Goal: Task Accomplishment & Management: Manage account settings

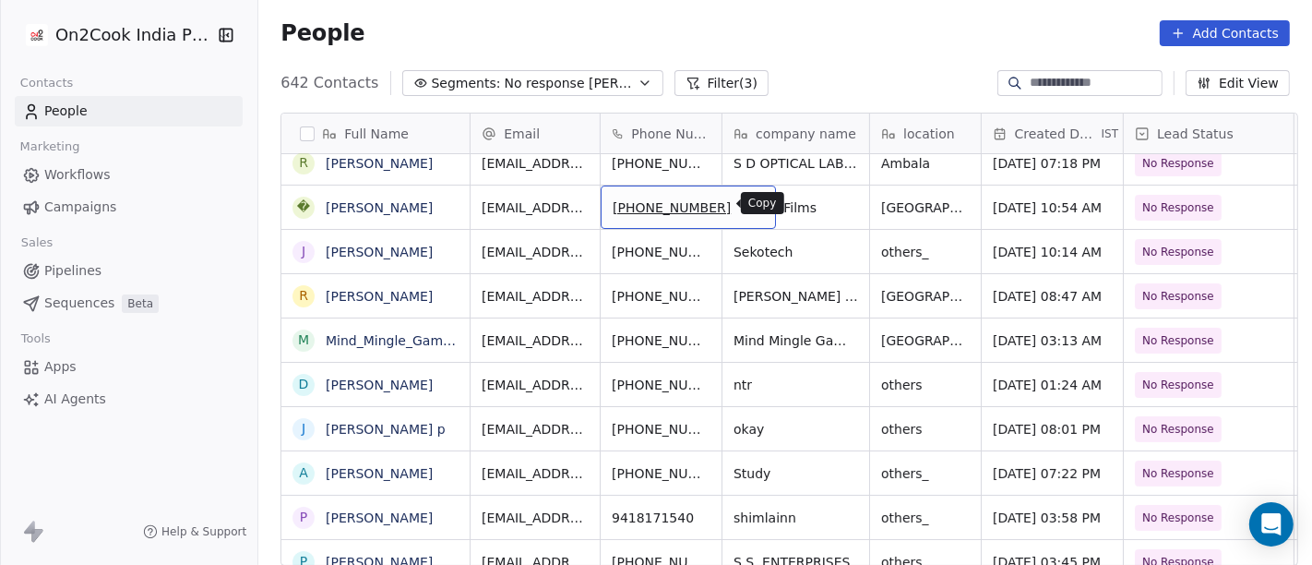
click at [742, 196] on button "grid" at bounding box center [753, 205] width 22 height 22
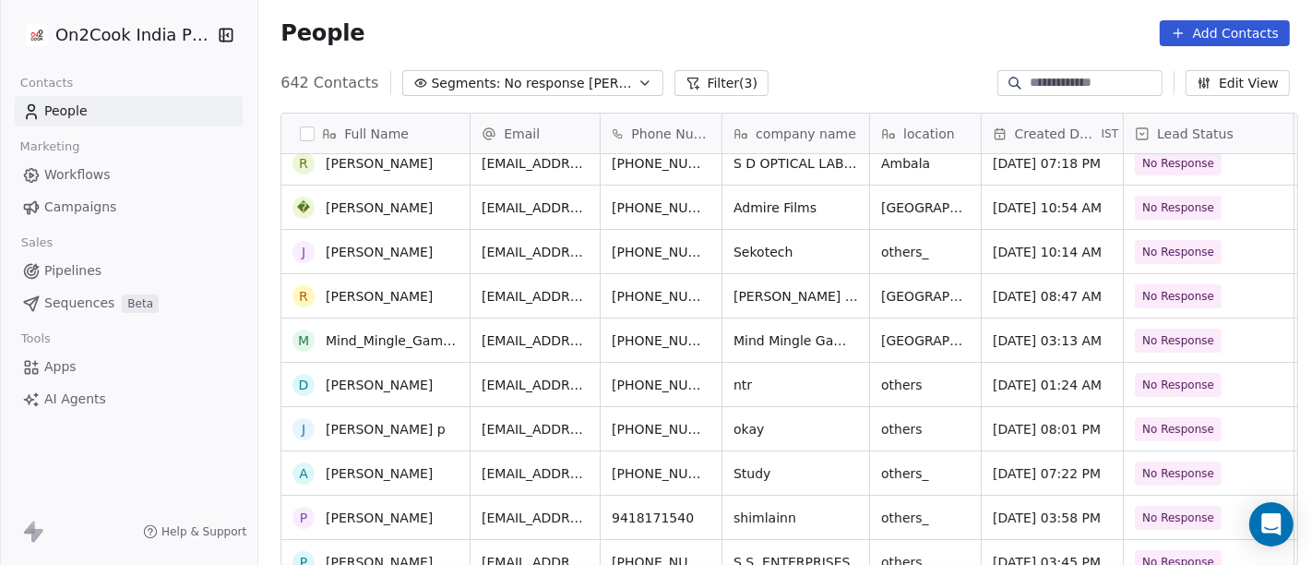
scroll to position [122, 0]
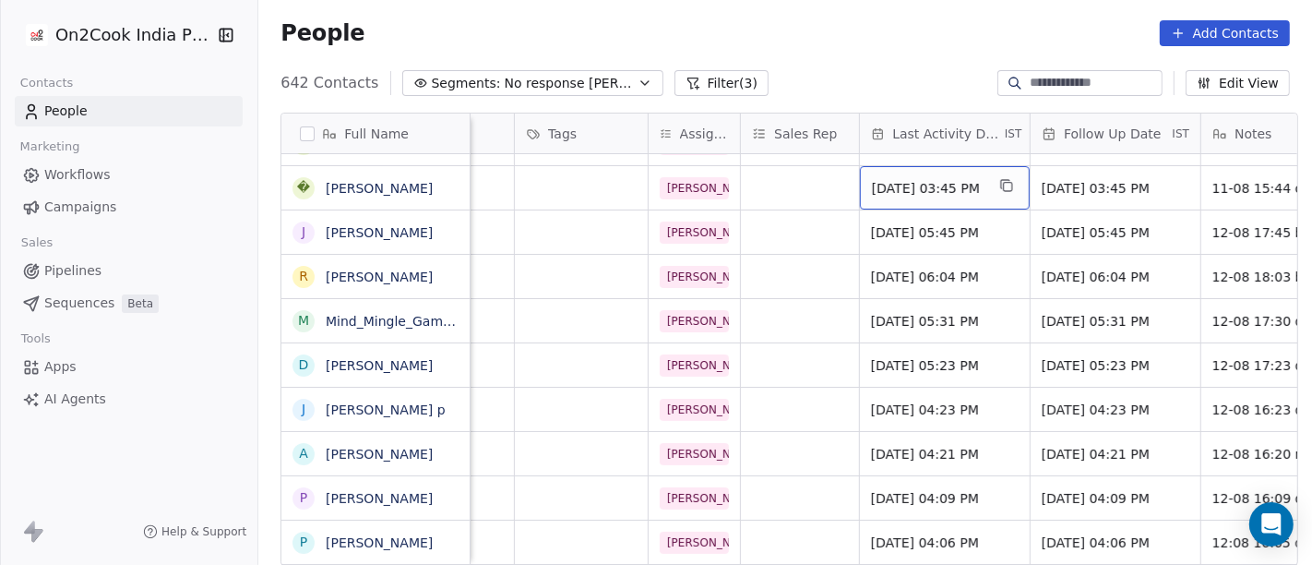
click at [903, 191] on span "[DATE] 03:45 PM" at bounding box center [928, 188] width 113 height 18
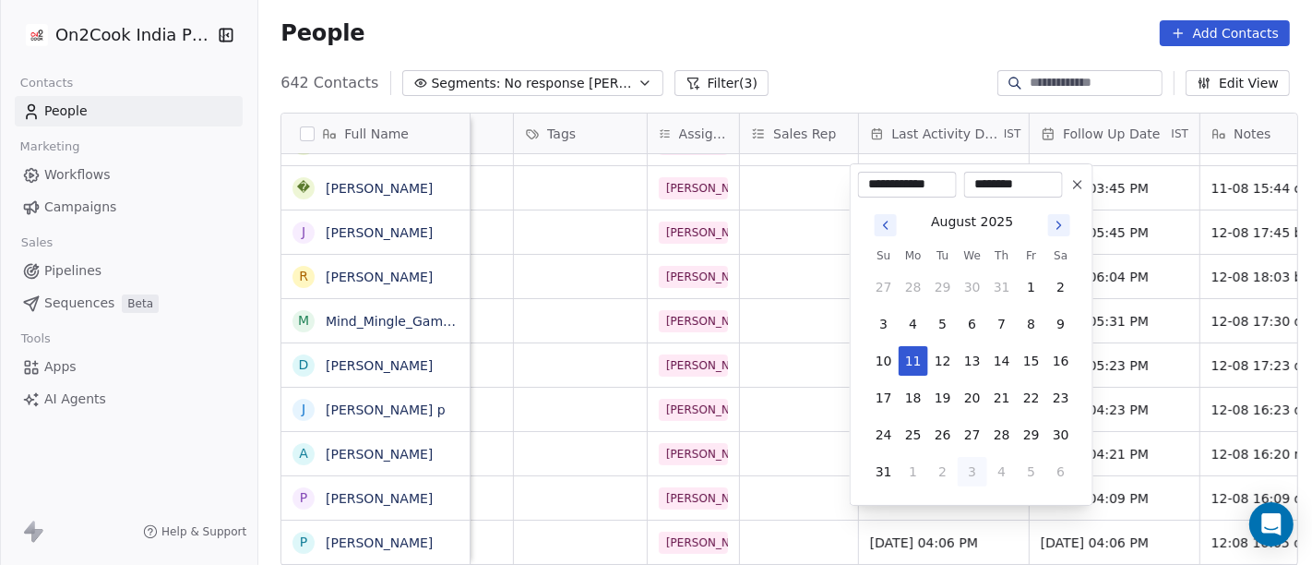
click at [975, 479] on button "3" at bounding box center [972, 472] width 30 height 30
type input "**********"
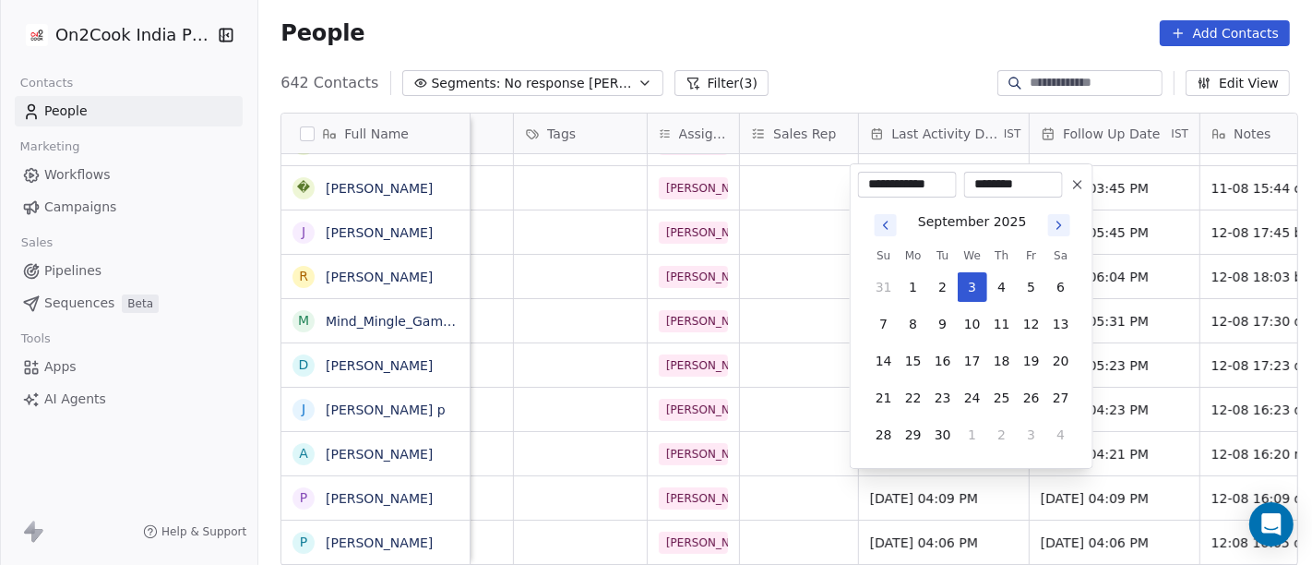
click at [927, 43] on html "On2Cook India Pvt. Ltd. Contacts People Marketing Workflows Campaigns Sales Pip…" at bounding box center [656, 282] width 1312 height 565
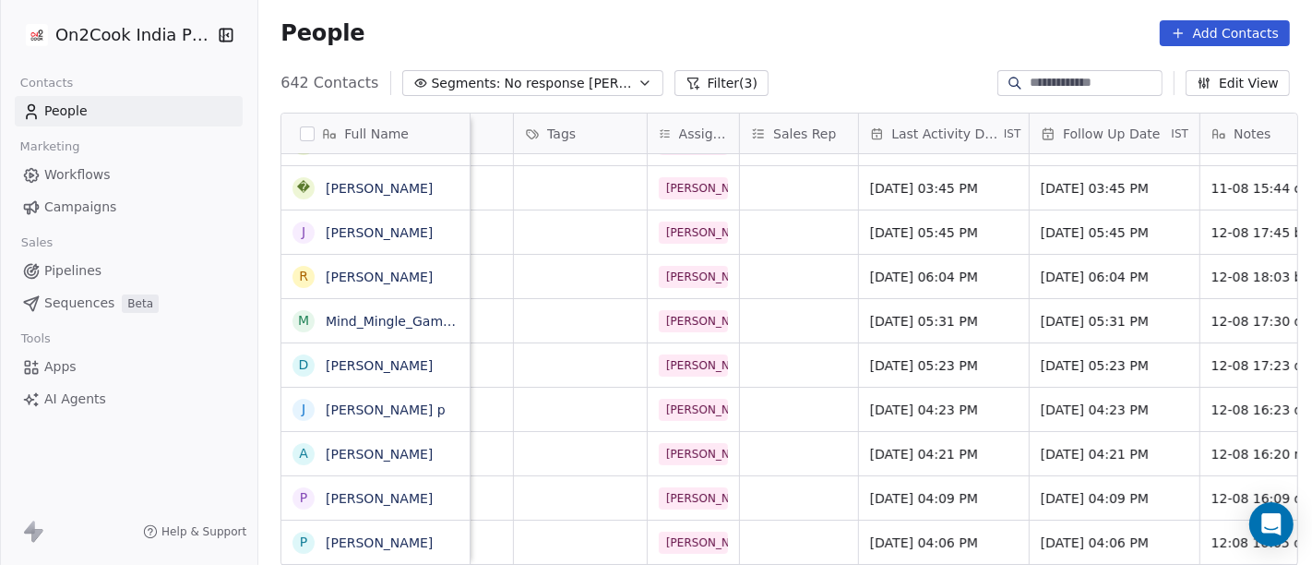
scroll to position [0, 936]
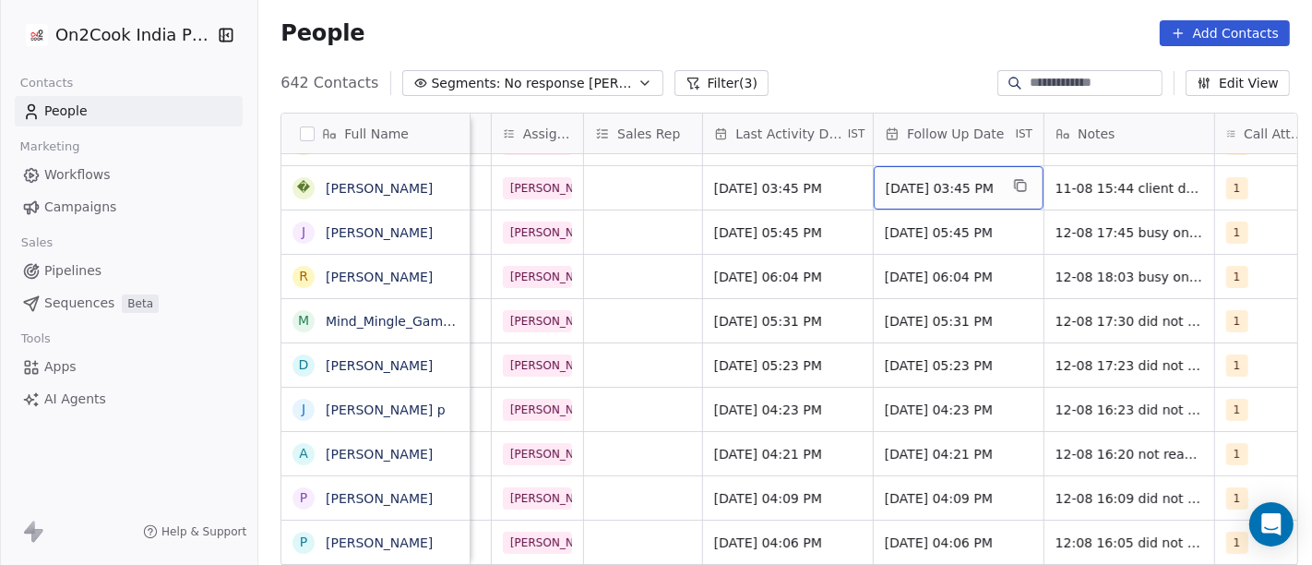
click at [919, 188] on span "[DATE] 03:45 PM" at bounding box center [942, 188] width 113 height 18
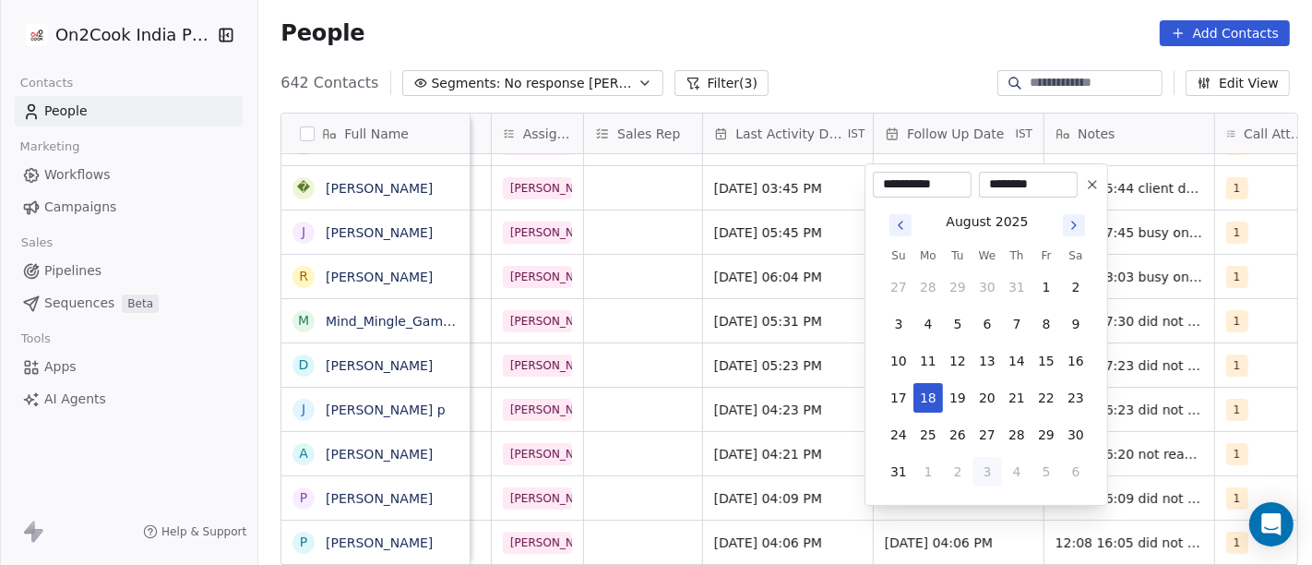
click at [1074, 222] on icon "Go to next month" at bounding box center [1074, 224] width 4 height 7
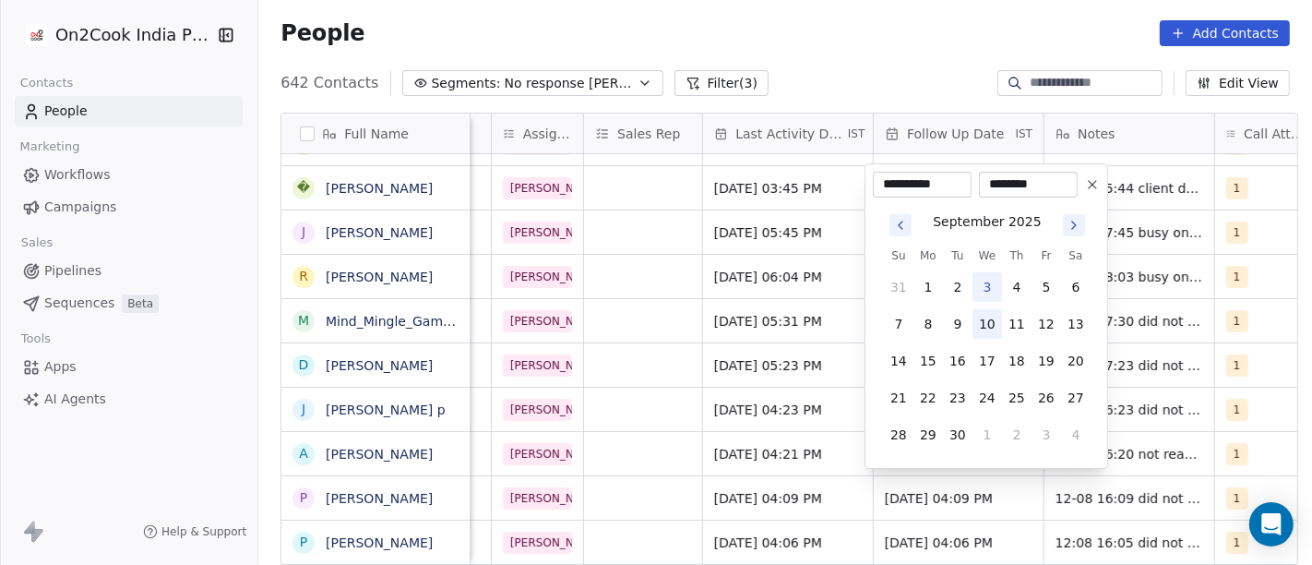
click at [982, 336] on button "10" at bounding box center [987, 324] width 30 height 30
type input "**********"
click at [853, 47] on html "On2Cook India Pvt. Ltd. Contacts People Marketing Workflows Campaigns Sales Pip…" at bounding box center [656, 282] width 1312 height 565
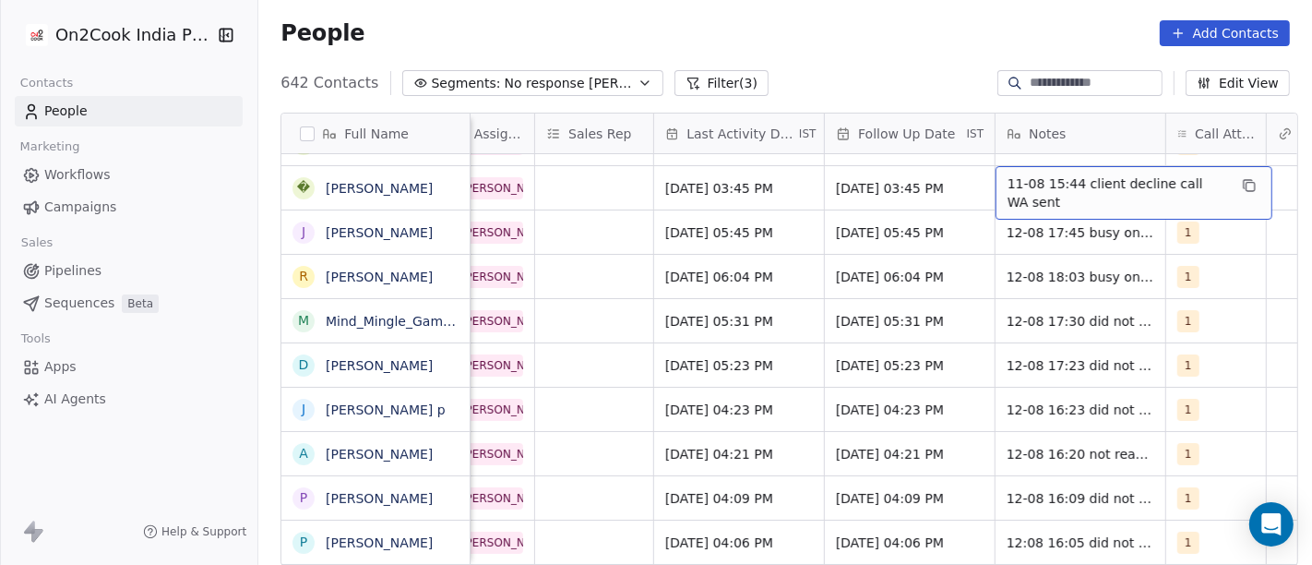
scroll to position [0, 988]
click at [1043, 195] on span "11-08 15:44 client decline call WA sent" at bounding box center [1115, 192] width 220 height 37
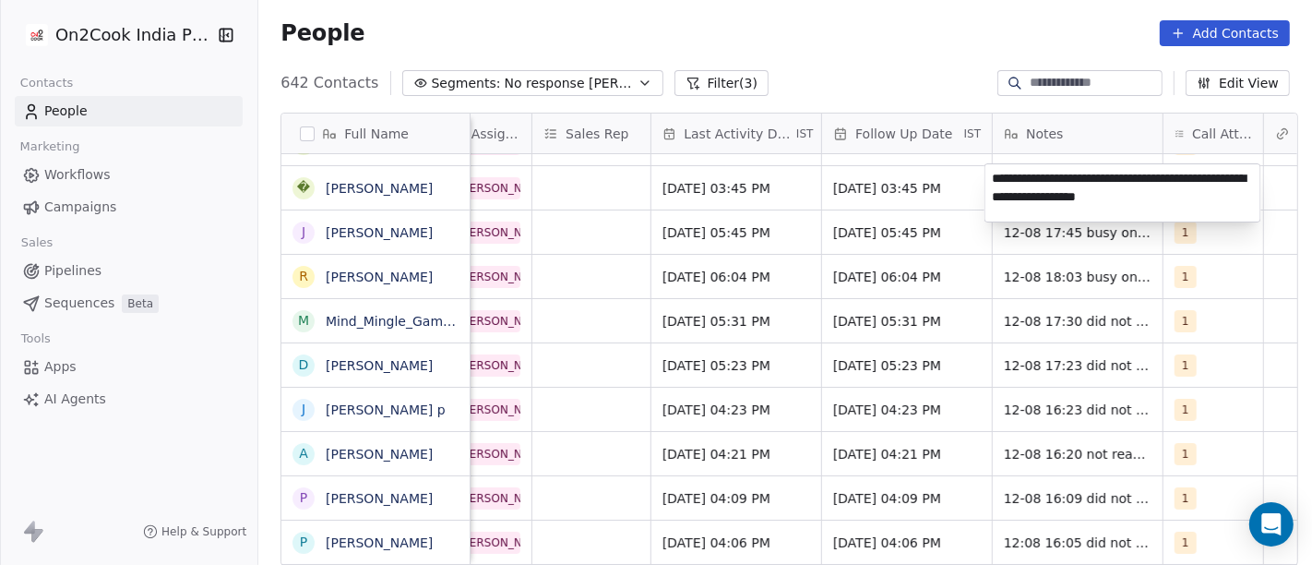
type textarea "**********"
click at [919, 51] on html "On2Cook India Pvt. Ltd. Contacts People Marketing Workflows Campaigns Sales Pip…" at bounding box center [656, 282] width 1312 height 565
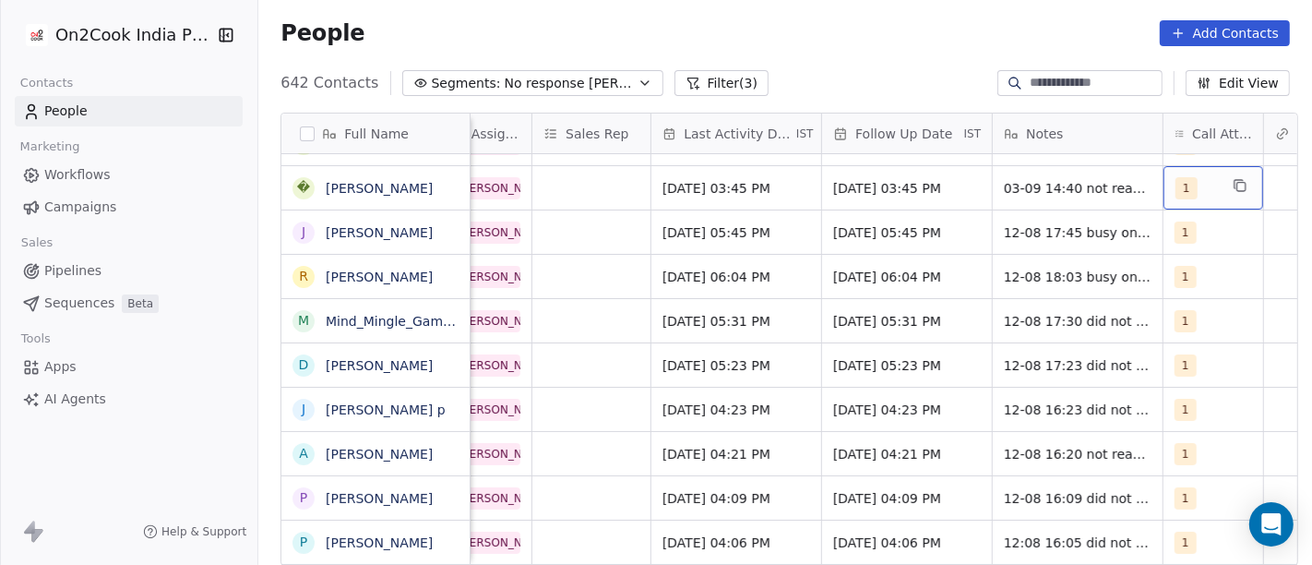
click at [1183, 184] on span "1" at bounding box center [1186, 188] width 22 height 22
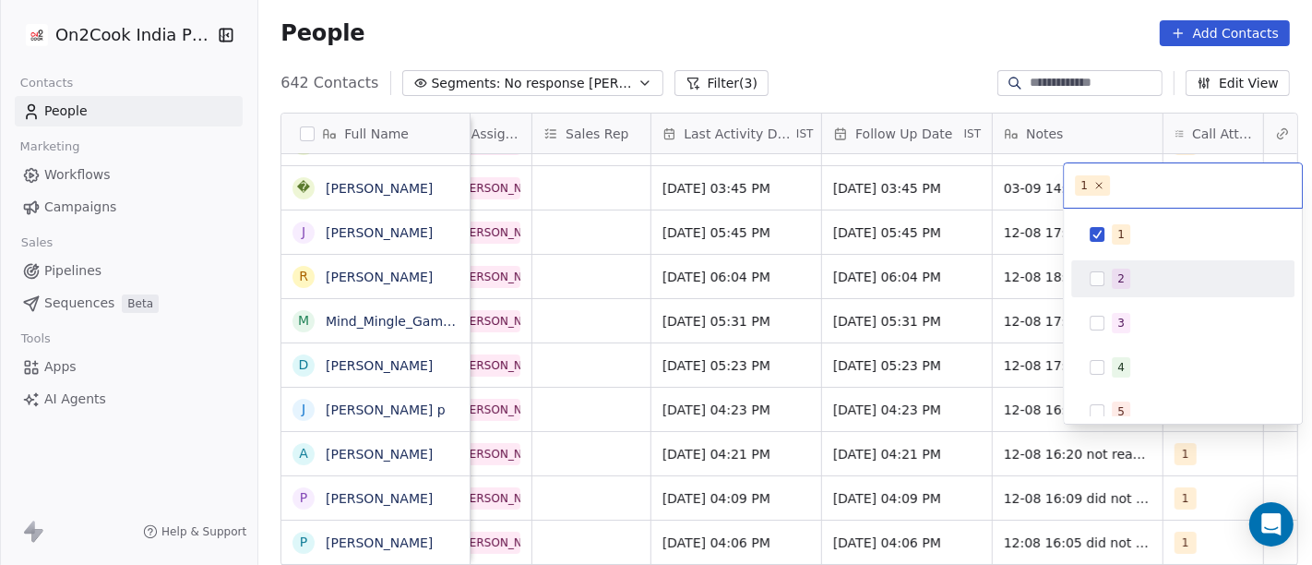
click at [1156, 272] on div "2" at bounding box center [1194, 278] width 164 height 20
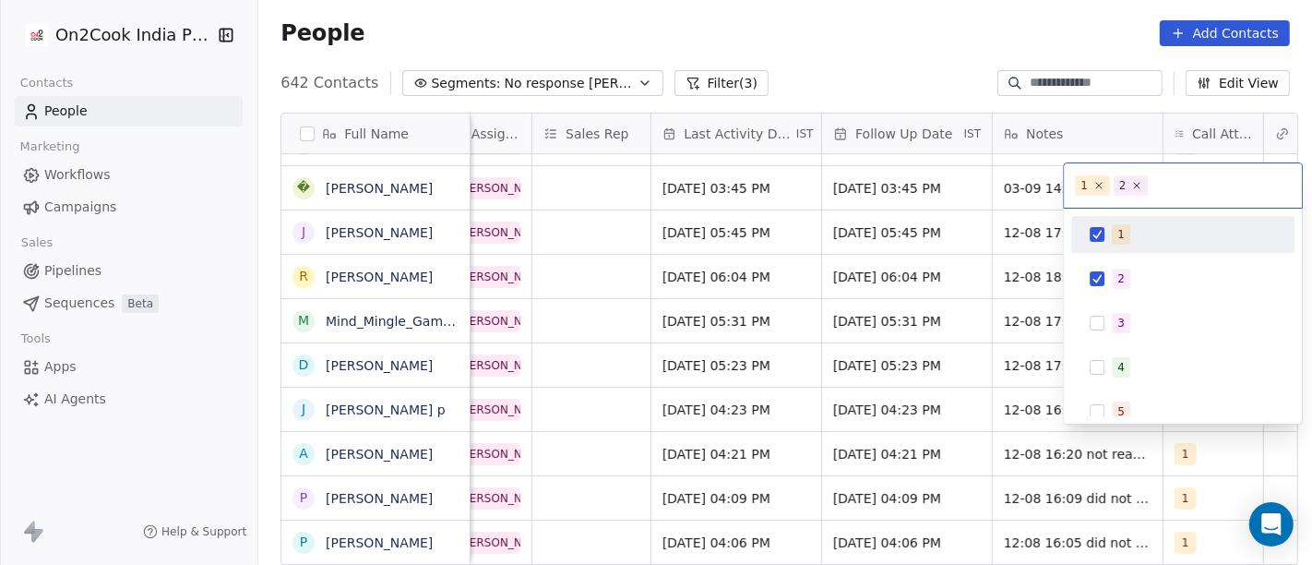
click at [1118, 230] on div "1" at bounding box center [1120, 234] width 7 height 17
click at [887, 76] on html "On2Cook India Pvt. Ltd. Contacts People Marketing Workflows Campaigns Sales Pip…" at bounding box center [656, 282] width 1312 height 565
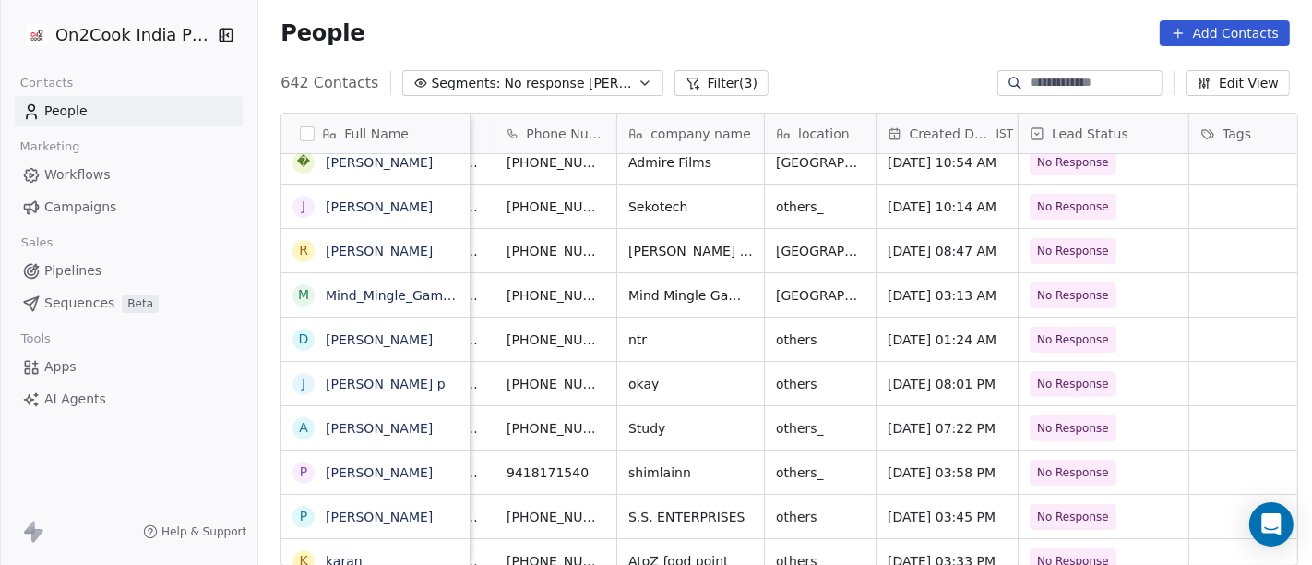
scroll to position [0, 0]
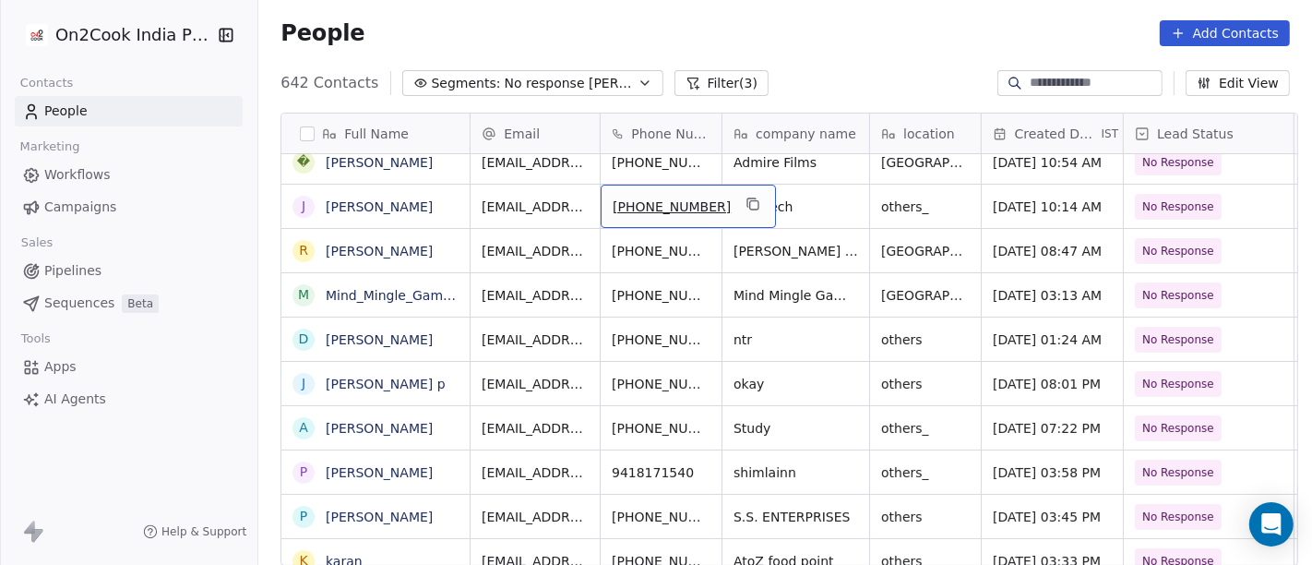
click at [734, 201] on div "[PHONE_NUMBER]" at bounding box center [688, 205] width 175 height 43
click at [745, 198] on icon "grid" at bounding box center [752, 203] width 15 height 15
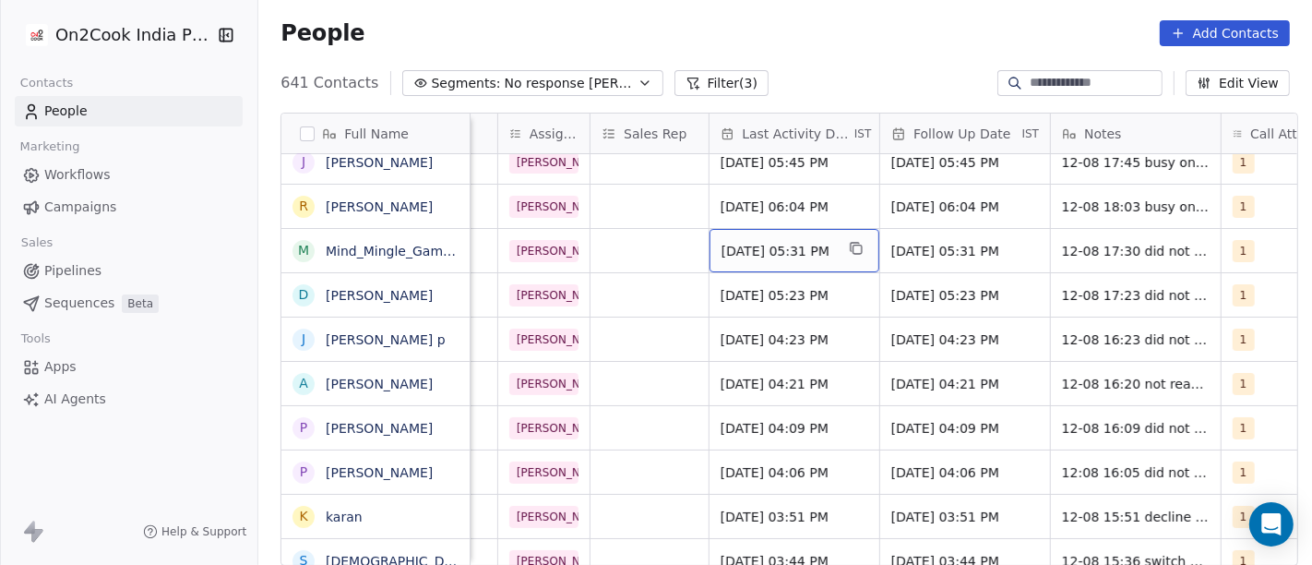
scroll to position [0, 932]
click at [770, 229] on div "[DATE] 05:31 PM" at bounding box center [793, 250] width 170 height 43
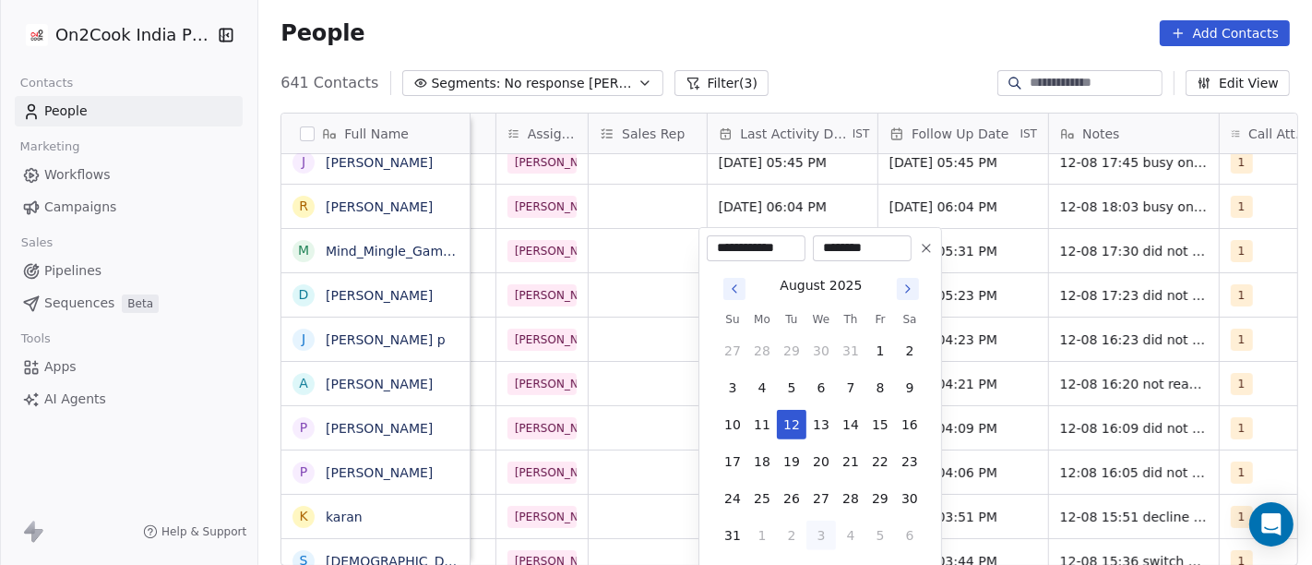
click at [776, 188] on html "On2Cook India Pvt. Ltd. Contacts People Marketing Workflows Campaigns Sales Pip…" at bounding box center [656, 282] width 1312 height 565
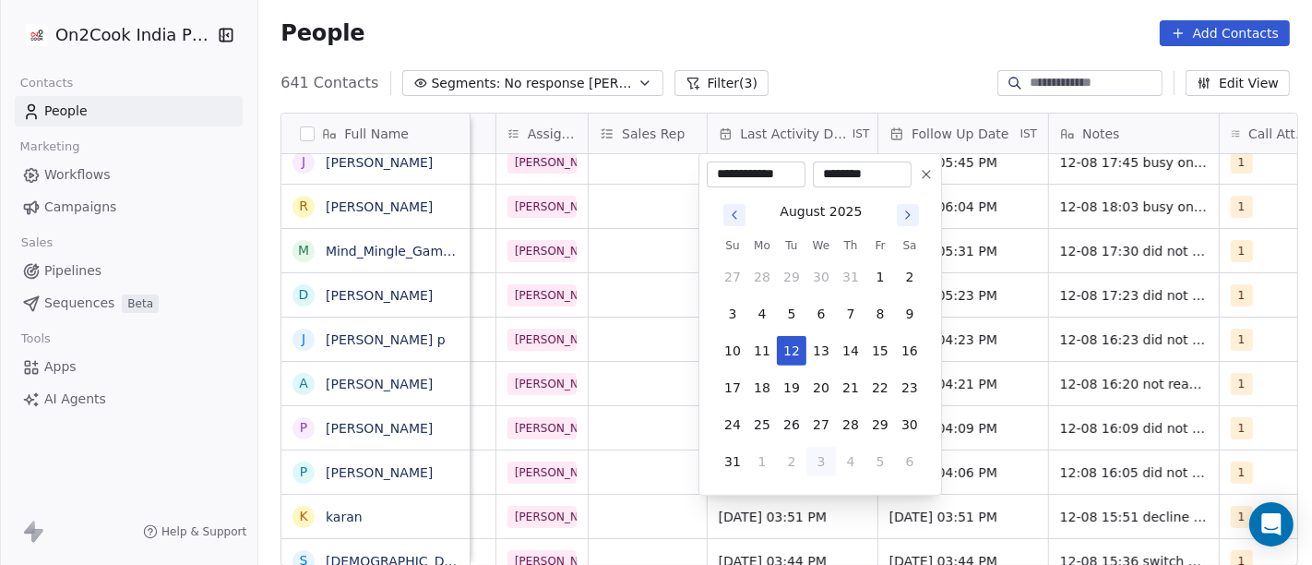
scroll to position [132, 0]
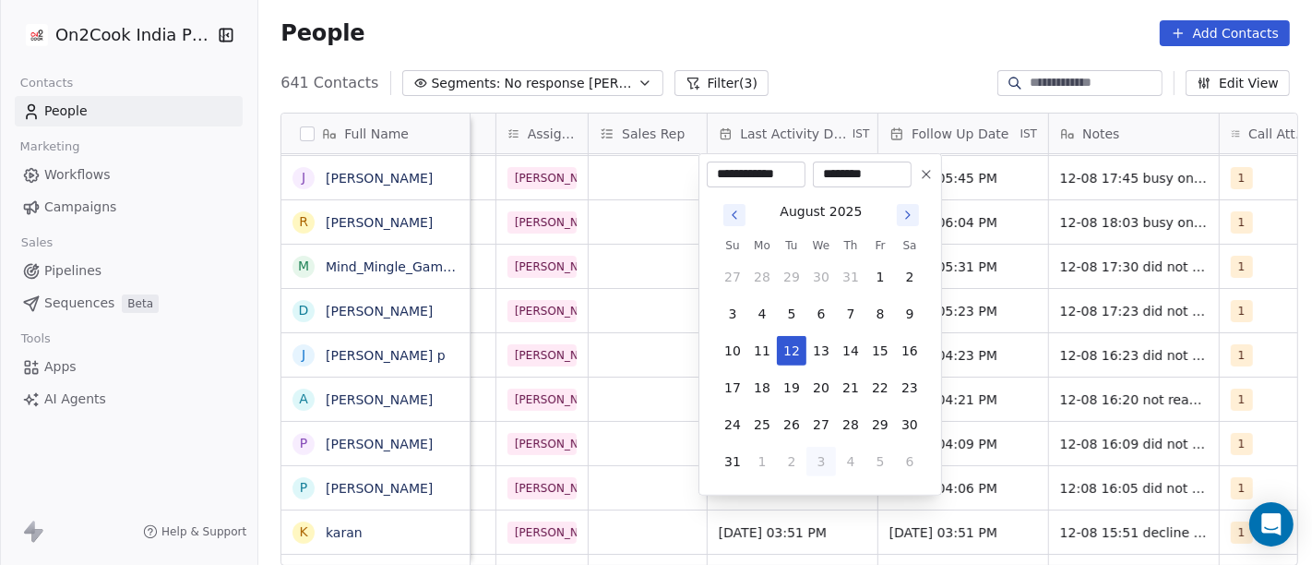
click at [816, 457] on button "3" at bounding box center [821, 461] width 30 height 30
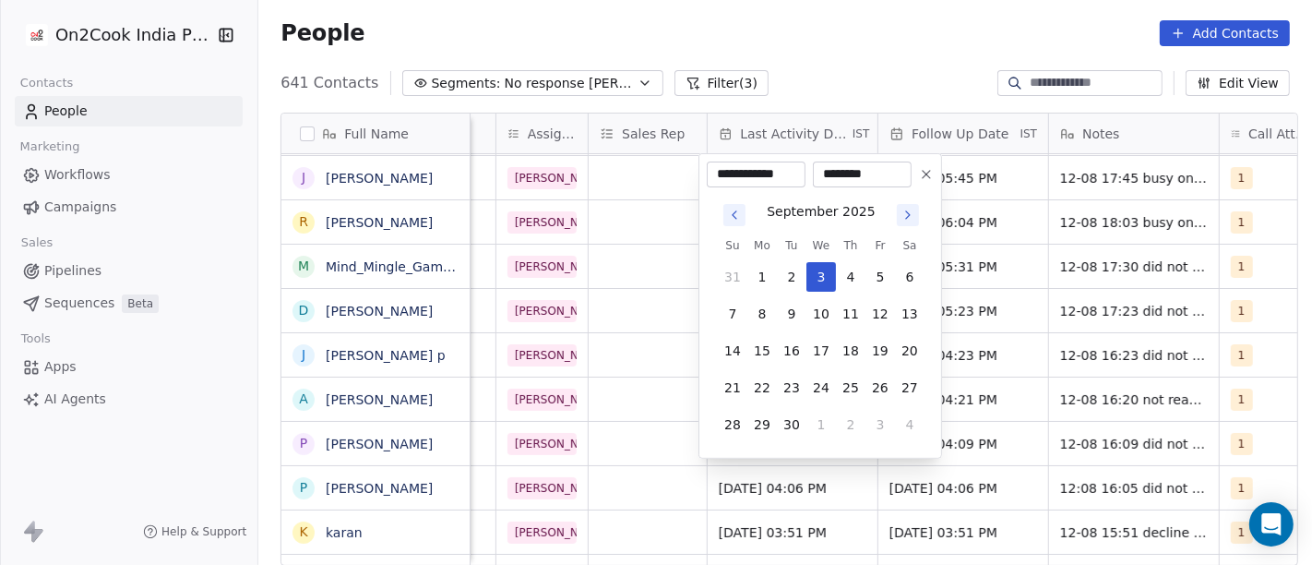
click at [918, 177] on button at bounding box center [926, 174] width 22 height 22
type input "**********"
type input "********"
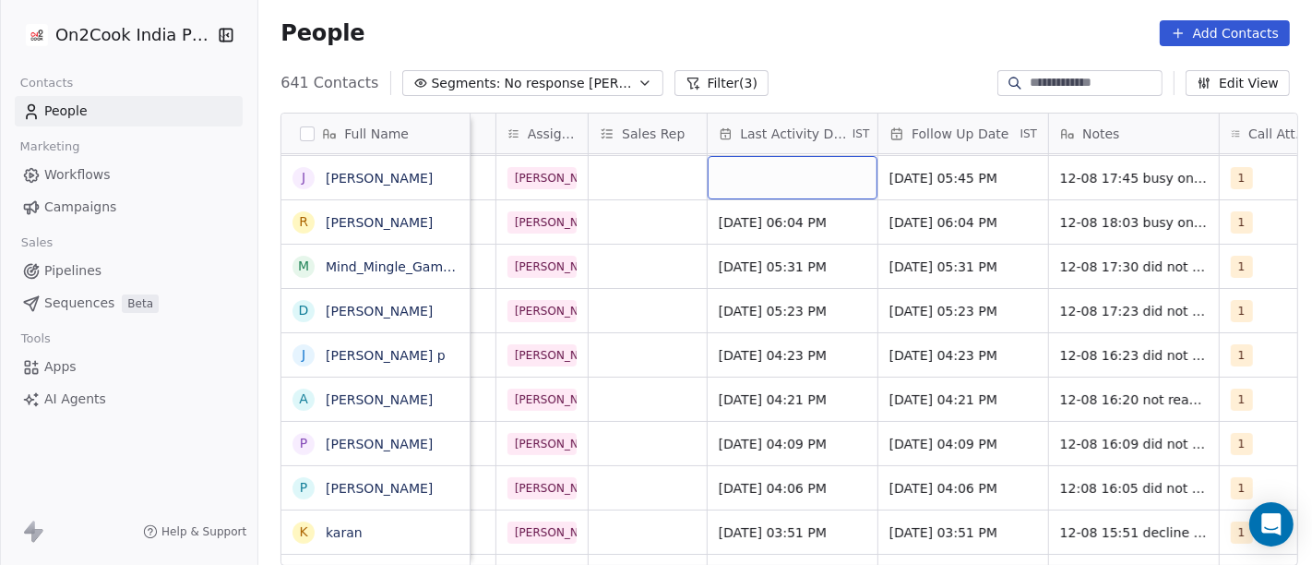
click at [740, 177] on div "grid" at bounding box center [793, 177] width 170 height 43
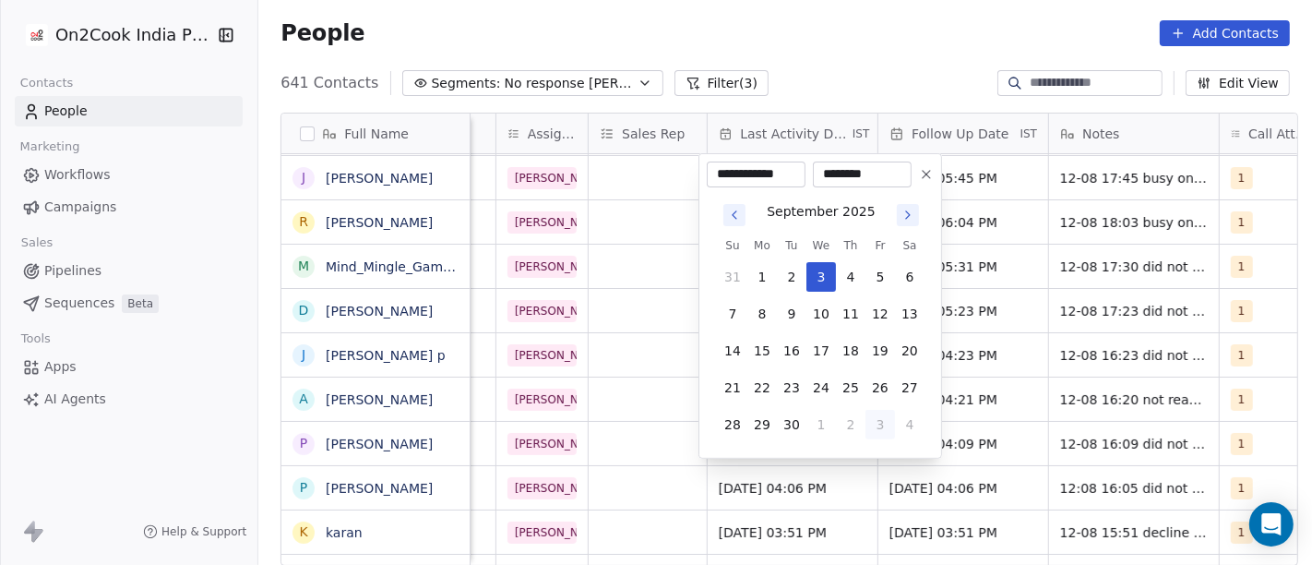
click at [874, 428] on button "3" at bounding box center [880, 425] width 30 height 30
type input "**********"
click at [819, 42] on html "On2Cook India Pvt. Ltd. Contacts People Marketing Workflows Campaigns Sales Pip…" at bounding box center [656, 282] width 1312 height 565
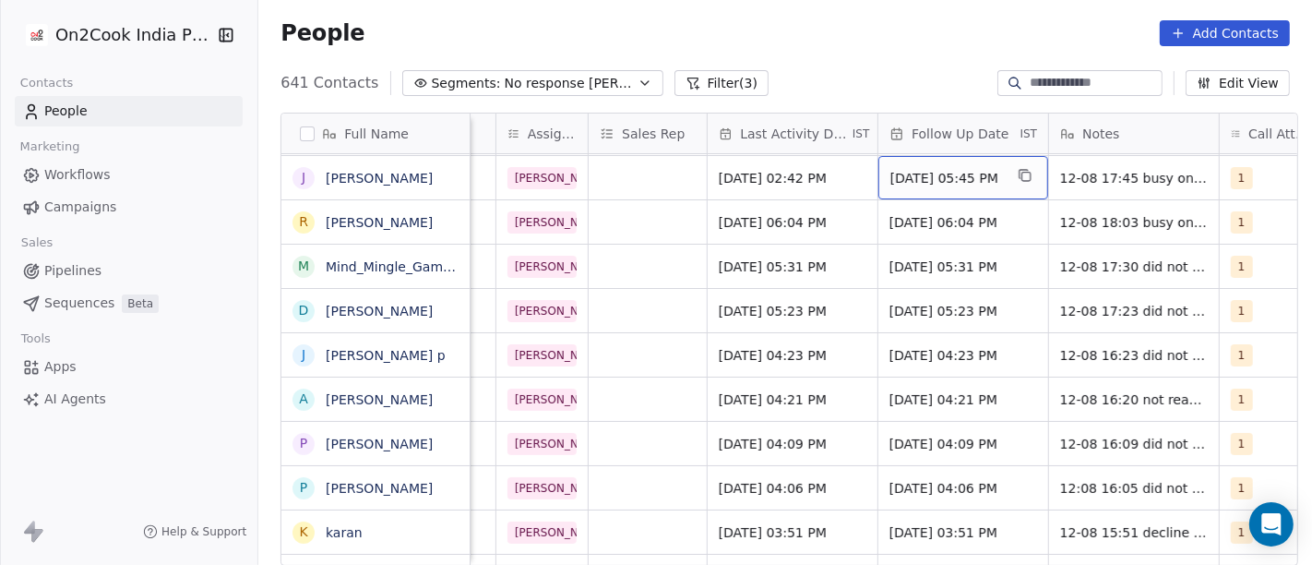
click at [907, 180] on span "[DATE] 05:45 PM" at bounding box center [946, 178] width 113 height 18
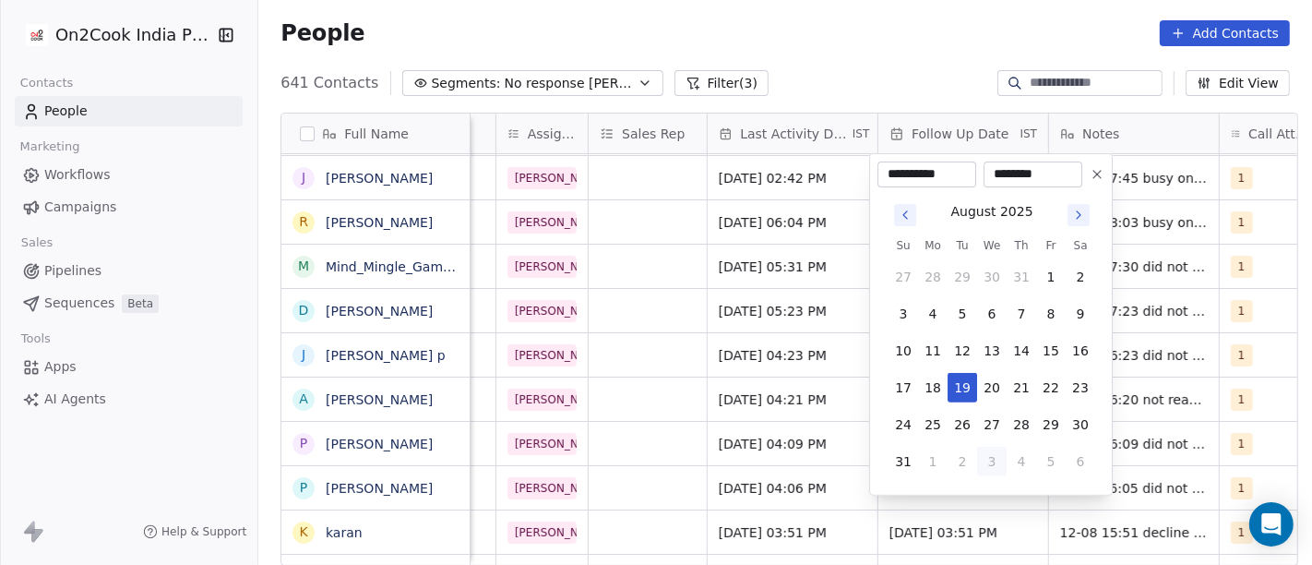
click at [1072, 220] on icon "Go to next month" at bounding box center [1078, 215] width 15 height 15
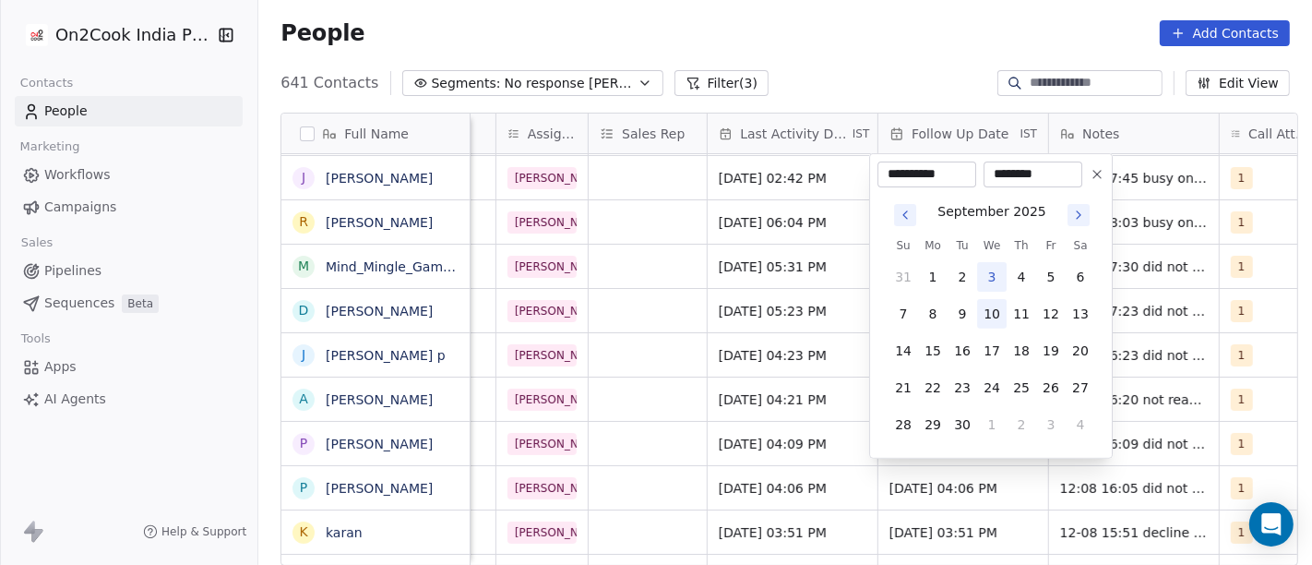
click at [1002, 312] on button "10" at bounding box center [992, 314] width 30 height 30
type input "**********"
click at [896, 30] on html "On2Cook India Pvt. Ltd. Contacts People Marketing Workflows Campaigns Sales Pip…" at bounding box center [656, 282] width 1312 height 565
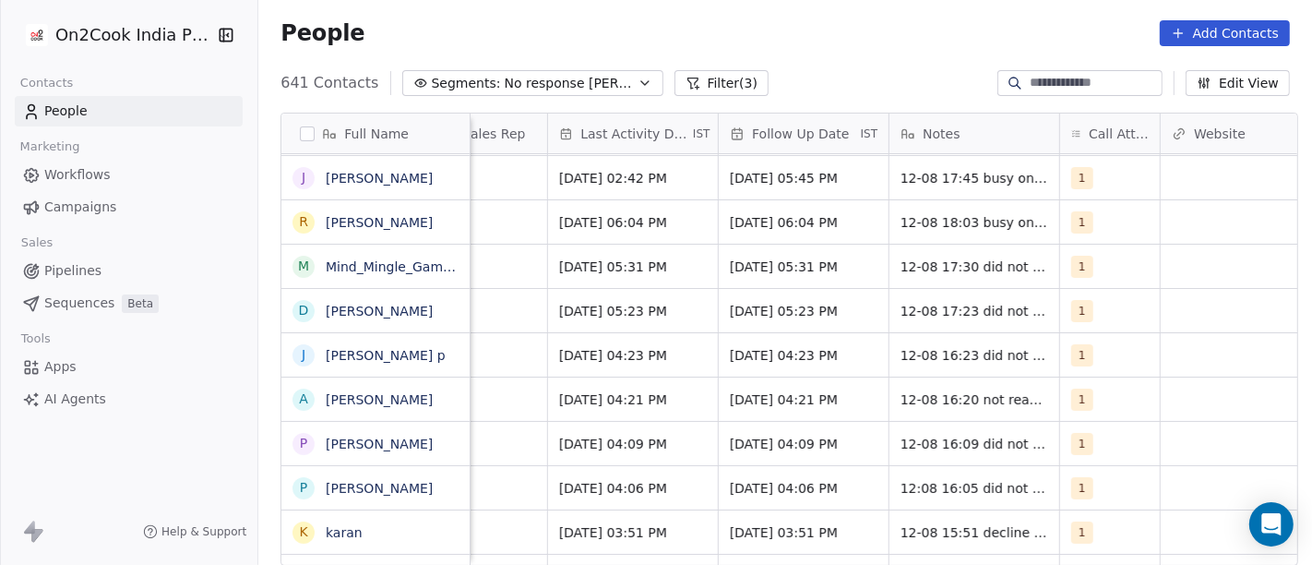
scroll to position [0, 1107]
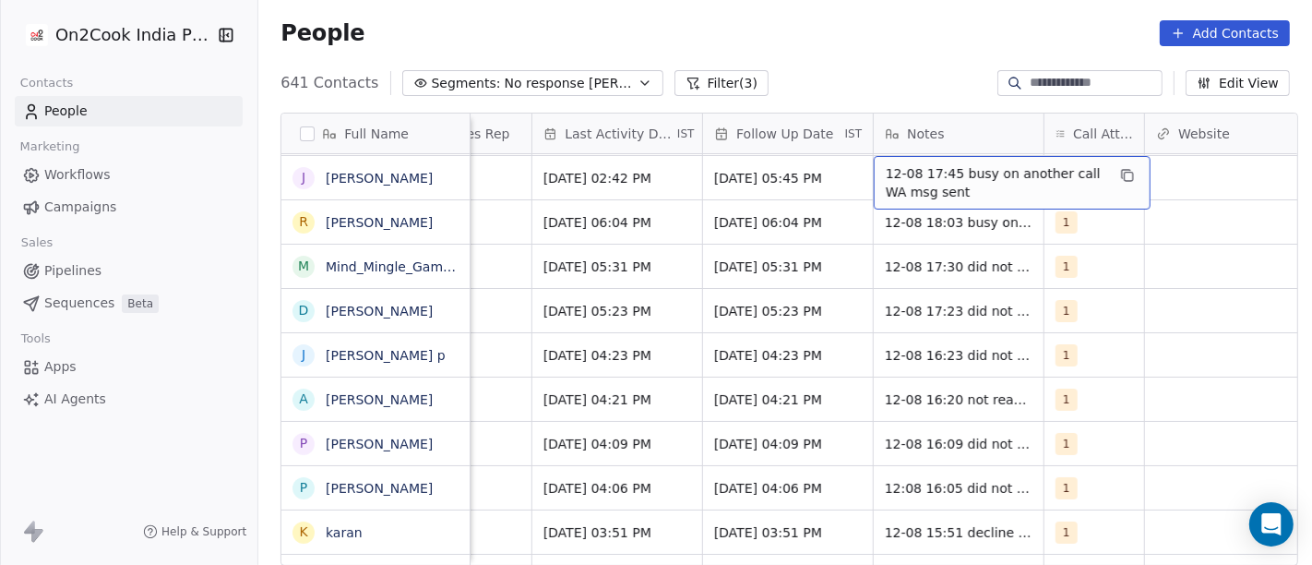
click at [935, 175] on span "12-08 17:45 busy on another call WA msg sent" at bounding box center [996, 182] width 220 height 37
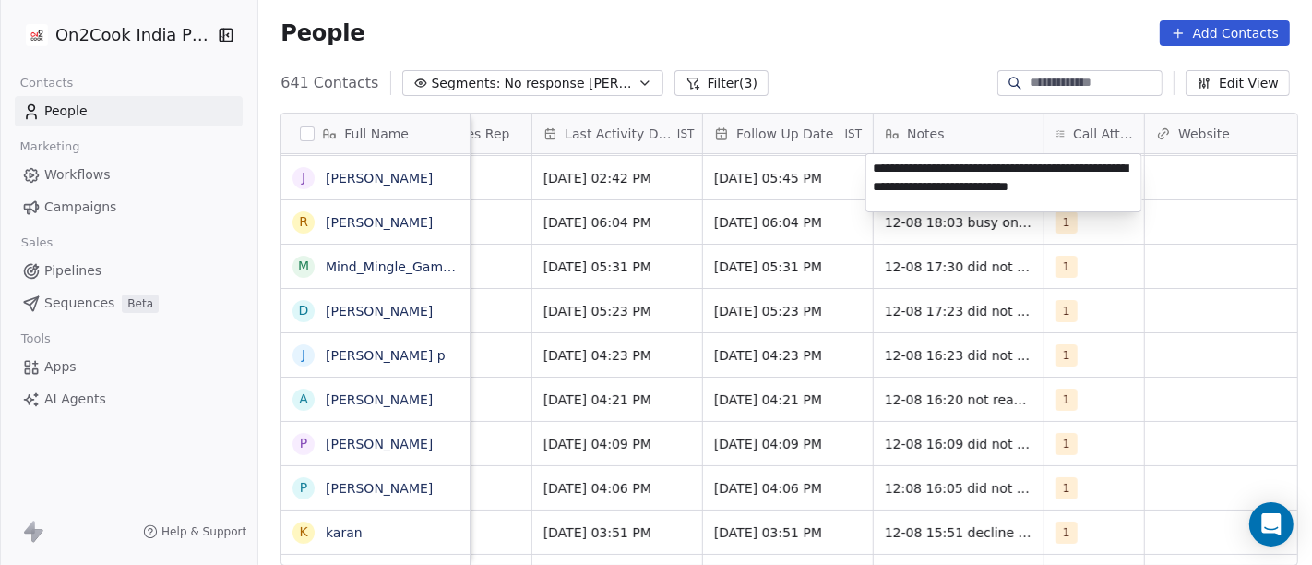
type textarea "**********"
click at [898, 60] on html "On2Cook India Pvt. Ltd. Contacts People Marketing Workflows Campaigns Sales Pip…" at bounding box center [656, 282] width 1312 height 565
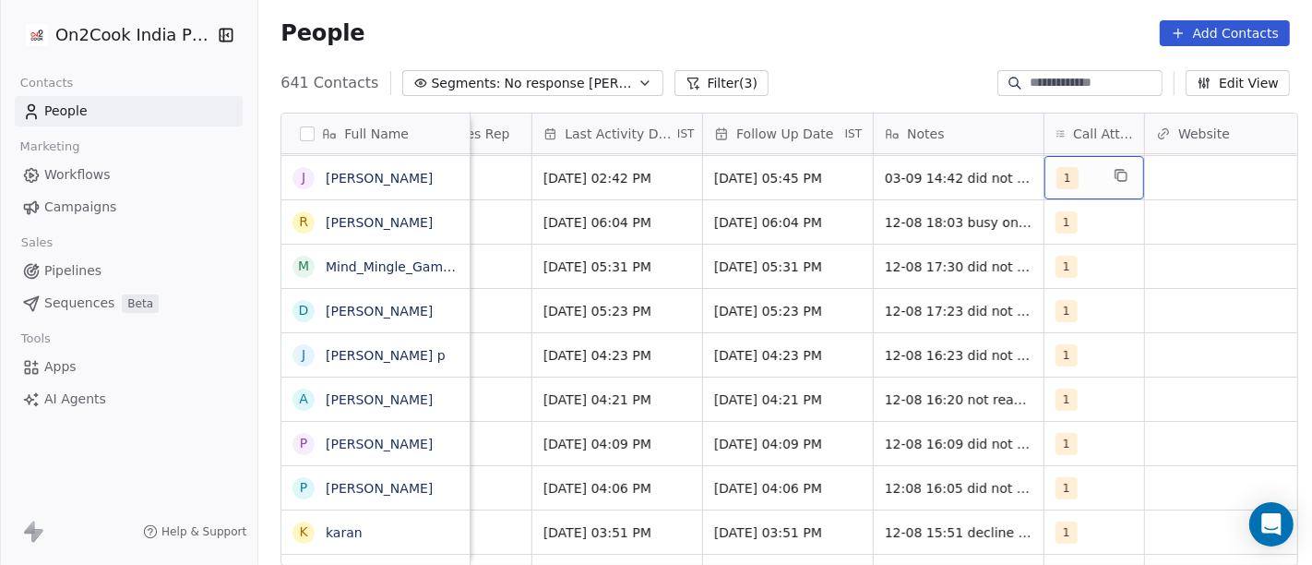
click at [1079, 183] on div "1" at bounding box center [1077, 178] width 42 height 22
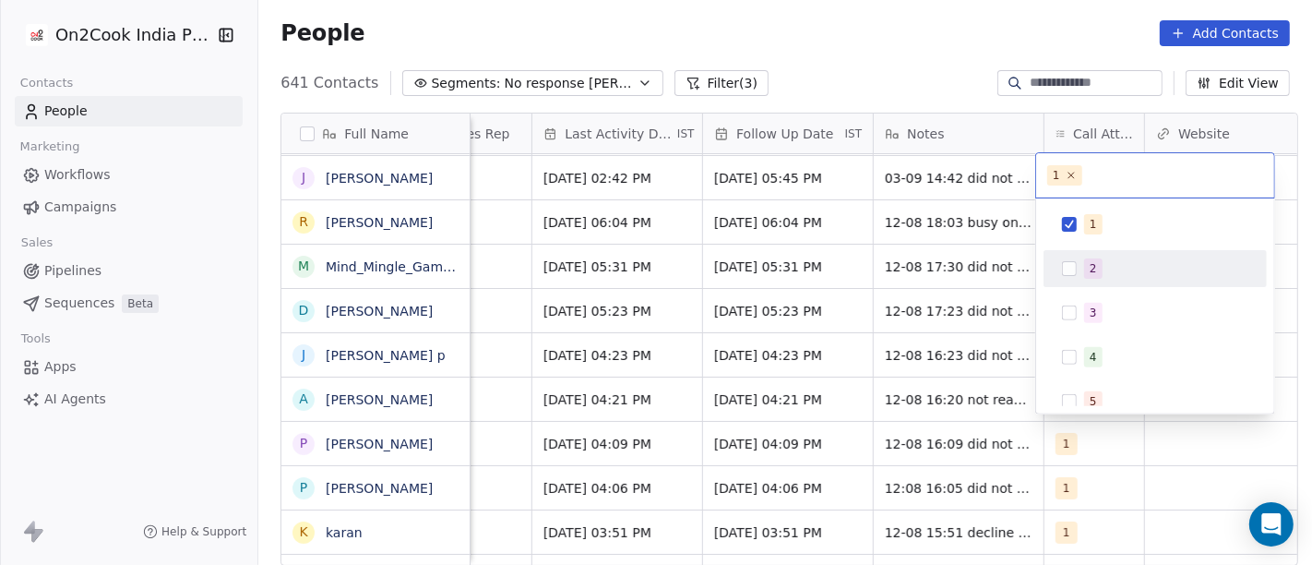
click at [1065, 262] on button "Suggestions" at bounding box center [1069, 268] width 15 height 15
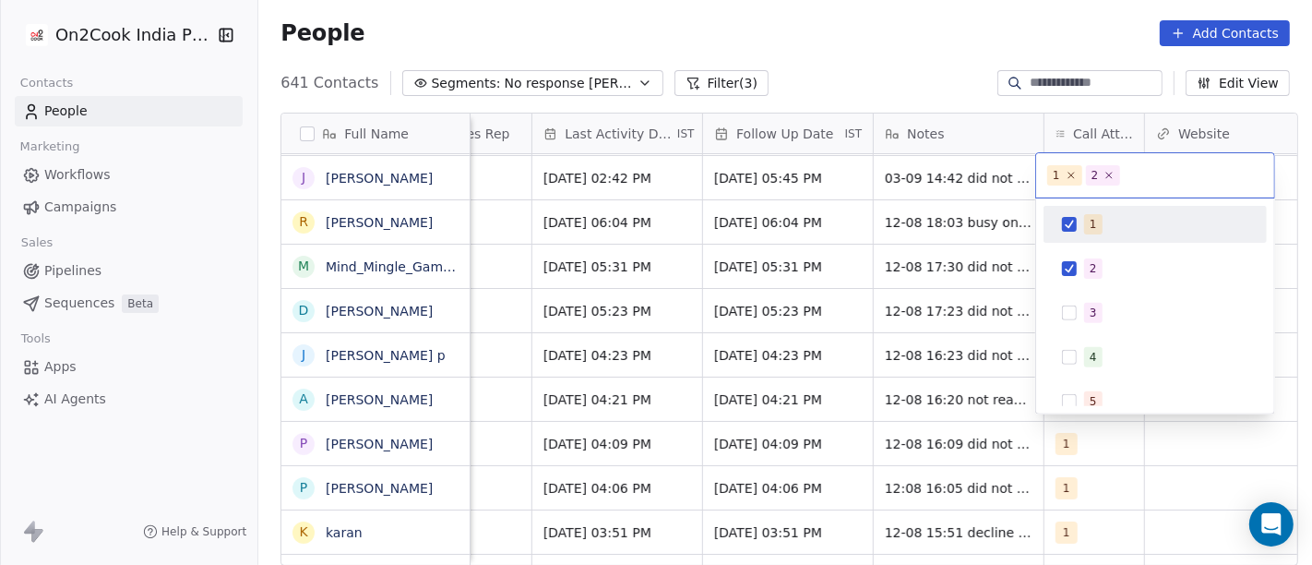
click at [1080, 212] on div "1" at bounding box center [1155, 224] width 208 height 30
click at [870, 51] on html "On2Cook India Pvt. Ltd. Contacts People Marketing Workflows Campaigns Sales Pip…" at bounding box center [656, 282] width 1312 height 565
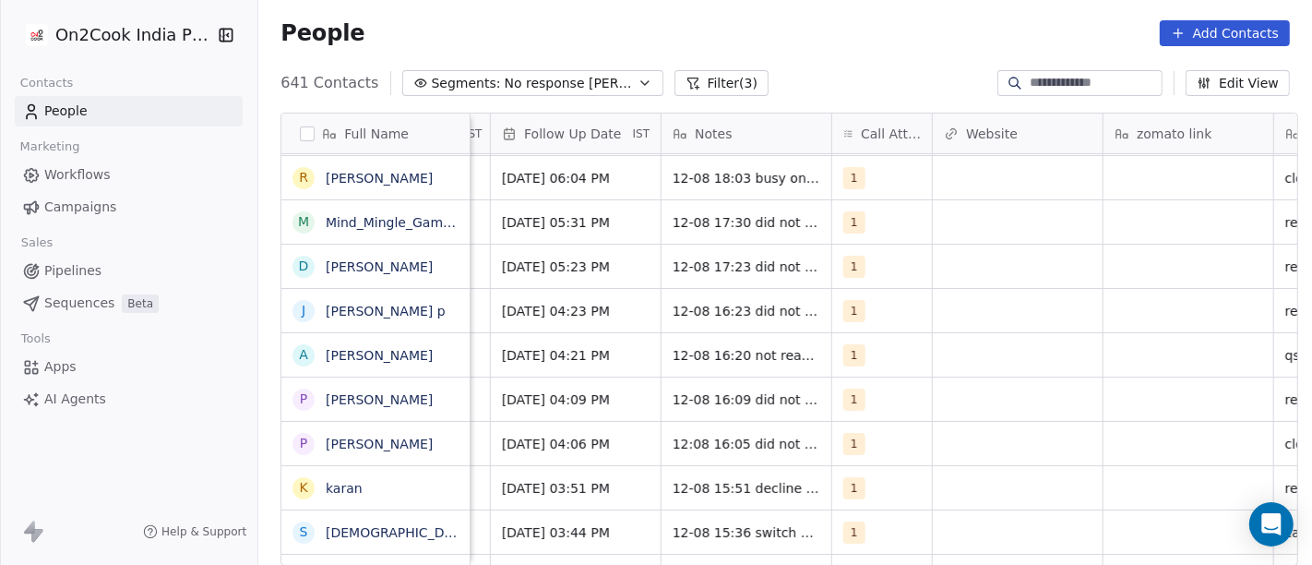
scroll to position [0, 1317]
click at [899, 182] on button "grid" at bounding box center [910, 175] width 22 height 22
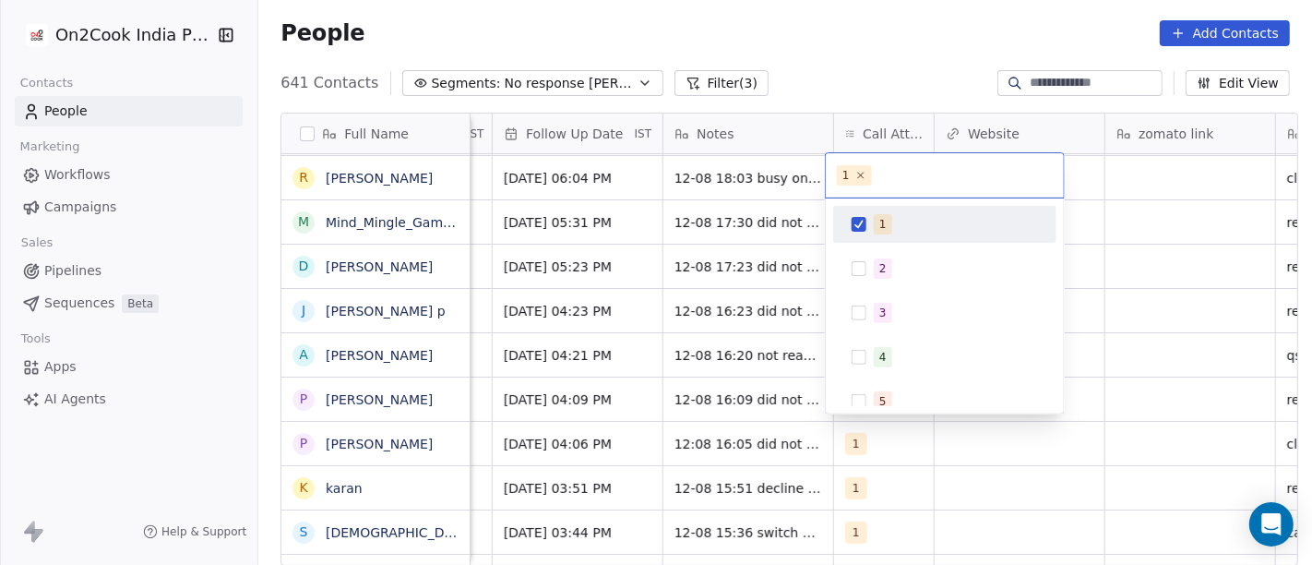
click at [743, 182] on html "On2Cook India Pvt. Ltd. Contacts People Marketing Workflows Campaigns Sales Pip…" at bounding box center [656, 282] width 1312 height 565
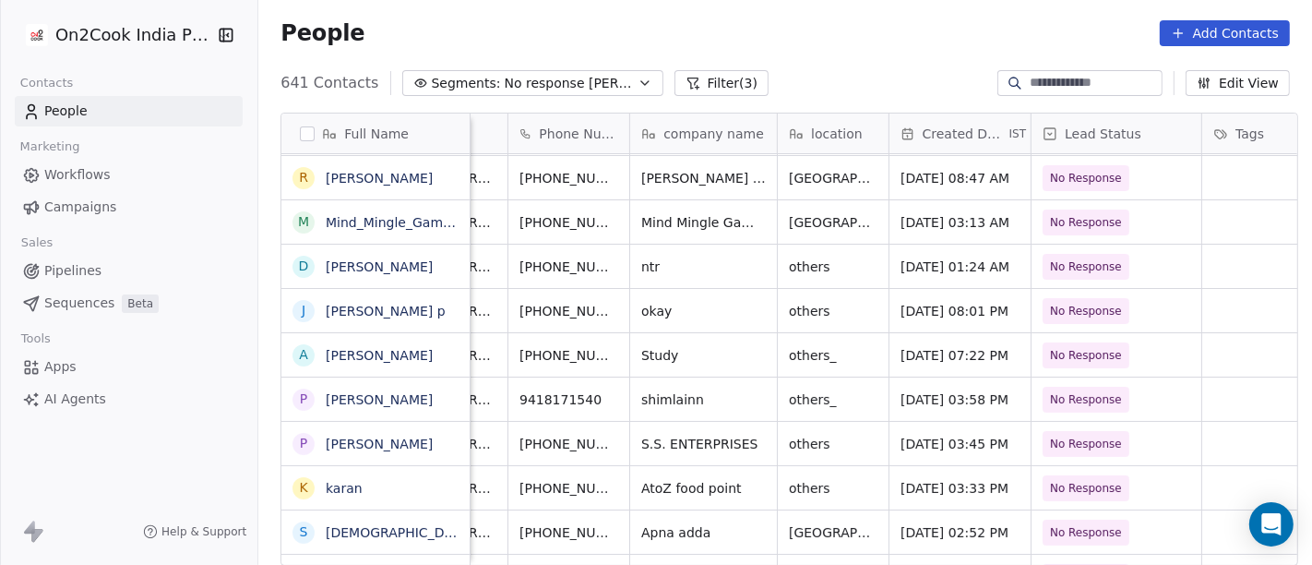
scroll to position [0, 89]
click at [867, 30] on div "People Add Contacts" at bounding box center [784, 33] width 1009 height 26
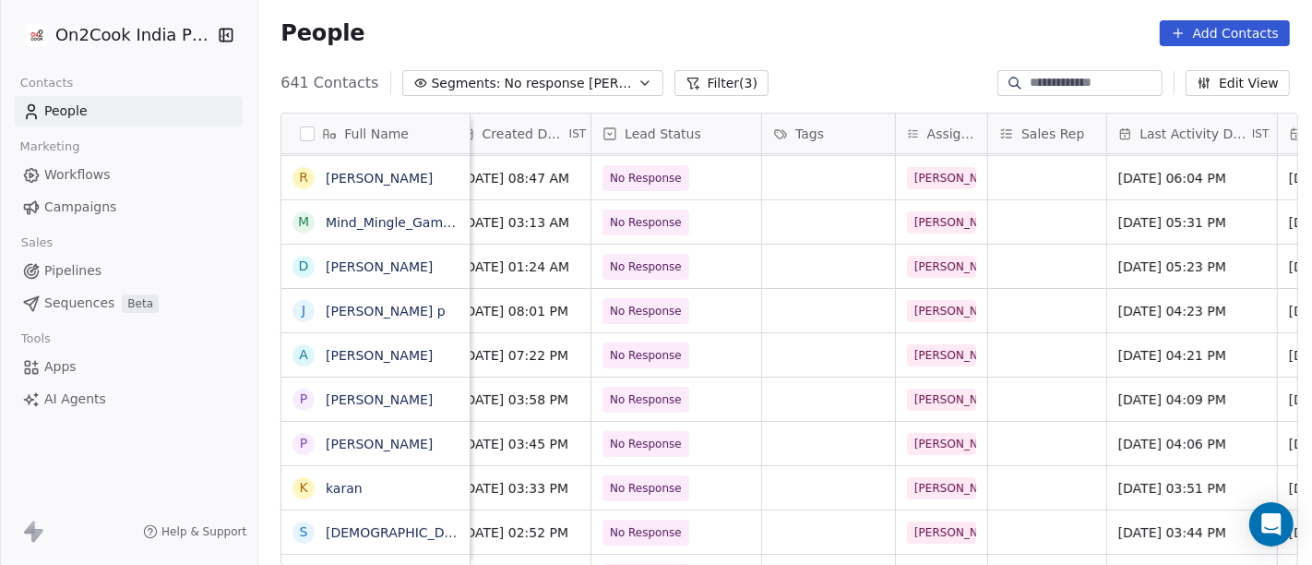
scroll to position [0, 540]
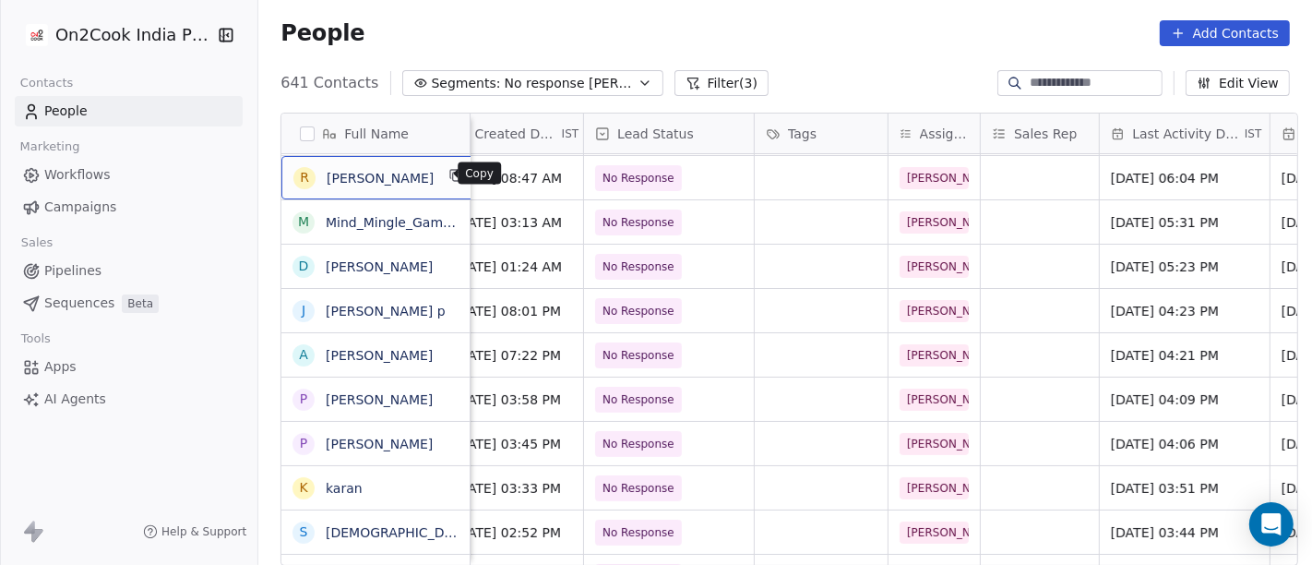
click at [446, 177] on button "grid" at bounding box center [457, 175] width 22 height 22
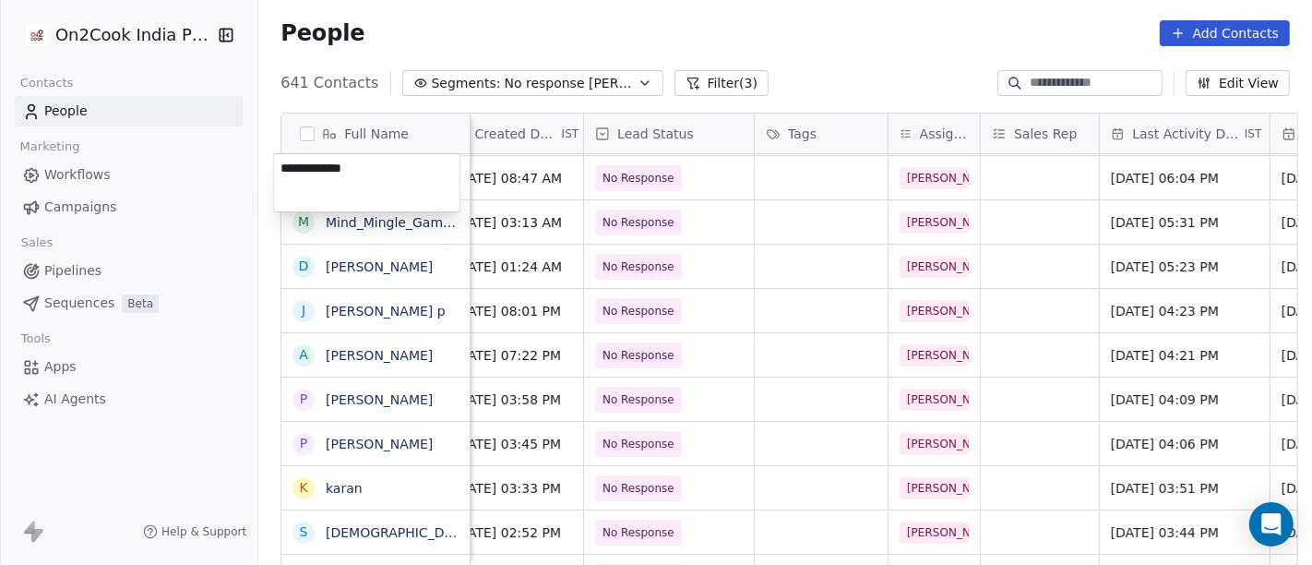
click at [411, 177] on textarea "**********" at bounding box center [367, 182] width 186 height 57
click at [761, 64] on html "On2Cook India Pvt. Ltd. Contacts People Marketing Workflows Campaigns Sales Pip…" at bounding box center [656, 282] width 1312 height 565
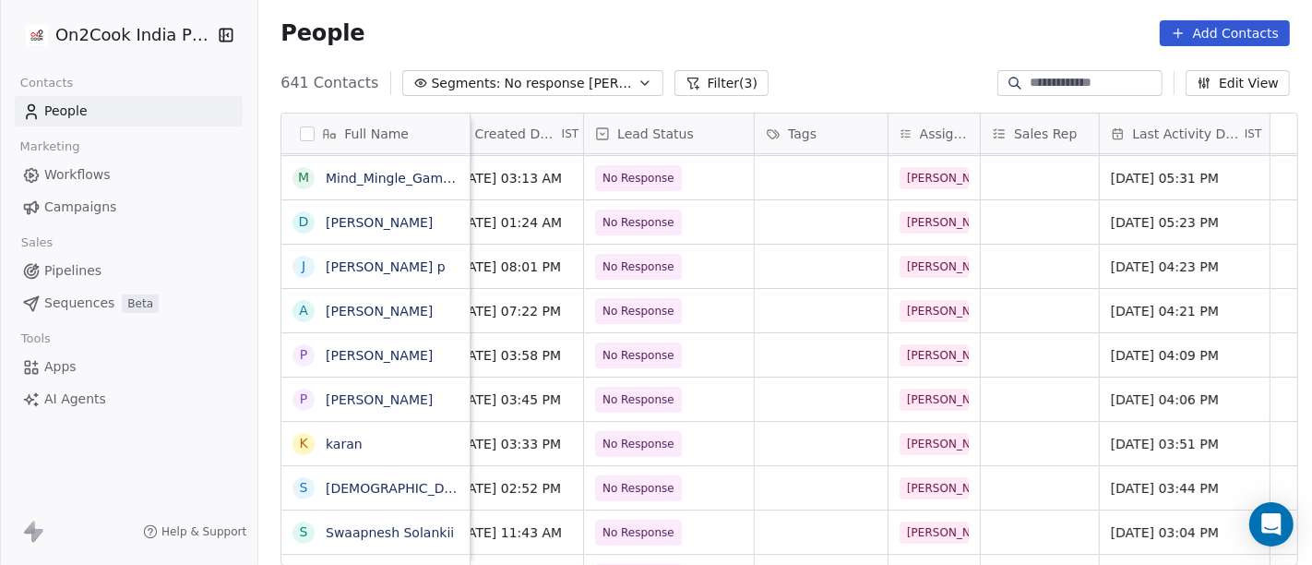
scroll to position [0, 0]
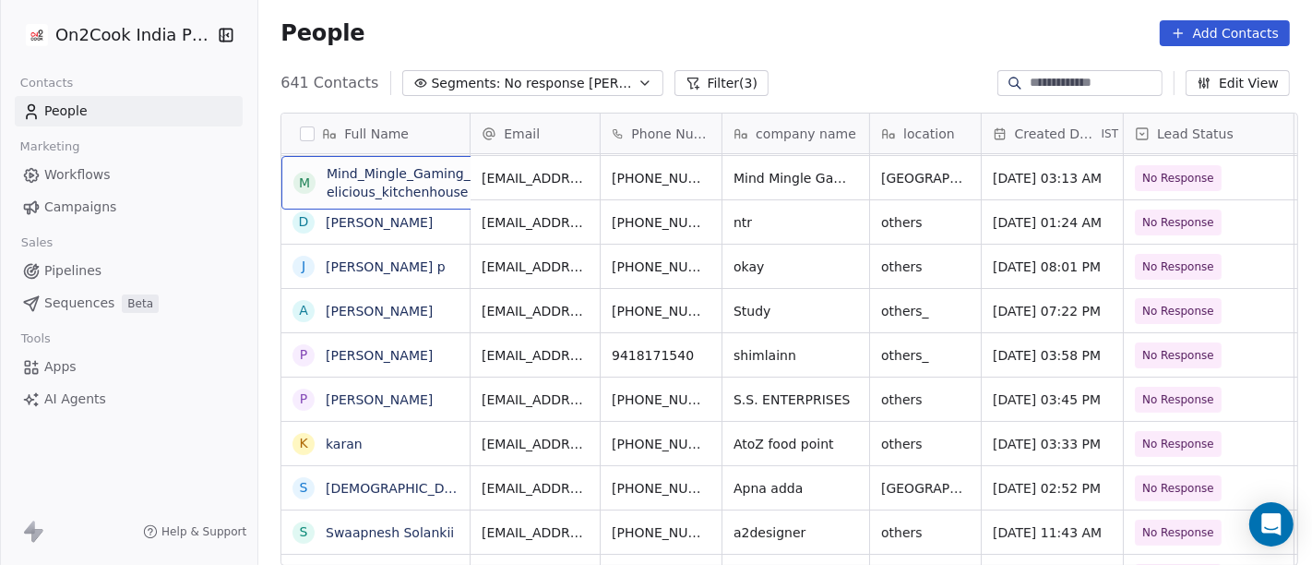
click at [407, 203] on div "M Mind_Mingle_Gaming_with_delicious_kitchenhouse" at bounding box center [419, 183] width 277 height 54
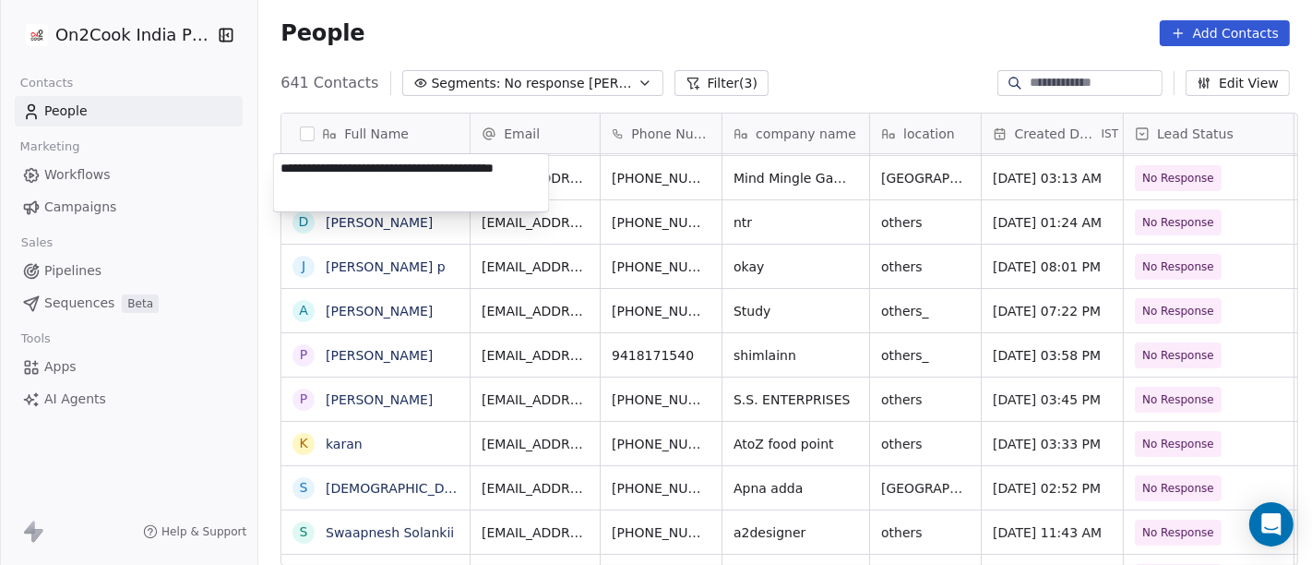
click at [407, 203] on textarea "**********" at bounding box center [411, 182] width 275 height 57
type textarea "**********"
click at [927, 11] on html "On2Cook India Pvt. Ltd. Contacts People Marketing Workflows Campaigns Sales Pip…" at bounding box center [656, 282] width 1312 height 565
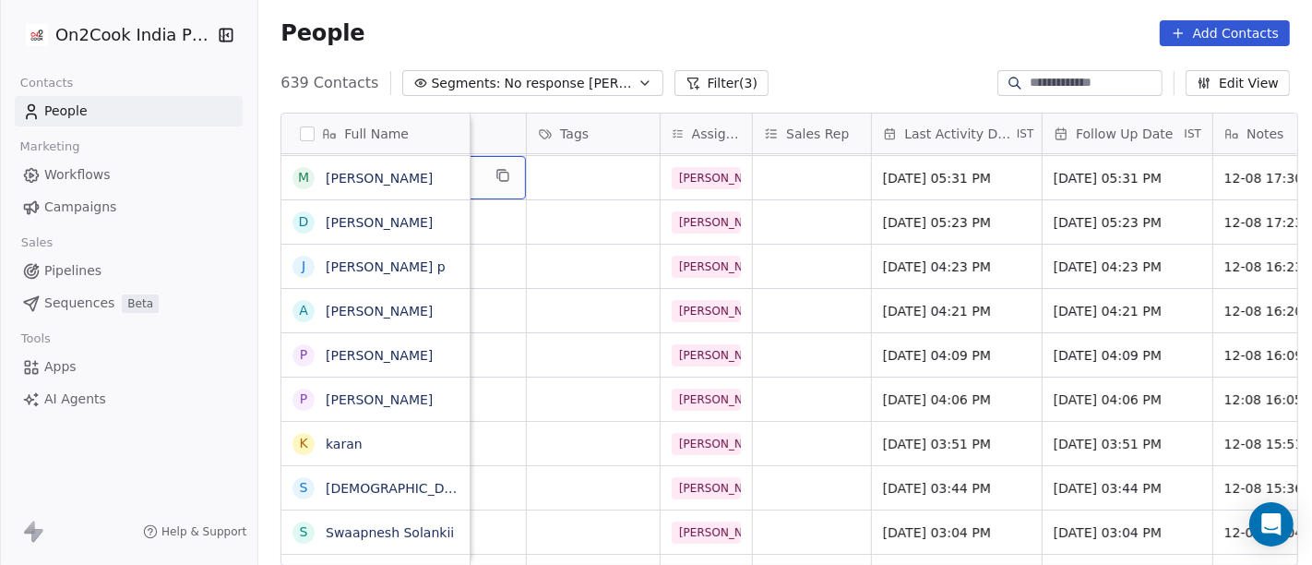
scroll to position [0, 768]
click at [935, 176] on span "[DATE] 05:31 PM" at bounding box center [939, 178] width 113 height 18
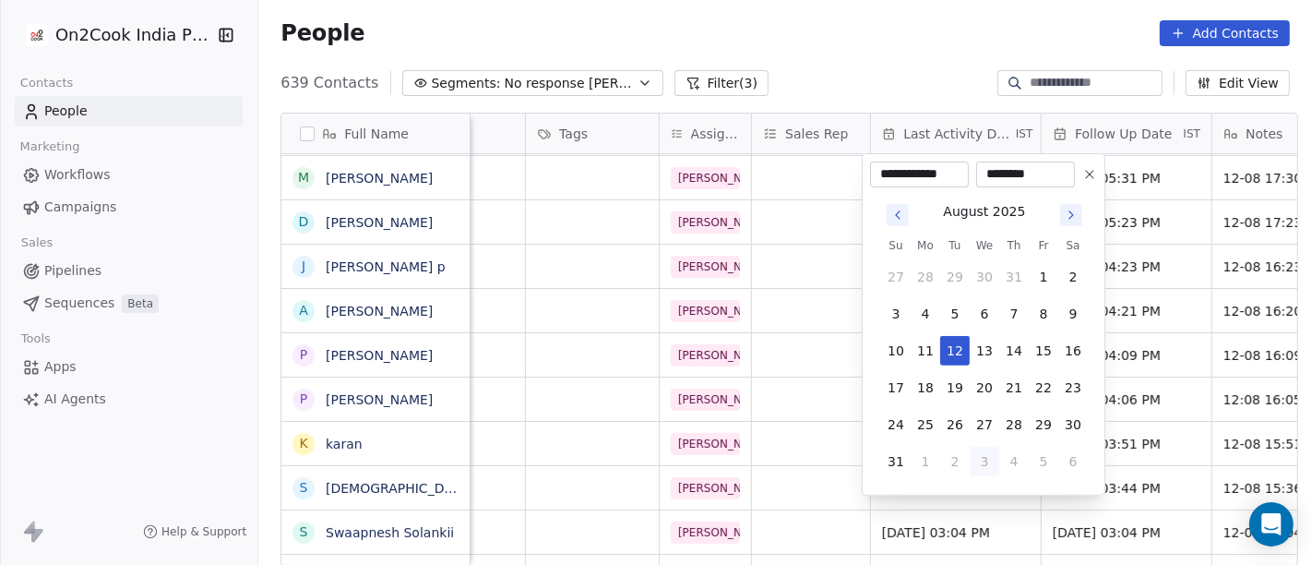
click at [981, 458] on button "3" at bounding box center [984, 461] width 30 height 30
type input "**********"
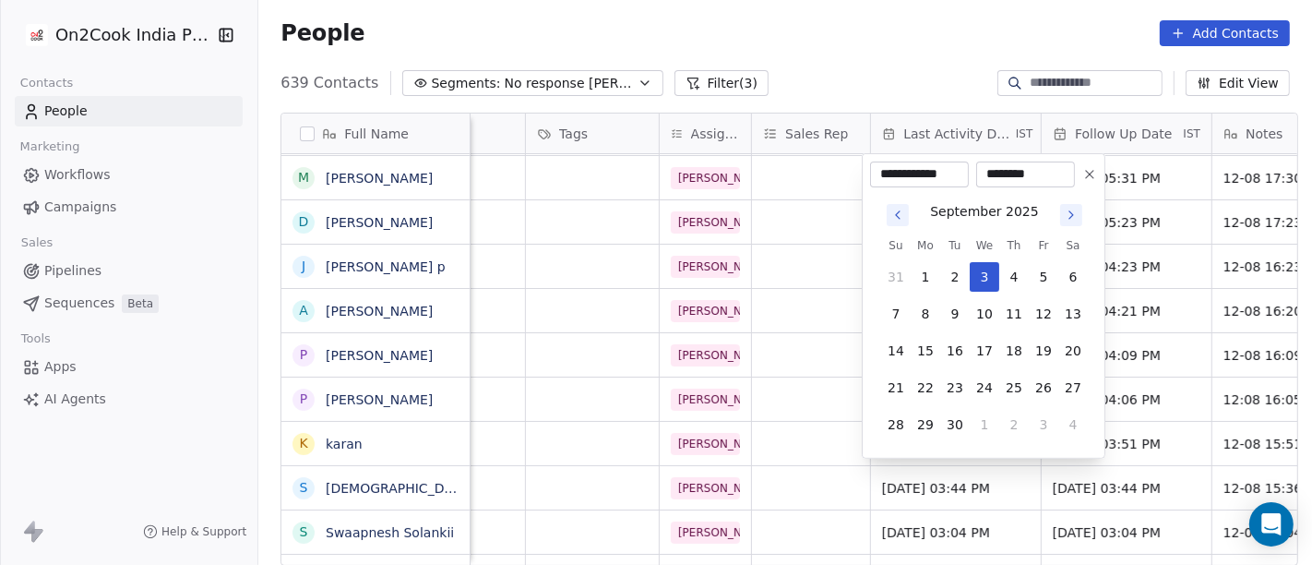
click at [912, 110] on html "On2Cook India Pvt. Ltd. Contacts People Marketing Workflows Campaigns Sales Pip…" at bounding box center [656, 282] width 1312 height 565
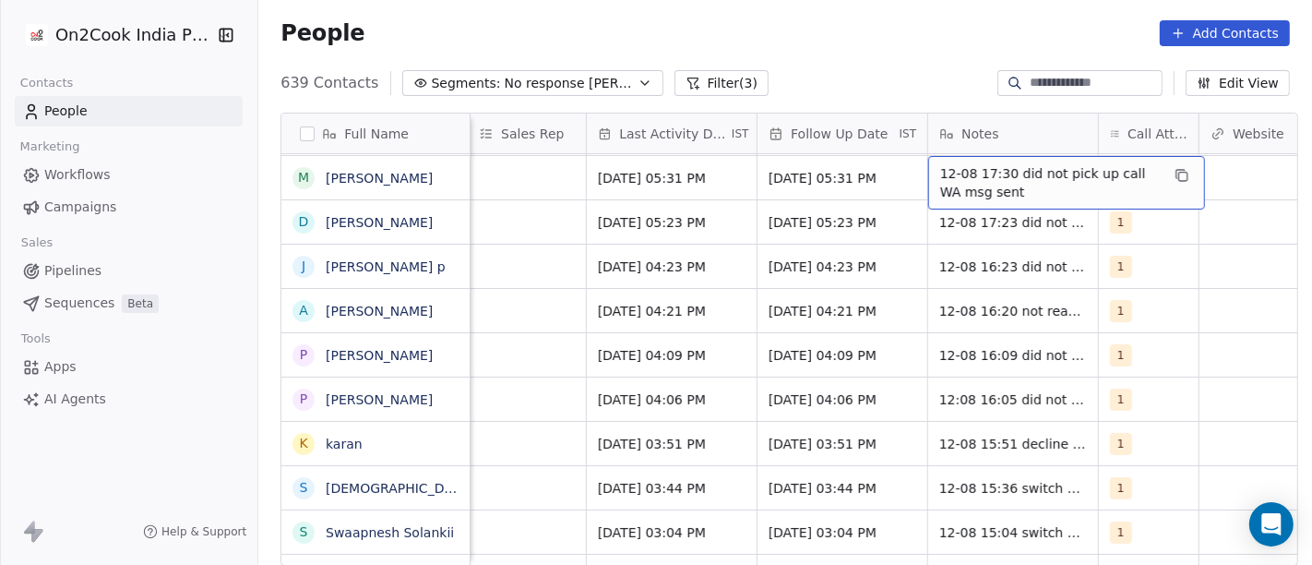
scroll to position [0, 1053]
click at [973, 173] on span "12-08 17:30 did not pick up call WA msg sent" at bounding box center [1049, 182] width 220 height 37
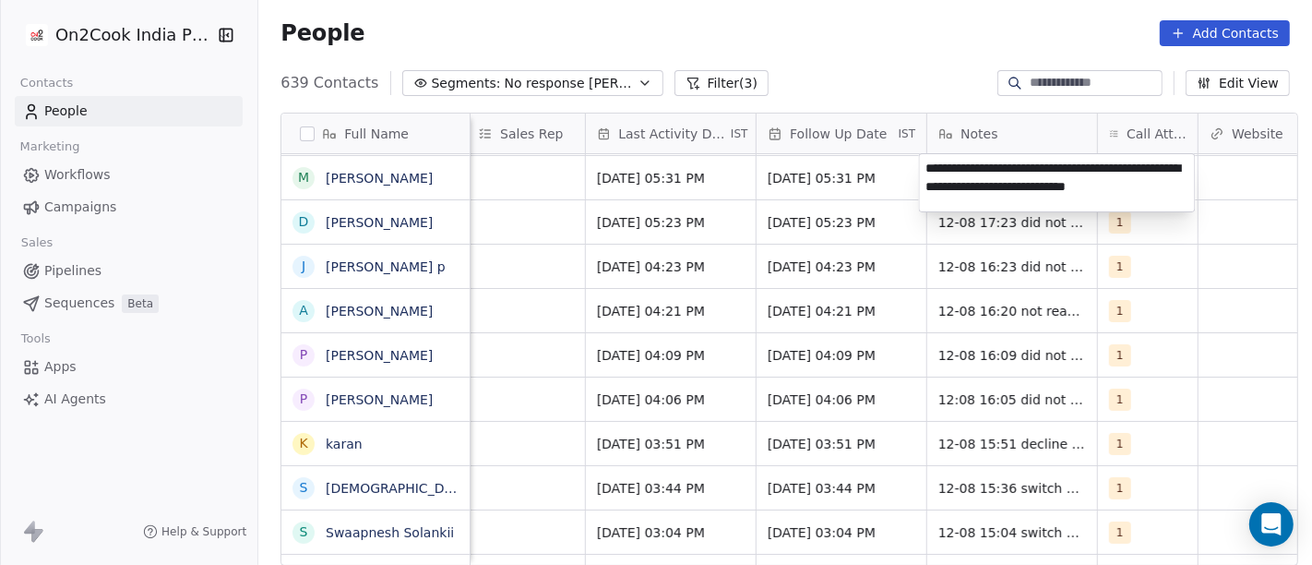
type textarea "**********"
click at [886, 18] on html "On2Cook India Pvt. Ltd. Contacts People Marketing Workflows Campaigns Sales Pip…" at bounding box center [656, 282] width 1312 height 565
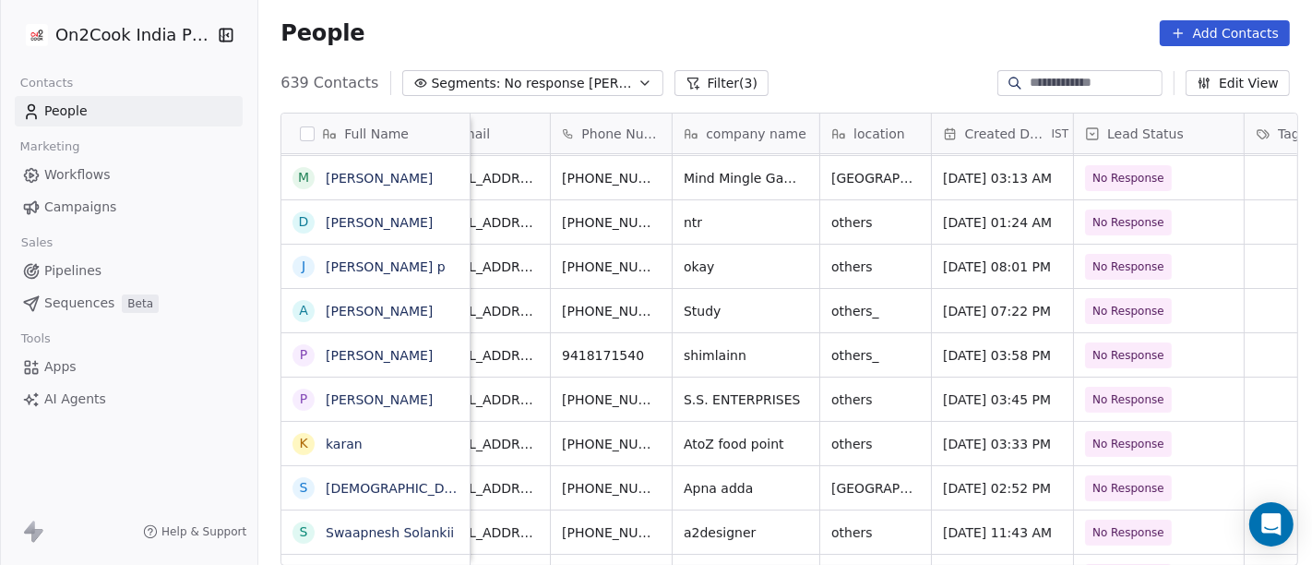
scroll to position [0, 47]
click at [703, 177] on icon "grid" at bounding box center [707, 176] width 8 height 8
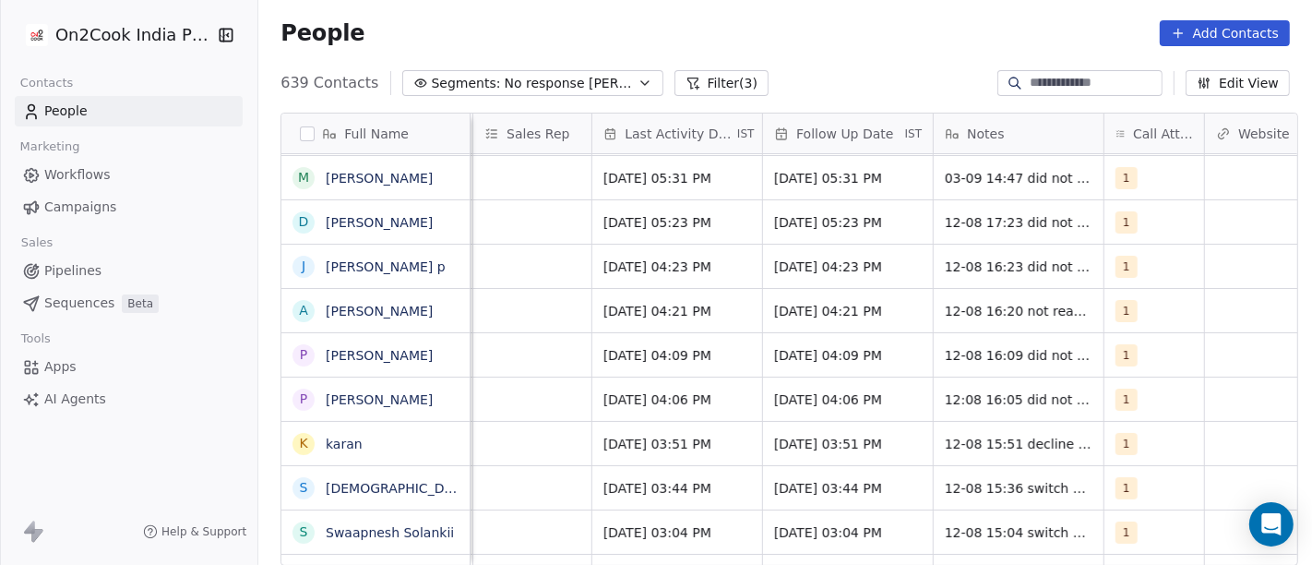
scroll to position [0, 1052]
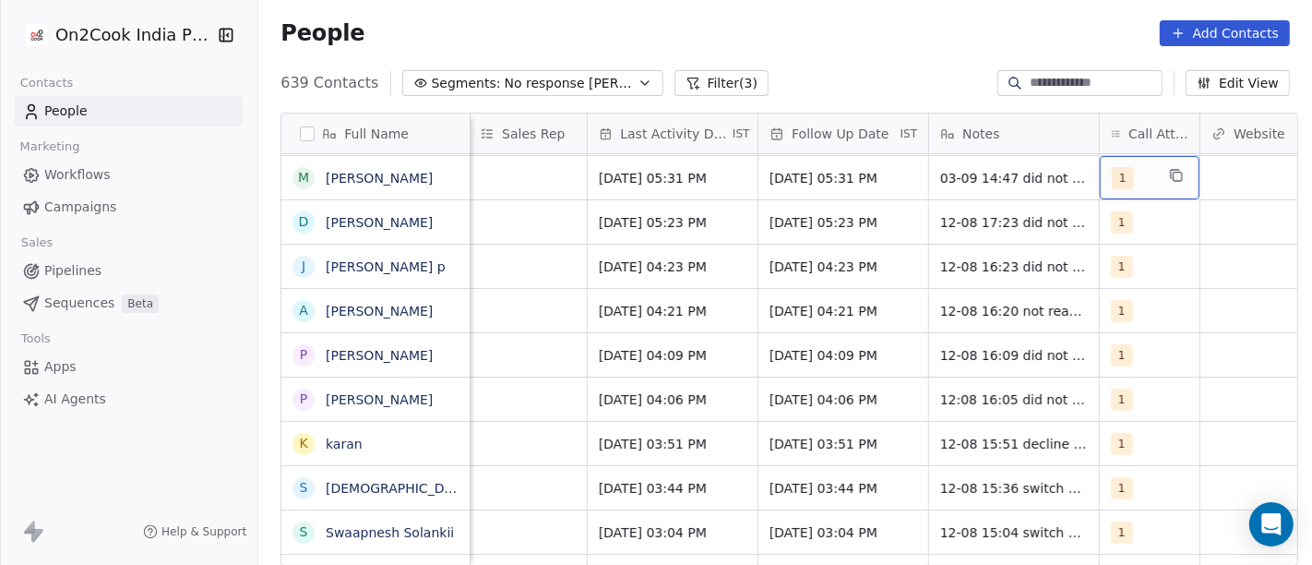
click at [1125, 184] on div "1" at bounding box center [1133, 178] width 42 height 22
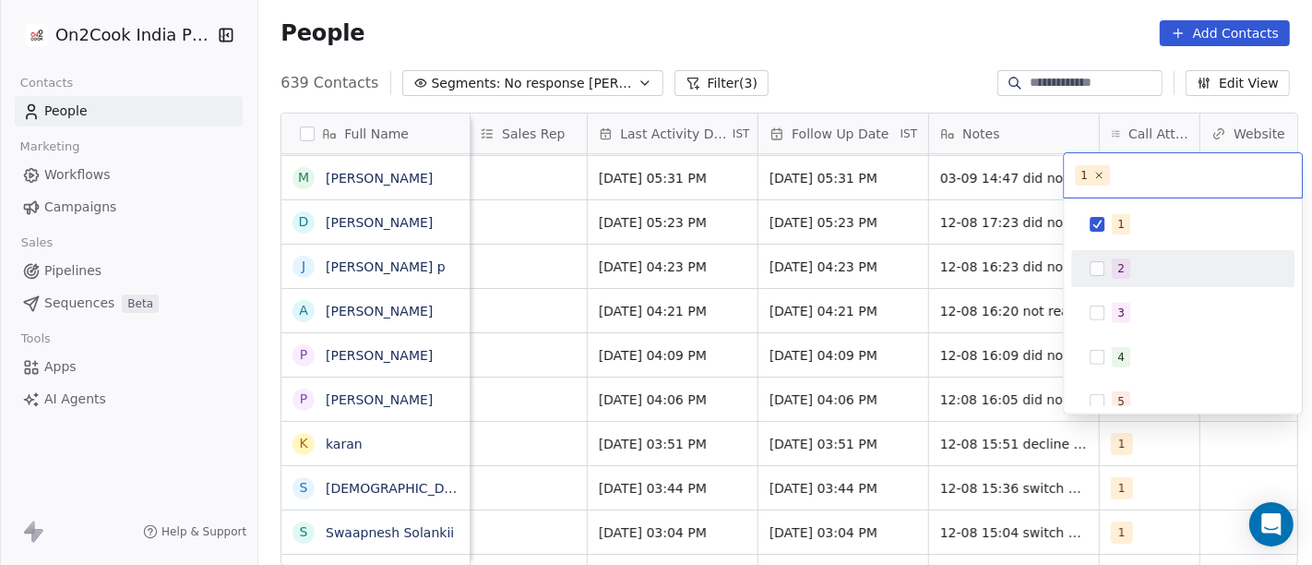
click at [1132, 258] on div "2" at bounding box center [1194, 268] width 164 height 20
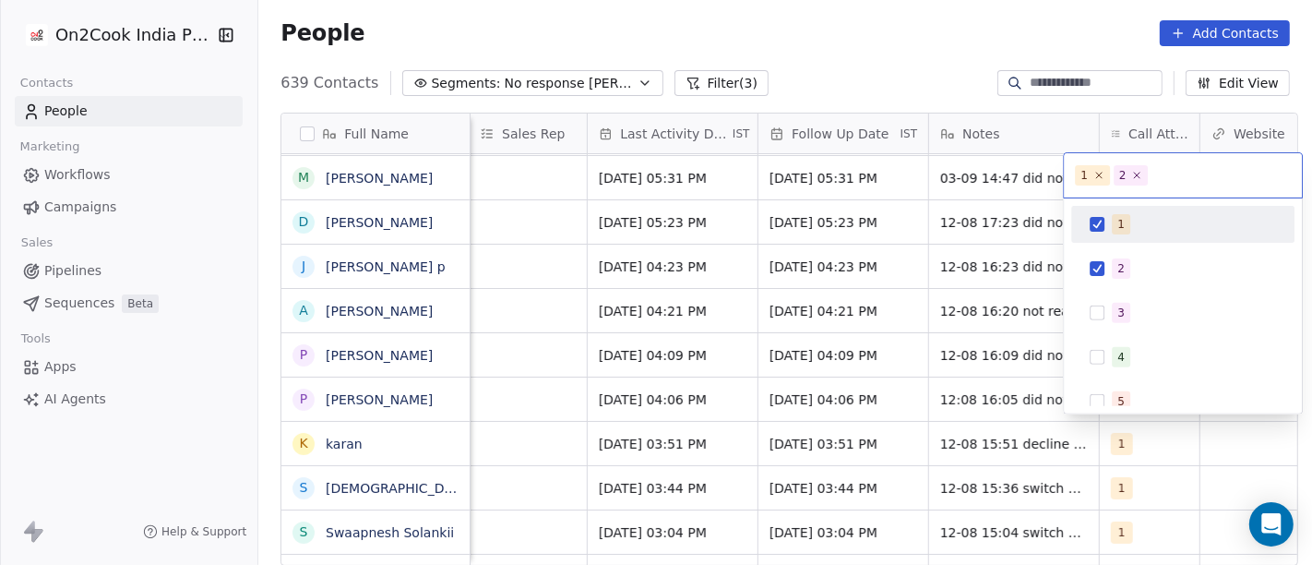
click at [1124, 232] on span "1" at bounding box center [1121, 224] width 18 height 20
click at [965, 126] on html "On2Cook India Pvt. Ltd. Contacts People Marketing Workflows Campaigns Sales Pip…" at bounding box center [656, 282] width 1312 height 565
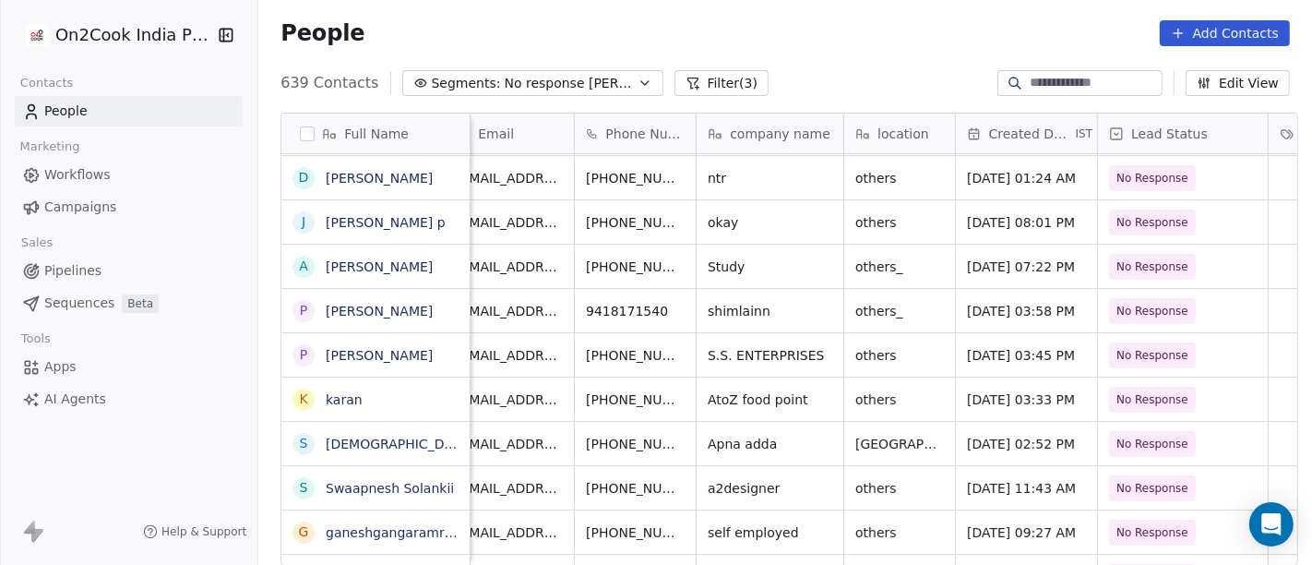
scroll to position [0, 0]
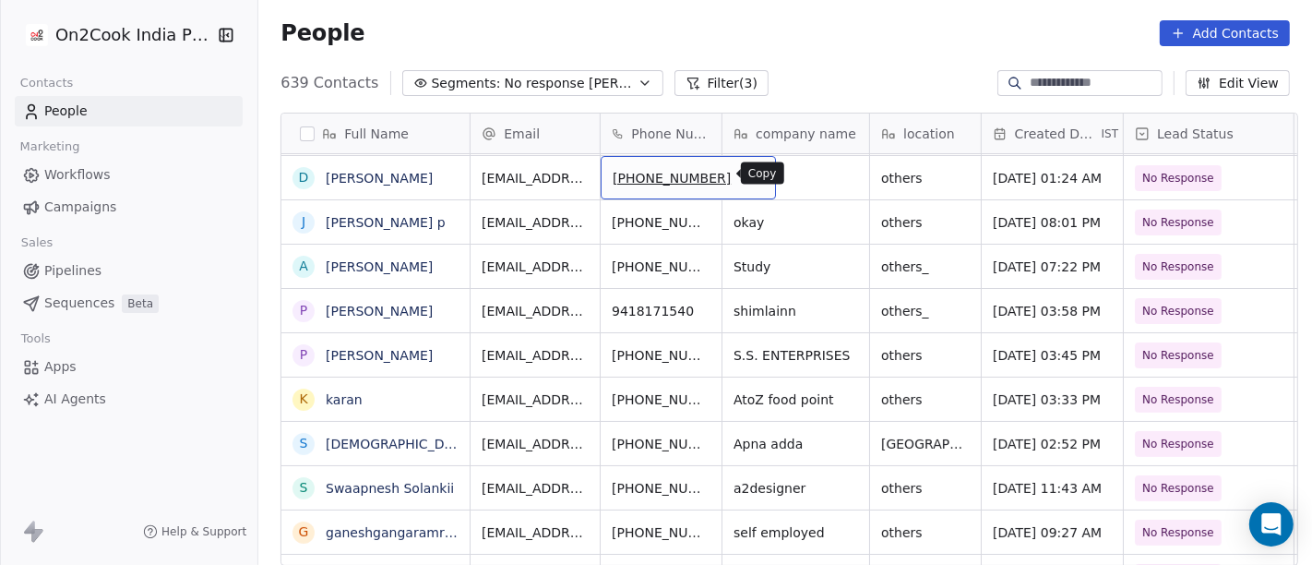
click at [742, 180] on button "grid" at bounding box center [753, 175] width 22 height 22
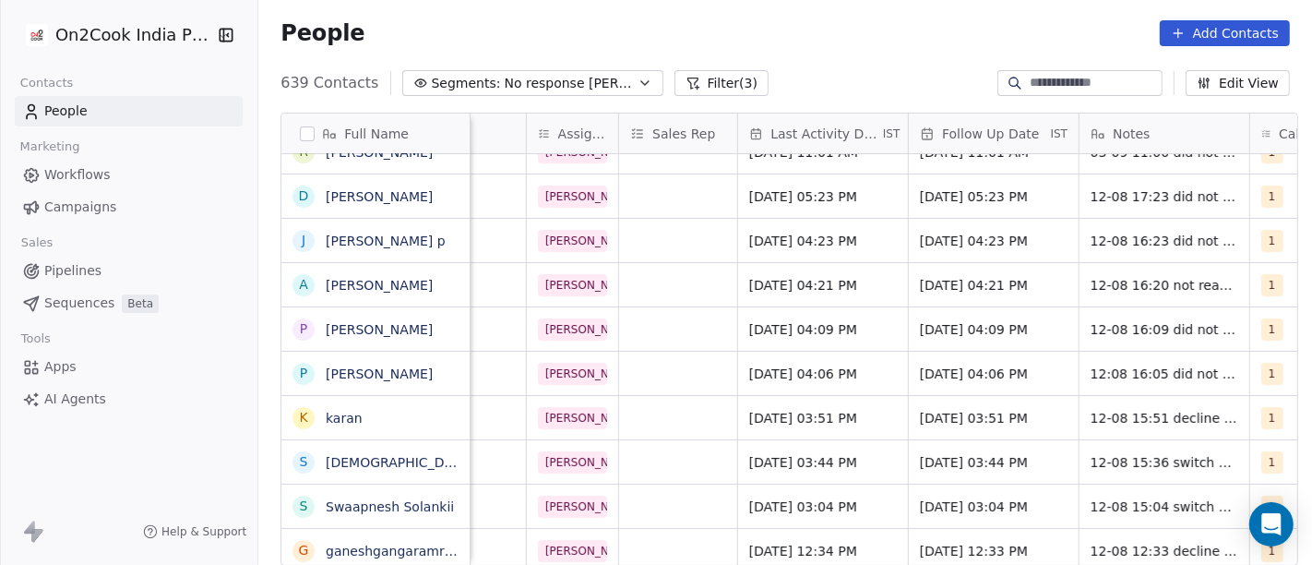
scroll to position [0, 901]
click at [780, 204] on div "[DATE] 05:23 PM" at bounding box center [823, 195] width 170 height 43
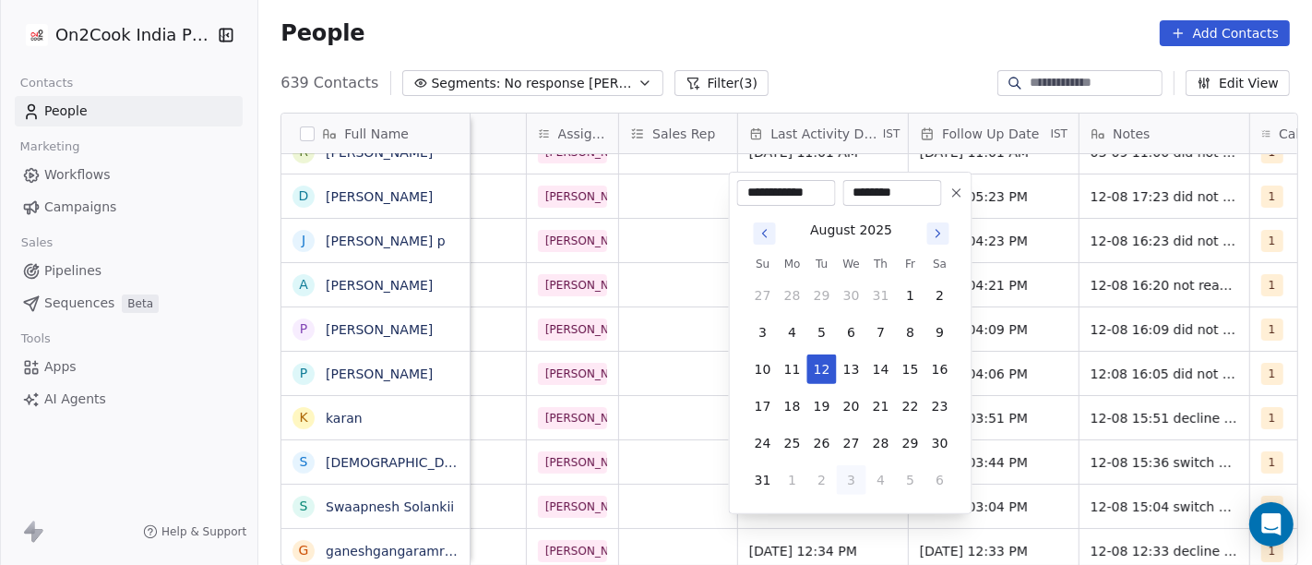
click at [851, 478] on button "3" at bounding box center [852, 480] width 30 height 30
type input "**********"
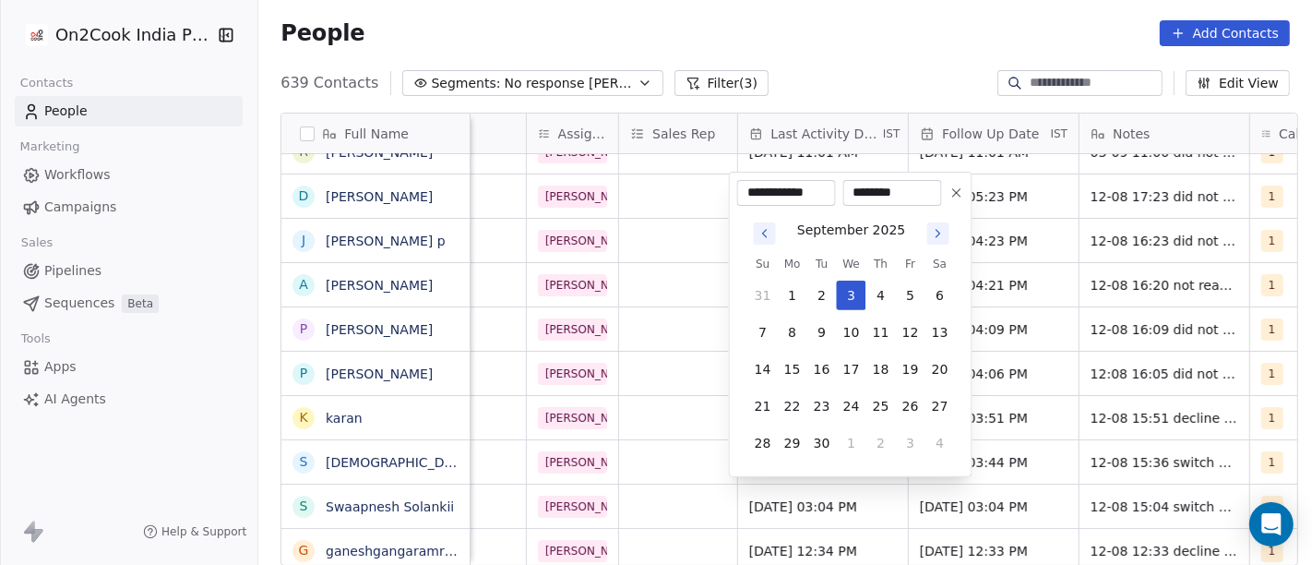
click at [816, 17] on html "On2Cook India Pvt. Ltd. Contacts People Marketing Workflows Campaigns Sales Pip…" at bounding box center [656, 282] width 1312 height 565
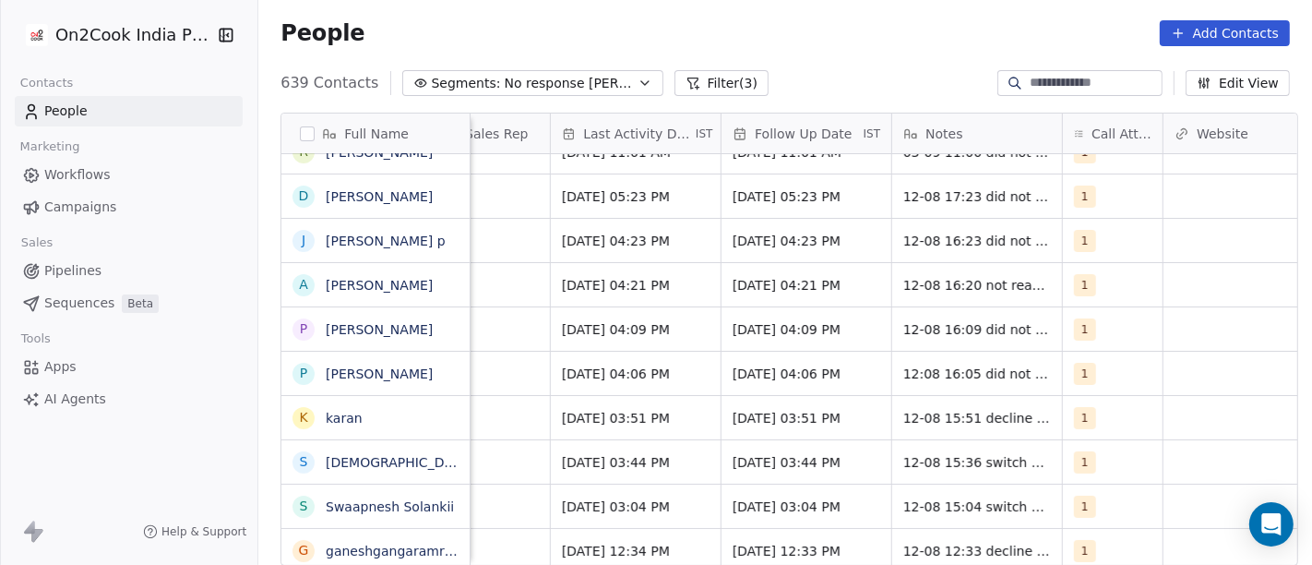
scroll to position [0, 1109]
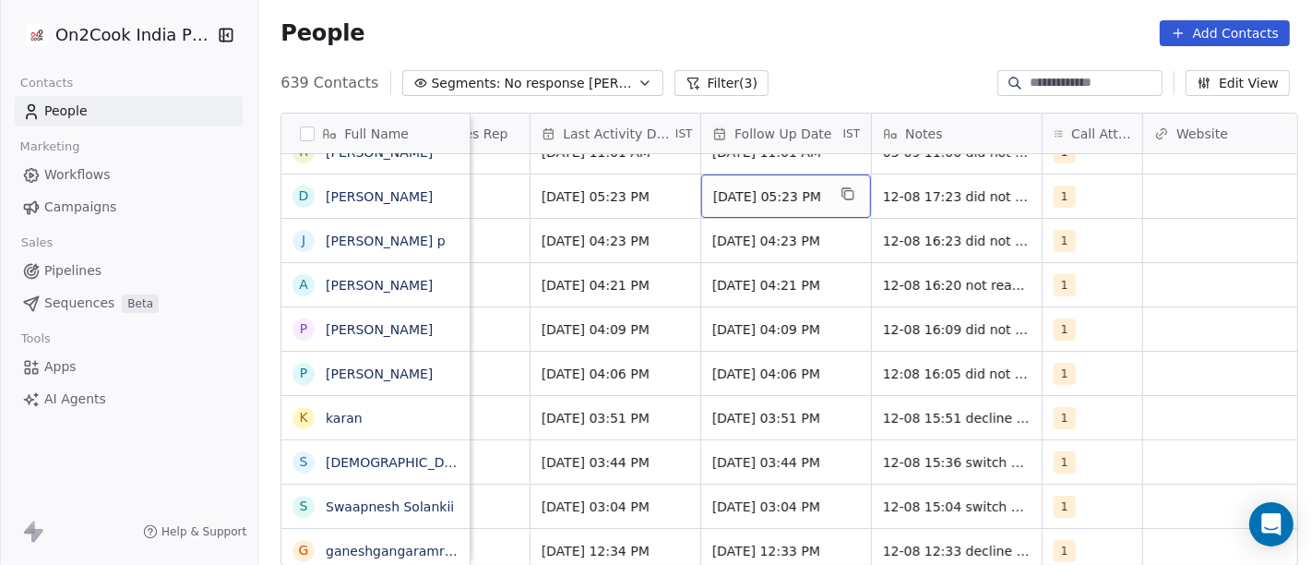
click at [772, 201] on span "[DATE] 05:23 PM" at bounding box center [769, 196] width 113 height 18
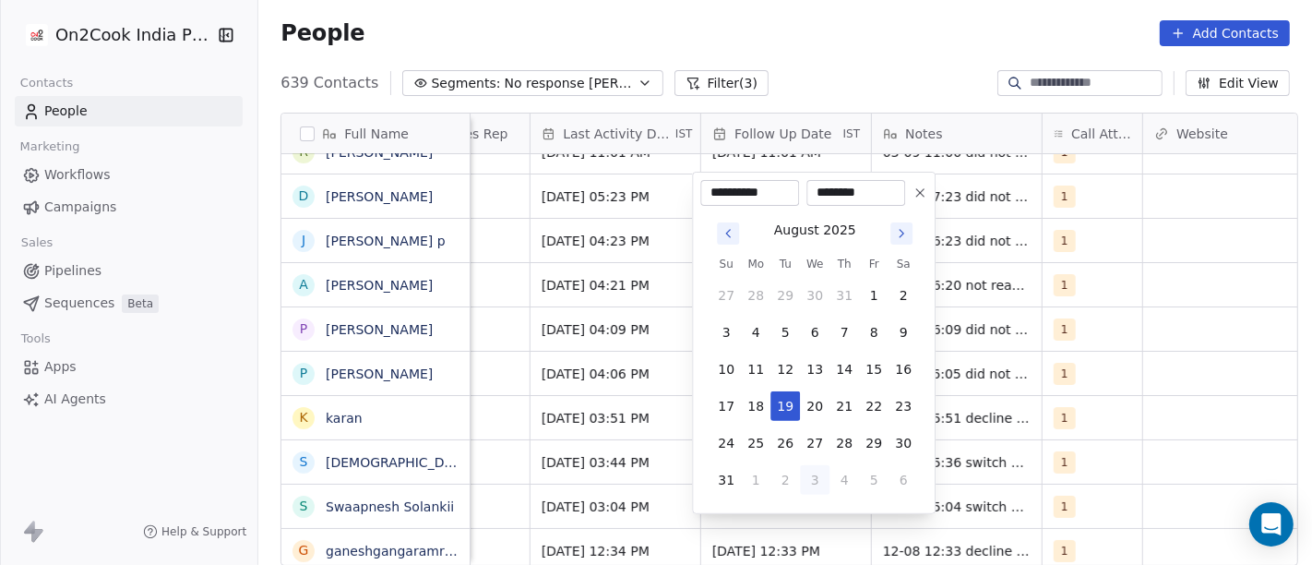
click at [902, 231] on icon "Go to next month" at bounding box center [901, 233] width 15 height 15
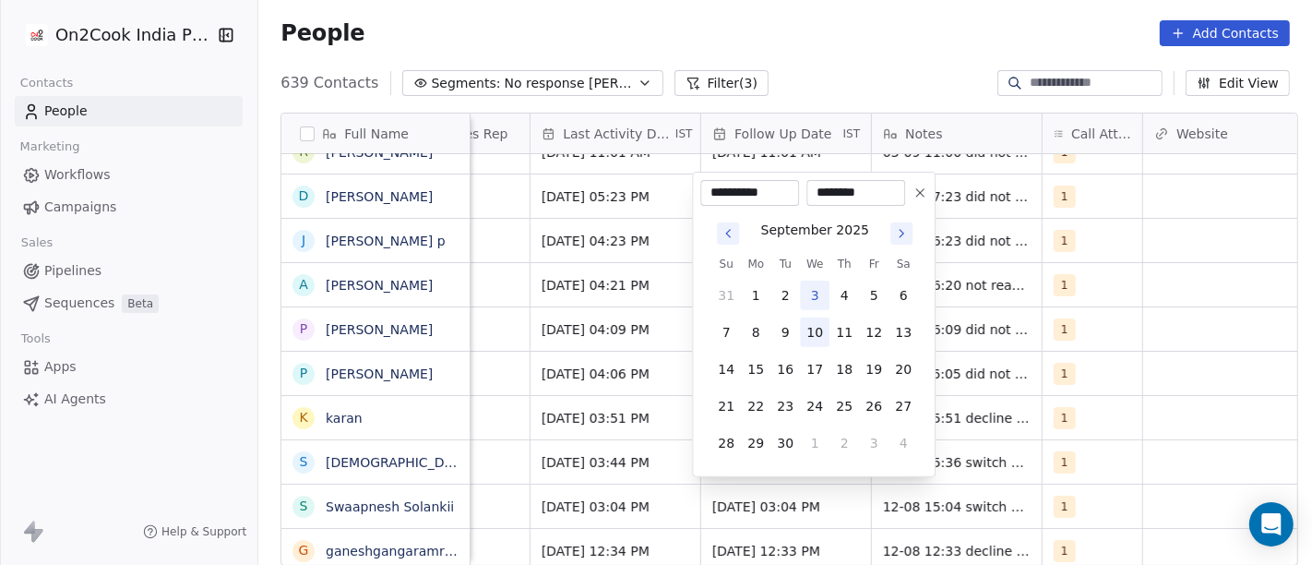
click at [820, 339] on button "10" at bounding box center [815, 332] width 30 height 30
type input "**********"
click at [838, 20] on html "On2Cook India Pvt. Ltd. Contacts People Marketing Workflows Campaigns Sales Pip…" at bounding box center [656, 282] width 1312 height 565
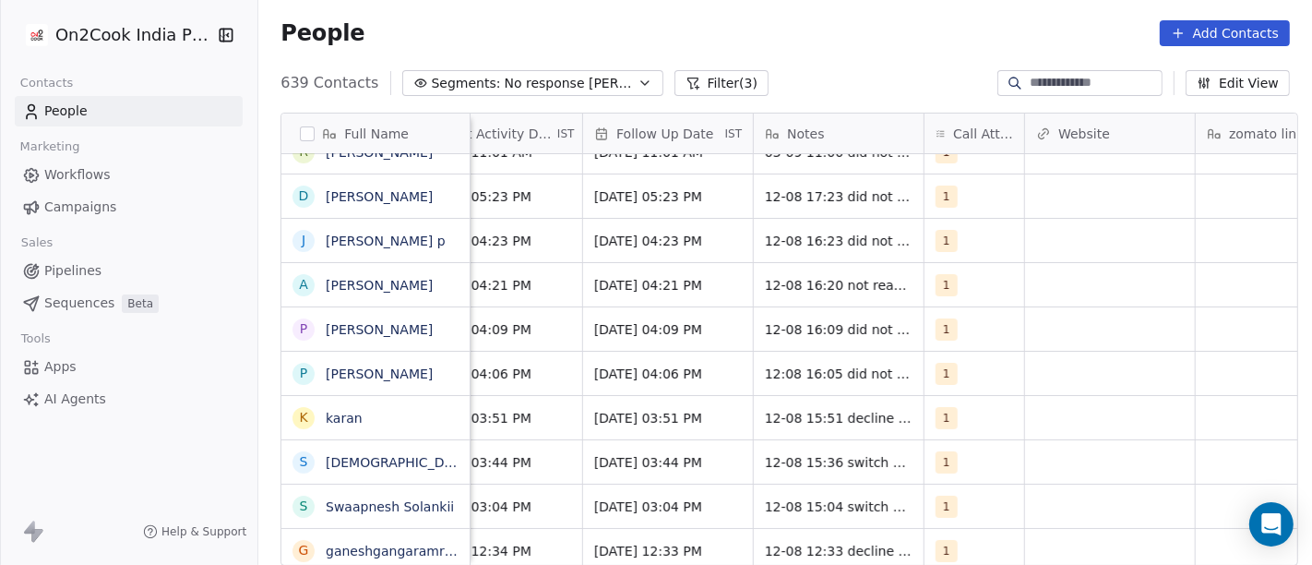
scroll to position [0, 1236]
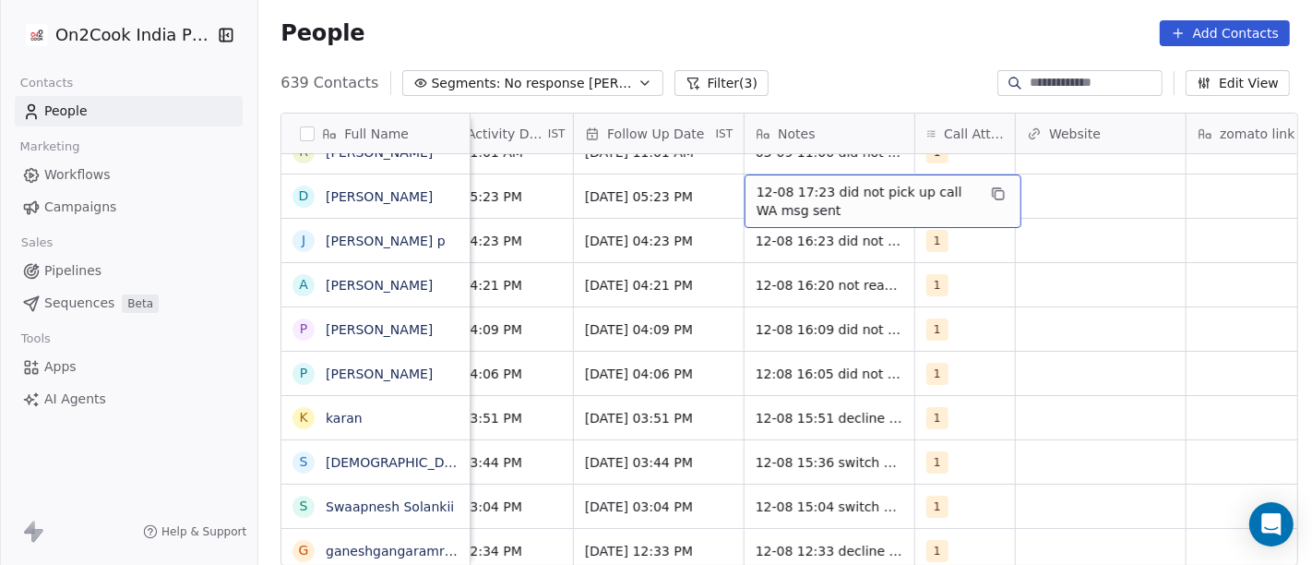
click at [847, 196] on span "12-08 17:23 did not pick up call WA msg sent" at bounding box center [866, 201] width 220 height 37
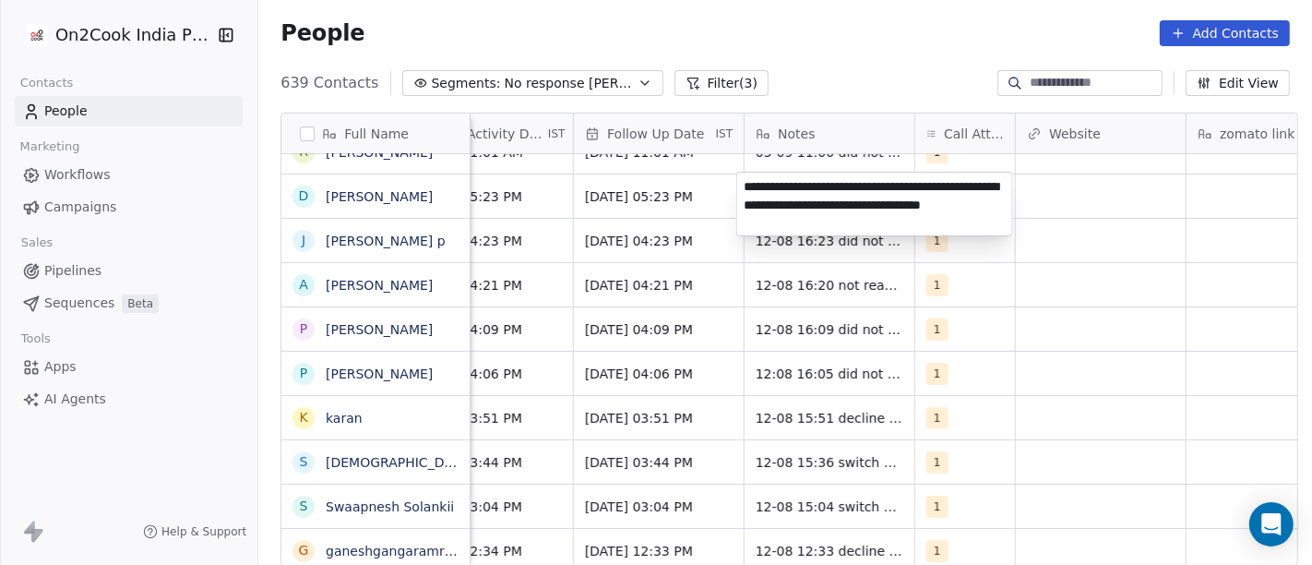
type textarea "**********"
click at [817, 50] on html "On2Cook India Pvt. Ltd. Contacts People Marketing Workflows Campaigns Sales Pip…" at bounding box center [656, 282] width 1312 height 565
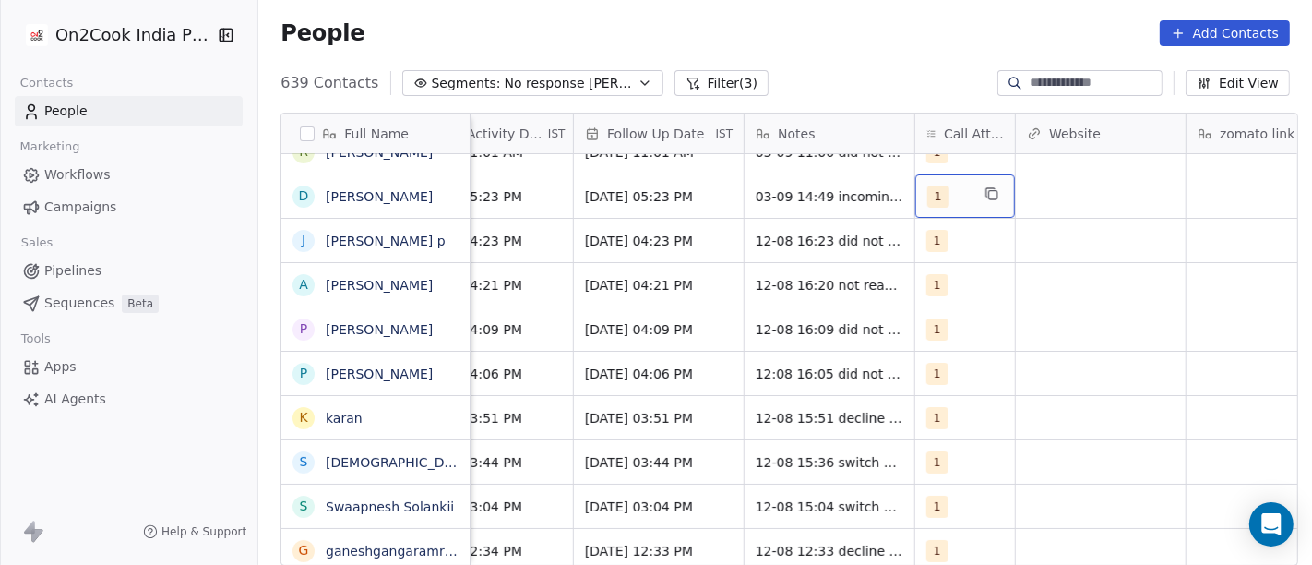
click at [927, 195] on span "1" at bounding box center [938, 196] width 22 height 22
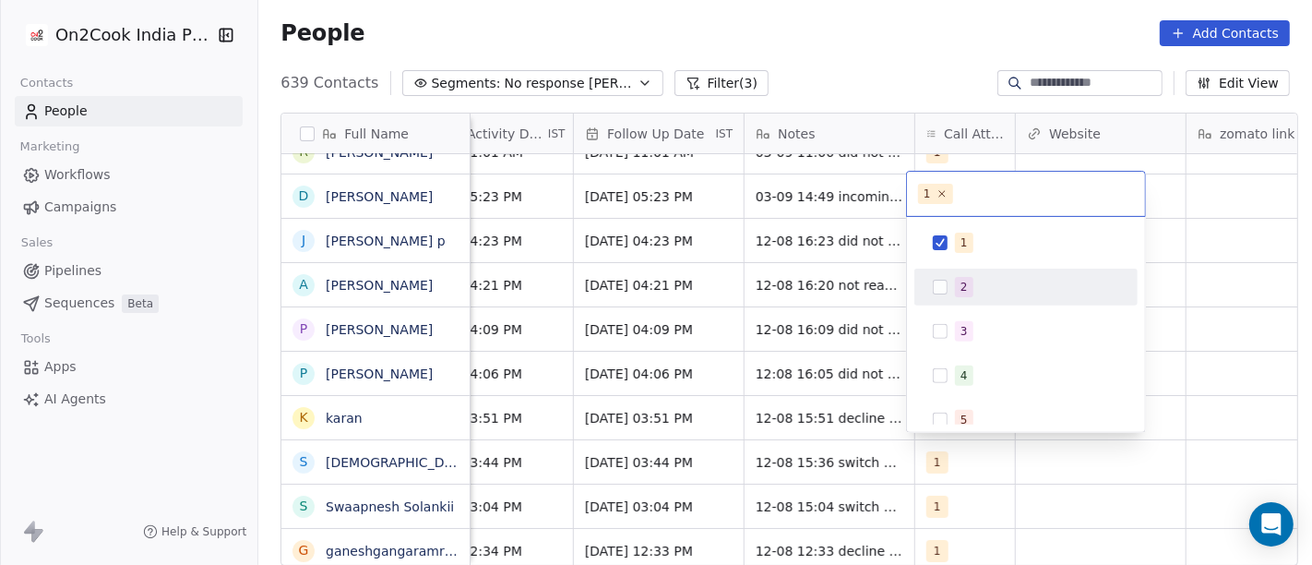
click at [972, 301] on div "2" at bounding box center [1026, 287] width 208 height 30
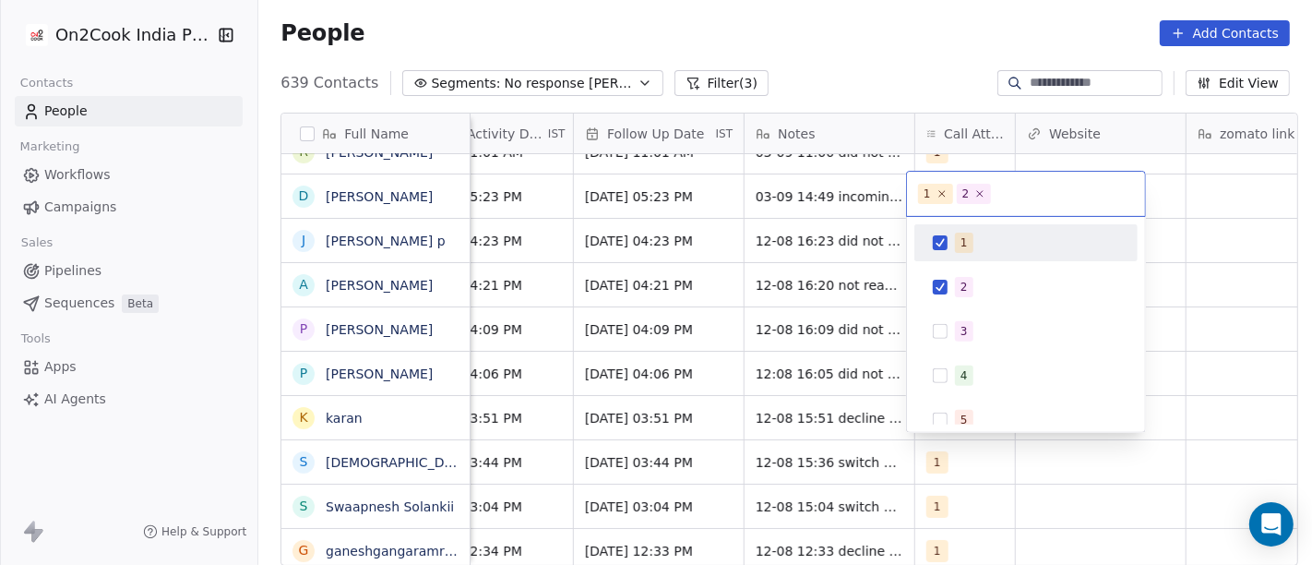
click at [966, 252] on div "1" at bounding box center [1026, 243] width 208 height 30
click at [876, 69] on html "On2Cook India Pvt. Ltd. Contacts People Marketing Workflows Campaigns Sales Pip…" at bounding box center [656, 282] width 1312 height 565
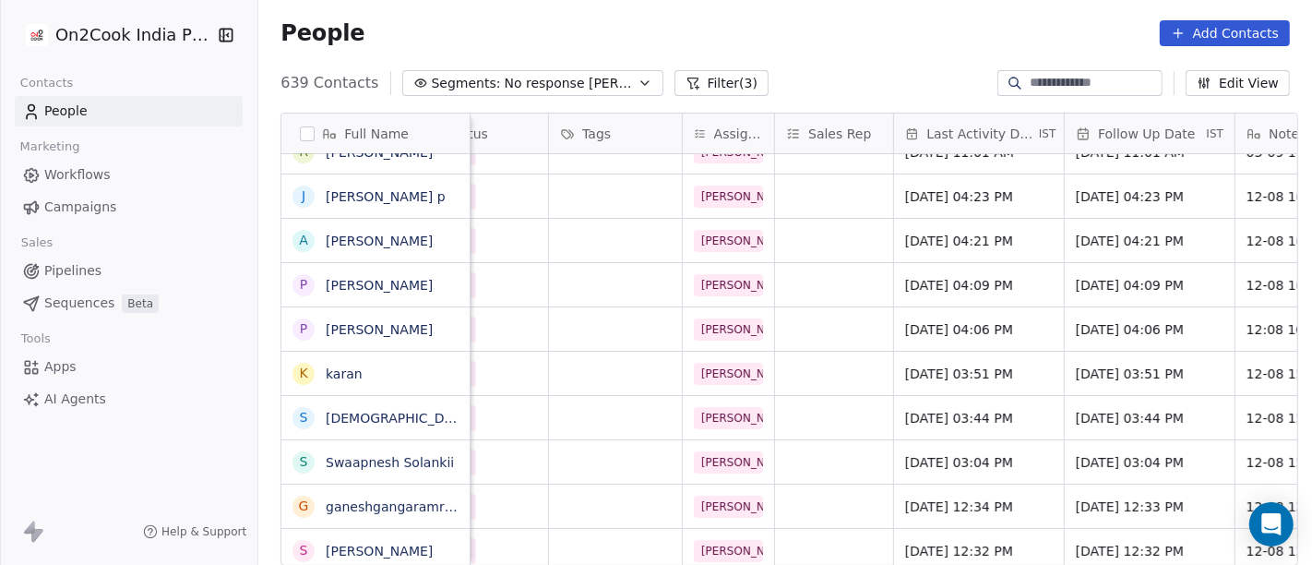
scroll to position [0, 745]
click at [974, 179] on div "[DATE] 04:23 PM" at bounding box center [979, 195] width 170 height 43
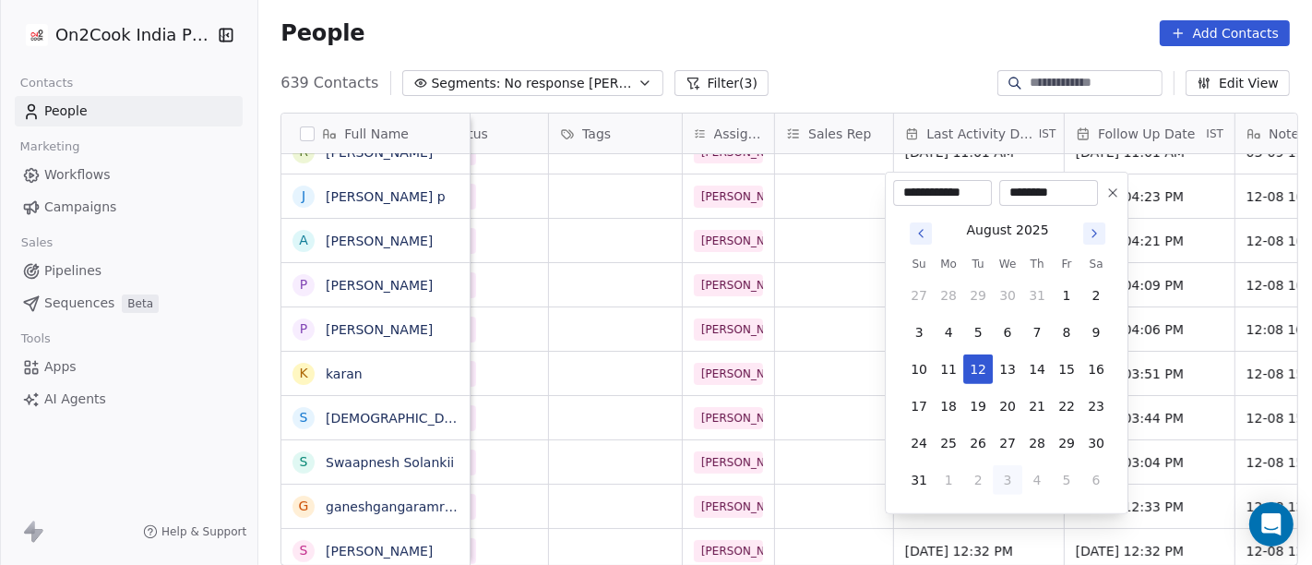
click at [1017, 482] on button "3" at bounding box center [1008, 480] width 30 height 30
type input "**********"
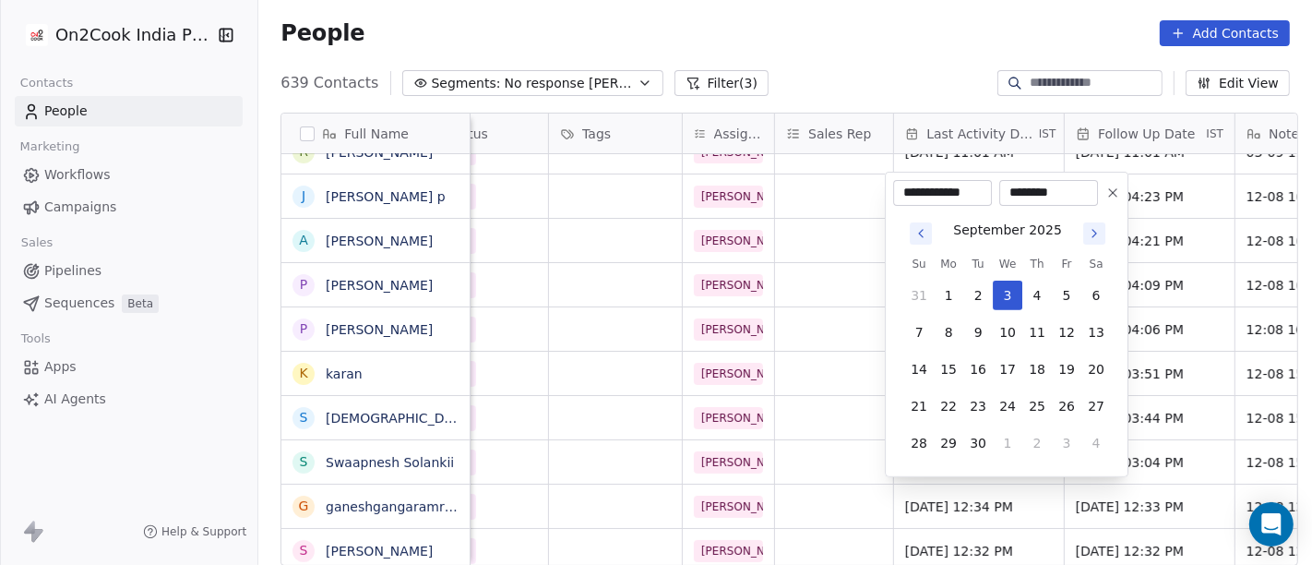
click at [904, 39] on html "On2Cook India Pvt. Ltd. Contacts People Marketing Workflows Campaigns Sales Pip…" at bounding box center [656, 282] width 1312 height 565
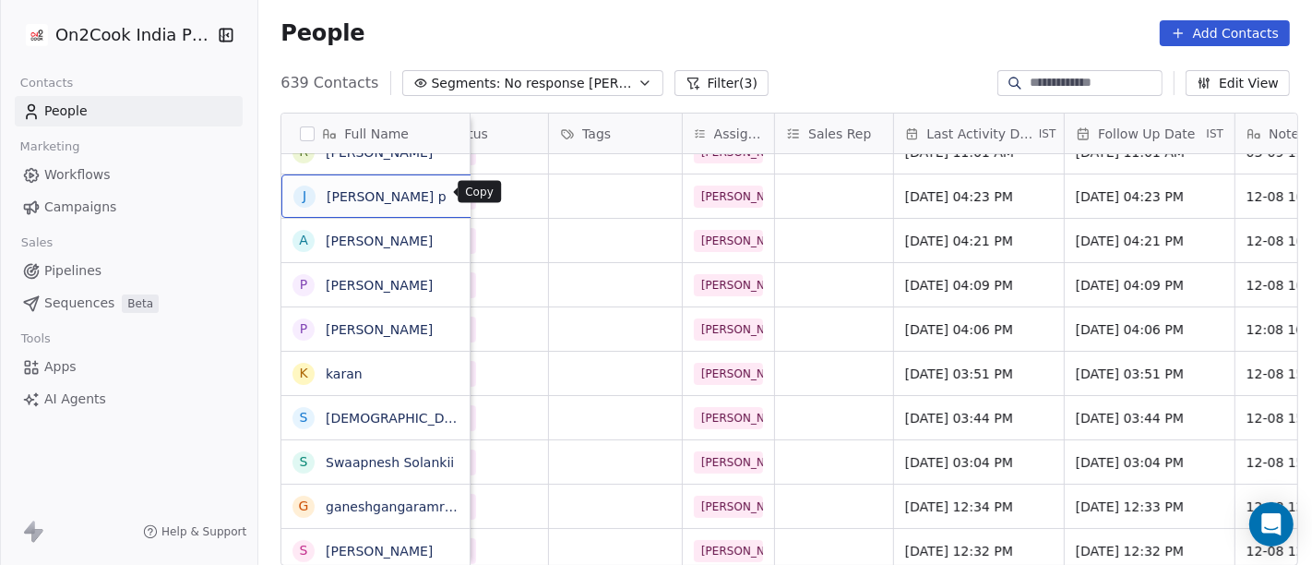
click at [461, 198] on icon "grid" at bounding box center [468, 193] width 15 height 15
click at [690, 14] on div "People Add Contacts" at bounding box center [784, 33] width 1053 height 70
click at [458, 196] on button "grid" at bounding box center [469, 194] width 22 height 22
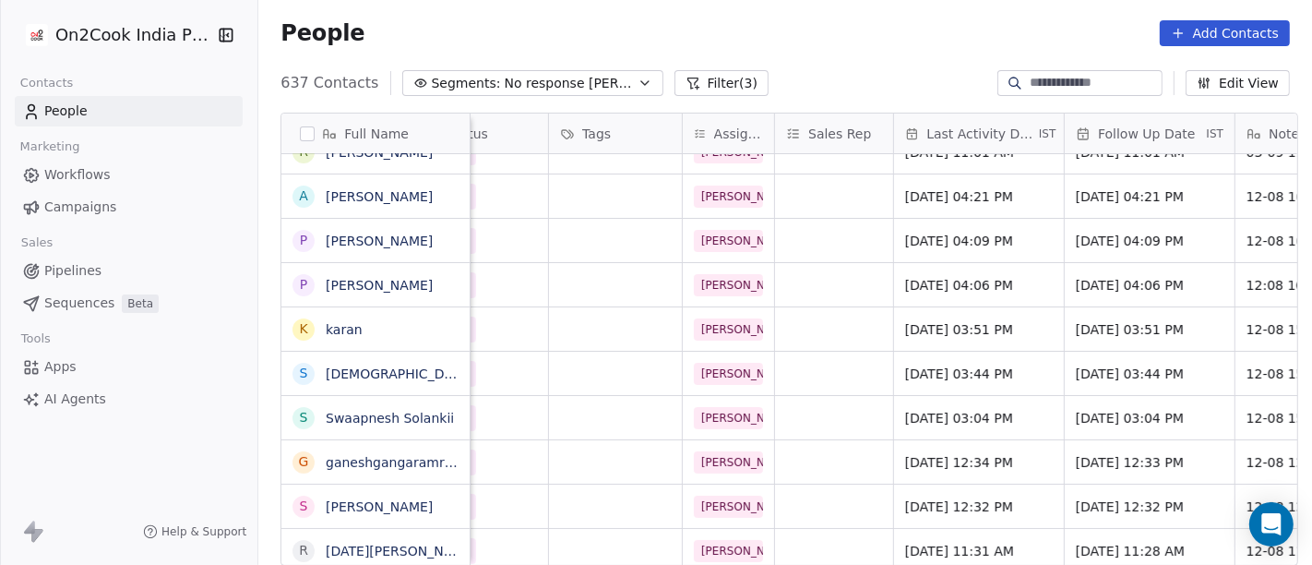
click at [860, 39] on div "People Add Contacts" at bounding box center [784, 33] width 1009 height 26
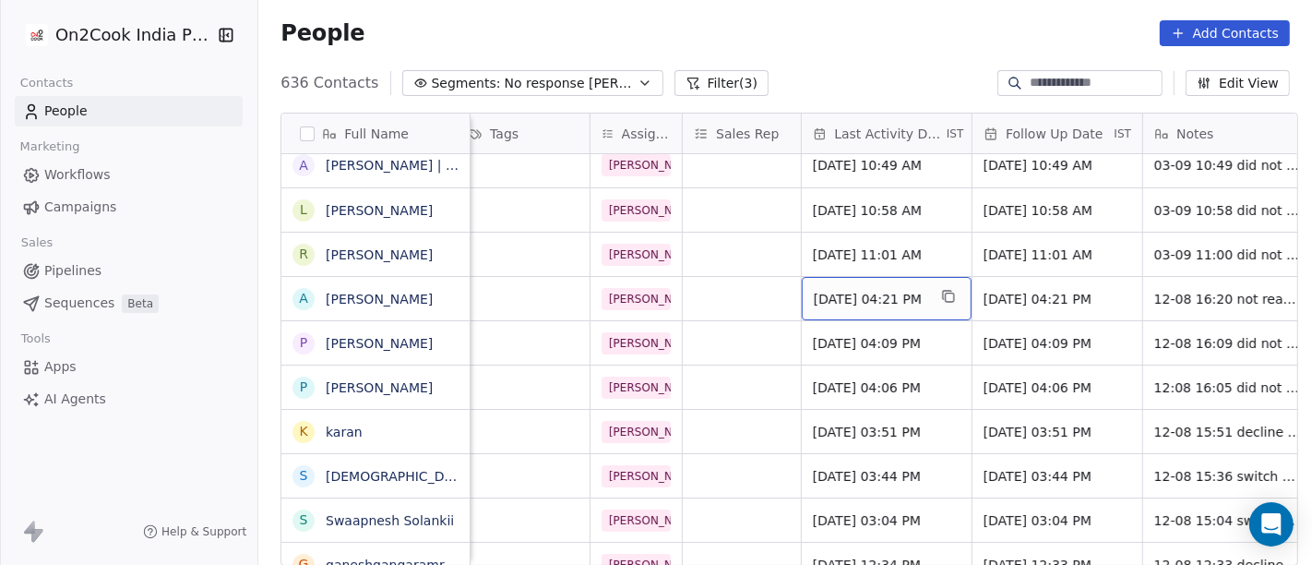
scroll to position [0, 838]
click at [860, 309] on div "[DATE] 04:21 PM" at bounding box center [887, 298] width 170 height 43
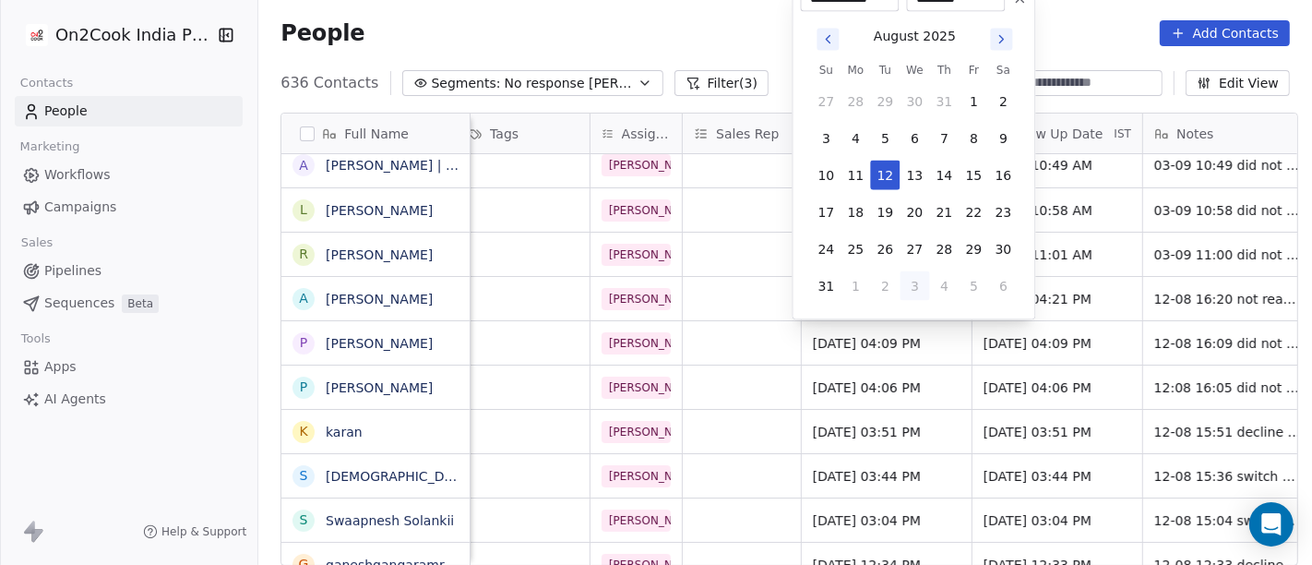
click at [914, 295] on button "3" at bounding box center [915, 286] width 30 height 30
type input "**********"
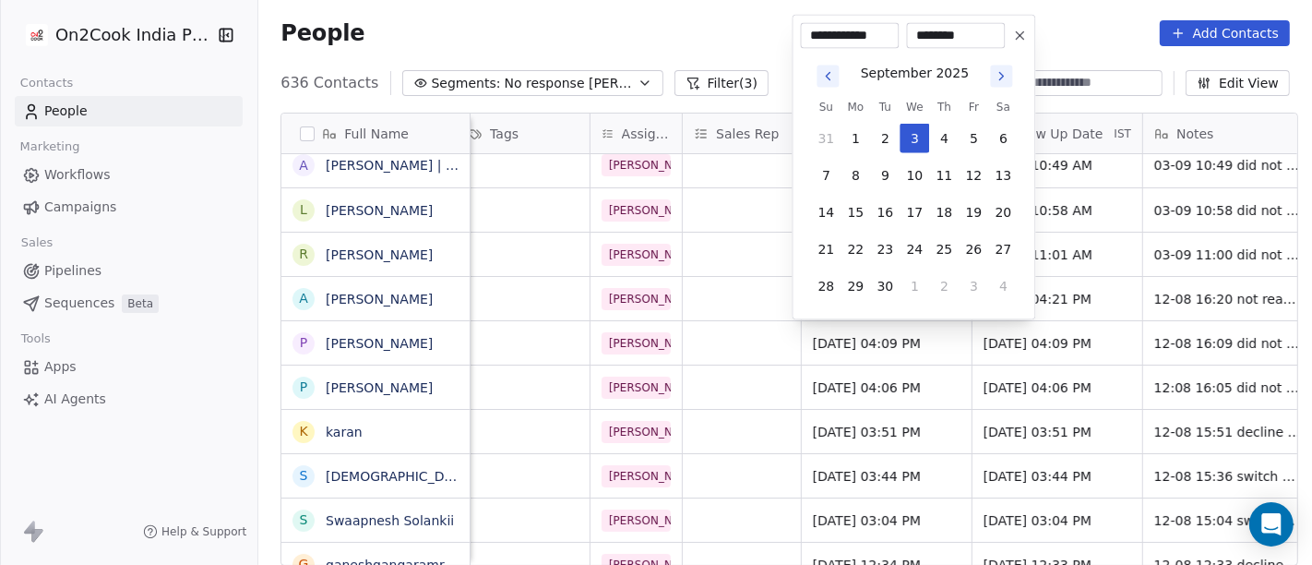
click at [749, 60] on html "On2Cook India Pvt. Ltd. Contacts People Marketing Workflows Campaigns Sales Pip…" at bounding box center [656, 282] width 1312 height 565
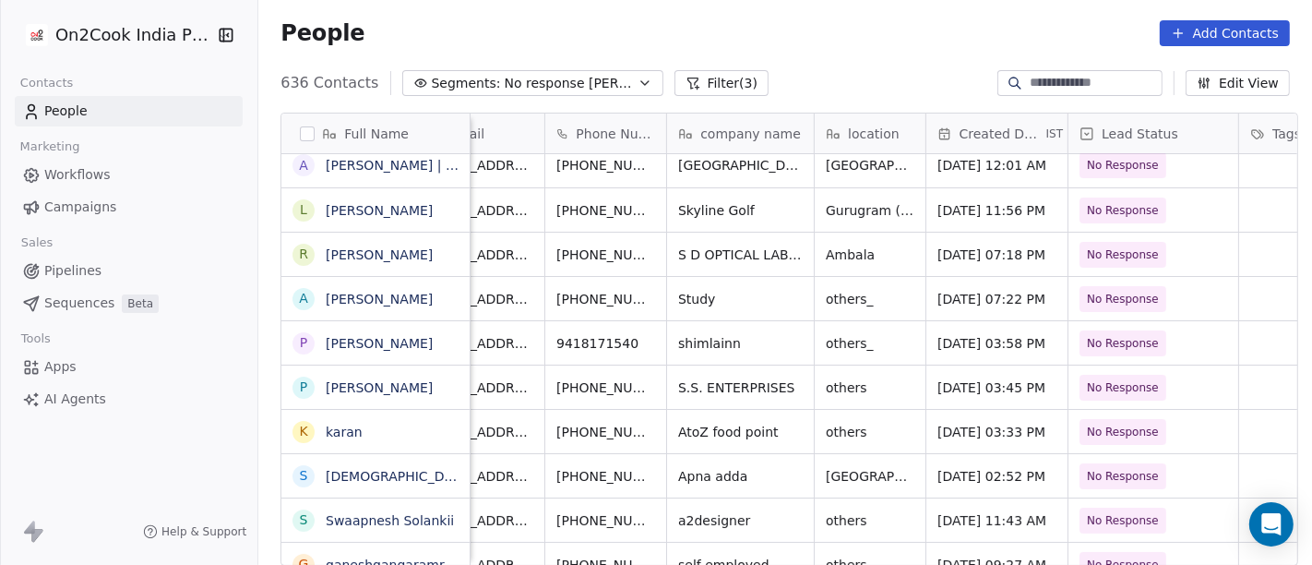
scroll to position [0, 40]
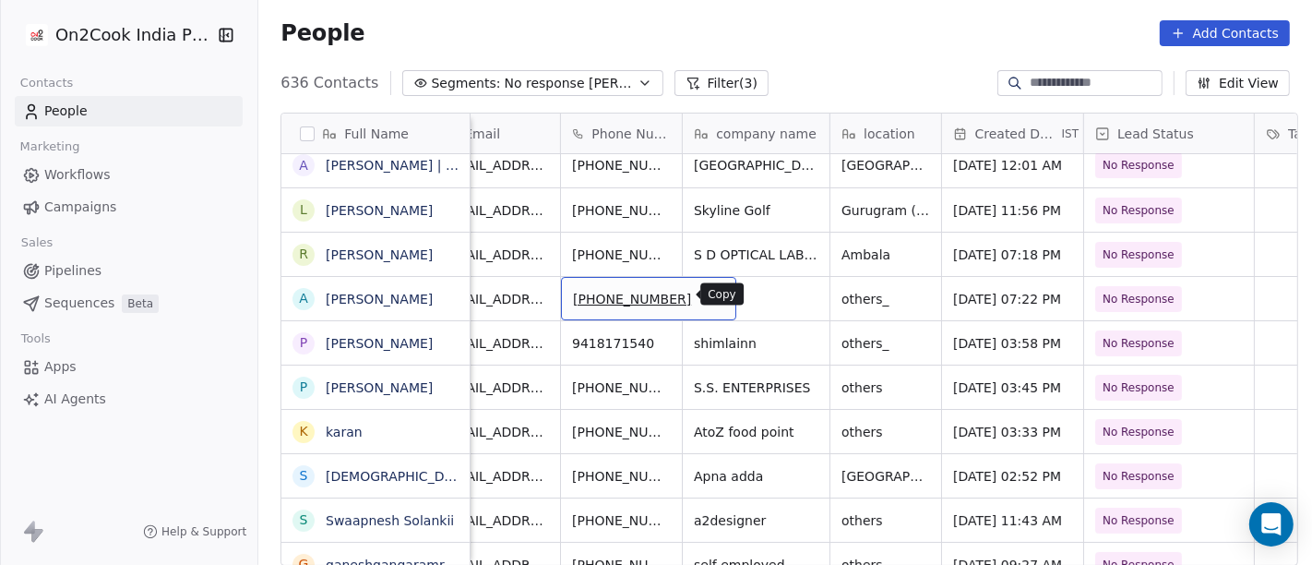
click at [702, 296] on button "grid" at bounding box center [713, 296] width 22 height 22
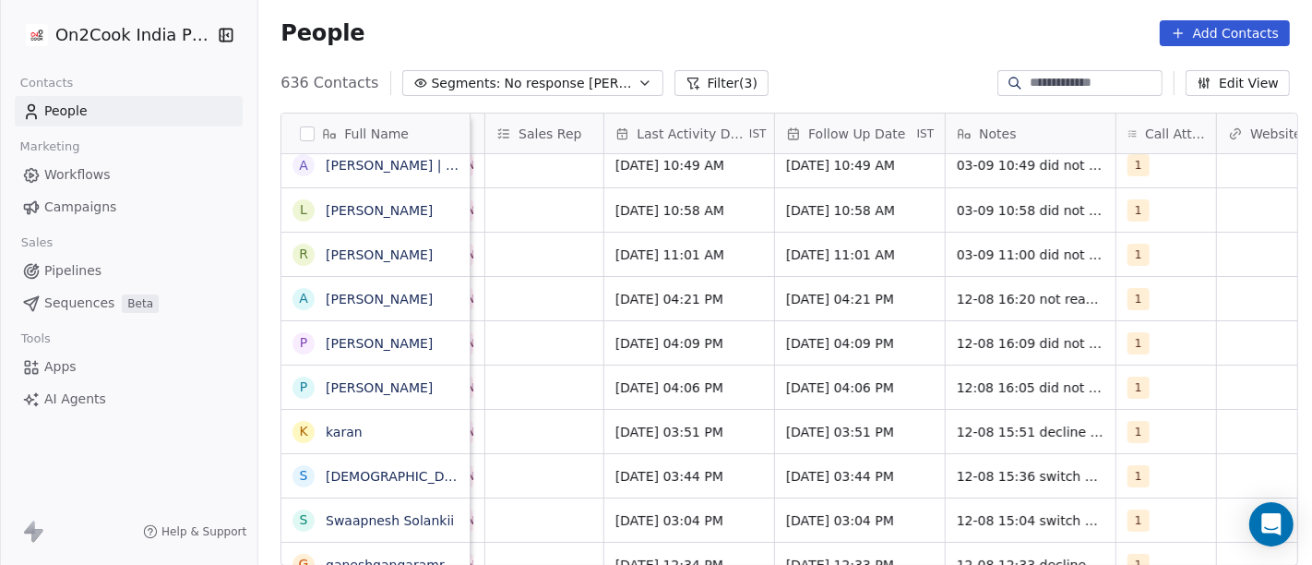
scroll to position [0, 1036]
click at [795, 306] on div "[DATE] 04:21 PM" at bounding box center [859, 298] width 170 height 43
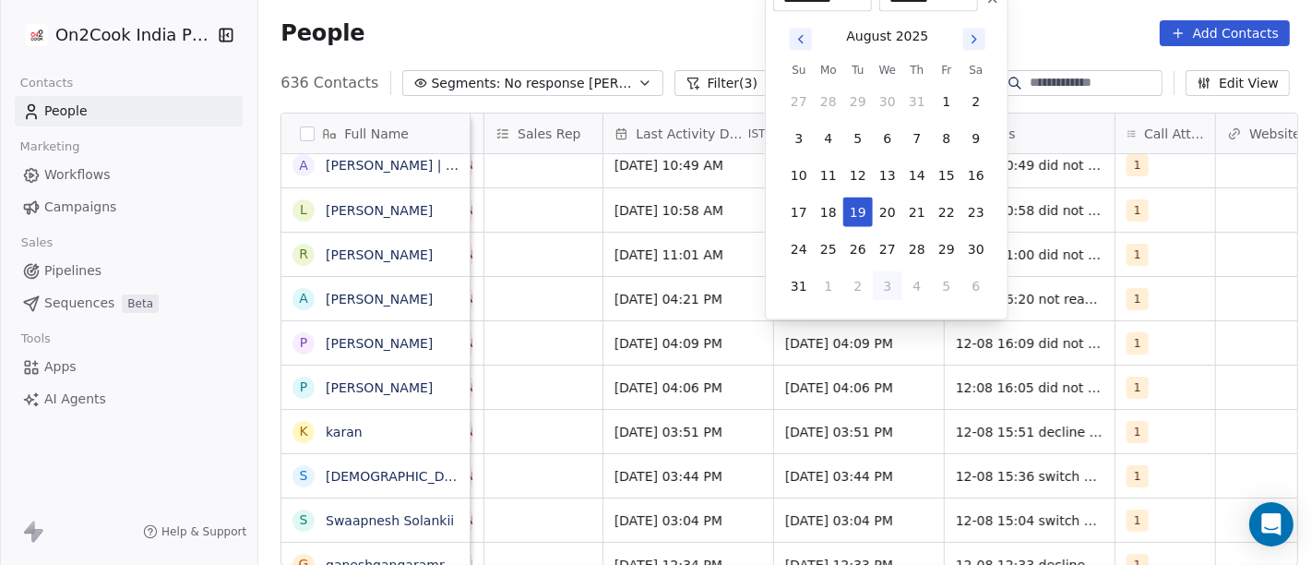
click at [967, 41] on icon "Go to next month" at bounding box center [974, 39] width 15 height 15
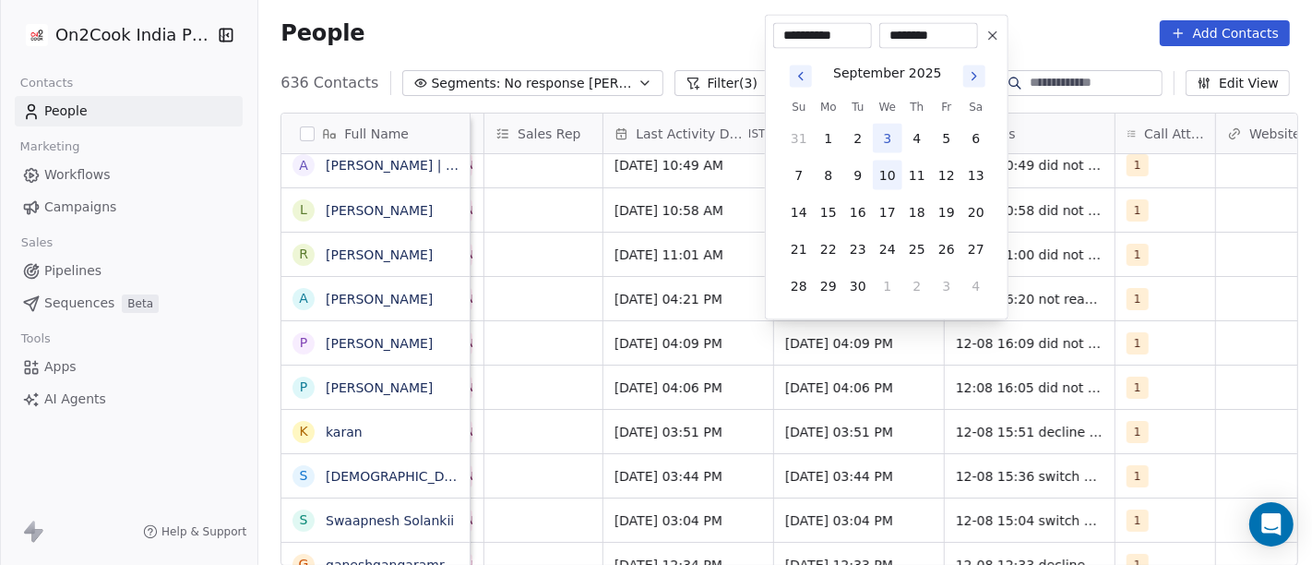
click at [890, 170] on button "10" at bounding box center [888, 176] width 30 height 30
type input "**********"
click at [694, 11] on html "On2Cook India Pvt. Ltd. Contacts People Marketing Workflows Campaigns Sales Pip…" at bounding box center [656, 282] width 1312 height 565
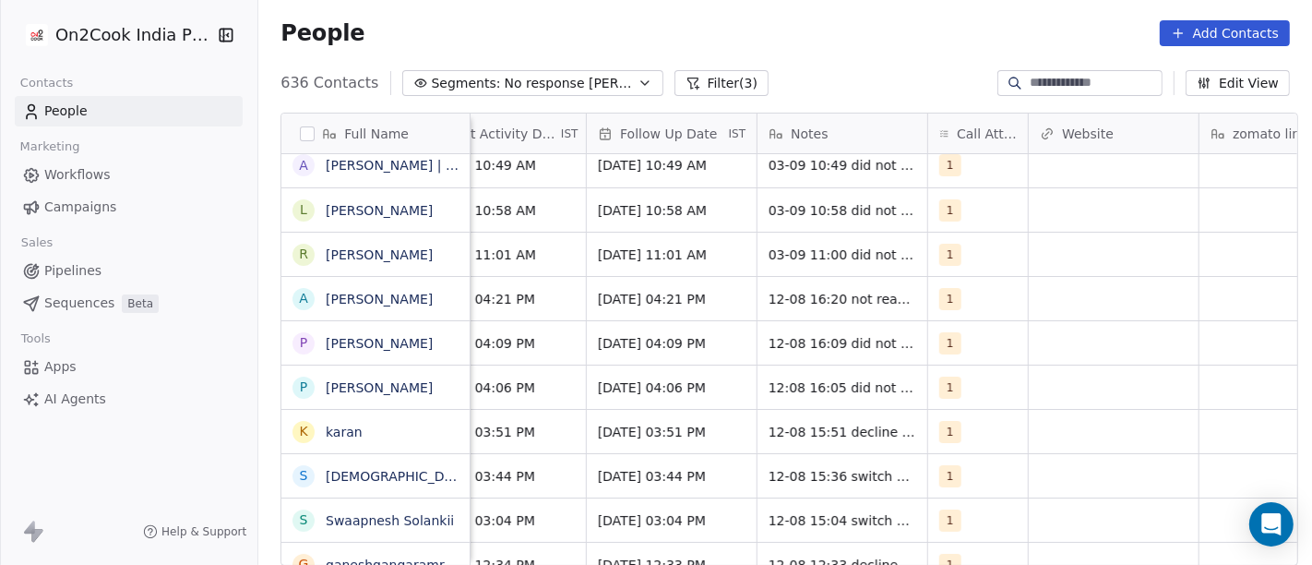
scroll to position [0, 1225]
click at [815, 296] on span "12-08 16:20 not reachable WA sent" at bounding box center [877, 303] width 220 height 37
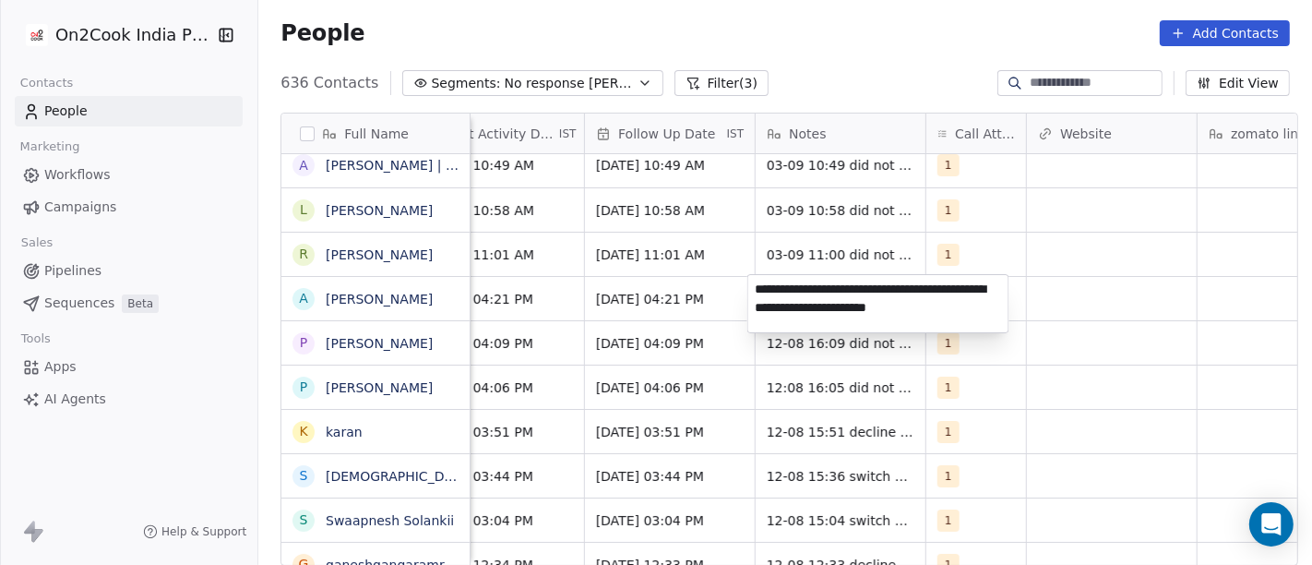
type textarea "**********"
click at [1107, 482] on html "On2Cook India Pvt. Ltd. Contacts People Marketing Workflows Campaigns Sales Pip…" at bounding box center [656, 282] width 1312 height 565
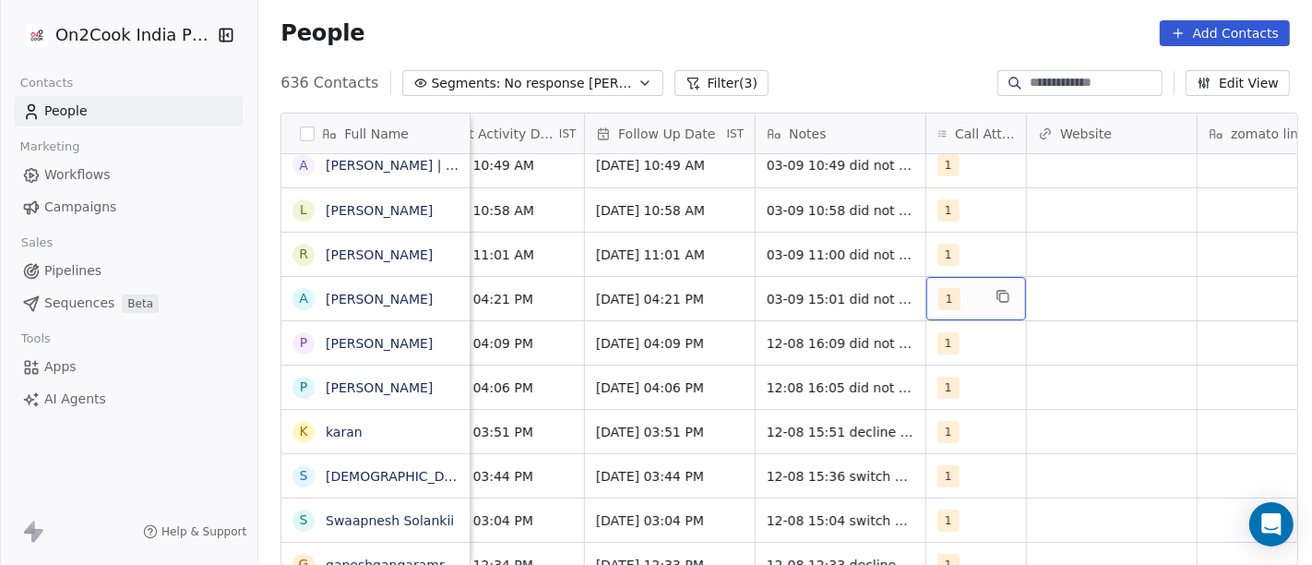
click at [943, 297] on span "1" at bounding box center [949, 299] width 22 height 22
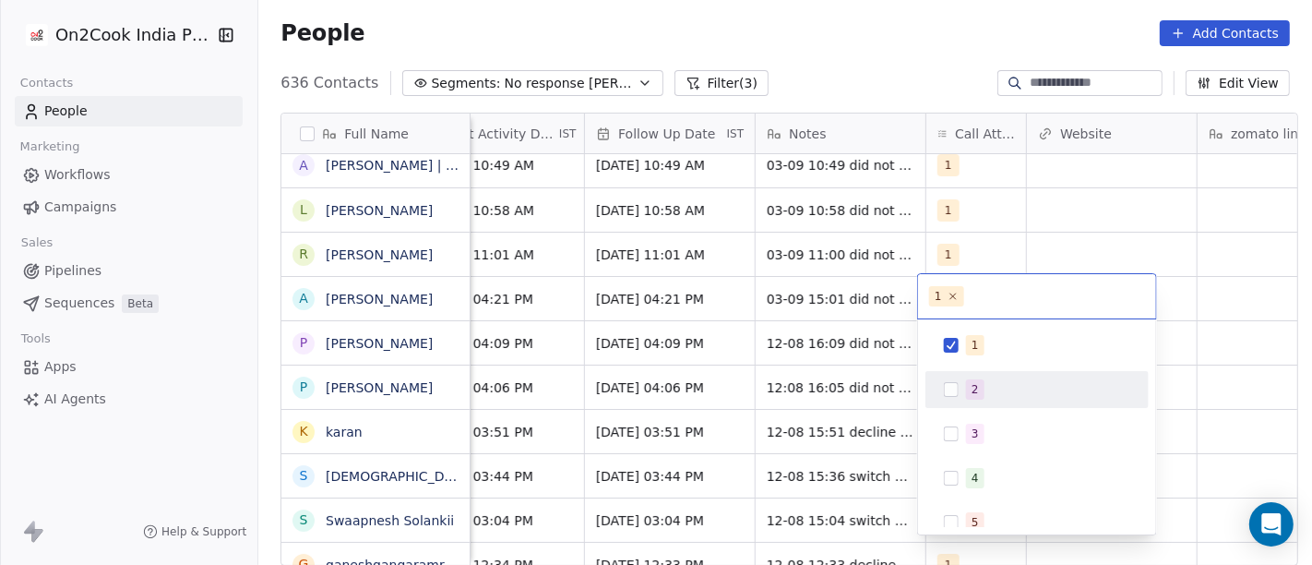
click at [991, 377] on div "2" at bounding box center [1037, 390] width 208 height 30
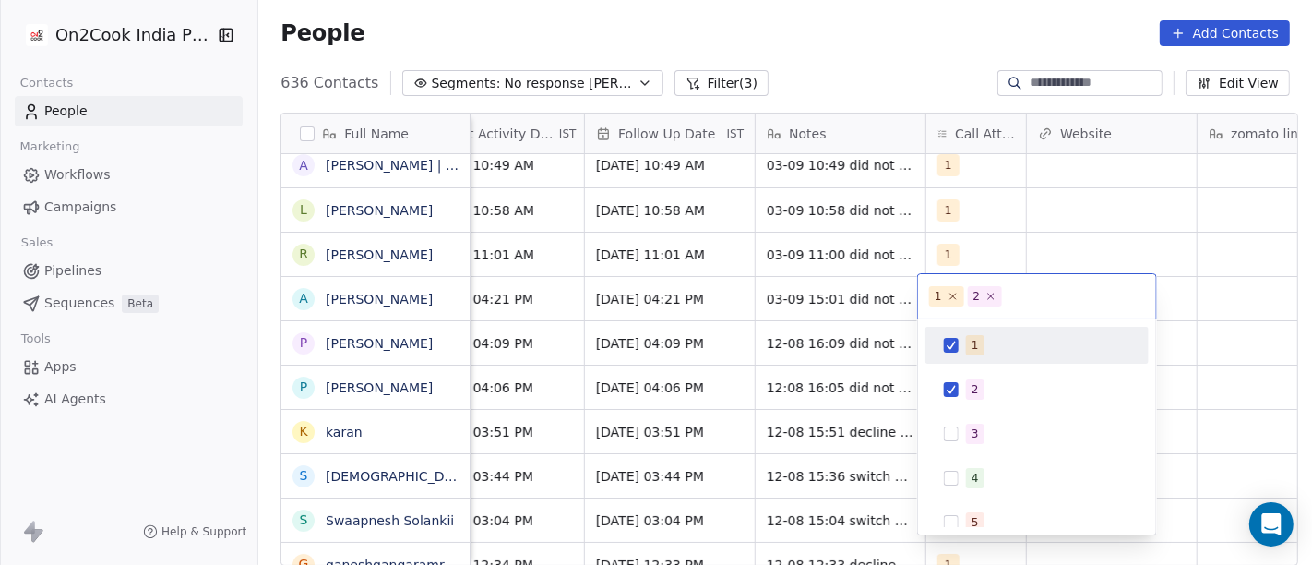
click at [961, 335] on div "1" at bounding box center [1037, 345] width 208 height 30
click at [846, 88] on html "On2Cook India Pvt. Ltd. Contacts People Marketing Workflows Campaigns Sales Pip…" at bounding box center [656, 282] width 1312 height 565
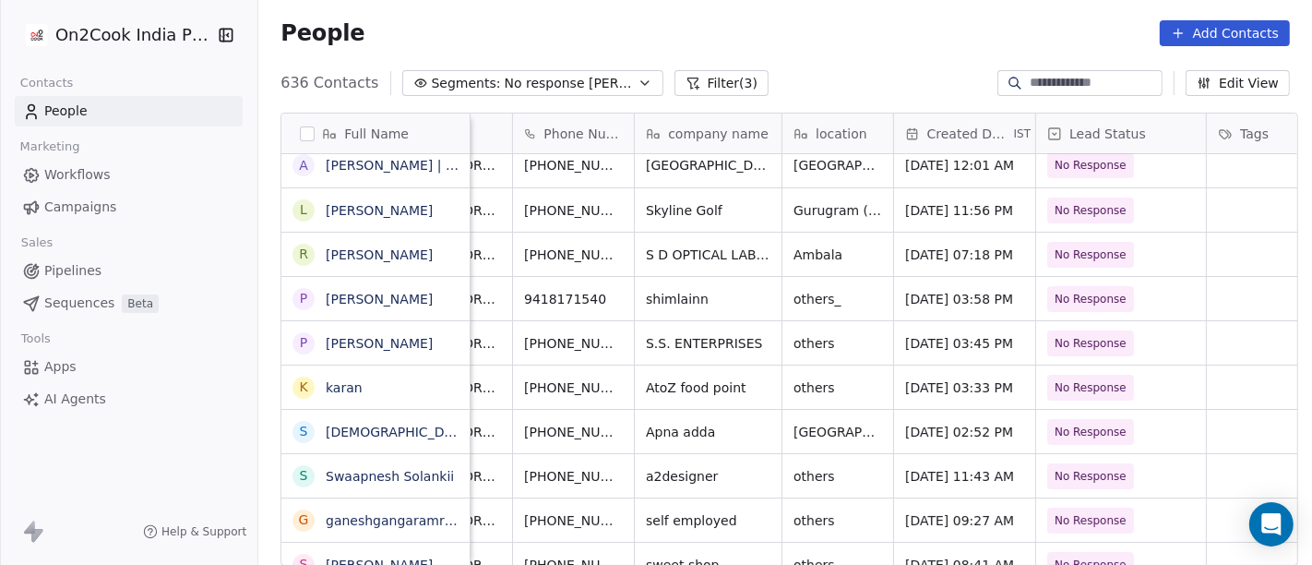
scroll to position [0, 86]
click at [624, 290] on icon "grid" at bounding box center [631, 296] width 15 height 15
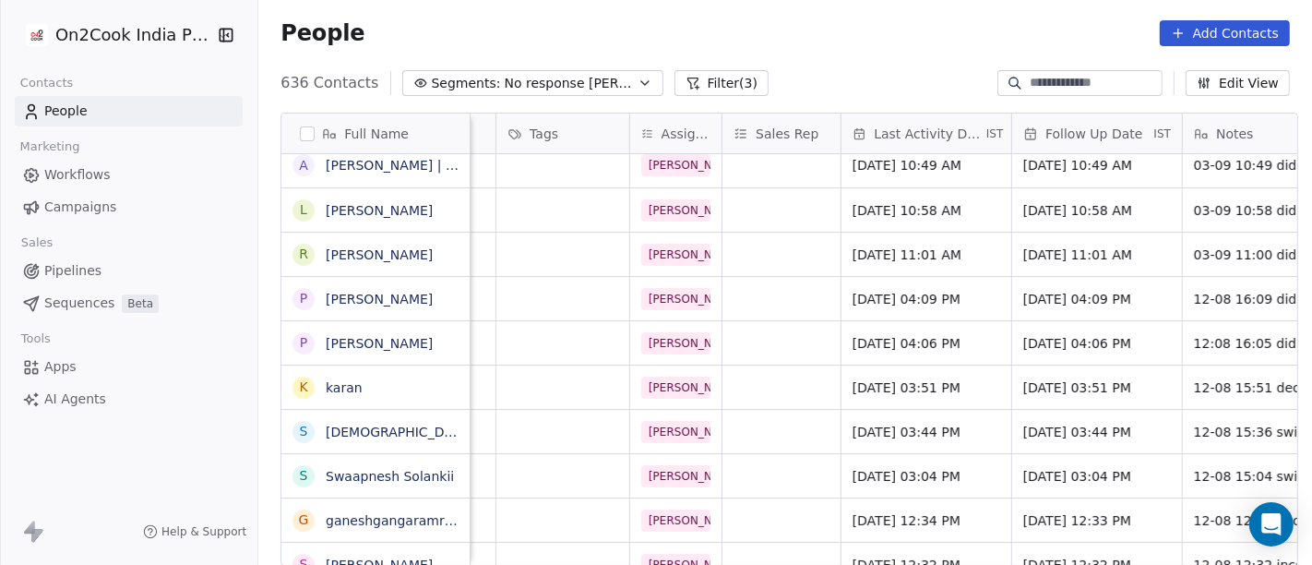
scroll to position [0, 819]
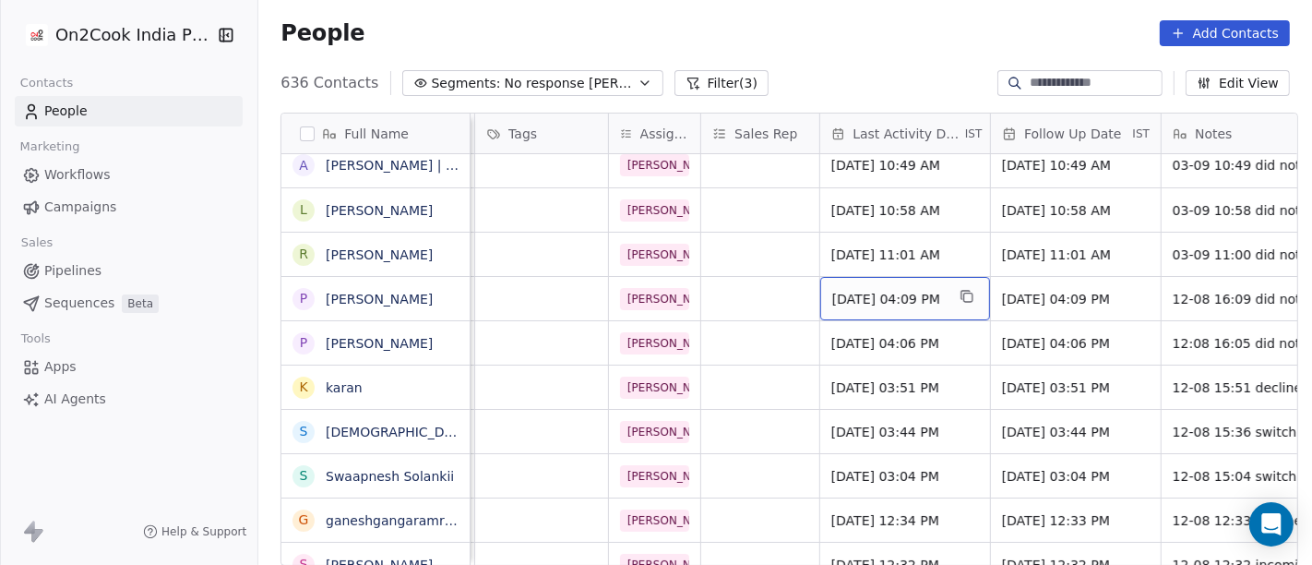
click at [910, 296] on span "[DATE] 04:09 PM" at bounding box center [888, 299] width 113 height 18
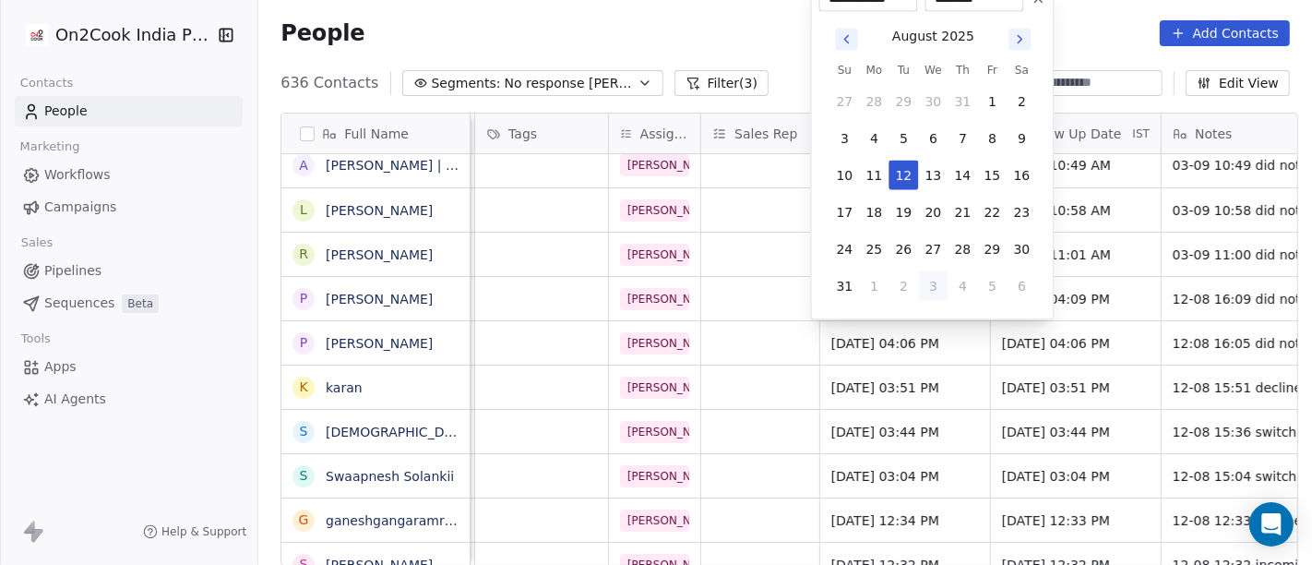
click at [923, 279] on button "3" at bounding box center [934, 286] width 30 height 30
type input "**********"
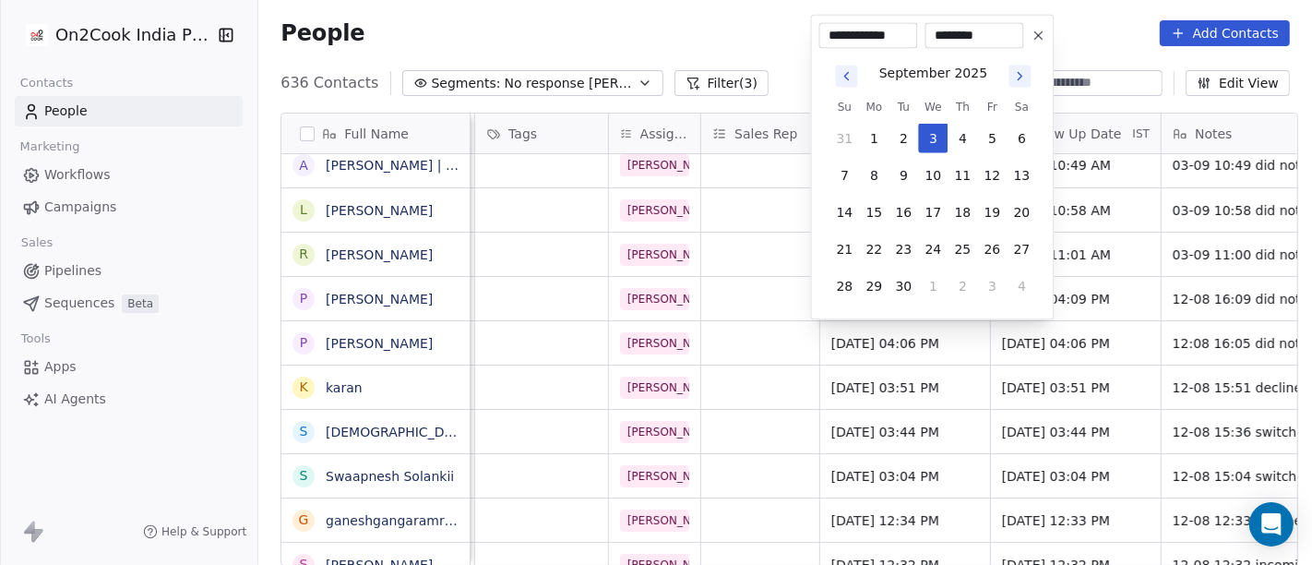
click at [647, 2] on html "On2Cook India Pvt. Ltd. Contacts People Marketing Workflows Campaigns Sales Pip…" at bounding box center [656, 282] width 1312 height 565
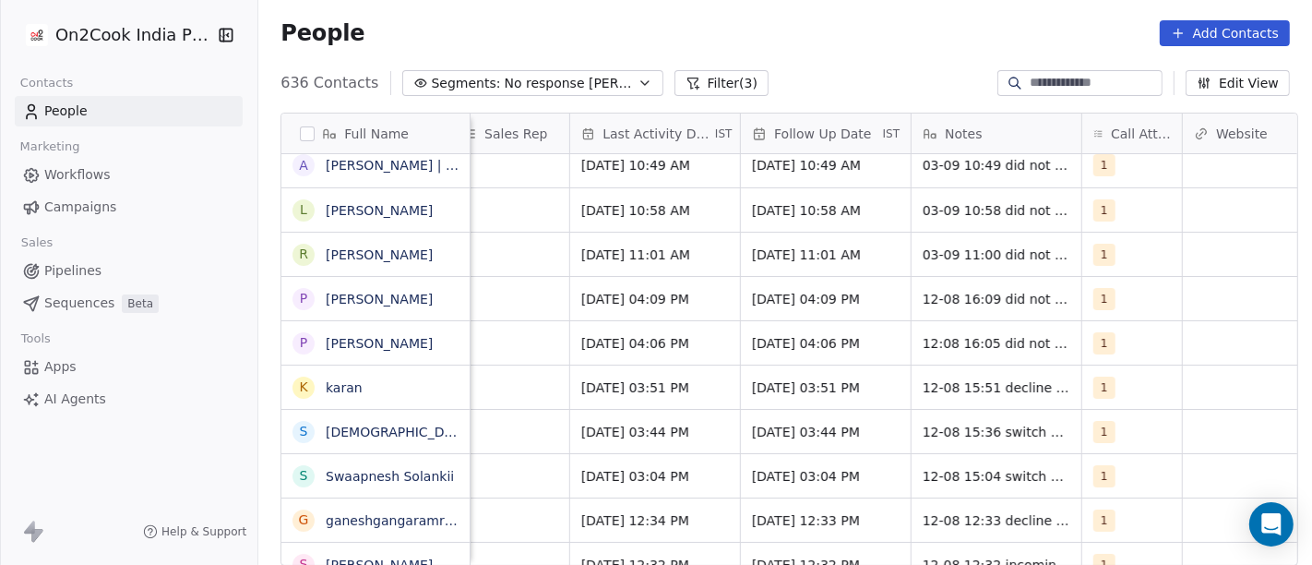
scroll to position [0, 1082]
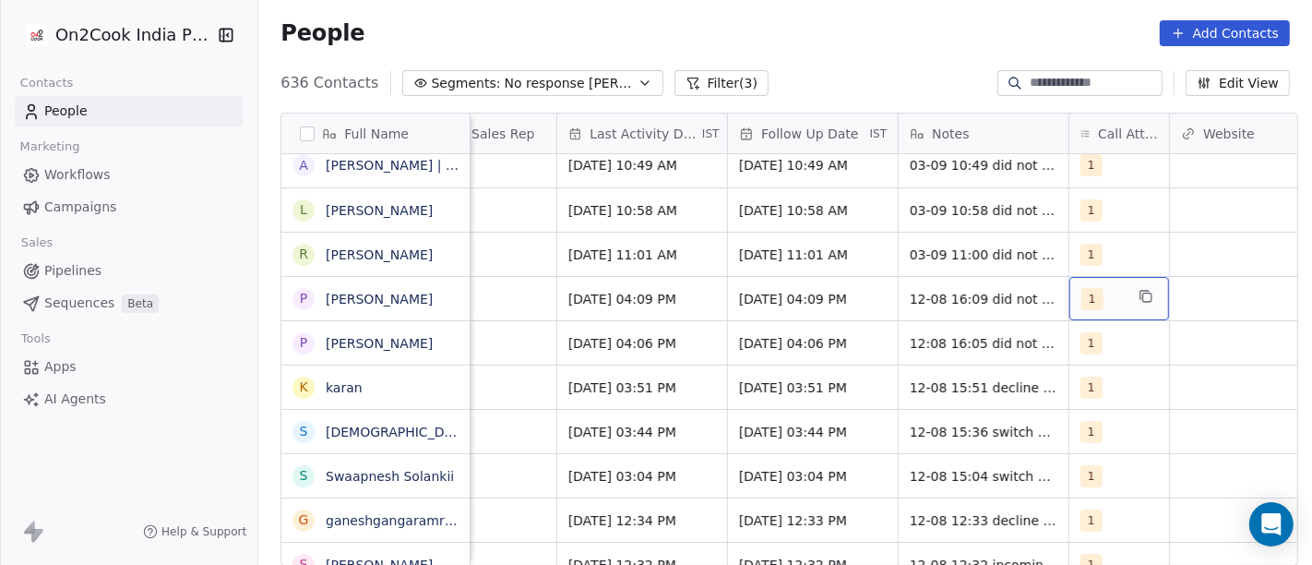
click at [1075, 310] on div "1" at bounding box center [1119, 298] width 100 height 43
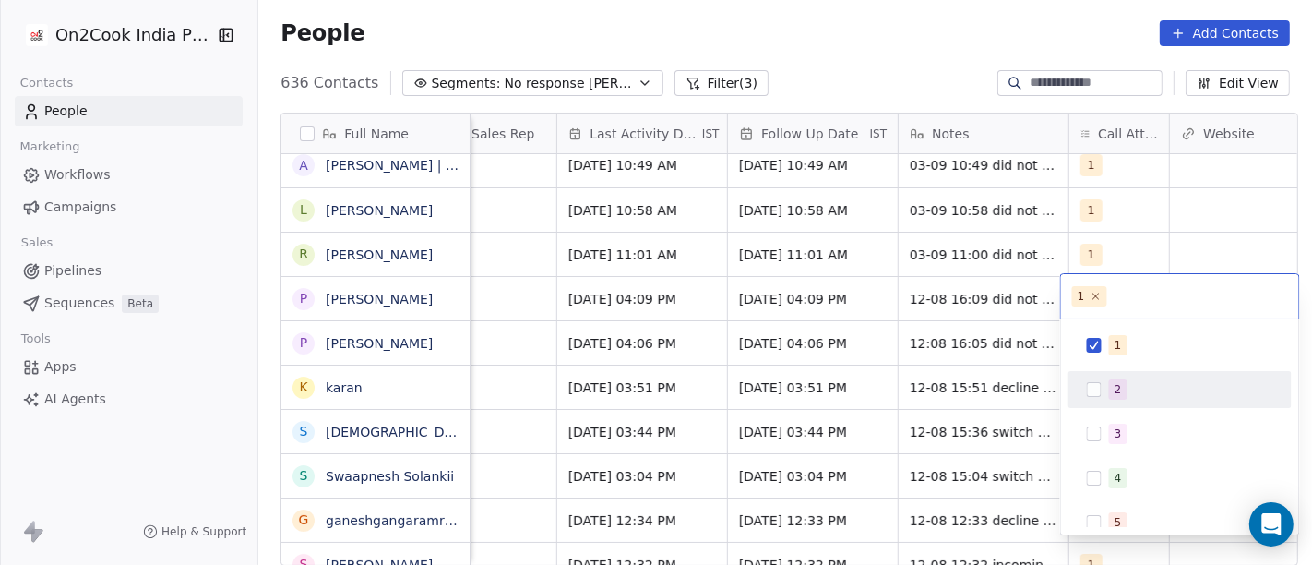
click at [1109, 384] on span "2" at bounding box center [1118, 389] width 18 height 20
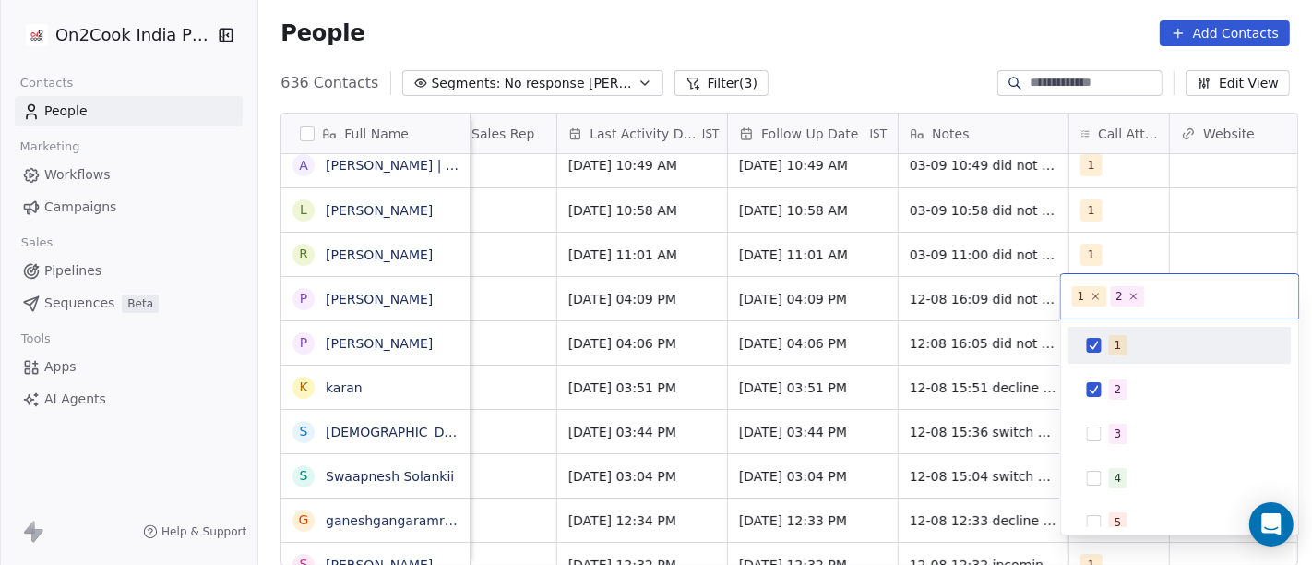
click at [1094, 339] on button "Suggestions" at bounding box center [1094, 345] width 15 height 15
click at [899, 18] on html "On2Cook India Pvt. Ltd. Contacts People Marketing Workflows Campaigns Sales Pip…" at bounding box center [656, 282] width 1312 height 565
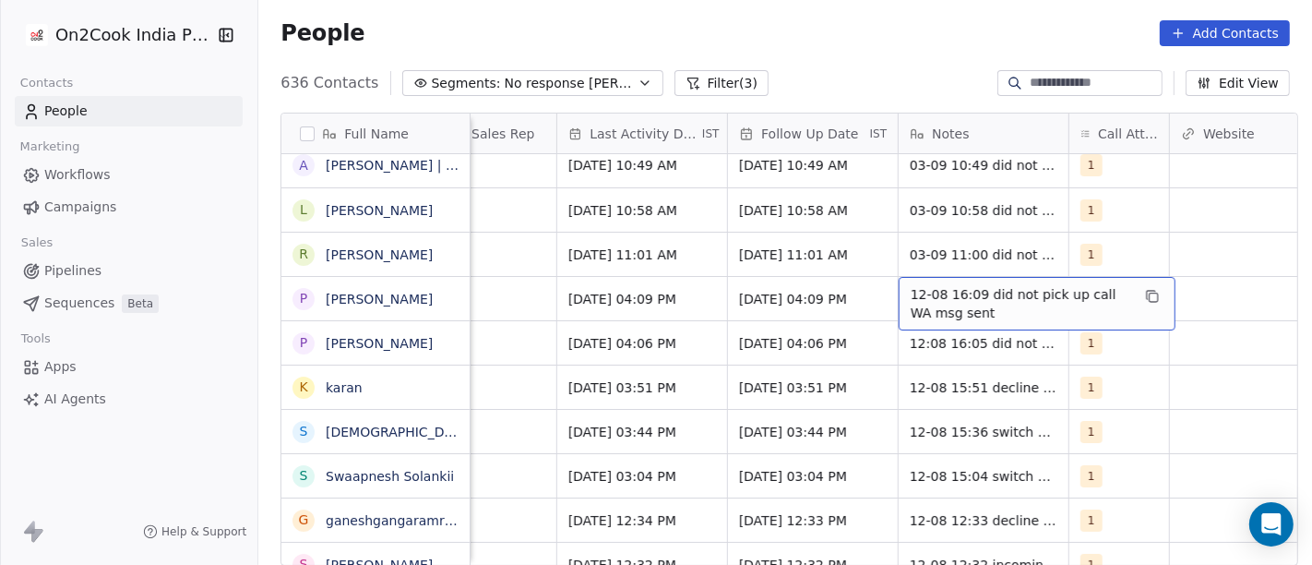
click at [921, 311] on span "12-08 16:09 did not pick up call WA msg sent" at bounding box center [1020, 303] width 220 height 37
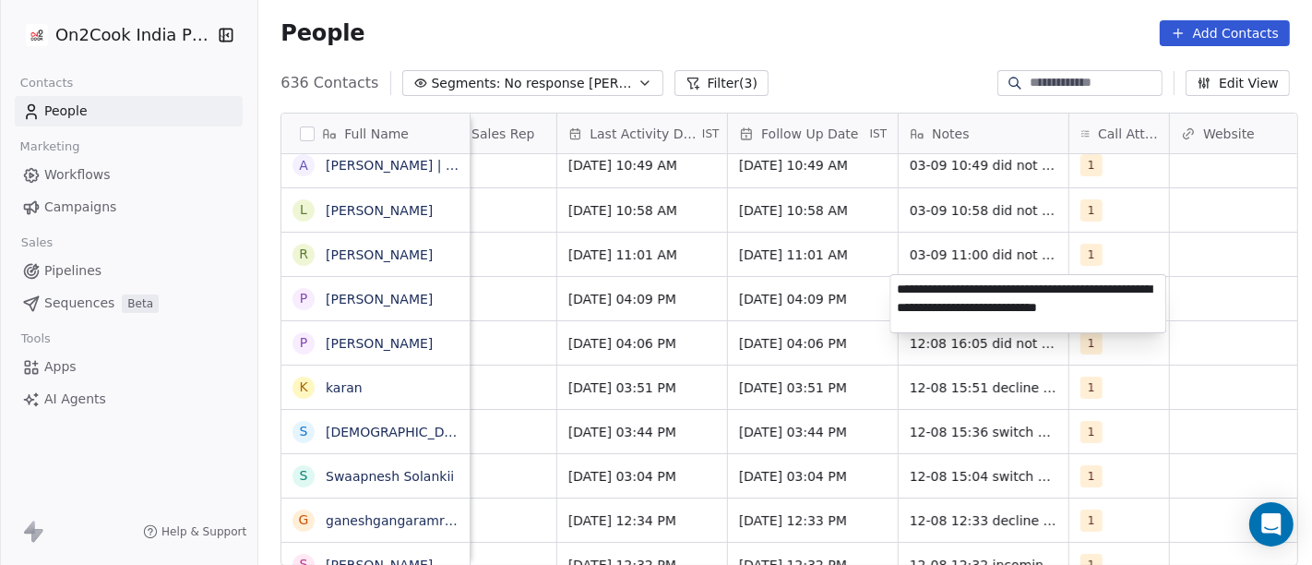
type textarea "**********"
click at [727, 298] on html "On2Cook India Pvt. Ltd. Contacts People Marketing Workflows Campaigns Sales Pip…" at bounding box center [656, 282] width 1312 height 565
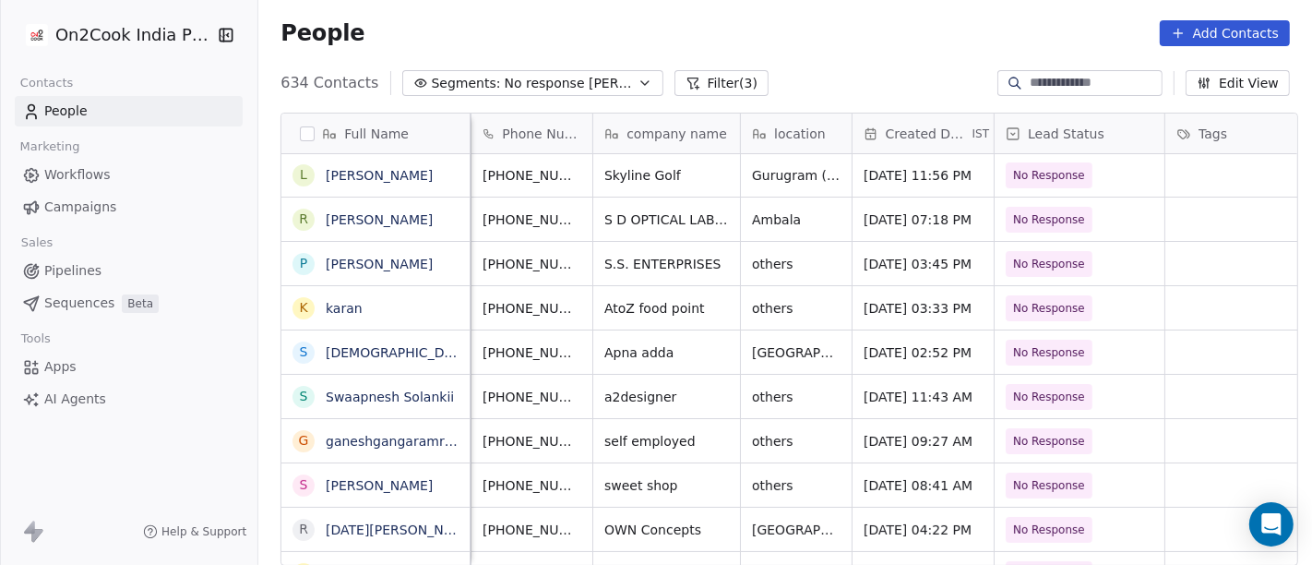
scroll to position [0, 128]
click at [617, 264] on icon "grid" at bounding box center [624, 261] width 15 height 15
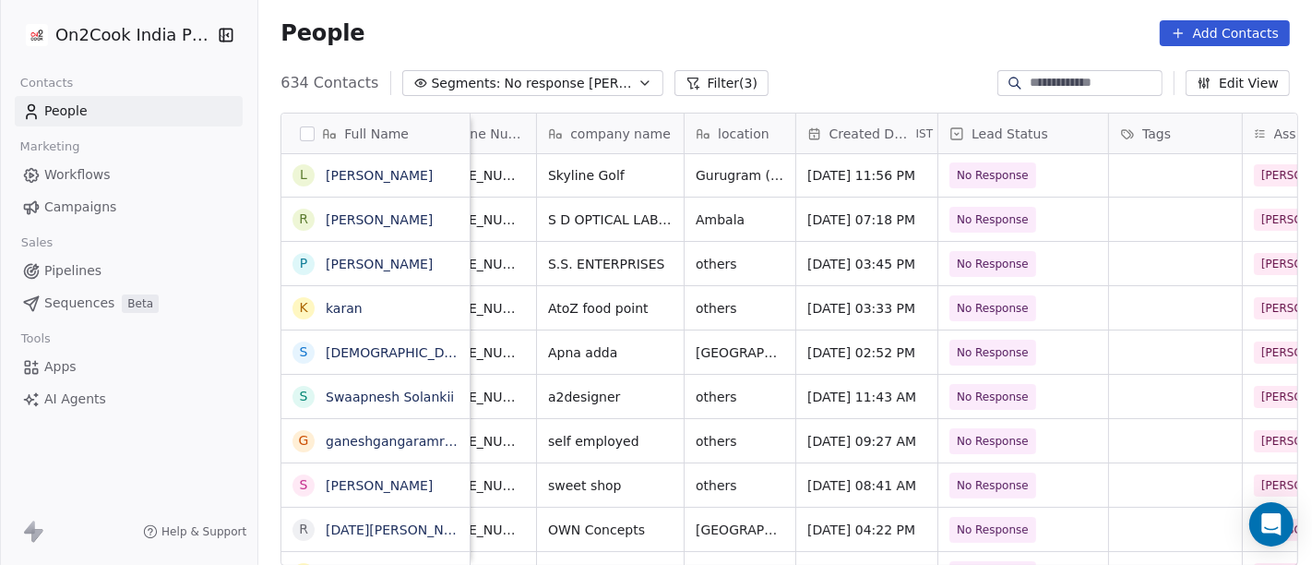
scroll to position [0, 185]
click at [454, 265] on icon "grid" at bounding box center [456, 261] width 15 height 15
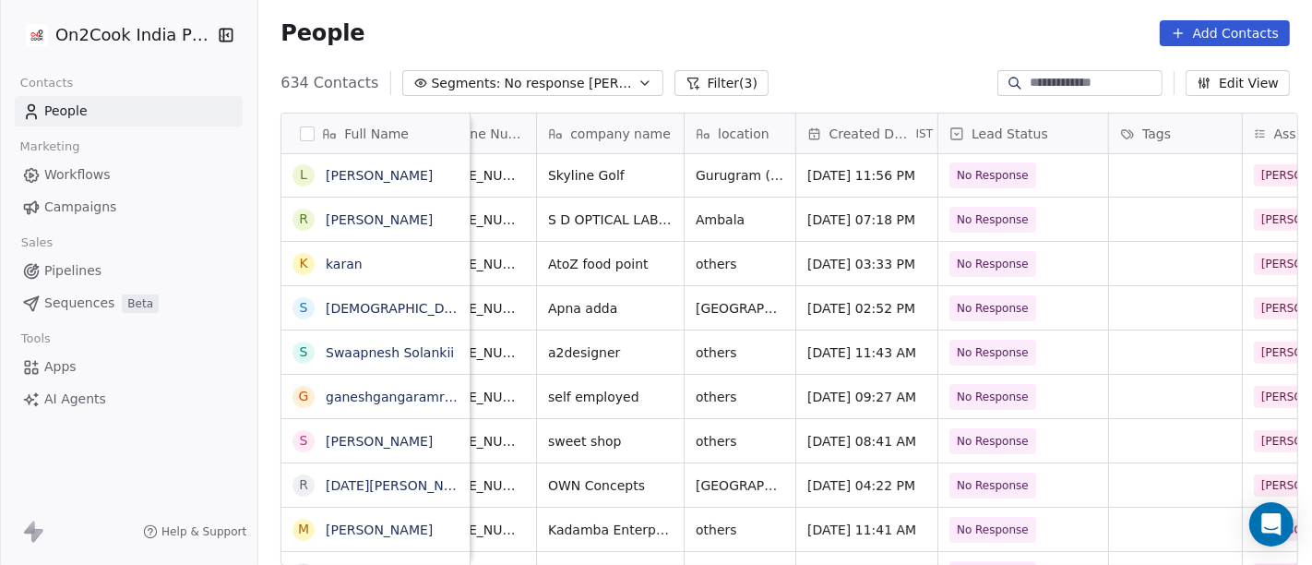
scroll to position [0, 0]
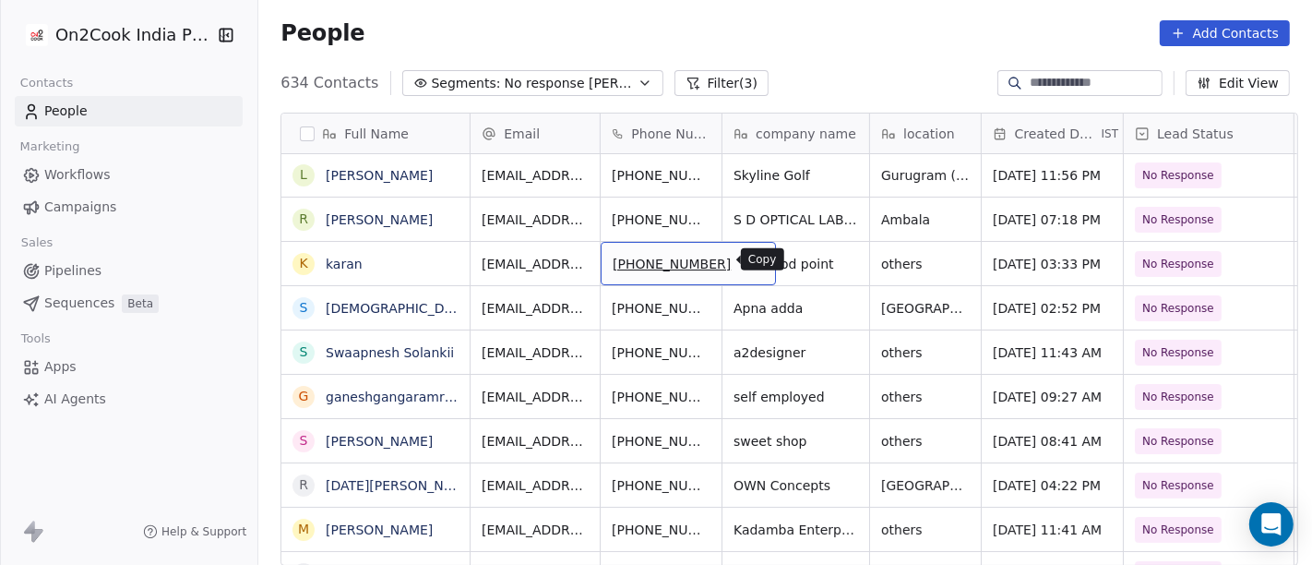
click at [745, 260] on icon "grid" at bounding box center [752, 261] width 15 height 15
click at [745, 263] on icon "grid" at bounding box center [752, 261] width 15 height 15
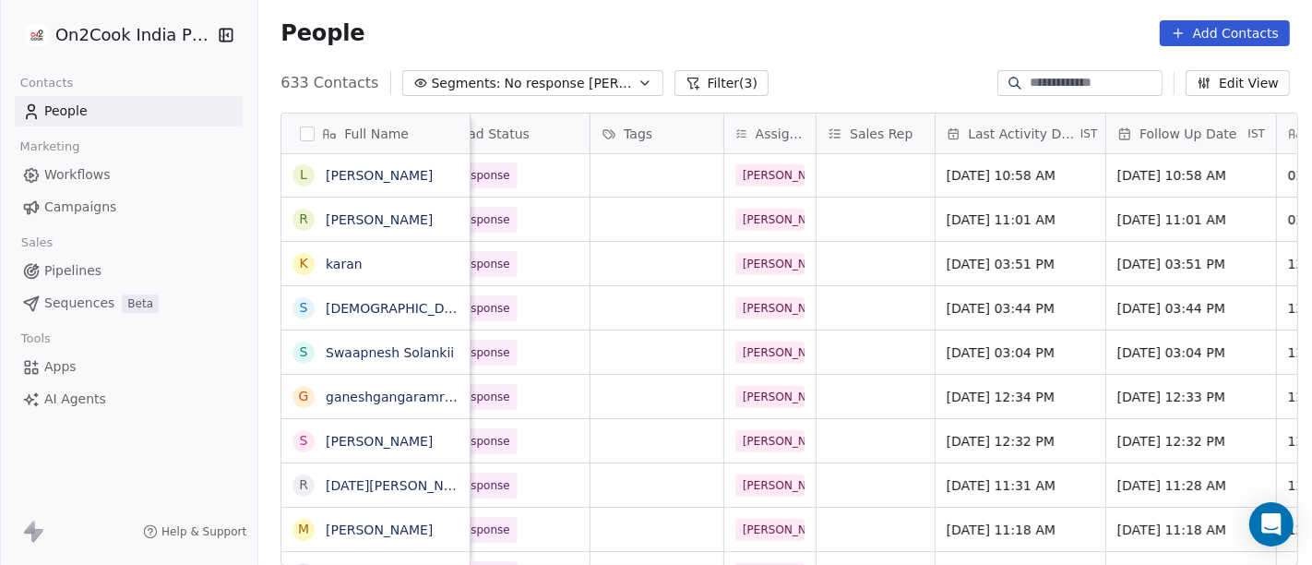
scroll to position [0, 705]
click at [980, 259] on span "[DATE] 03:51 PM" at bounding box center [1002, 264] width 113 height 18
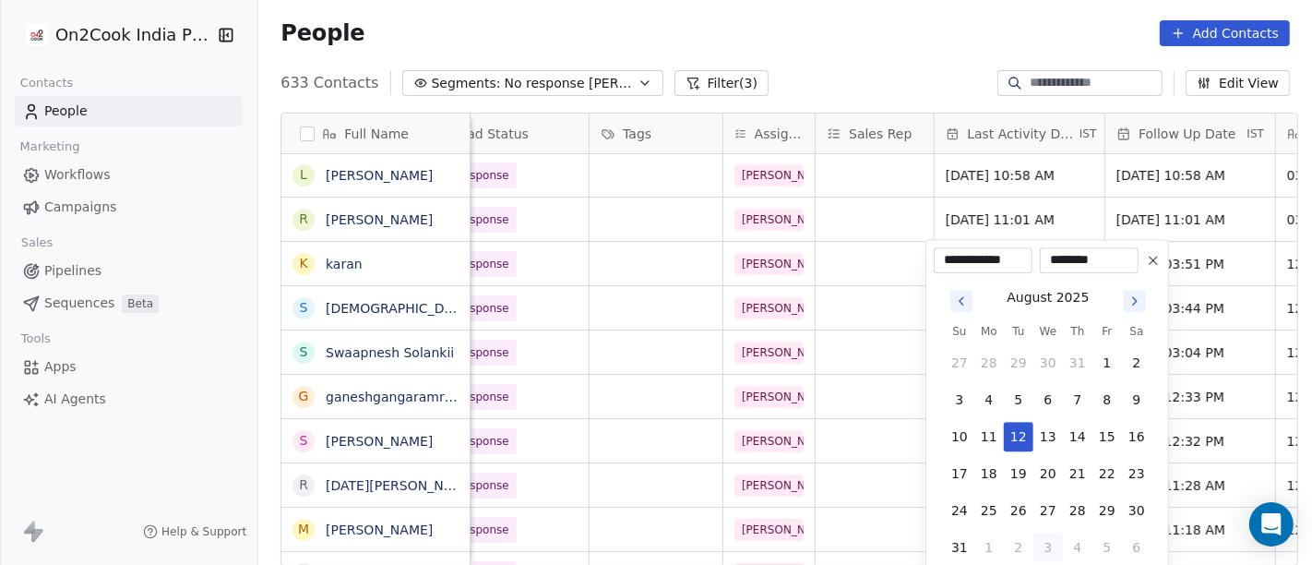
click at [1052, 538] on button "3" at bounding box center [1048, 547] width 30 height 30
type input "**********"
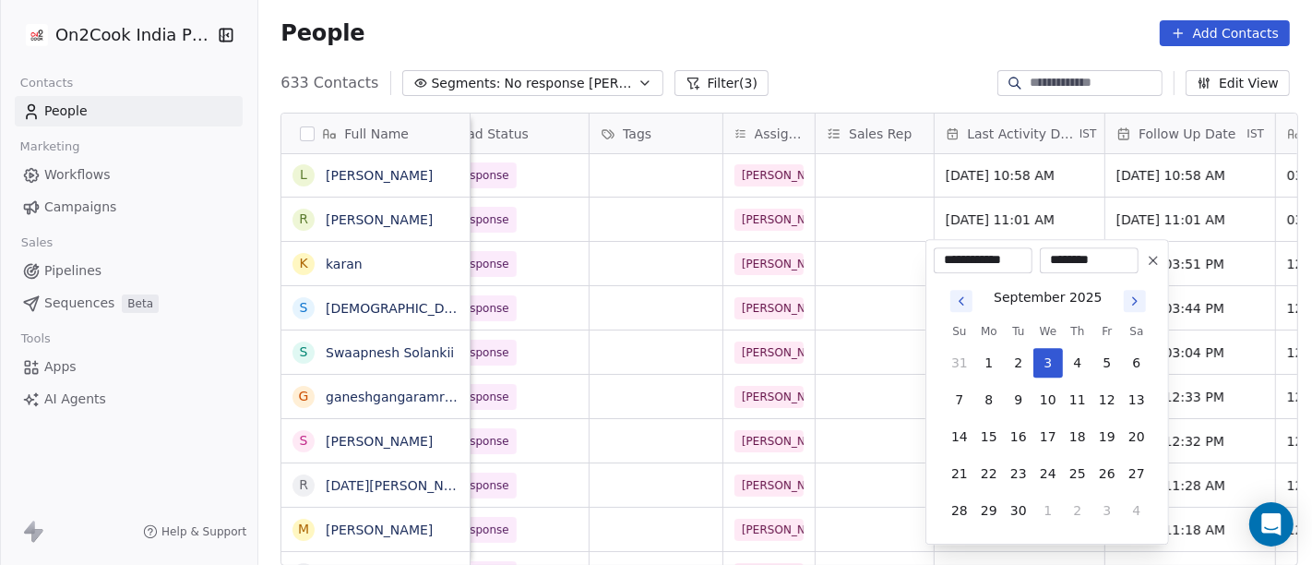
click at [949, 39] on html "On2Cook India Pvt. Ltd. Contacts People Marketing Workflows Campaigns Sales Pip…" at bounding box center [656, 282] width 1312 height 565
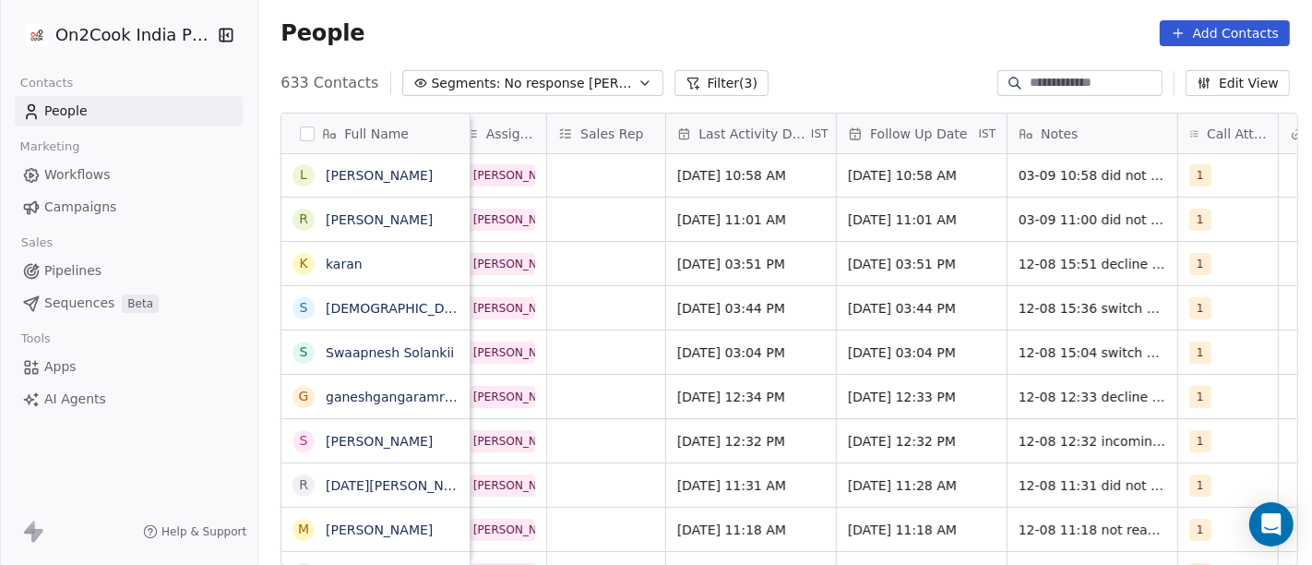
scroll to position [0, 975]
click at [924, 262] on span "[DATE] 03:51 PM" at bounding box center [903, 264] width 113 height 18
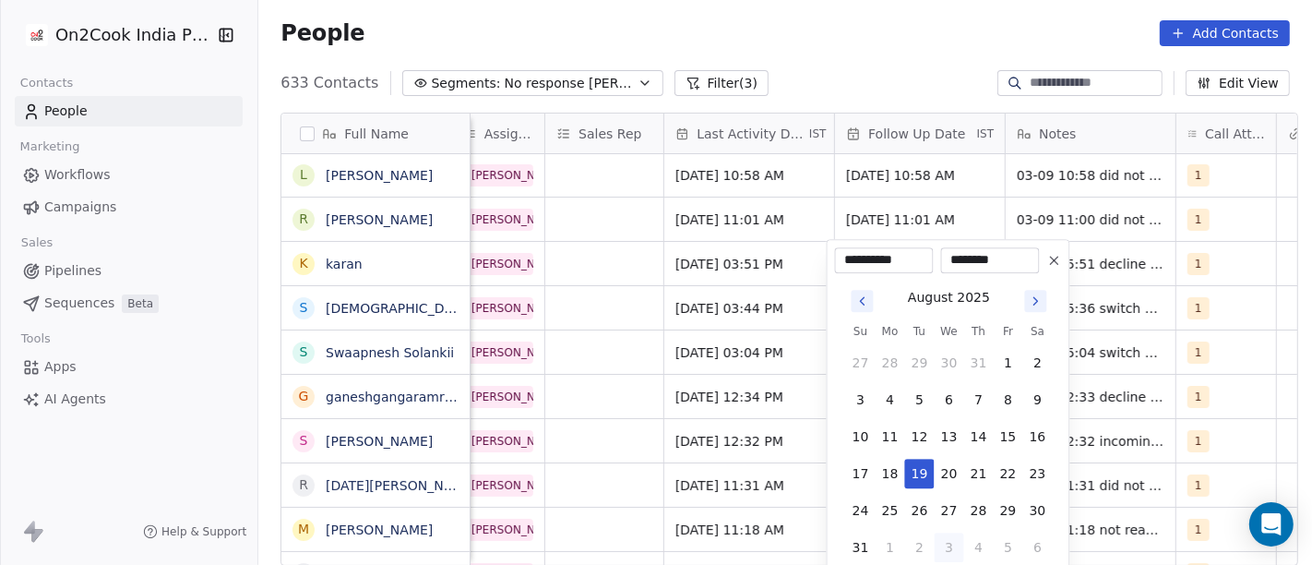
click at [1039, 301] on icon "Go to next month" at bounding box center [1036, 300] width 15 height 15
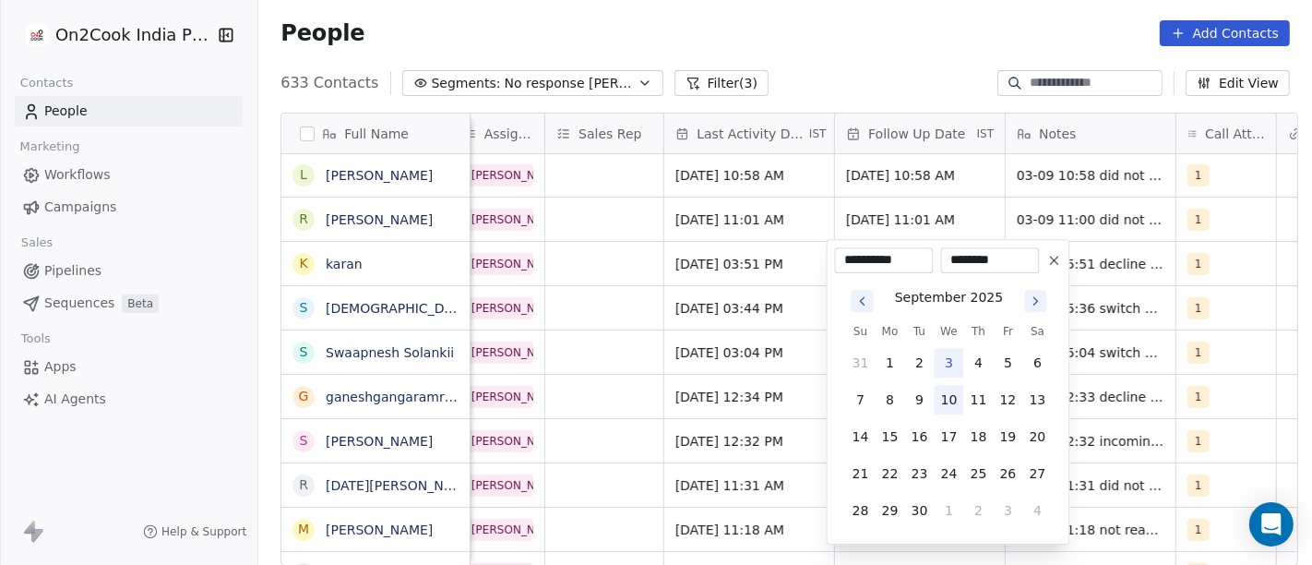
click at [944, 409] on button "10" at bounding box center [949, 400] width 30 height 30
type input "**********"
click at [908, 62] on html "On2Cook India Pvt. Ltd. Contacts People Marketing Workflows Campaigns Sales Pip…" at bounding box center [656, 282] width 1312 height 565
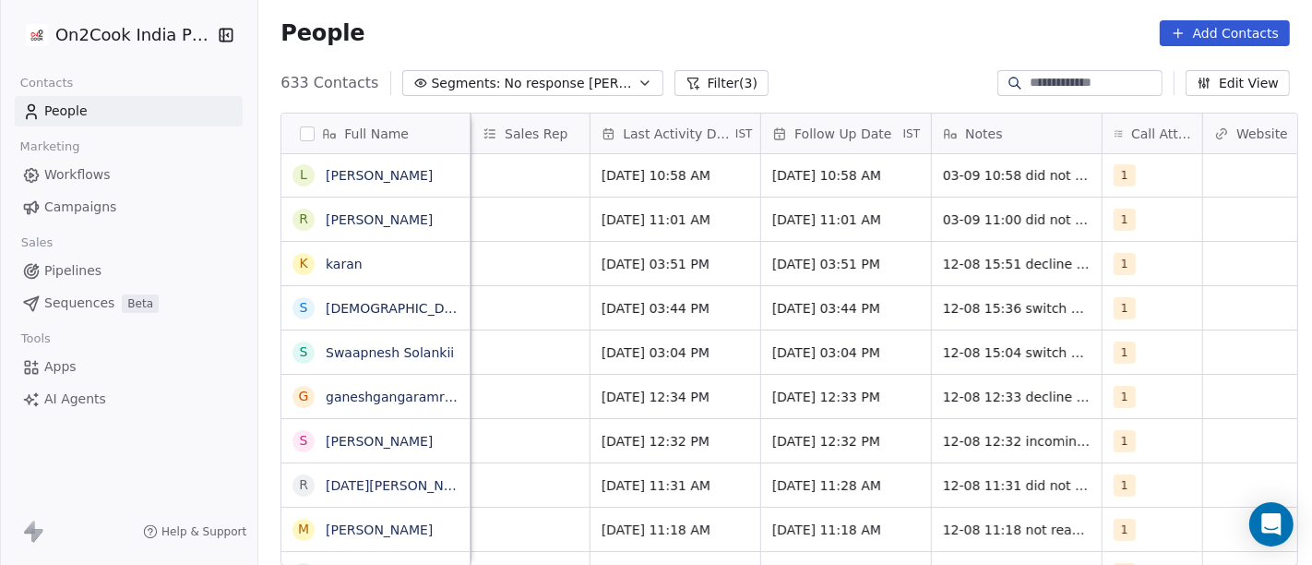
scroll to position [0, 1053]
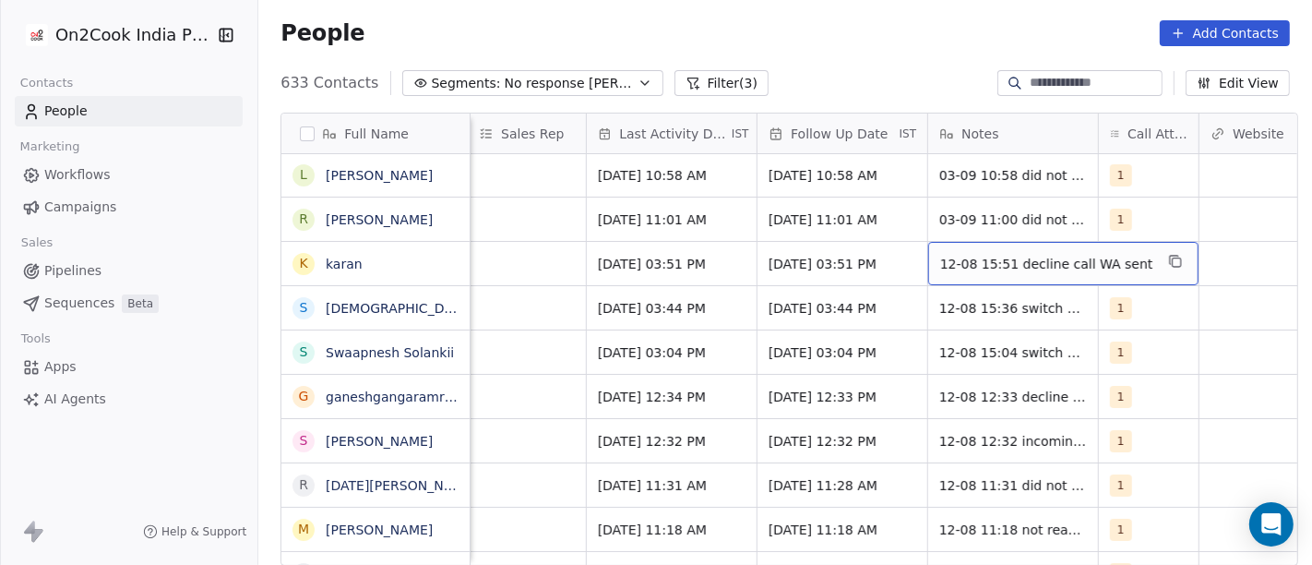
click at [982, 258] on span "12-08 15:51 decline call WA sent" at bounding box center [1046, 264] width 213 height 18
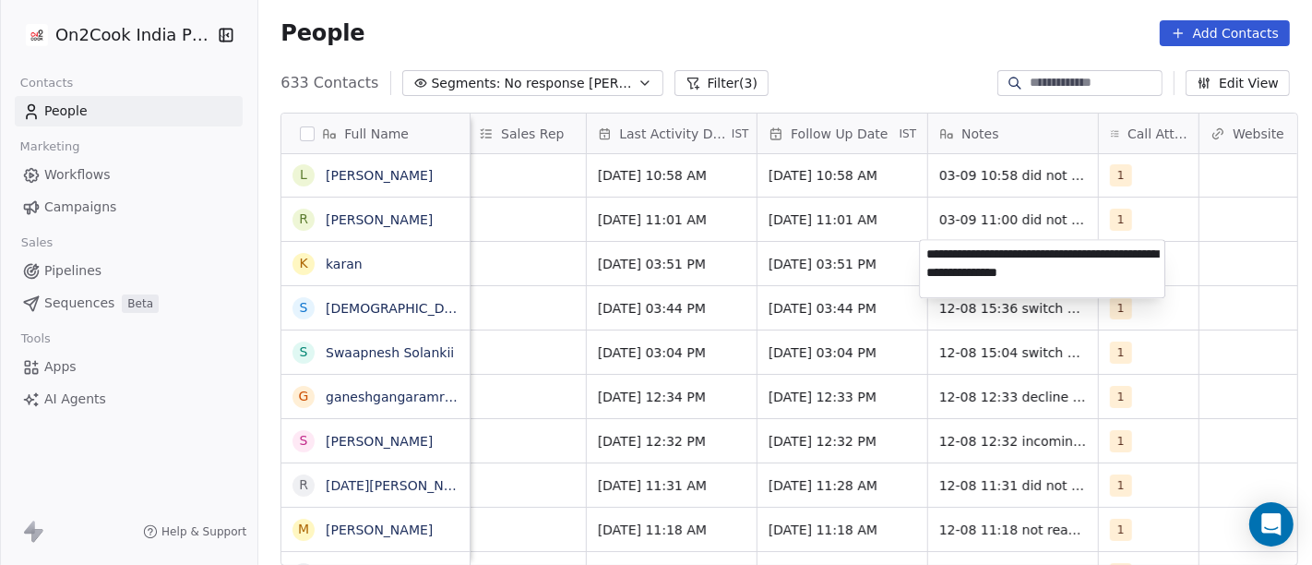
type textarea "**********"
click at [1212, 363] on html "On2Cook India Pvt. Ltd. Contacts People Marketing Workflows Campaigns Sales Pip…" at bounding box center [656, 282] width 1312 height 565
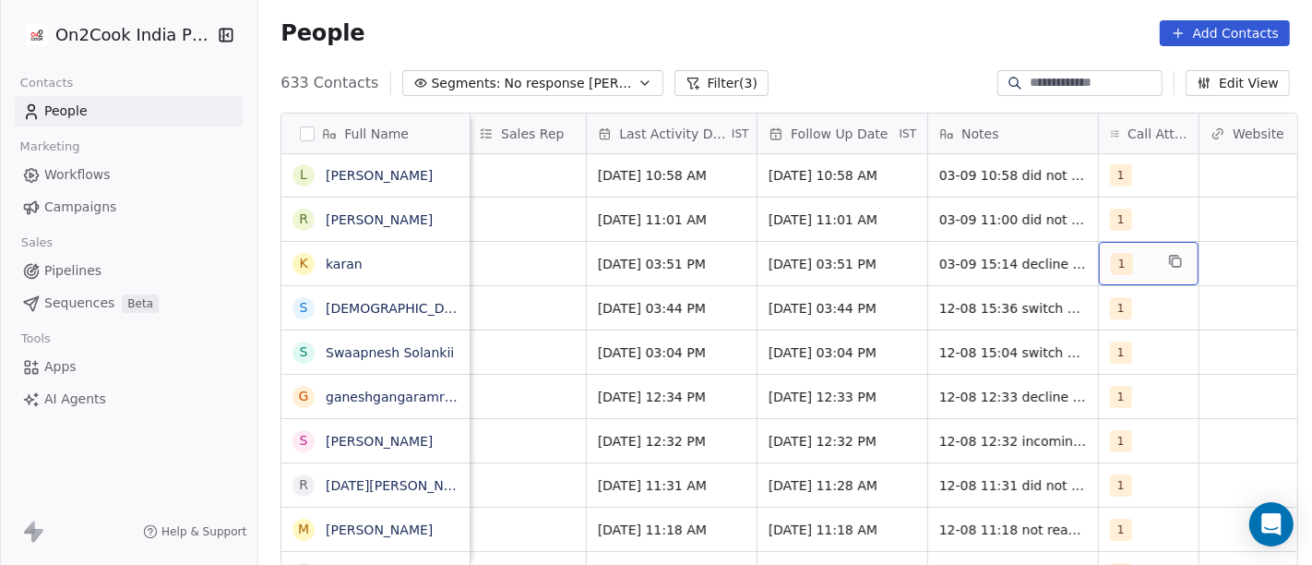
click at [1117, 263] on span "1" at bounding box center [1122, 264] width 22 height 22
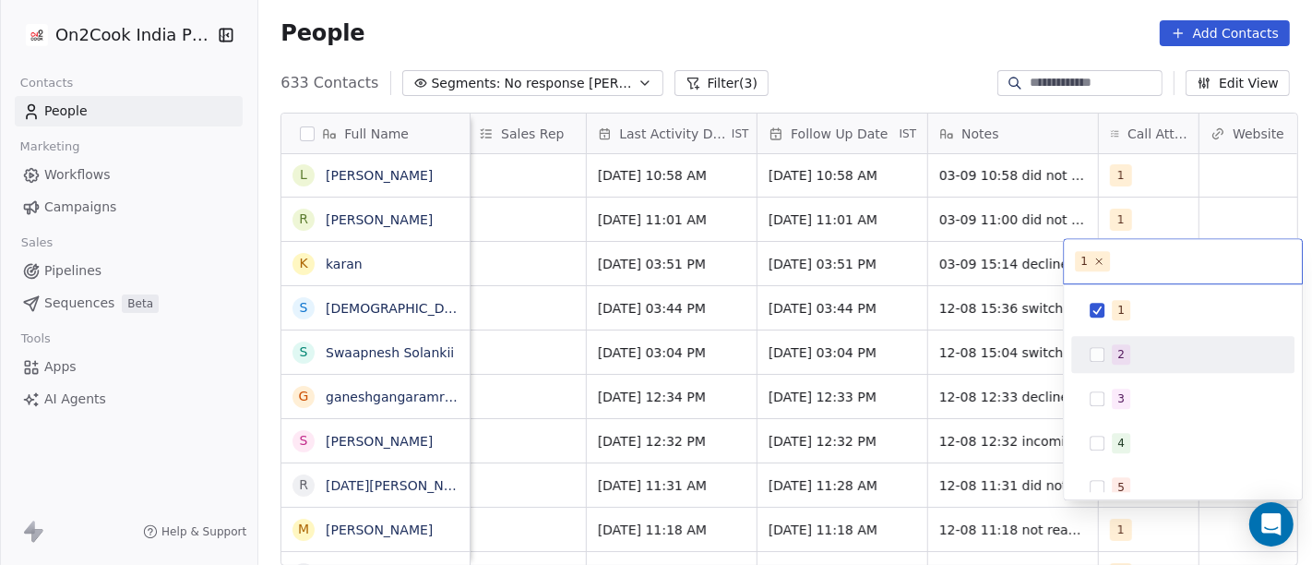
click at [1112, 351] on span "2" at bounding box center [1121, 354] width 18 height 20
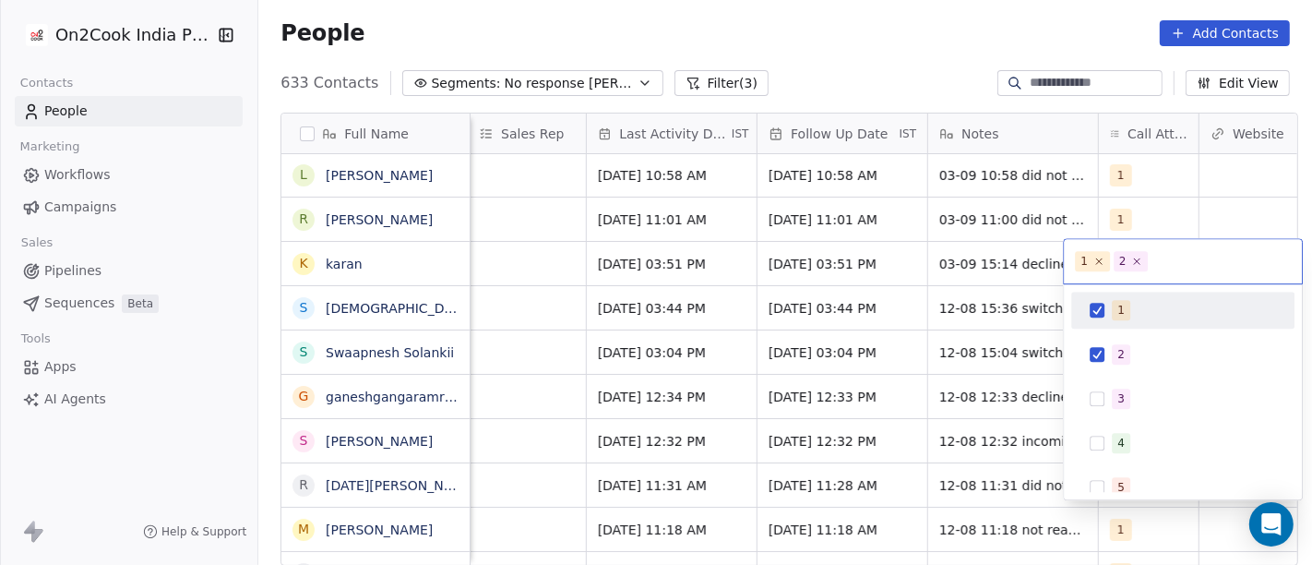
click at [1105, 315] on div "1" at bounding box center [1182, 310] width 208 height 30
click at [869, 33] on html "On2Cook India Pvt. Ltd. Contacts People Marketing Workflows Campaigns Sales Pip…" at bounding box center [656, 282] width 1312 height 565
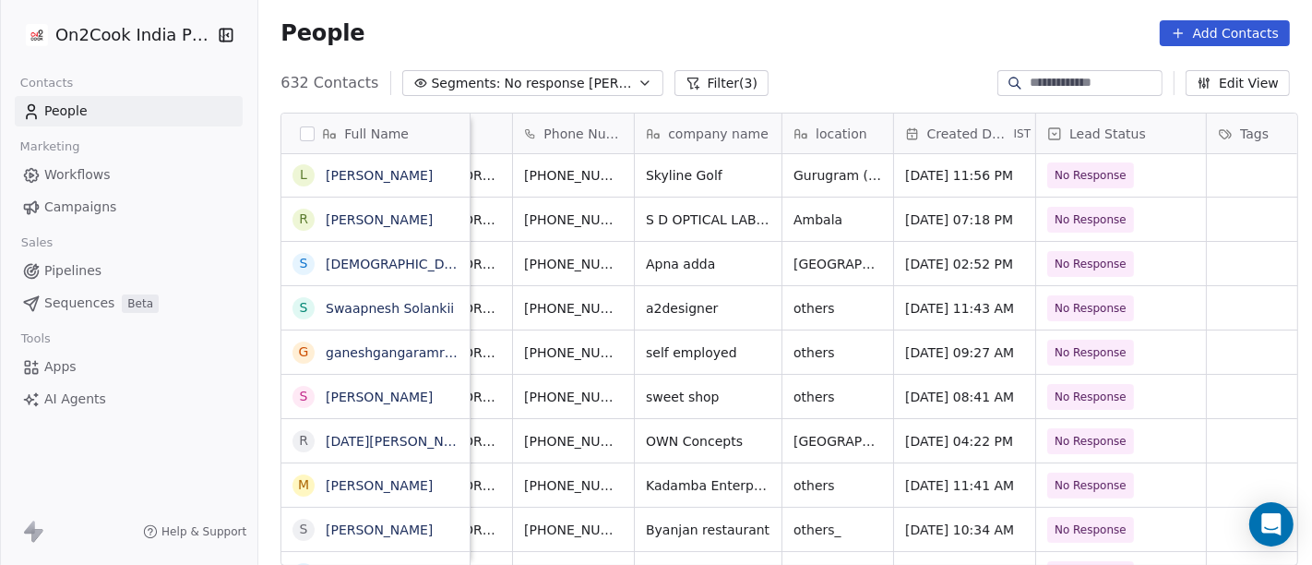
scroll to position [0, 0]
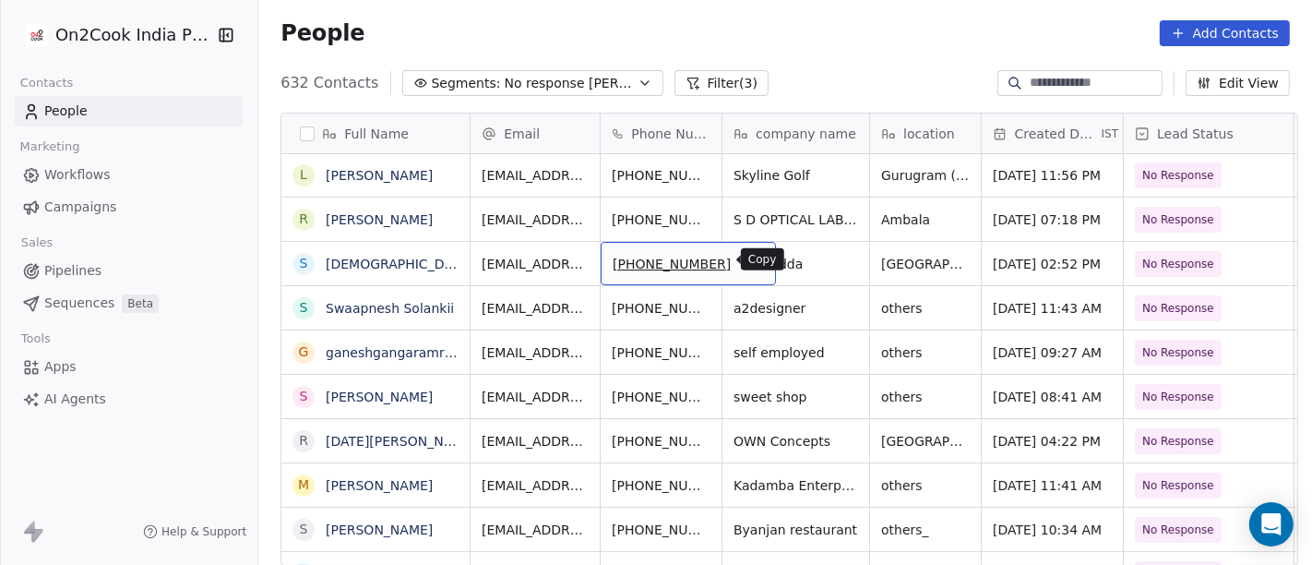
click at [742, 269] on button "grid" at bounding box center [753, 261] width 22 height 22
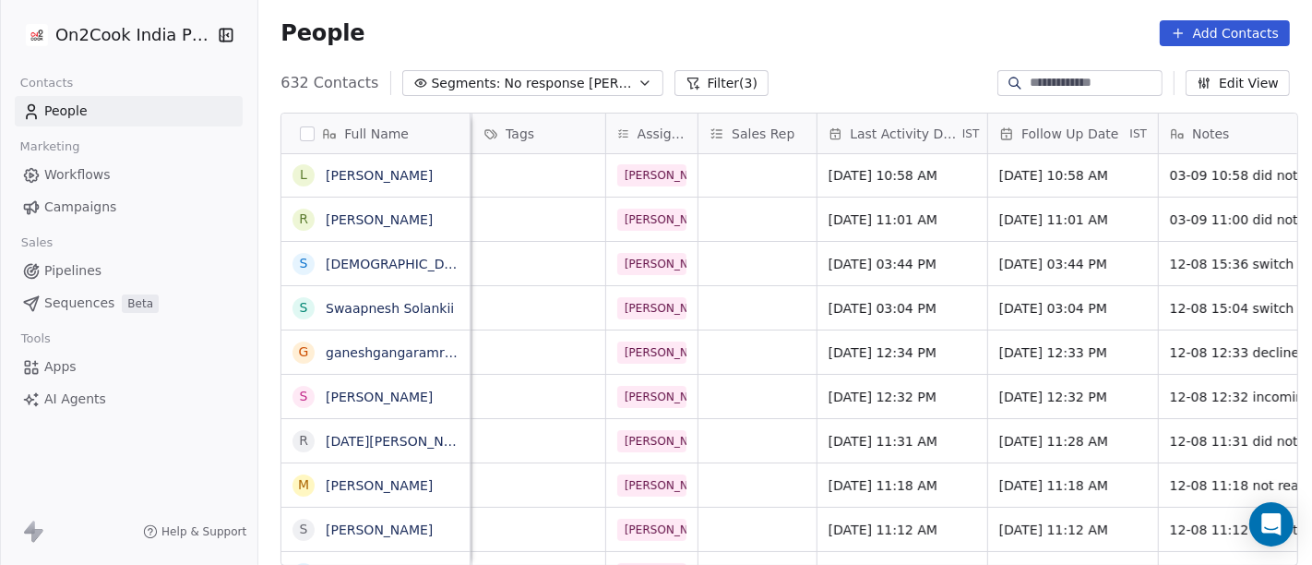
scroll to position [0, 821]
click at [819, 259] on div "[DATE] 03:44 PM" at bounding box center [903, 263] width 170 height 43
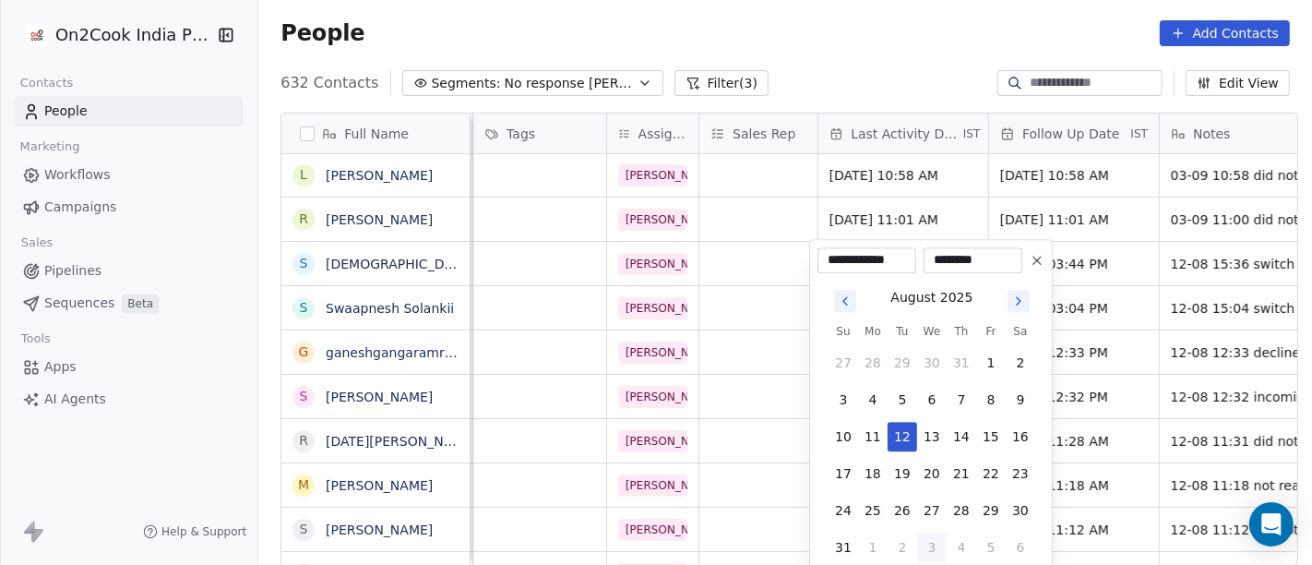
click at [930, 542] on button "3" at bounding box center [932, 547] width 30 height 30
type input "**********"
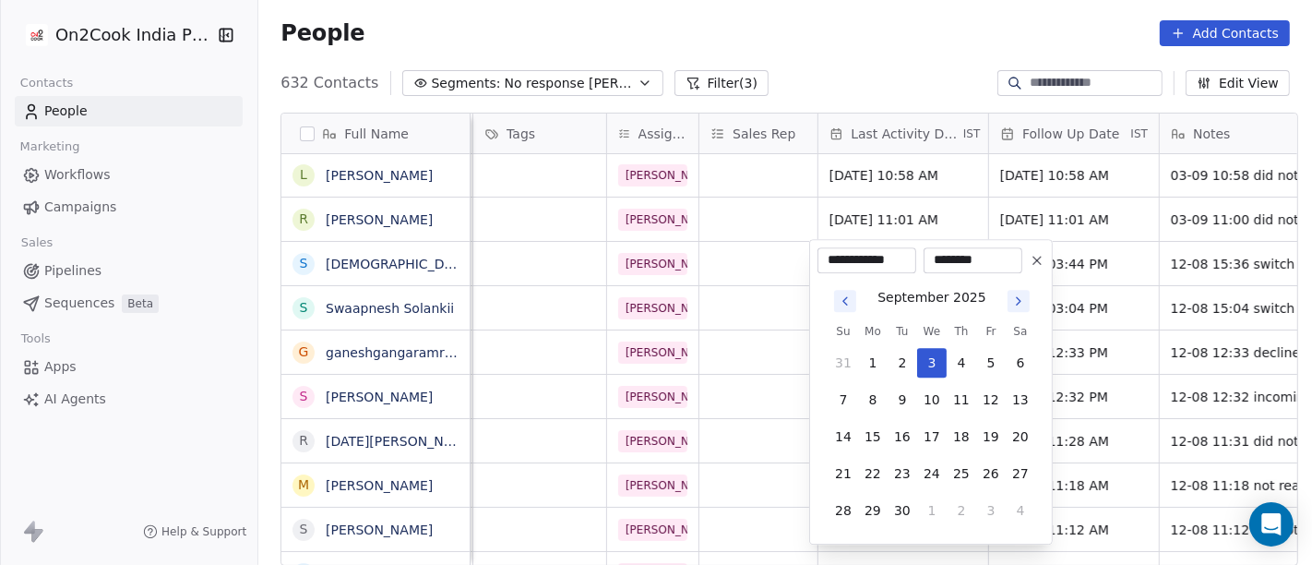
click at [885, 54] on html "On2Cook India Pvt. Ltd. Contacts People Marketing Workflows Campaigns Sales Pip…" at bounding box center [656, 282] width 1312 height 565
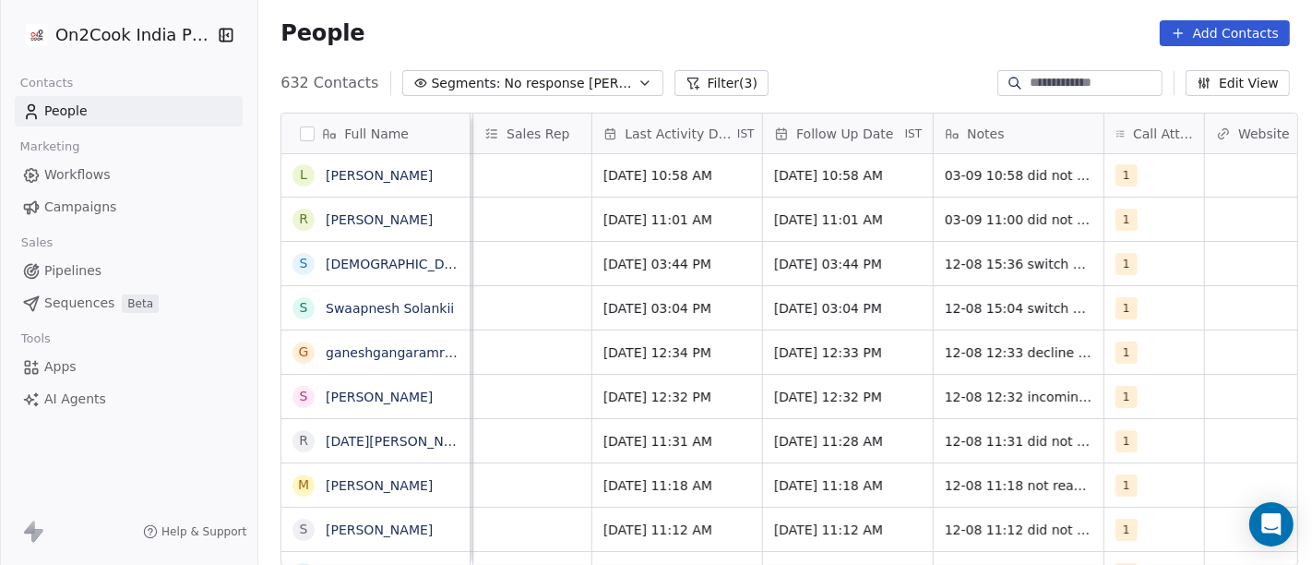
scroll to position [0, 1049]
click at [818, 256] on span "[DATE] 03:44 PM" at bounding box center [829, 264] width 113 height 18
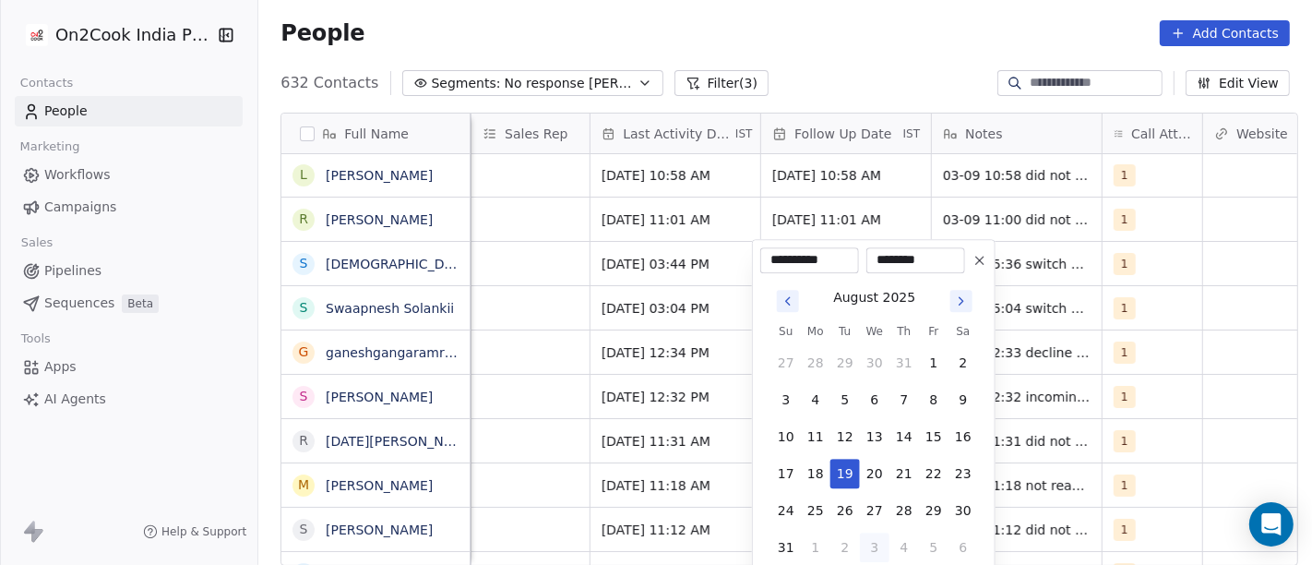
click at [961, 312] on button "Go to next month" at bounding box center [961, 301] width 26 height 26
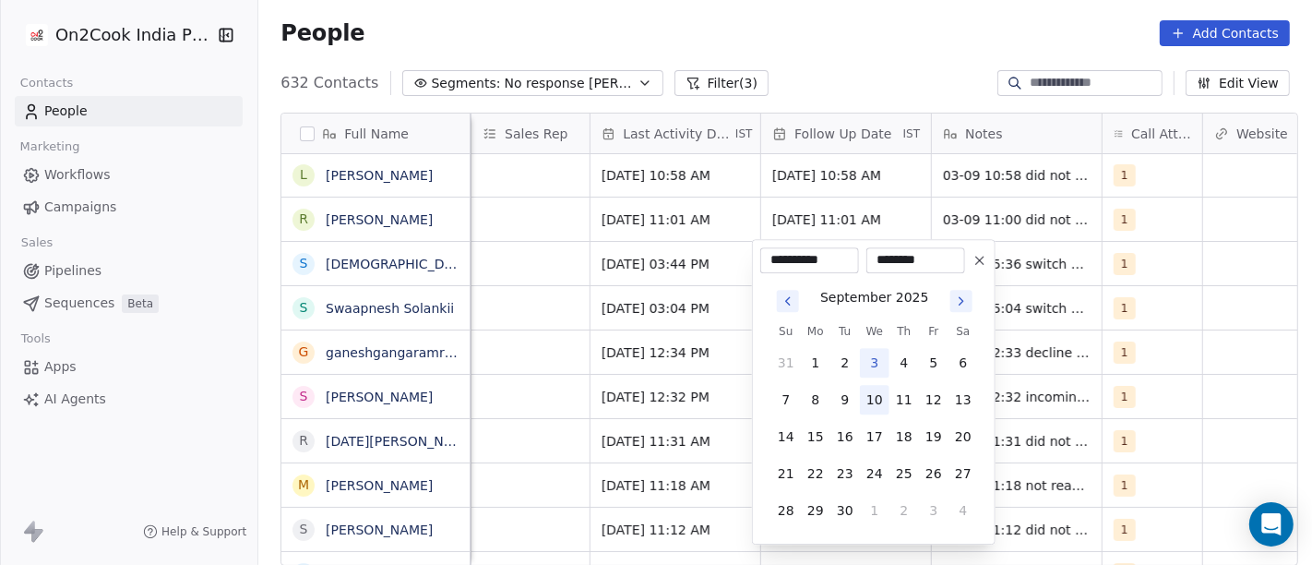
click at [880, 396] on button "10" at bounding box center [875, 400] width 30 height 30
type input "**********"
click at [862, 77] on html "On2Cook India Pvt. Ltd. Contacts People Marketing Workflows Campaigns Sales Pip…" at bounding box center [656, 282] width 1312 height 565
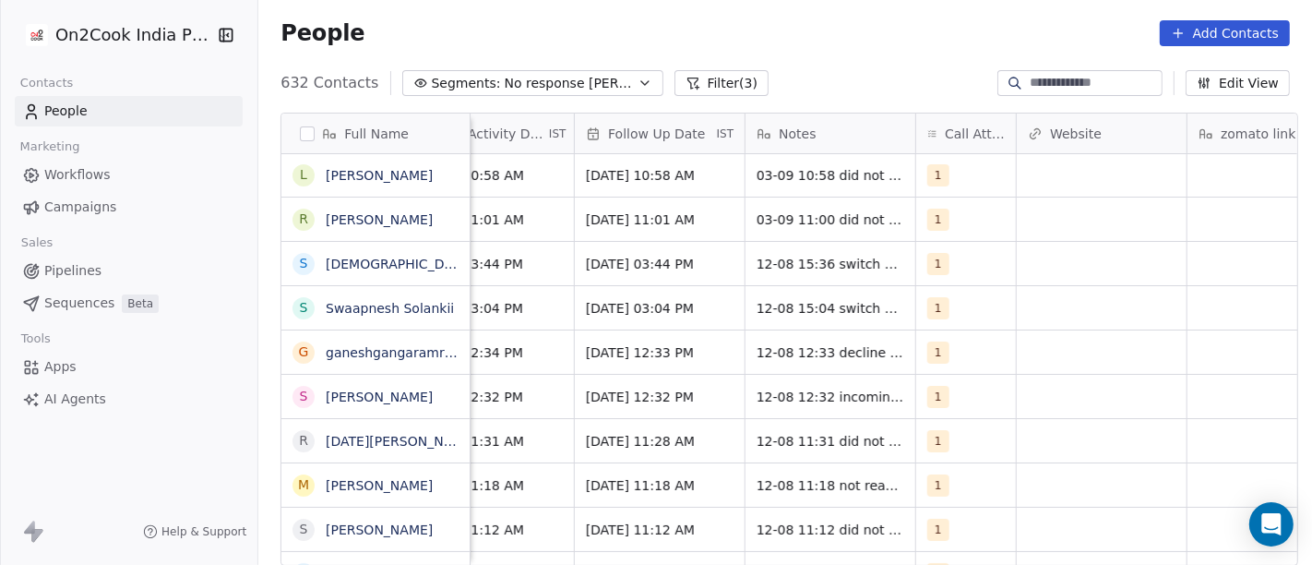
scroll to position [0, 1242]
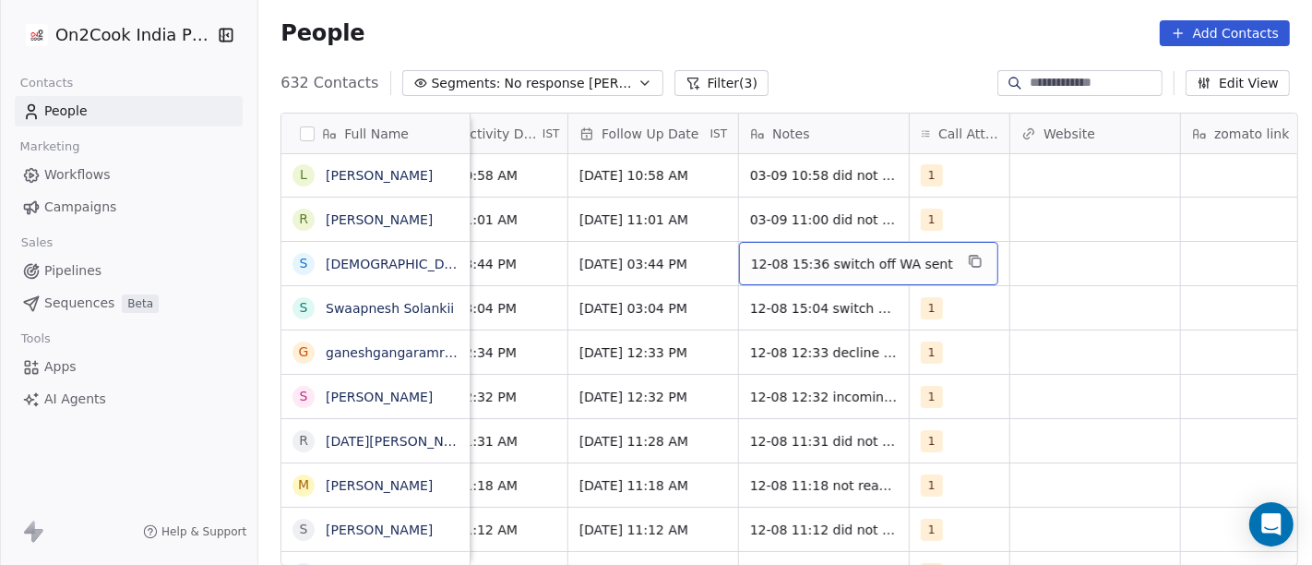
click at [785, 262] on span "12-08 15:36 switch off WA sent" at bounding box center [852, 264] width 202 height 18
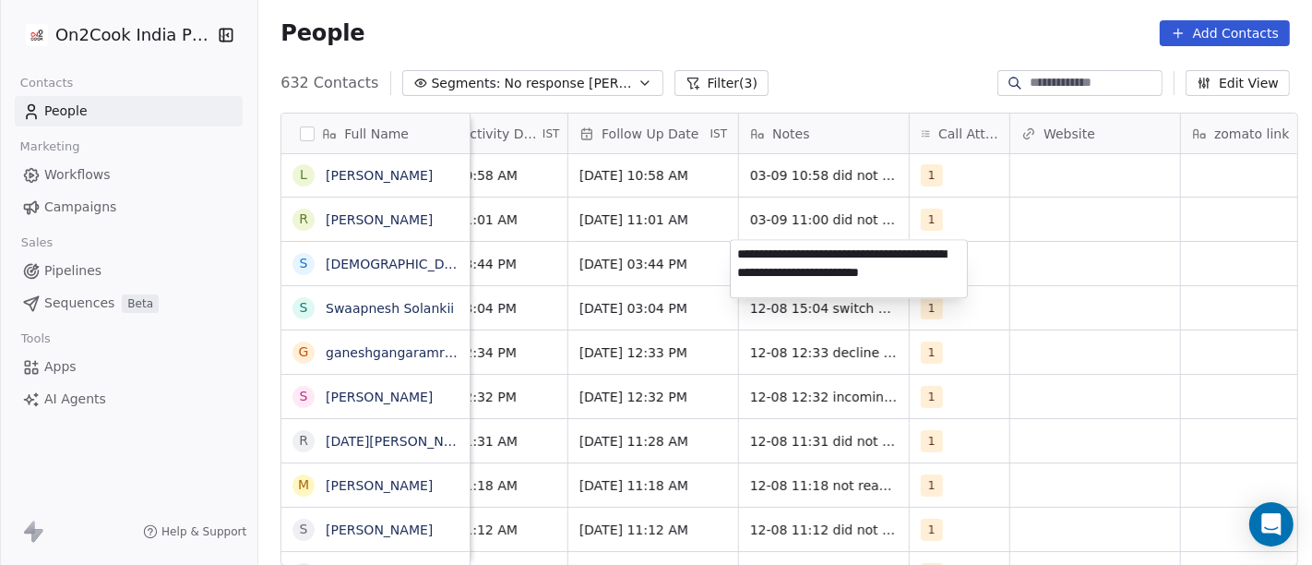
type textarea "**********"
click at [1069, 347] on html "On2Cook India Pvt. Ltd. Contacts People Marketing Workflows Campaigns Sales Pip…" at bounding box center [656, 282] width 1312 height 565
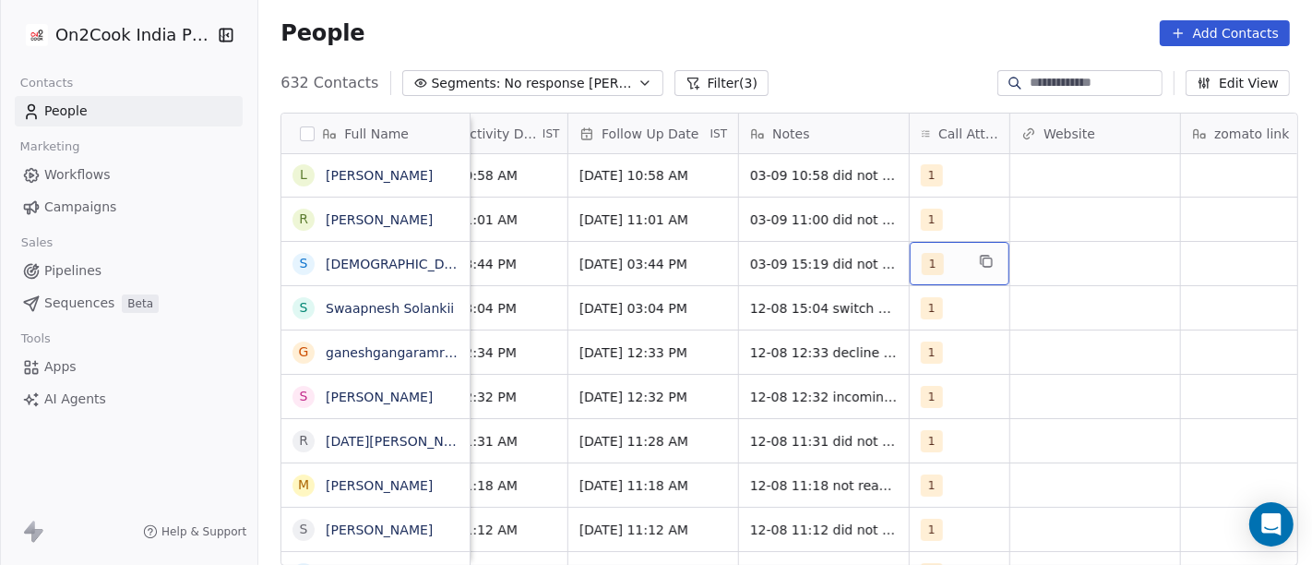
click at [949, 256] on div "1" at bounding box center [943, 264] width 42 height 22
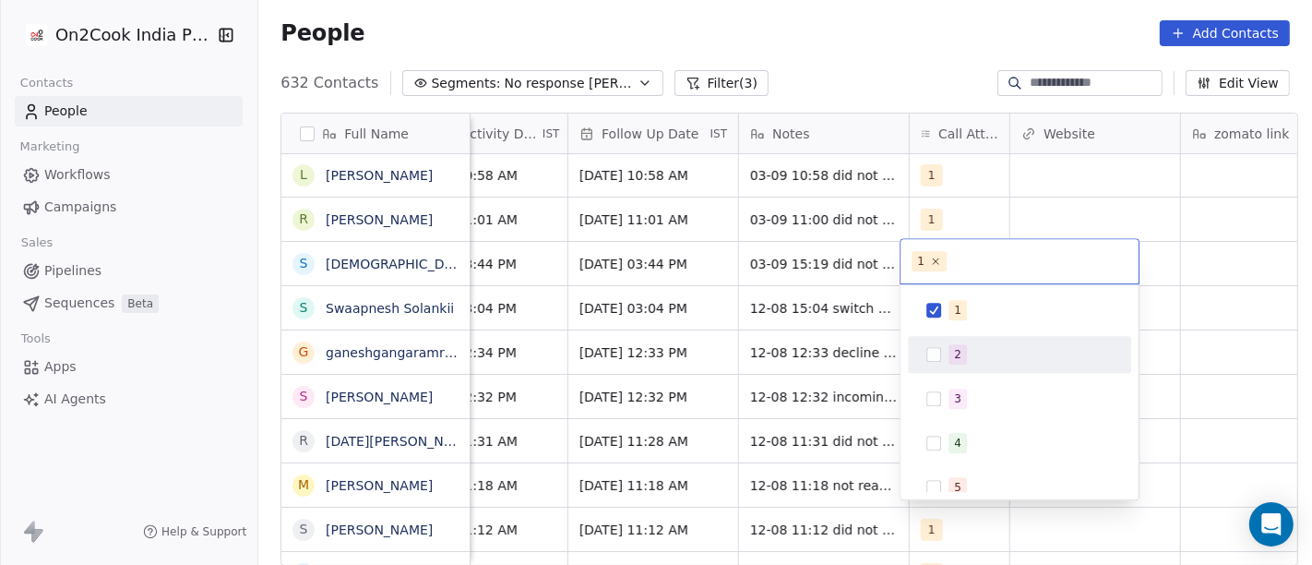
click at [957, 351] on div "2" at bounding box center [957, 354] width 7 height 17
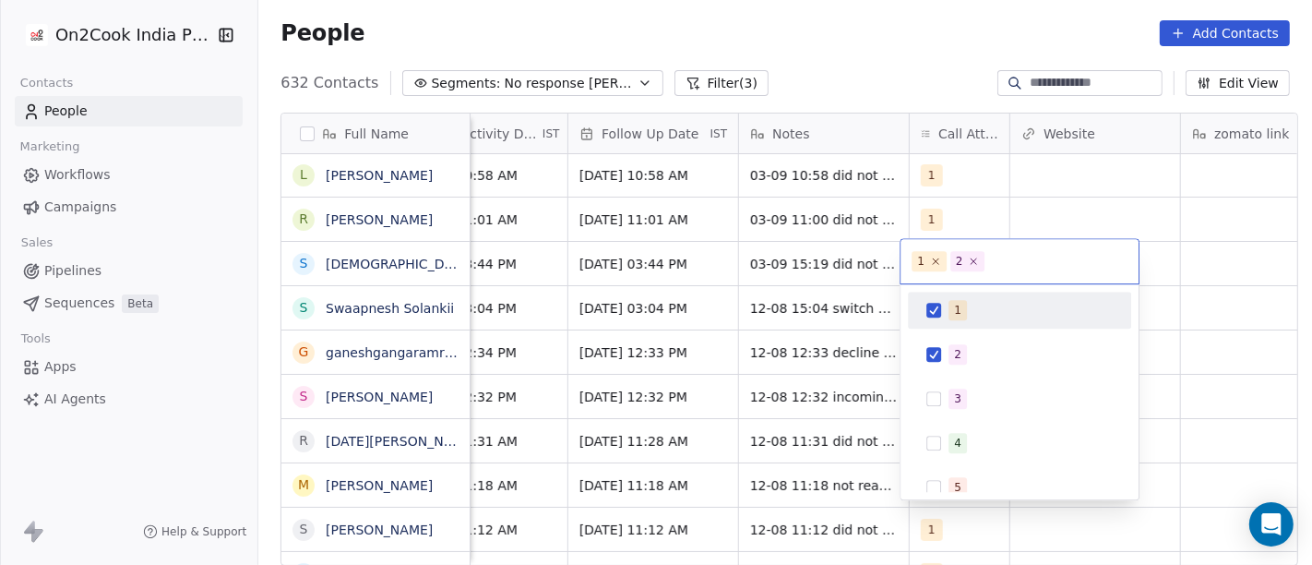
click at [954, 302] on div "1" at bounding box center [957, 310] width 7 height 17
click at [870, 50] on html "On2Cook India Pvt. Ltd. Contacts People Marketing Workflows Campaigns Sales Pip…" at bounding box center [656, 282] width 1312 height 565
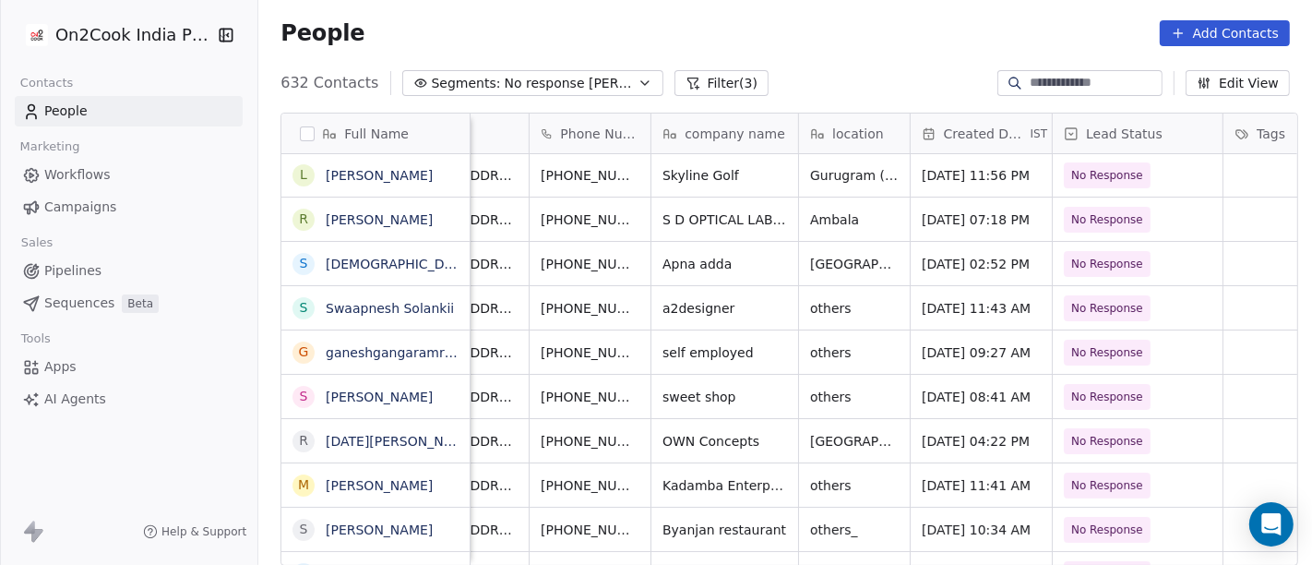
scroll to position [0, 0]
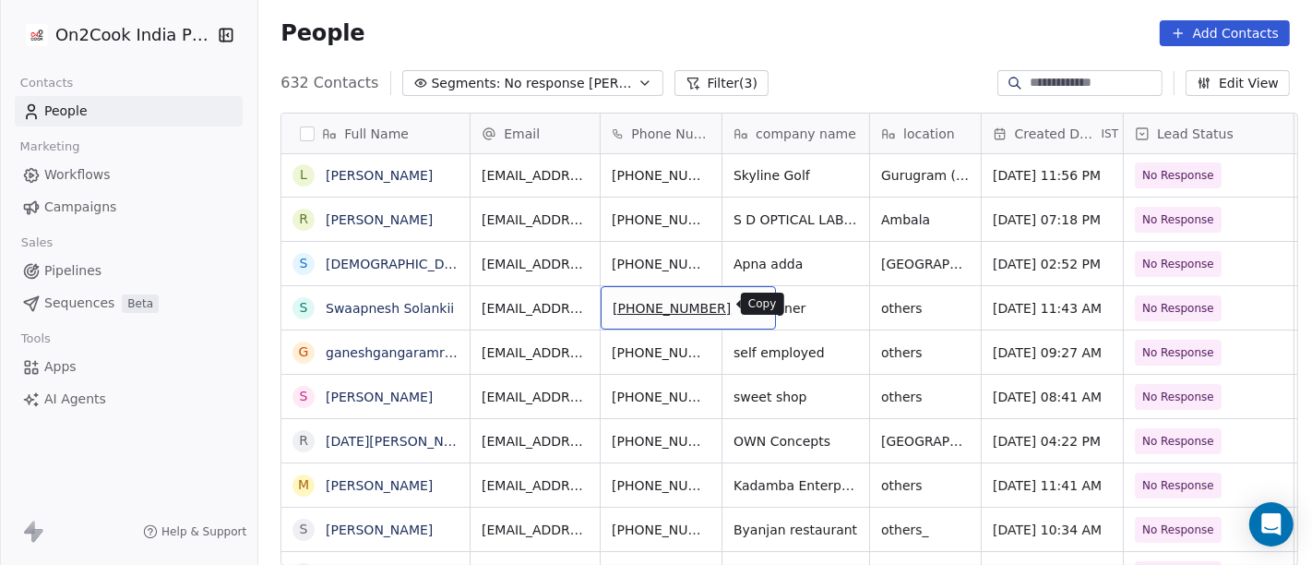
click at [742, 309] on button "grid" at bounding box center [753, 305] width 22 height 22
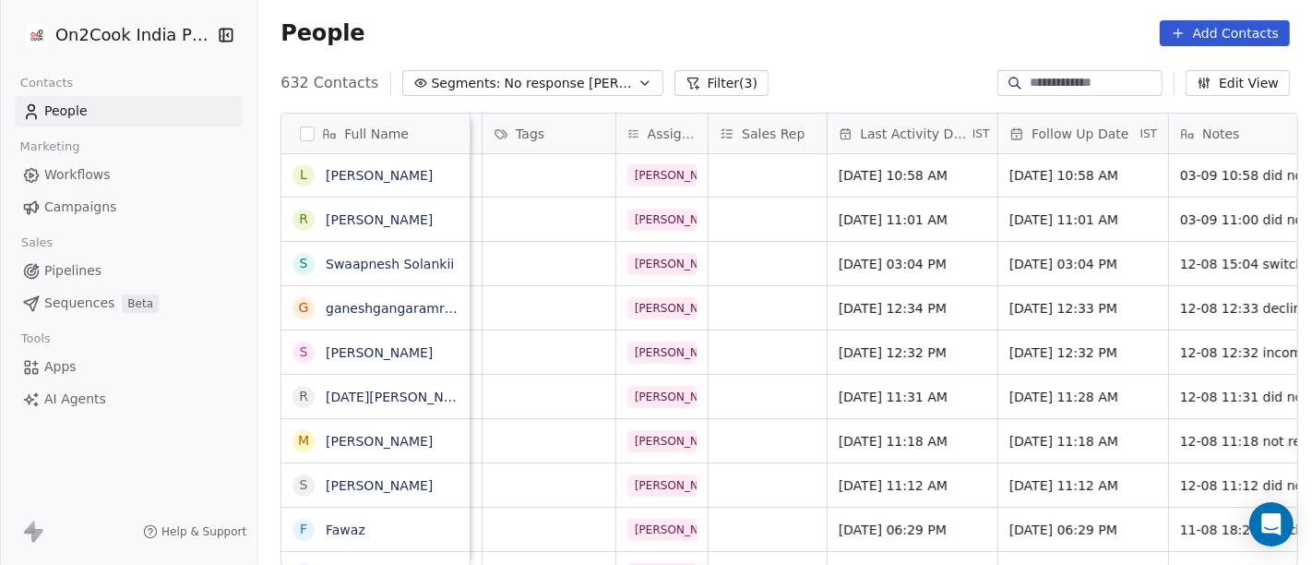
scroll to position [0, 1017]
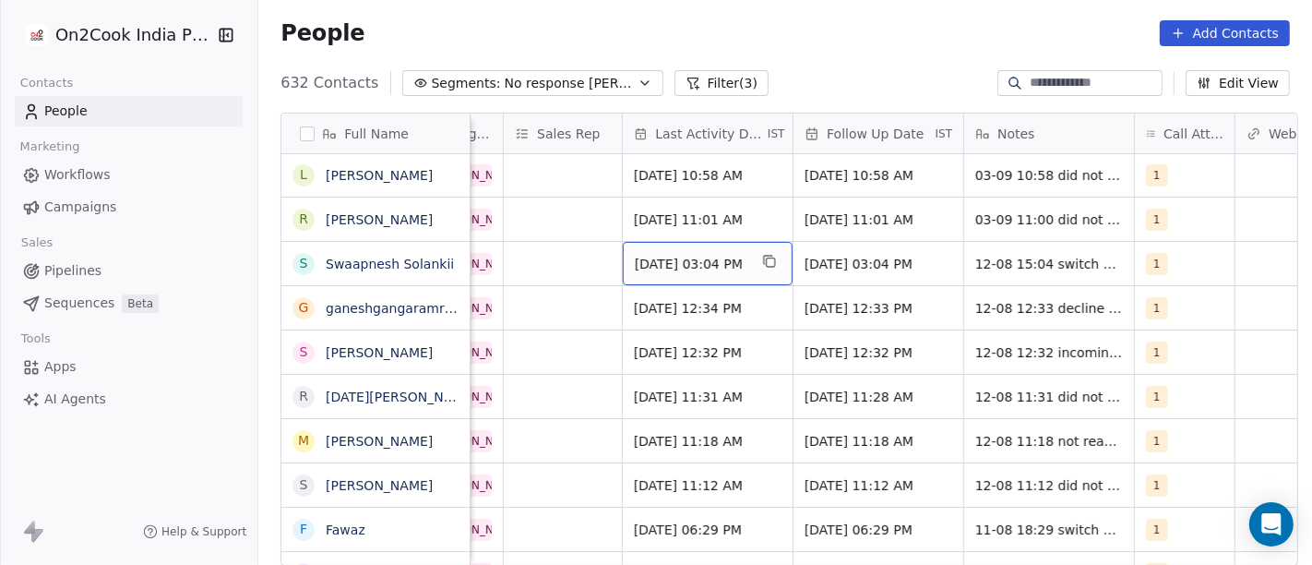
click at [740, 265] on span "[DATE] 03:04 PM" at bounding box center [691, 264] width 113 height 18
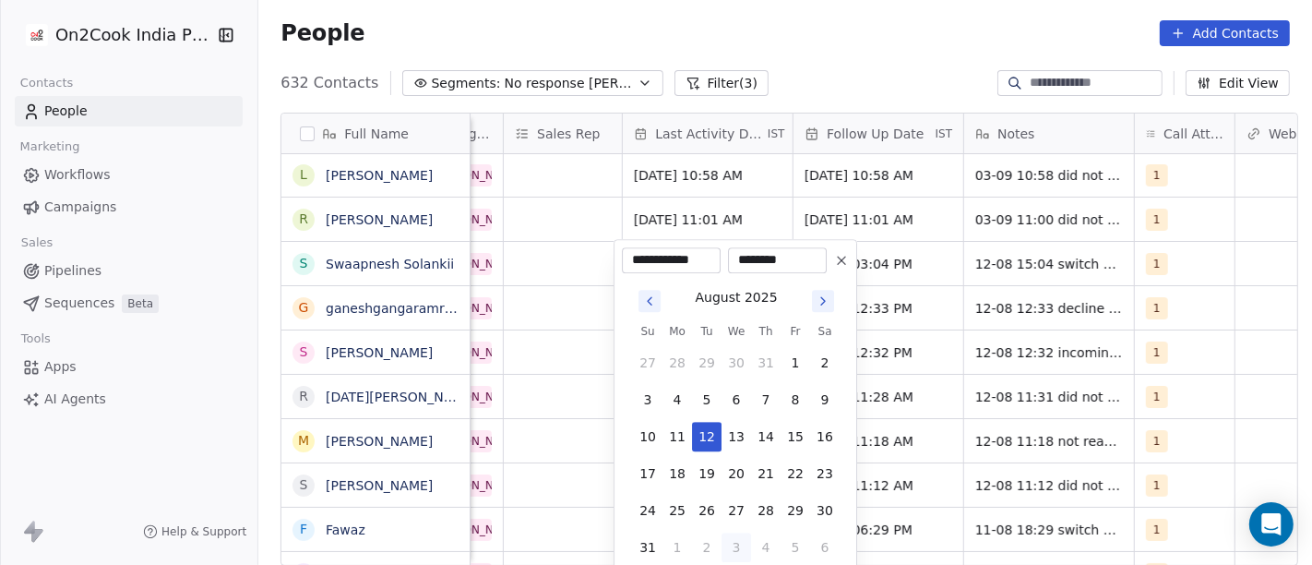
click at [731, 563] on div "[DATE] Su Mo Tu We Th Fr Sa 27 28 29 30 31 1 2 3 4 5 6 7 8 9 10 11 12 13 14 15 …" at bounding box center [735, 423] width 227 height 300
click at [729, 549] on button "3" at bounding box center [736, 547] width 30 height 30
type input "**********"
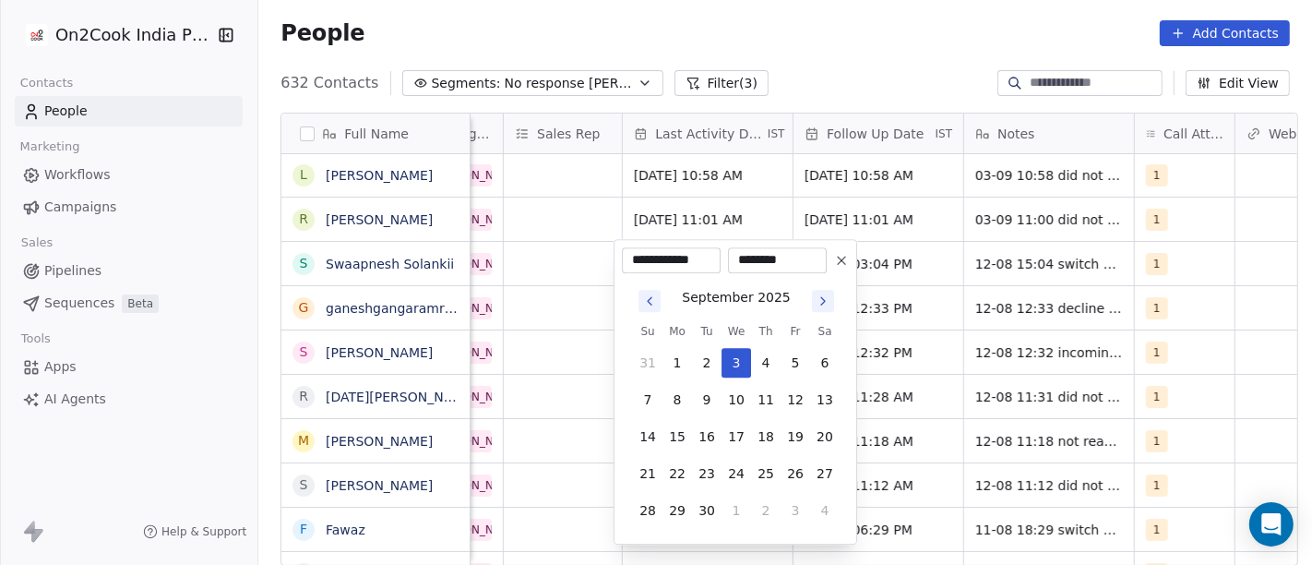
click at [827, 59] on html "On2Cook India Pvt. Ltd. Contacts People Marketing Workflows Campaigns Sales Pip…" at bounding box center [656, 282] width 1312 height 565
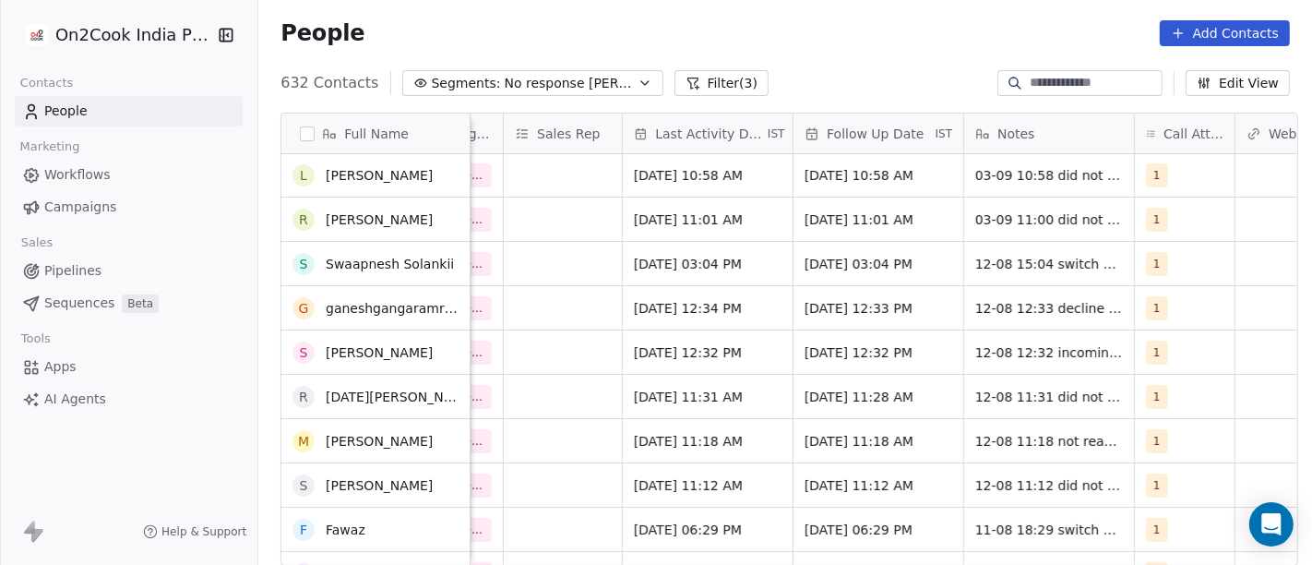
scroll to position [50, 0]
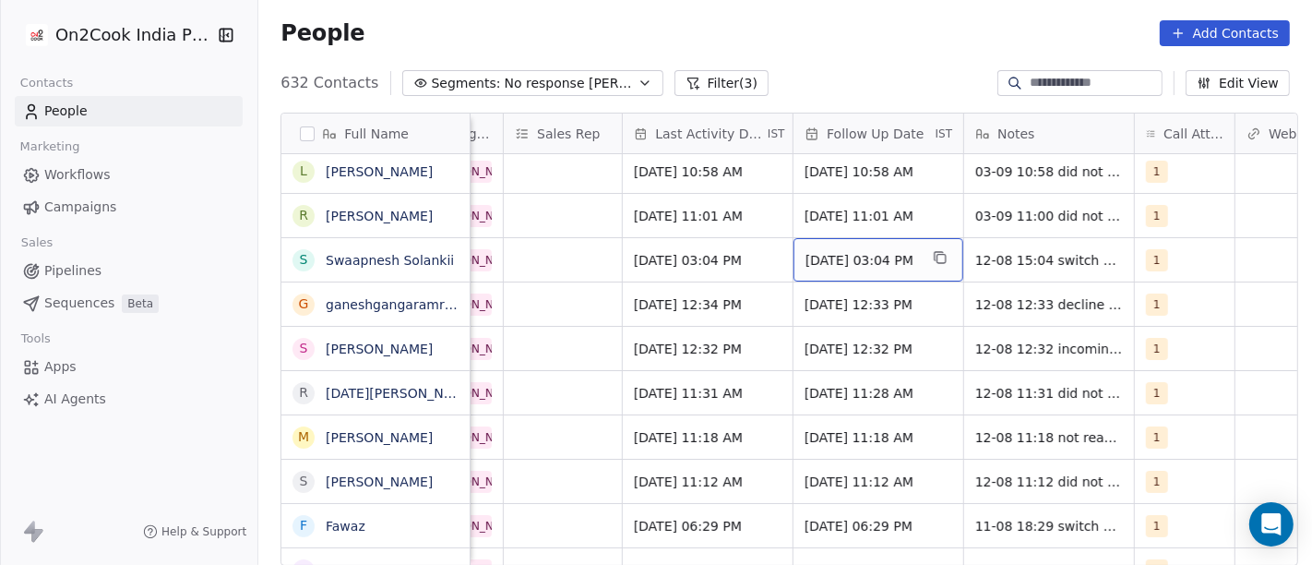
click at [805, 252] on span "[DATE] 03:04 PM" at bounding box center [861, 260] width 113 height 18
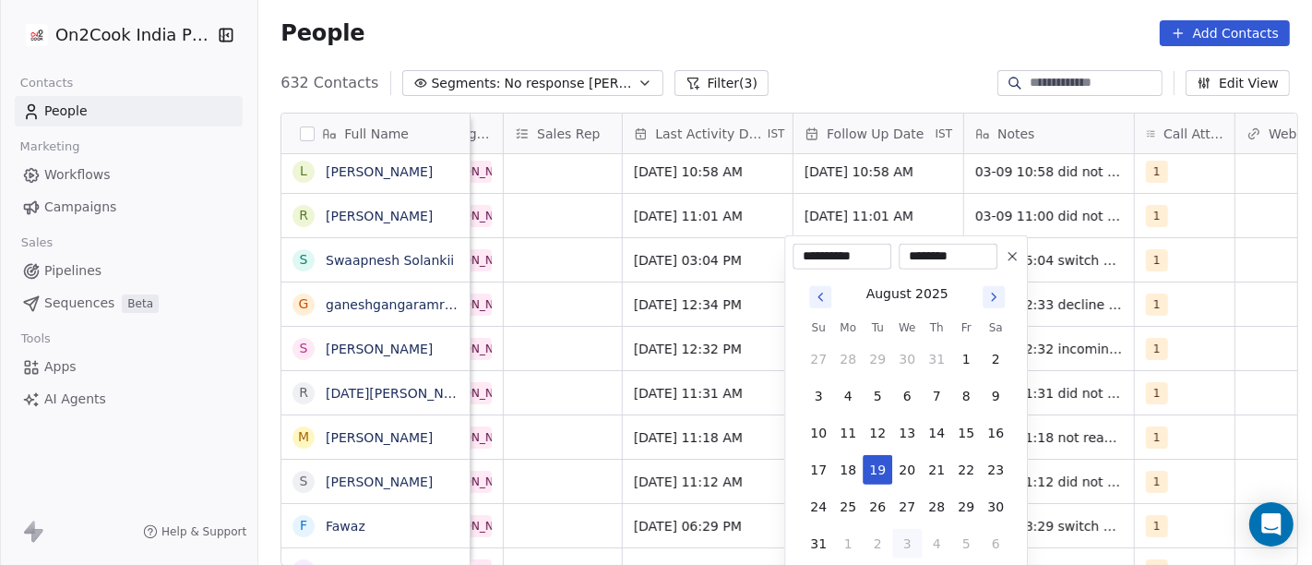
click at [993, 293] on icon "Go to next month" at bounding box center [994, 296] width 4 height 7
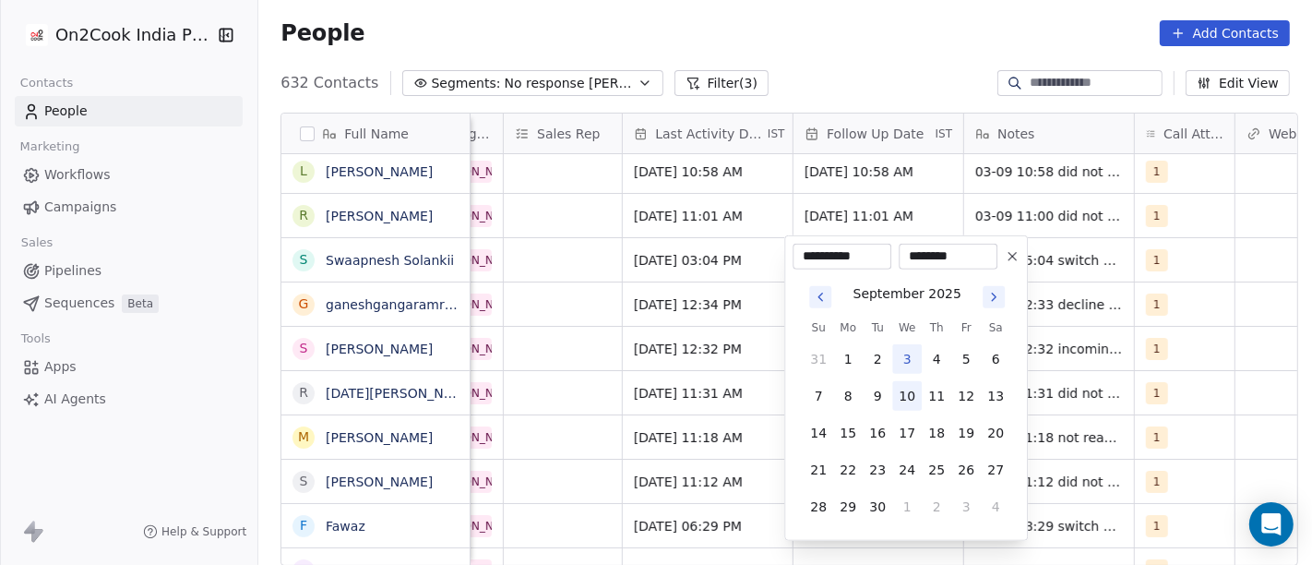
click at [902, 383] on button "10" at bounding box center [907, 396] width 30 height 30
type input "**********"
click at [883, 42] on html "On2Cook India Pvt. Ltd. Contacts People Marketing Workflows Campaigns Sales Pip…" at bounding box center [656, 282] width 1312 height 565
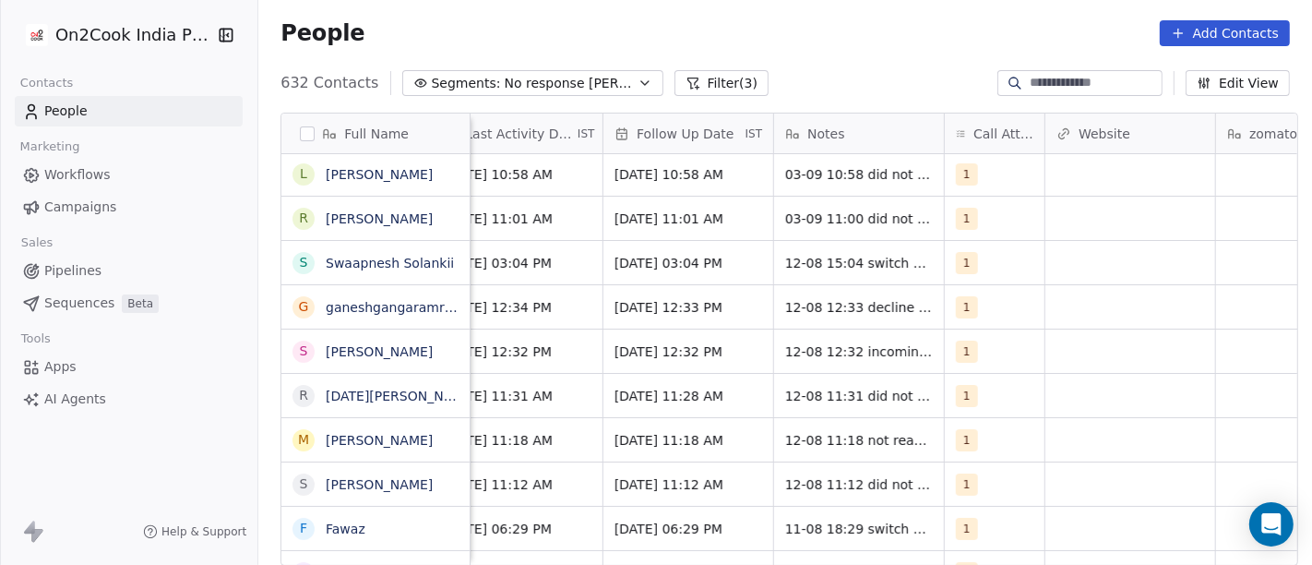
scroll to position [0, 1210]
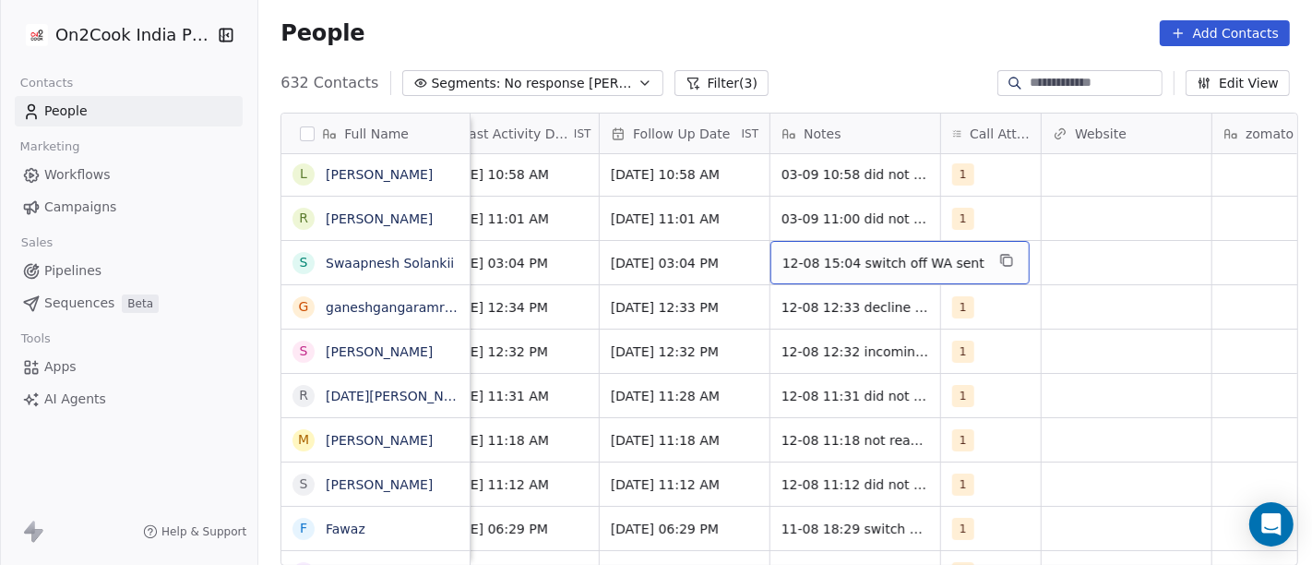
click at [848, 254] on span "12-08 15:04 switch off WA sent" at bounding box center [883, 263] width 202 height 18
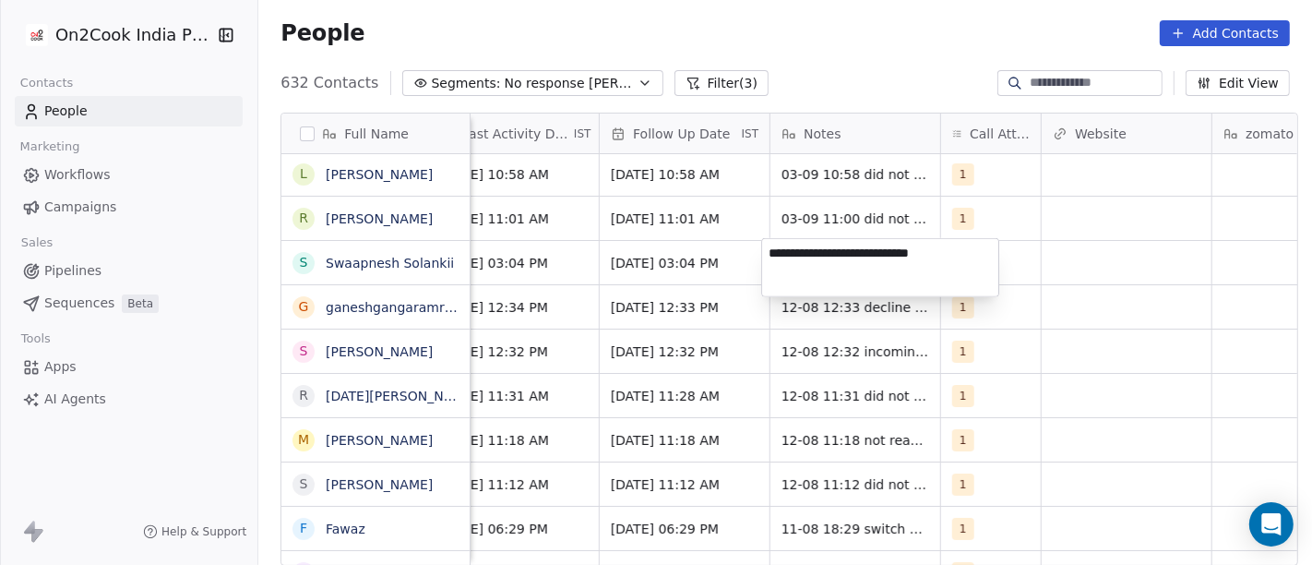
click at [848, 252] on textarea "**********" at bounding box center [880, 267] width 236 height 57
type textarea "**********"
click at [790, 36] on html "On2Cook India Pvt. Ltd. Contacts People Marketing Workflows Campaigns Sales Pip…" at bounding box center [656, 282] width 1312 height 565
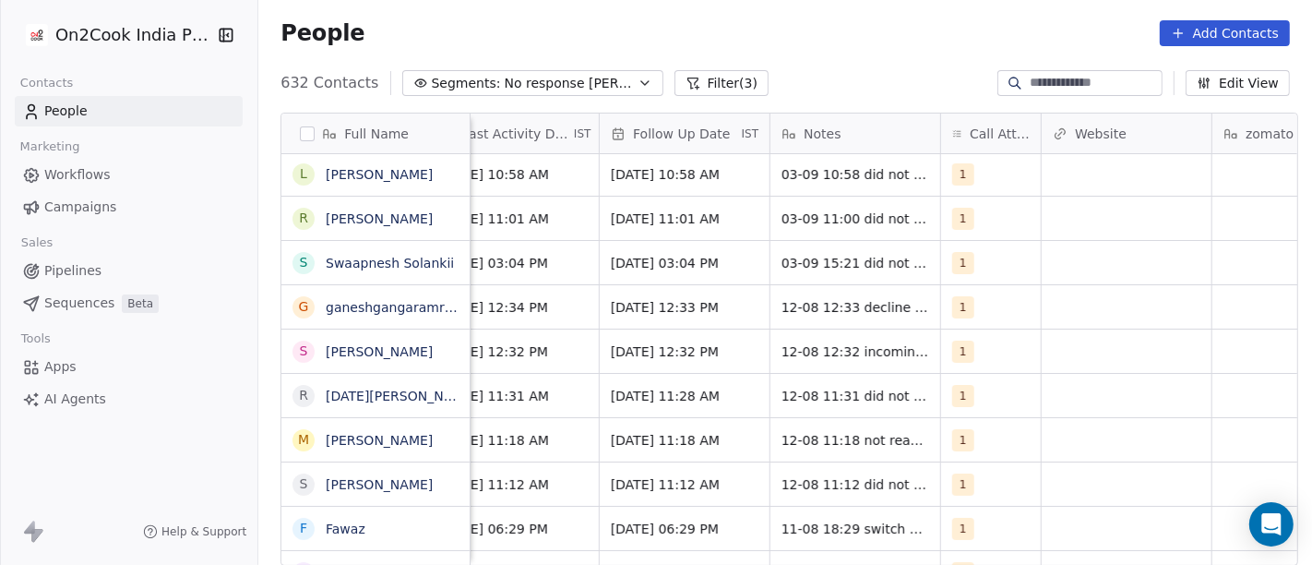
click at [505, 74] on span "No response [PERSON_NAME]" at bounding box center [569, 83] width 129 height 19
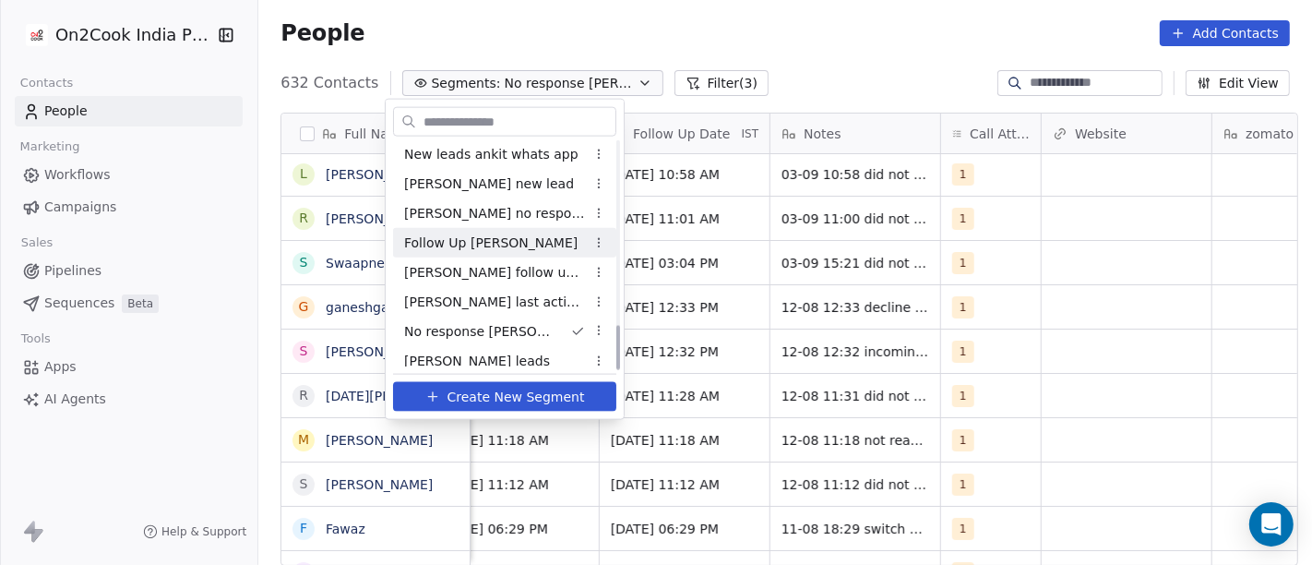
scroll to position [927, 0]
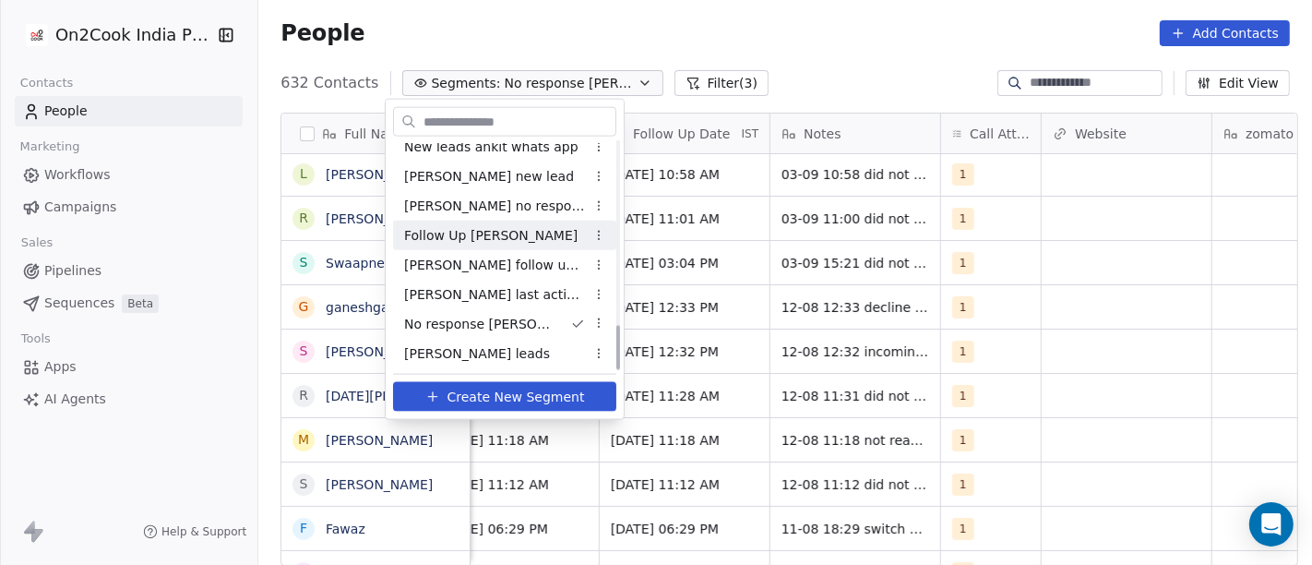
click at [517, 269] on span "[PERSON_NAME] follow up no response" at bounding box center [494, 264] width 181 height 19
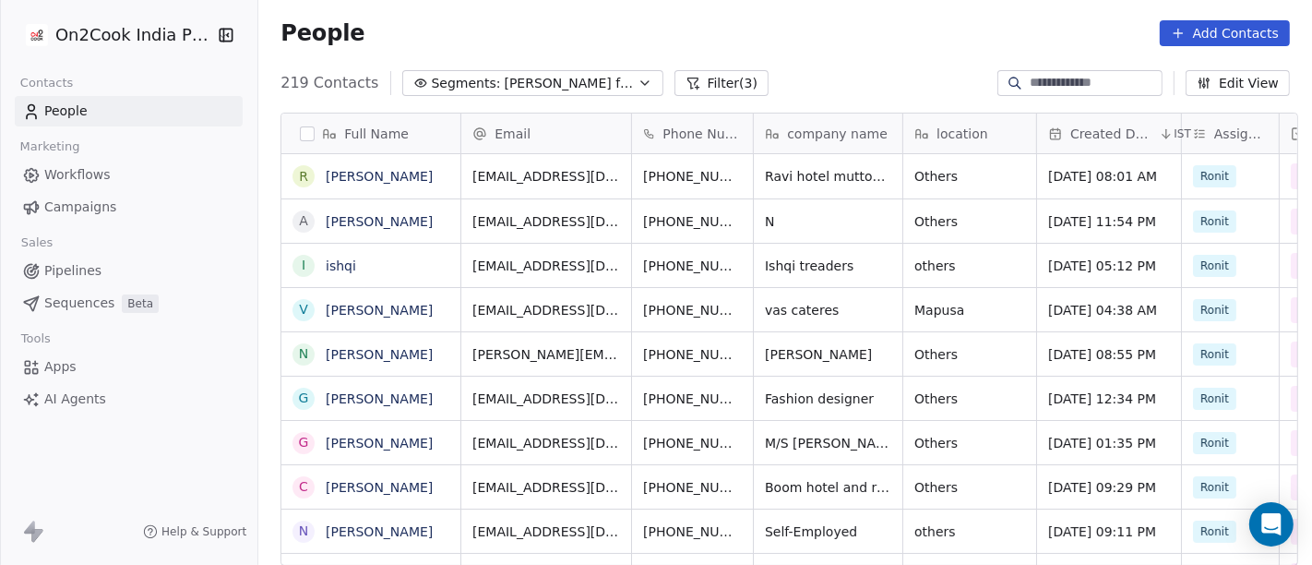
scroll to position [482, 1046]
click at [526, 91] on button "Segments: [PERSON_NAME] follow up no response" at bounding box center [532, 83] width 261 height 26
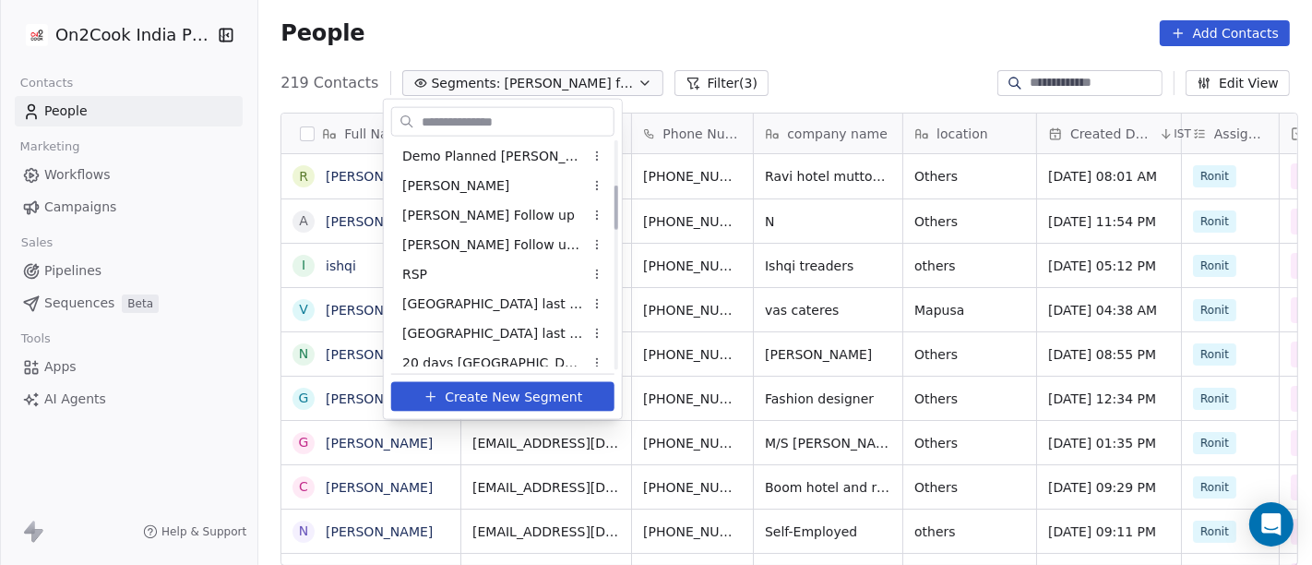
scroll to position [210, 0]
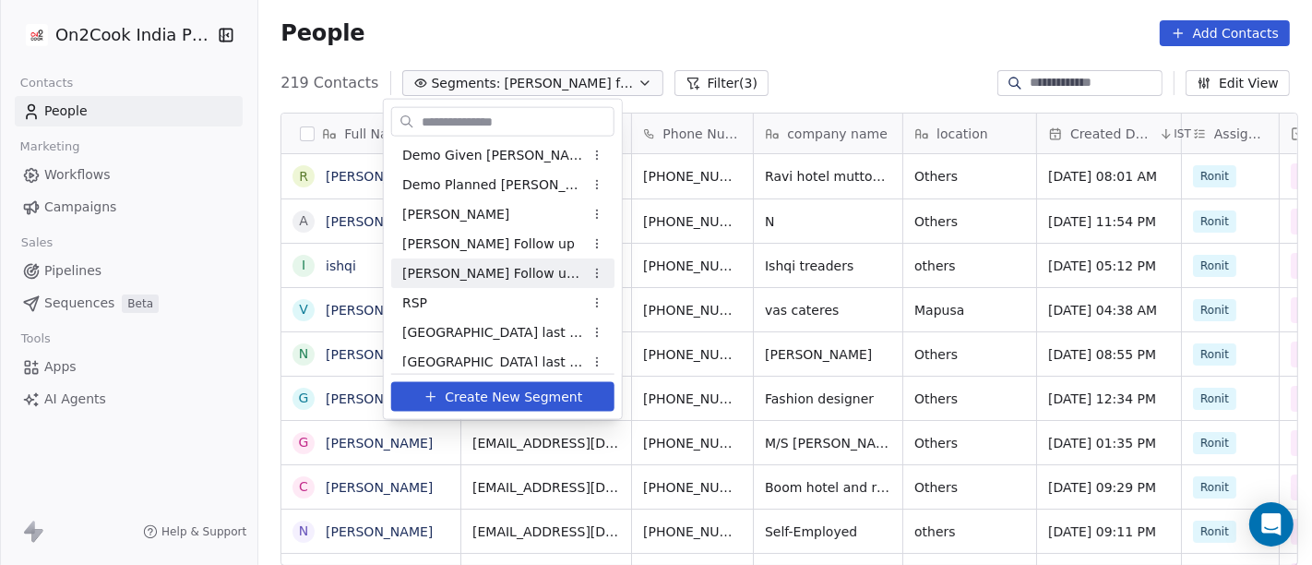
click at [500, 285] on div "[PERSON_NAME] Follow up Hot Active" at bounding box center [502, 273] width 223 height 30
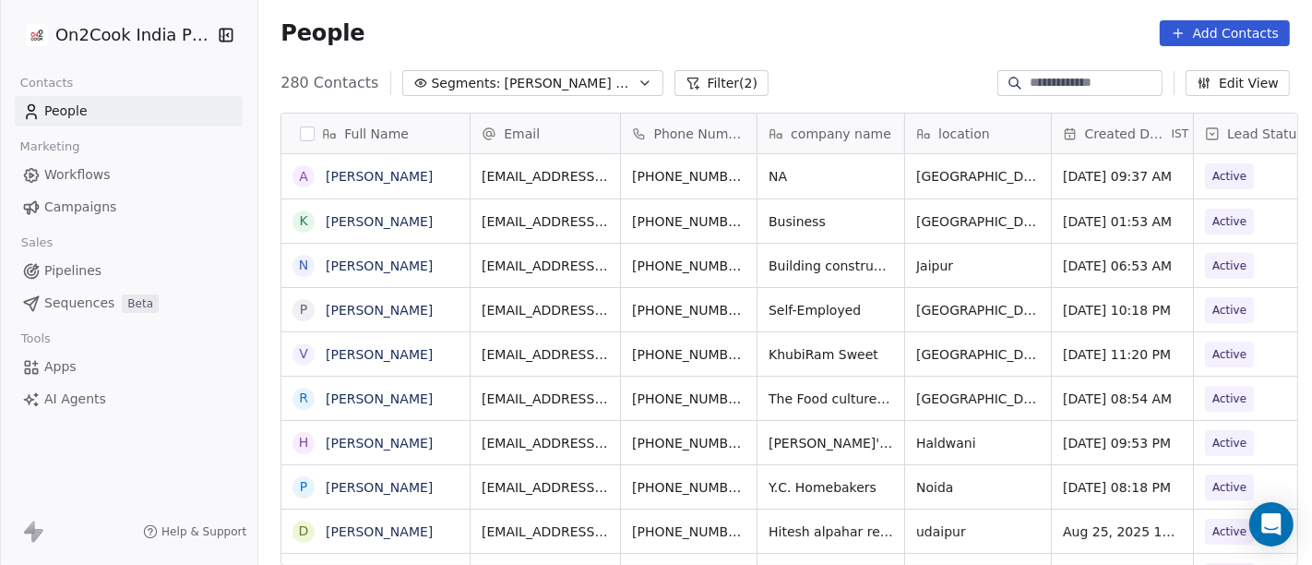
scroll to position [482, 1046]
click at [767, 62] on div "People Add Contacts" at bounding box center [784, 33] width 1053 height 70
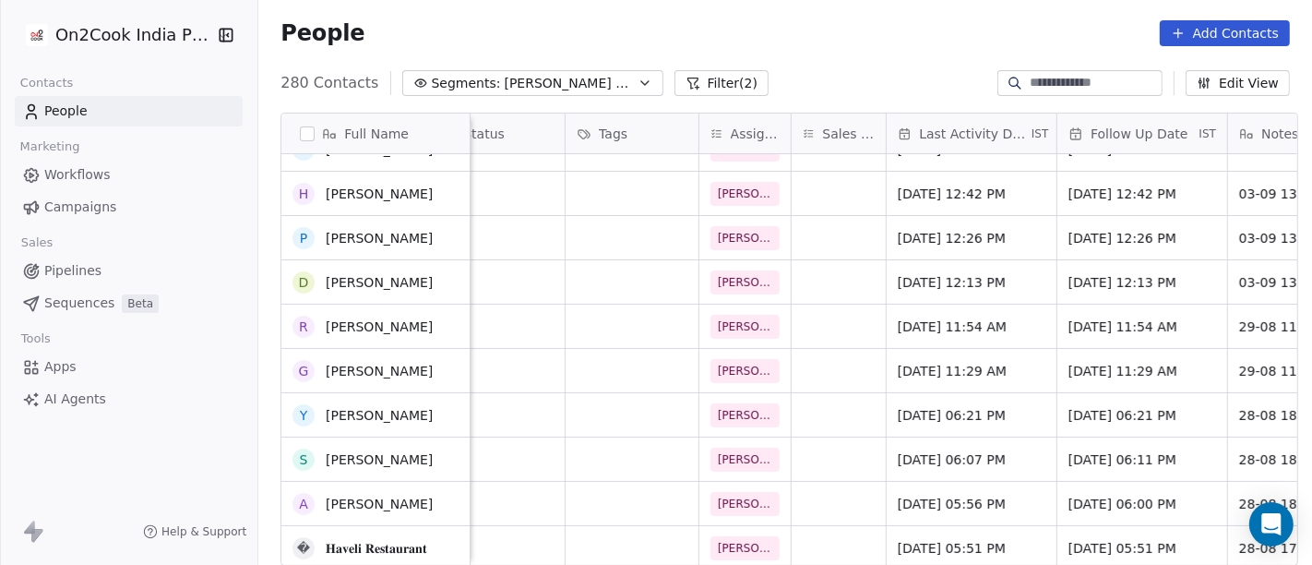
scroll to position [0, 0]
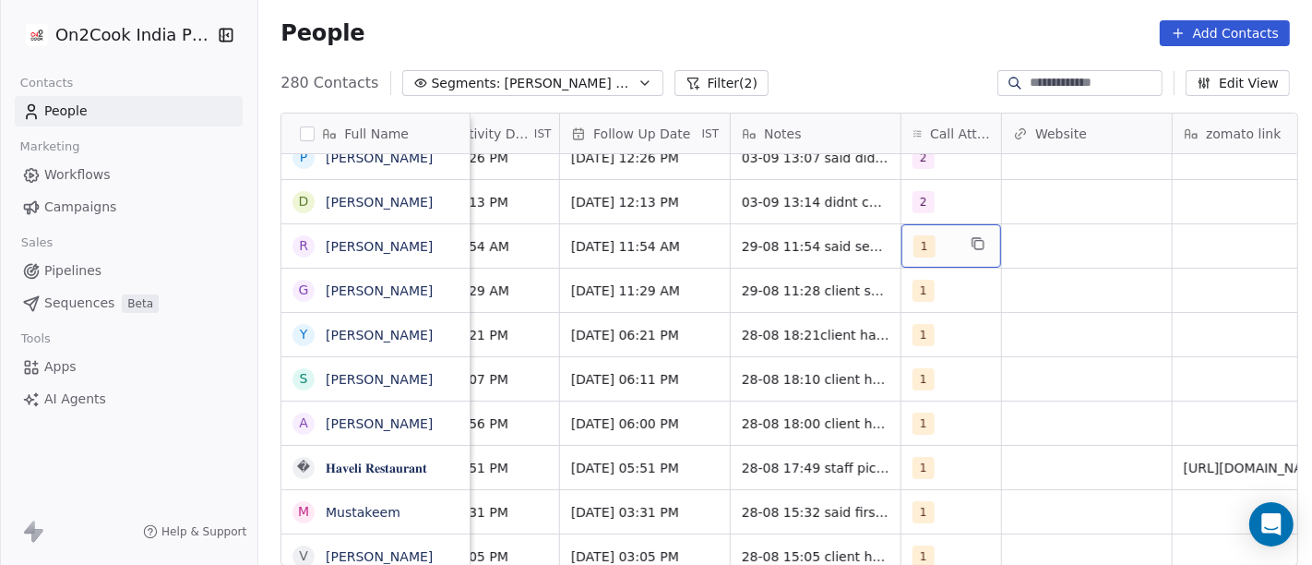
click at [924, 246] on div "1" at bounding box center [934, 246] width 42 height 22
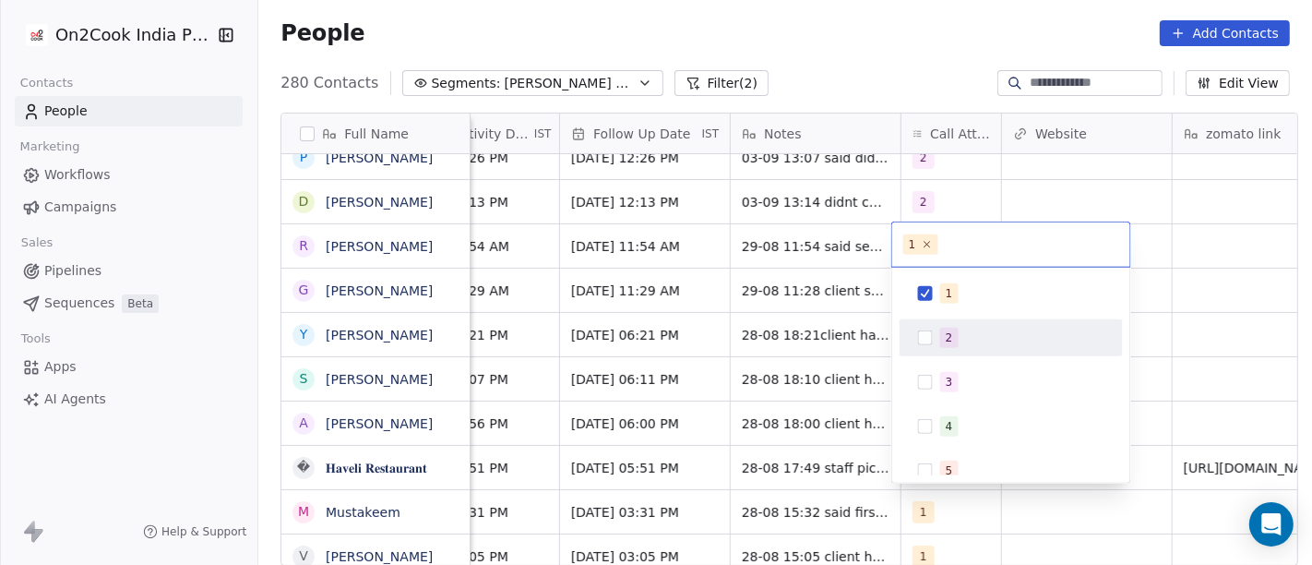
click at [914, 324] on div "2" at bounding box center [1011, 338] width 208 height 30
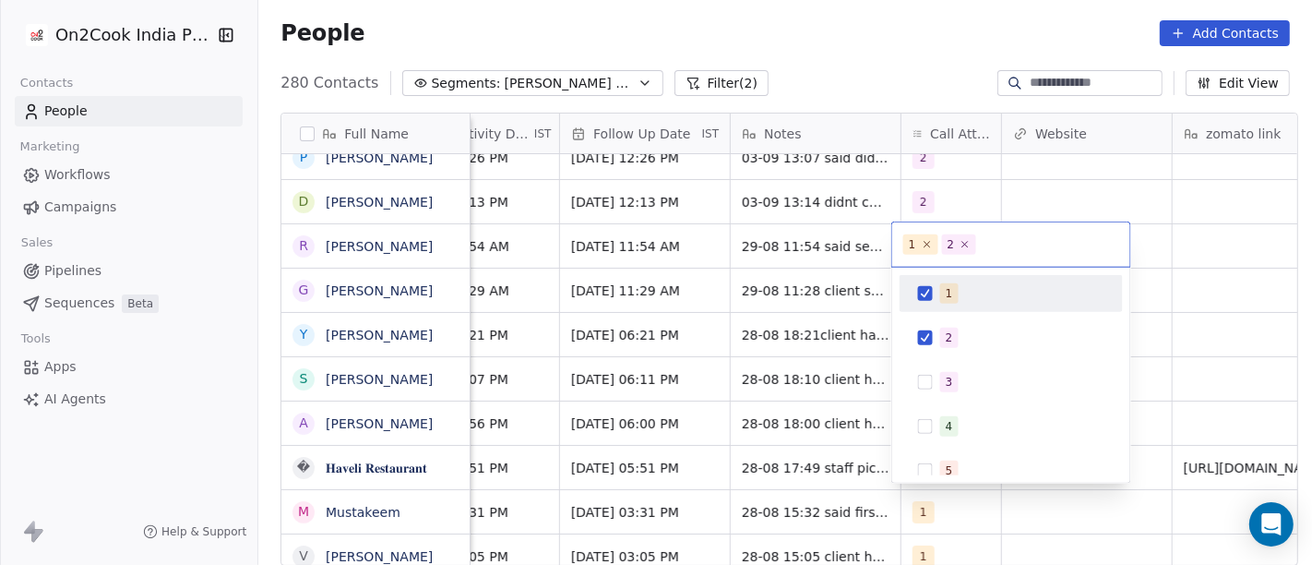
click at [929, 304] on div "1" at bounding box center [1011, 294] width 208 height 30
click at [883, 81] on html "On2Cook India Pvt. Ltd. Contacts People Marketing Workflows Campaigns Sales Pip…" at bounding box center [656, 282] width 1312 height 565
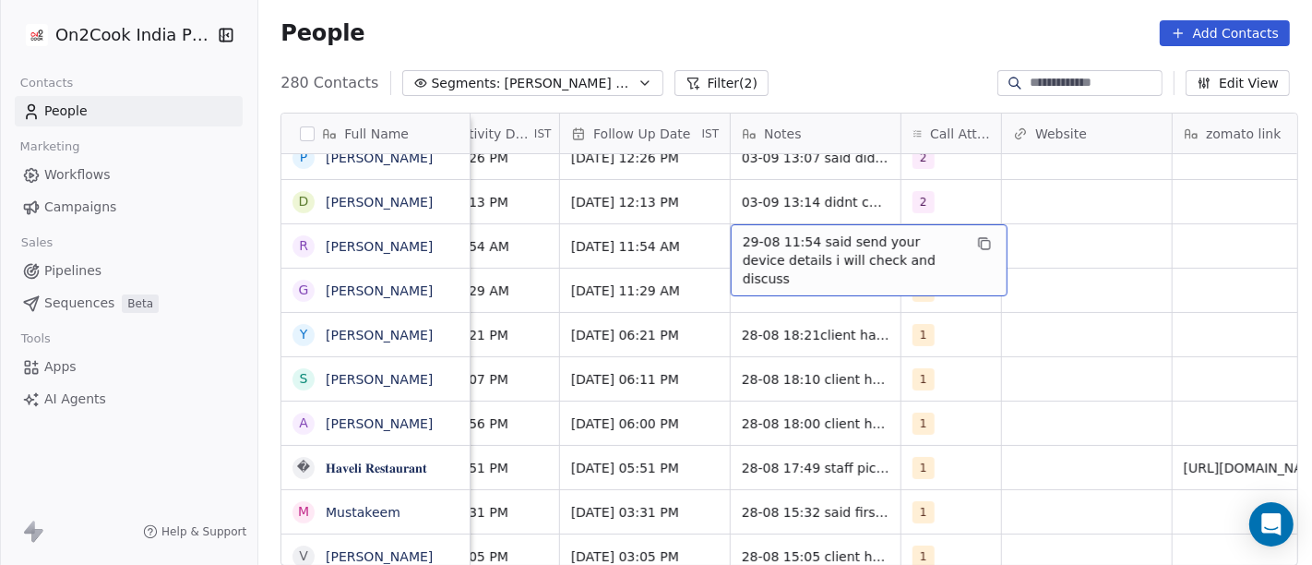
click at [779, 251] on span "29-08 11:54 said send your device details i will check and discuss" at bounding box center [853, 259] width 220 height 55
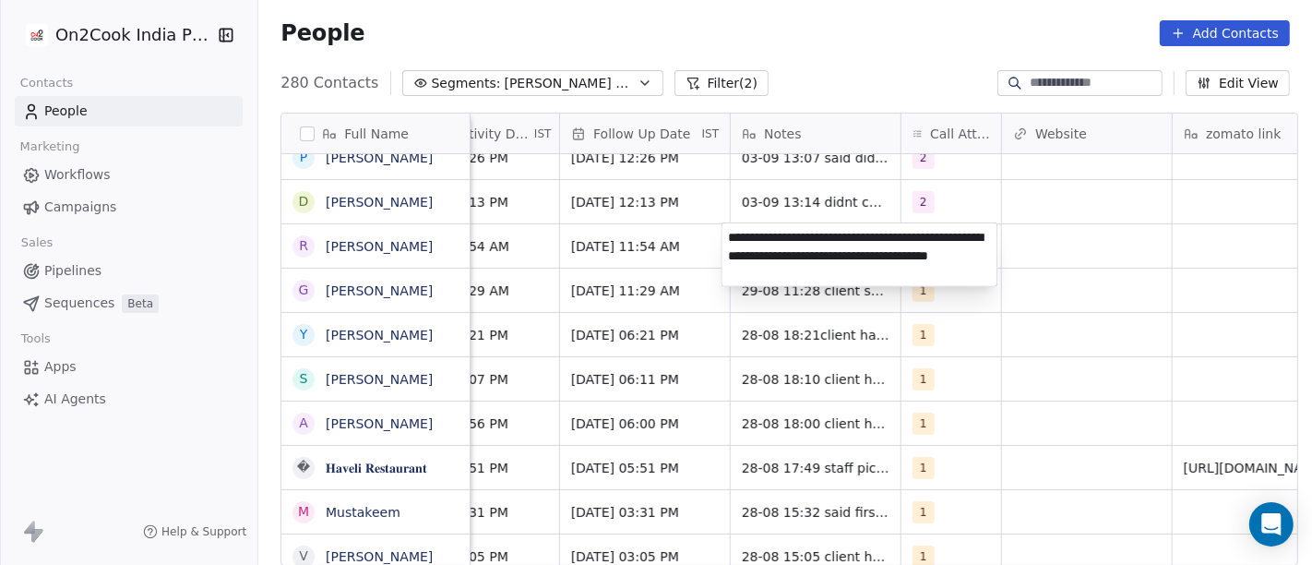
type textarea "**********"
click at [943, 333] on html "On2Cook India Pvt. Ltd. Contacts People Marketing Workflows Campaigns Sales Pip…" at bounding box center [656, 282] width 1312 height 565
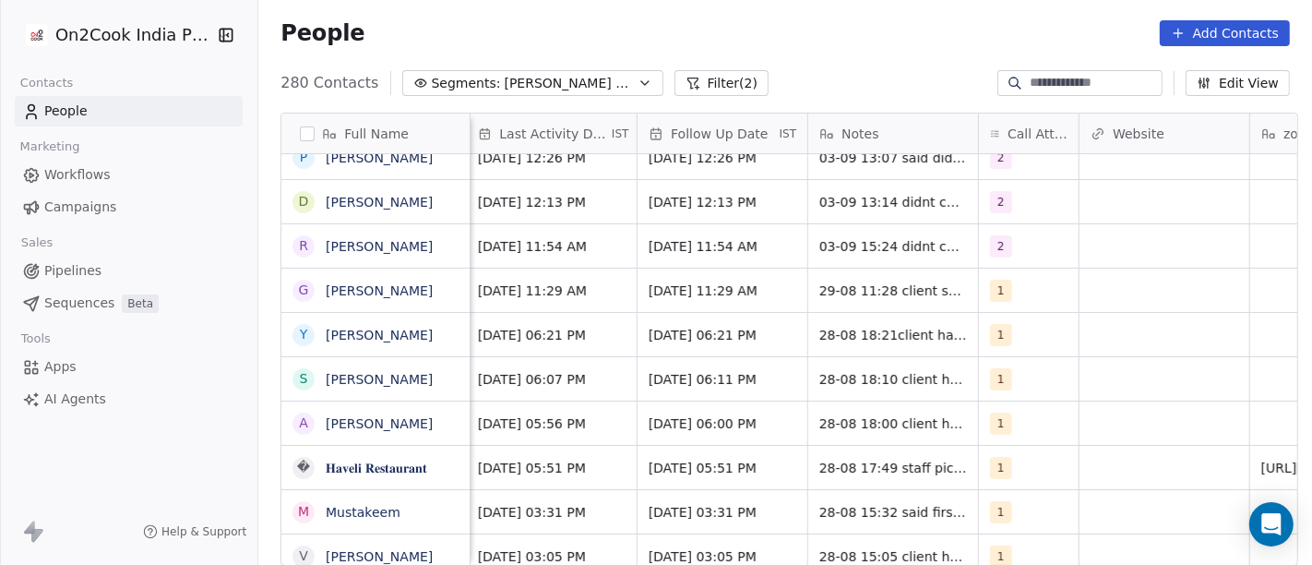
scroll to position [0, 1191]
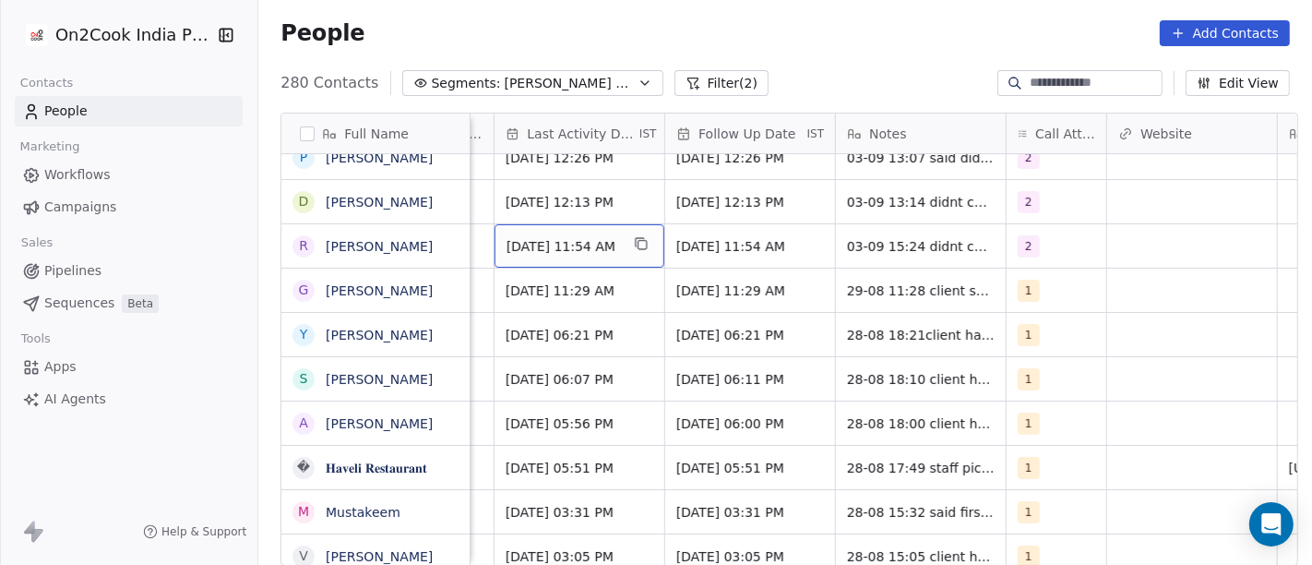
click at [586, 249] on span "[DATE] 11:54 AM" at bounding box center [562, 246] width 113 height 18
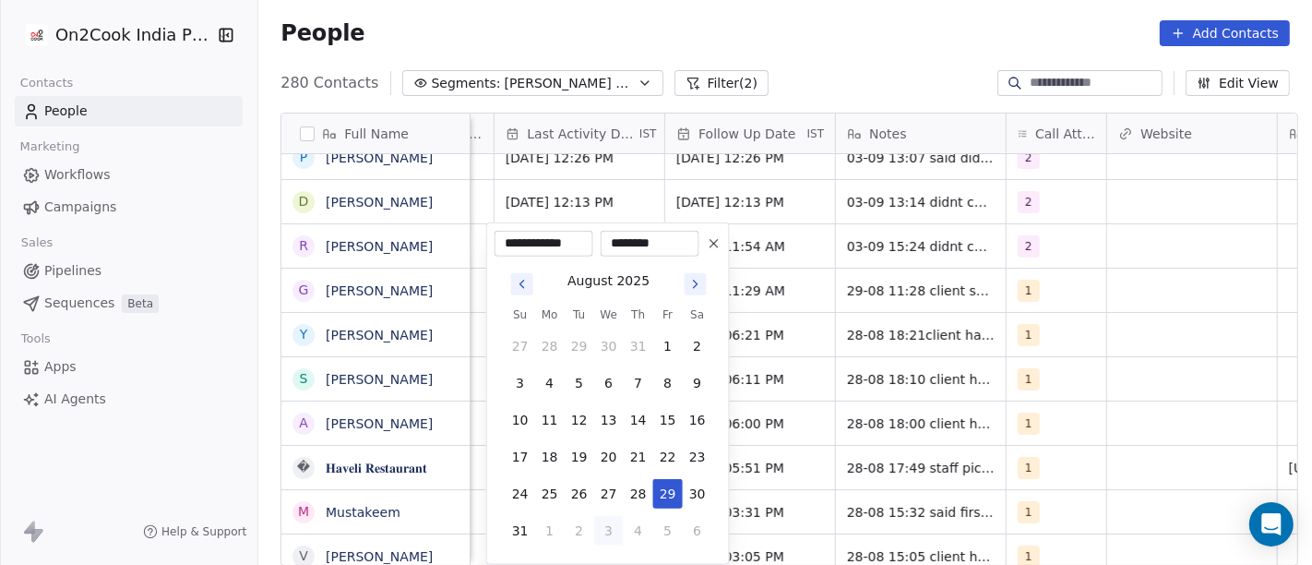
click at [605, 528] on button "3" at bounding box center [609, 531] width 30 height 30
type input "**********"
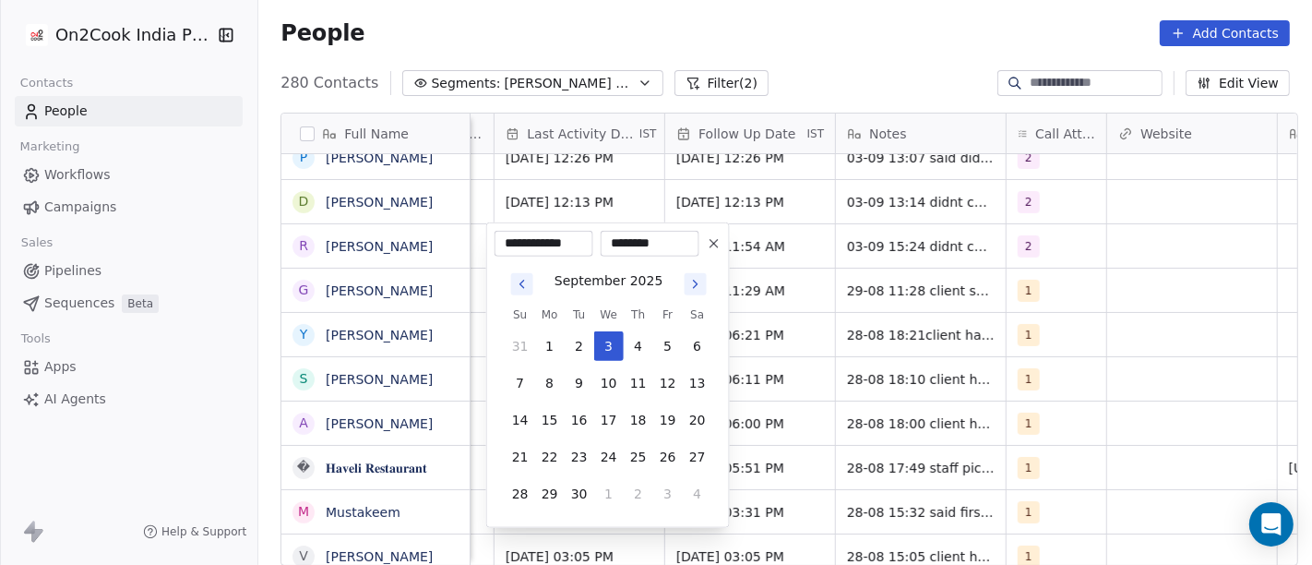
click at [845, 38] on html "On2Cook India Pvt. Ltd. Contacts People Marketing Workflows Campaigns Sales Pip…" at bounding box center [656, 282] width 1312 height 565
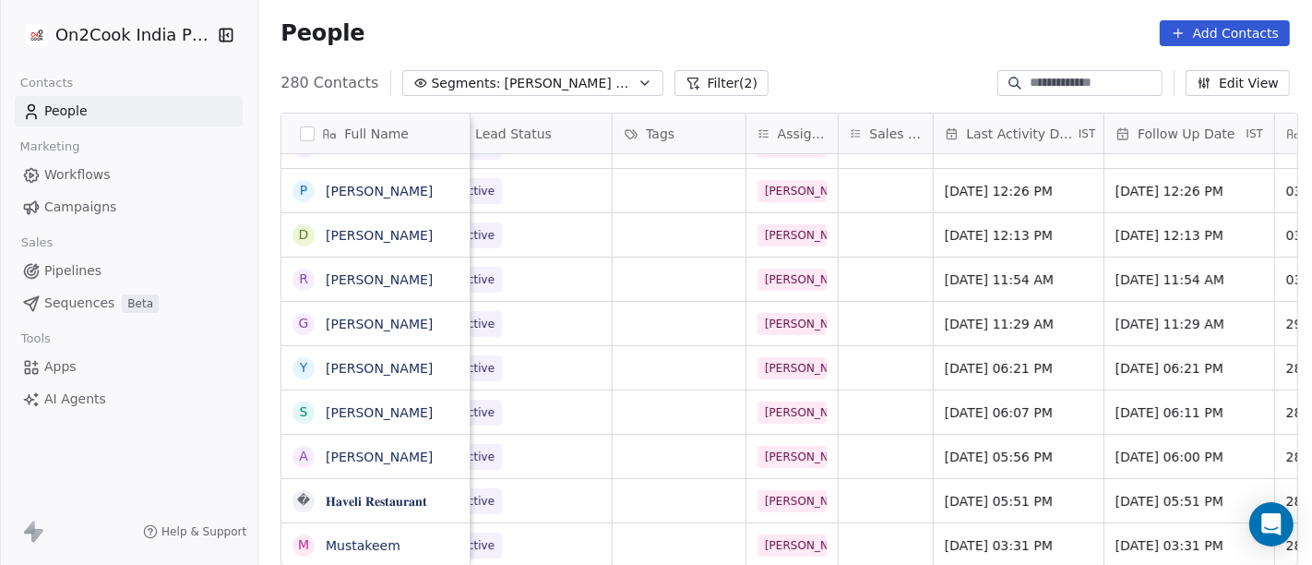
scroll to position [4, 967]
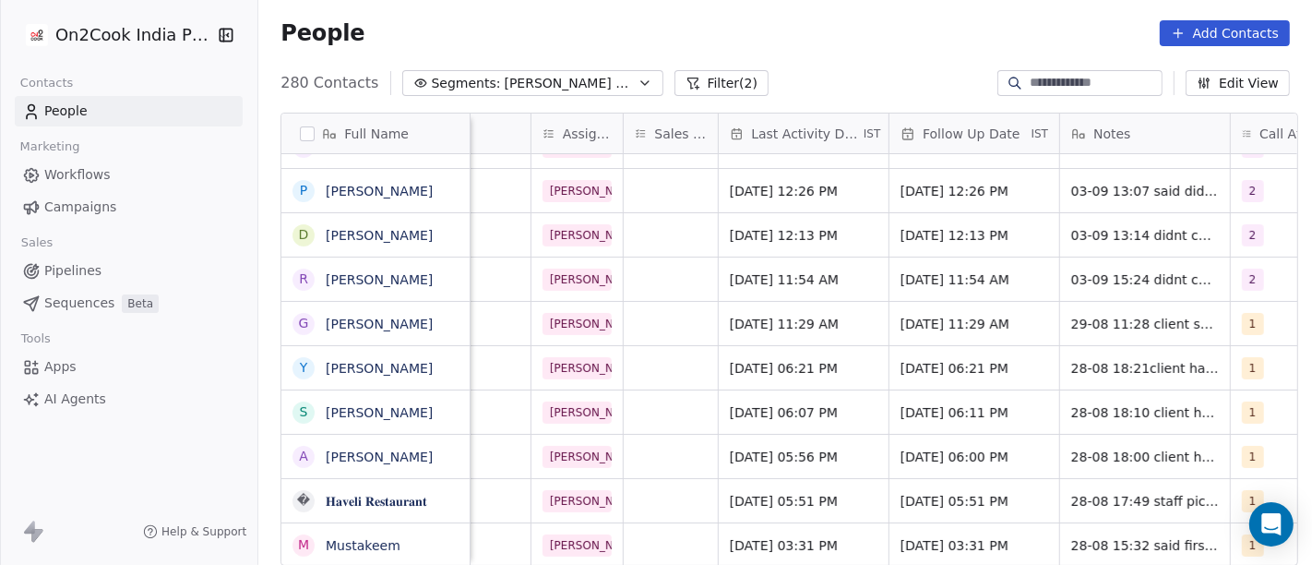
click at [816, 42] on div "People Add Contacts" at bounding box center [784, 33] width 1009 height 26
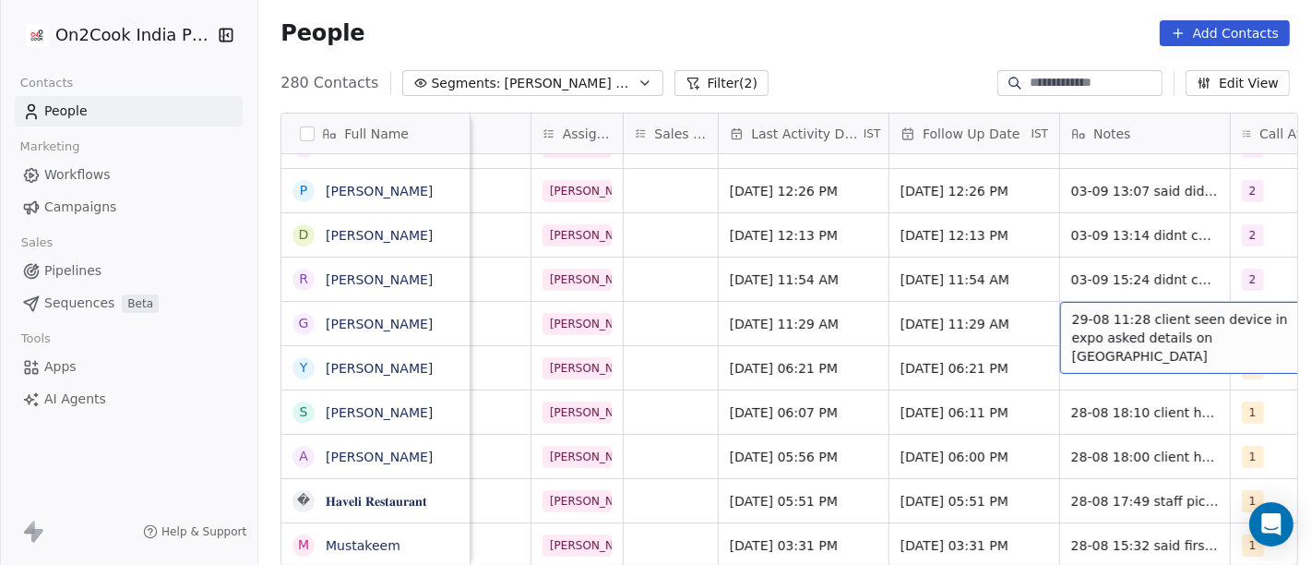
click at [1135, 321] on span "29-08 11:28 client seen device in expo asked details on [GEOGRAPHIC_DATA]" at bounding box center [1182, 337] width 220 height 55
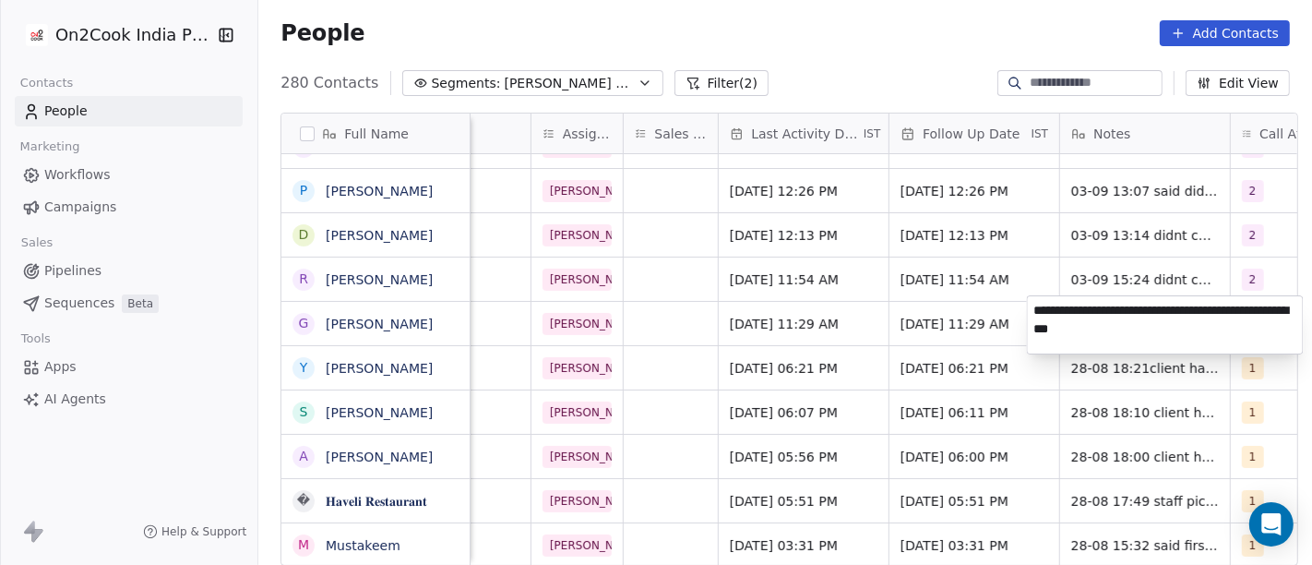
click at [838, 322] on html "On2Cook India Pvt. Ltd. Contacts People Marketing Workflows Campaigns Sales Pip…" at bounding box center [656, 282] width 1312 height 565
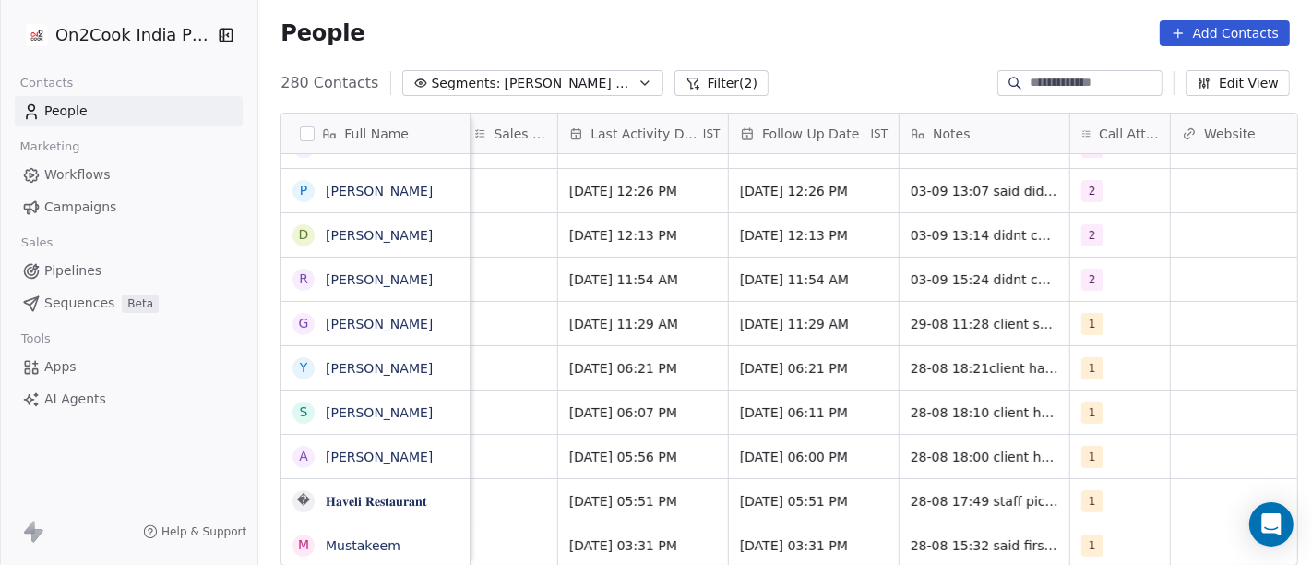
scroll to position [4, 1123]
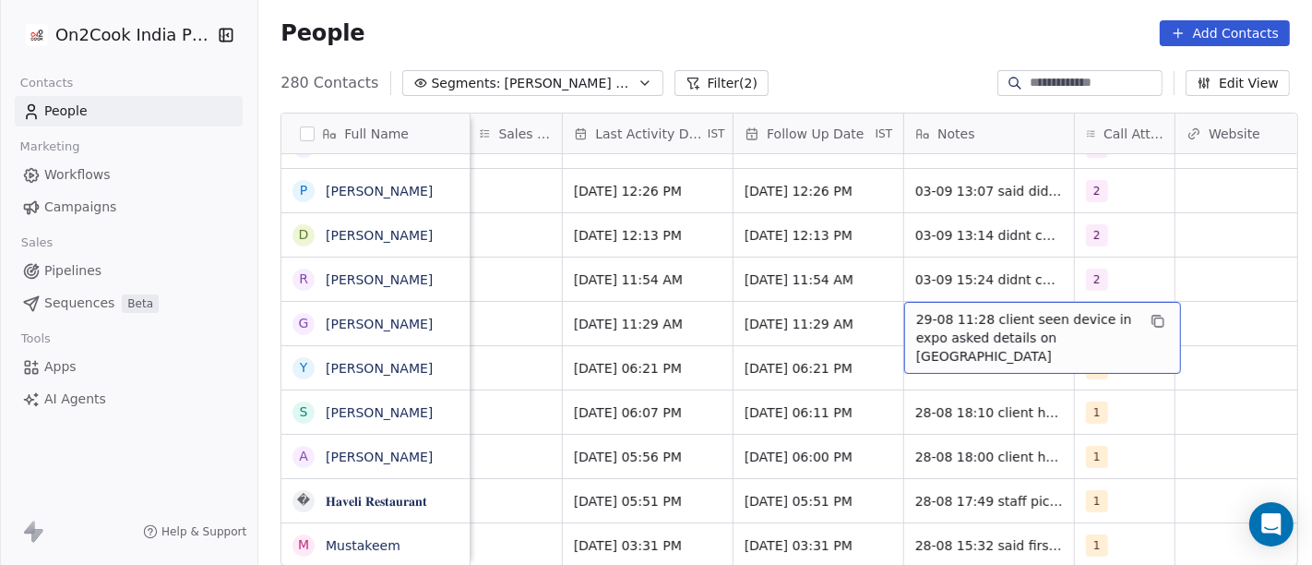
click at [955, 315] on span "29-08 11:28 client seen device in expo asked details on [GEOGRAPHIC_DATA]" at bounding box center [1026, 337] width 220 height 55
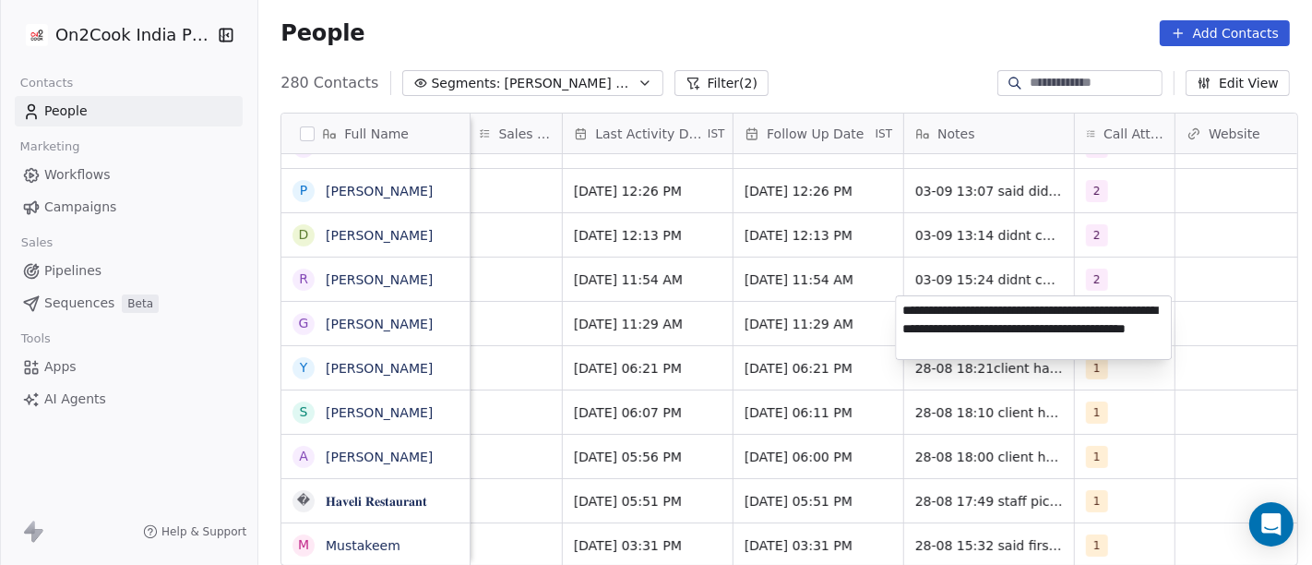
type textarea "**********"
click at [1208, 375] on html "On2Cook India Pvt. Ltd. Contacts People Marketing Workflows Campaigns Sales Pip…" at bounding box center [656, 282] width 1312 height 565
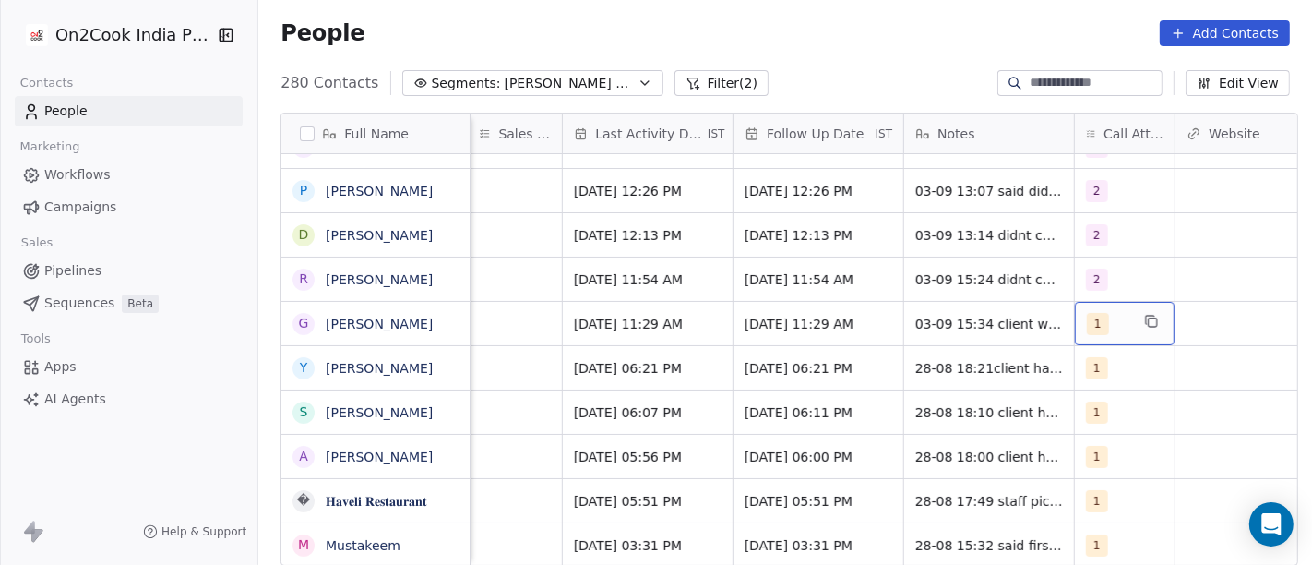
click at [1095, 313] on span "1" at bounding box center [1098, 324] width 22 height 22
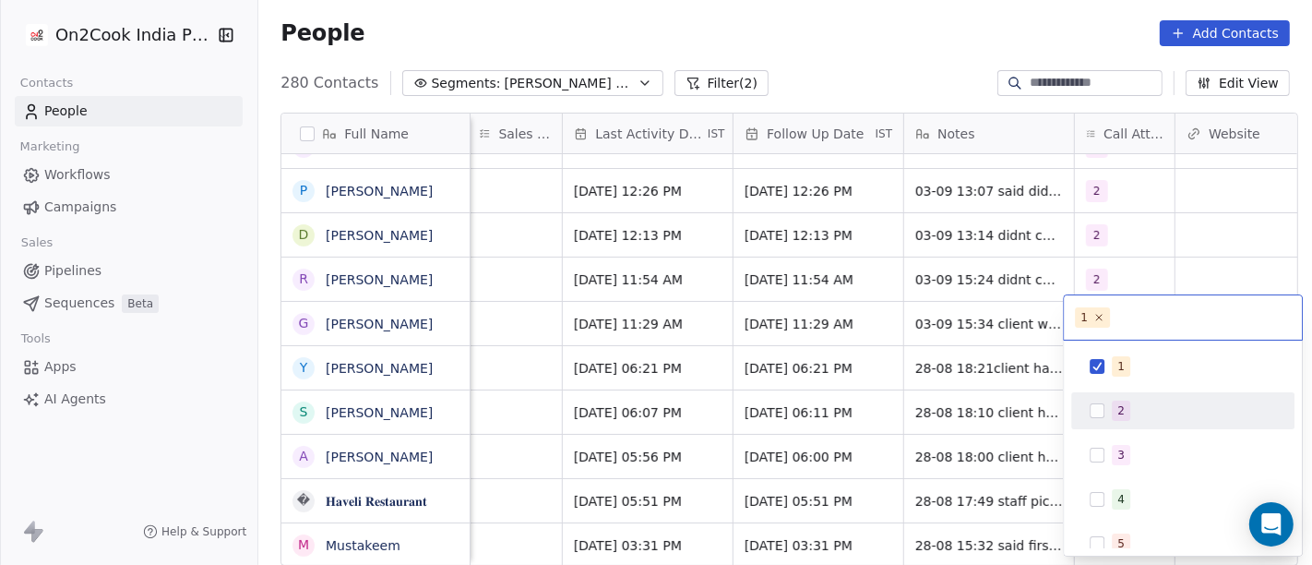
click at [1112, 415] on span "2" at bounding box center [1121, 410] width 18 height 20
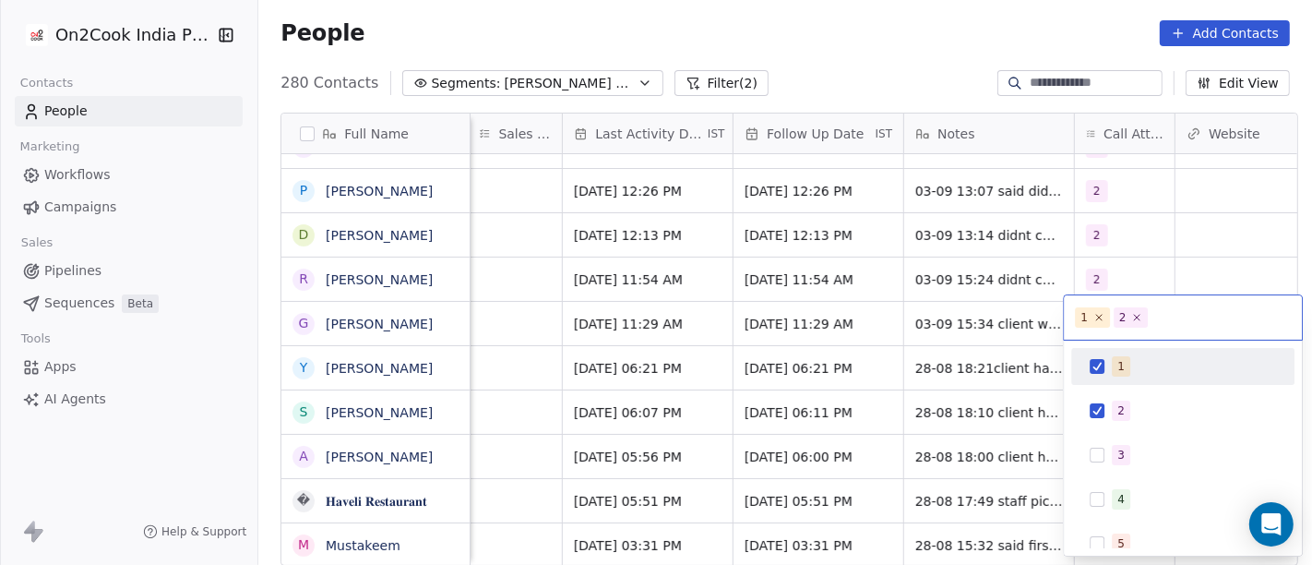
click at [1103, 370] on button "Suggestions" at bounding box center [1096, 366] width 15 height 15
click at [1182, 230] on html "On2Cook India Pvt. Ltd. Contacts People Marketing Workflows Campaigns Sales Pip…" at bounding box center [656, 282] width 1312 height 565
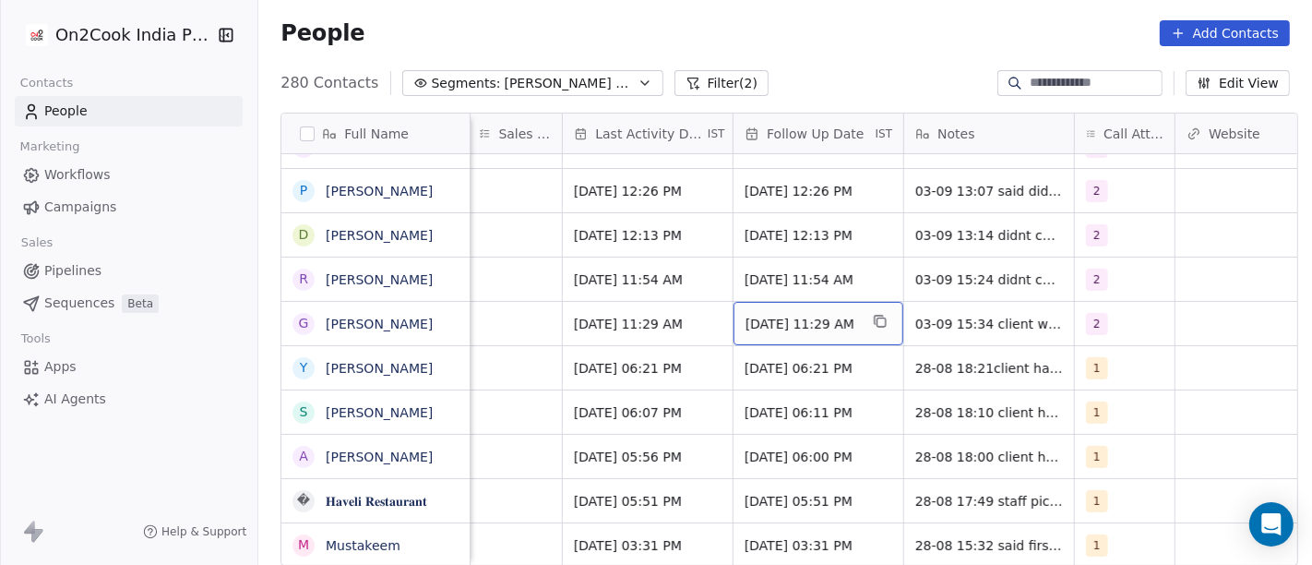
click at [777, 325] on span "[DATE] 11:29 AM" at bounding box center [801, 324] width 113 height 18
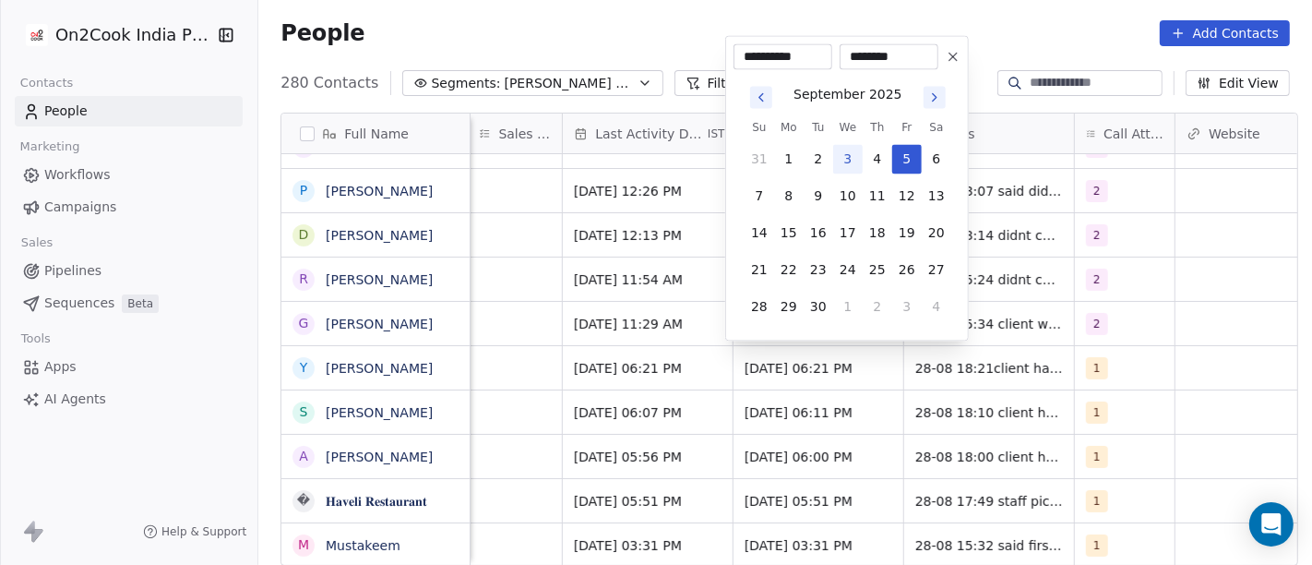
click at [946, 56] on icon at bounding box center [952, 57] width 15 height 15
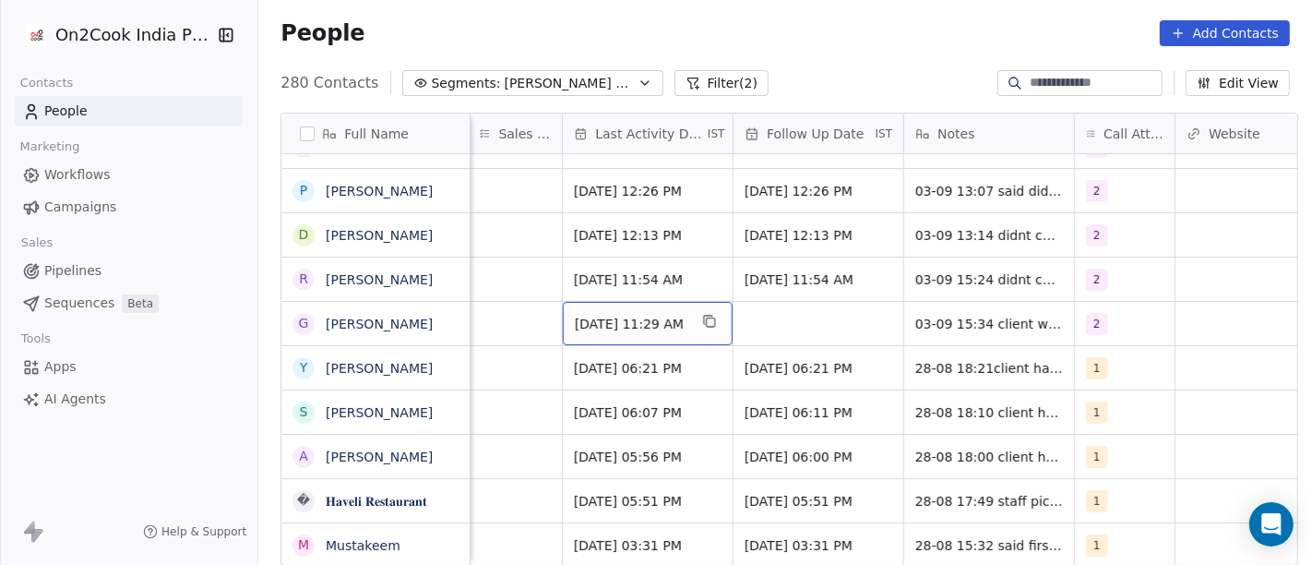
click at [647, 323] on span "[DATE] 11:29 AM" at bounding box center [631, 324] width 113 height 18
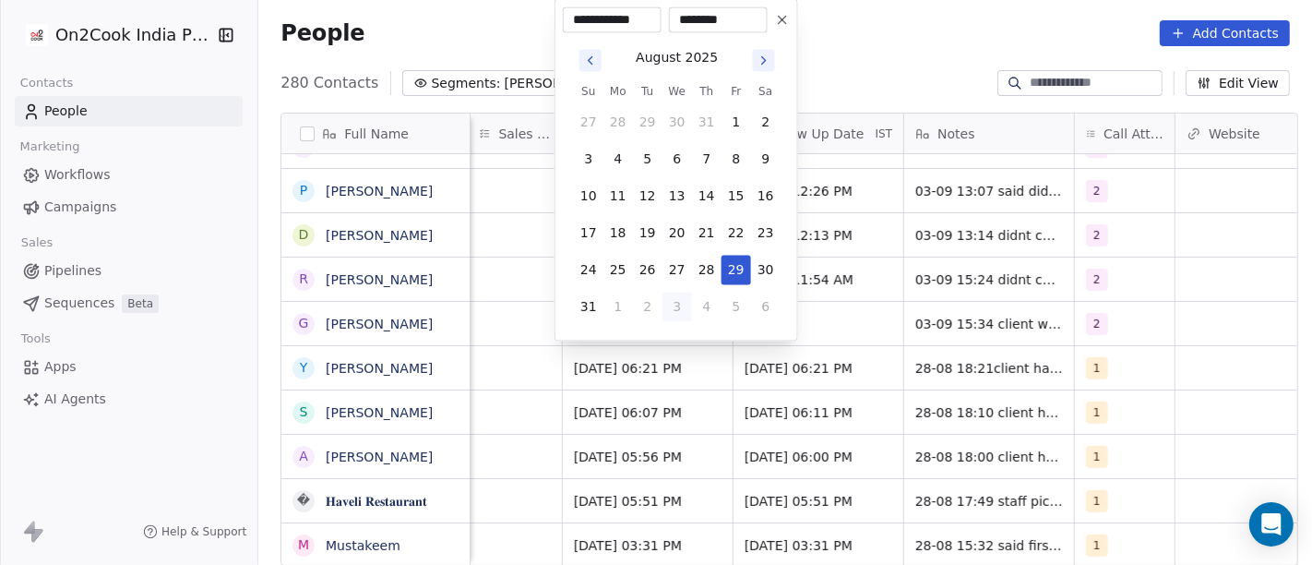
click at [677, 303] on button "3" at bounding box center [677, 307] width 30 height 30
type input "**********"
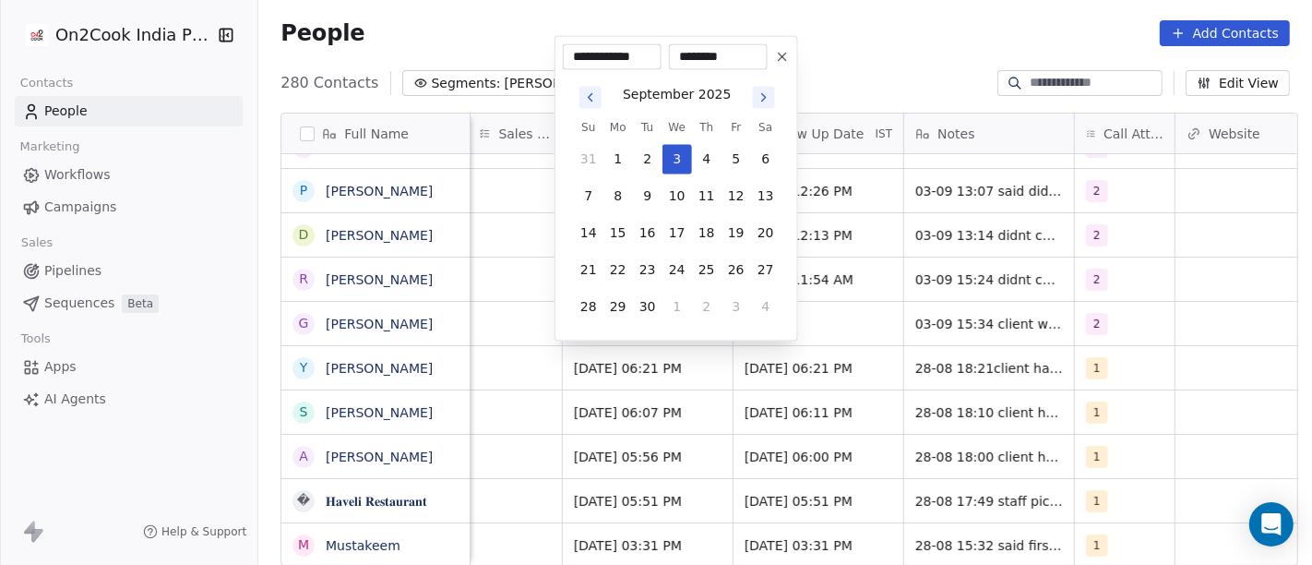
click at [898, 299] on html "On2Cook India Pvt. Ltd. Contacts People Marketing Workflows Campaigns Sales Pip…" at bounding box center [656, 282] width 1312 height 565
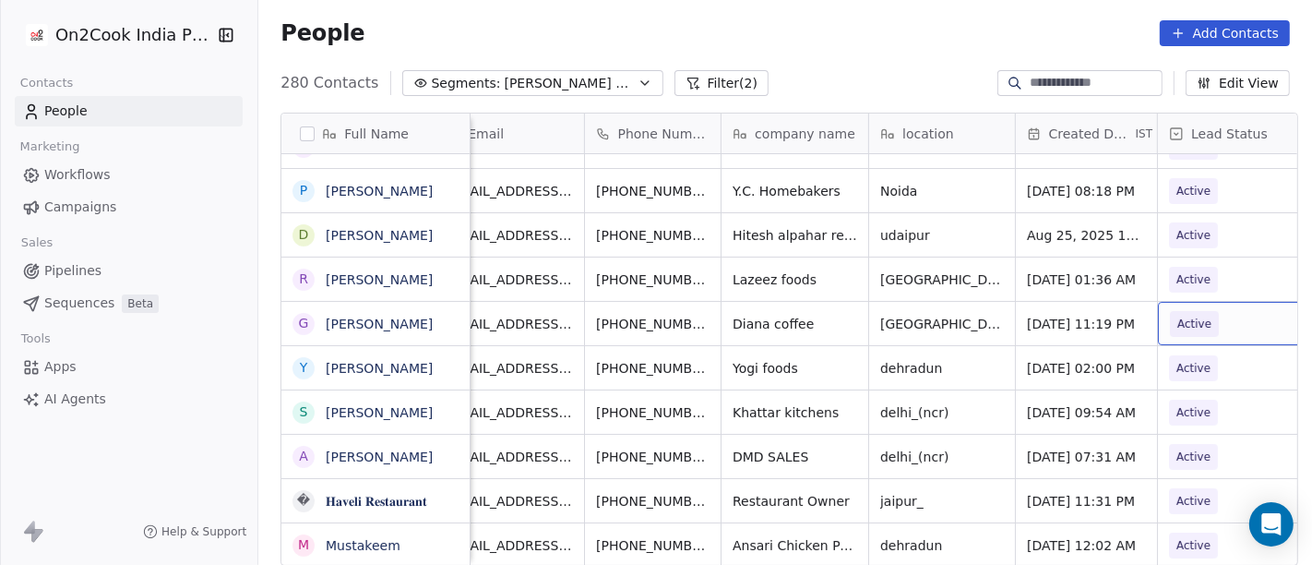
scroll to position [4, 82]
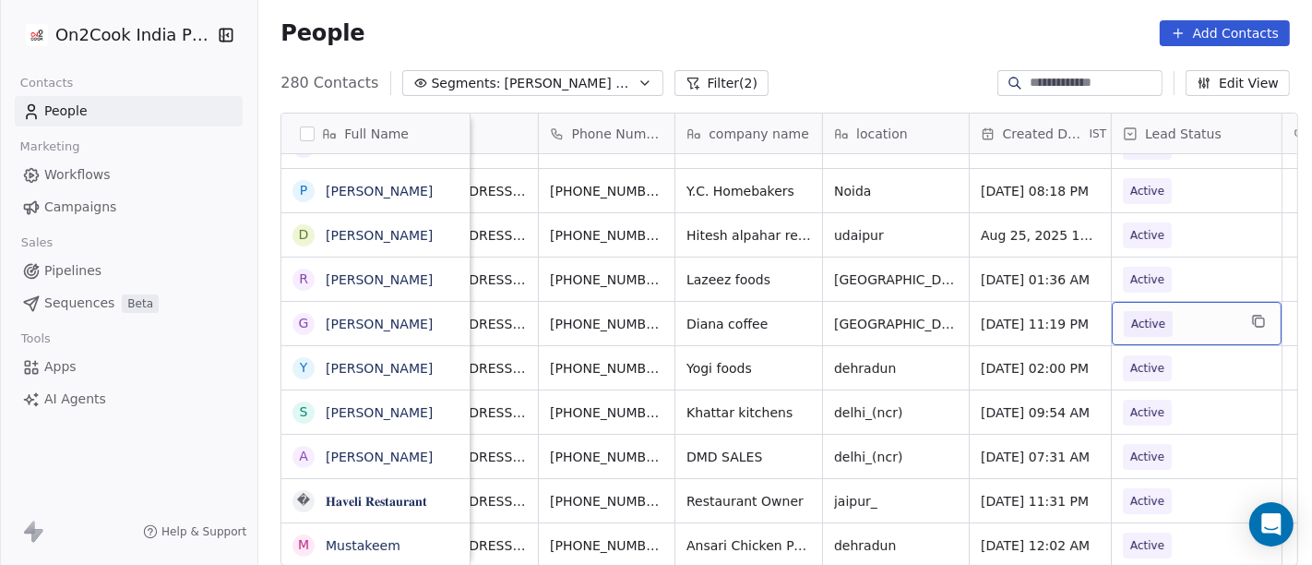
click at [1196, 315] on span "Active" at bounding box center [1180, 324] width 113 height 26
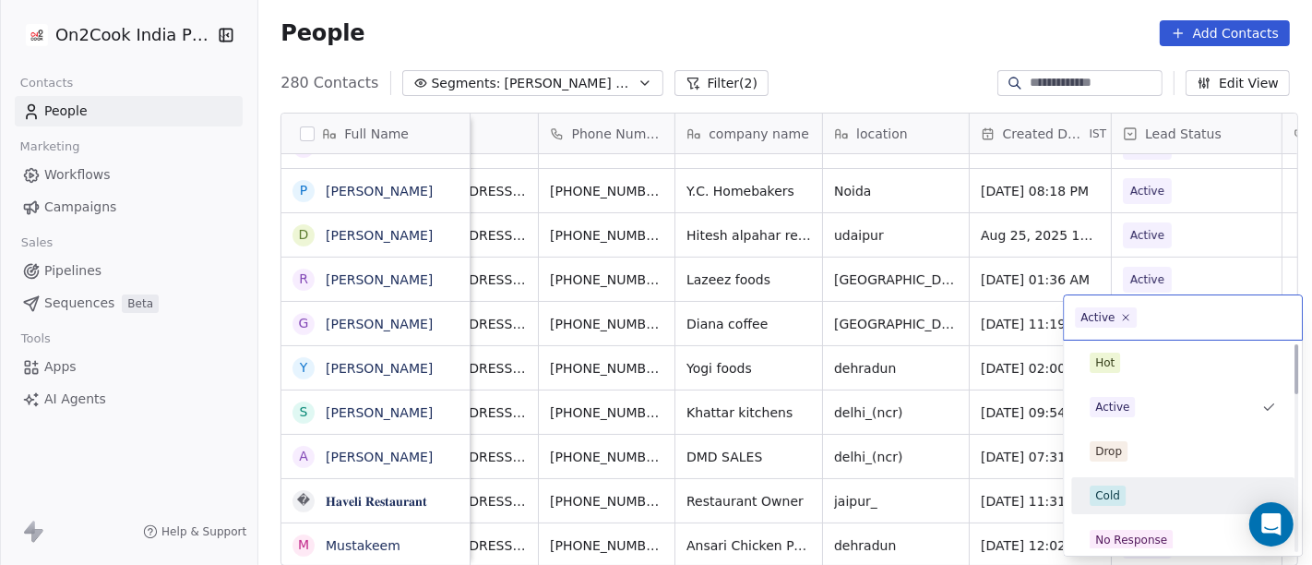
scroll to position [0, 0]
click at [1133, 489] on div "Cold" at bounding box center [1182, 499] width 186 height 20
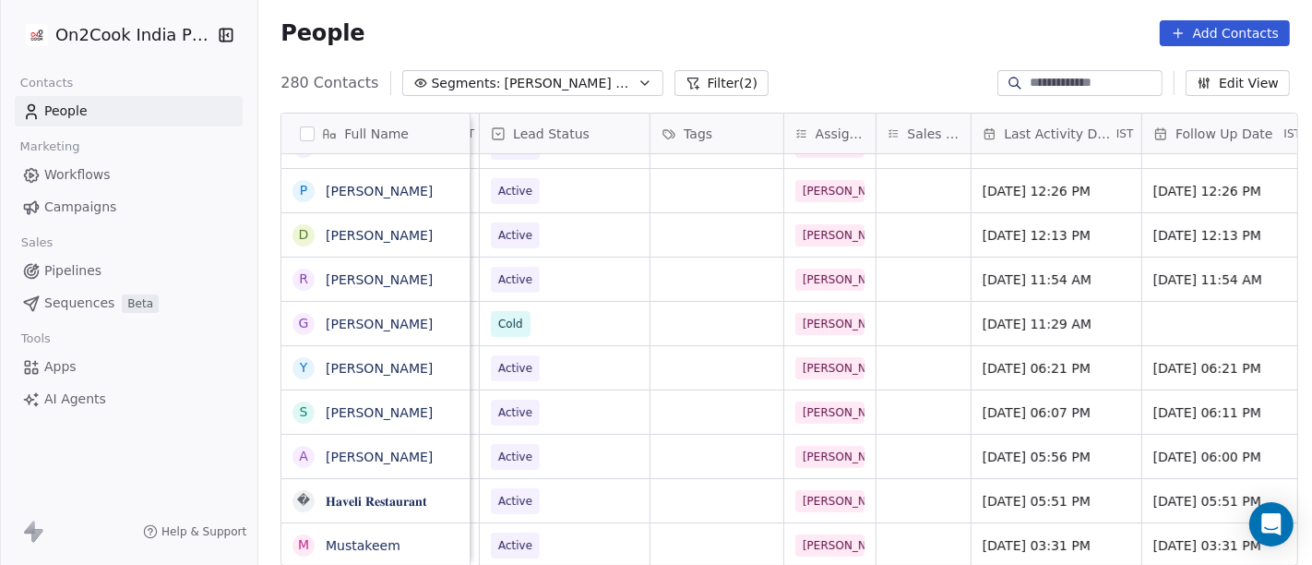
scroll to position [4, 0]
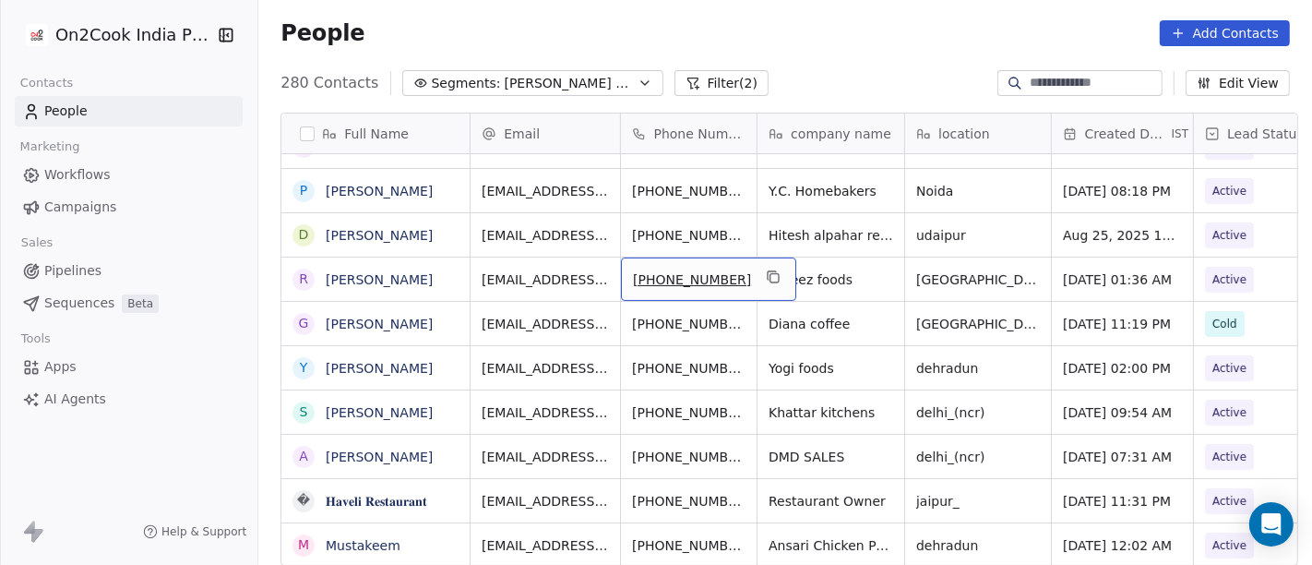
click at [724, 278] on div "[PHONE_NUMBER]" at bounding box center [708, 278] width 175 height 43
click at [766, 274] on icon "grid" at bounding box center [773, 276] width 15 height 15
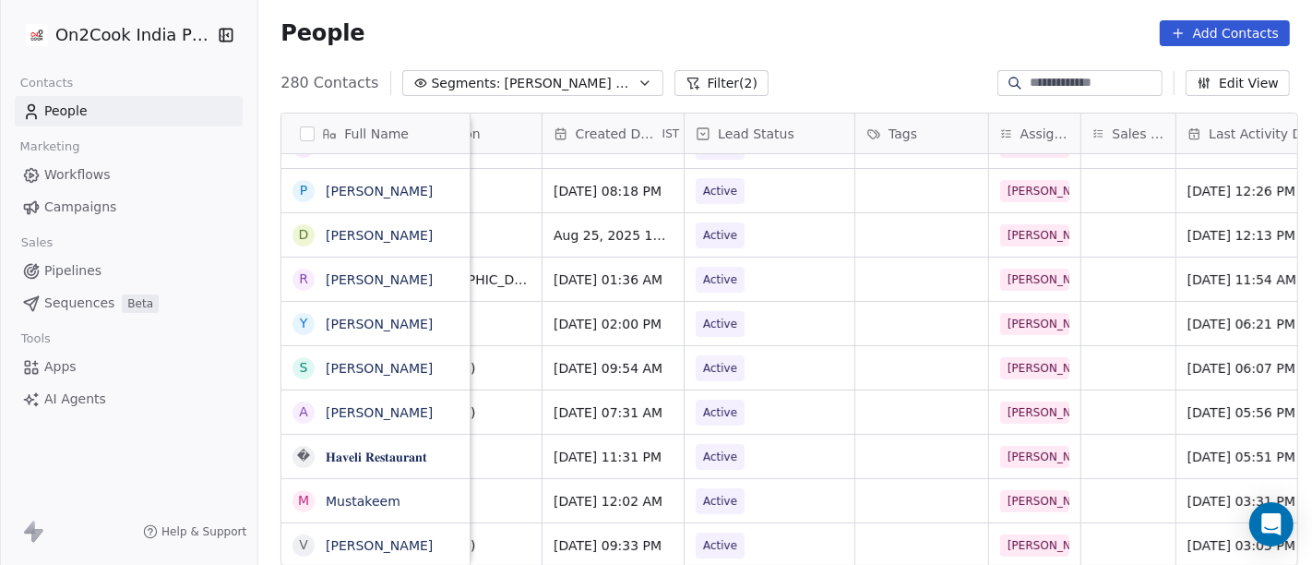
scroll to position [4, 510]
click at [446, 327] on button "grid" at bounding box center [457, 321] width 22 height 22
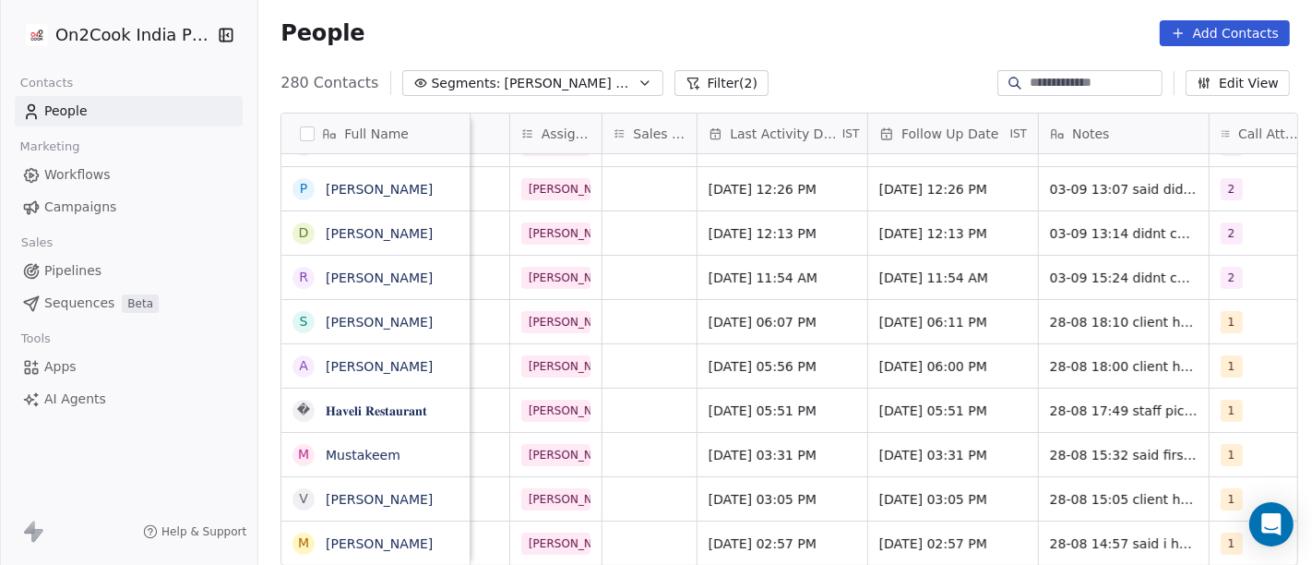
scroll to position [4, 995]
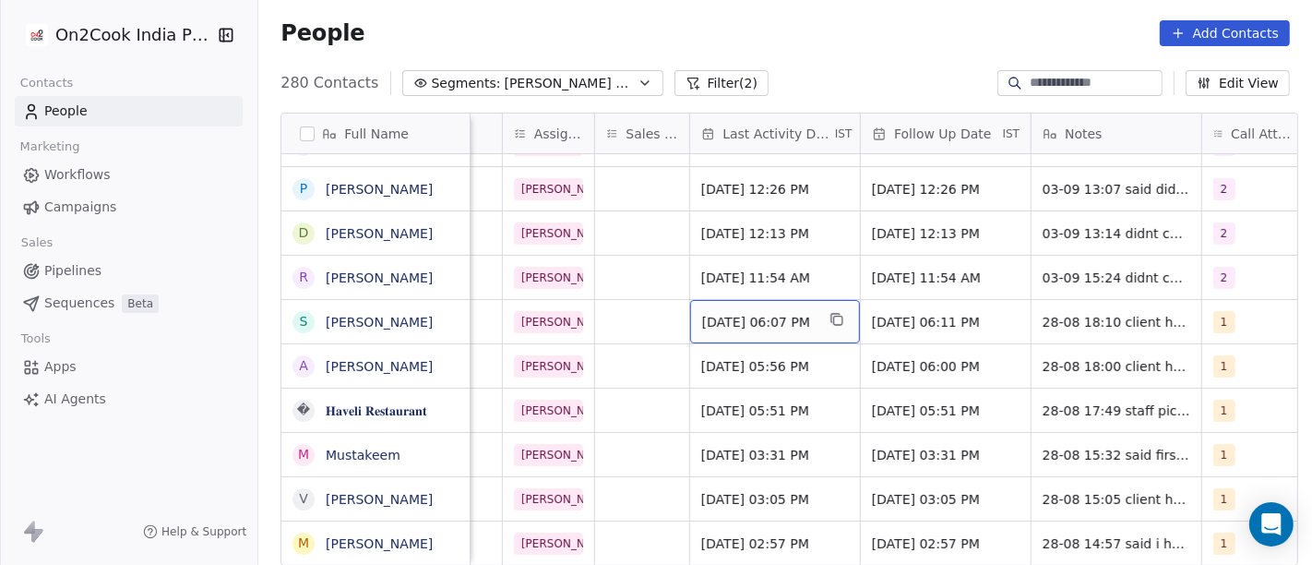
click at [735, 319] on span "[DATE] 06:07 PM" at bounding box center [758, 322] width 113 height 18
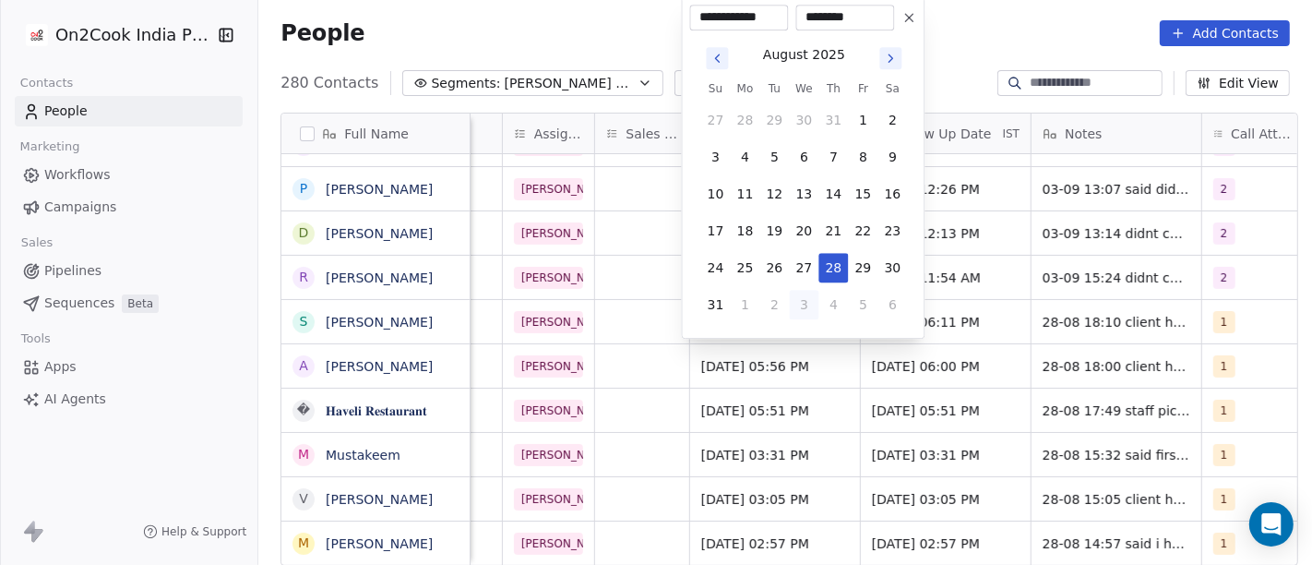
click at [798, 308] on button "3" at bounding box center [805, 305] width 30 height 30
type input "**********"
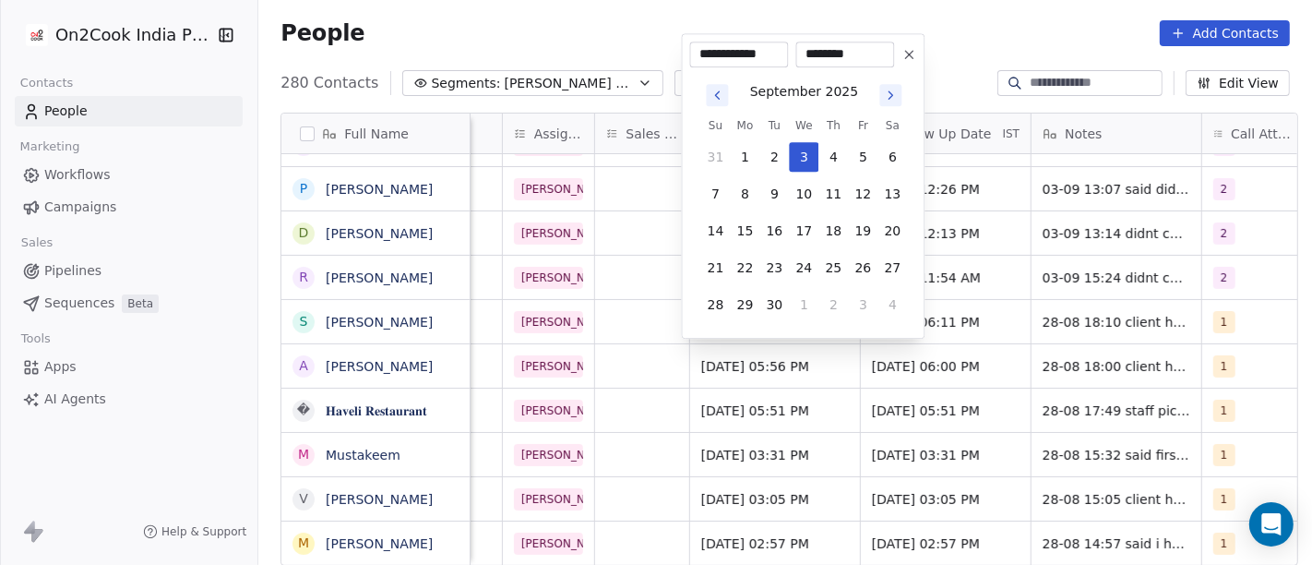
click at [955, 69] on html "On2Cook India Pvt. Ltd. Contacts People Marketing Workflows Campaigns Sales Pip…" at bounding box center [656, 282] width 1312 height 565
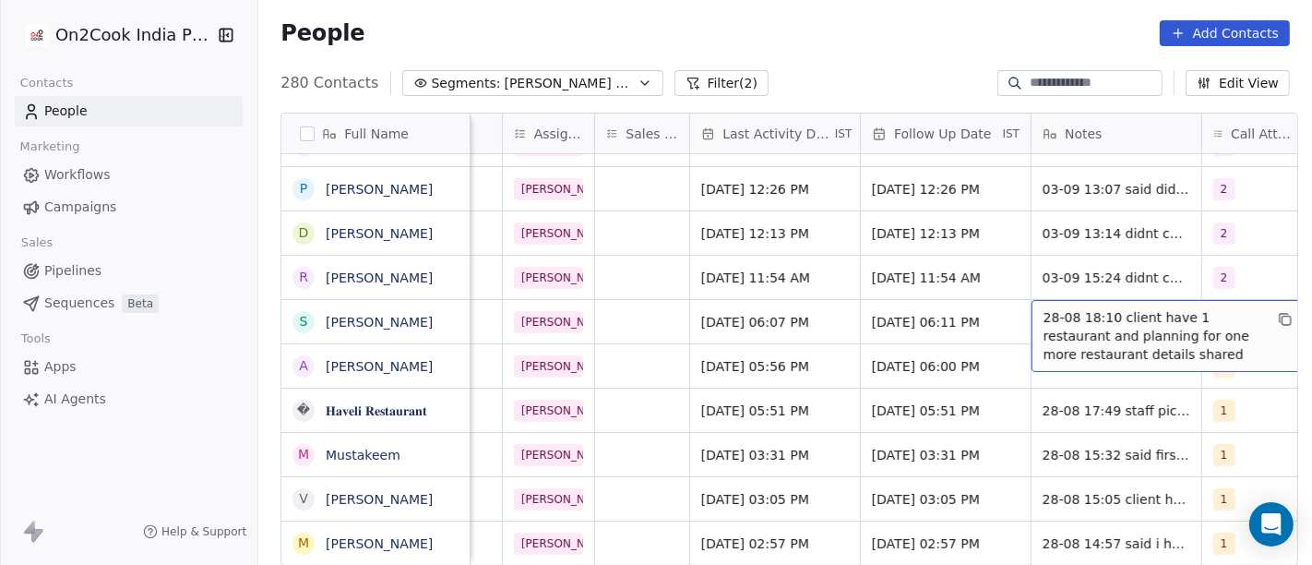
click at [1125, 318] on span "28-08 18:10 client have 1 restaurant and planning for one more restaurant detai…" at bounding box center [1153, 335] width 220 height 55
click at [1125, 319] on span "28-08 18:10 client have 1 restaurant and planning for one more restaurant detai…" at bounding box center [1153, 335] width 220 height 55
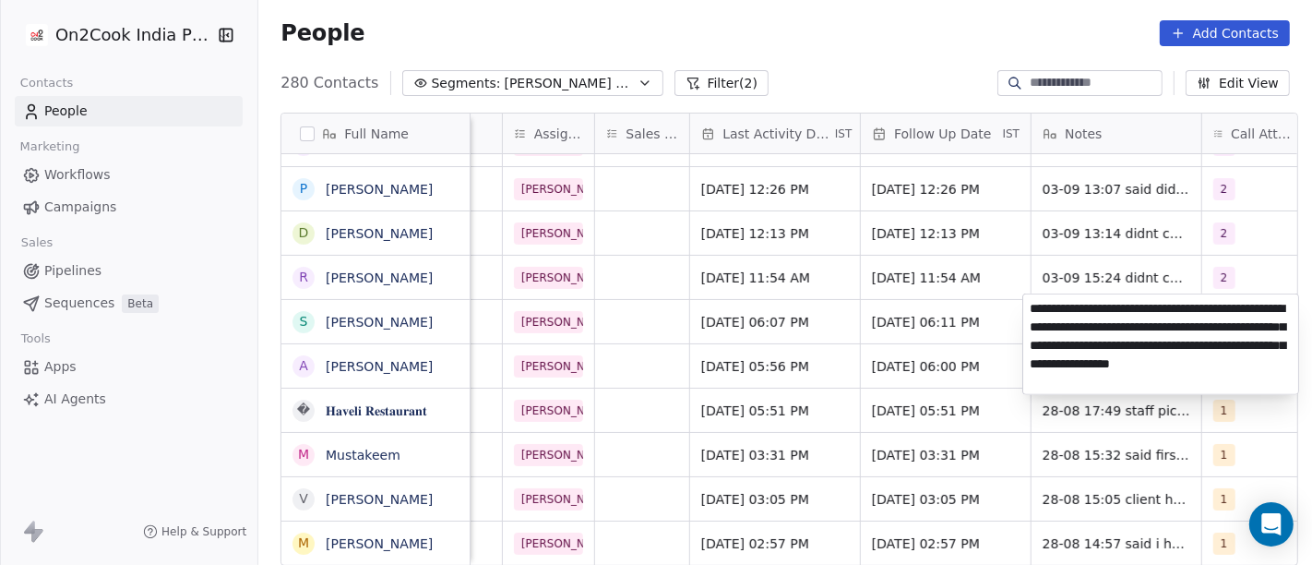
type textarea "**********"
click at [1015, 330] on html "On2Cook India Pvt. Ltd. Contacts People Marketing Workflows Campaigns Sales Pip…" at bounding box center [656, 282] width 1312 height 565
click at [1001, 321] on html "On2Cook India Pvt. Ltd. Contacts People Marketing Workflows Campaigns Sales Pip…" at bounding box center [656, 282] width 1312 height 565
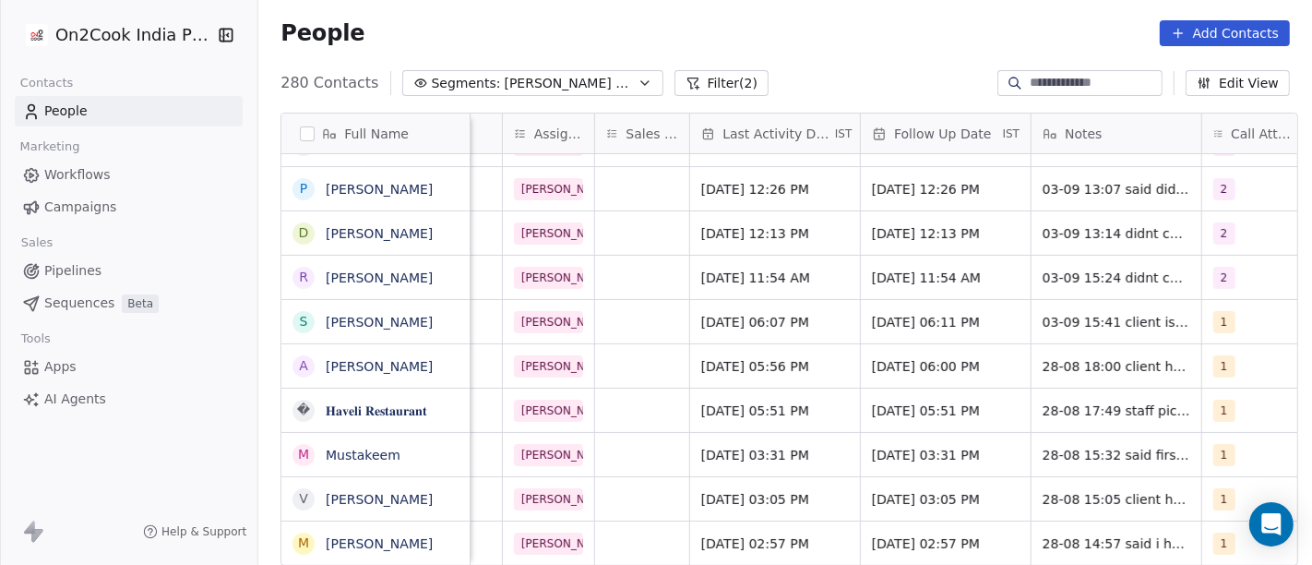
scroll to position [4, 1017]
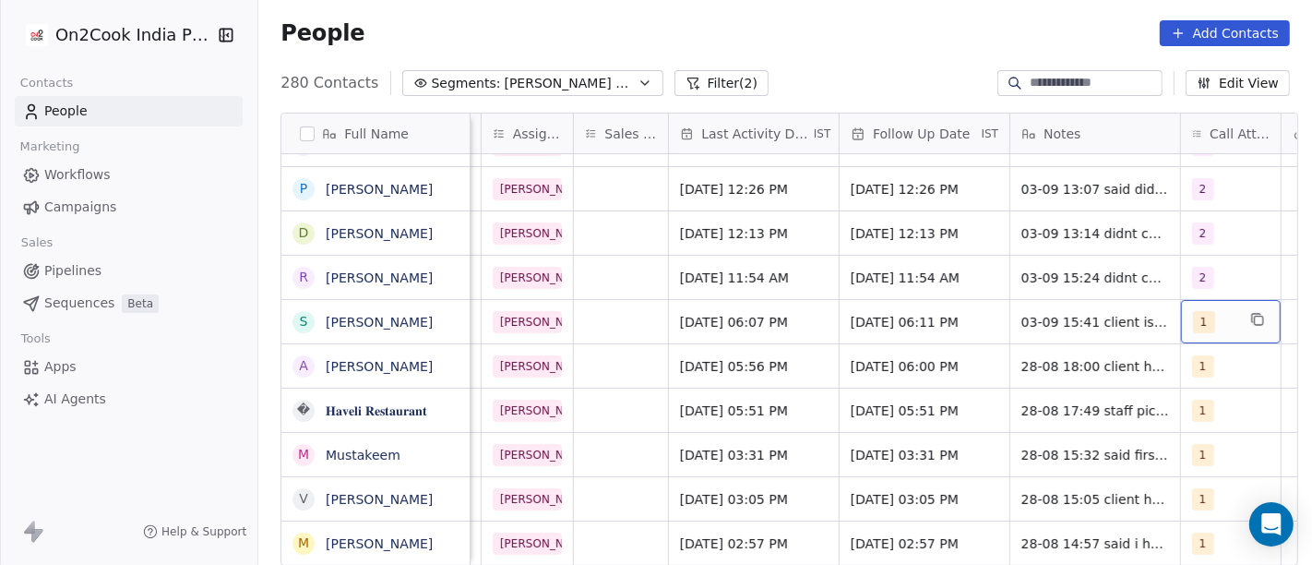
click at [1225, 311] on div "1" at bounding box center [1214, 322] width 42 height 22
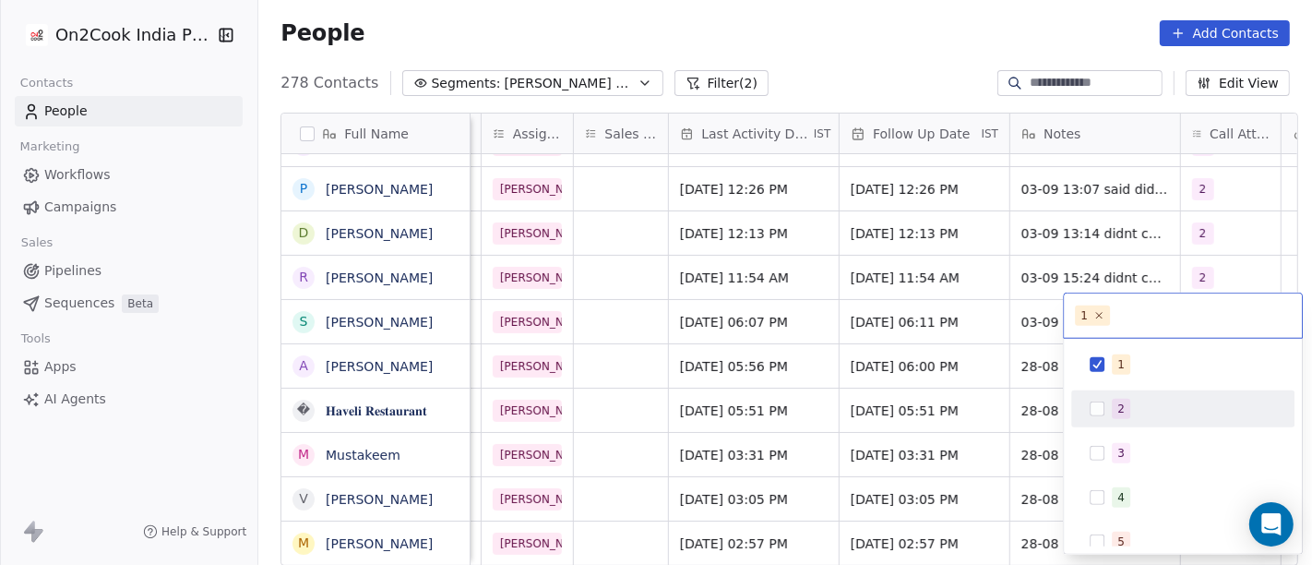
click at [1101, 417] on div "2" at bounding box center [1182, 409] width 208 height 30
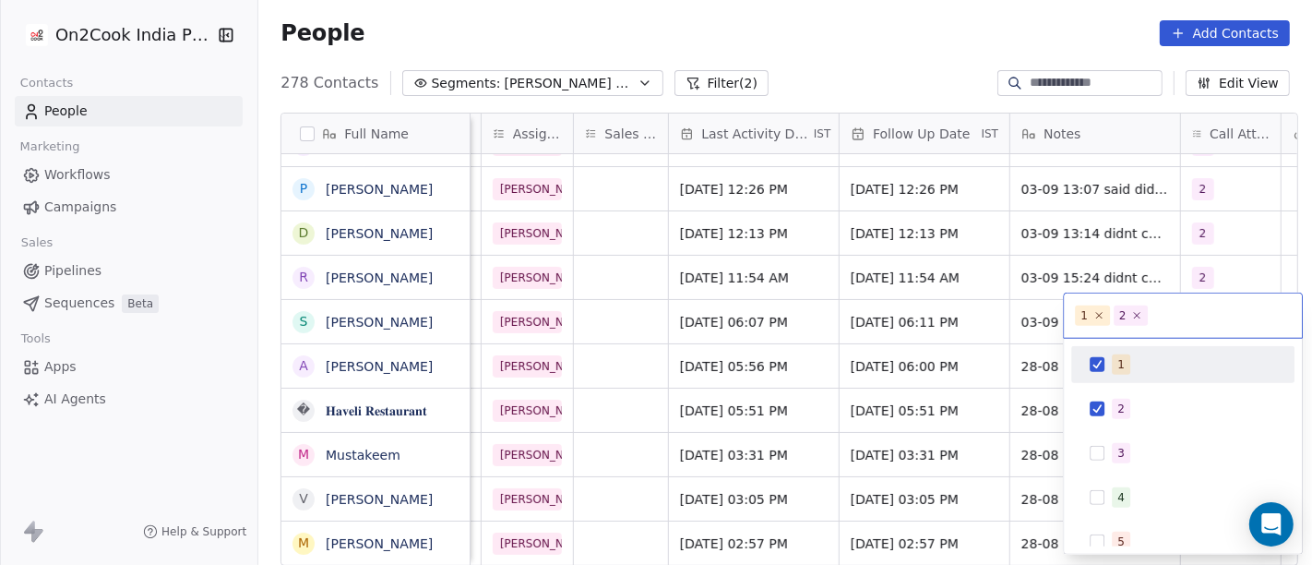
click at [1121, 362] on div "1" at bounding box center [1120, 364] width 7 height 17
click at [905, 65] on html "On2Cook India Pvt. Ltd. Contacts People Marketing Workflows Campaigns Sales Pip…" at bounding box center [656, 282] width 1312 height 565
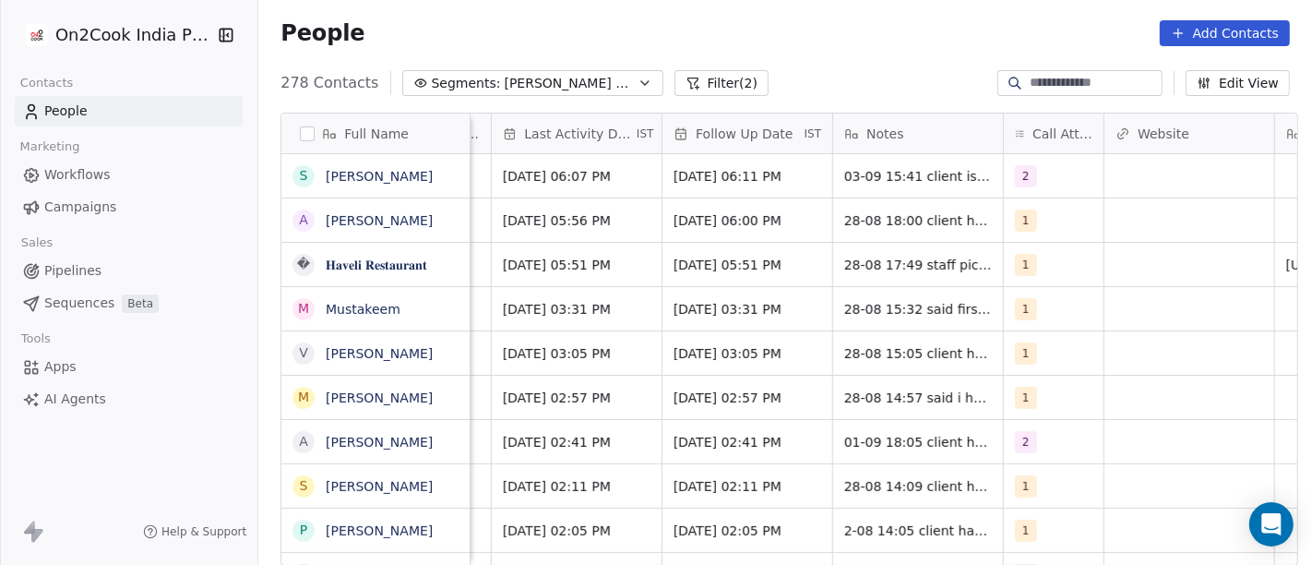
scroll to position [4, 1195]
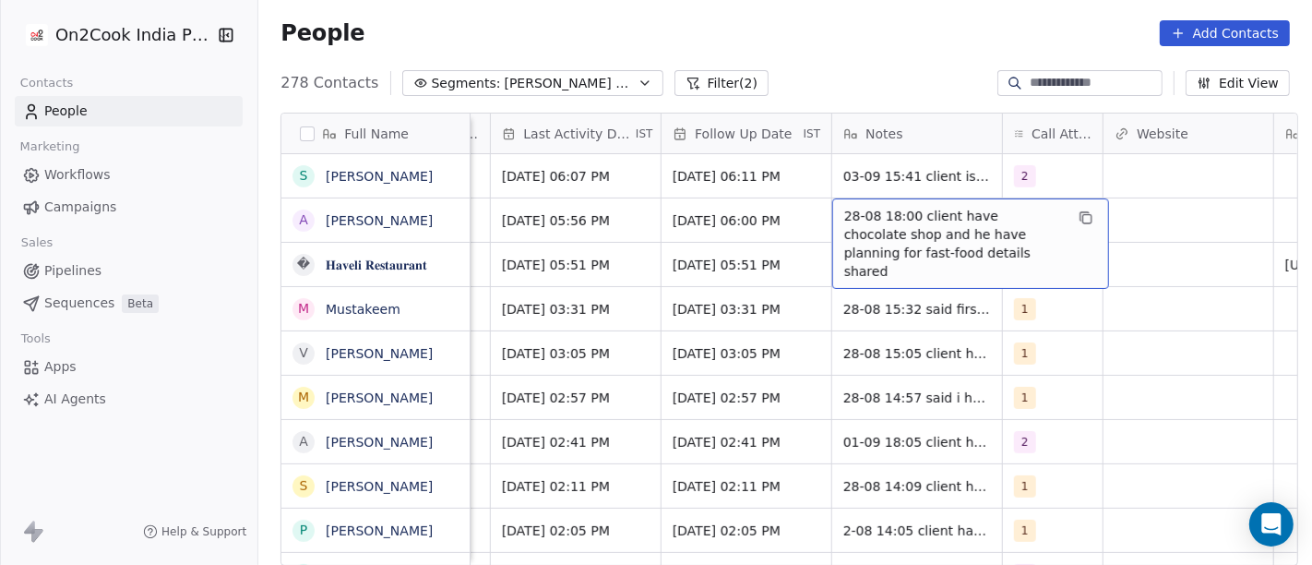
click at [840, 21] on div "People Add Contacts" at bounding box center [784, 33] width 1009 height 26
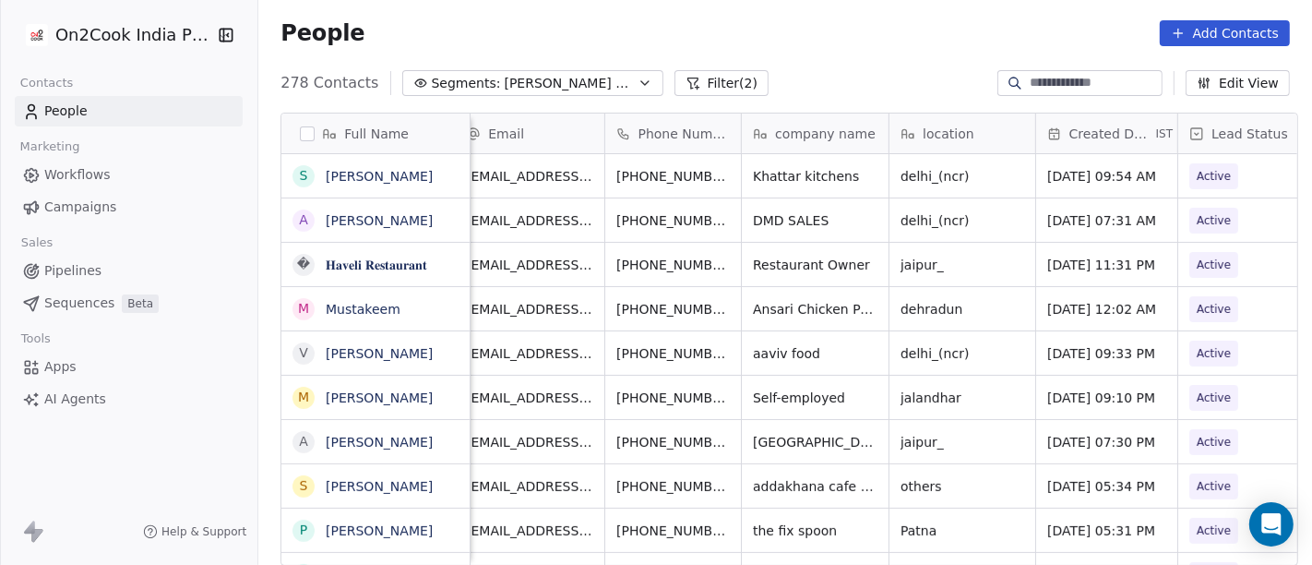
scroll to position [4, 0]
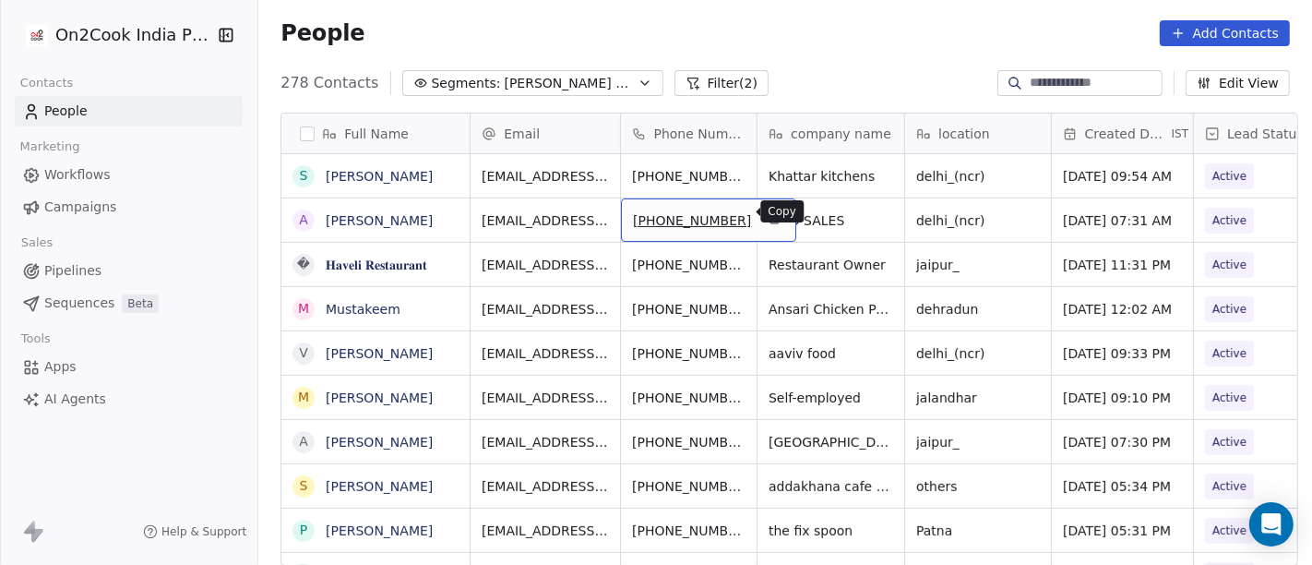
click at [767, 212] on icon "grid" at bounding box center [771, 216] width 8 height 8
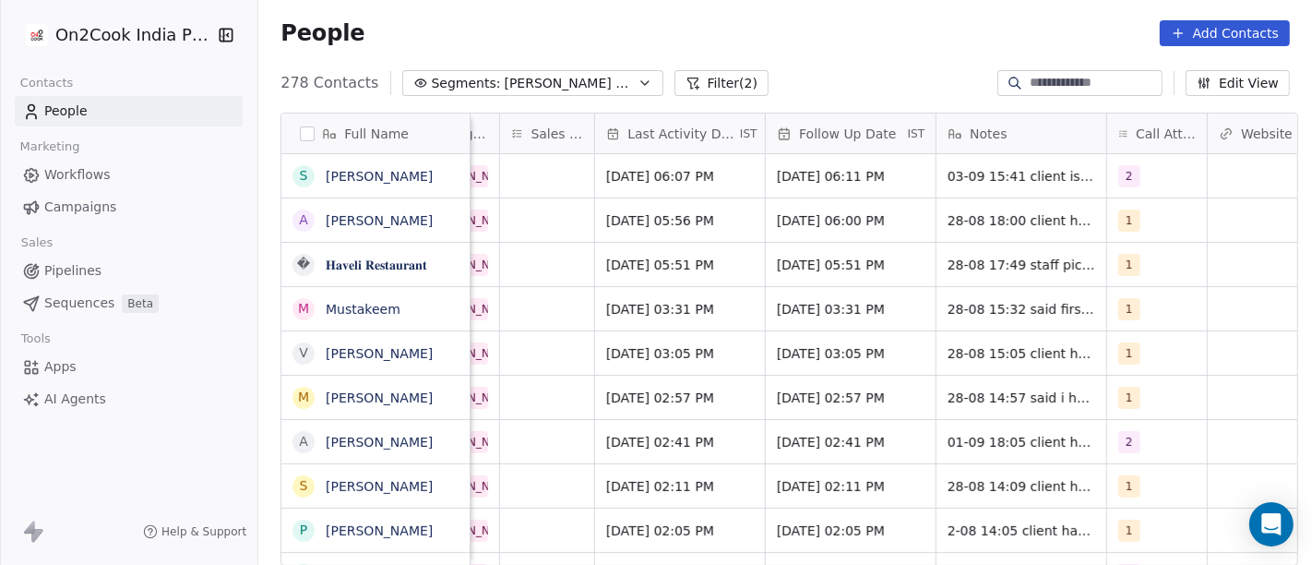
scroll to position [4, 1089]
click at [1121, 209] on span "1" at bounding box center [1131, 220] width 22 height 22
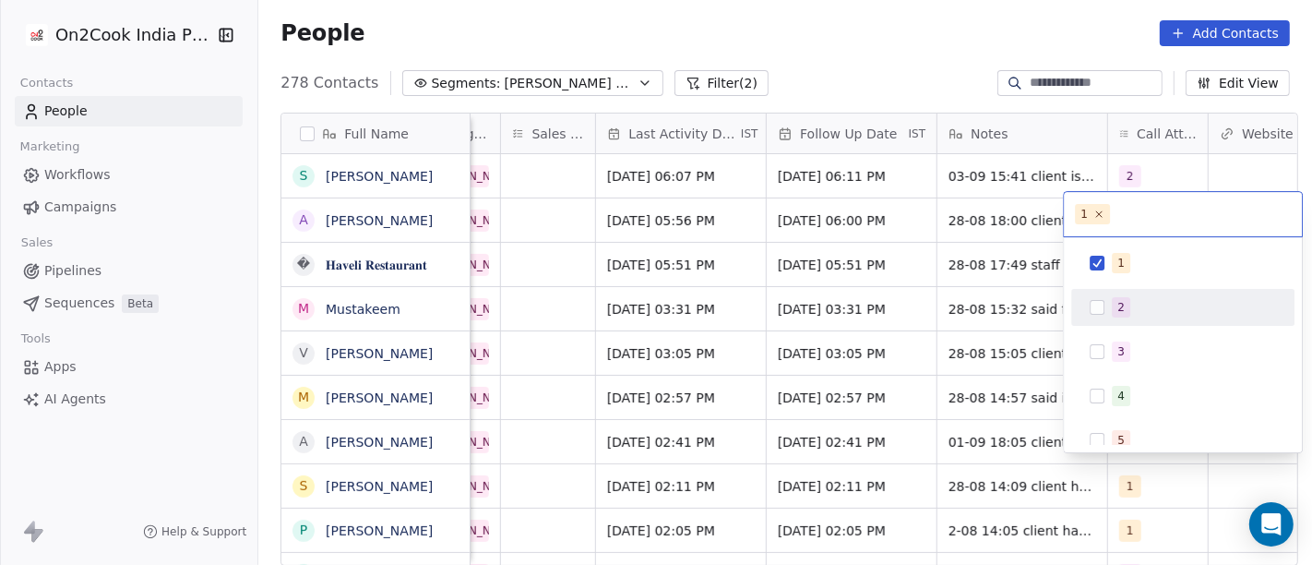
click at [1149, 301] on div "2" at bounding box center [1194, 307] width 164 height 20
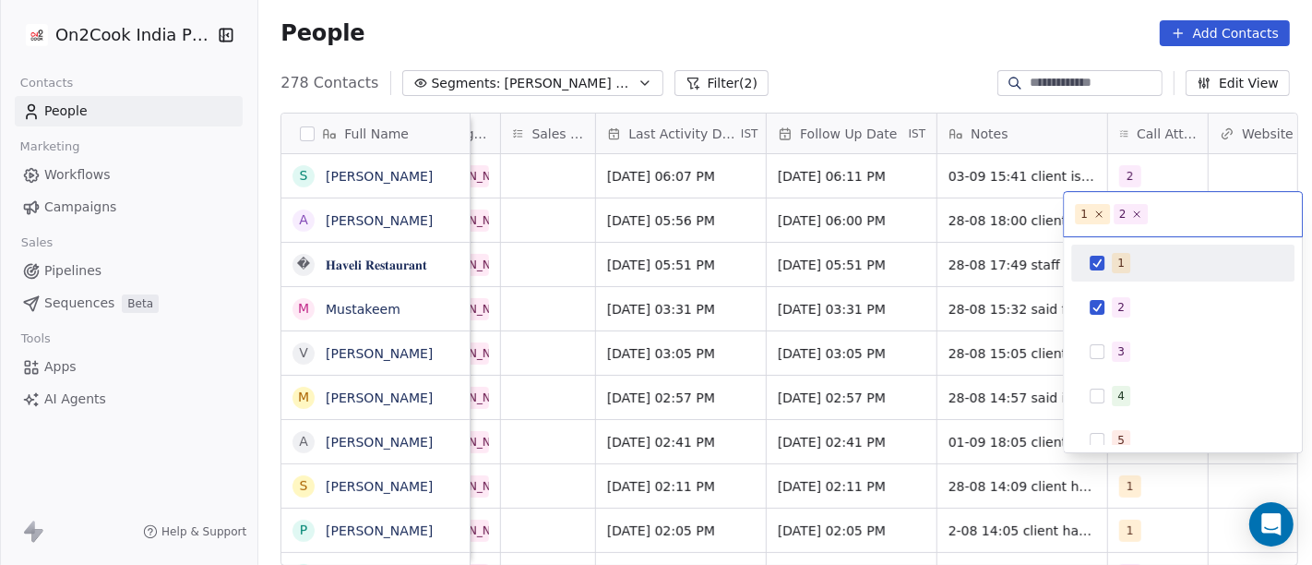
click at [1114, 261] on span "1" at bounding box center [1121, 263] width 18 height 20
click at [898, 33] on html "On2Cook India Pvt. Ltd. Contacts People Marketing Workflows Campaigns Sales Pip…" at bounding box center [656, 282] width 1312 height 565
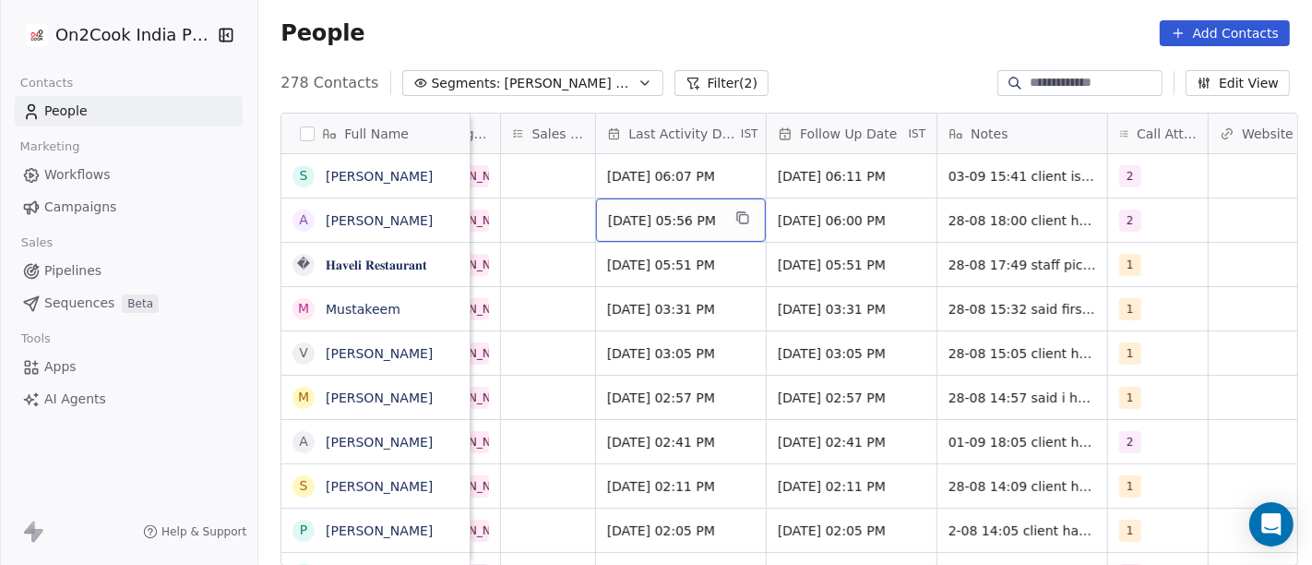
click at [684, 214] on span "[DATE] 05:56 PM" at bounding box center [664, 220] width 113 height 18
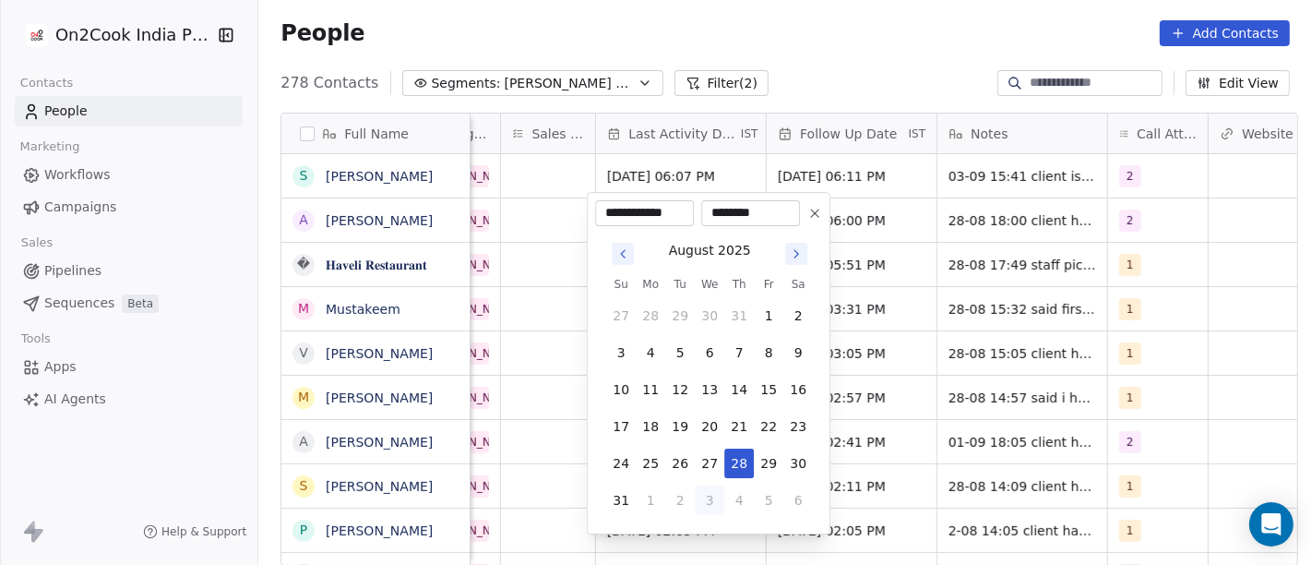
click at [713, 515] on div "[DATE] Su Mo Tu We Th Fr Sa 27 28 29 30 31 1 2 3 4 5 6 7 8 9 10 11 12 13 14 15 …" at bounding box center [708, 376] width 227 height 300
click at [704, 507] on button "3" at bounding box center [710, 500] width 30 height 30
type input "**********"
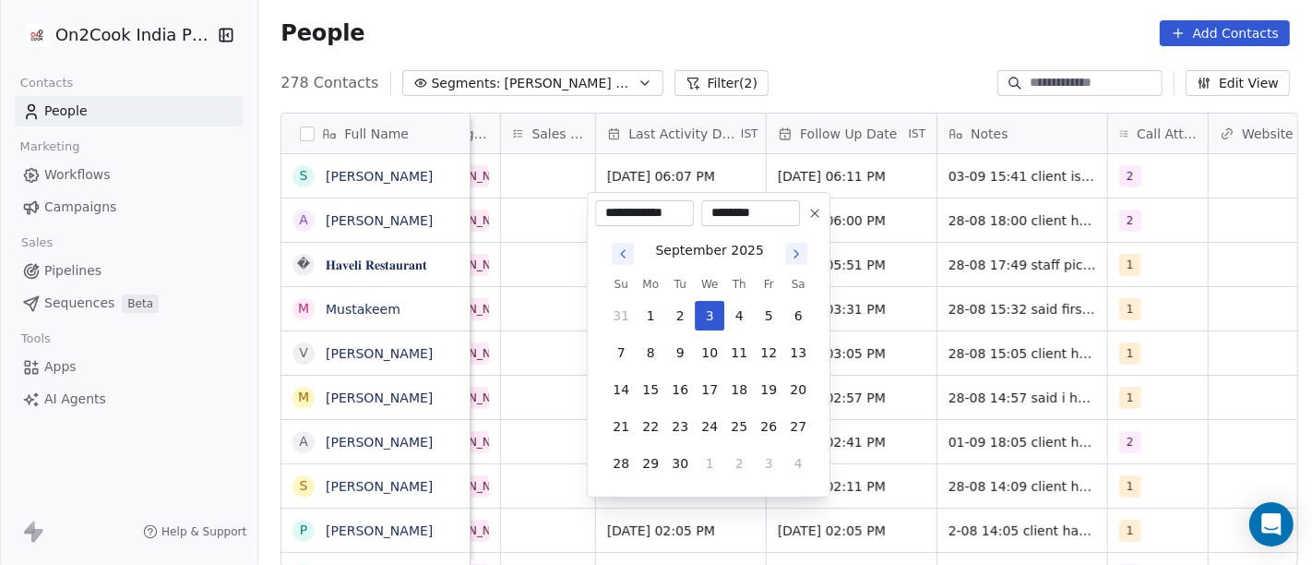
click at [858, 211] on html "On2Cook India Pvt. Ltd. Contacts People Marketing Workflows Campaigns Sales Pip…" at bounding box center [656, 282] width 1312 height 565
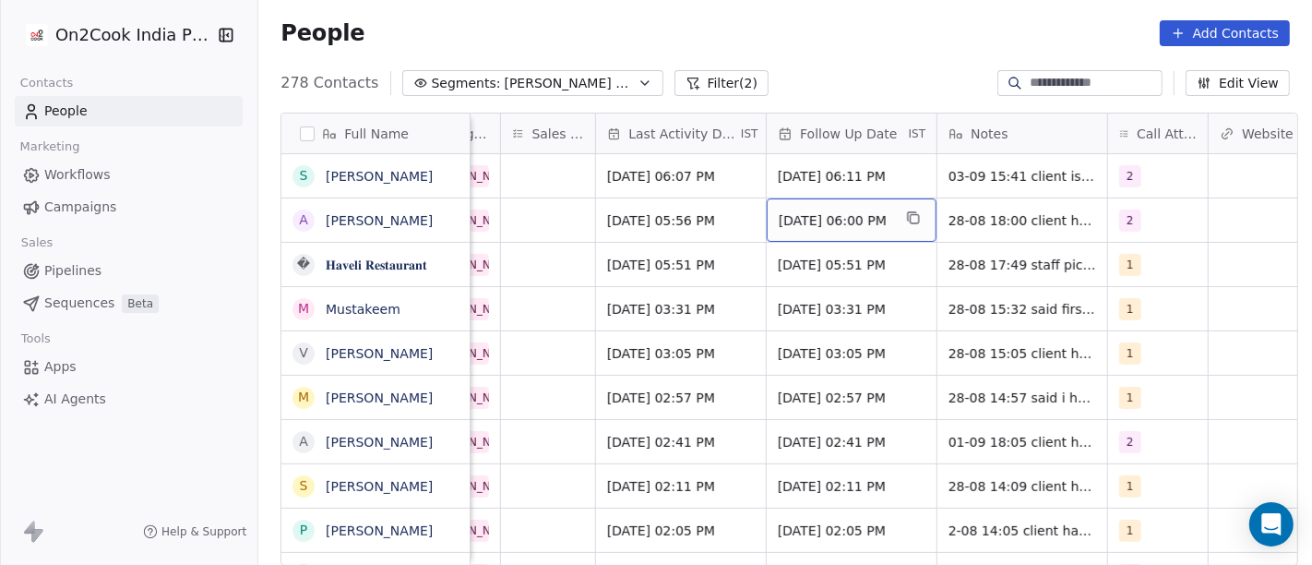
click at [819, 211] on span "[DATE] 06:00 PM" at bounding box center [835, 220] width 113 height 18
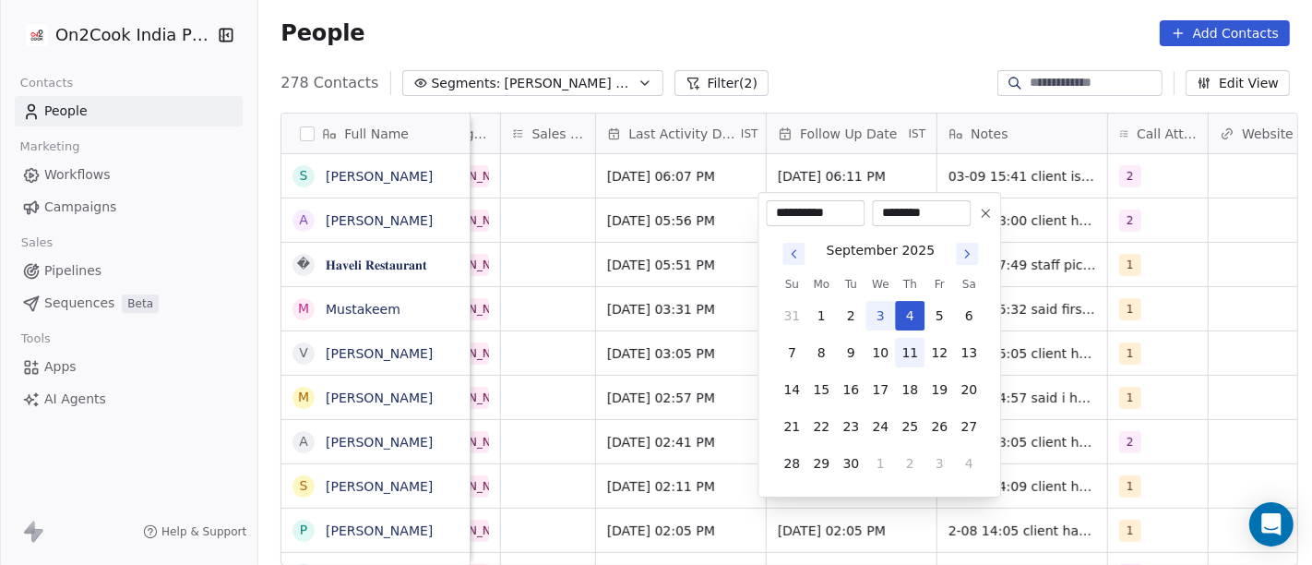
click at [908, 358] on button "11" at bounding box center [910, 353] width 30 height 30
type input "**********"
click at [828, 77] on html "On2Cook India Pvt. Ltd. Contacts People Marketing Workflows Campaigns Sales Pip…" at bounding box center [656, 282] width 1312 height 565
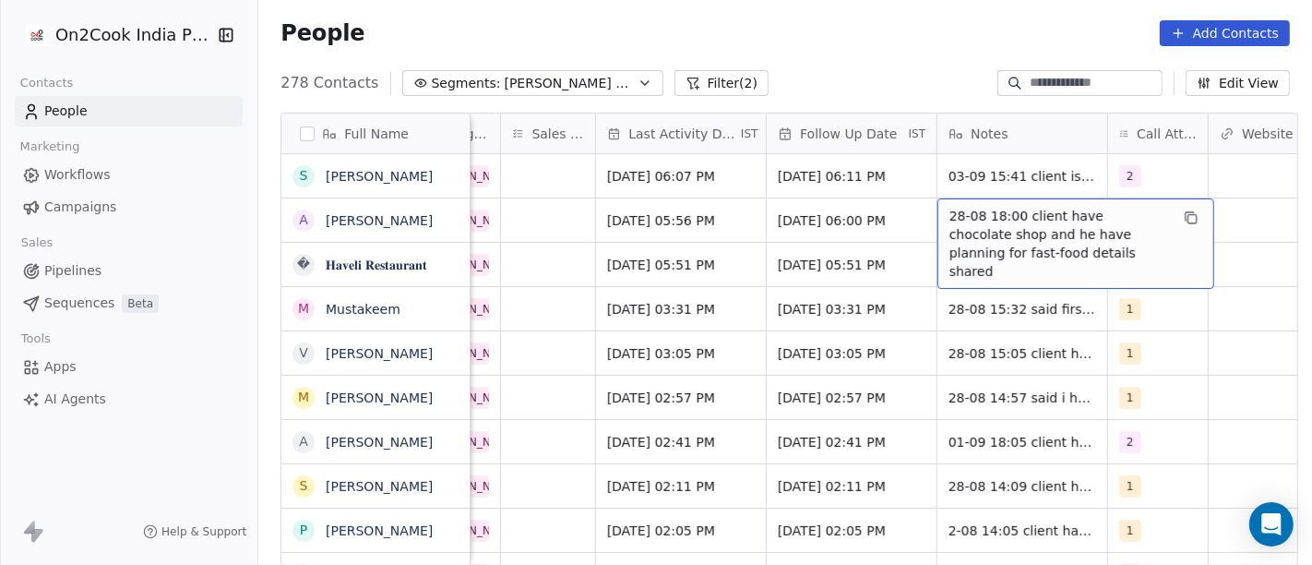
click at [985, 214] on span "28-08 18:00 client have chocolate shop and he have planning for fast-food detai…" at bounding box center [1059, 244] width 220 height 74
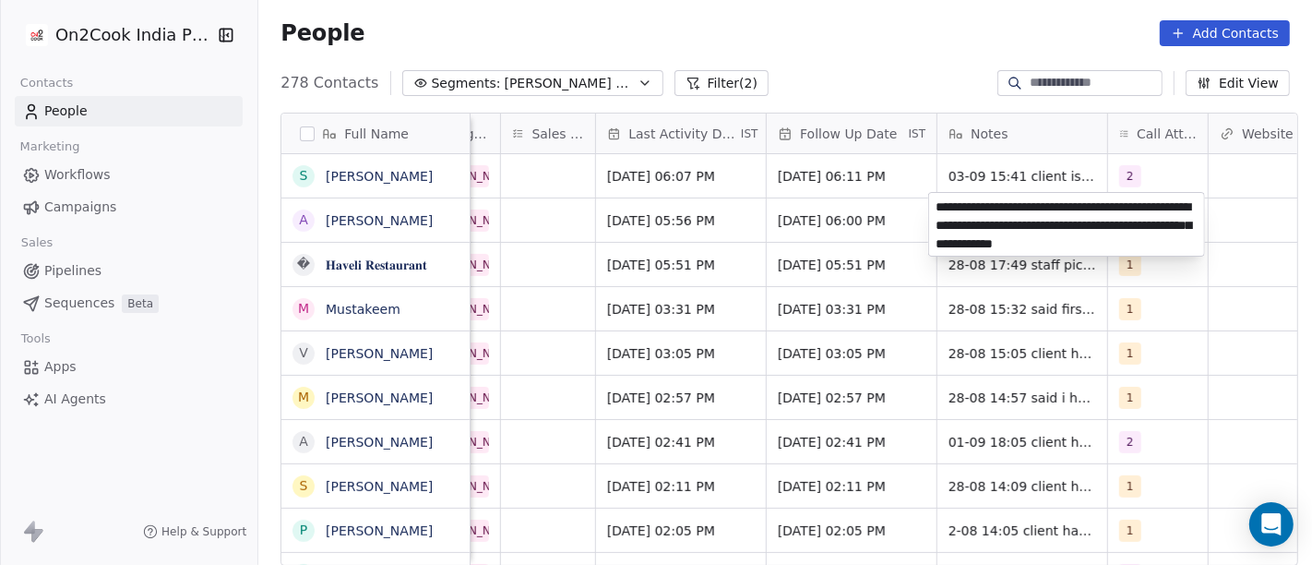
type textarea "**********"
click at [754, 274] on html "On2Cook India Pvt. Ltd. Contacts People Marketing Workflows Campaigns Sales Pip…" at bounding box center [656, 282] width 1312 height 565
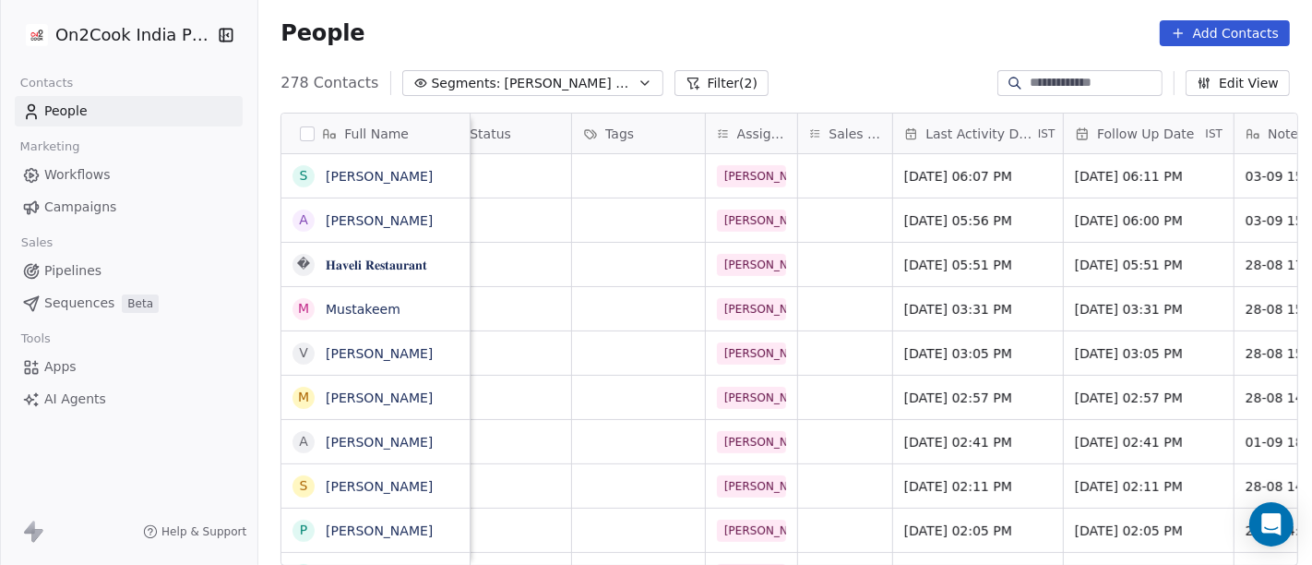
scroll to position [4, 432]
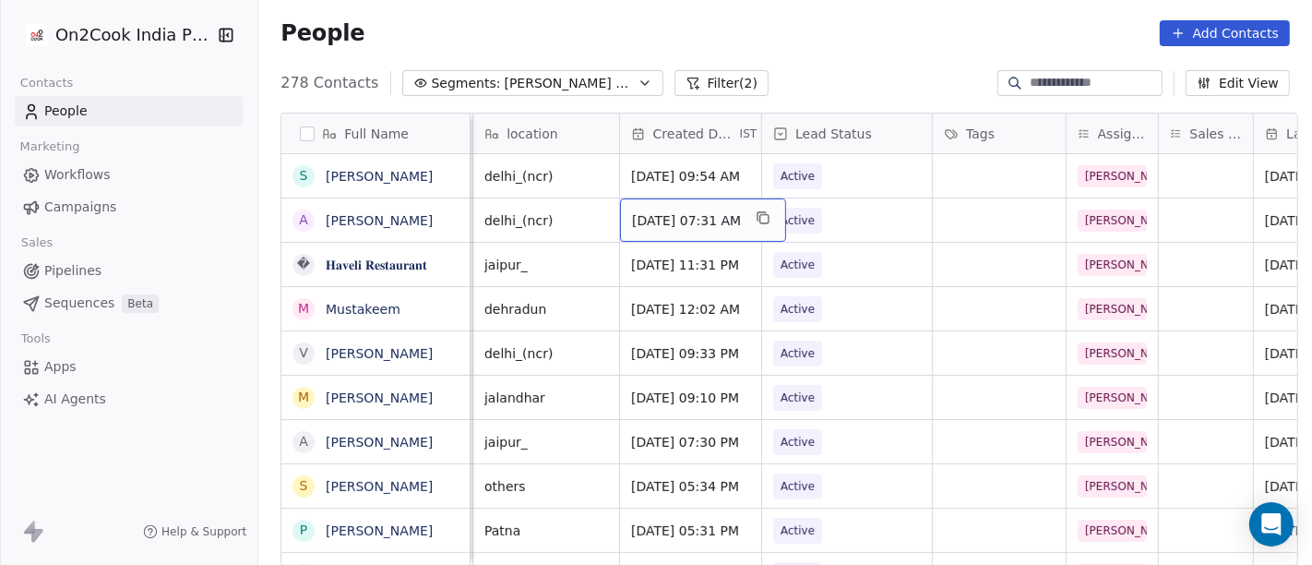
click at [656, 212] on span "[DATE] 07:31 AM" at bounding box center [686, 220] width 109 height 18
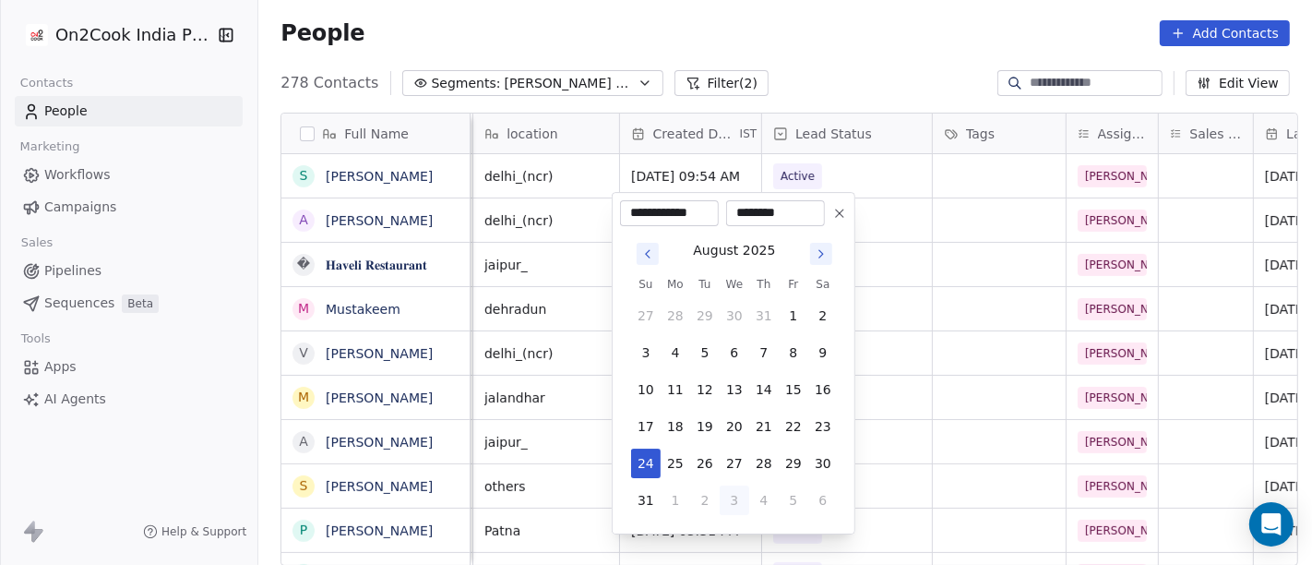
click at [950, 202] on html "On2Cook India Pvt. Ltd. Contacts People Marketing Workflows Campaigns Sales Pip…" at bounding box center [656, 282] width 1312 height 565
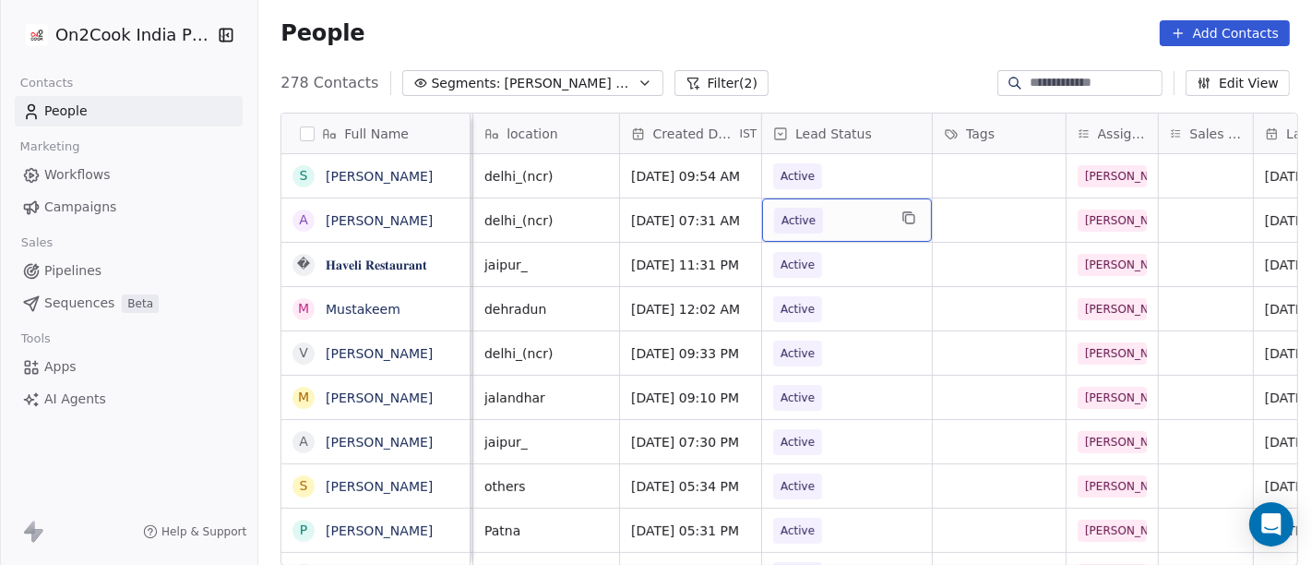
click at [816, 218] on span "Active" at bounding box center [830, 221] width 113 height 26
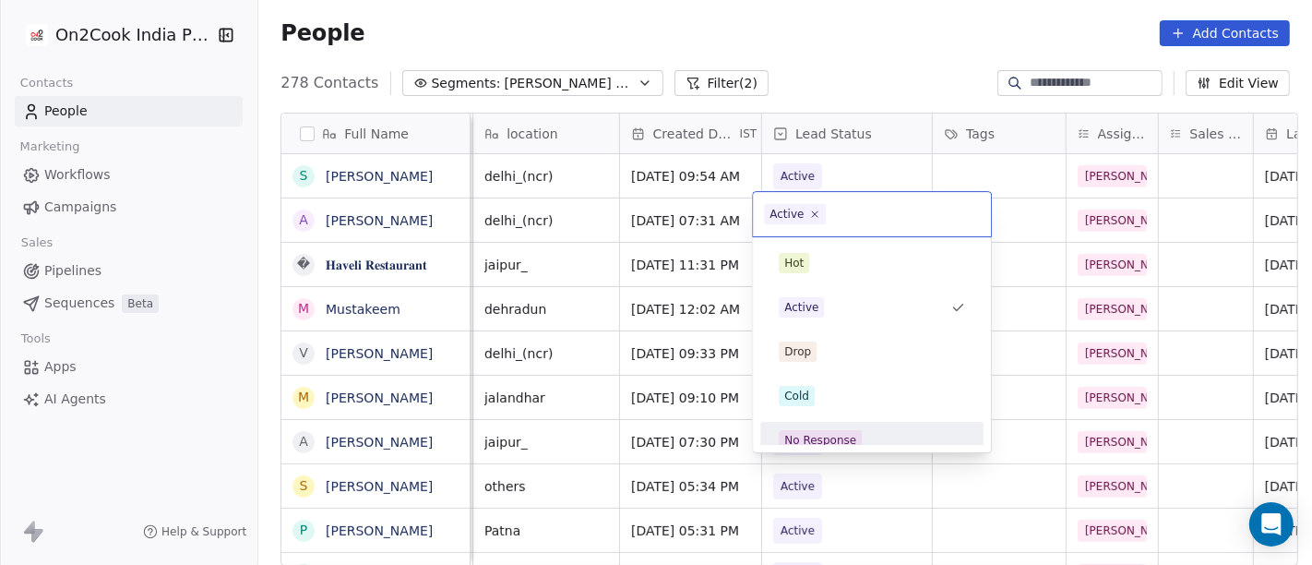
click at [837, 435] on div "No Response" at bounding box center [820, 440] width 72 height 17
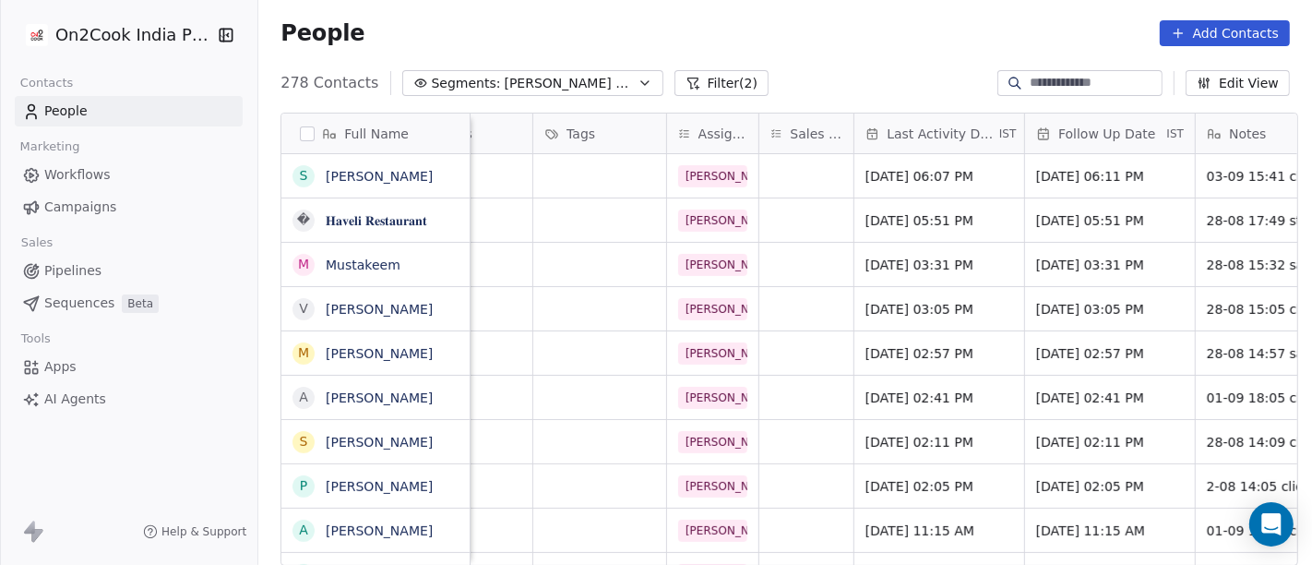
scroll to position [4, 935]
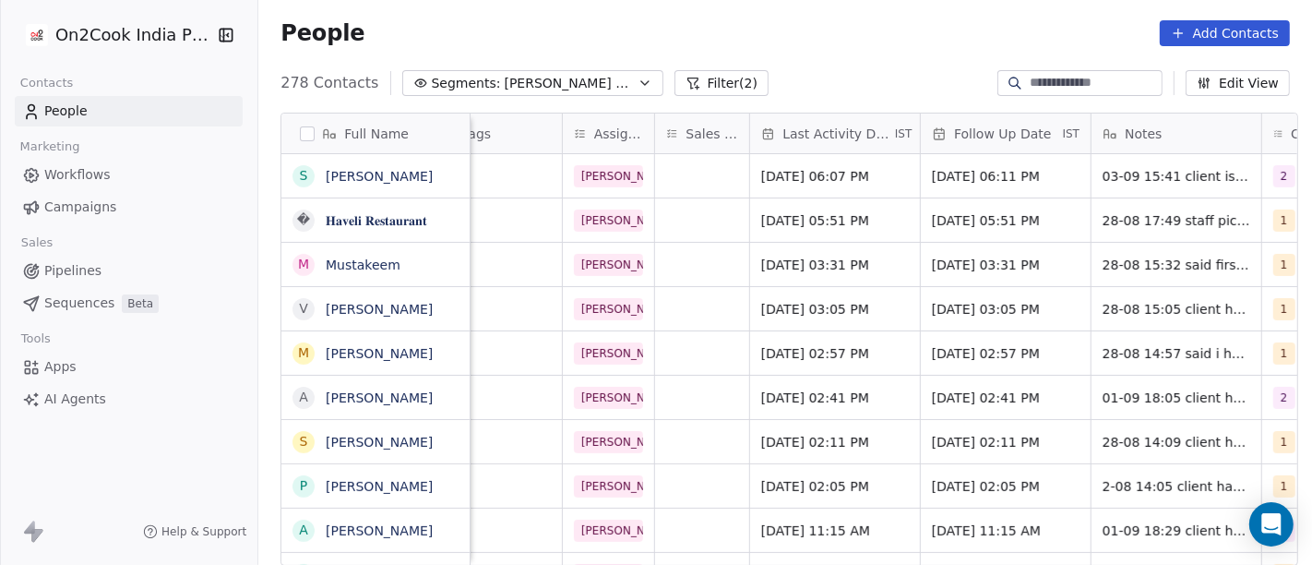
drag, startPoint x: 1133, startPoint y: 217, endPoint x: 806, endPoint y: 23, distance: 379.7
click at [806, 23] on div "People Add Contacts" at bounding box center [784, 33] width 1009 height 26
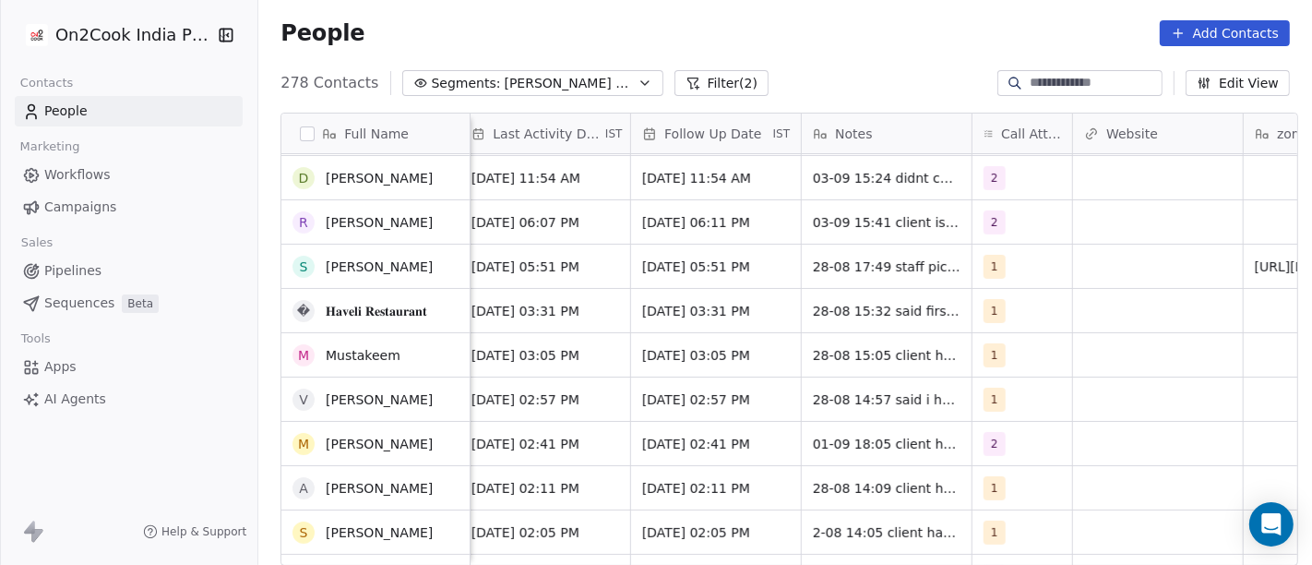
scroll to position [353, 0]
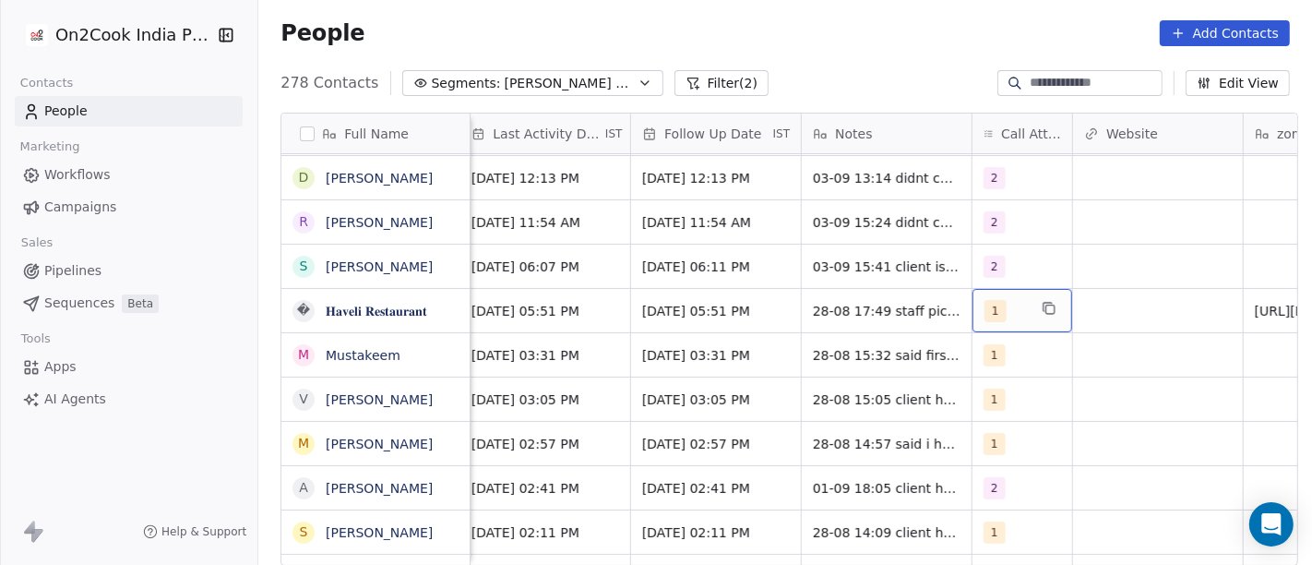
click at [984, 300] on span "1" at bounding box center [995, 311] width 22 height 22
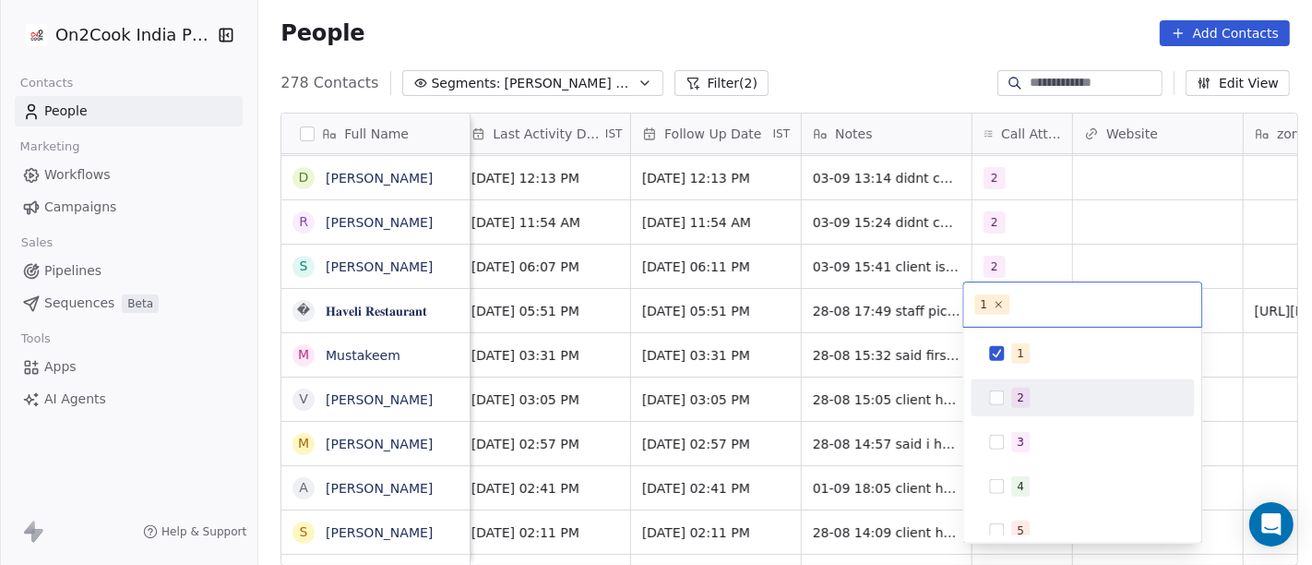
click at [1012, 387] on span "2" at bounding box center [1020, 397] width 18 height 20
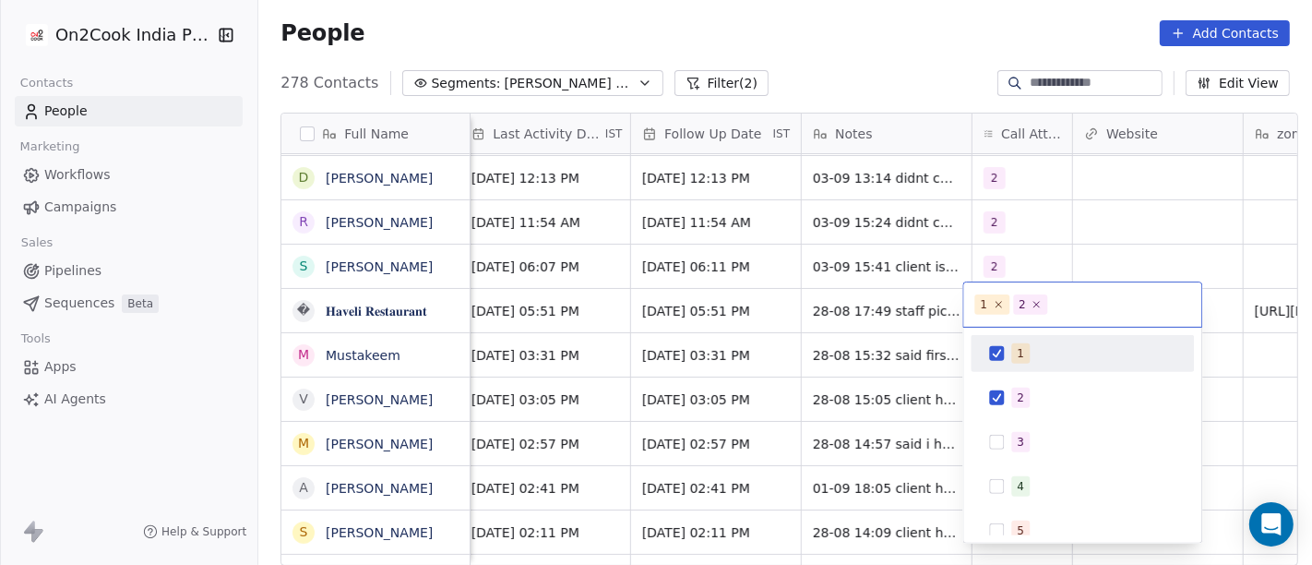
click at [1015, 358] on span "1" at bounding box center [1020, 353] width 18 height 20
click at [1146, 242] on html "On2Cook India Pvt. Ltd. Contacts People Marketing Workflows Campaigns Sales Pip…" at bounding box center [656, 282] width 1312 height 565
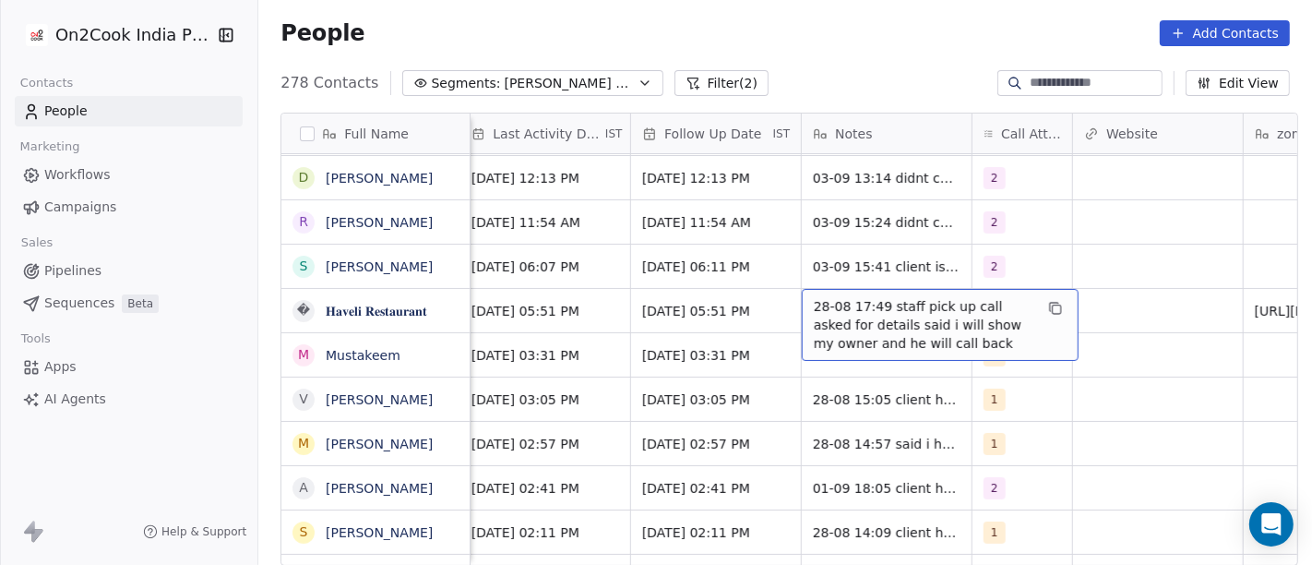
click at [888, 320] on span "28-08 17:49 staff pick up call asked for details said i will show my owner and …" at bounding box center [924, 324] width 220 height 55
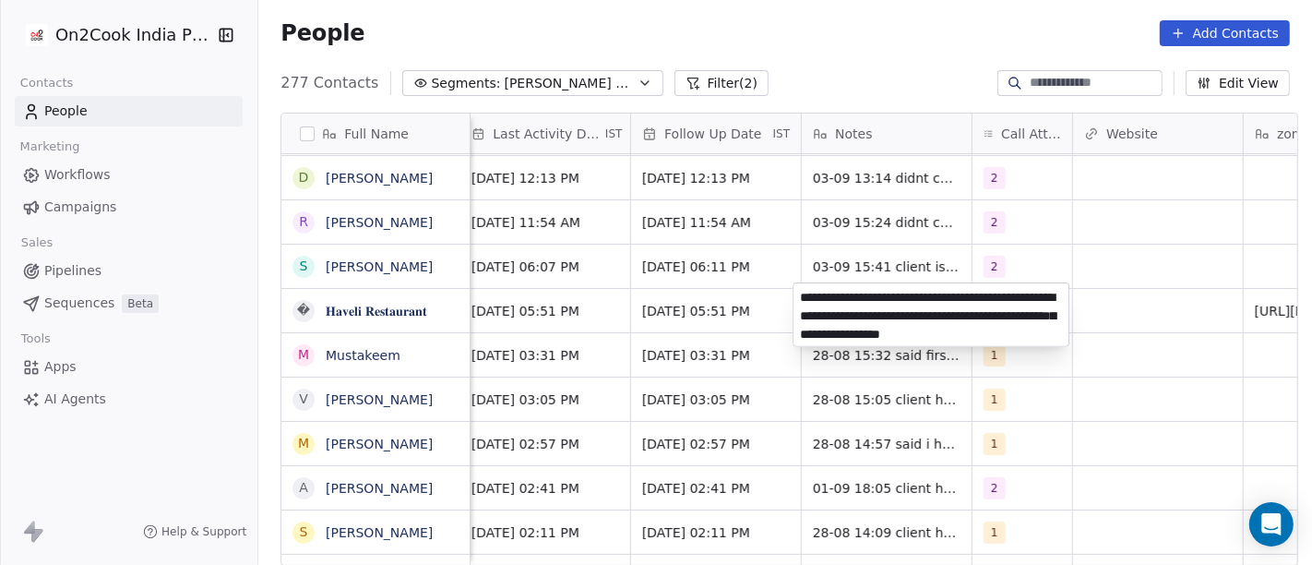
type textarea "**********"
click at [1130, 387] on html "On2Cook India Pvt. Ltd. Contacts People Marketing Workflows Campaigns Sales Pip…" at bounding box center [656, 282] width 1312 height 565
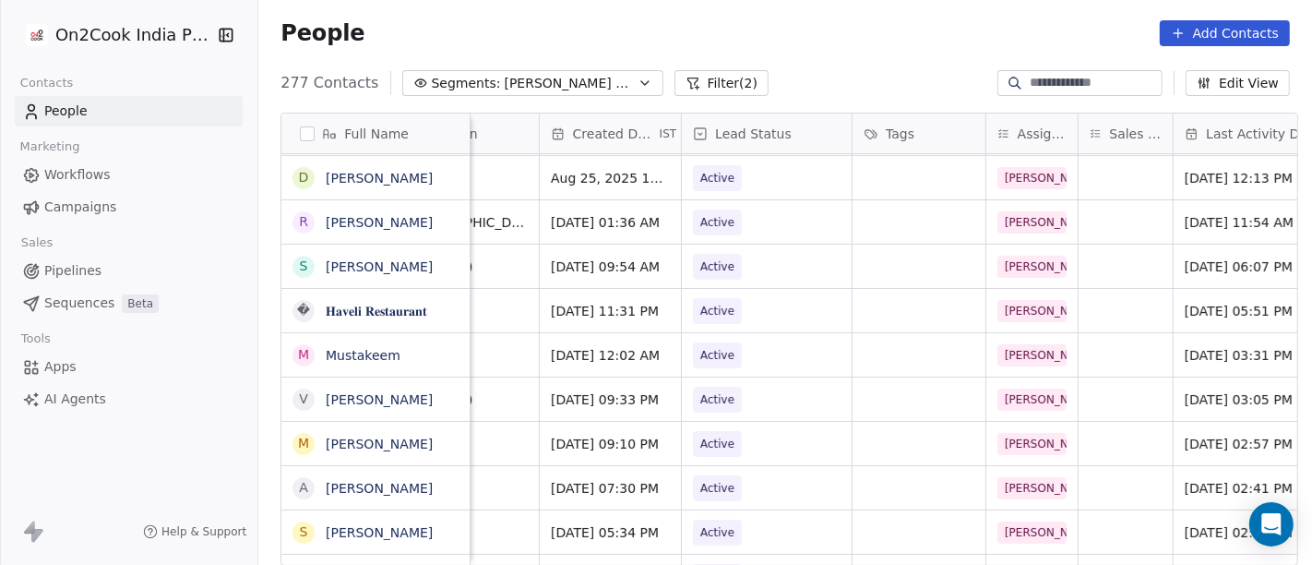
scroll to position [4, 517]
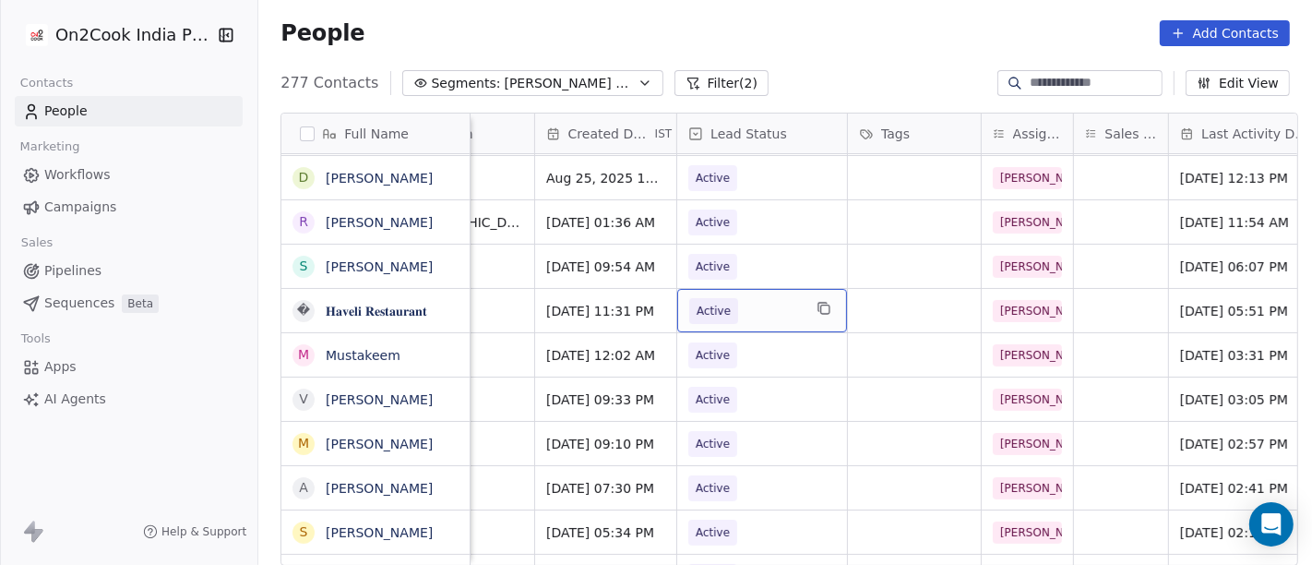
click at [763, 302] on span "Active" at bounding box center [745, 311] width 113 height 26
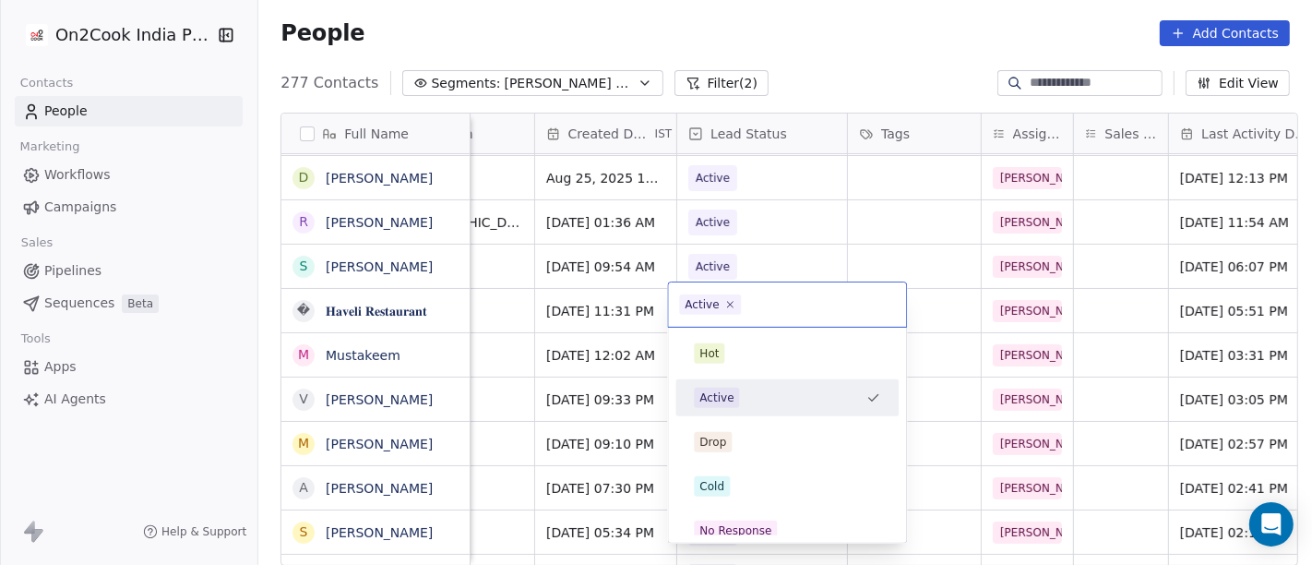
type input "*"
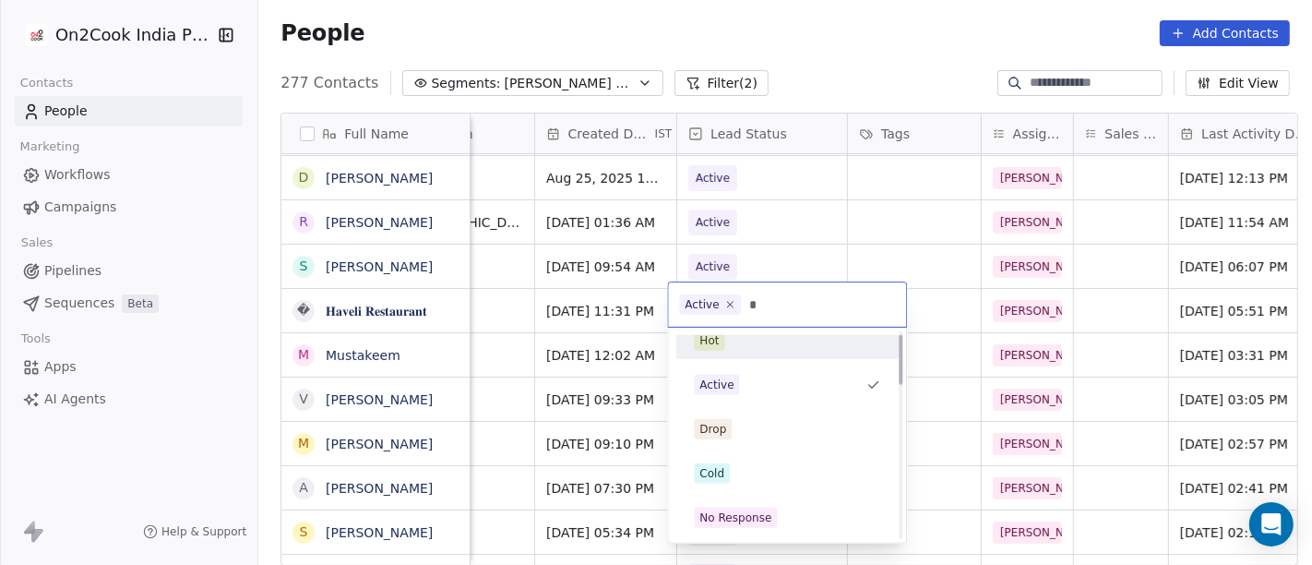
scroll to position [0, 0]
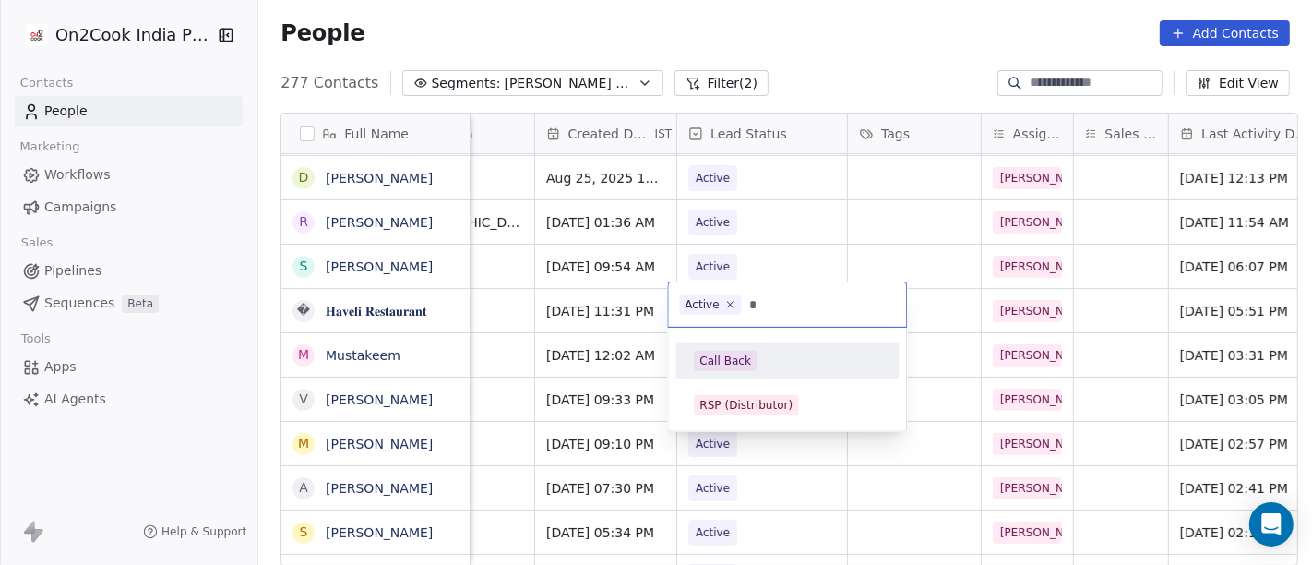
type input "*"
click at [754, 366] on div "Call Back" at bounding box center [787, 361] width 186 height 20
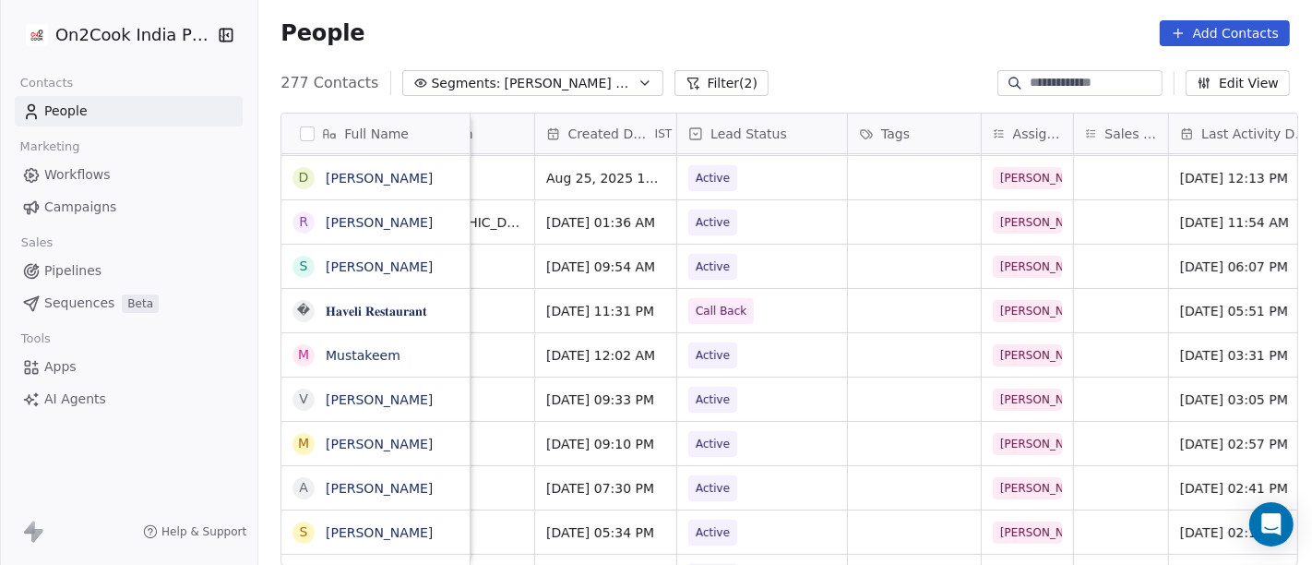
scroll to position [4, 649]
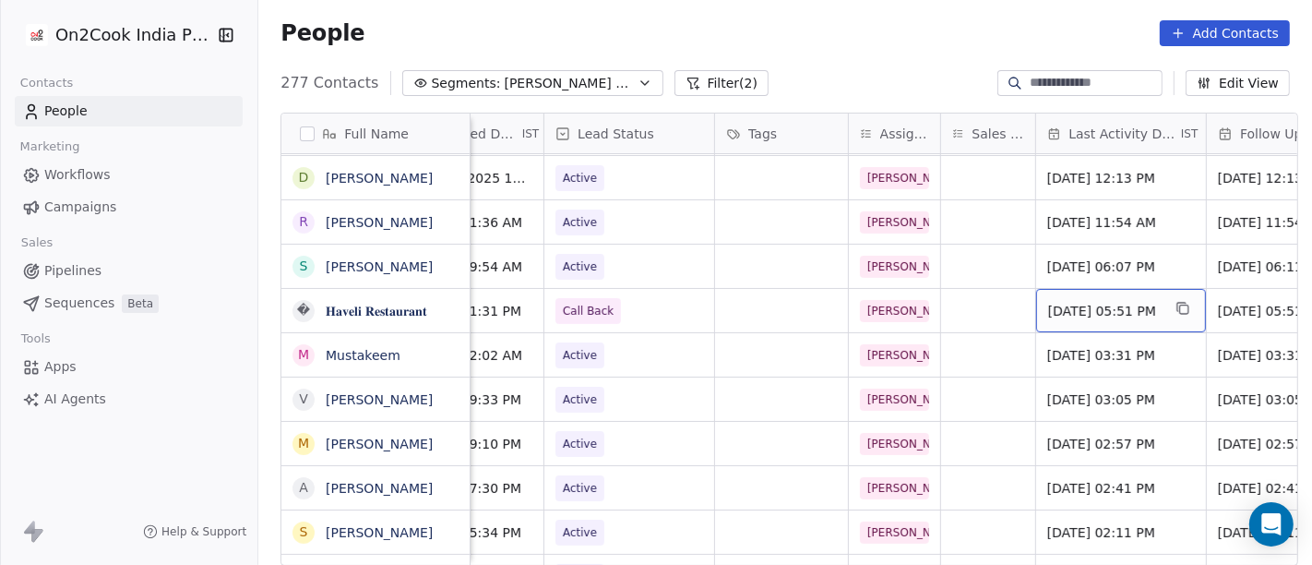
click at [1078, 314] on div "[DATE] 05:51 PM" at bounding box center [1121, 310] width 170 height 43
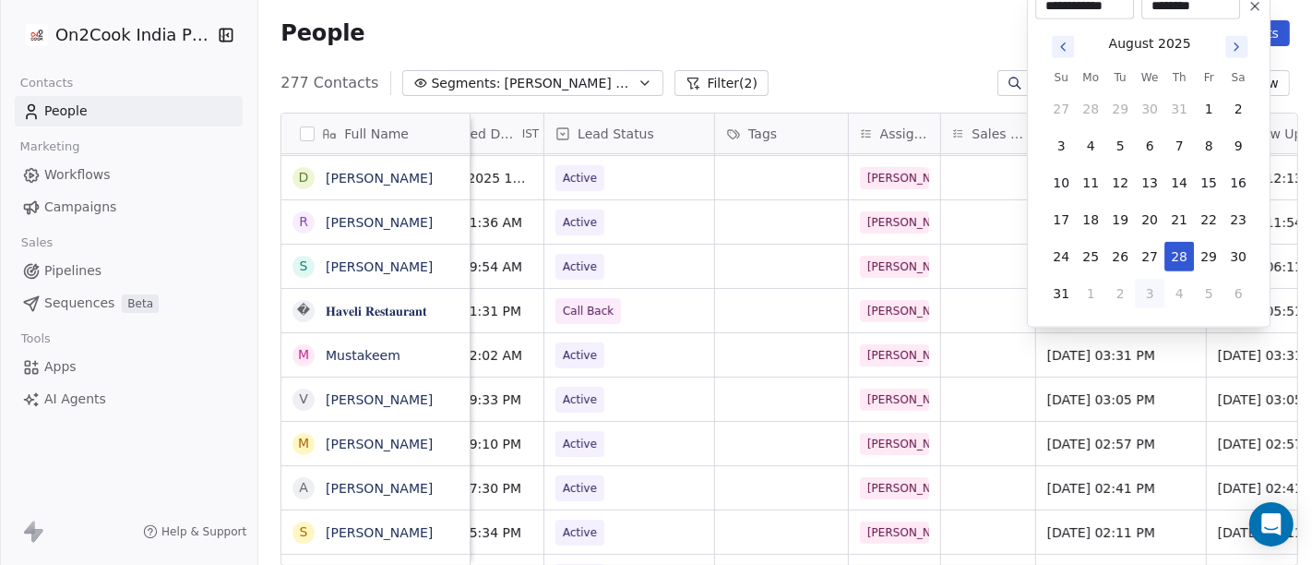
click at [1146, 288] on button "3" at bounding box center [1150, 294] width 30 height 30
type input "**********"
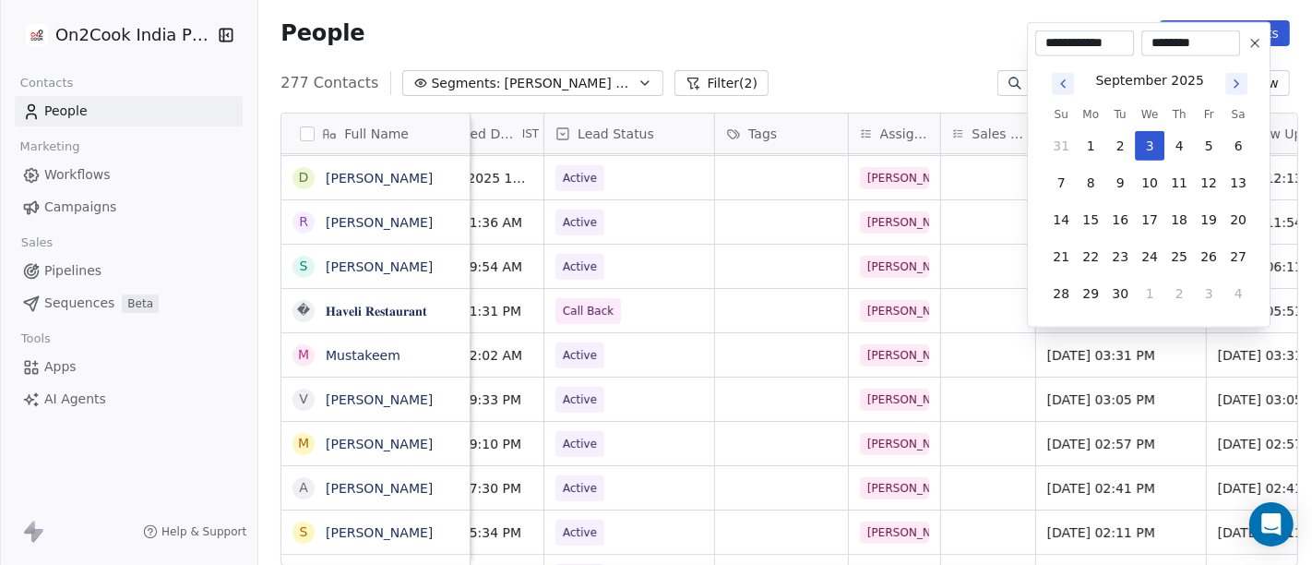
click at [831, 89] on html "On2Cook India Pvt. Ltd. Contacts People Marketing Workflows Campaigns Sales Pip…" at bounding box center [656, 282] width 1312 height 565
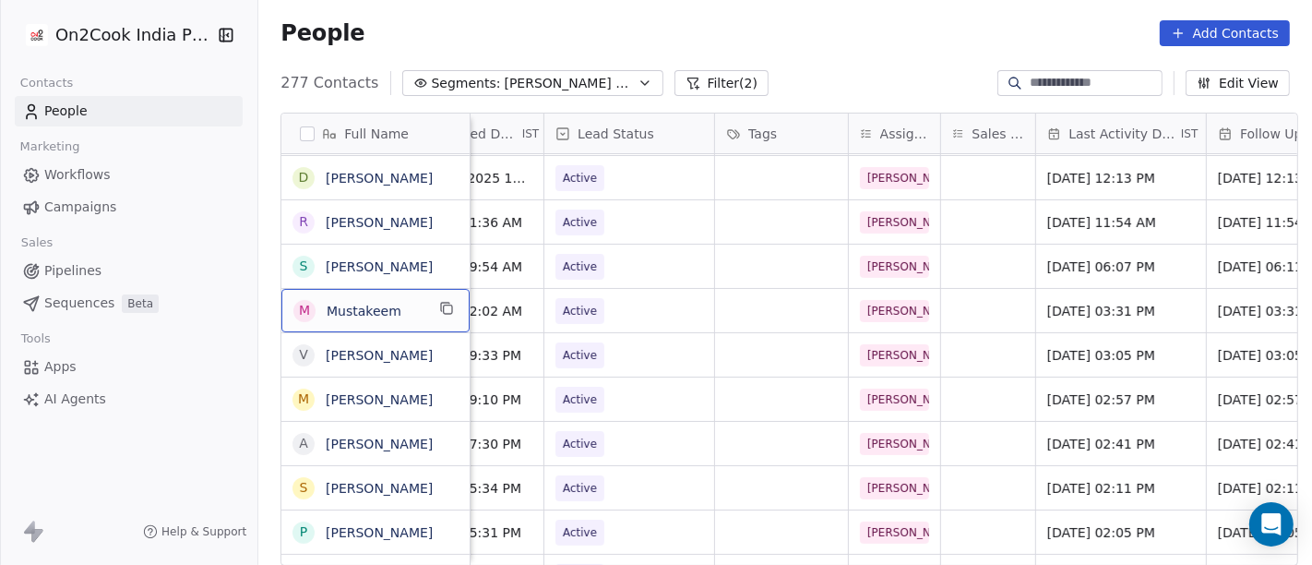
click at [837, 38] on div "People Add Contacts" at bounding box center [784, 33] width 1009 height 26
click at [838, 80] on div "277 Contacts Segments: [PERSON_NAME] Follow up Hot Active Filter (2) Edit View" at bounding box center [784, 83] width 1053 height 30
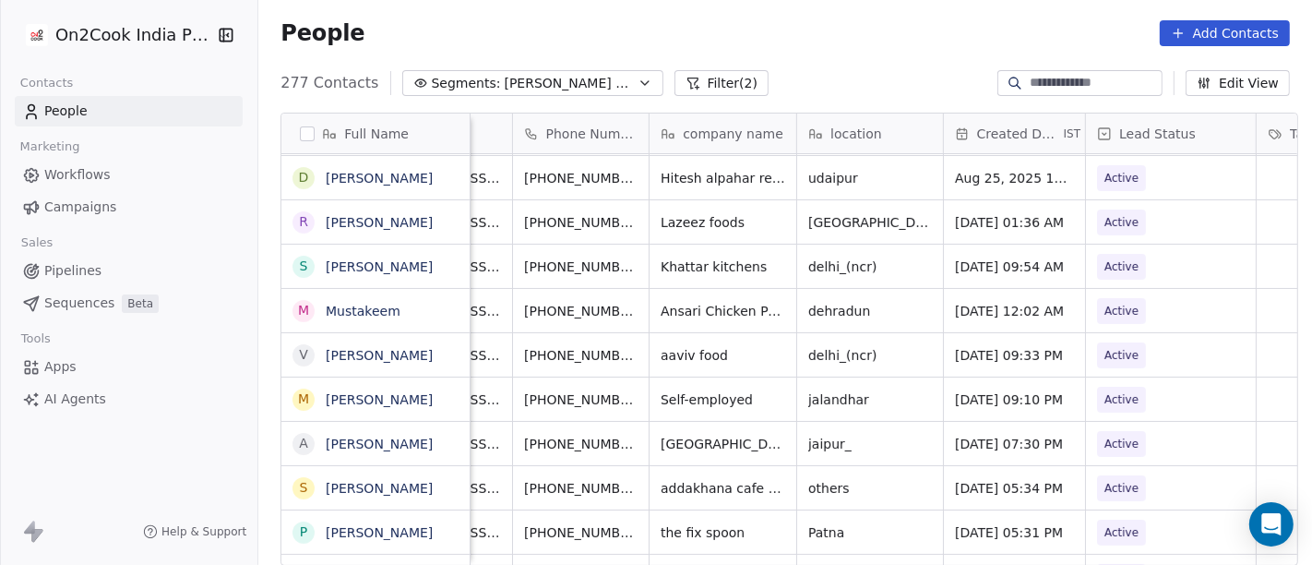
scroll to position [4, 0]
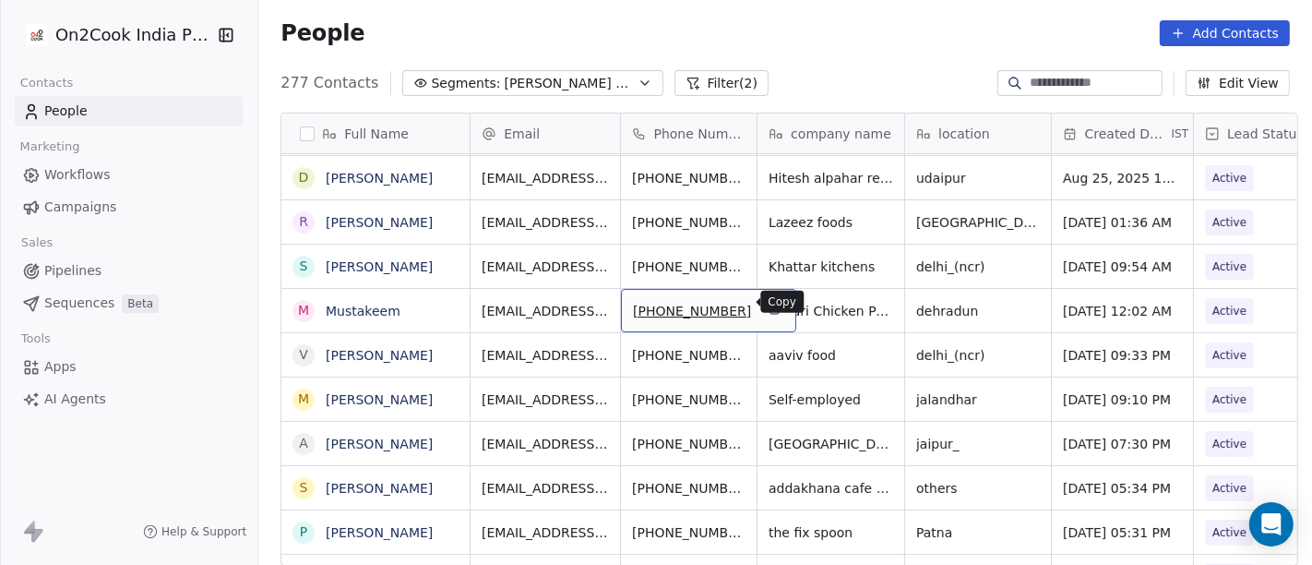
click at [770, 305] on icon "grid" at bounding box center [774, 309] width 8 height 8
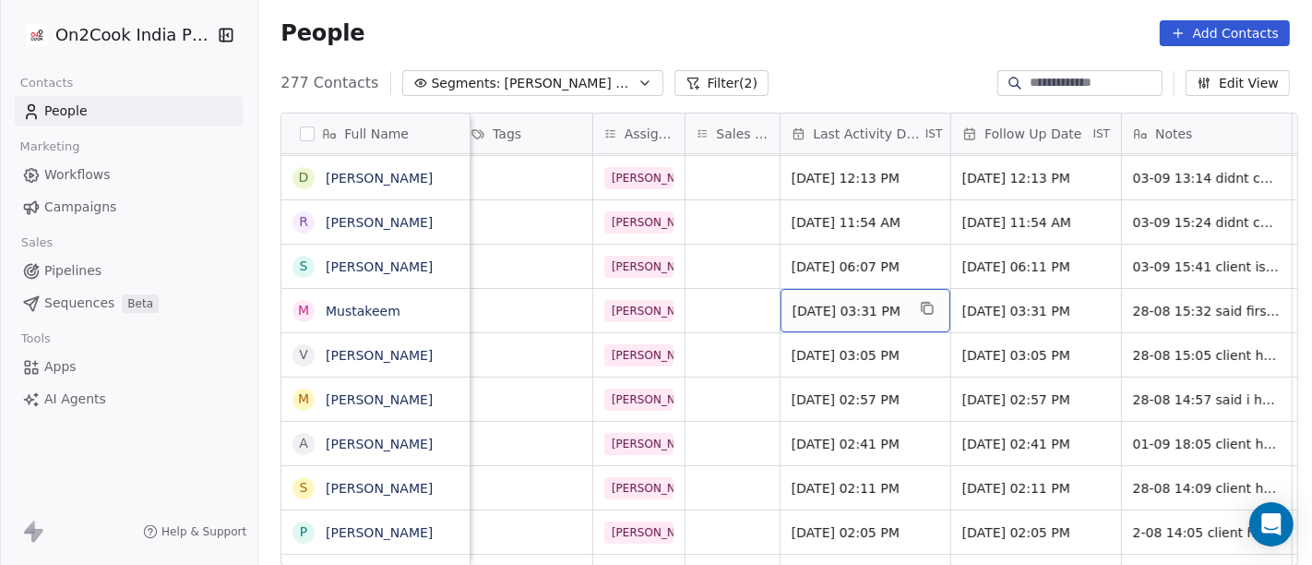
scroll to position [4, 906]
click at [835, 311] on span "[DATE] 03:31 PM" at bounding box center [847, 311] width 113 height 18
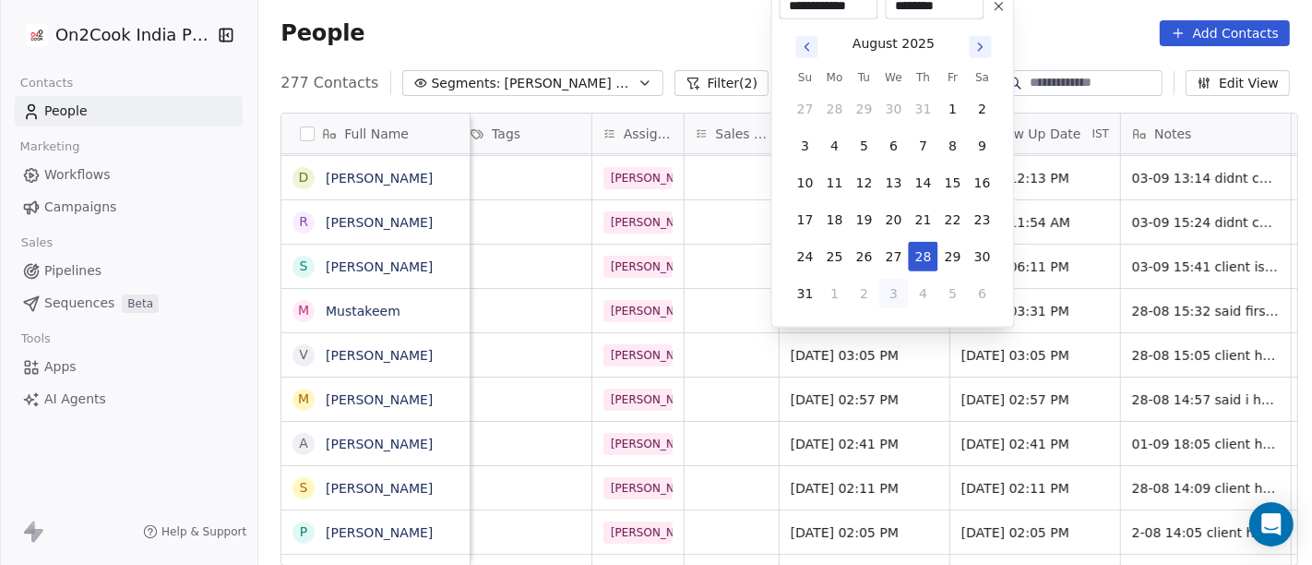
click at [884, 286] on button "3" at bounding box center [894, 294] width 30 height 30
type input "**********"
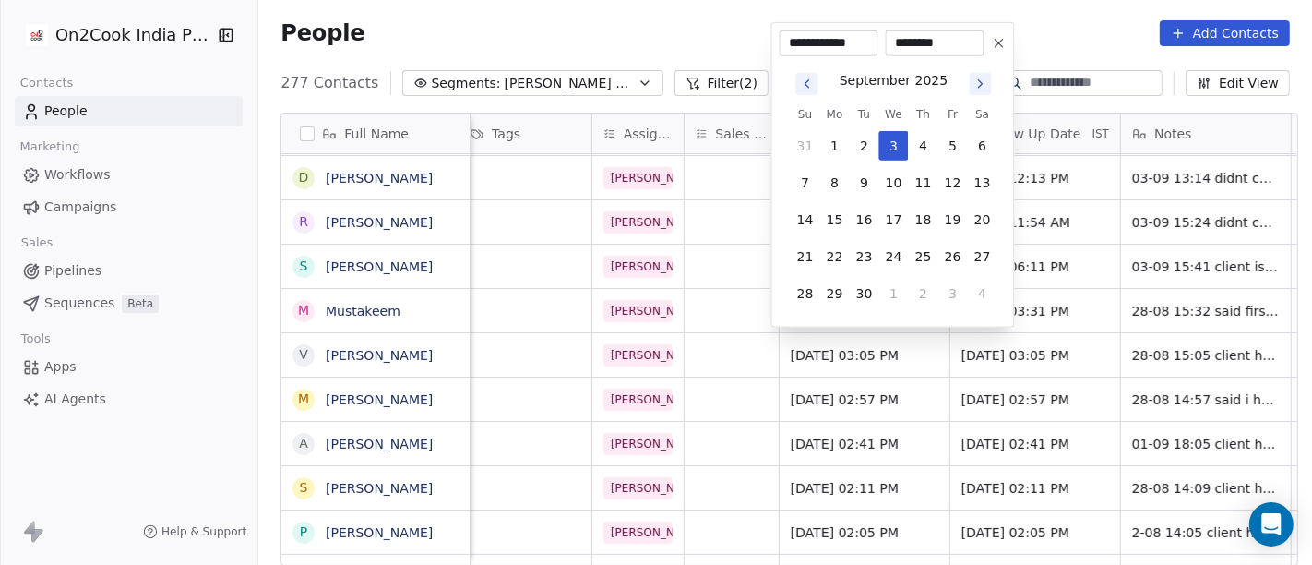
click at [540, 25] on html "On2Cook India Pvt. Ltd. Contacts People Marketing Workflows Campaigns Sales Pip…" at bounding box center [656, 282] width 1312 height 565
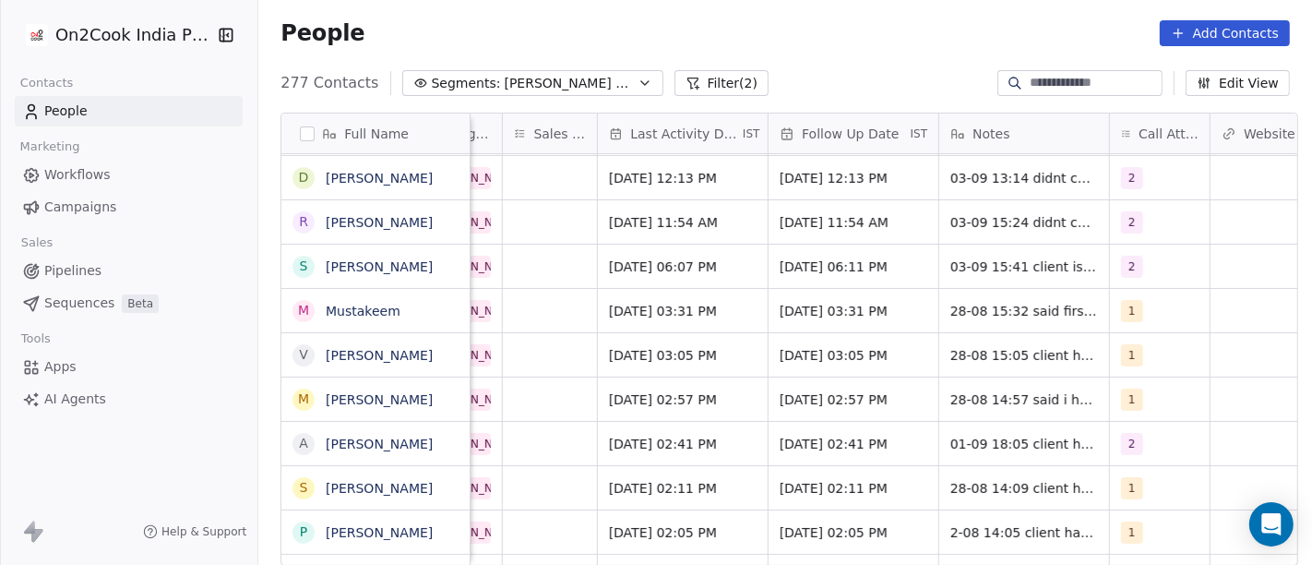
scroll to position [4, 1086]
click at [843, 306] on span "[DATE] 03:31 PM" at bounding box center [838, 311] width 113 height 18
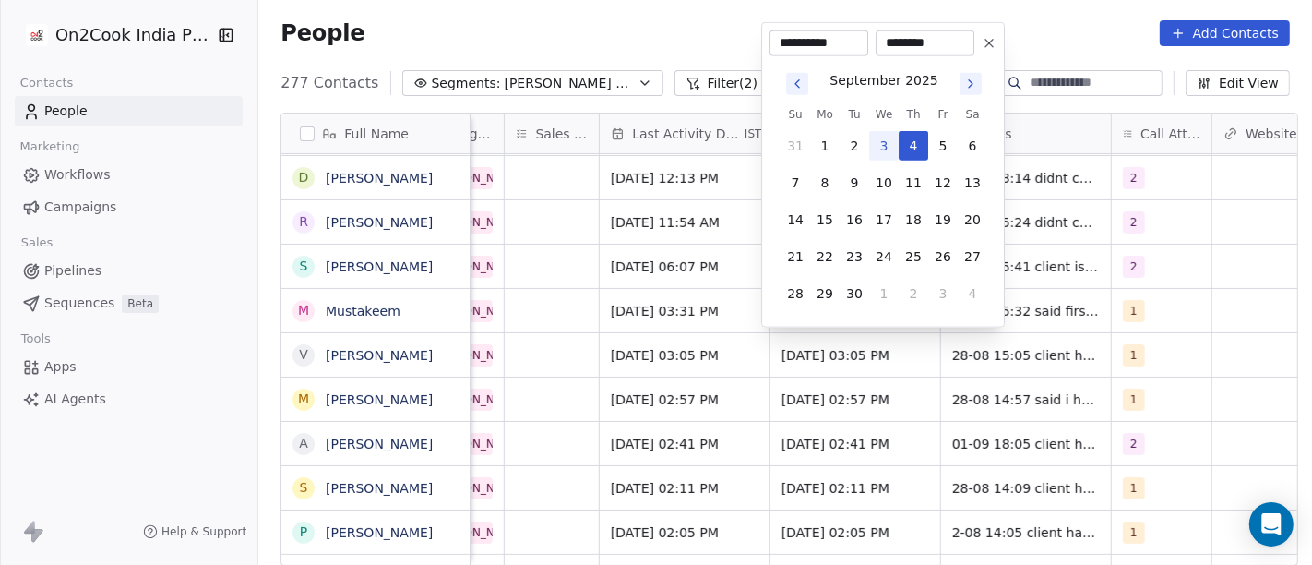
click at [967, 89] on icon "Go to next month" at bounding box center [970, 84] width 15 height 15
click at [794, 80] on icon "Go to previous month" at bounding box center [797, 84] width 15 height 15
click at [917, 184] on button "11" at bounding box center [913, 183] width 30 height 30
type input "**********"
click at [668, 17] on html "On2Cook India Pvt. Ltd. Contacts People Marketing Workflows Campaigns Sales Pip…" at bounding box center [656, 282] width 1312 height 565
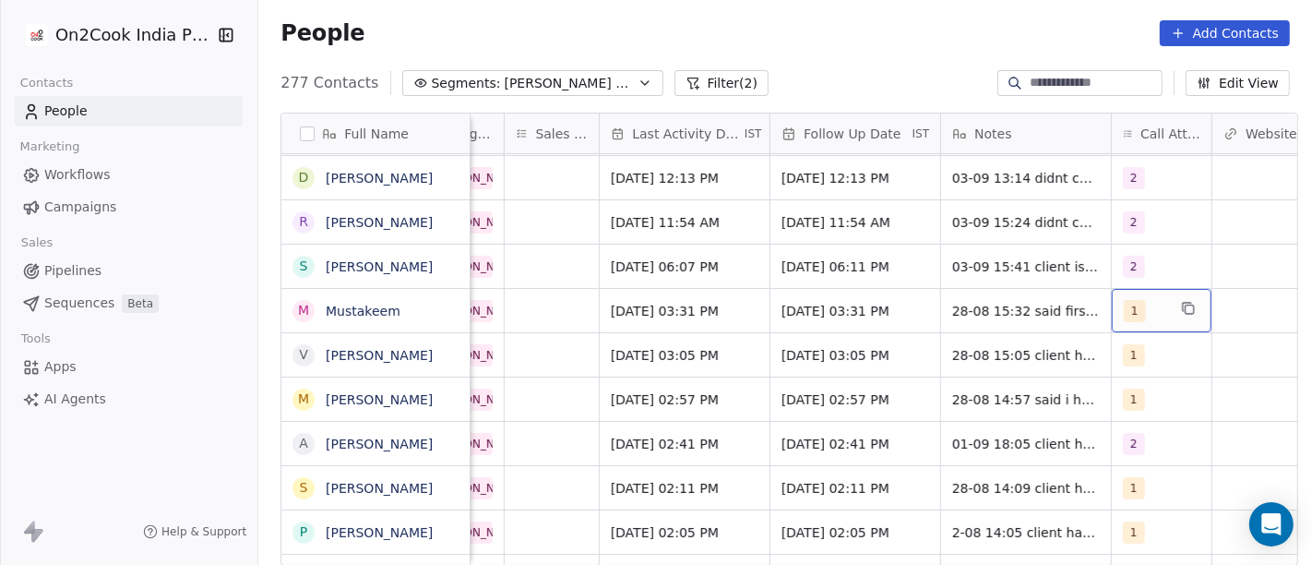
click at [1112, 306] on div "1" at bounding box center [1162, 310] width 100 height 43
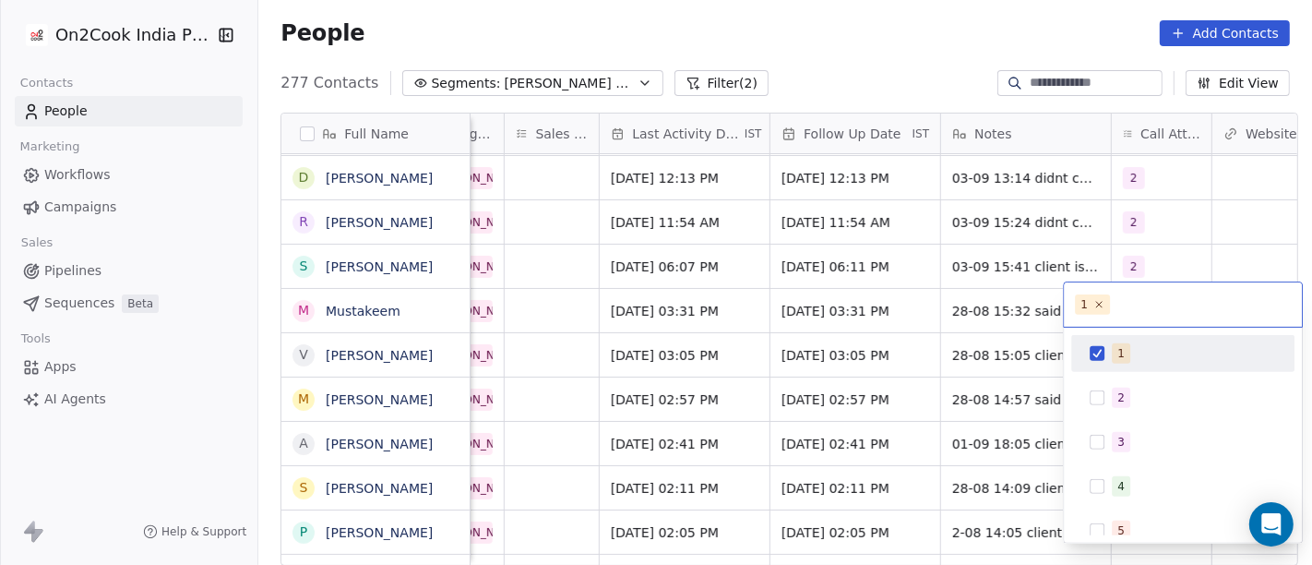
click at [982, 304] on html "On2Cook India Pvt. Ltd. Contacts People Marketing Workflows Campaigns Sales Pip…" at bounding box center [656, 282] width 1312 height 565
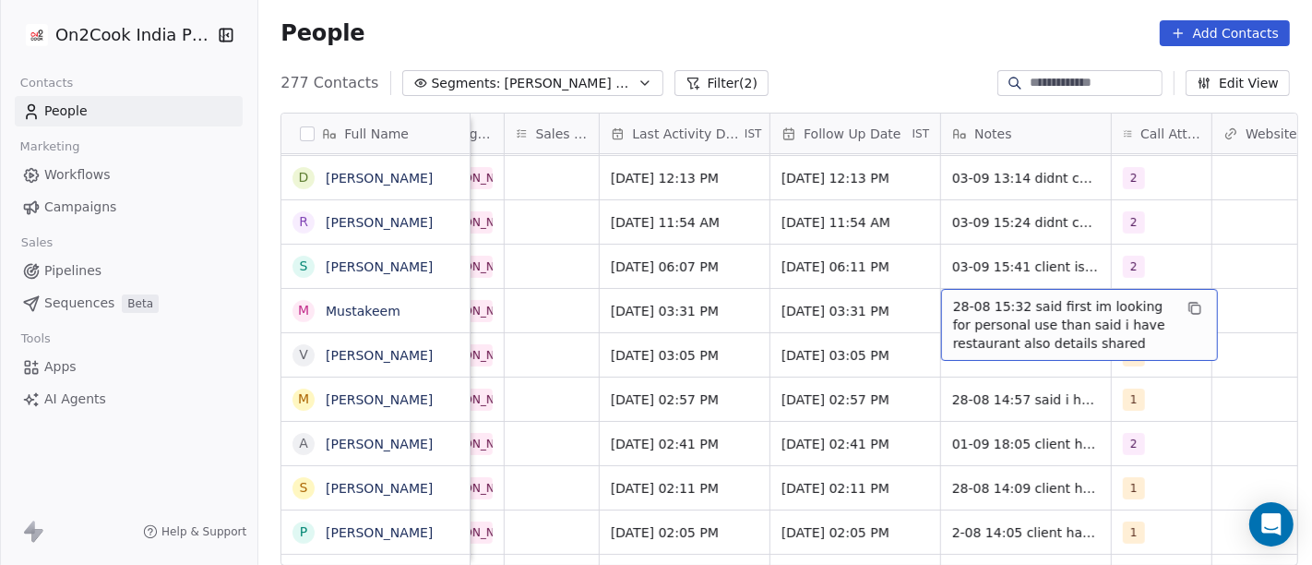
click at [982, 304] on span "28-08 15:32 said first im looking for personal use than said i have restaurant …" at bounding box center [1063, 324] width 220 height 55
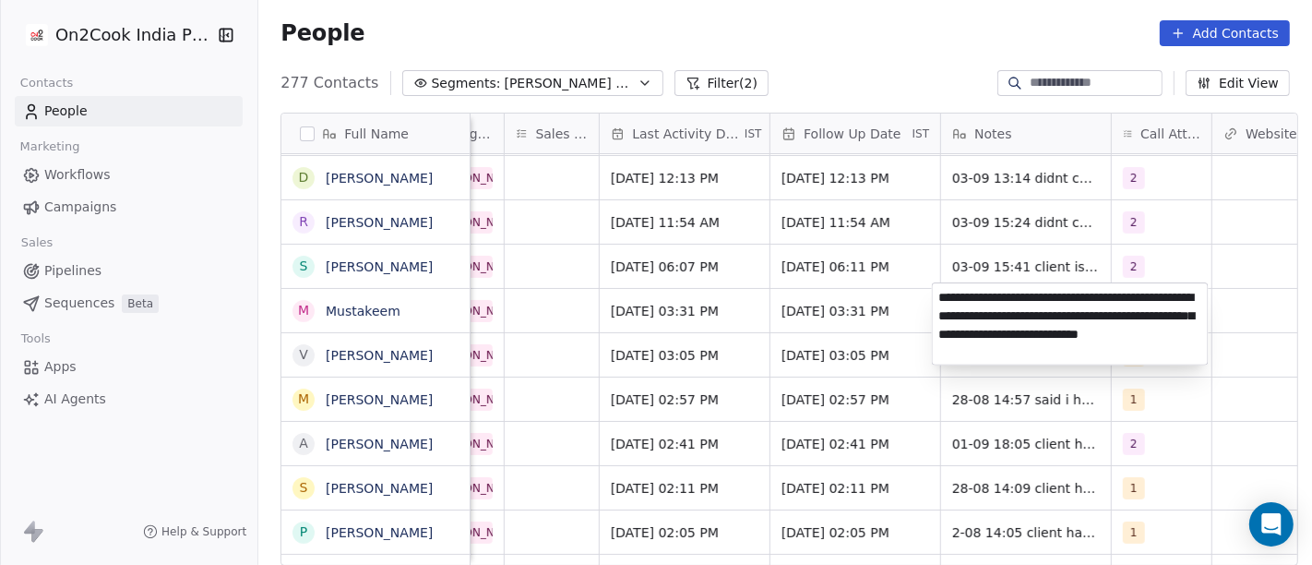
type textarea "**********"
click at [882, 27] on html "On2Cook India Pvt. Ltd. Contacts People Marketing Workflows Campaigns Sales Pip…" at bounding box center [656, 282] width 1312 height 565
click at [920, 106] on html "On2Cook India Pvt. Ltd. Contacts People Marketing Workflows Campaigns Sales Pip…" at bounding box center [656, 282] width 1312 height 565
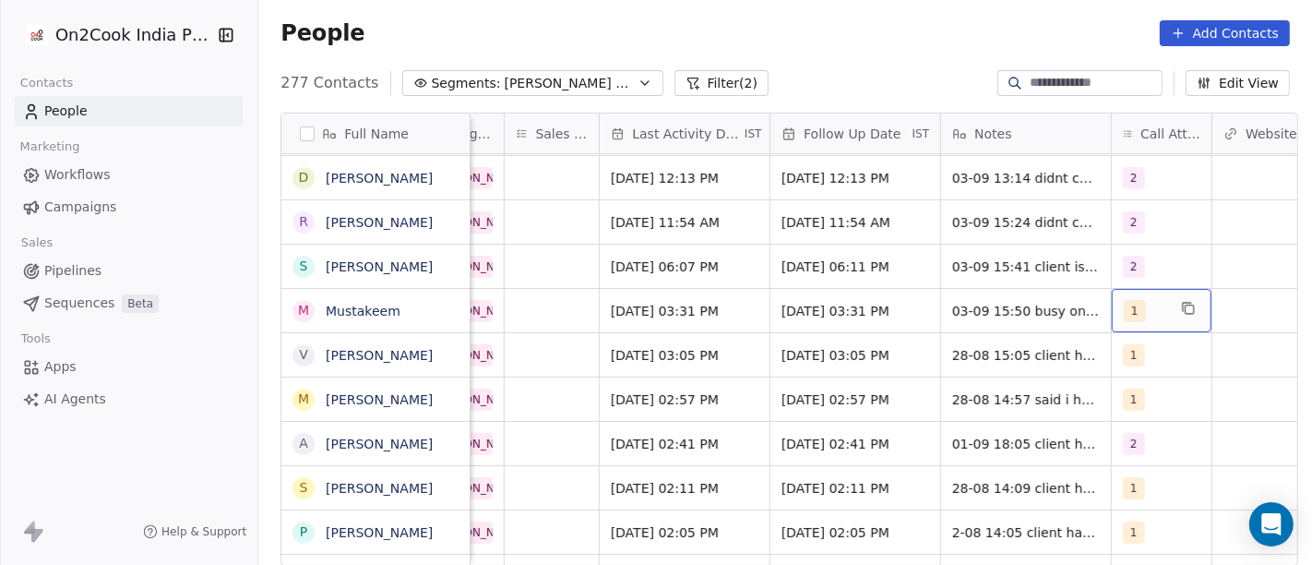
click at [1141, 301] on div "1" at bounding box center [1145, 311] width 42 height 22
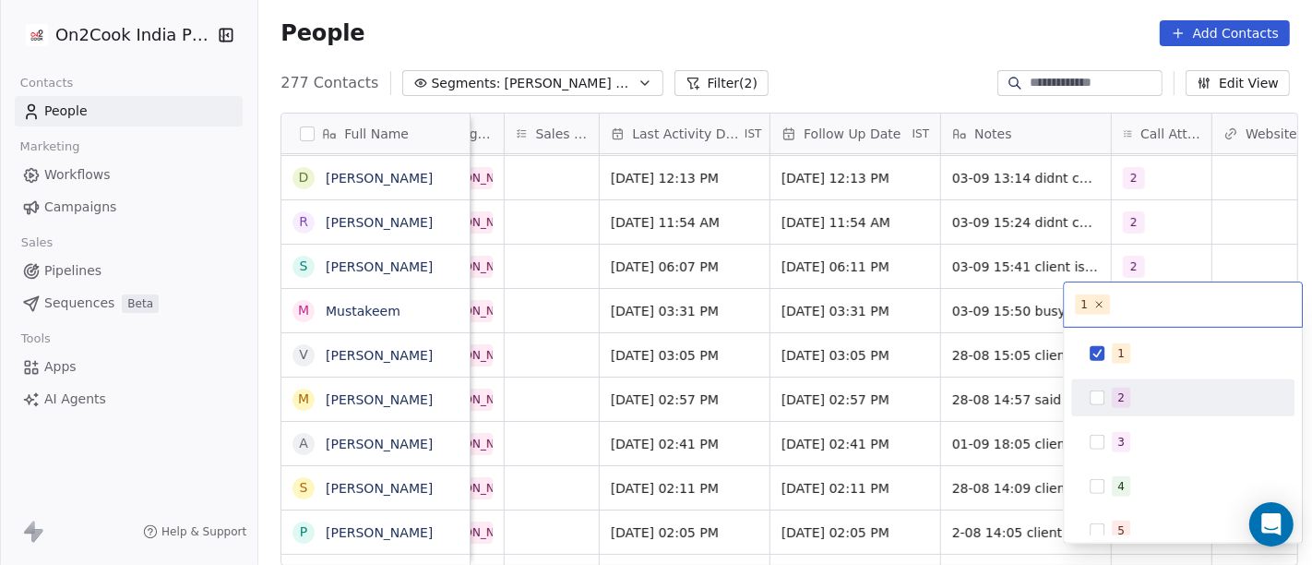
click at [1132, 398] on div "2" at bounding box center [1194, 397] width 164 height 20
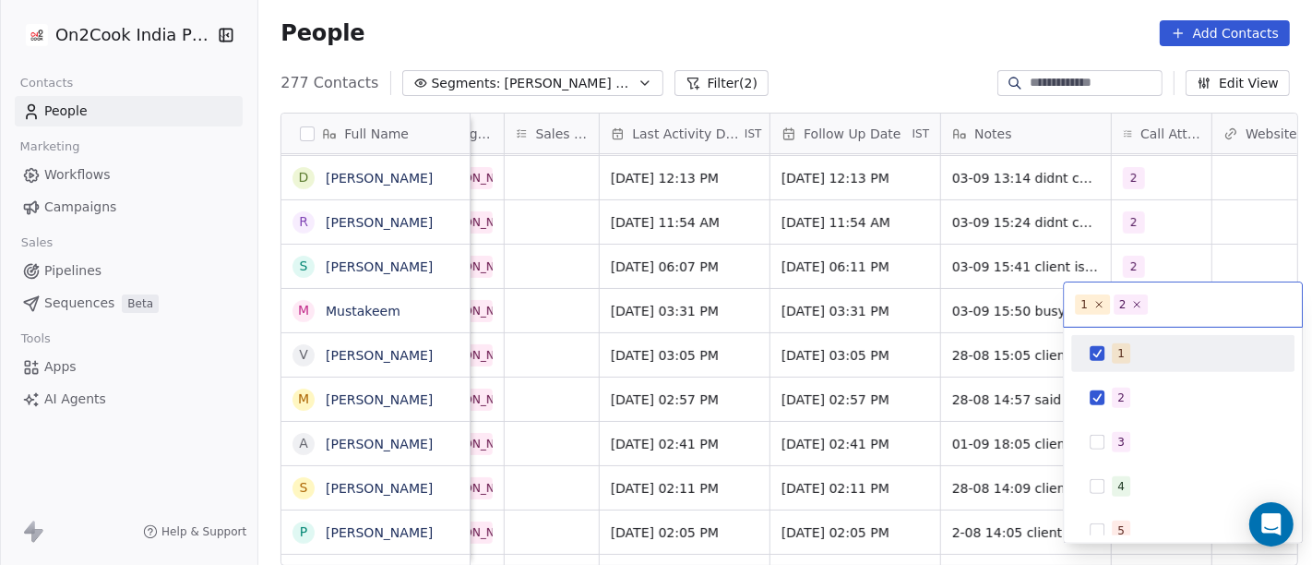
click at [1116, 367] on div "1" at bounding box center [1182, 353] width 223 height 37
click at [926, 56] on html "On2Cook India Pvt. Ltd. Contacts People Marketing Workflows Campaigns Sales Pip…" at bounding box center [656, 282] width 1312 height 565
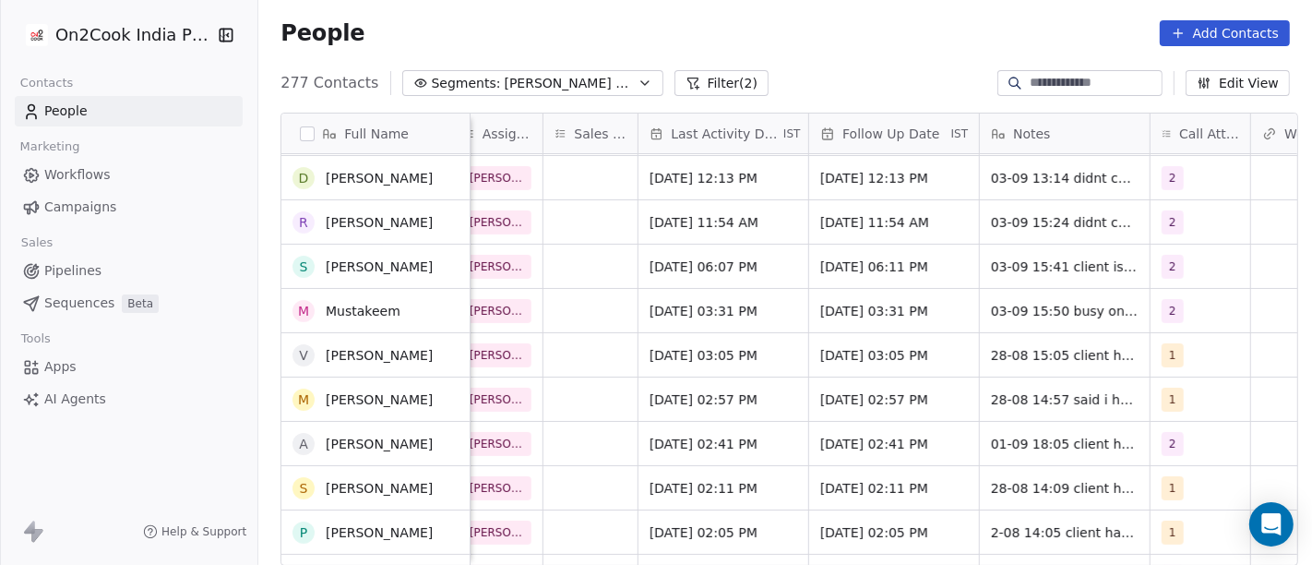
scroll to position [332, 0]
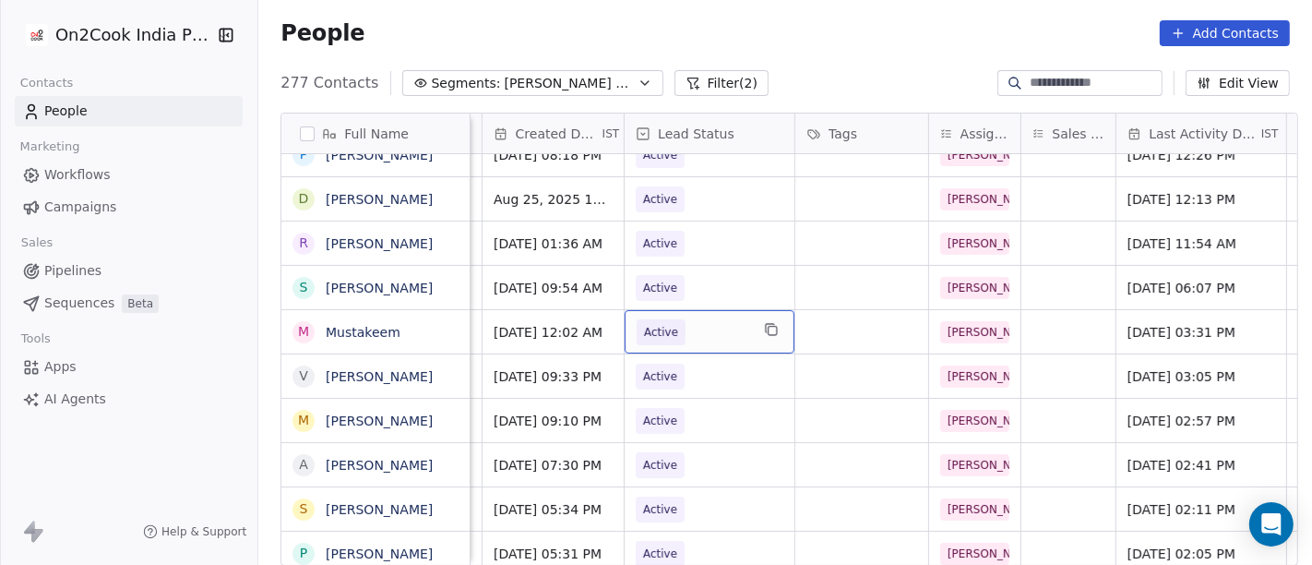
click at [644, 327] on span "Active" at bounding box center [661, 332] width 34 height 18
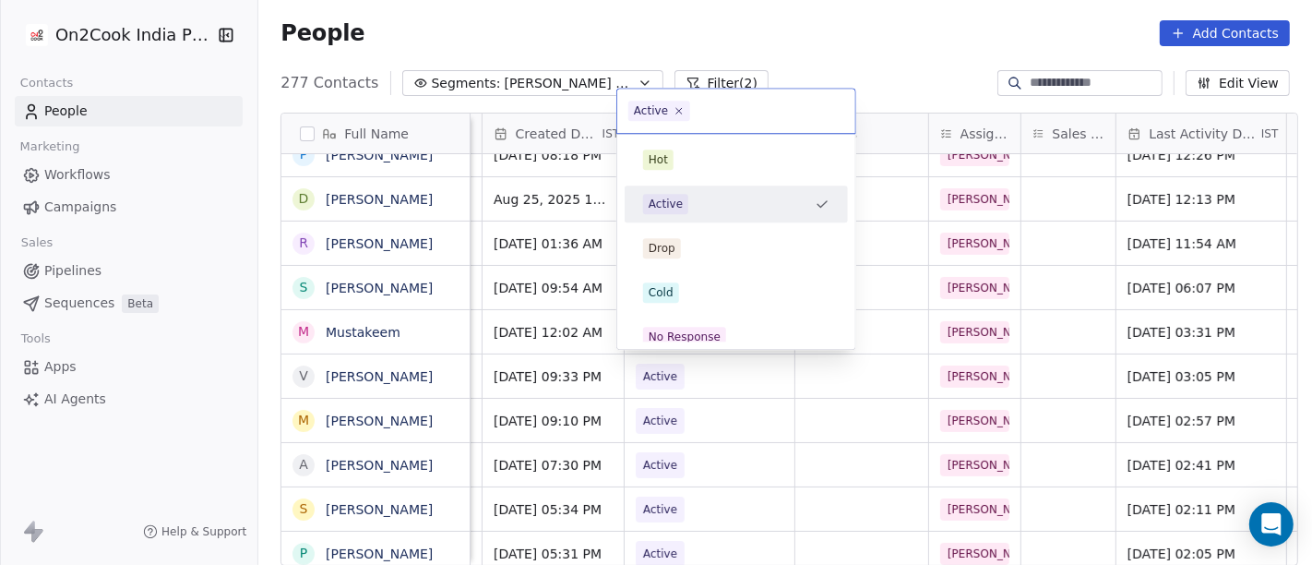
scroll to position [4, 567]
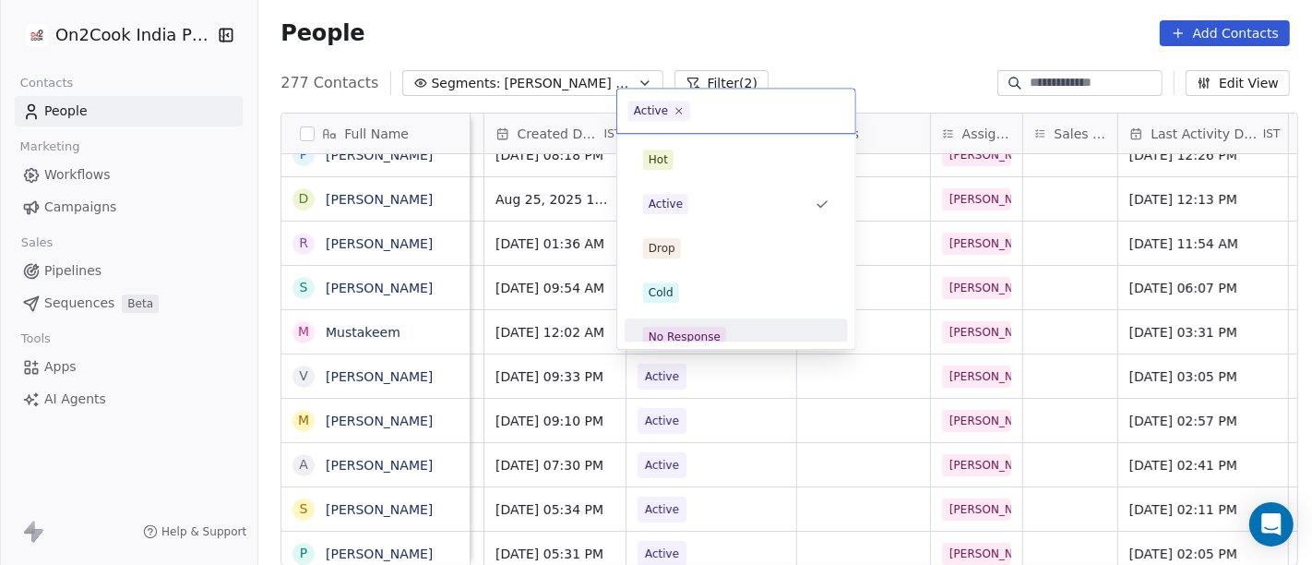
drag, startPoint x: 680, startPoint y: 327, endPoint x: 820, endPoint y: 189, distance: 197.0
click at [681, 328] on div "No Response" at bounding box center [684, 336] width 72 height 17
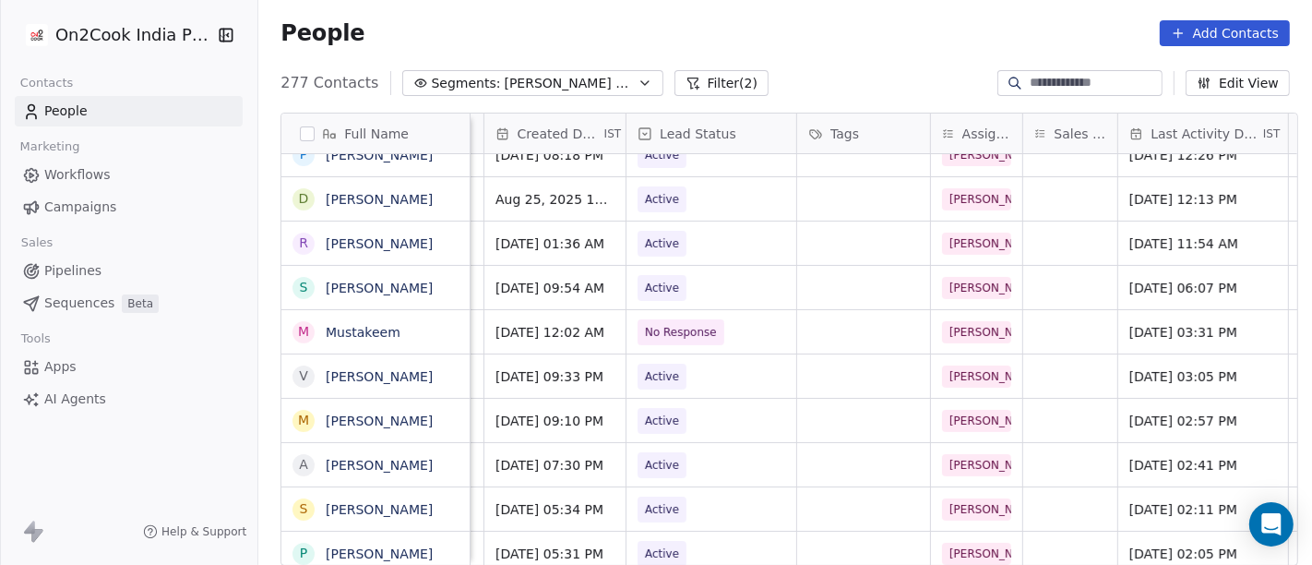
click at [856, 41] on div "People Add Contacts" at bounding box center [784, 33] width 1009 height 26
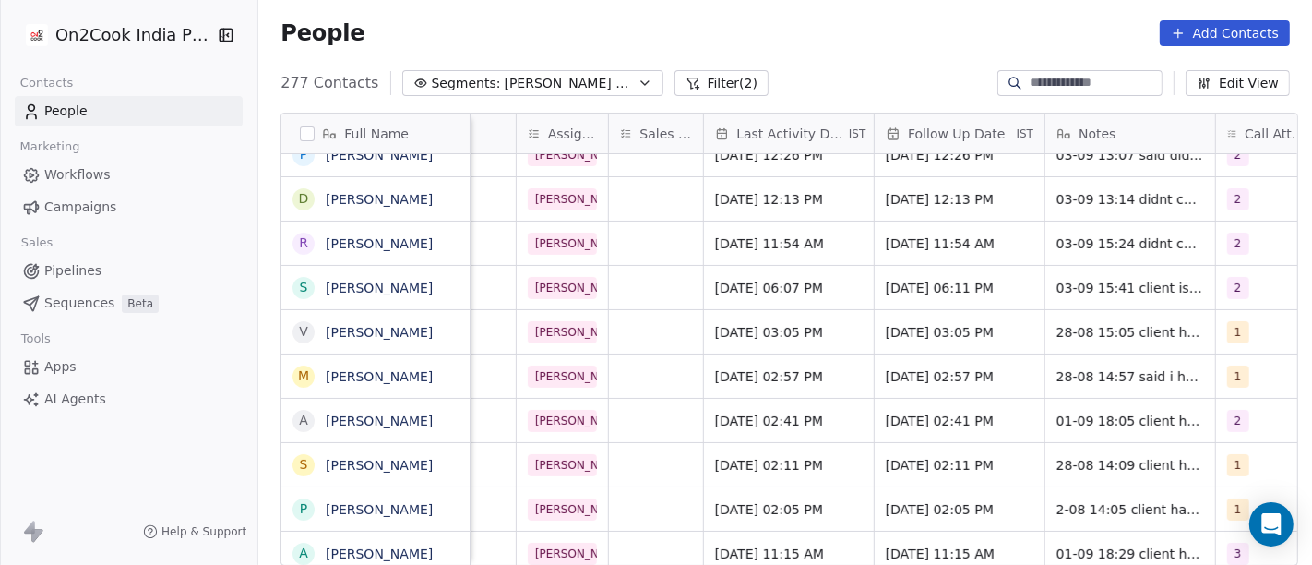
scroll to position [4, 993]
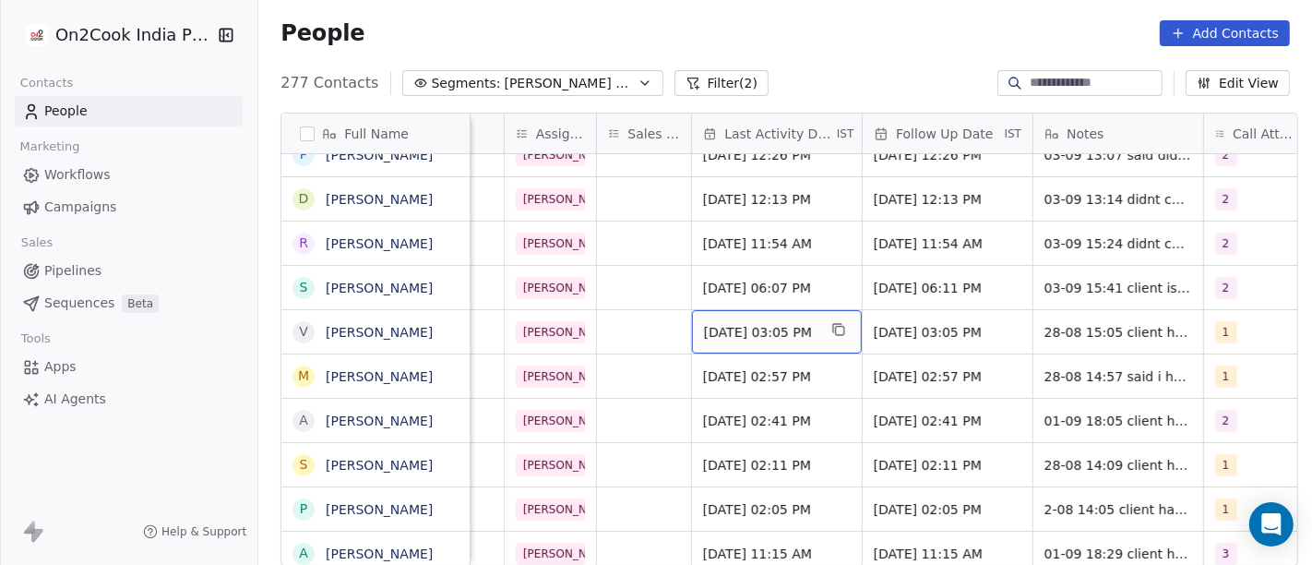
click at [767, 329] on span "[DATE] 03:05 PM" at bounding box center [760, 332] width 113 height 18
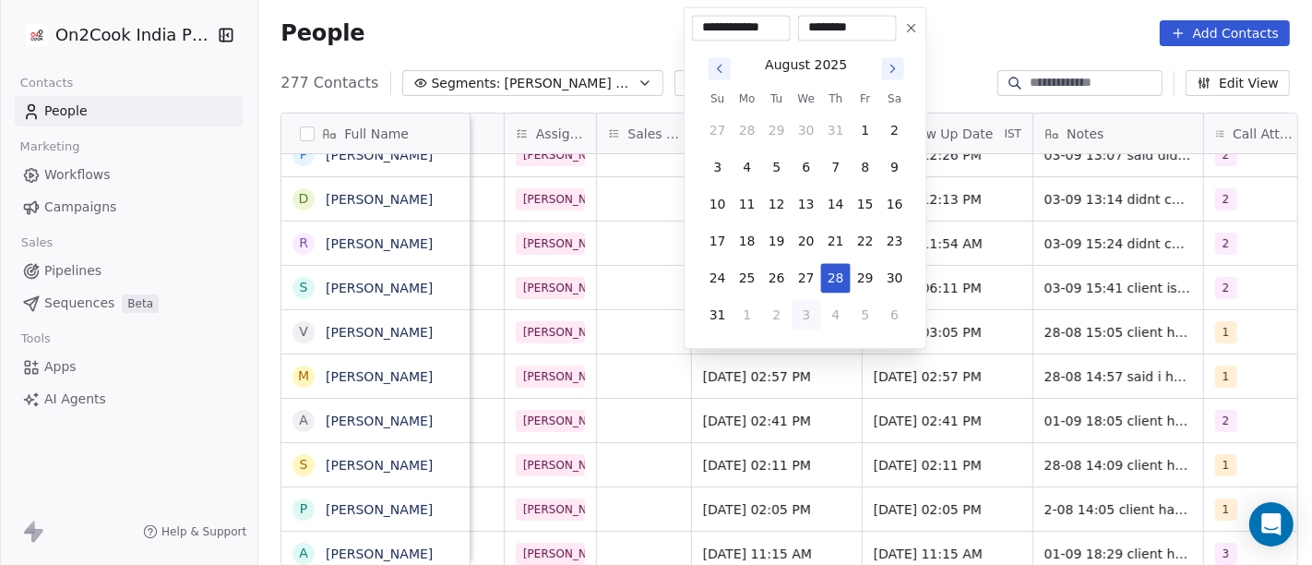
click at [803, 307] on button "3" at bounding box center [806, 315] width 30 height 30
type input "**********"
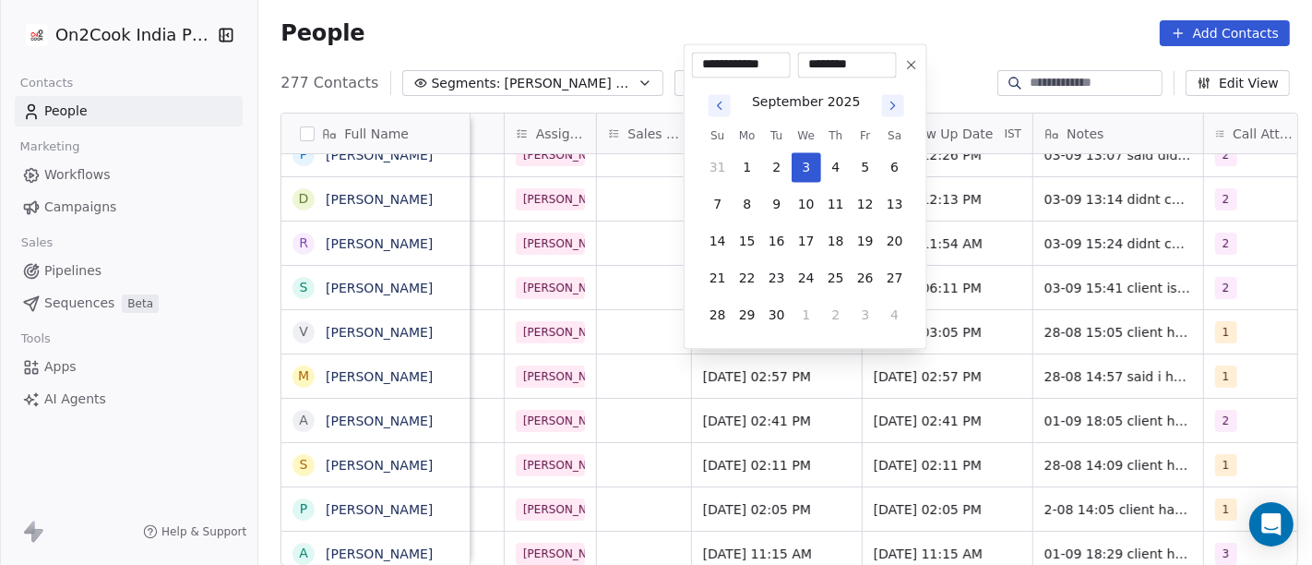
click at [932, 48] on html "On2Cook India Pvt. Ltd. Contacts People Marketing Workflows Campaigns Sales Pip…" at bounding box center [656, 282] width 1312 height 565
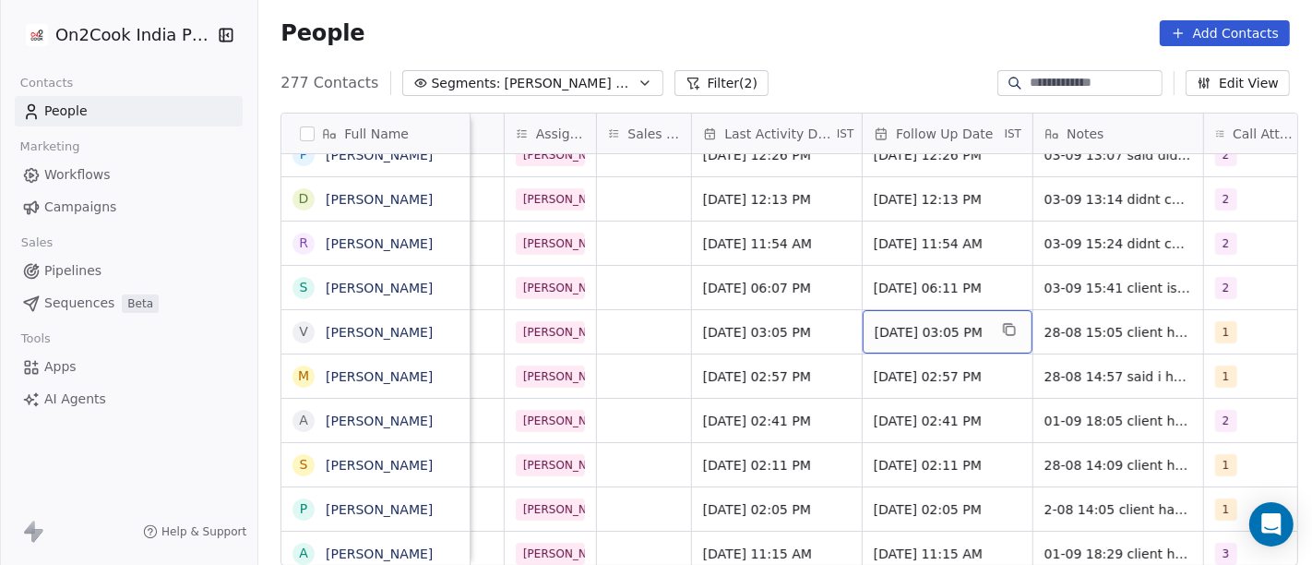
click at [924, 343] on div "[DATE] 03:05 PM" at bounding box center [947, 331] width 170 height 43
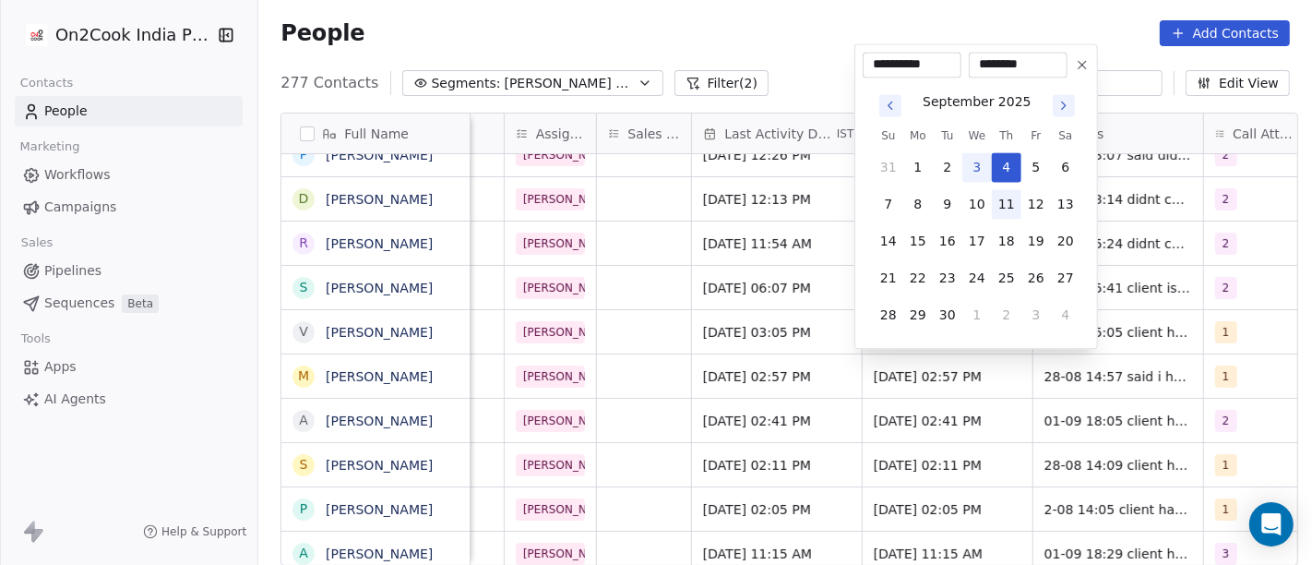
click at [1000, 204] on button "11" at bounding box center [1007, 204] width 30 height 30
type input "**********"
click at [758, 62] on html "On2Cook India Pvt. Ltd. Contacts People Marketing Workflows Campaigns Sales Pip…" at bounding box center [656, 282] width 1312 height 565
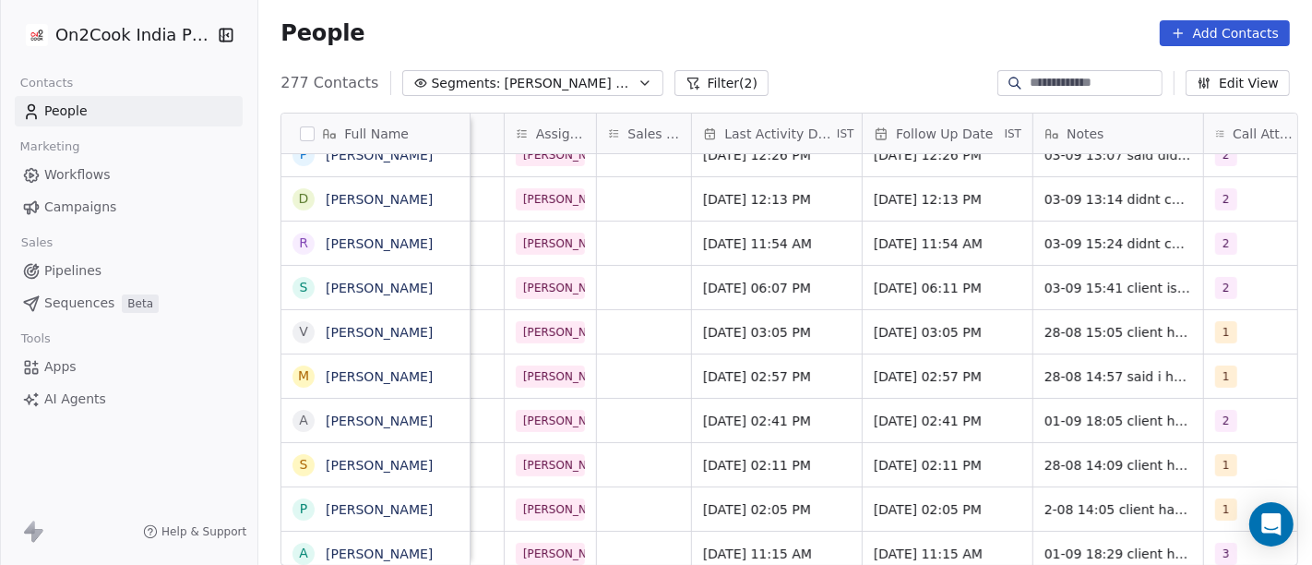
scroll to position [4, 1106]
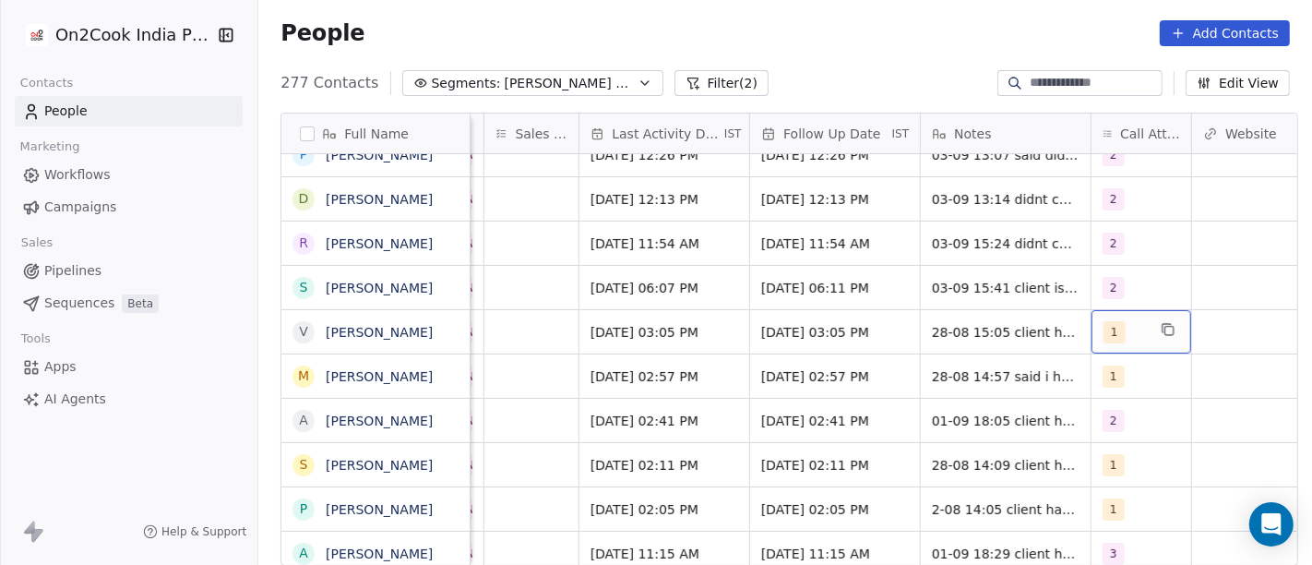
click at [1103, 330] on span "1" at bounding box center [1114, 332] width 22 height 22
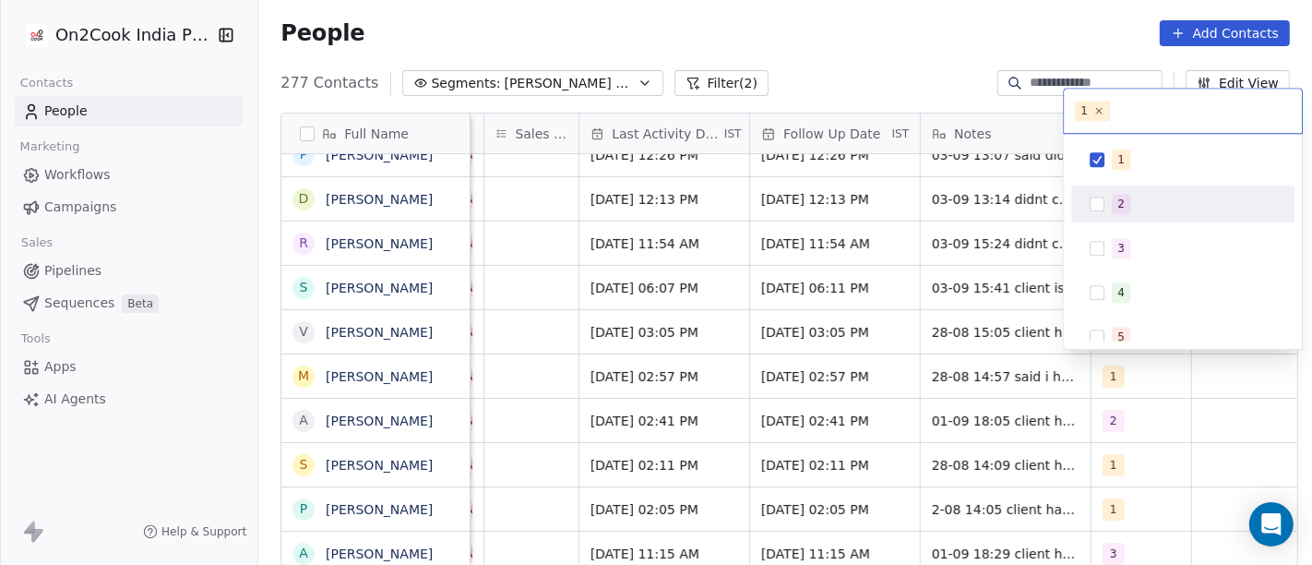
click at [1099, 207] on button "Suggestions" at bounding box center [1096, 203] width 15 height 15
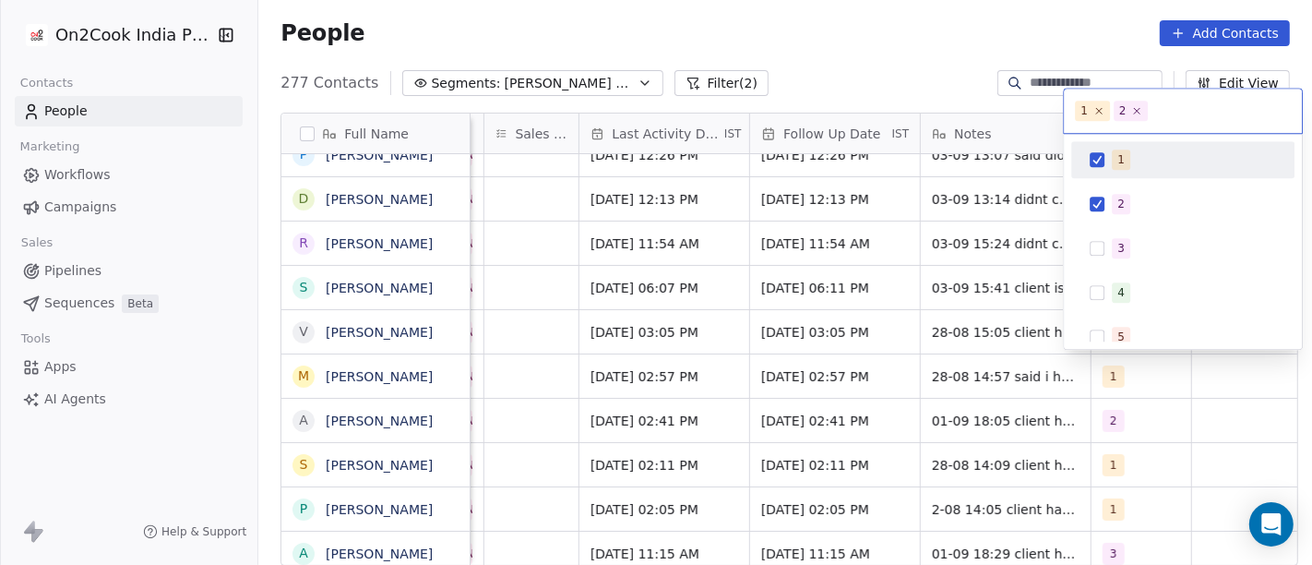
click at [1094, 157] on button "Suggestions" at bounding box center [1096, 159] width 15 height 15
click at [946, 77] on html "On2Cook India Pvt. Ltd. Contacts People Marketing Workflows Campaigns Sales Pip…" at bounding box center [656, 282] width 1312 height 565
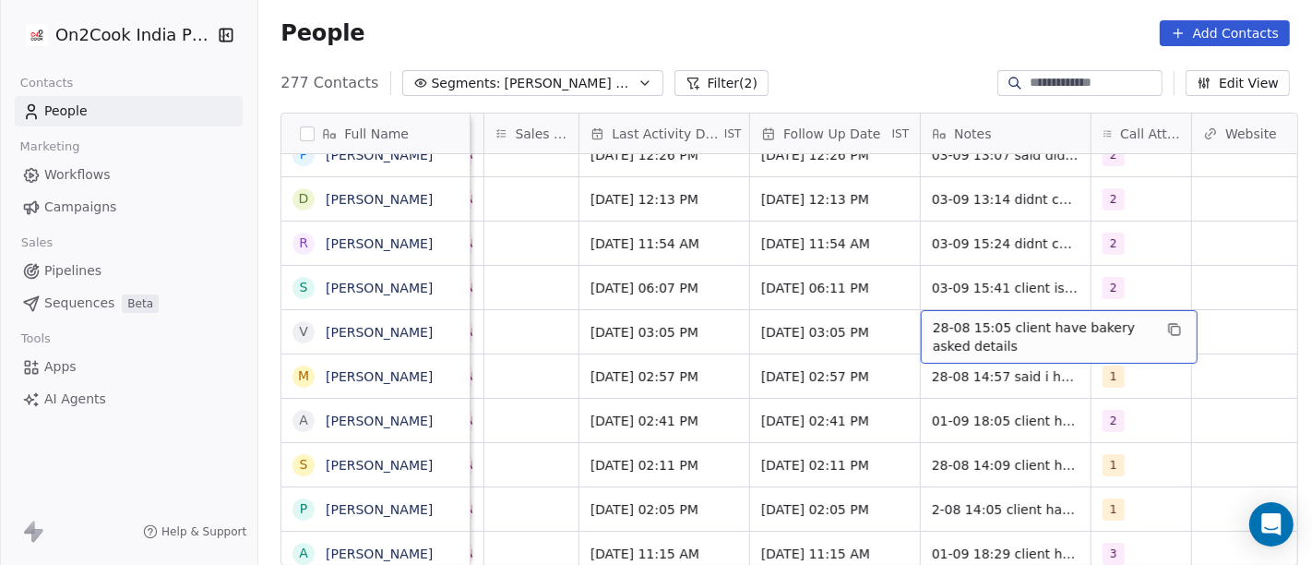
click at [999, 327] on span "28-08 15:05 client have bakery asked details" at bounding box center [1043, 336] width 220 height 37
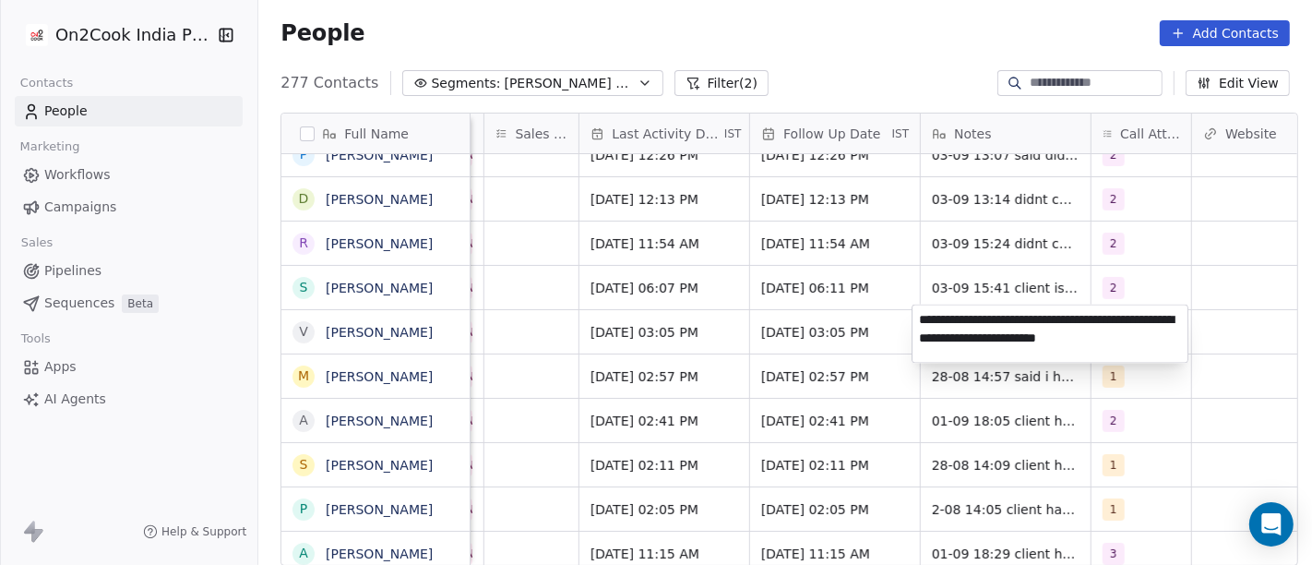
type textarea "**********"
click at [1207, 442] on html "On2Cook India Pvt. Ltd. Contacts People Marketing Workflows Campaigns Sales Pip…" at bounding box center [656, 282] width 1312 height 565
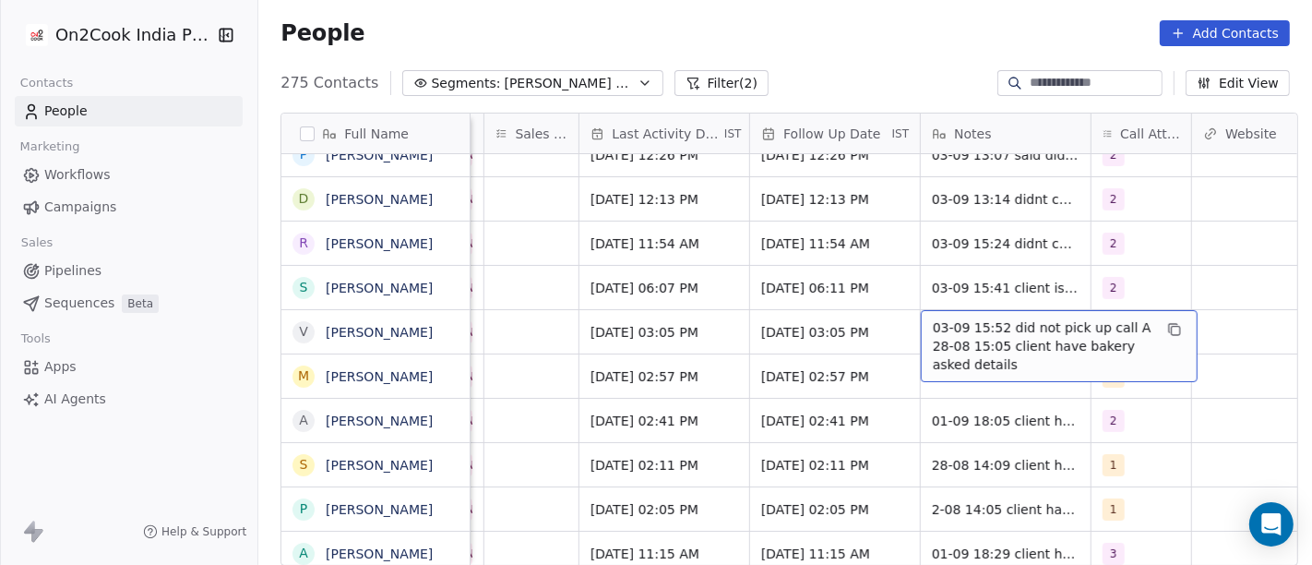
click at [1123, 323] on span "03-09 15:52 did not pick up call A 28-08 15:05 client have bakery asked details" at bounding box center [1043, 345] width 220 height 55
click at [1123, 318] on span "03-09 15:52 did not pick up call A 28-08 15:05 client have bakery asked details" at bounding box center [1043, 345] width 220 height 55
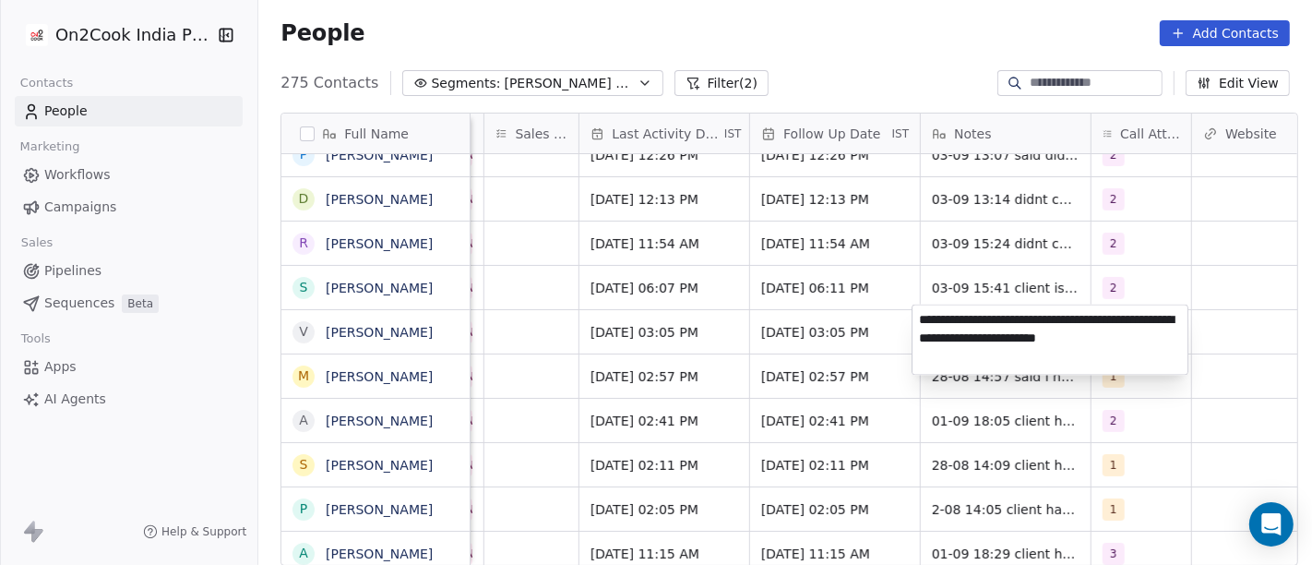
click at [1104, 322] on textarea "**********" at bounding box center [1049, 339] width 275 height 69
type textarea "**********"
click at [1179, 423] on html "On2Cook India Pvt. Ltd. Contacts People Marketing Workflows Campaigns Sales Pip…" at bounding box center [656, 282] width 1312 height 565
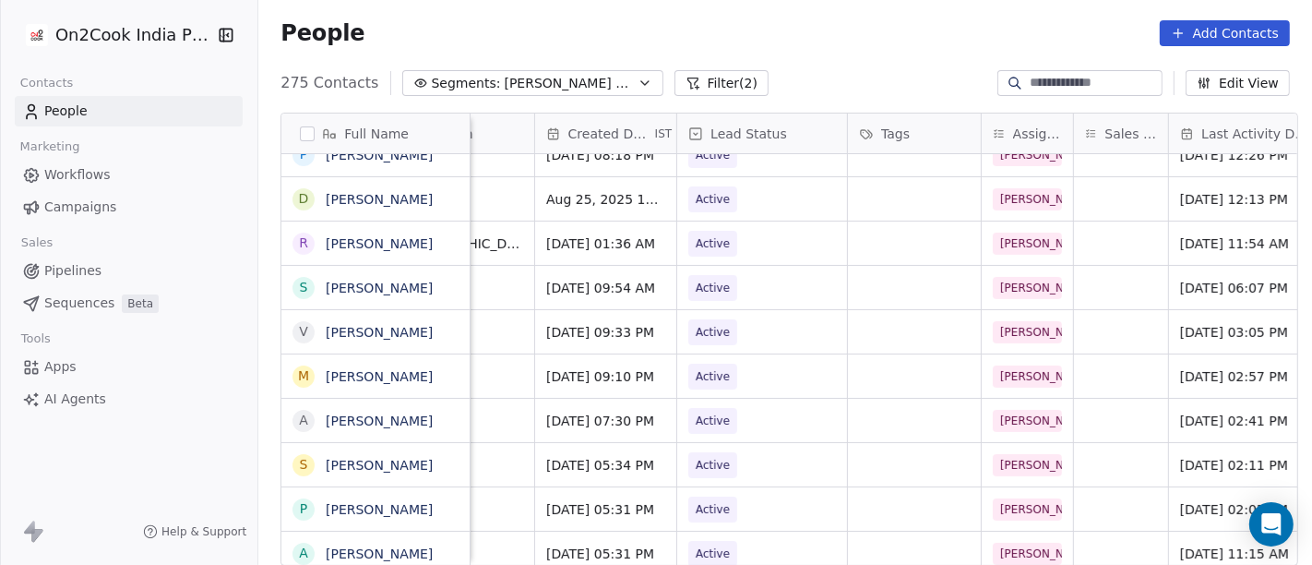
scroll to position [4, 517]
click at [703, 323] on span "Active" at bounding box center [713, 332] width 34 height 18
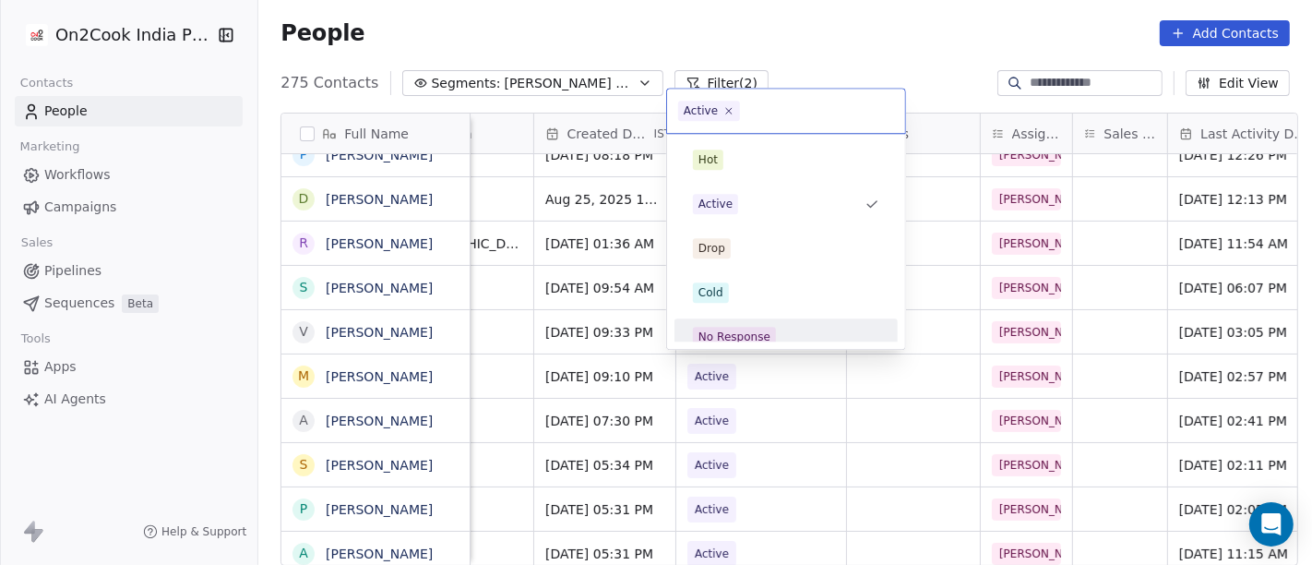
click at [755, 329] on div "No Response" at bounding box center [734, 336] width 72 height 17
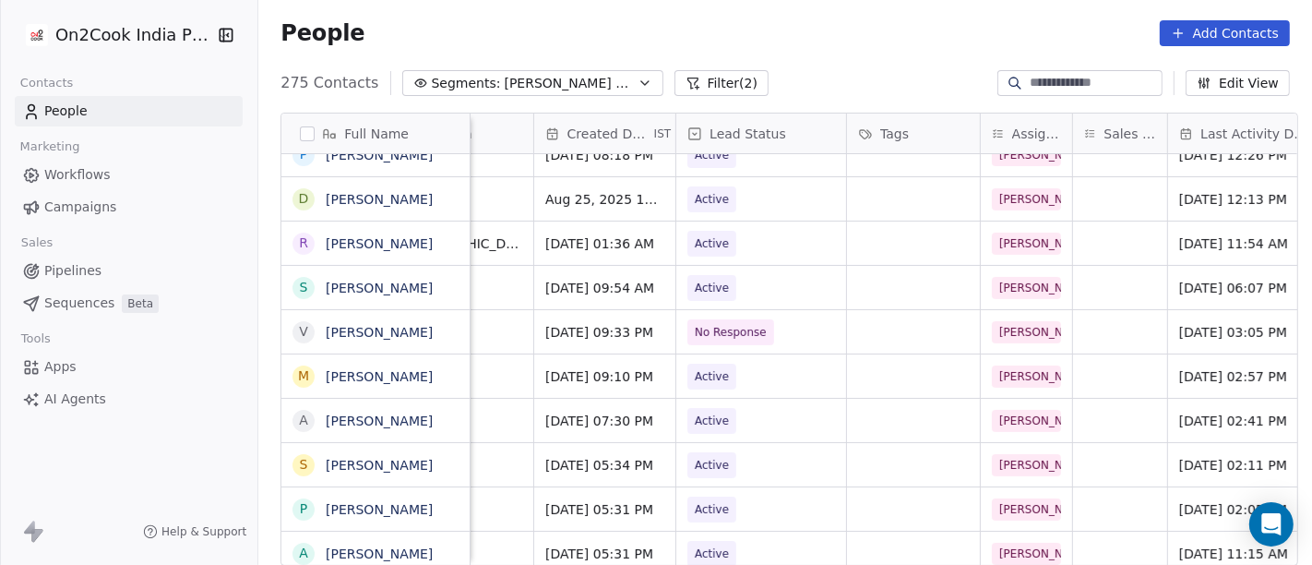
click at [816, 68] on div "275 Contacts Segments: [PERSON_NAME] Follow up Hot Active Filter (2) Edit View" at bounding box center [784, 83] width 1053 height 30
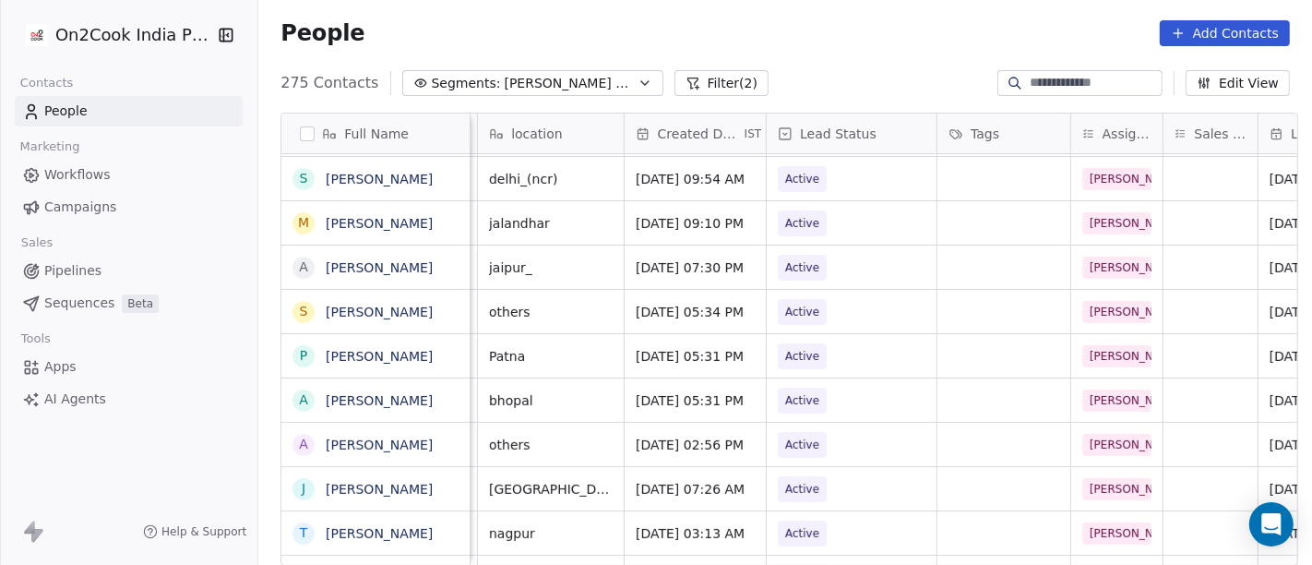
scroll to position [4, 428]
click at [551, 90] on span "[PERSON_NAME] Follow up Hot Active" at bounding box center [569, 83] width 129 height 19
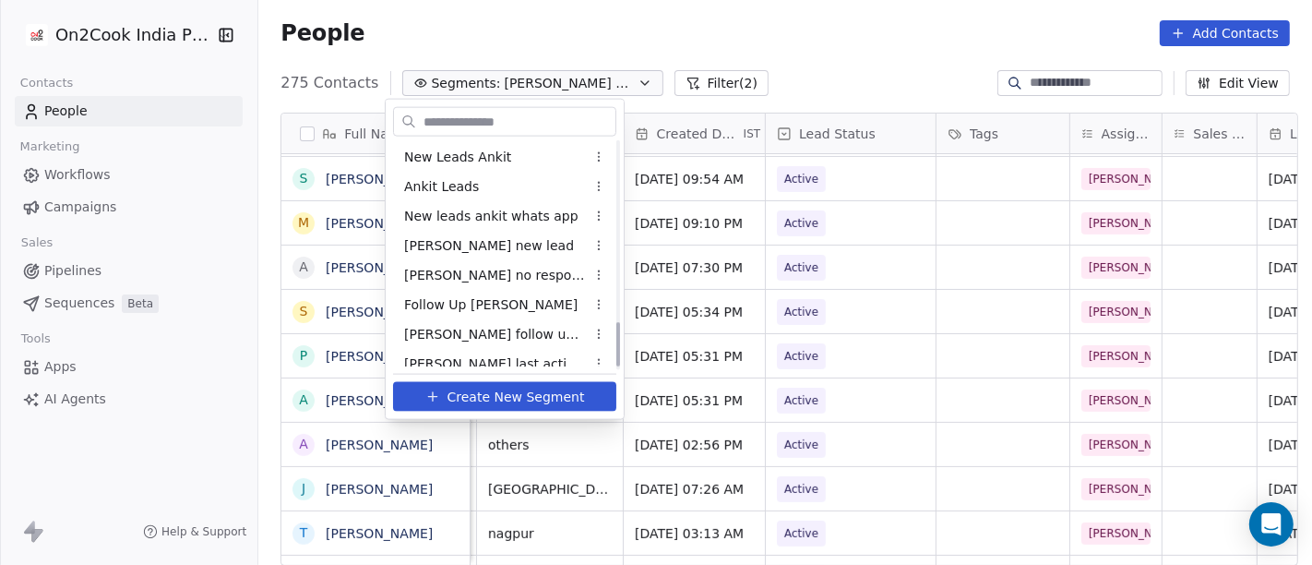
scroll to position [927, 0]
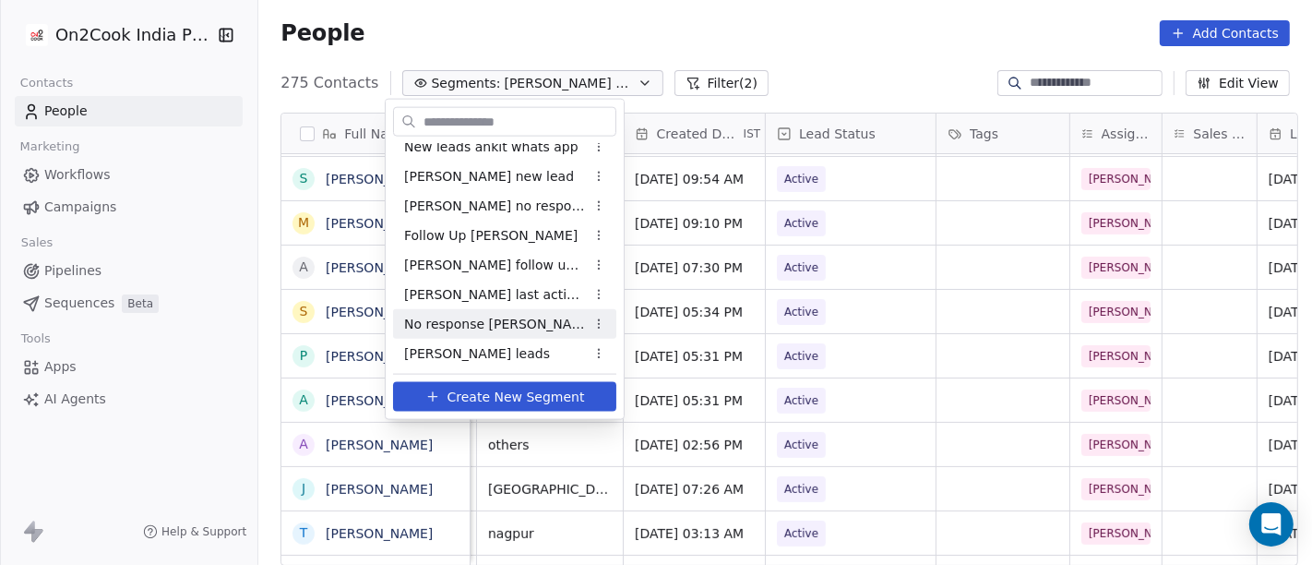
click at [491, 323] on span "No response [PERSON_NAME]" at bounding box center [494, 323] width 181 height 19
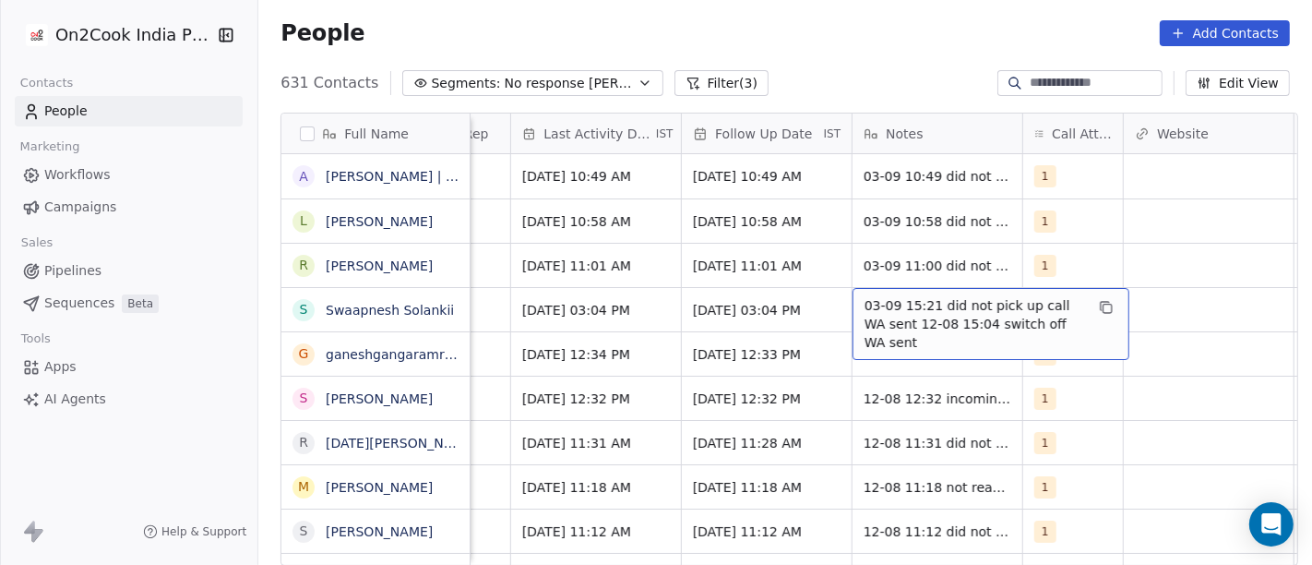
scroll to position [0, 1141]
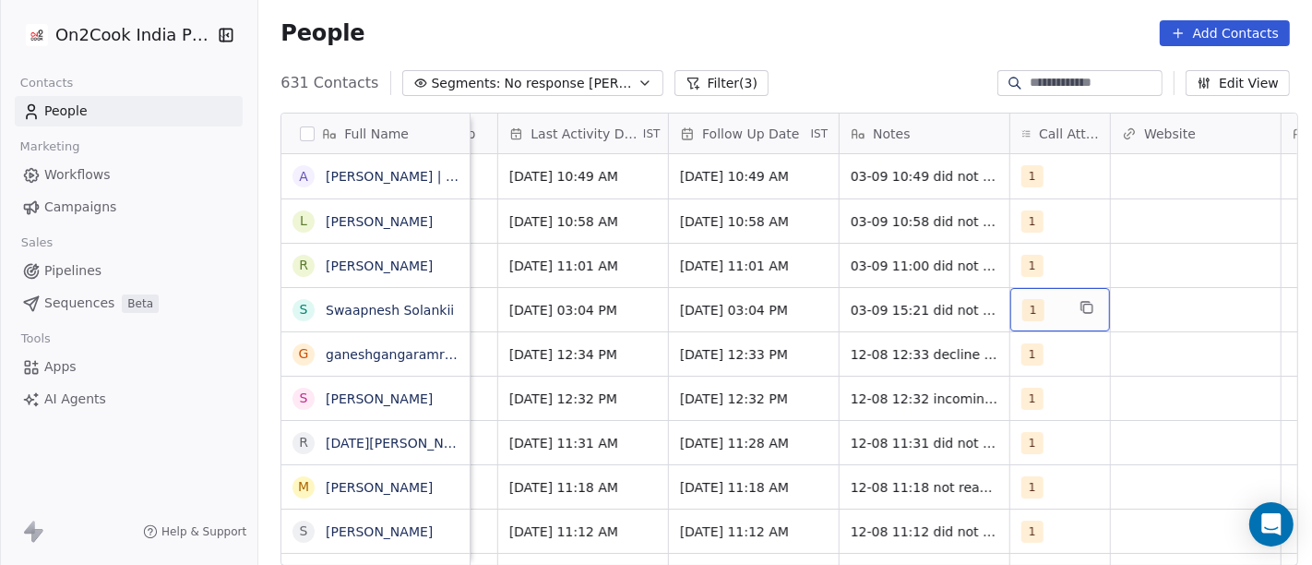
click at [1038, 288] on div "1" at bounding box center [1060, 309] width 100 height 43
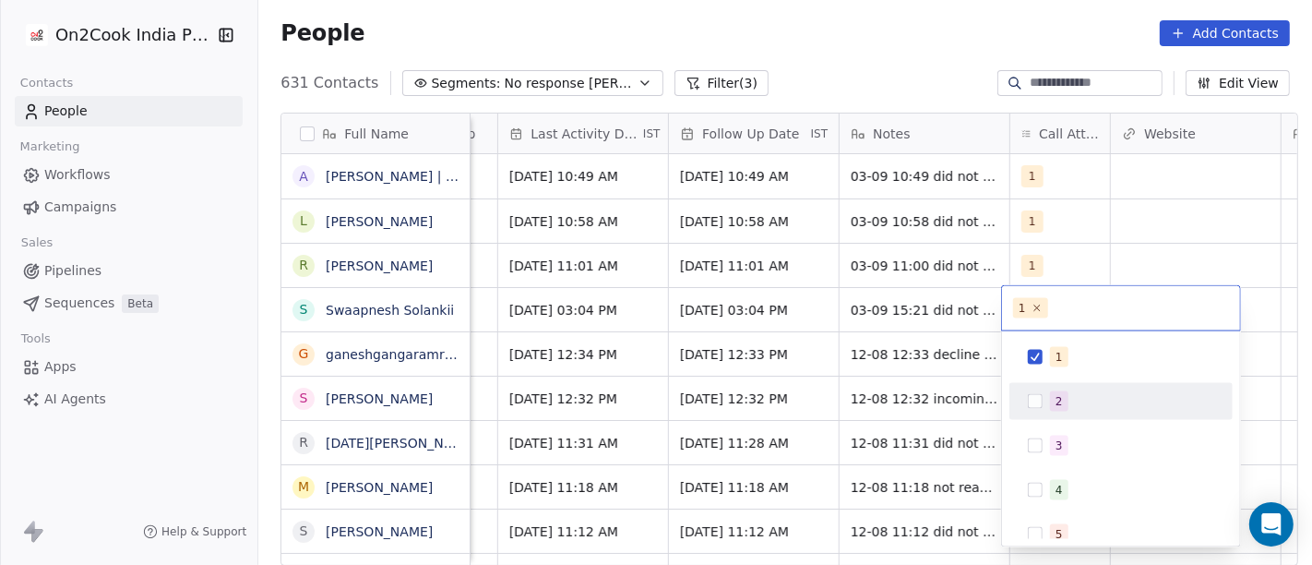
click at [1056, 387] on div "2" at bounding box center [1121, 402] width 208 height 30
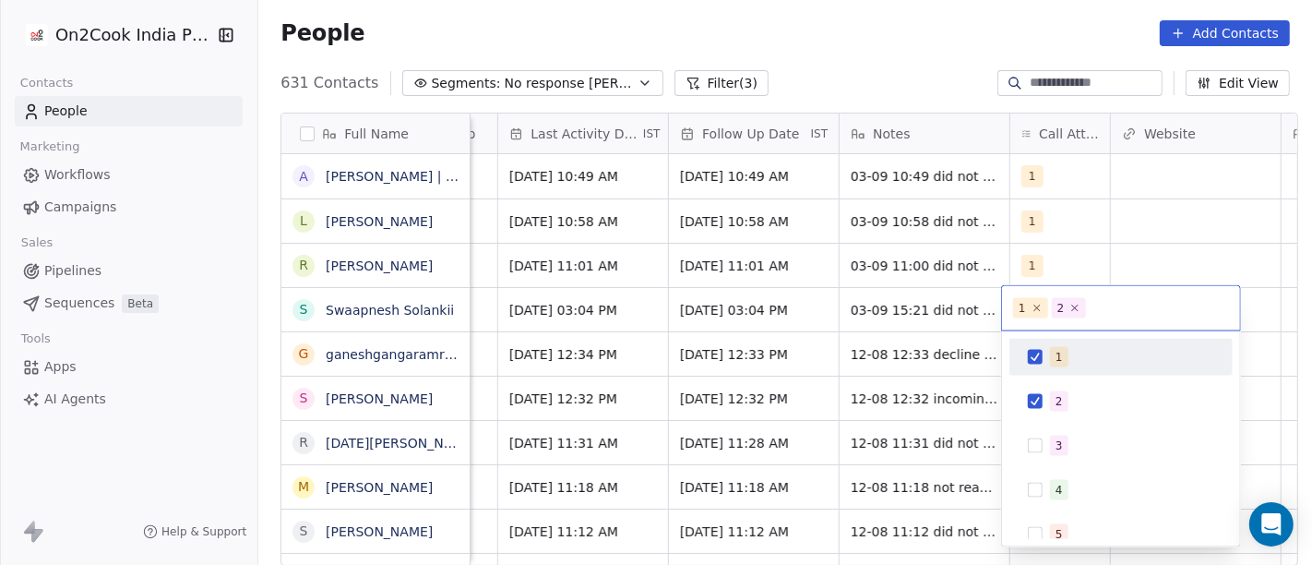
click at [1053, 358] on span "1" at bounding box center [1059, 357] width 18 height 20
click at [909, 62] on html "On2Cook India Pvt. Ltd. Contacts People Marketing Workflows Campaigns Sales Pip…" at bounding box center [656, 282] width 1312 height 565
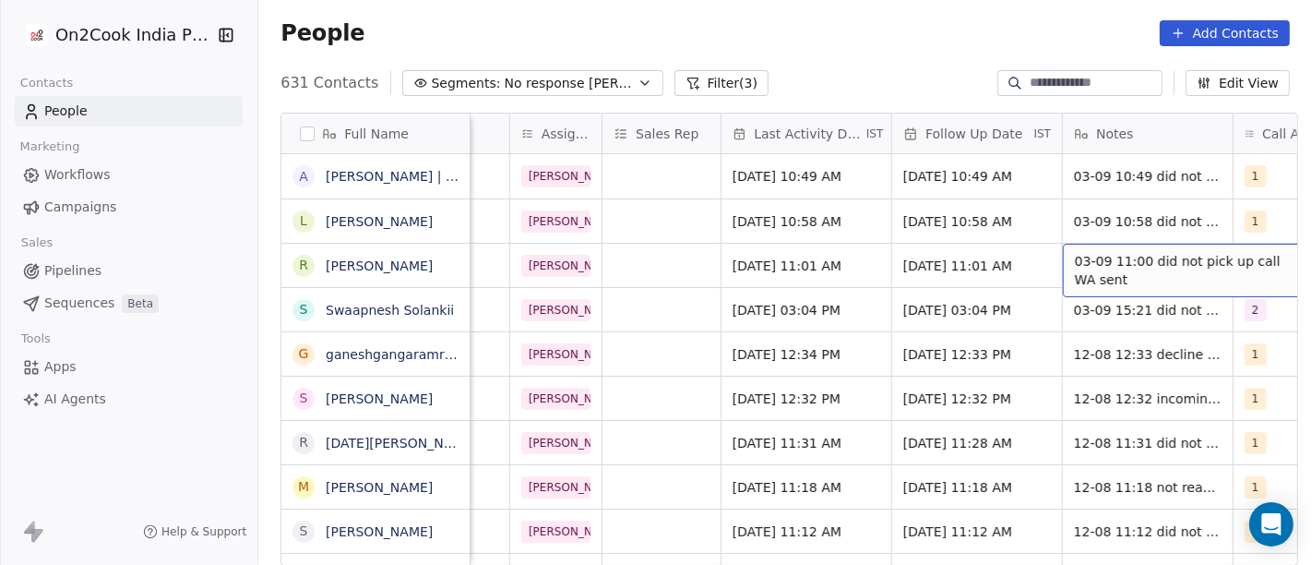
scroll to position [0, 904]
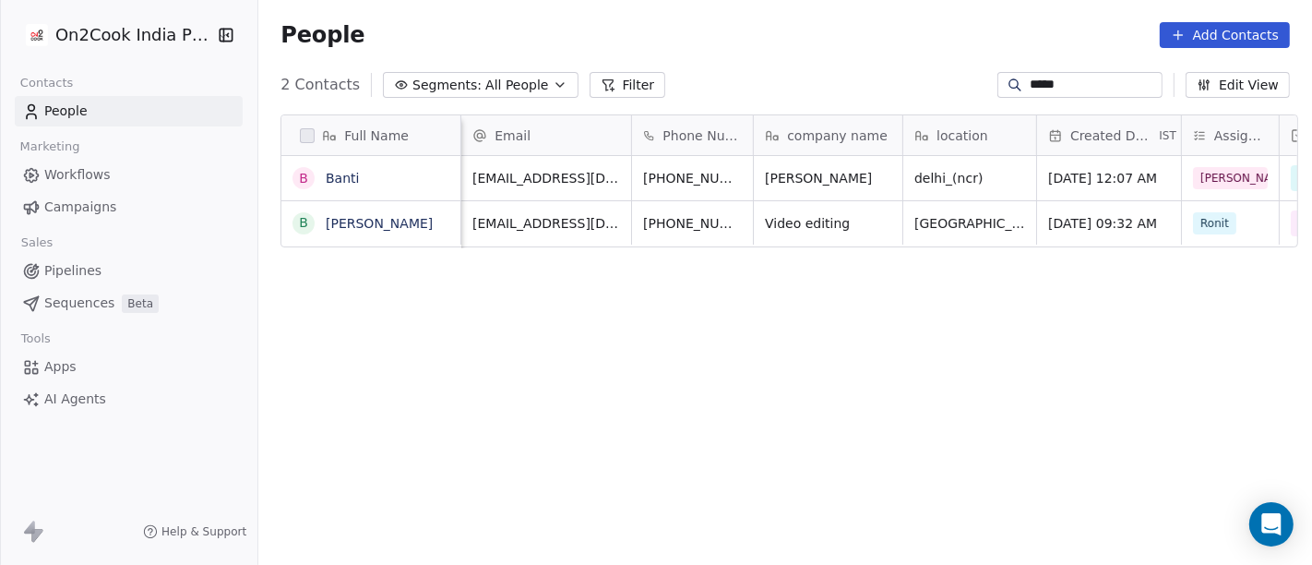
scroll to position [482, 1046]
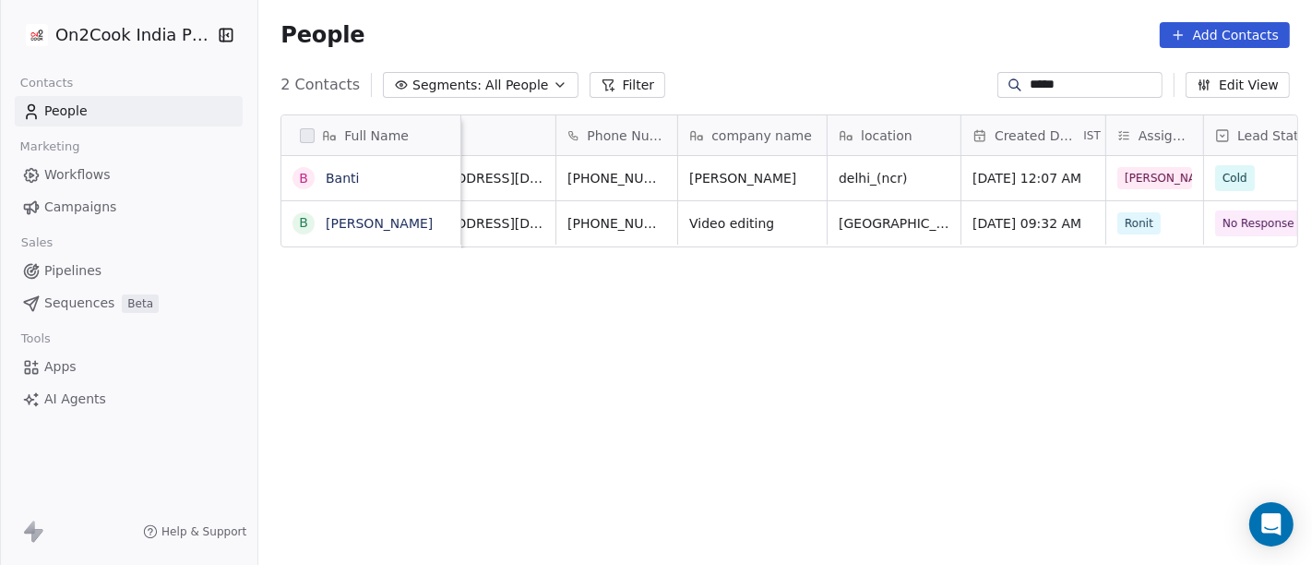
click at [1055, 83] on input "*****" at bounding box center [1093, 85] width 129 height 18
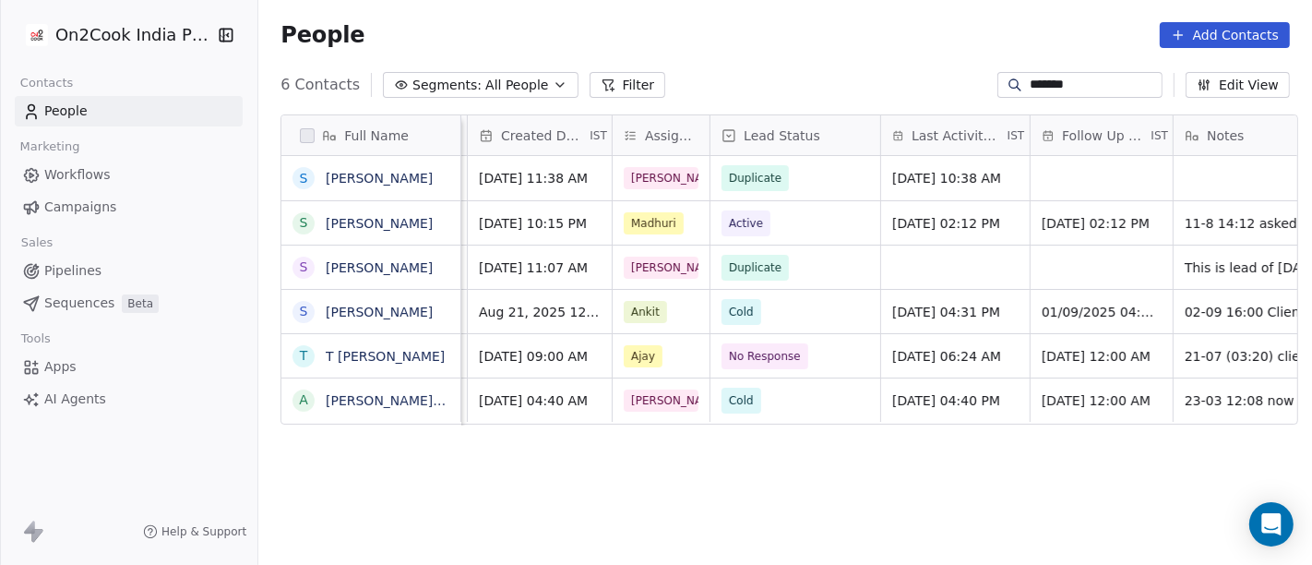
scroll to position [0, 574]
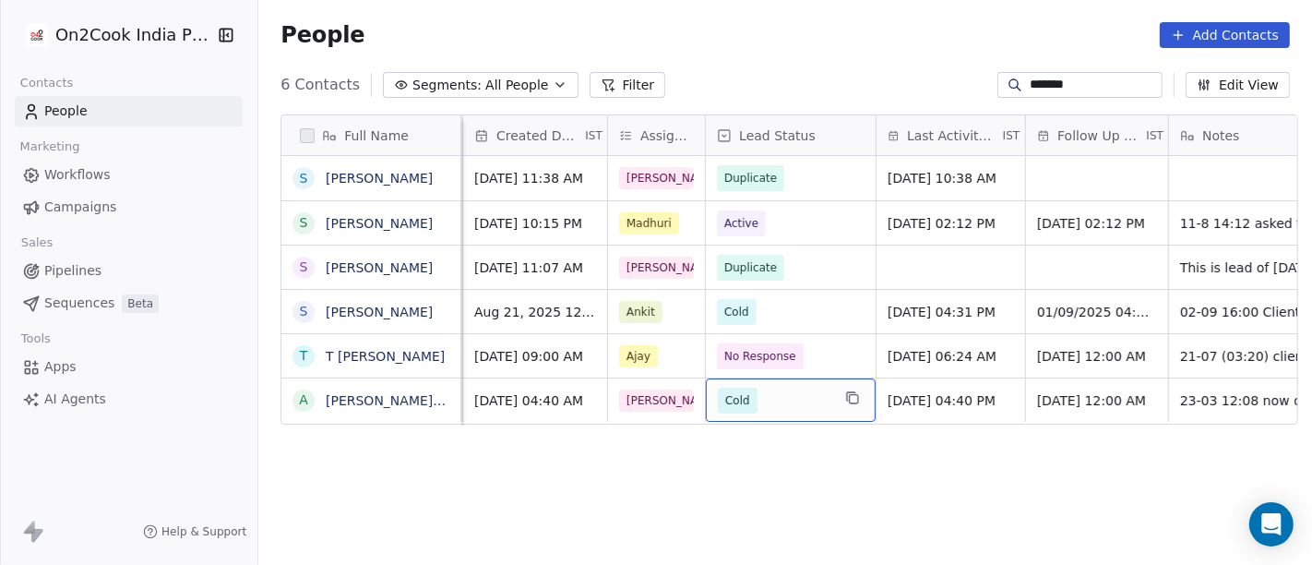
click at [785, 404] on span "Cold" at bounding box center [774, 400] width 113 height 26
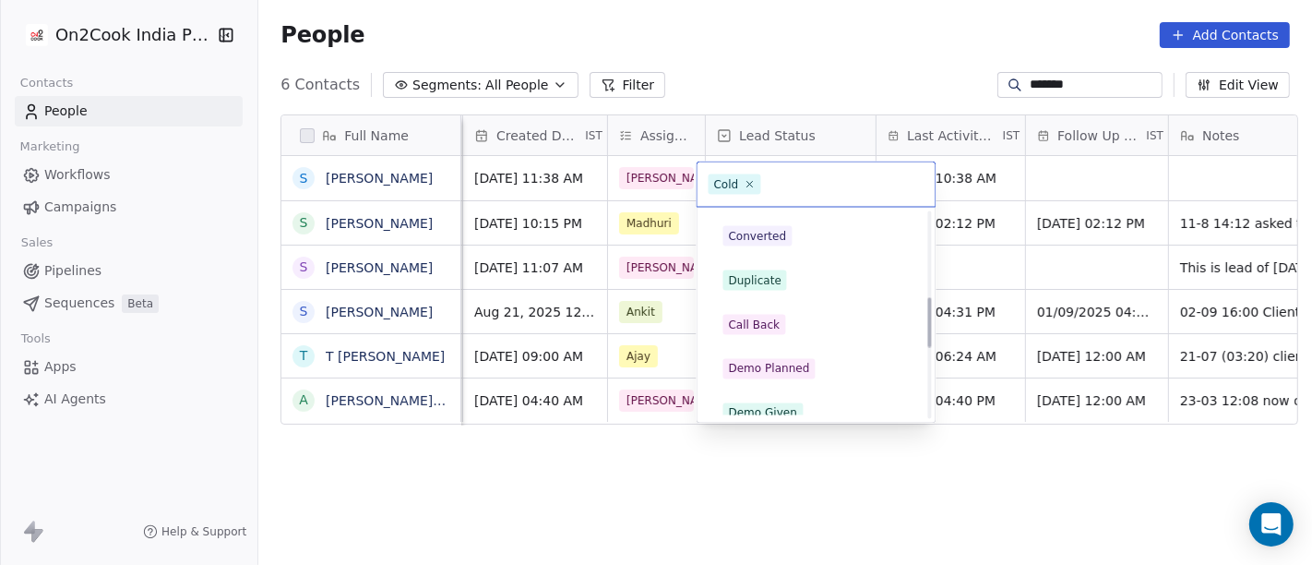
scroll to position [410, 0]
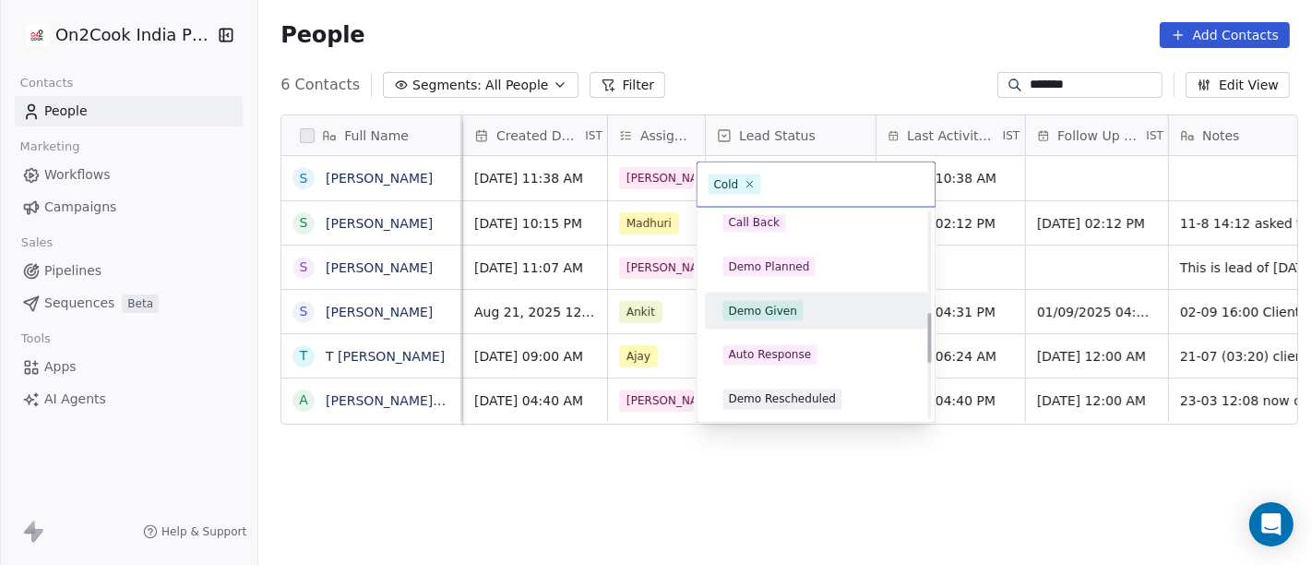
click at [765, 305] on div "Demo Given" at bounding box center [763, 311] width 69 height 17
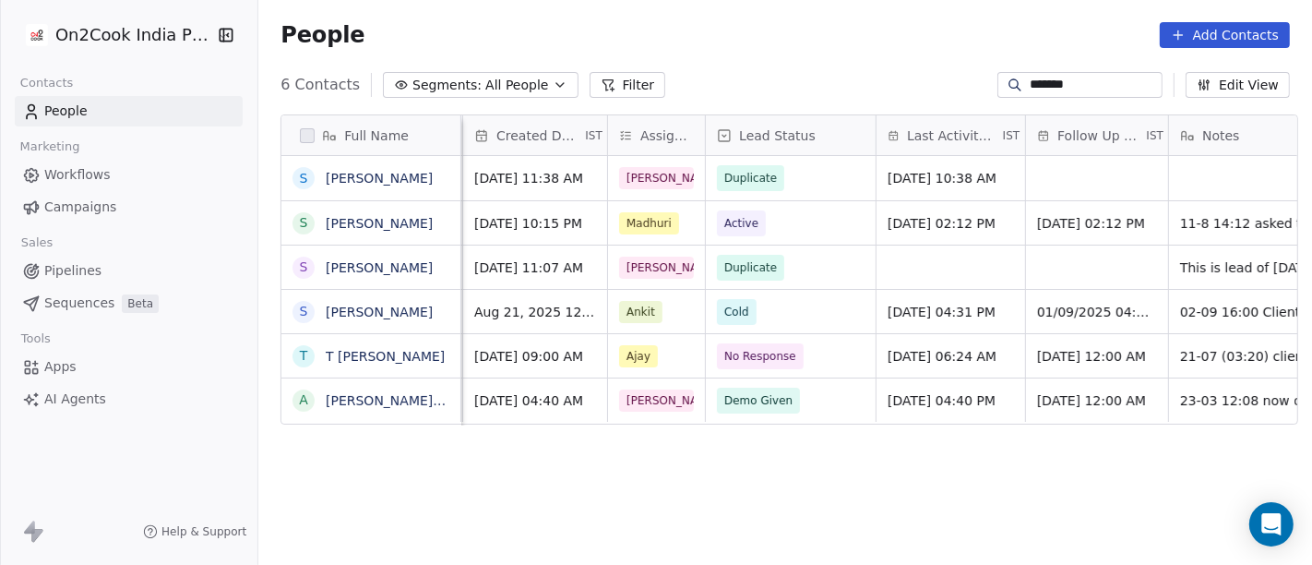
click at [764, 515] on div "Full Name S Sukumar Singh S Sukumar Shastri S Sukumar Singh S Sukumar Shah T T …" at bounding box center [784, 348] width 1053 height 497
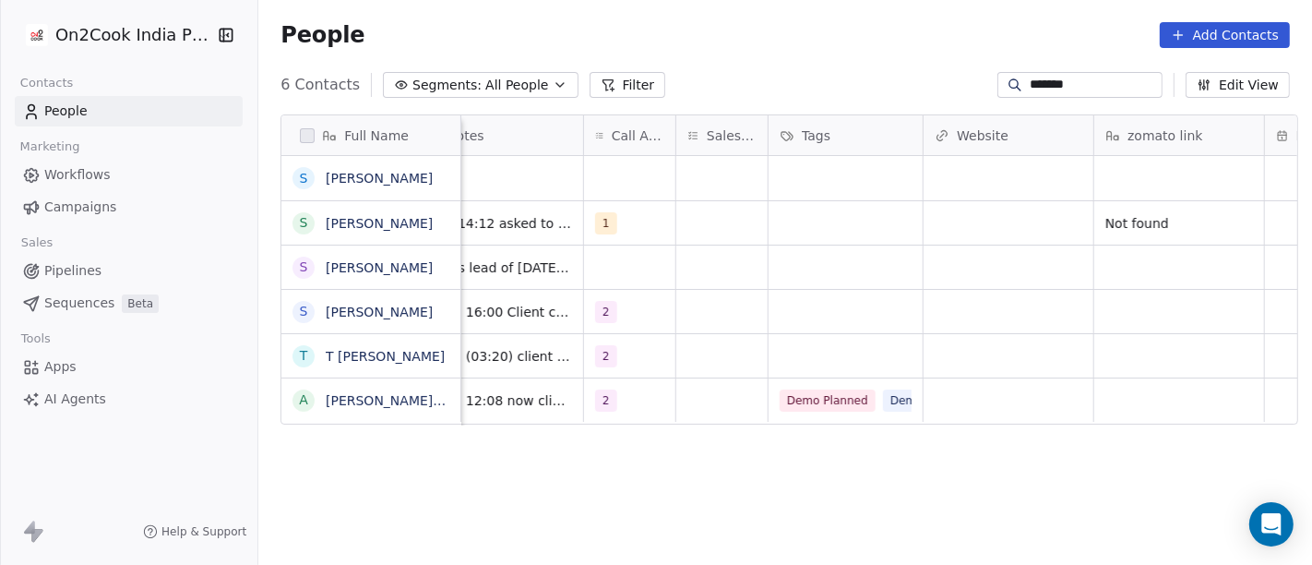
scroll to position [0, 1332]
click at [726, 398] on div "grid" at bounding box center [718, 399] width 91 height 43
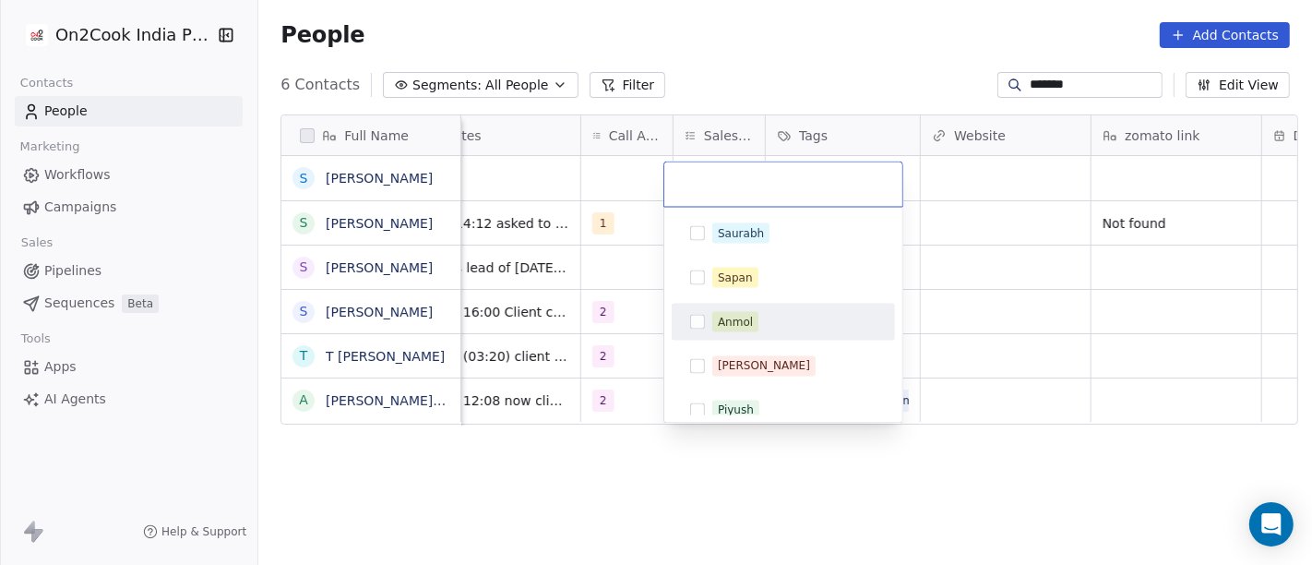
click at [738, 330] on span "Anmol" at bounding box center [735, 322] width 46 height 20
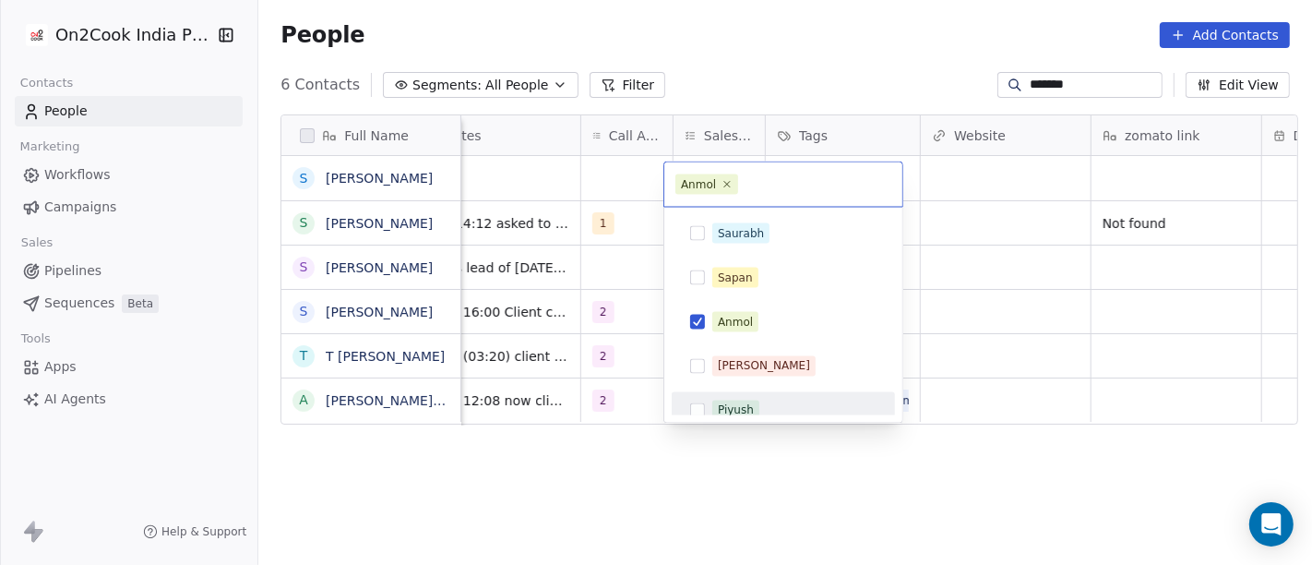
click at [779, 486] on html "On2Cook India Pvt. Ltd. Contacts People Marketing Workflows Campaigns Sales Pip…" at bounding box center [656, 282] width 1312 height 565
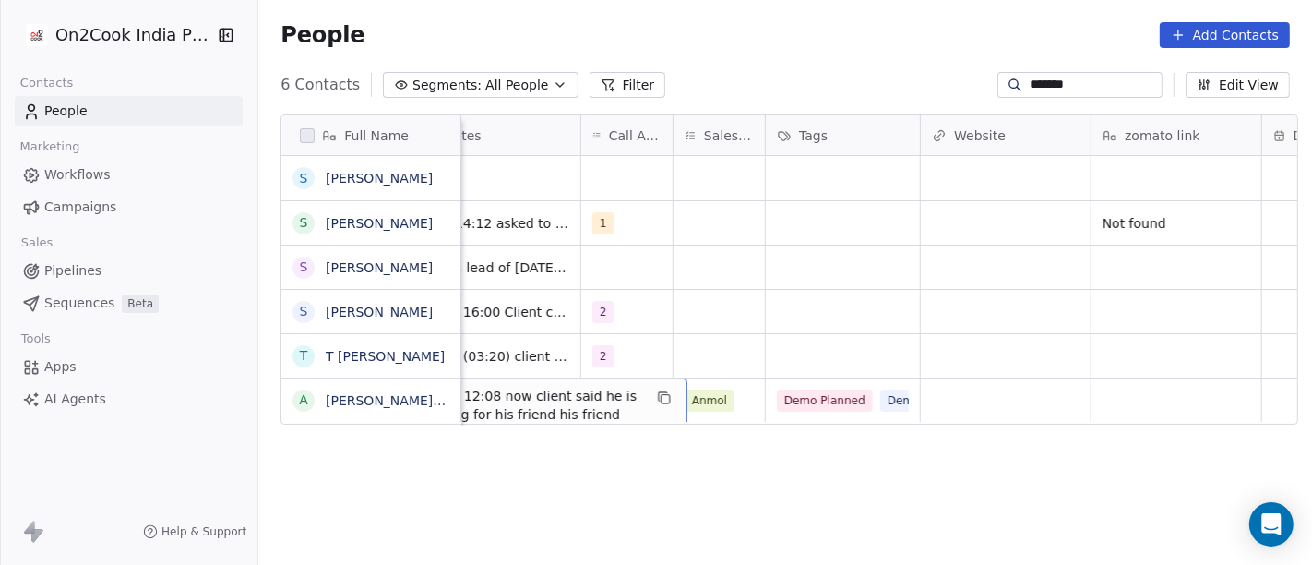
scroll to position [0, 1280]
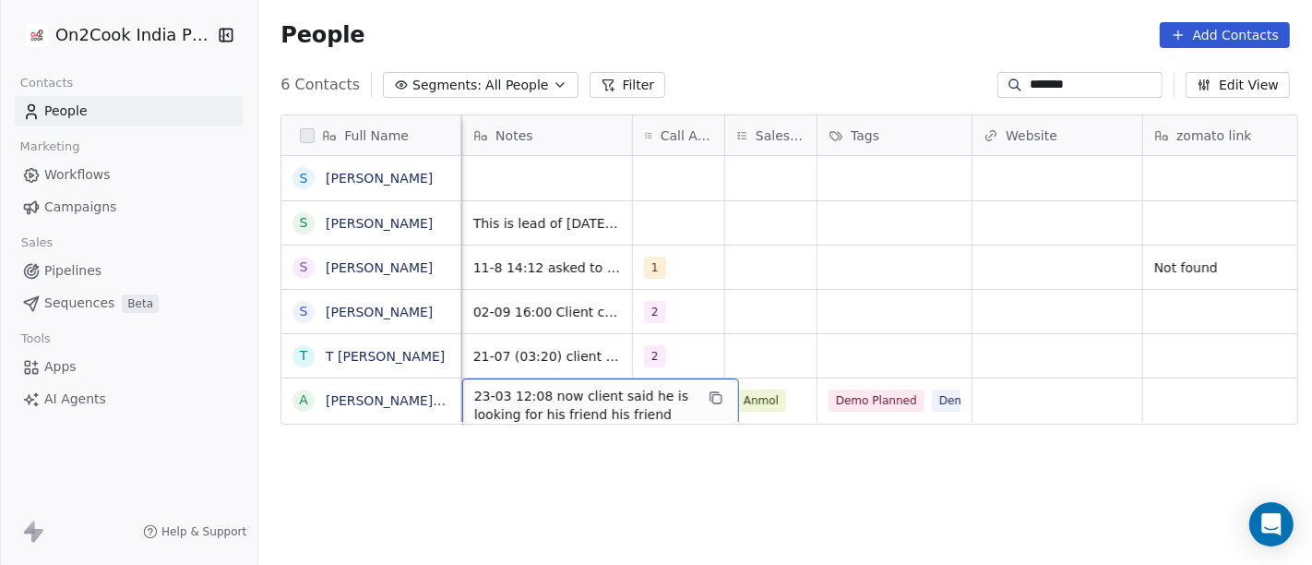
click at [577, 397] on span "23-03 12:08 now client said he is looking for his friend his friend have hotel …" at bounding box center [584, 424] width 220 height 74
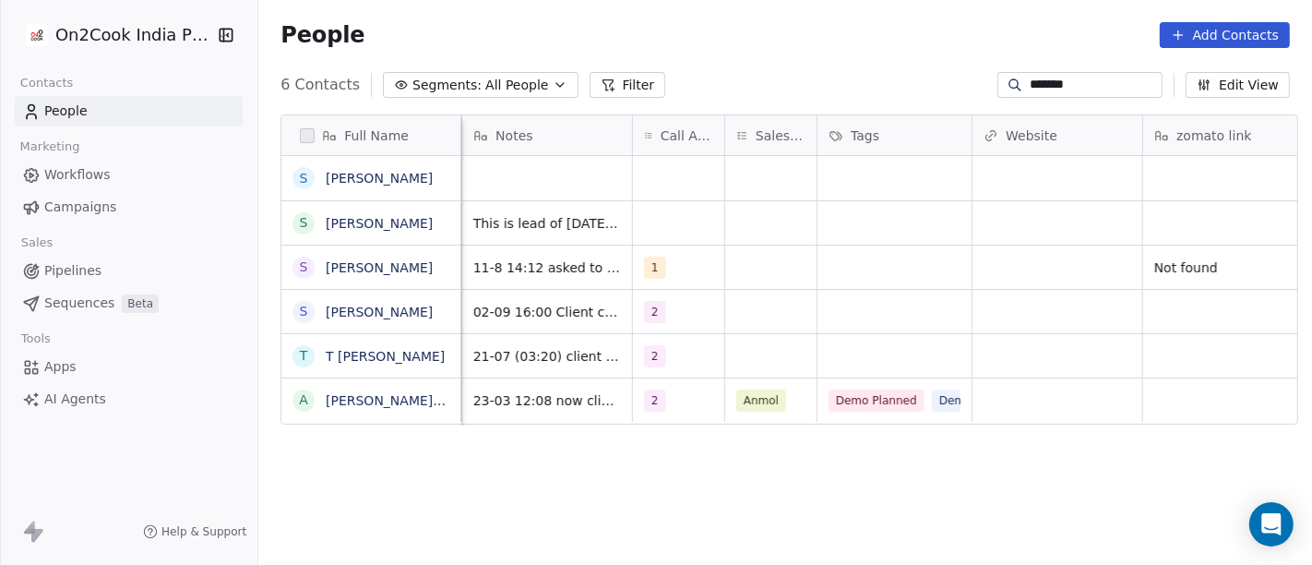
click at [821, 489] on html "On2Cook India Pvt. Ltd. Contacts People Marketing Workflows Campaigns Sales Pip…" at bounding box center [656, 282] width 1312 height 565
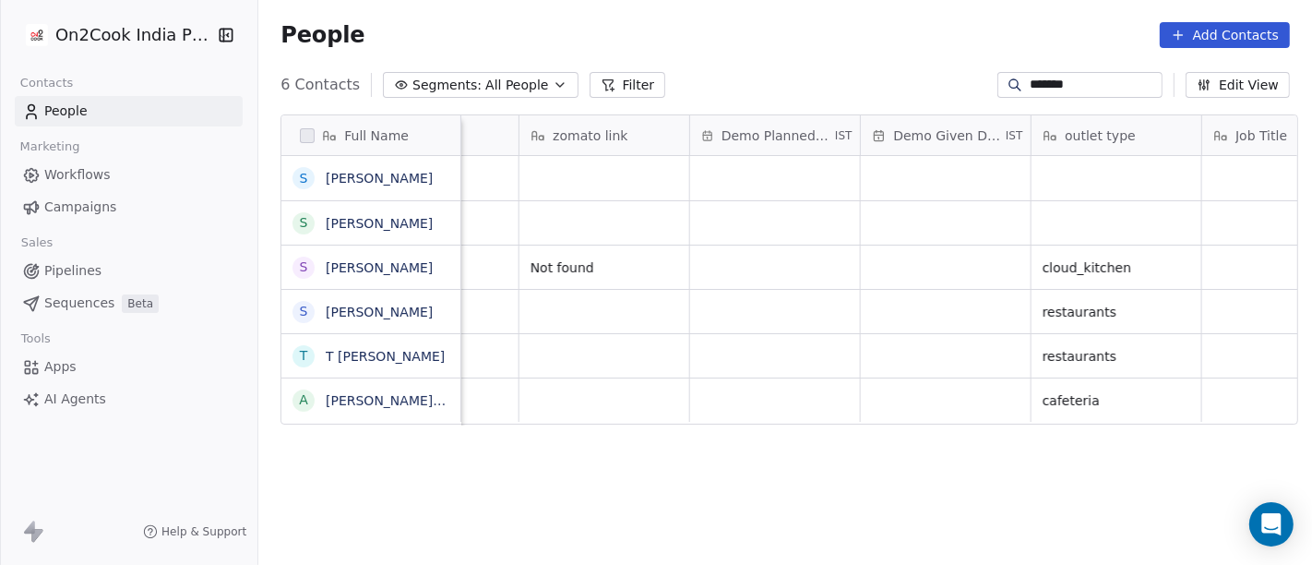
scroll to position [0, 1908]
click at [744, 126] on span "Demo Planned Date" at bounding box center [773, 135] width 110 height 18
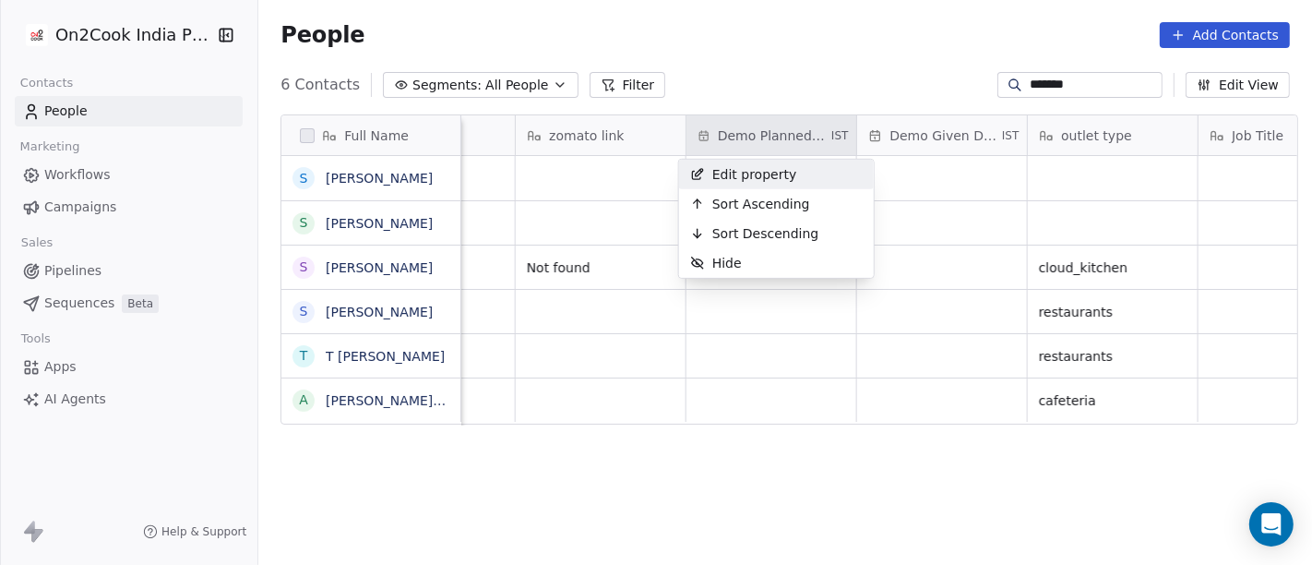
click at [816, 35] on html "On2Cook India Pvt. Ltd. Contacts People Marketing Workflows Campaigns Sales Pip…" at bounding box center [656, 282] width 1312 height 565
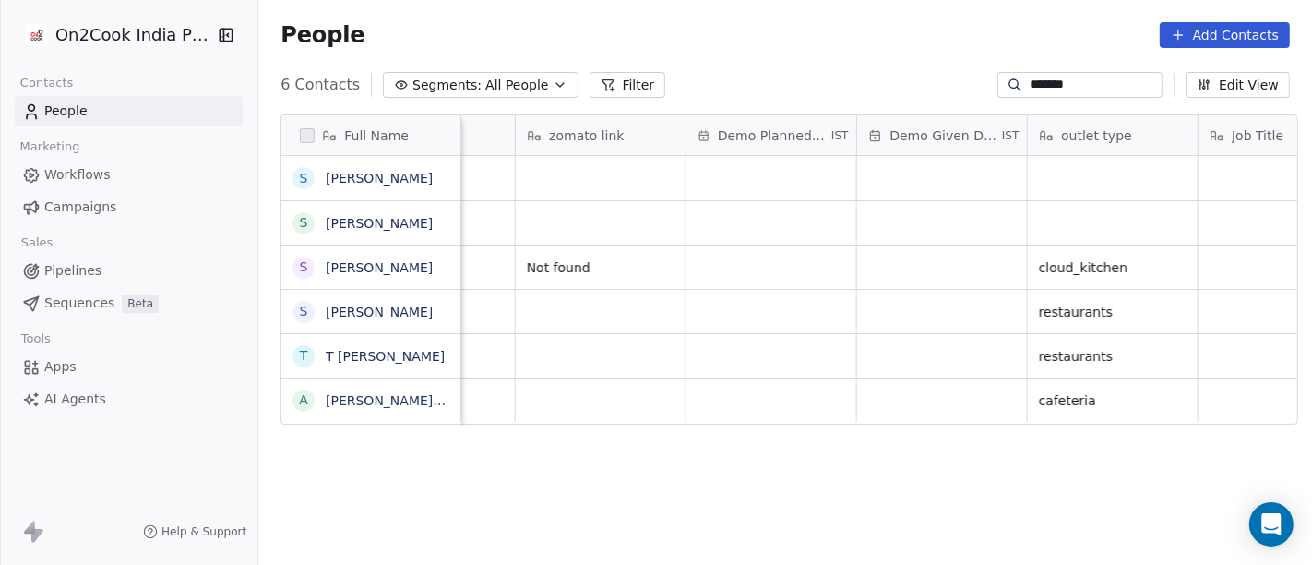
click at [731, 149] on div "Demo Planned Date IST" at bounding box center [771, 135] width 170 height 40
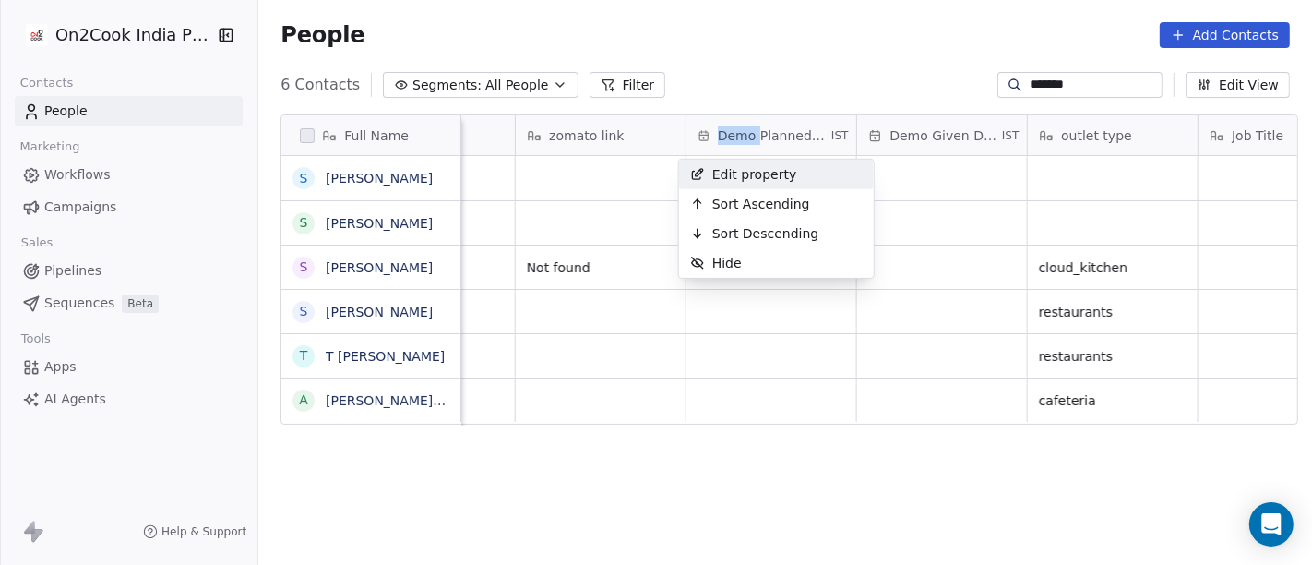
click at [731, 149] on html "On2Cook India Pvt. Ltd. Contacts People Marketing Workflows Campaigns Sales Pip…" at bounding box center [656, 282] width 1312 height 565
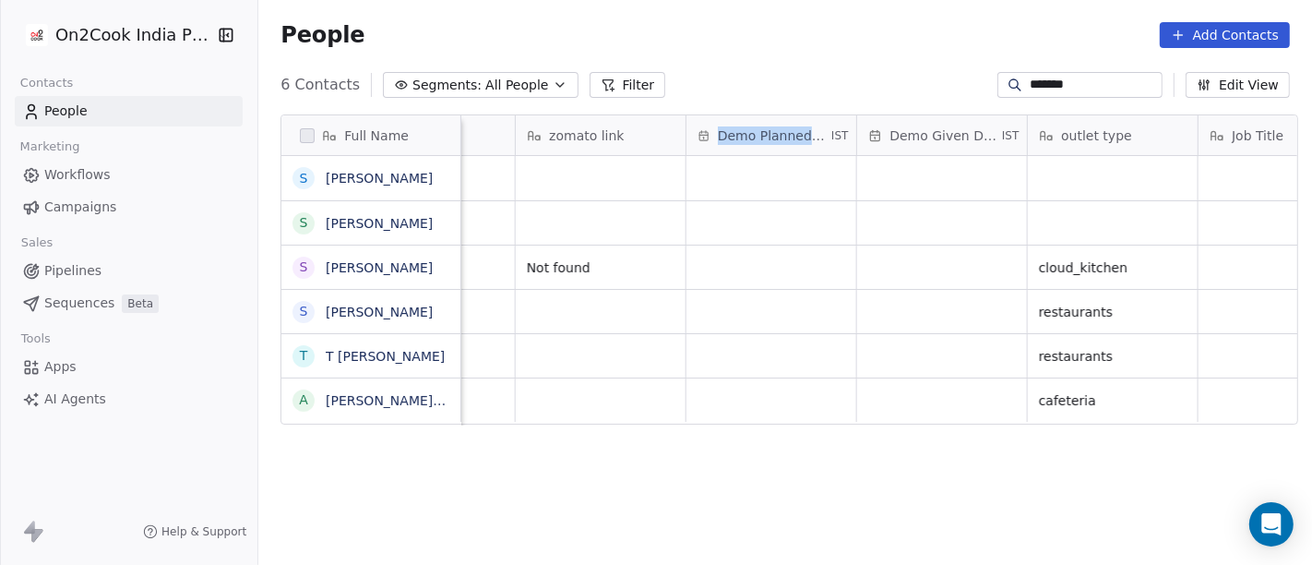
click at [731, 149] on div "Demo Planned Date IST" at bounding box center [771, 135] width 170 height 40
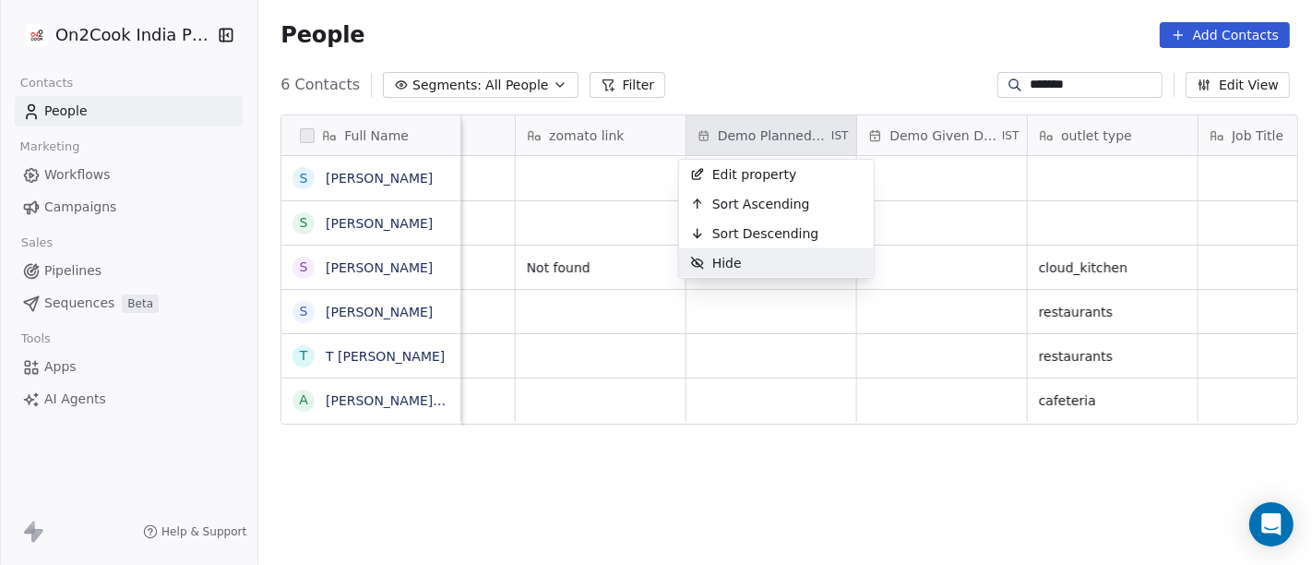
click at [754, 334] on html "On2Cook India Pvt. Ltd. Contacts People Marketing Workflows Campaigns Sales Pip…" at bounding box center [656, 282] width 1312 height 565
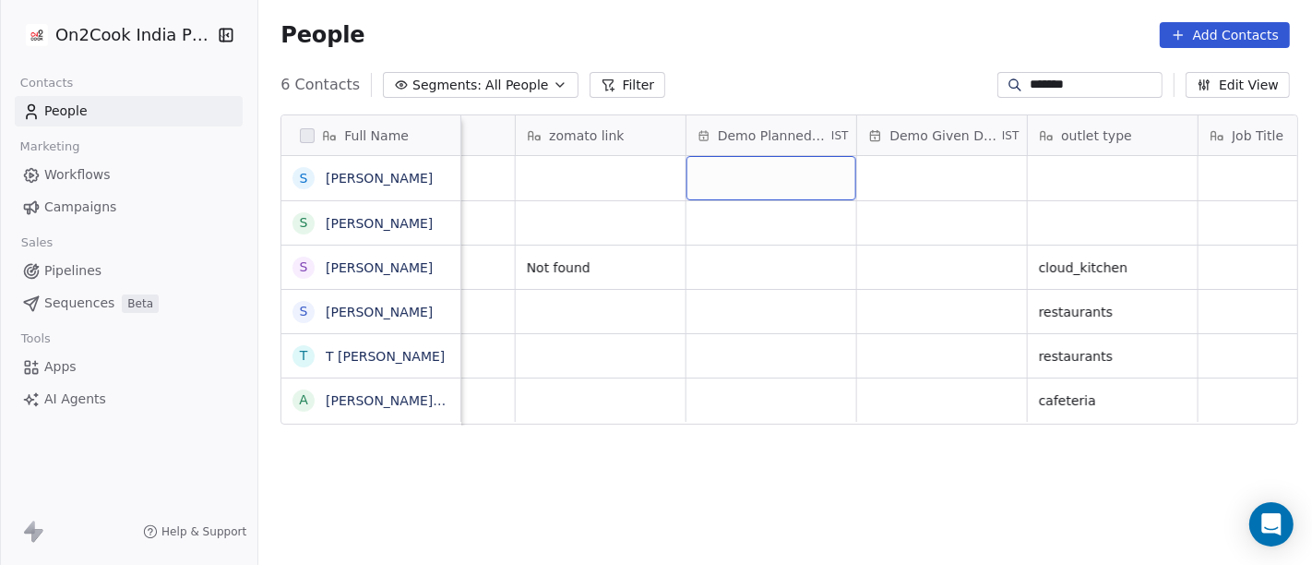
click at [731, 173] on div "grid" at bounding box center [771, 178] width 170 height 44
click at [767, 83] on html "On2Cook India Pvt. Ltd. Contacts People Marketing Workflows Campaigns Sales Pip…" at bounding box center [656, 282] width 1312 height 565
click at [753, 179] on span "Sep 03, 2025 02:43 PM" at bounding box center [754, 178] width 113 height 18
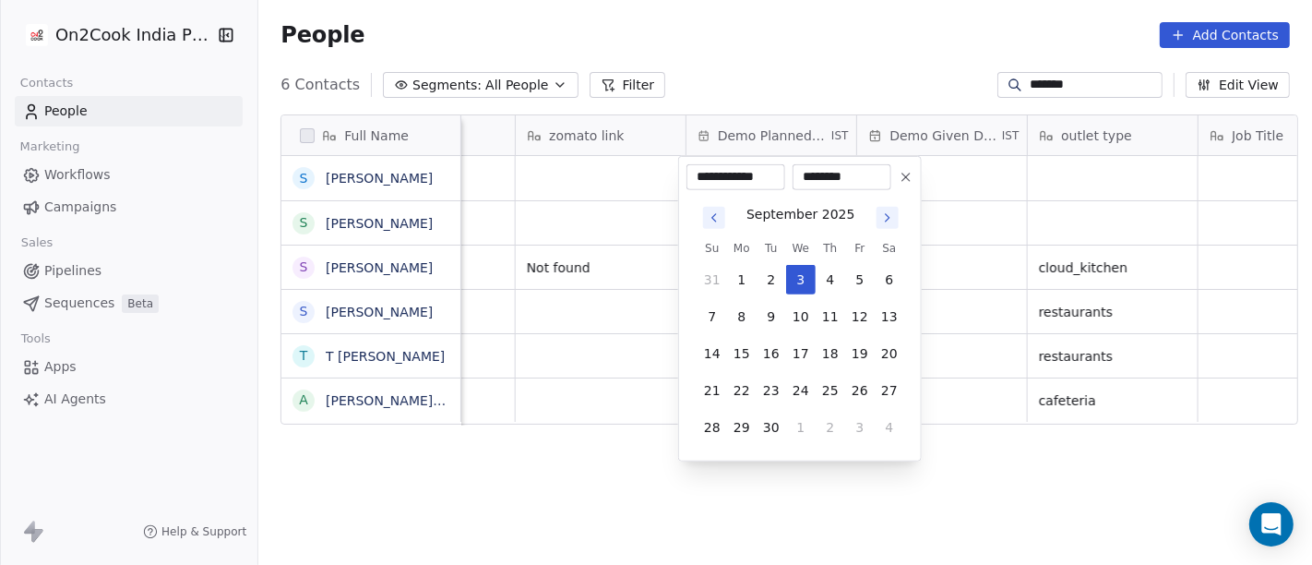
click at [903, 176] on icon at bounding box center [905, 177] width 15 height 15
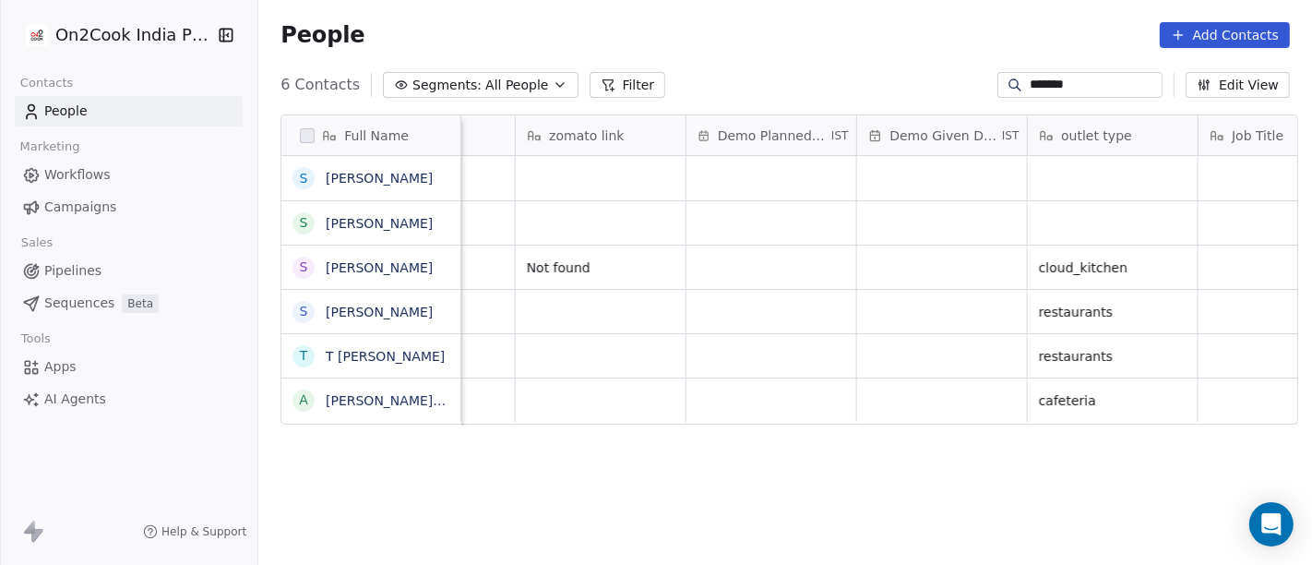
click at [714, 150] on div "Demo Planned Date IST" at bounding box center [771, 135] width 170 height 40
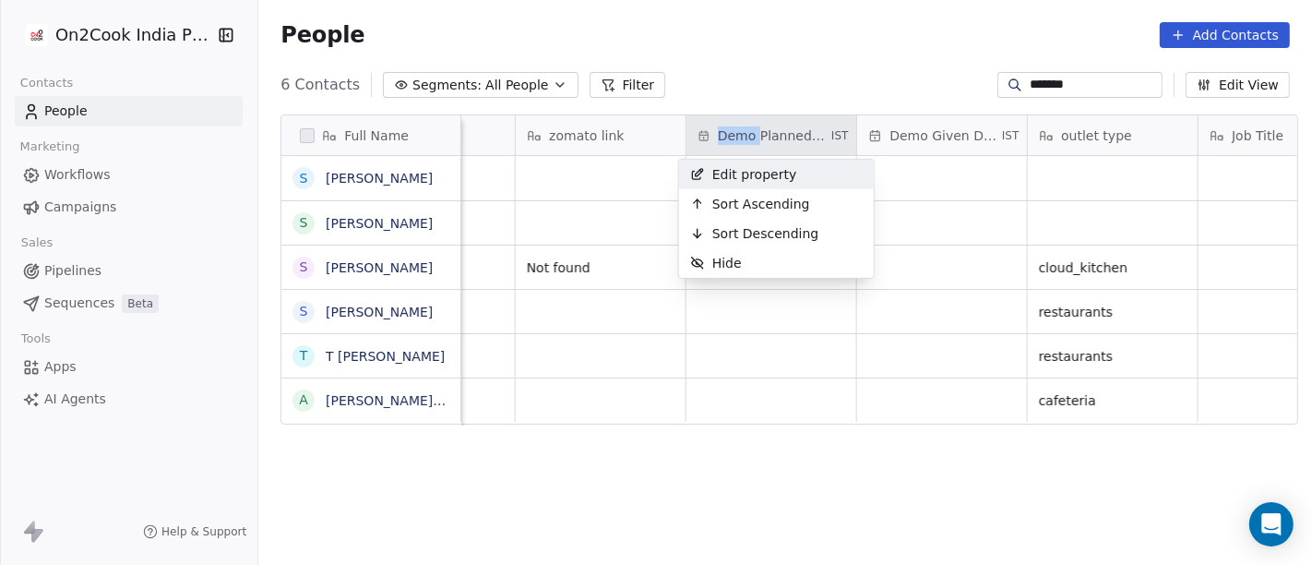
click at [714, 150] on html "On2Cook India Pvt. Ltd. Contacts People Marketing Workflows Campaigns Sales Pip…" at bounding box center [656, 282] width 1312 height 565
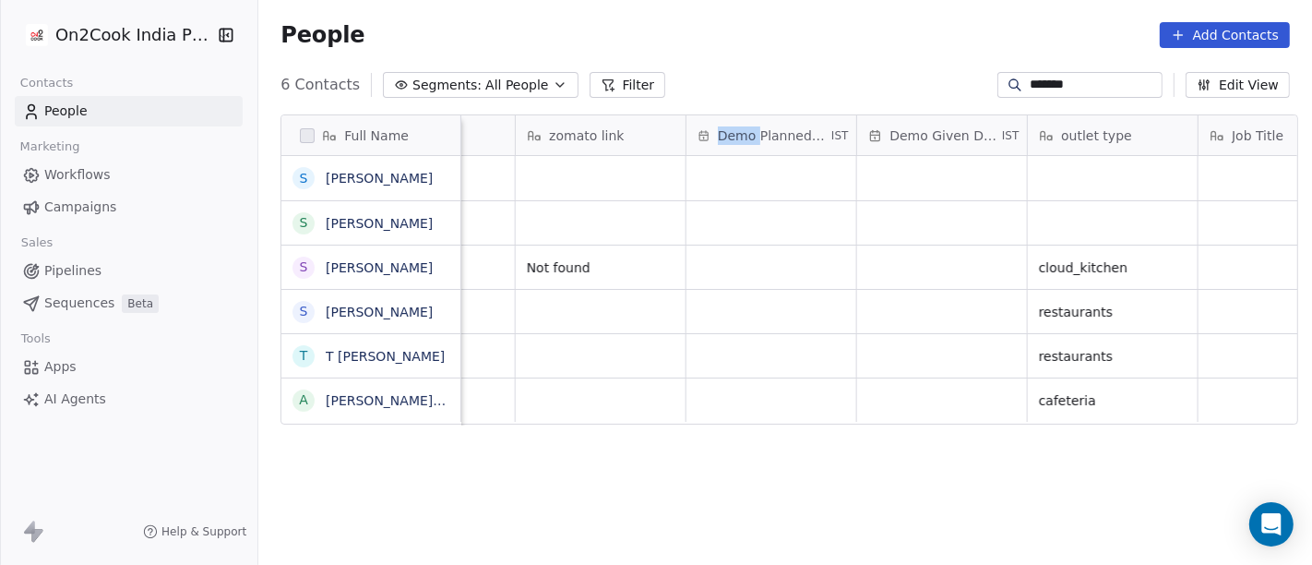
click at [730, 132] on span "Demo Planned Date" at bounding box center [773, 135] width 110 height 18
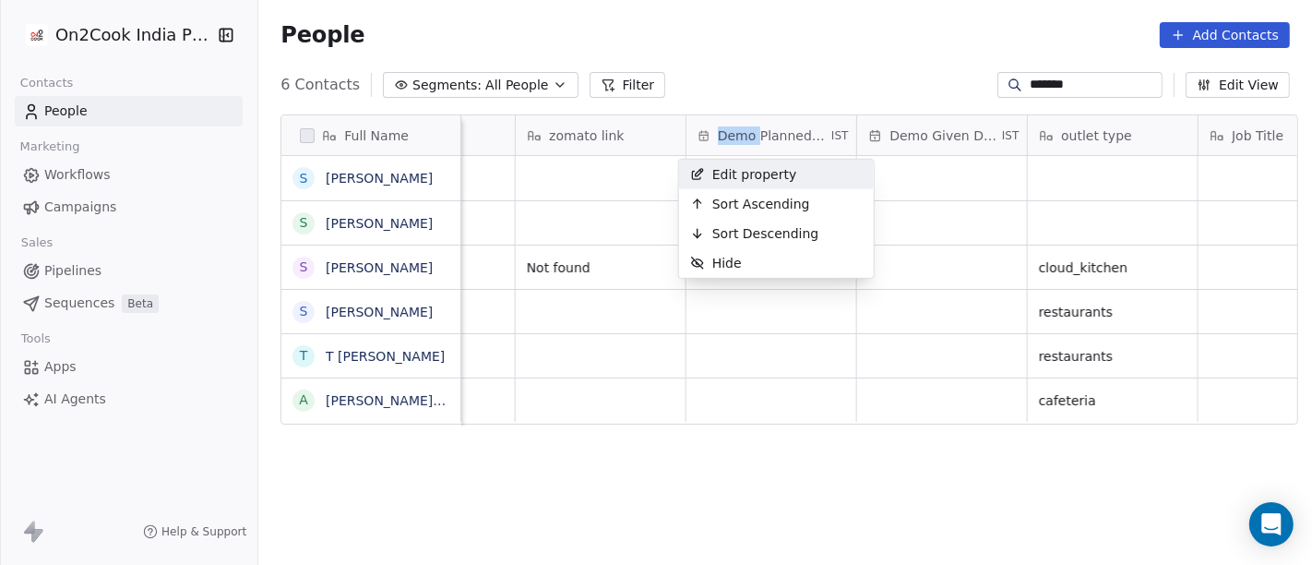
click at [730, 132] on html "On2Cook India Pvt. Ltd. Contacts People Marketing Workflows Campaigns Sales Pip…" at bounding box center [656, 282] width 1312 height 565
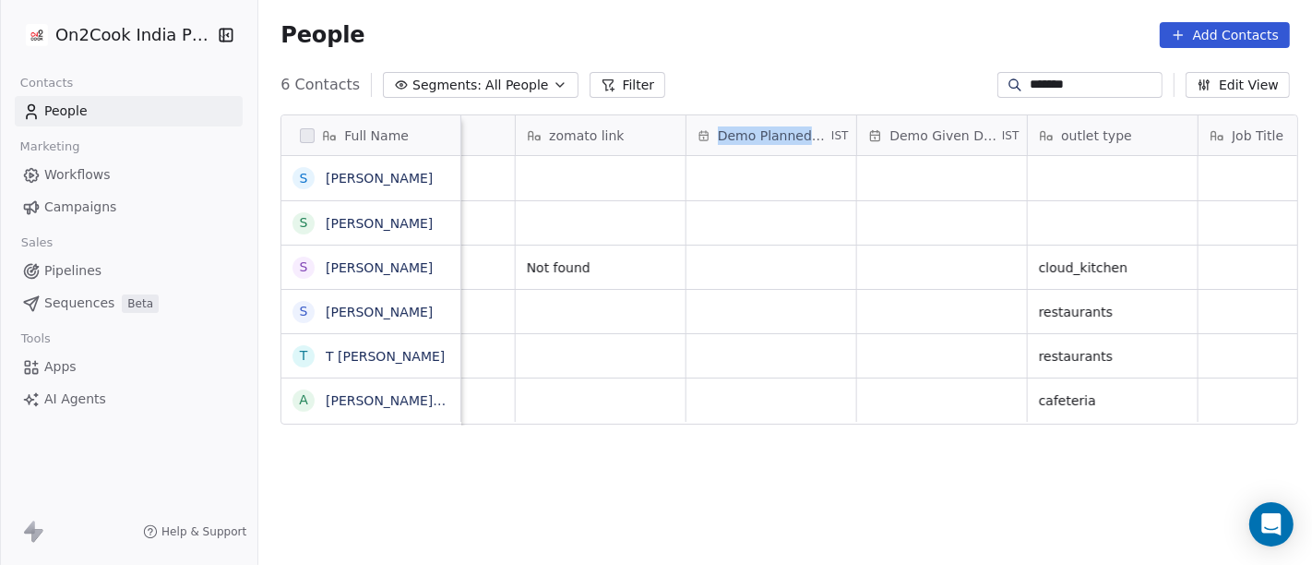
click at [730, 132] on span "Demo Planned Date" at bounding box center [773, 135] width 110 height 18
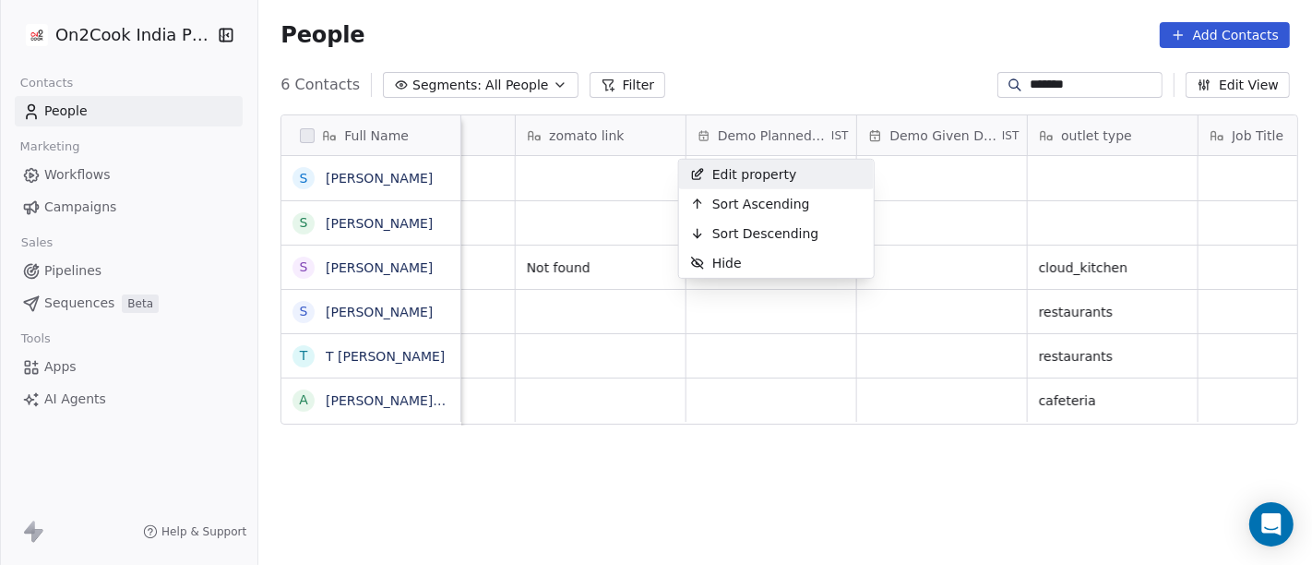
click at [743, 74] on html "On2Cook India Pvt. Ltd. Contacts People Marketing Workflows Campaigns Sales Pip…" at bounding box center [656, 282] width 1312 height 565
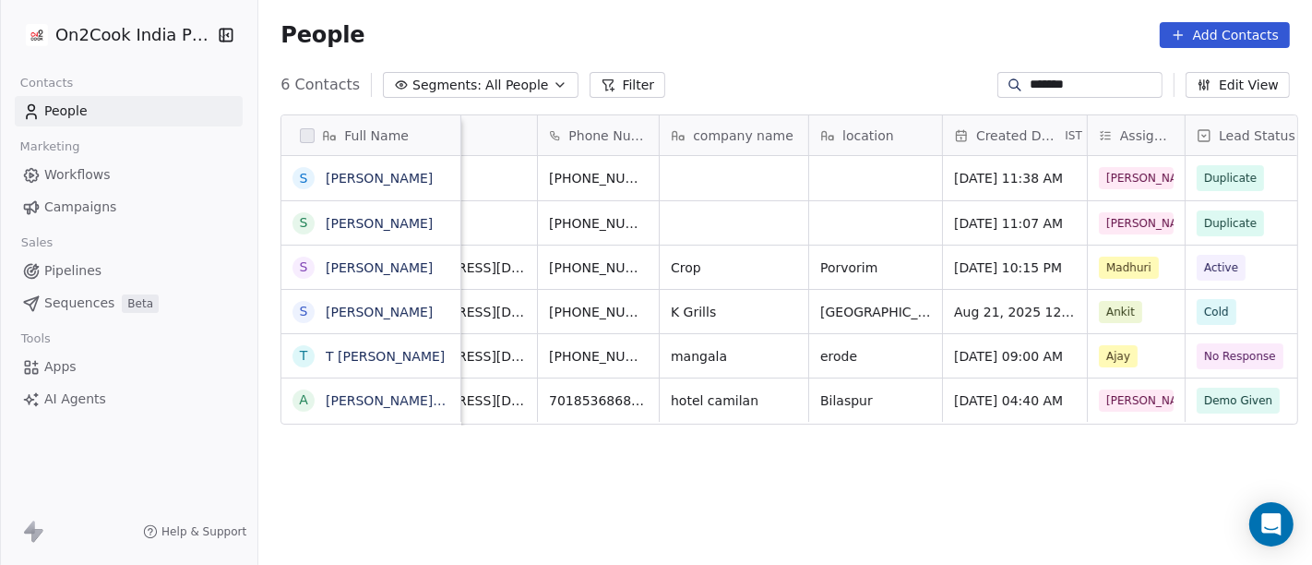
scroll to position [0, 91]
click at [1075, 80] on input "*******" at bounding box center [1093, 85] width 129 height 18
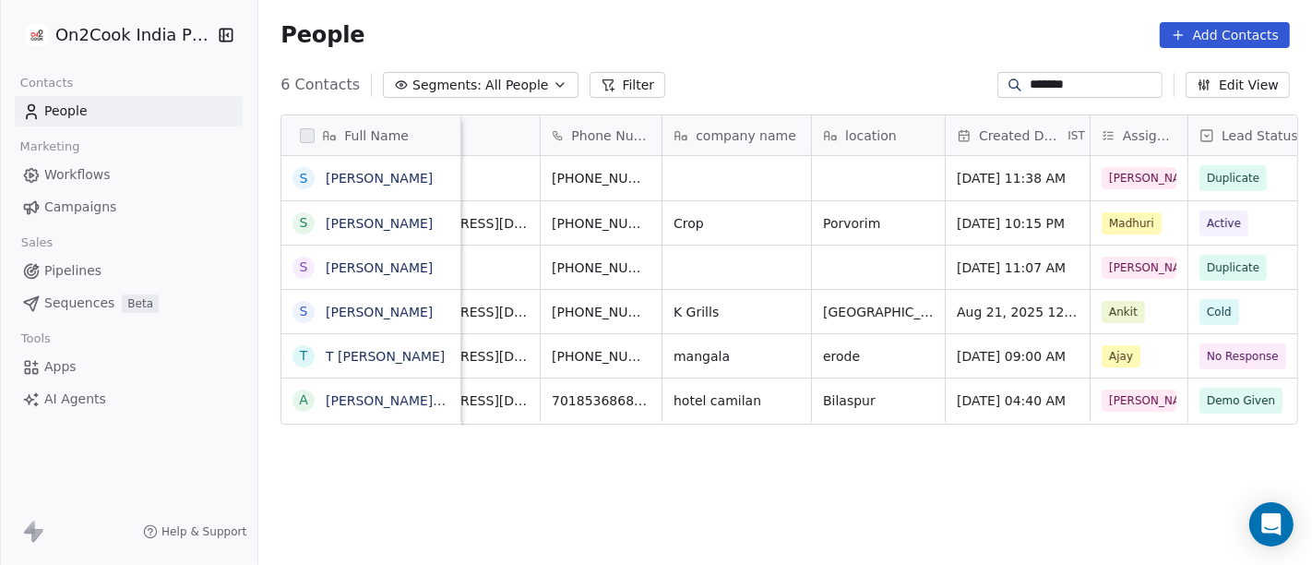
click at [1075, 80] on input "*******" at bounding box center [1093, 85] width 129 height 18
paste input "******"
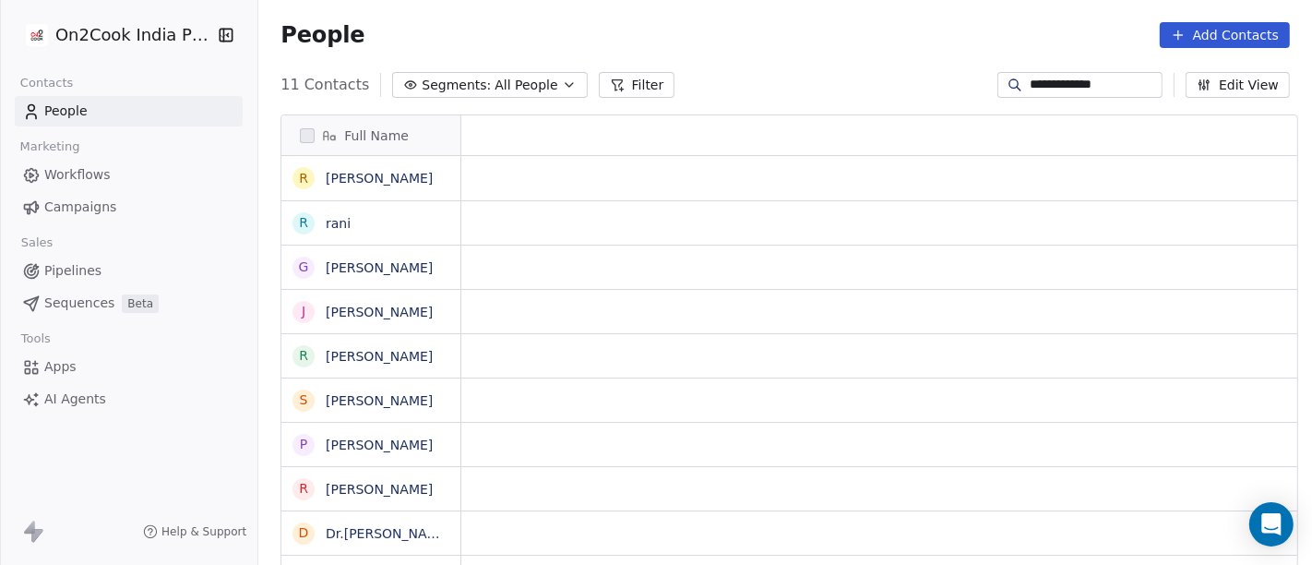
scroll to position [482, 1046]
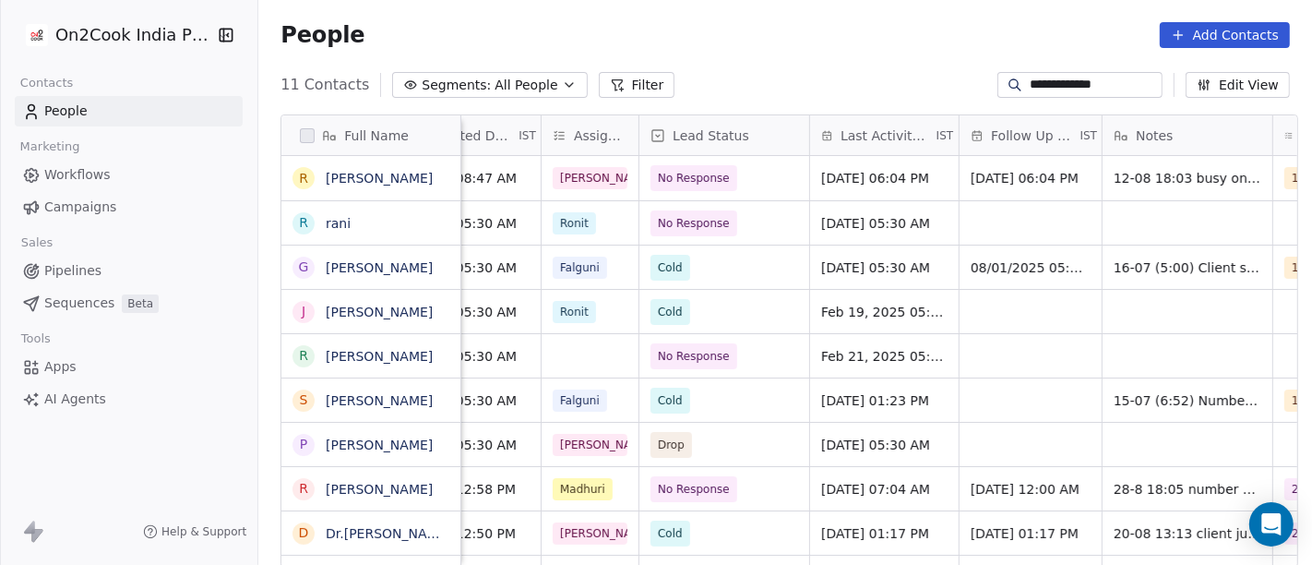
type input "**********"
click at [832, 183] on span "[DATE] 06:04 PM" at bounding box center [875, 178] width 108 height 18
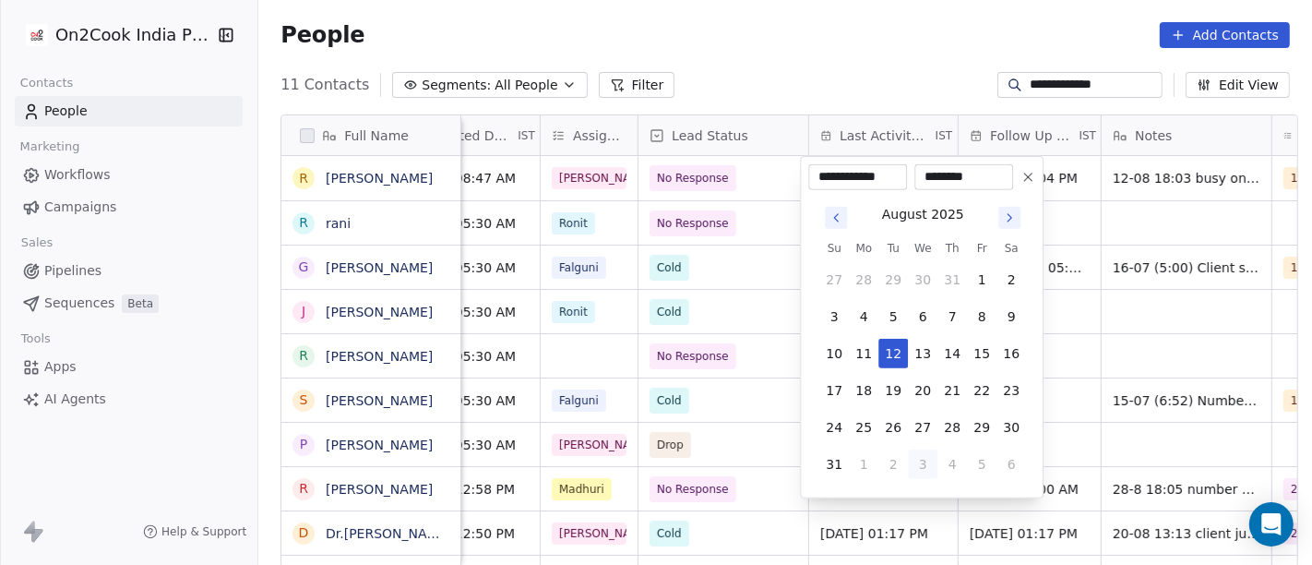
click at [925, 463] on button "3" at bounding box center [923, 464] width 30 height 30
type input "**********"
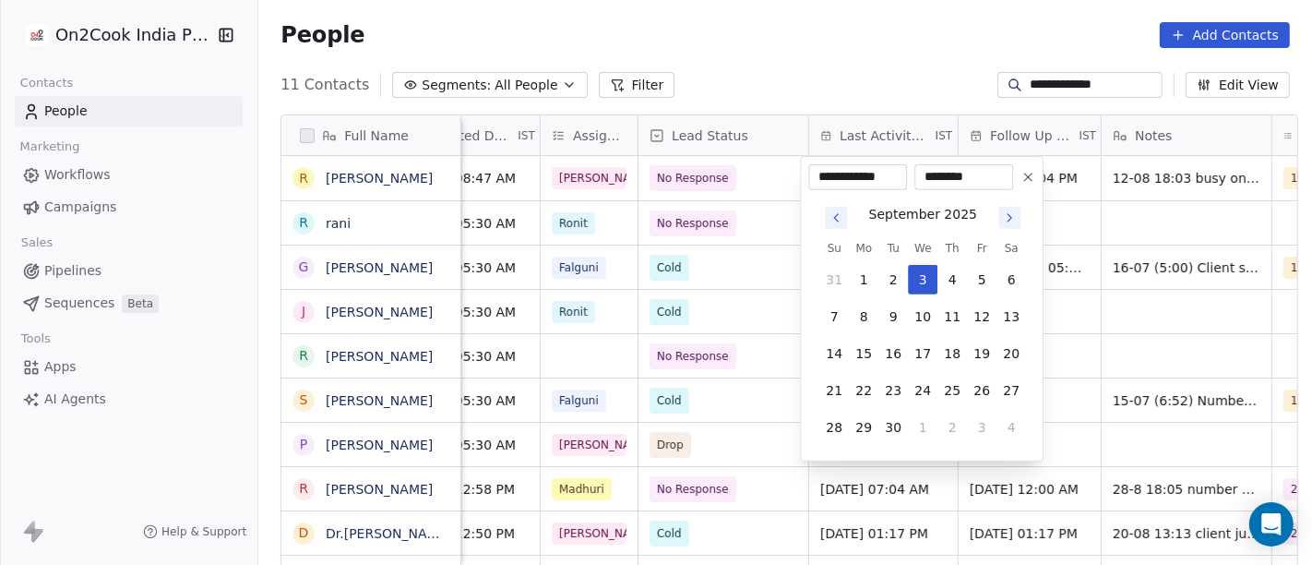
click at [874, 114] on html "**********" at bounding box center [656, 282] width 1312 height 565
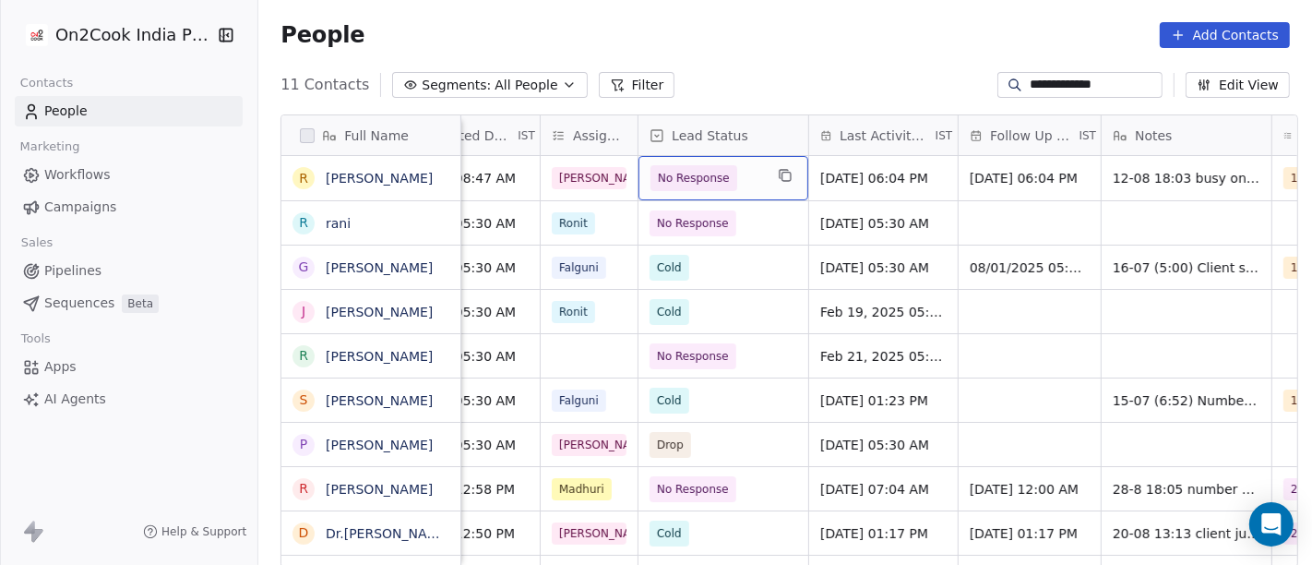
click at [683, 194] on div "No Response" at bounding box center [723, 178] width 170 height 44
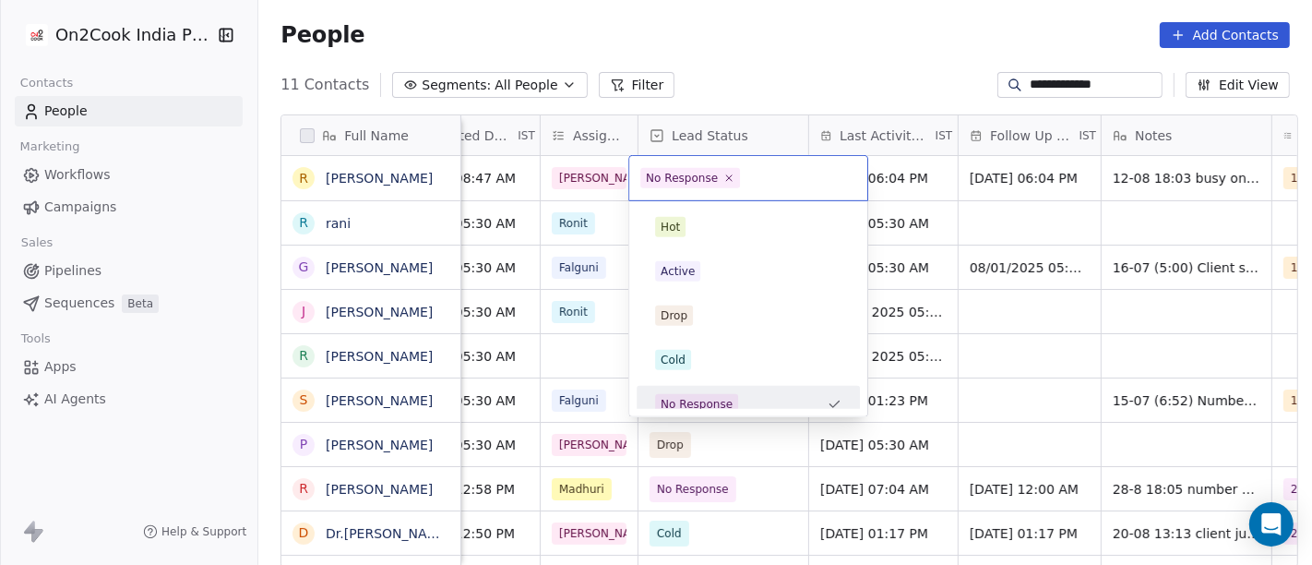
scroll to position [13, 0]
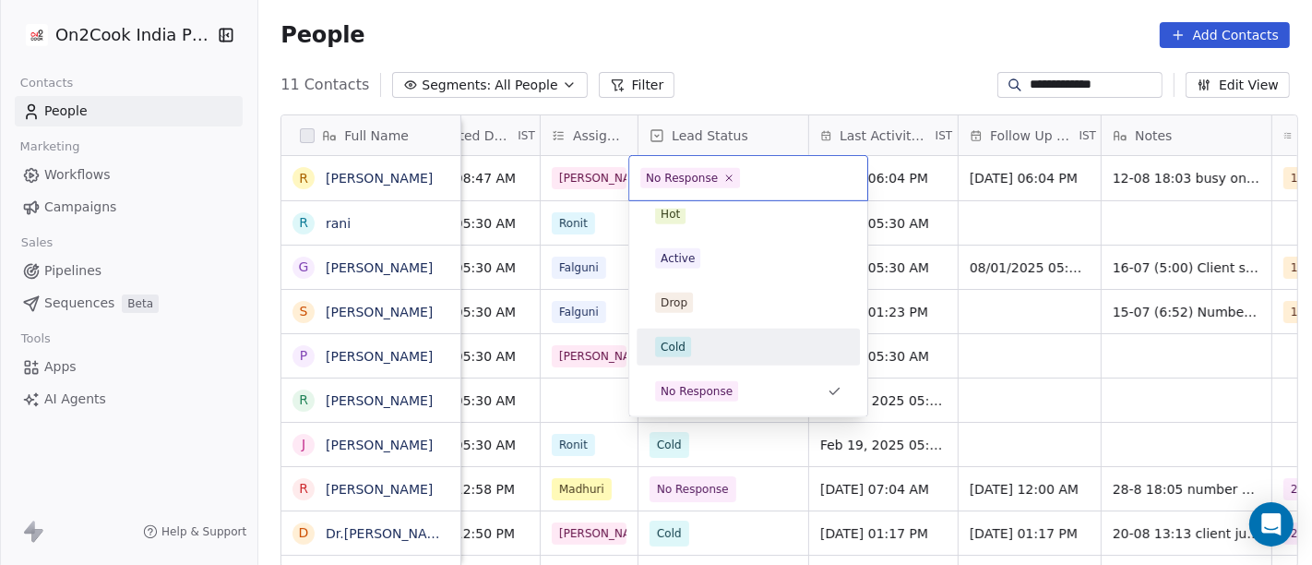
click at [711, 351] on div "Cold" at bounding box center [748, 347] width 186 height 20
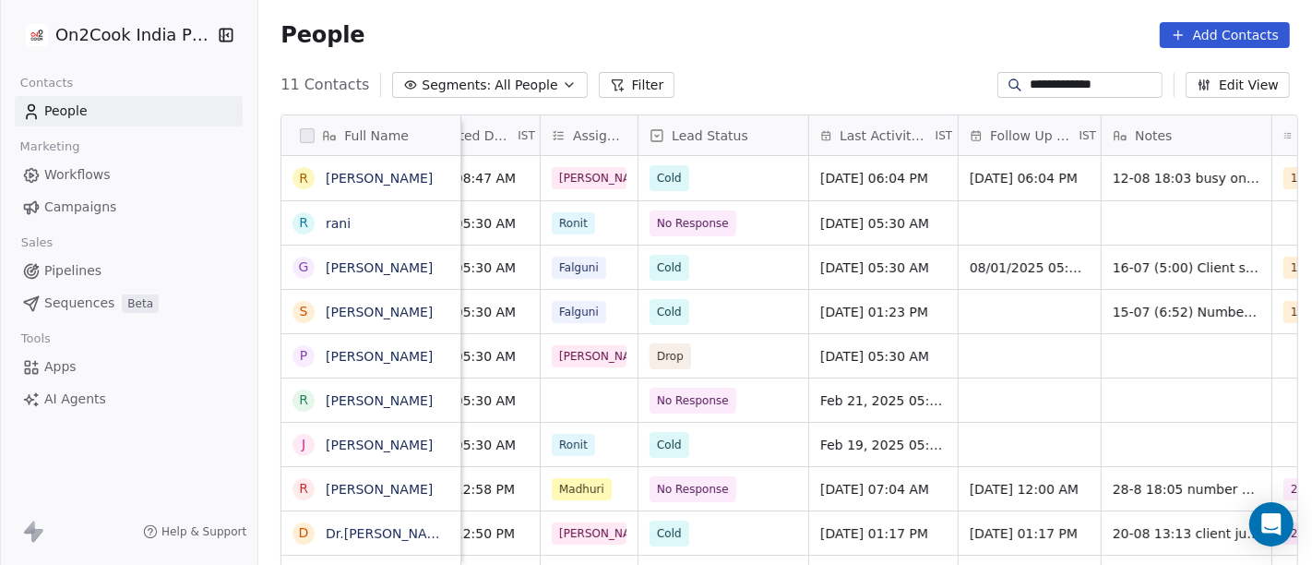
click at [819, 77] on div "**********" at bounding box center [784, 85] width 1053 height 30
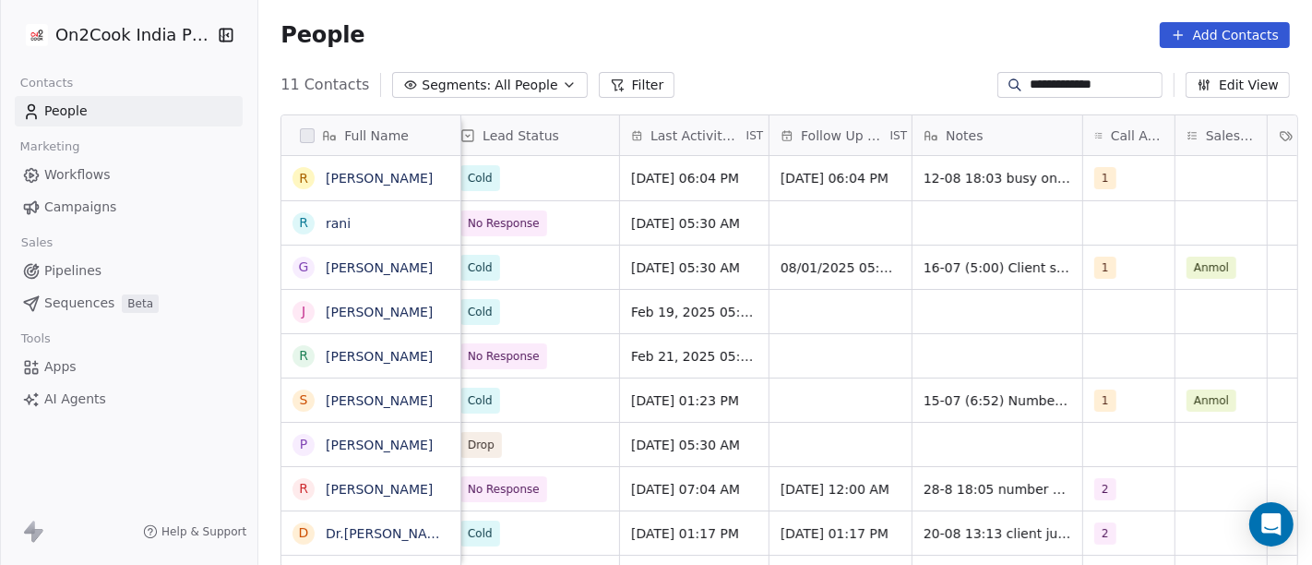
scroll to position [0, 832]
click at [835, 172] on span "[DATE] 06:04 PM" at bounding box center [833, 178] width 108 height 18
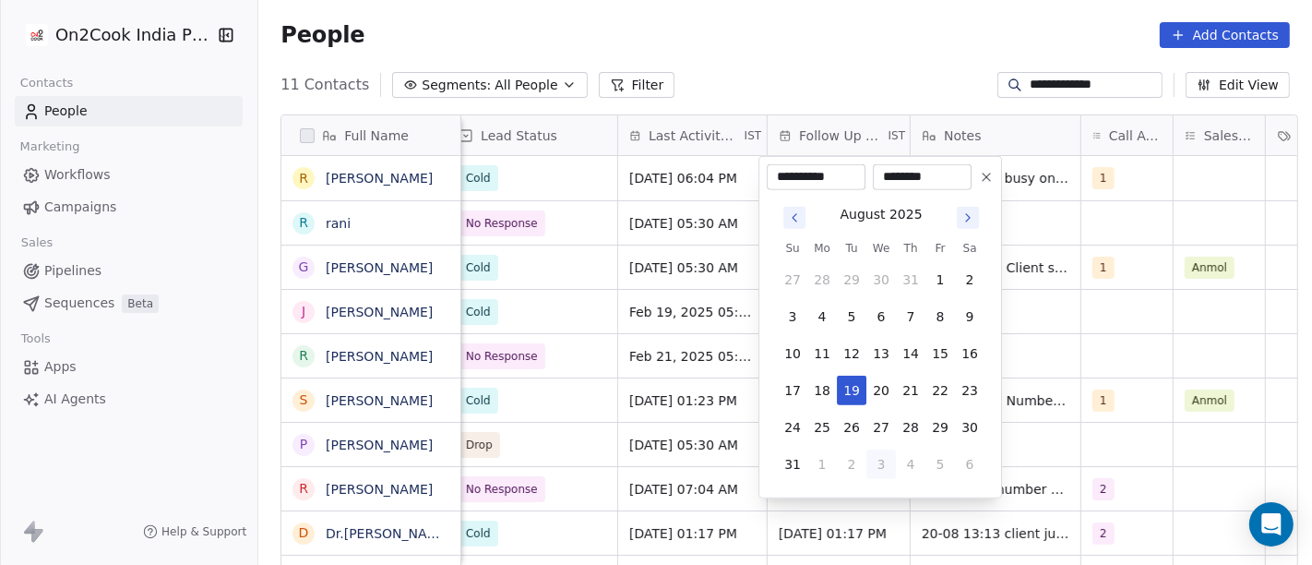
click at [981, 175] on icon at bounding box center [986, 177] width 15 height 15
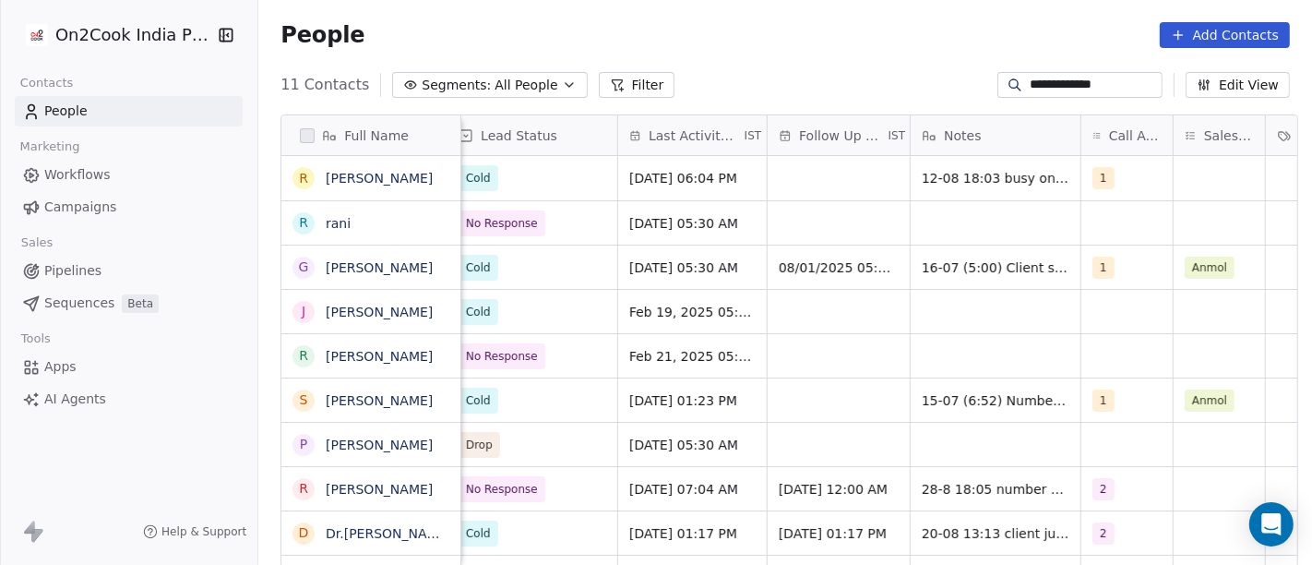
click at [886, 33] on div "People Add Contacts" at bounding box center [784, 35] width 1009 height 26
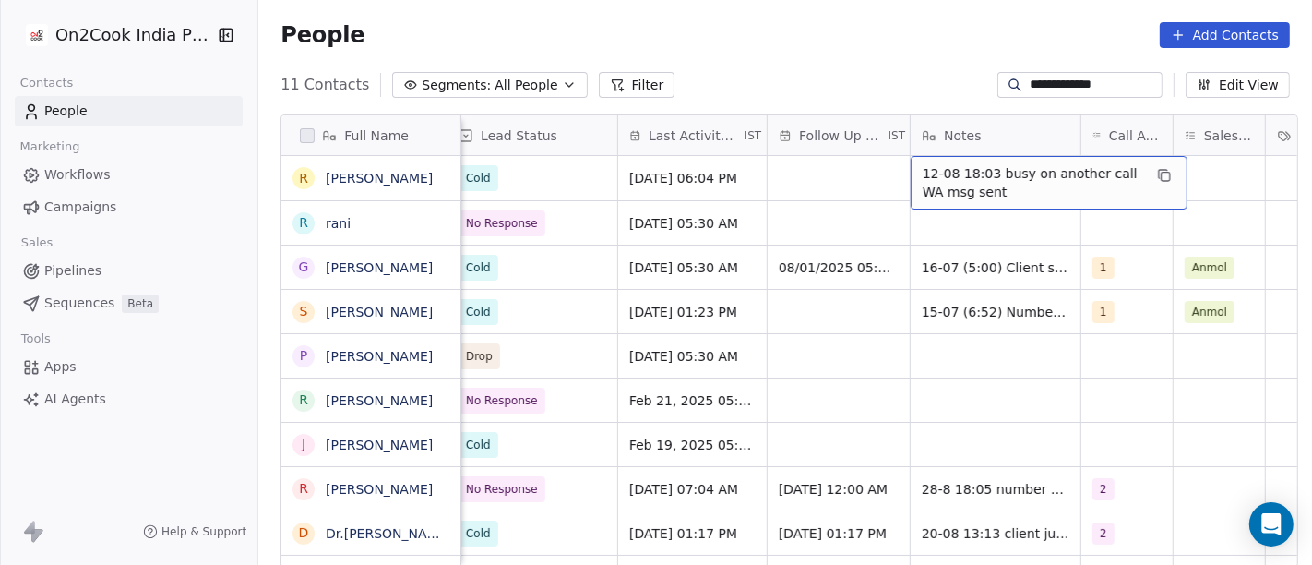
click at [935, 180] on span "12-08 18:03 busy on another call WA msg sent" at bounding box center [1032, 182] width 220 height 37
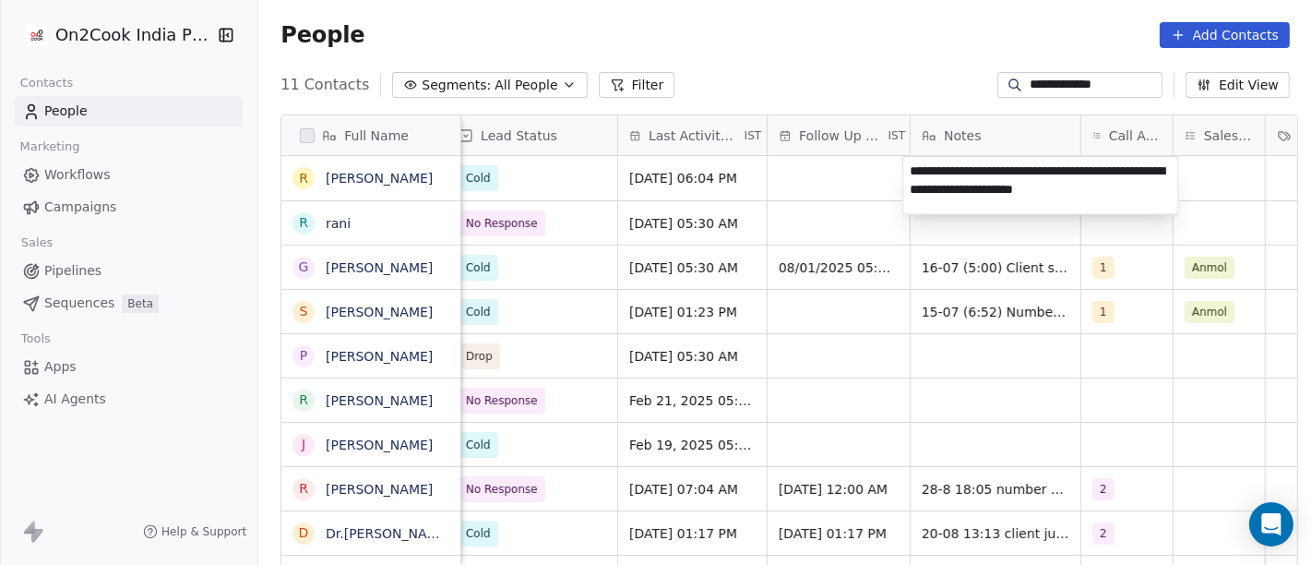
type textarea "**********"
click at [878, 4] on html "**********" at bounding box center [656, 282] width 1312 height 565
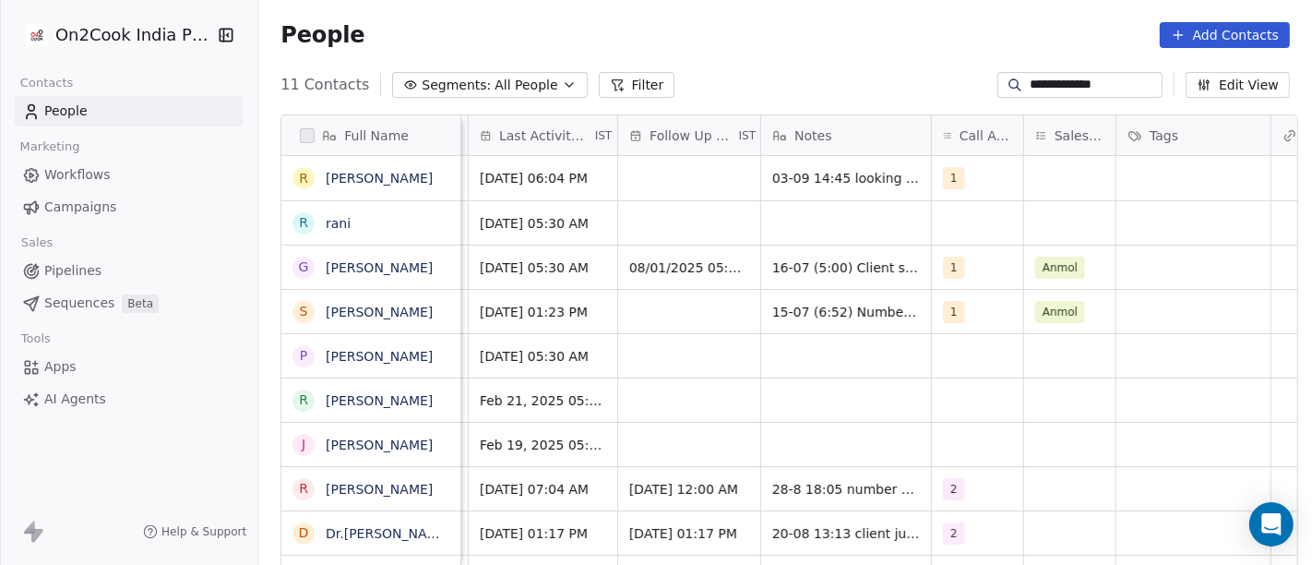
scroll to position [0, 982]
click at [931, 192] on div "1" at bounding box center [976, 178] width 91 height 44
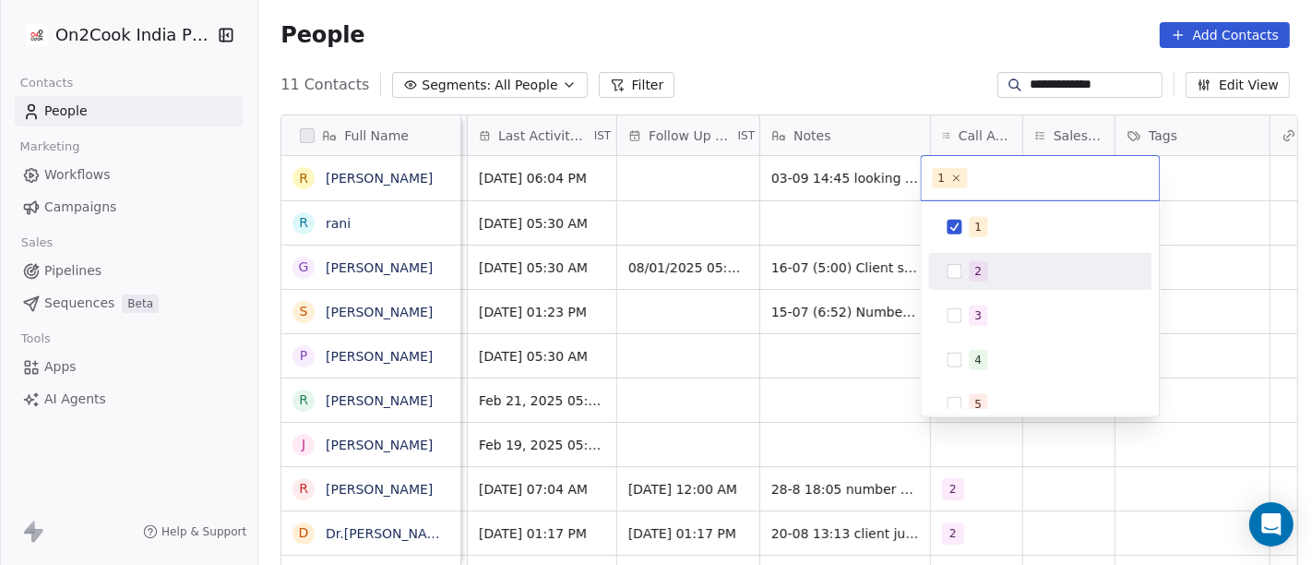
click at [958, 287] on div "2" at bounding box center [1040, 271] width 223 height 37
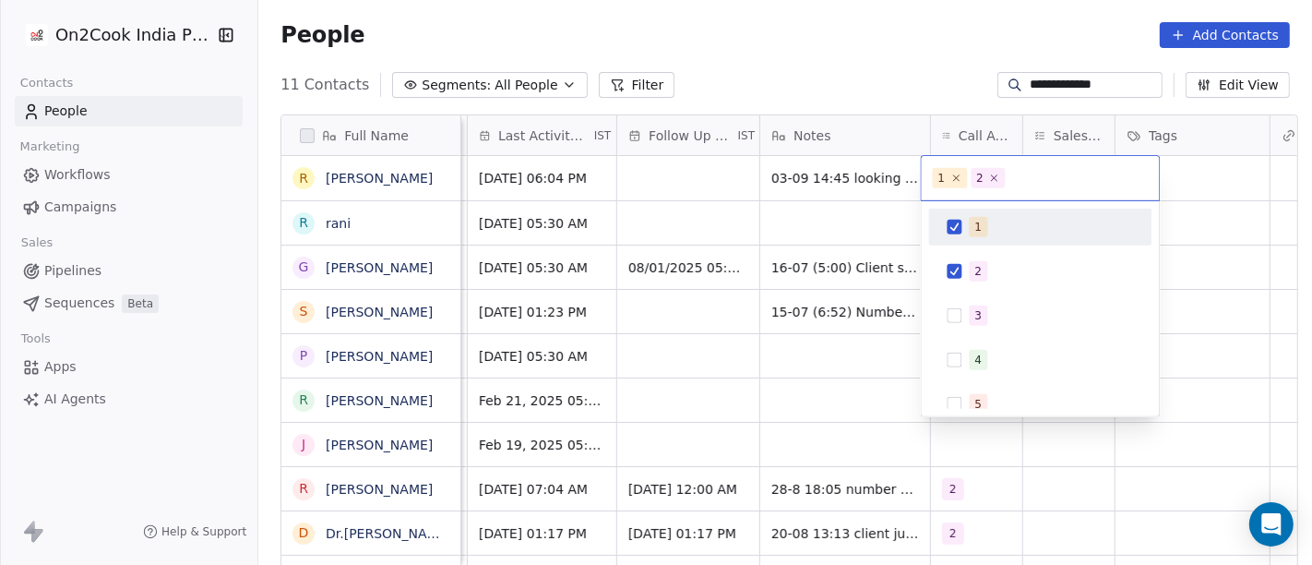
click at [963, 231] on div "1" at bounding box center [1040, 227] width 208 height 30
click at [817, 66] on html "**********" at bounding box center [656, 282] width 1312 height 565
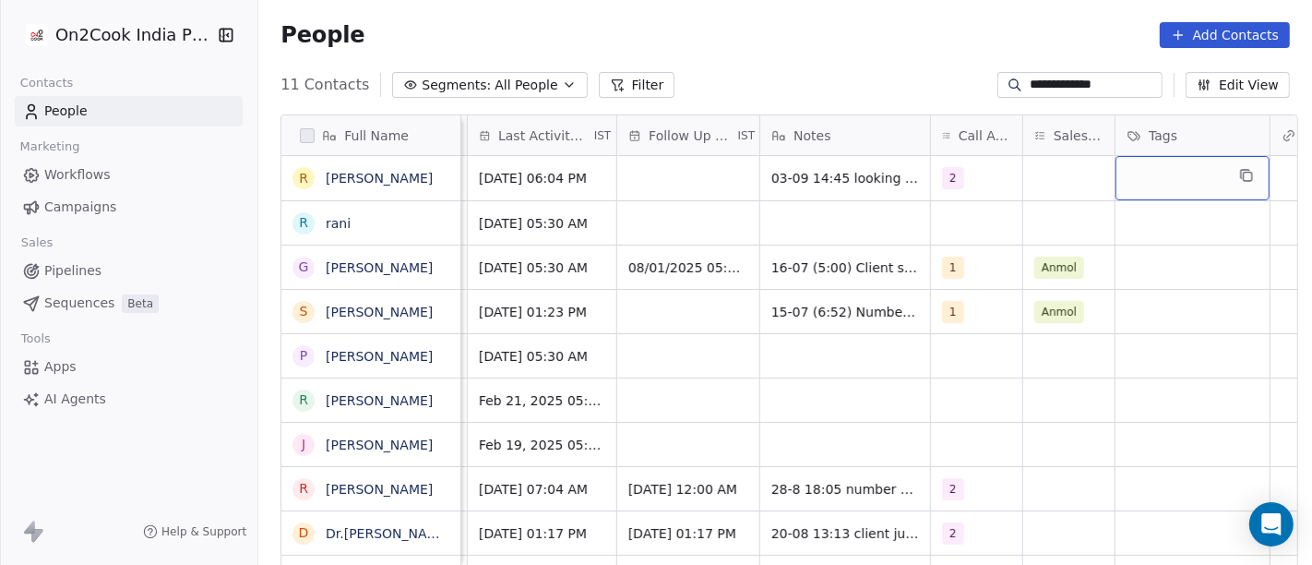
click at [1141, 163] on div "grid" at bounding box center [1192, 178] width 154 height 44
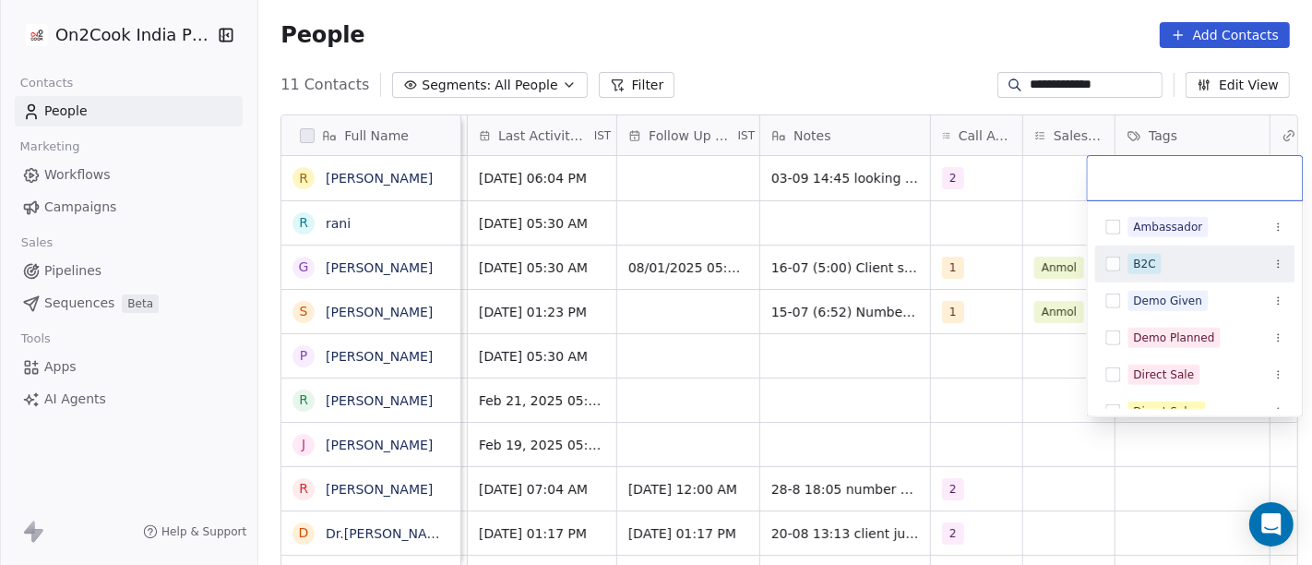
click at [1156, 265] on span "B2C" at bounding box center [1144, 264] width 33 height 20
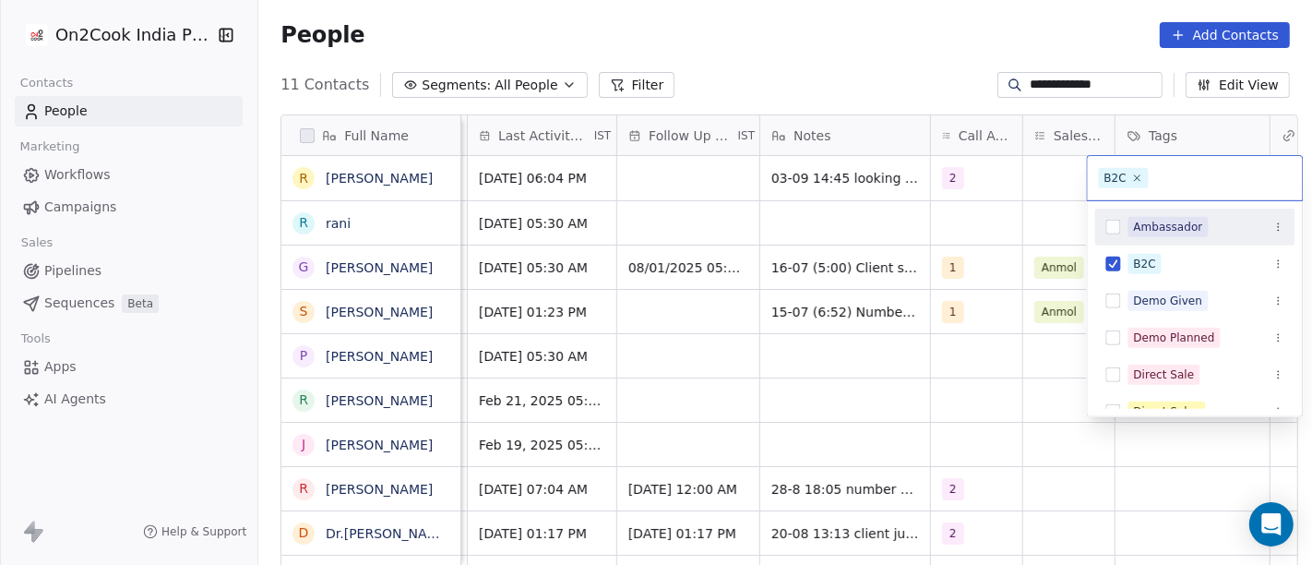
click at [846, 48] on html "**********" at bounding box center [656, 282] width 1312 height 565
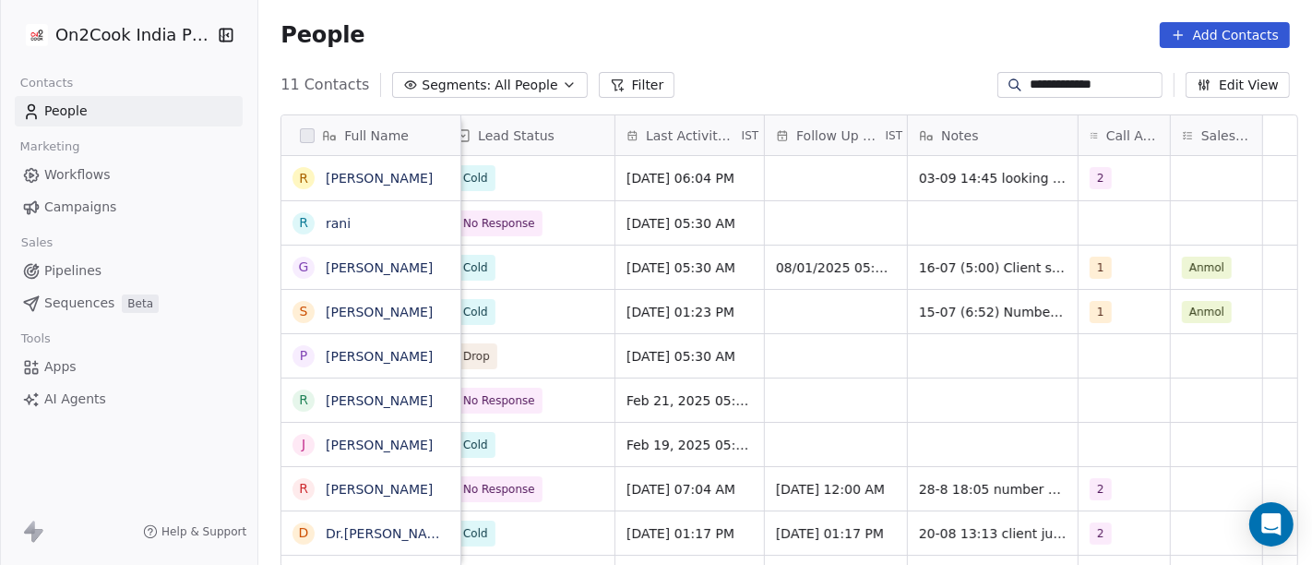
scroll to position [0, 0]
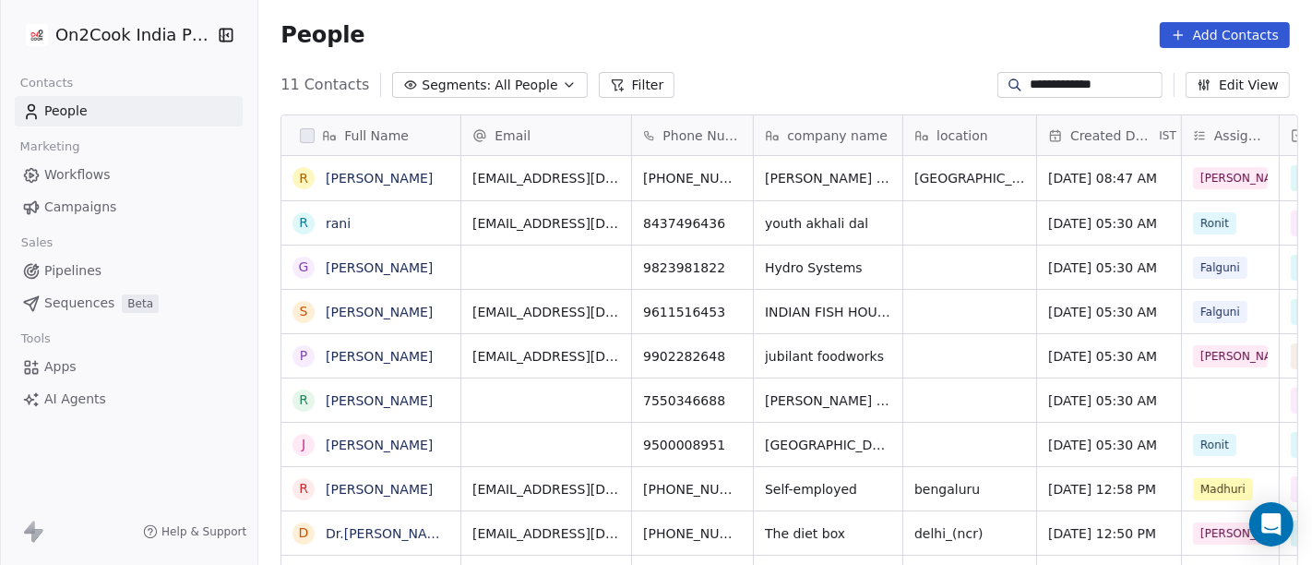
click at [1066, 82] on input "**********" at bounding box center [1093, 85] width 129 height 18
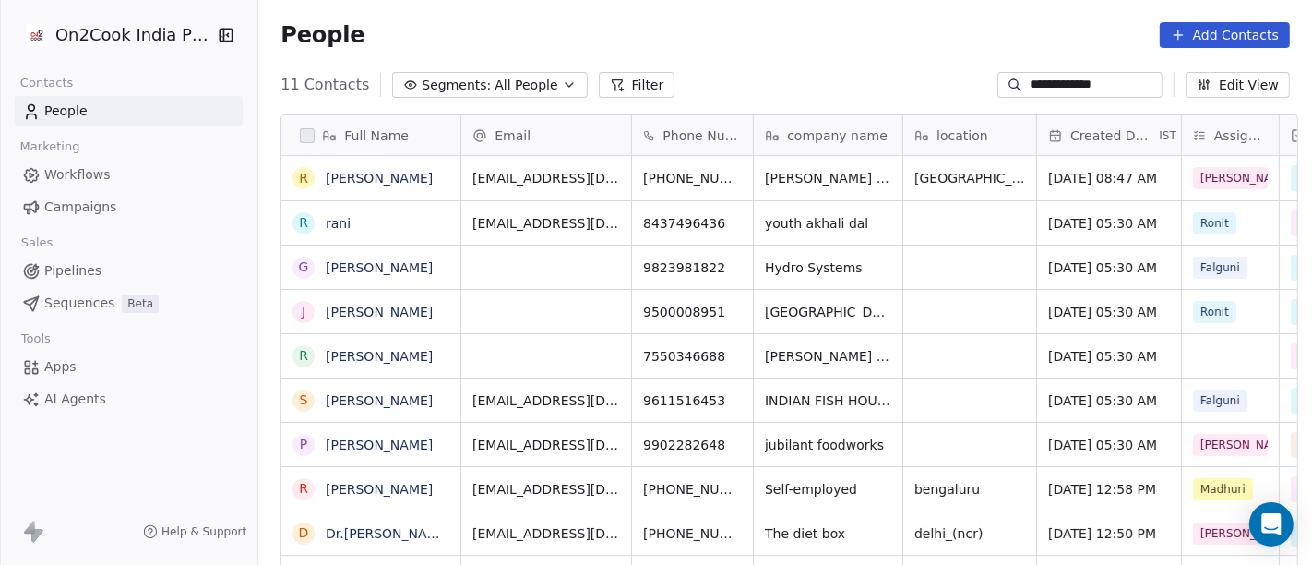
paste input
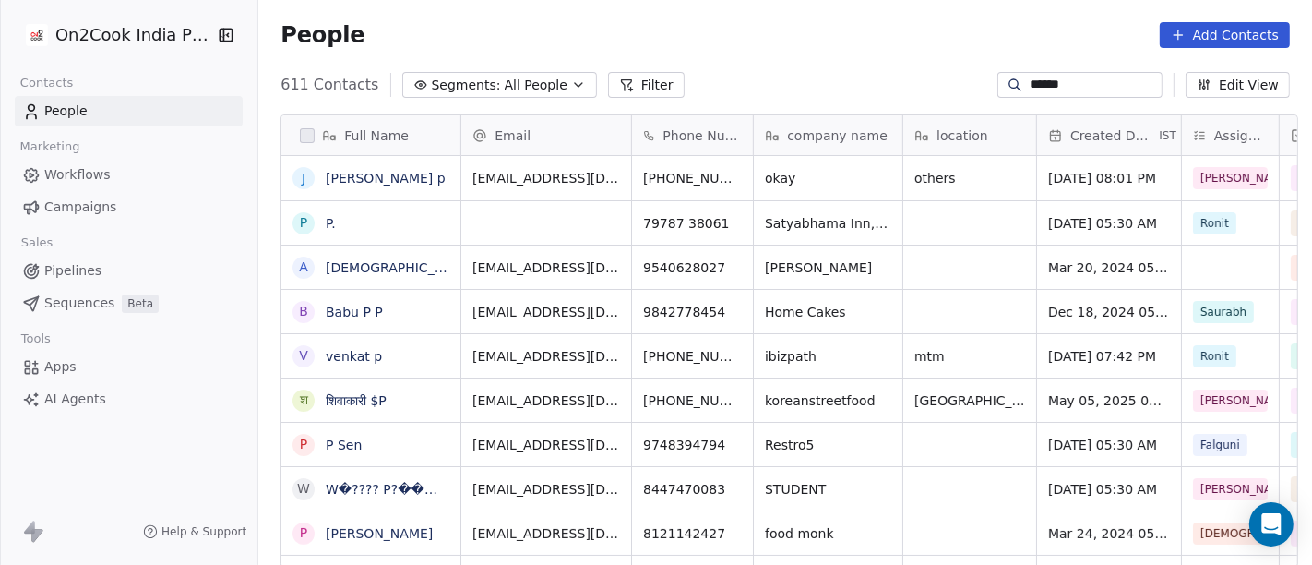
scroll to position [482, 1046]
type input "******"
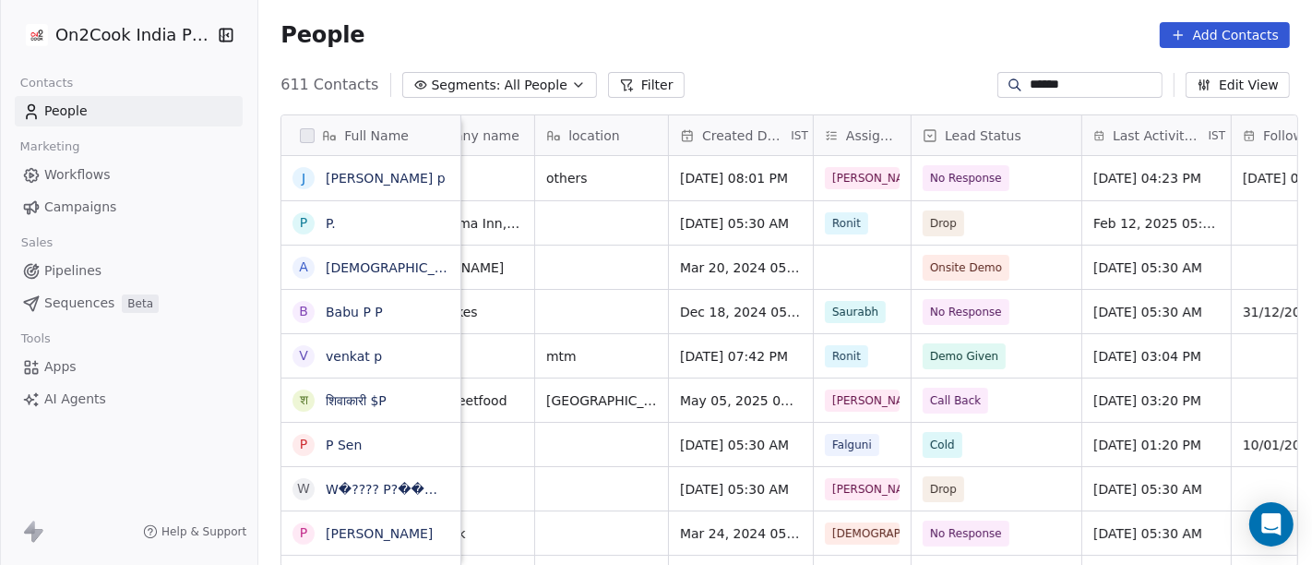
scroll to position [0, 369]
click at [982, 156] on div "No Response" at bounding box center [995, 178] width 170 height 44
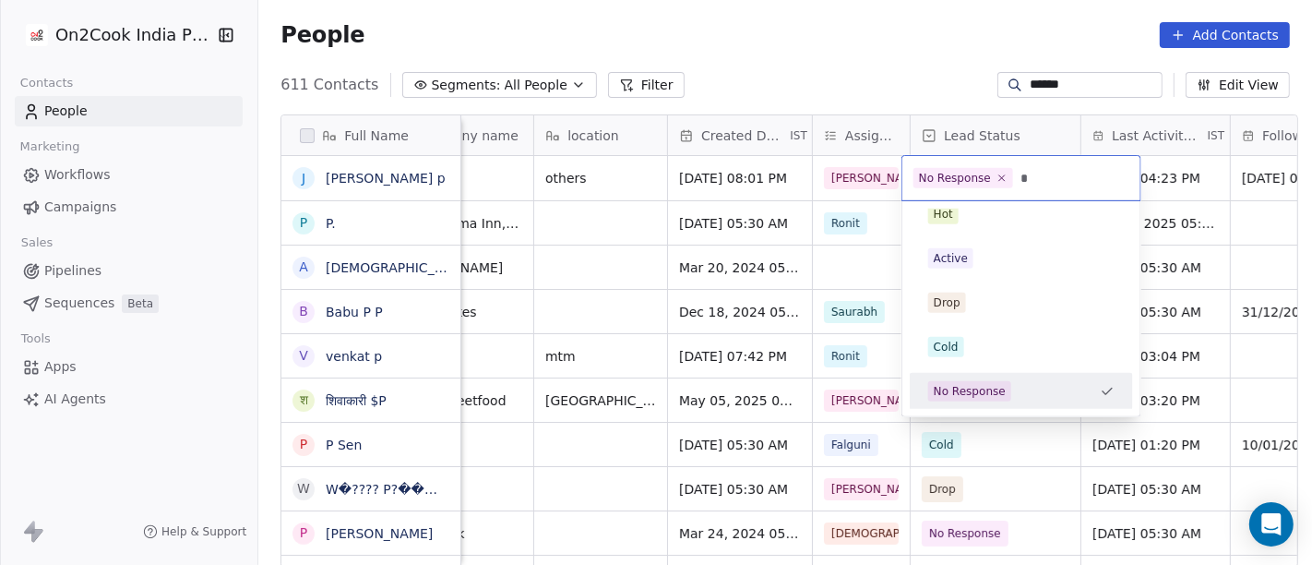
scroll to position [0, 0]
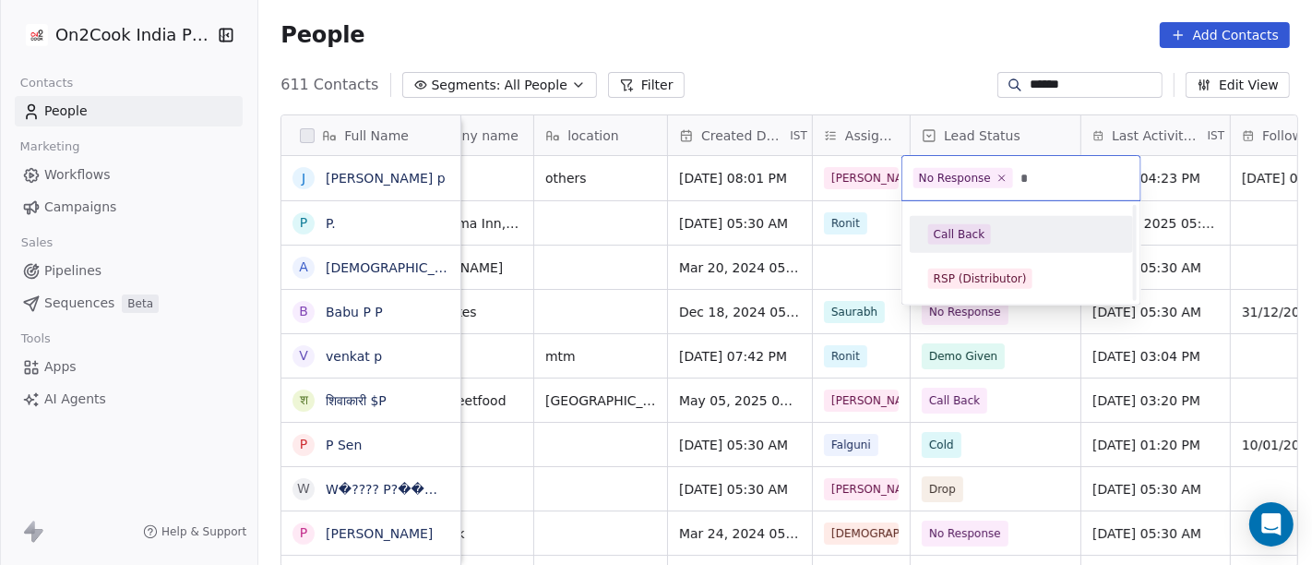
type input "*"
click at [974, 222] on div "Call Back" at bounding box center [1021, 235] width 208 height 30
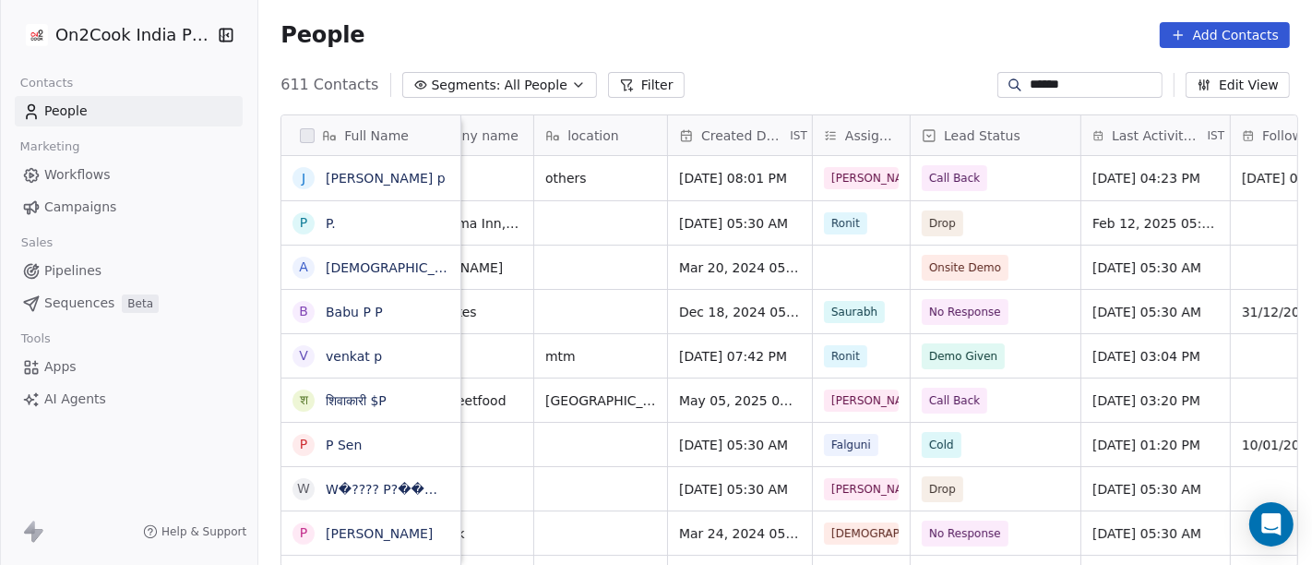
click at [905, 74] on div "611 Contacts Segments: All People Filter ****** Edit View" at bounding box center [784, 85] width 1053 height 30
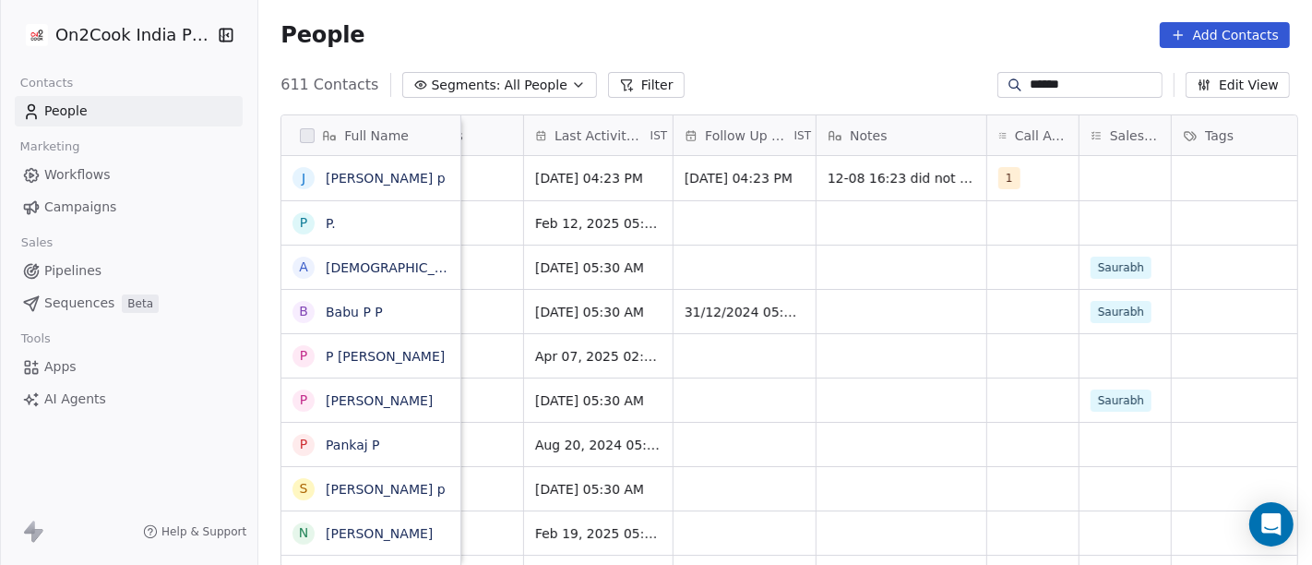
scroll to position [0, 928]
click at [1022, 183] on div "1" at bounding box center [1014, 178] width 34 height 22
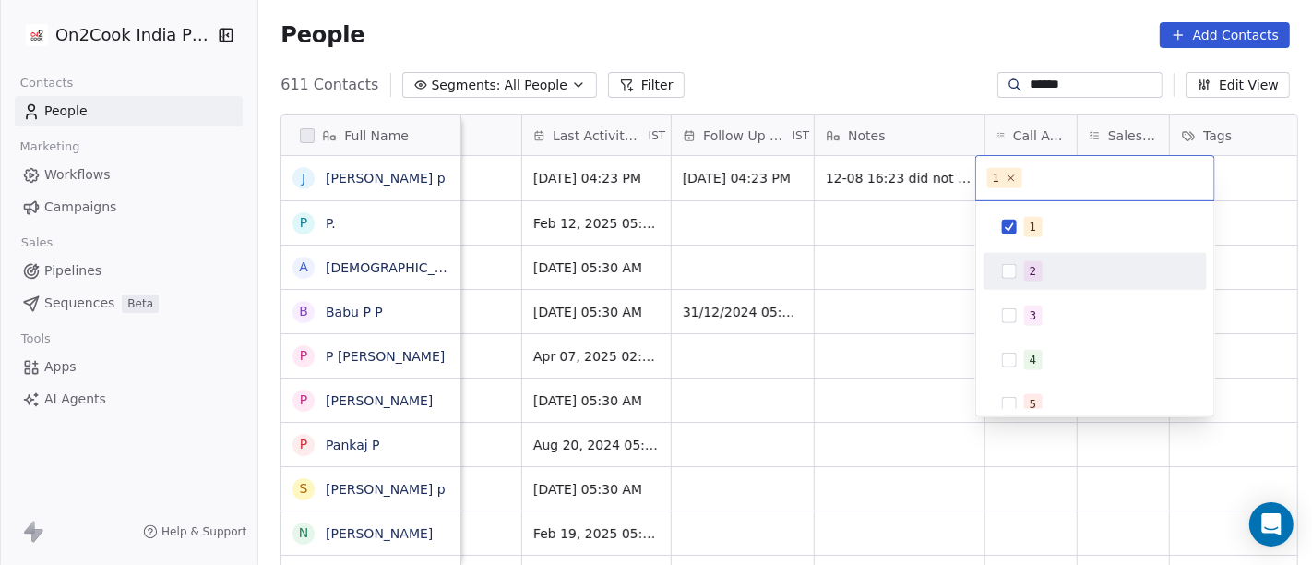
click at [1018, 260] on div "2" at bounding box center [1095, 271] width 208 height 30
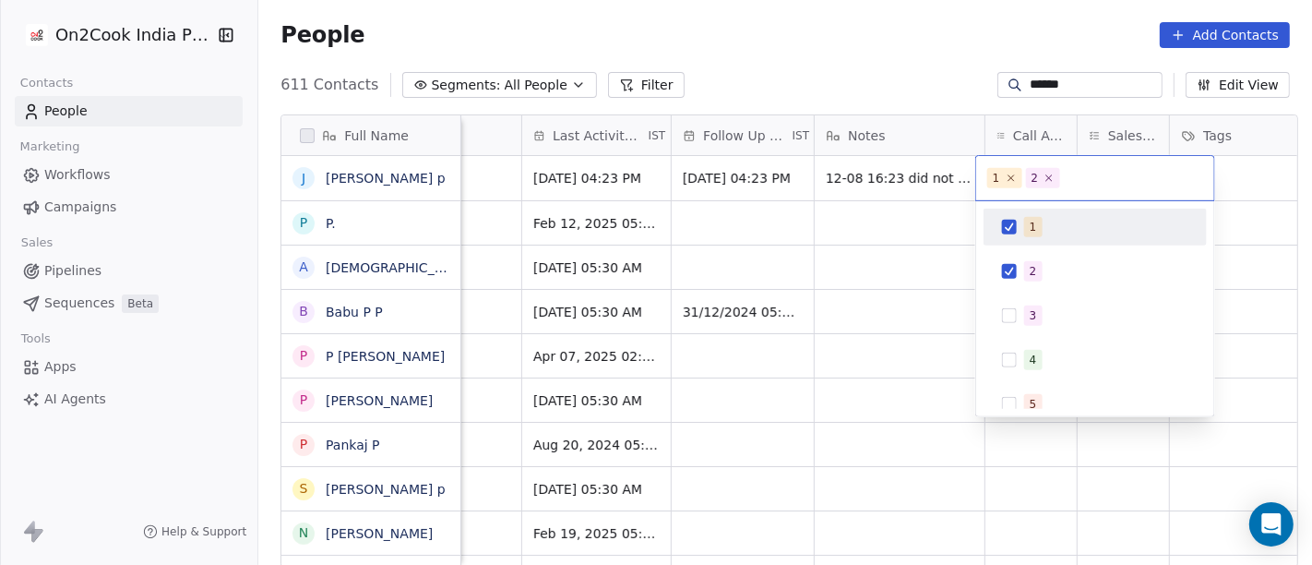
click at [1015, 232] on button "Suggestions" at bounding box center [1009, 227] width 15 height 15
click at [900, 89] on html "On2Cook India Pvt. Ltd. Contacts People Marketing Workflows Campaigns Sales Pip…" at bounding box center [656, 282] width 1312 height 565
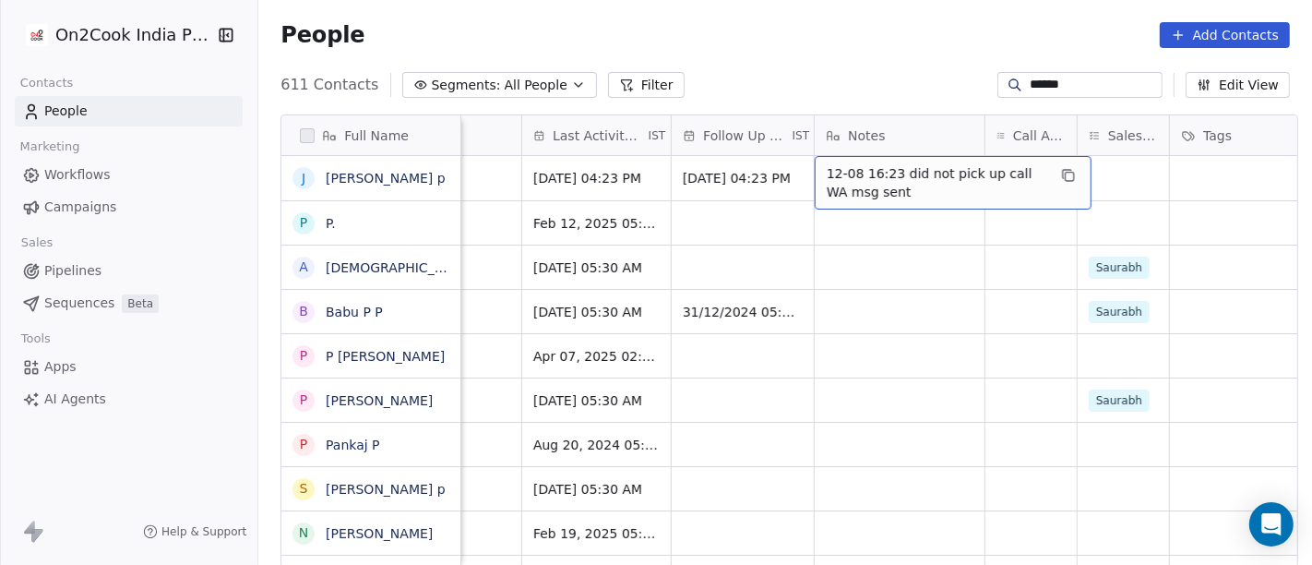
click at [895, 188] on span "12-08 16:23 did not pick up call WA msg sent" at bounding box center [937, 182] width 220 height 37
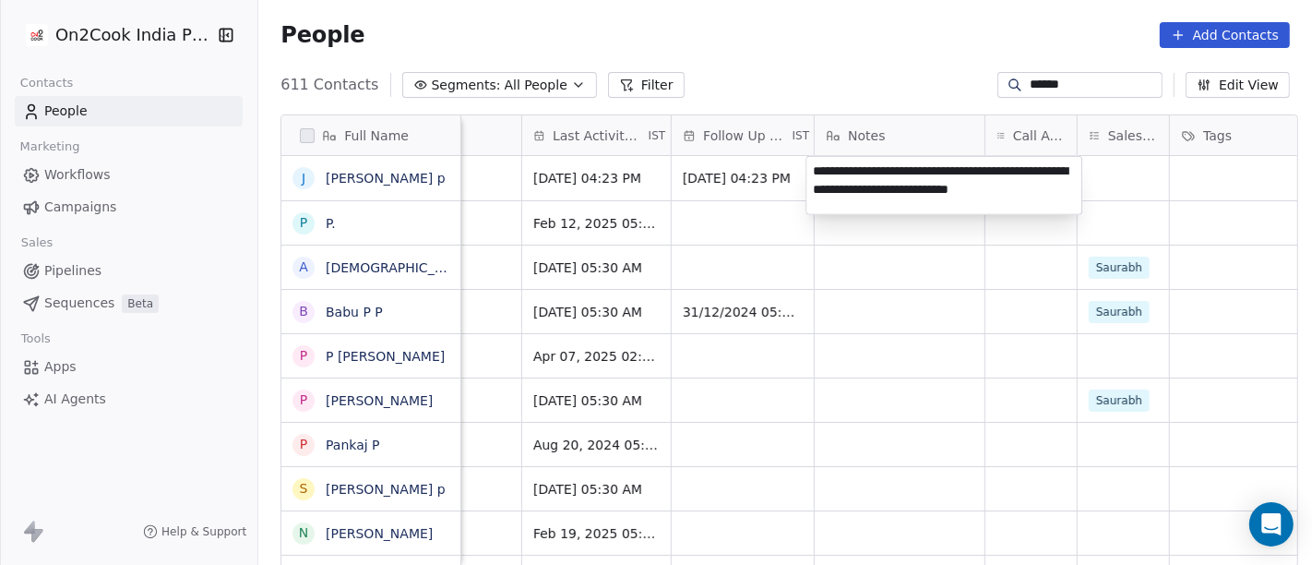
type textarea "**********"
click at [883, 279] on html "On2Cook India Pvt. Ltd. Contacts People Marketing Workflows Campaigns Sales Pip…" at bounding box center [656, 282] width 1312 height 565
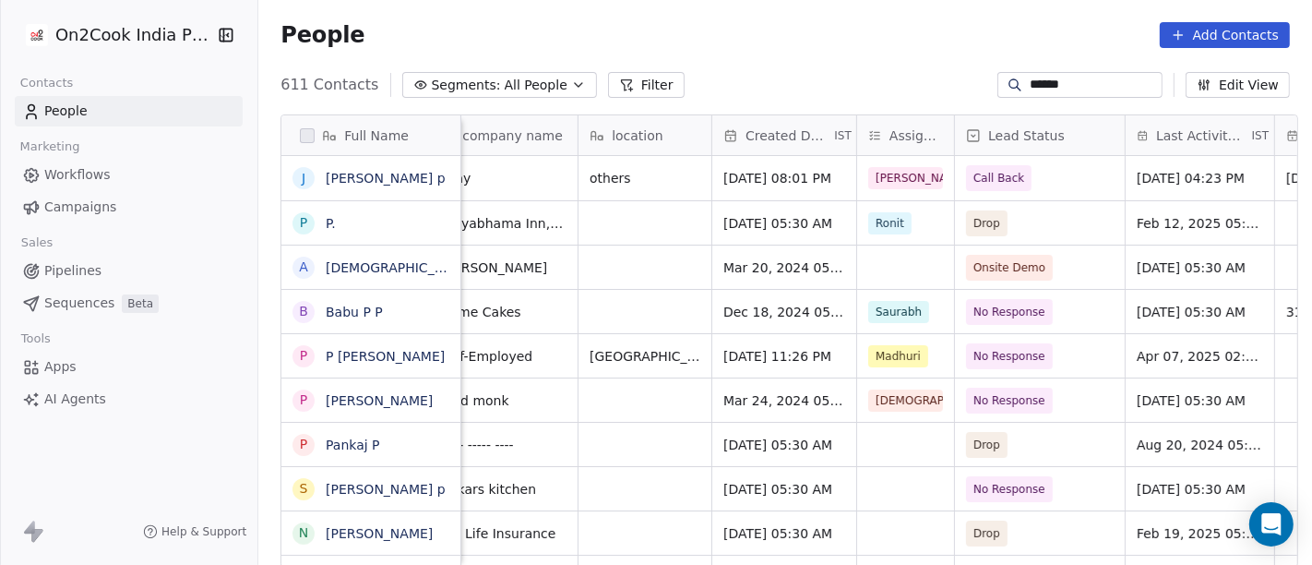
scroll to position [0, 321]
click at [1046, 85] on input "******" at bounding box center [1093, 85] width 129 height 18
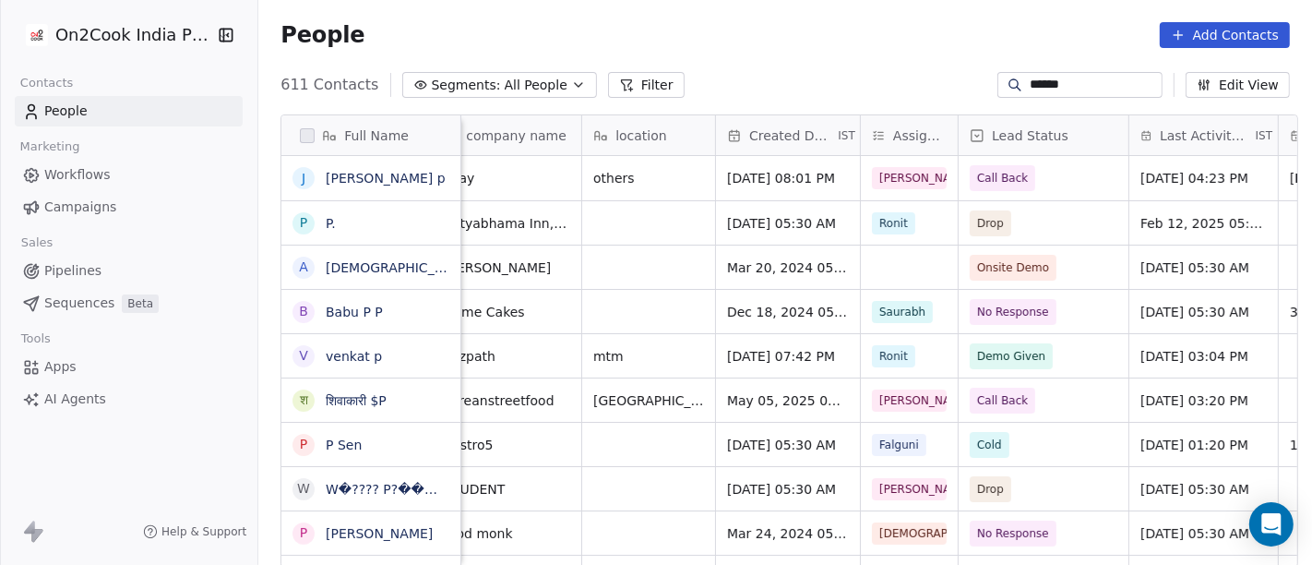
click at [1046, 85] on input "******" at bounding box center [1093, 85] width 129 height 18
paste input "**********"
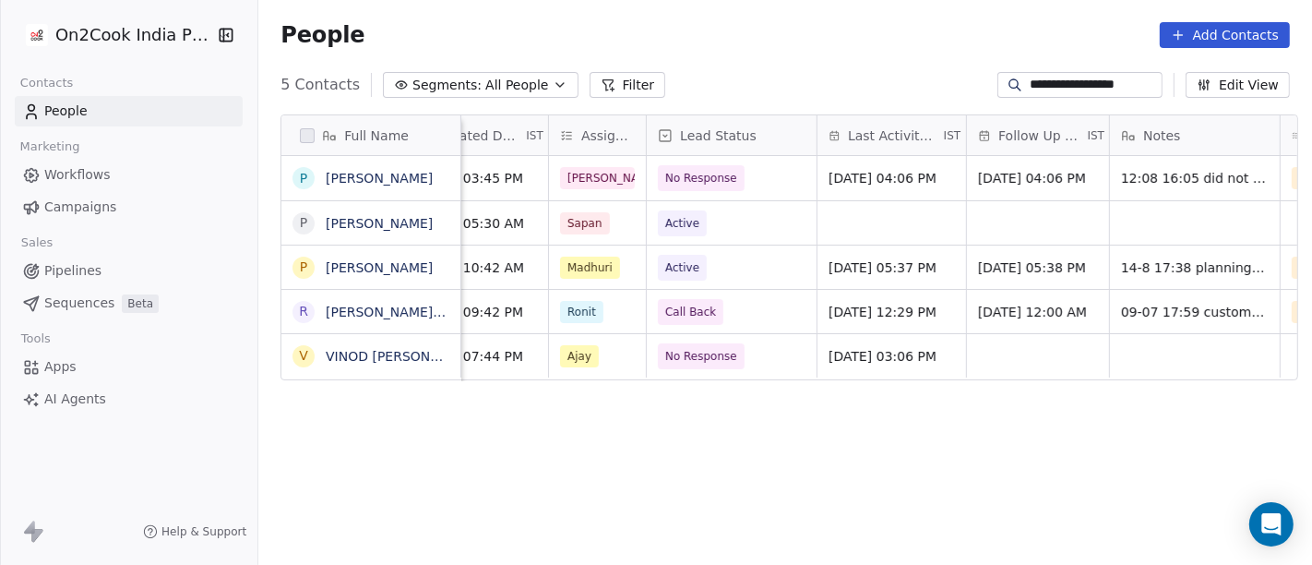
scroll to position [0, 630]
type input "**********"
click at [732, 184] on span "No Response" at bounding box center [704, 178] width 87 height 26
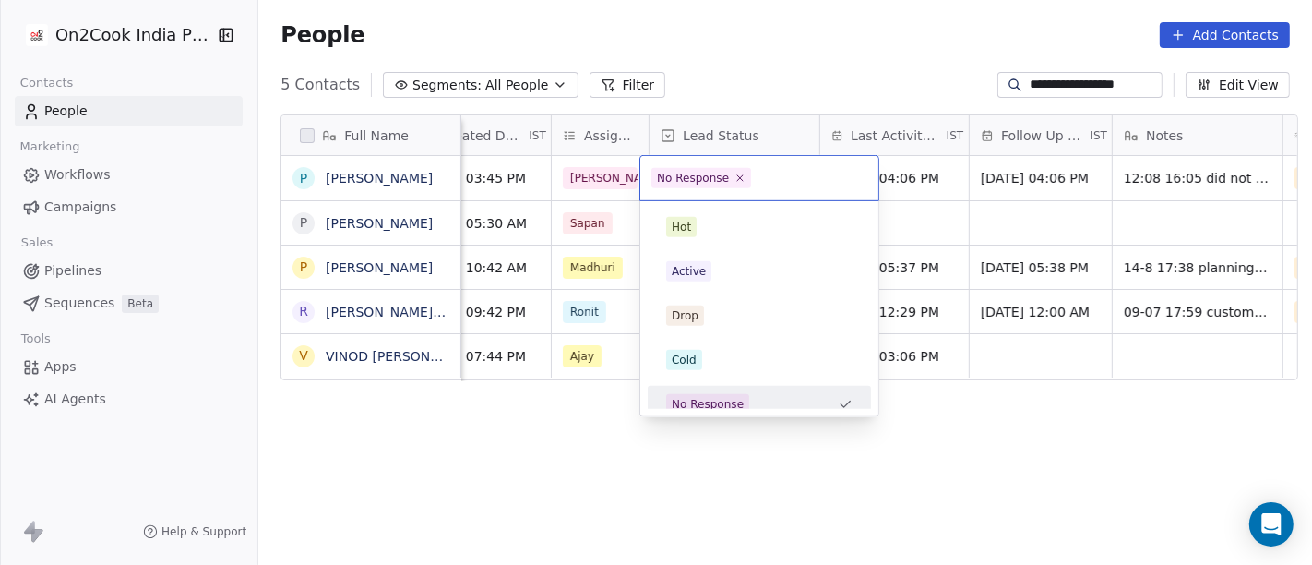
scroll to position [13, 0]
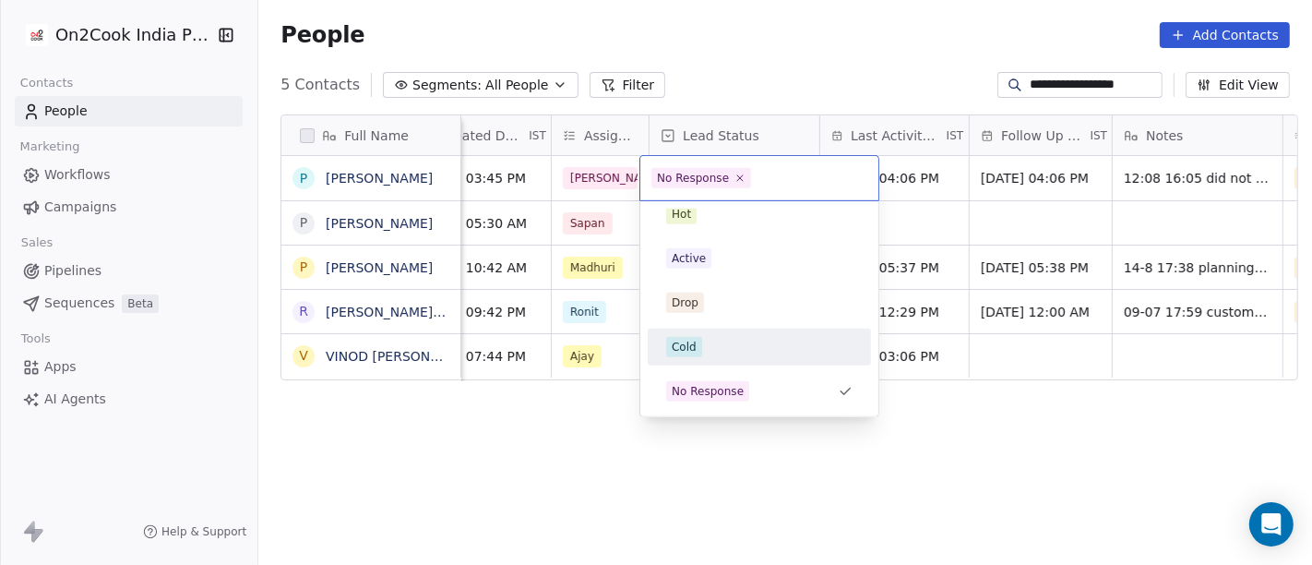
click at [730, 351] on div "Cold" at bounding box center [759, 347] width 186 height 20
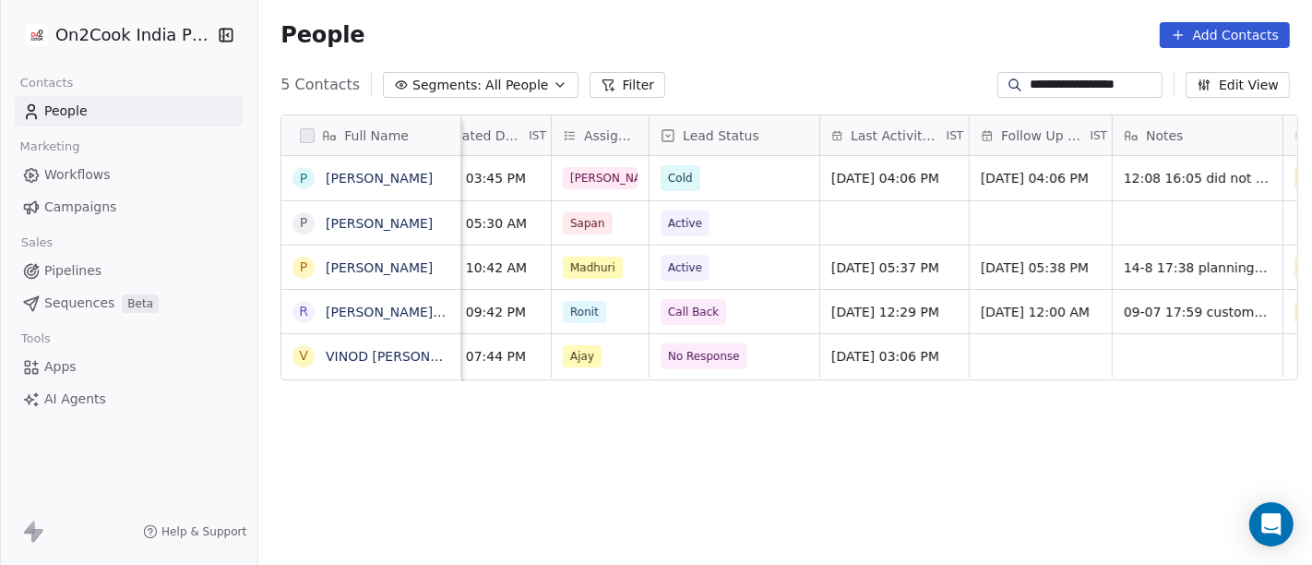
click at [606, 422] on div "Full Name P Purushottam Raskar P Purushottam Gaiakwad P Purushottam Suryawanshi…" at bounding box center [784, 348] width 1053 height 497
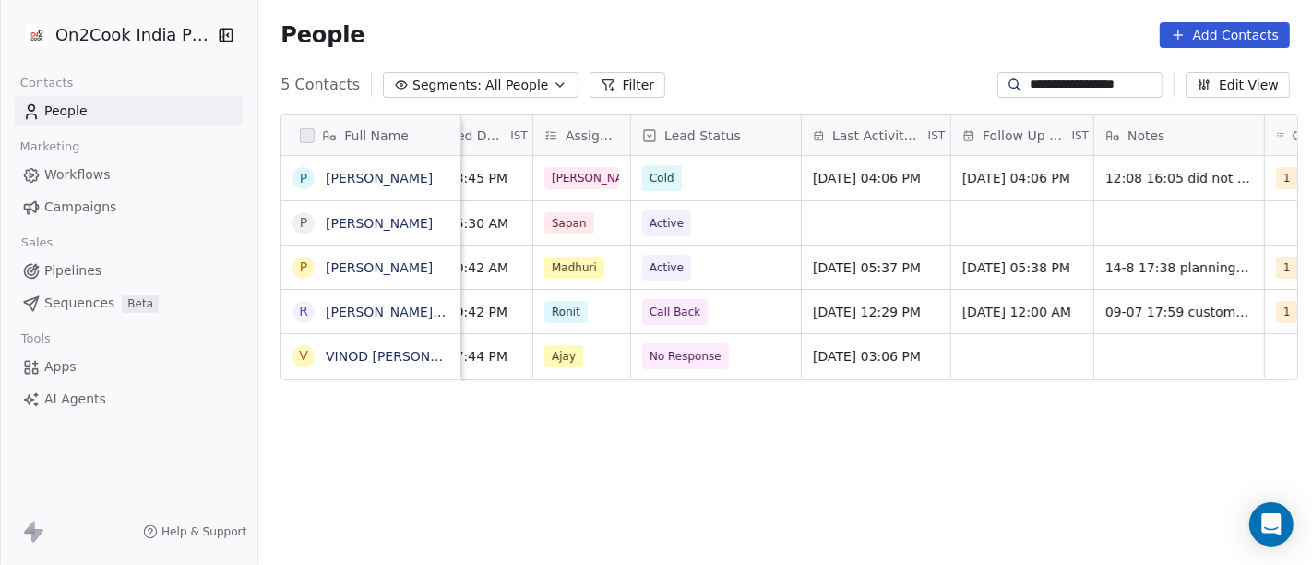
scroll to position [0, 649]
click at [849, 175] on span "[DATE] 04:06 PM" at bounding box center [867, 178] width 108 height 18
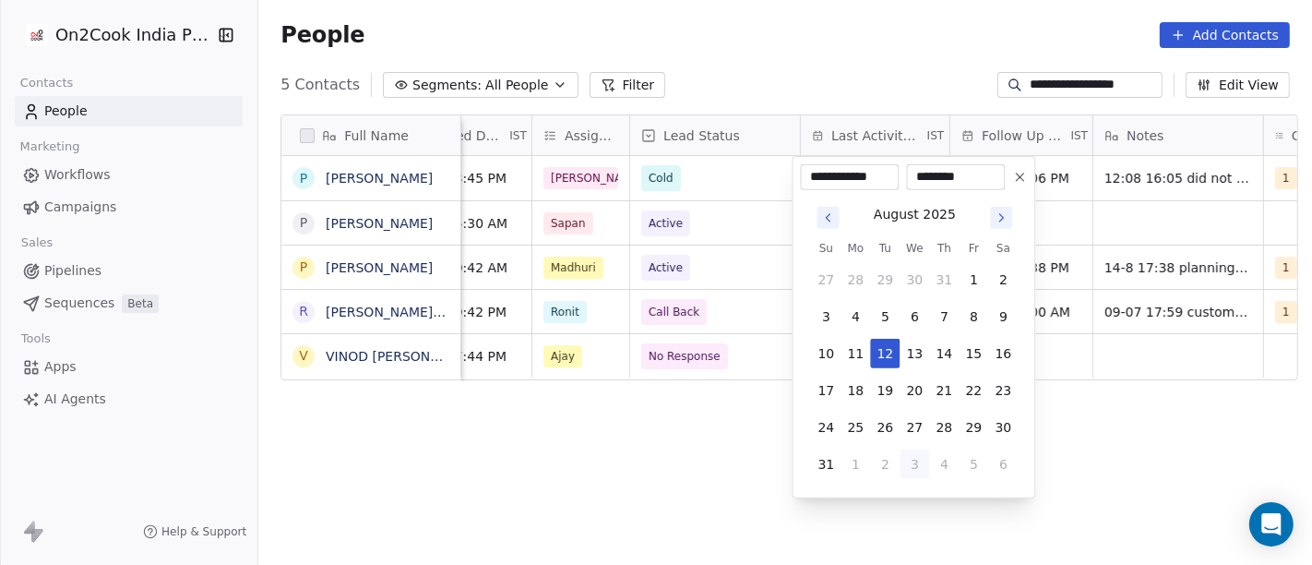
click at [907, 462] on button "3" at bounding box center [915, 464] width 30 height 30
type input "**********"
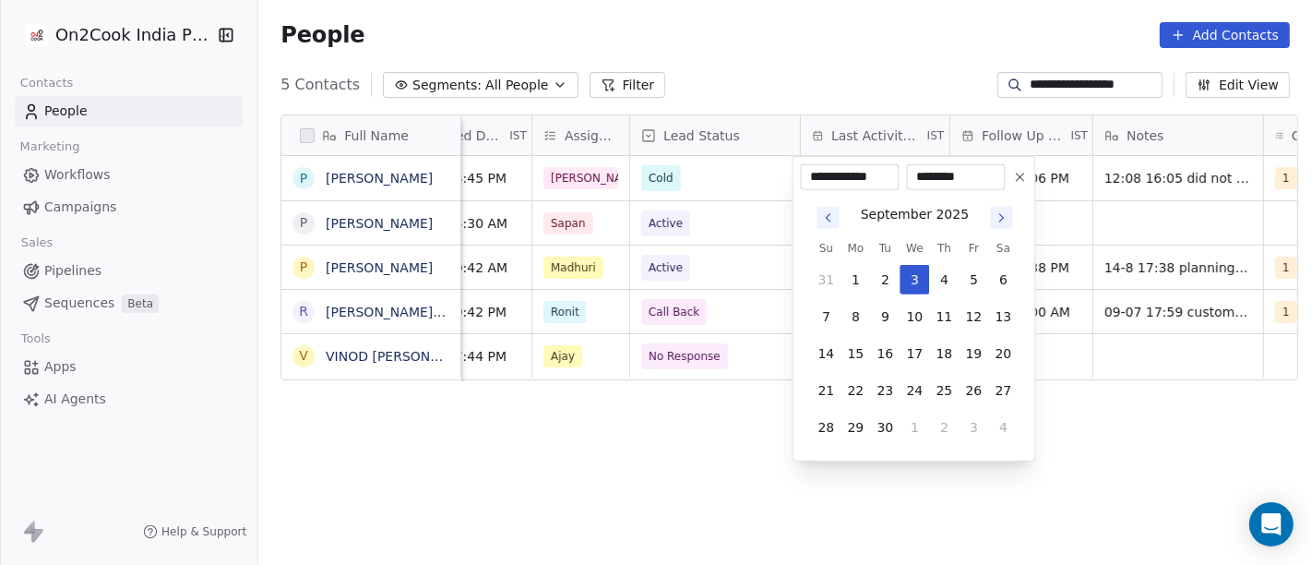
click at [1050, 480] on html "**********" at bounding box center [656, 282] width 1312 height 565
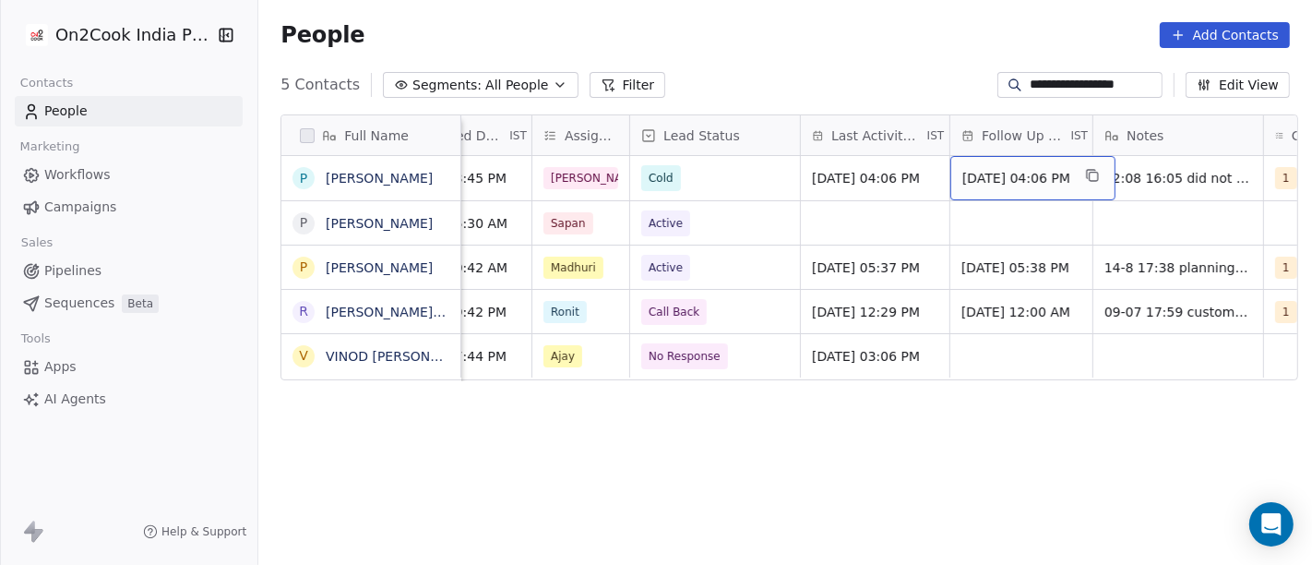
click at [970, 172] on span "[DATE] 04:06 PM" at bounding box center [1016, 178] width 108 height 18
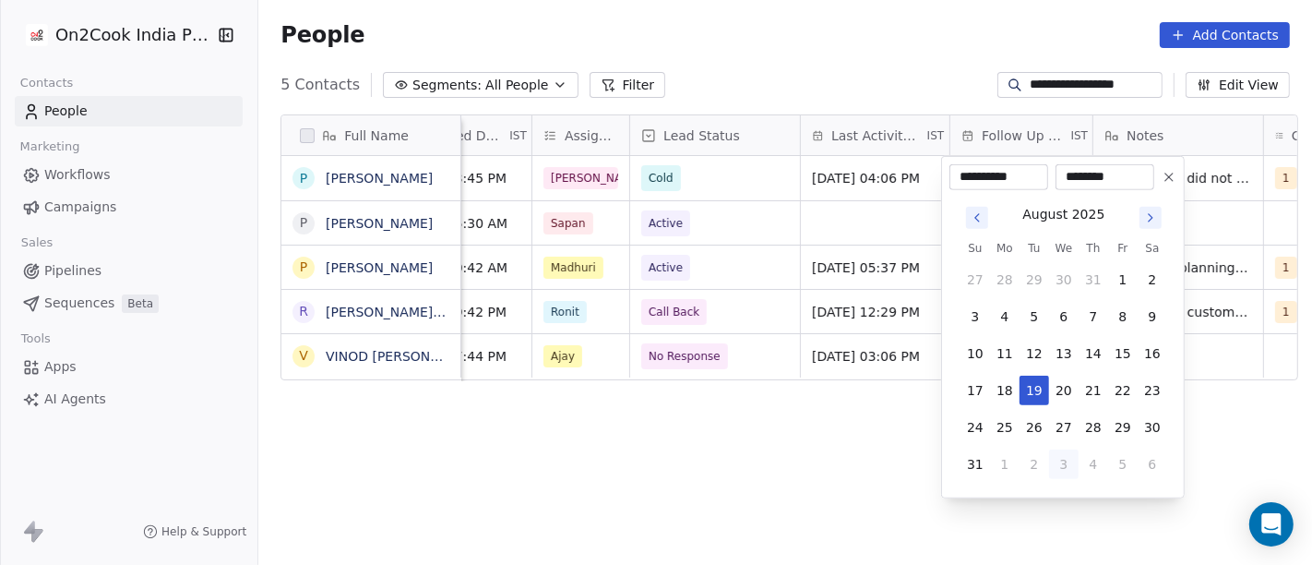
click at [1151, 224] on icon "Go to next month" at bounding box center [1150, 217] width 15 height 15
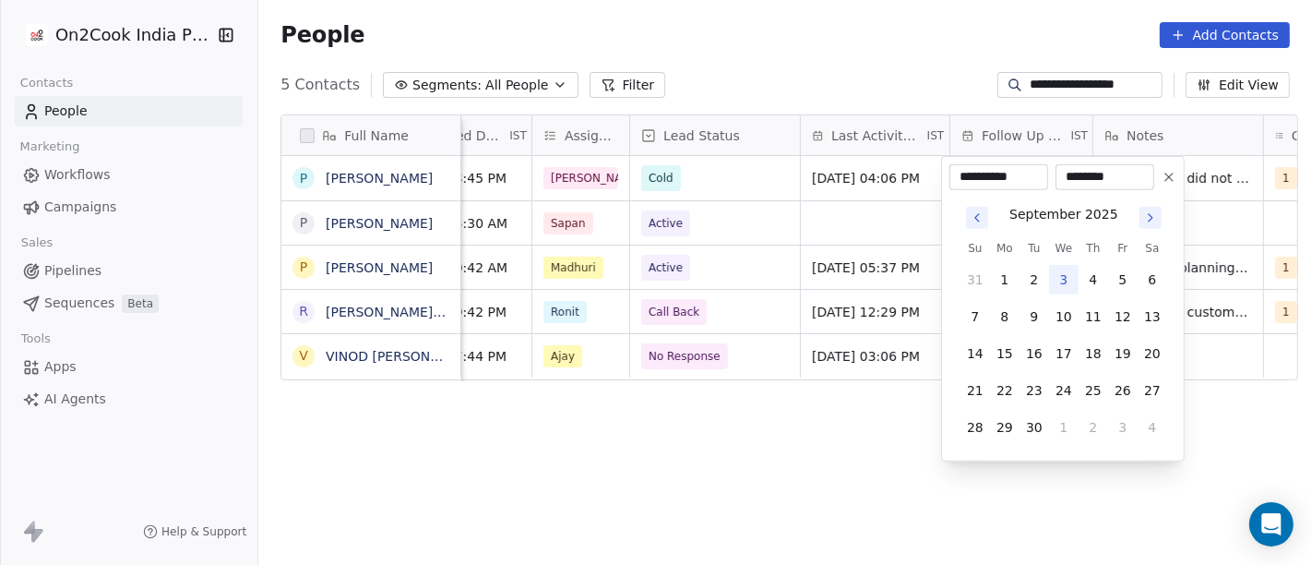
click at [1151, 224] on icon "Go to next month" at bounding box center [1150, 217] width 15 height 15
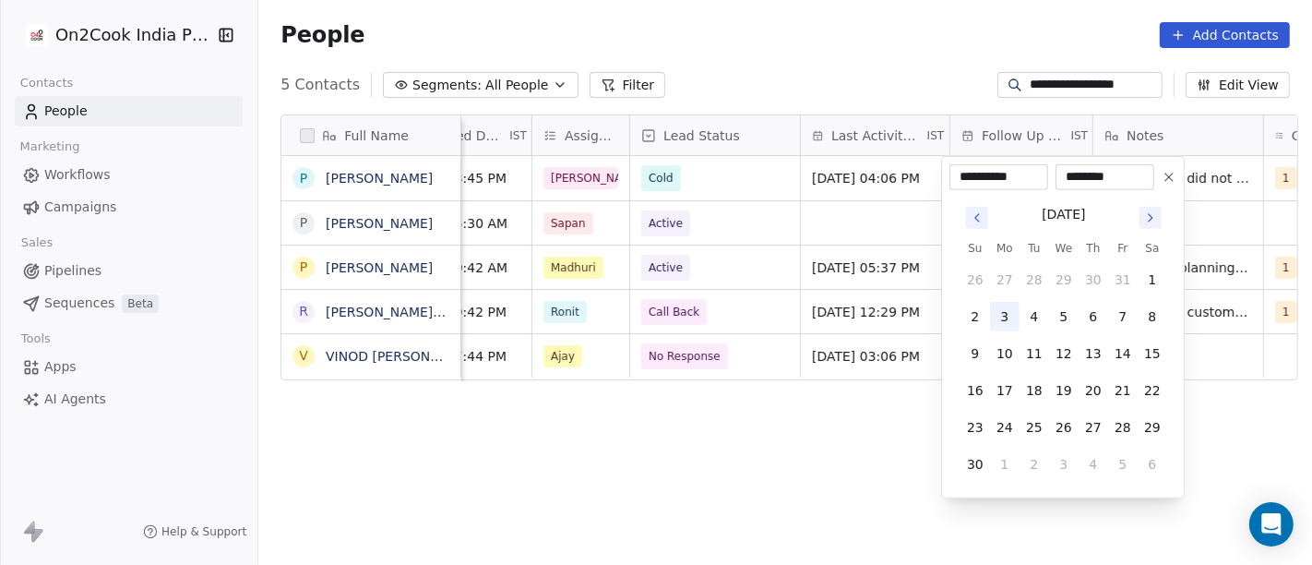
click at [1001, 315] on button "3" at bounding box center [1005, 317] width 30 height 30
type input "**********"
click at [838, 467] on html "**********" at bounding box center [656, 282] width 1312 height 565
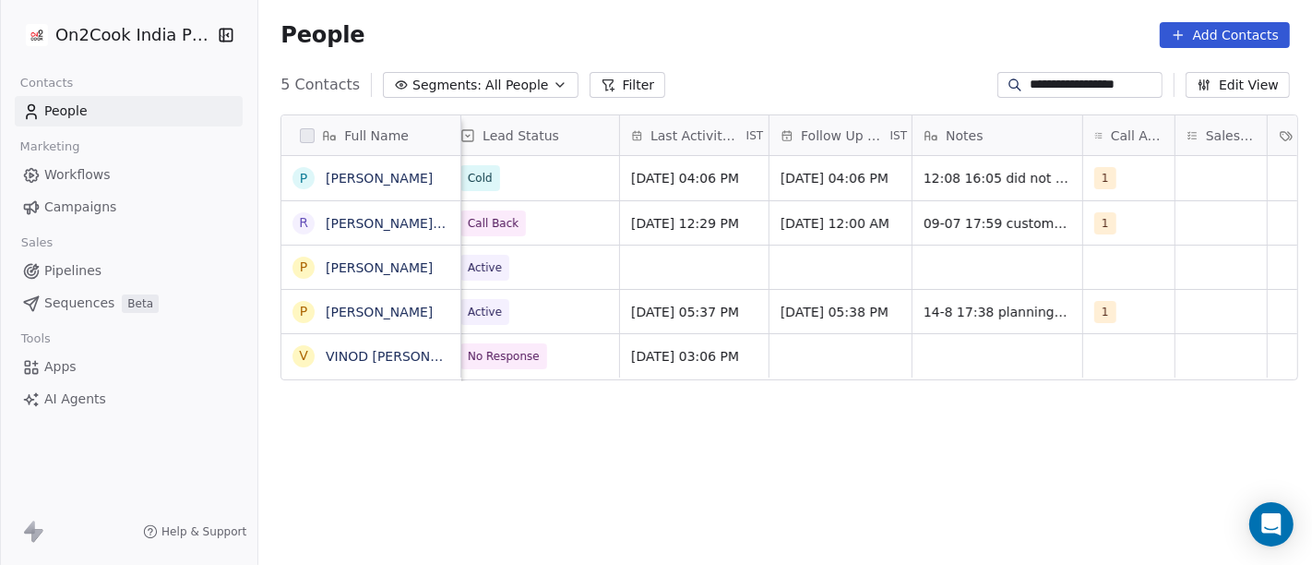
scroll to position [0, 849]
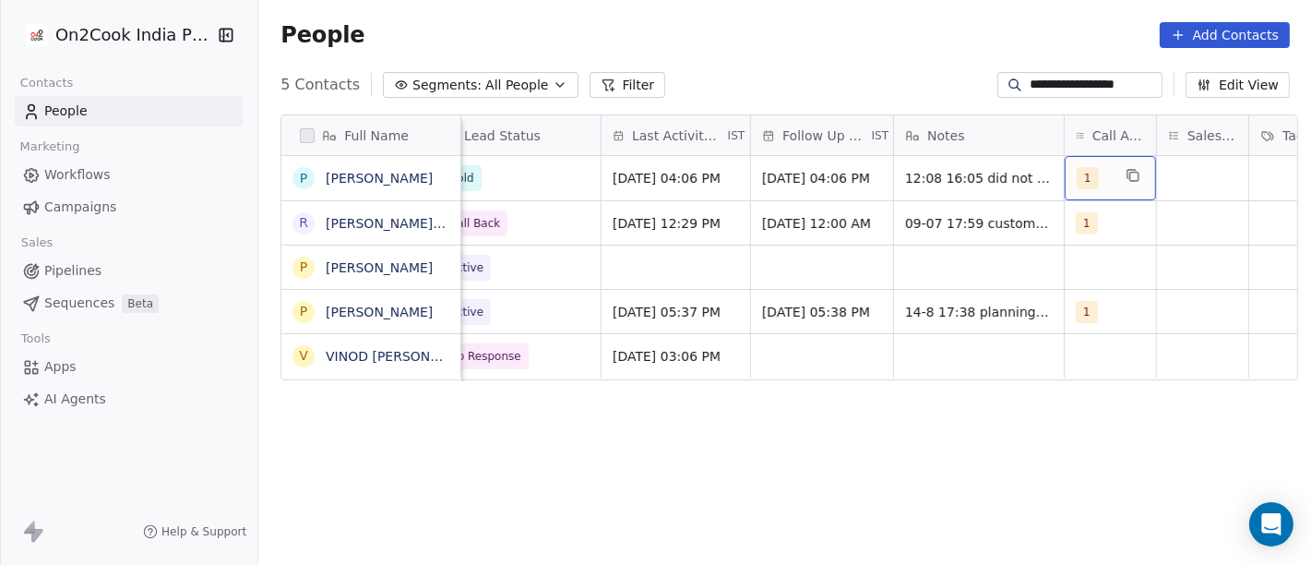
click at [1083, 183] on span "1" at bounding box center [1087, 178] width 22 height 22
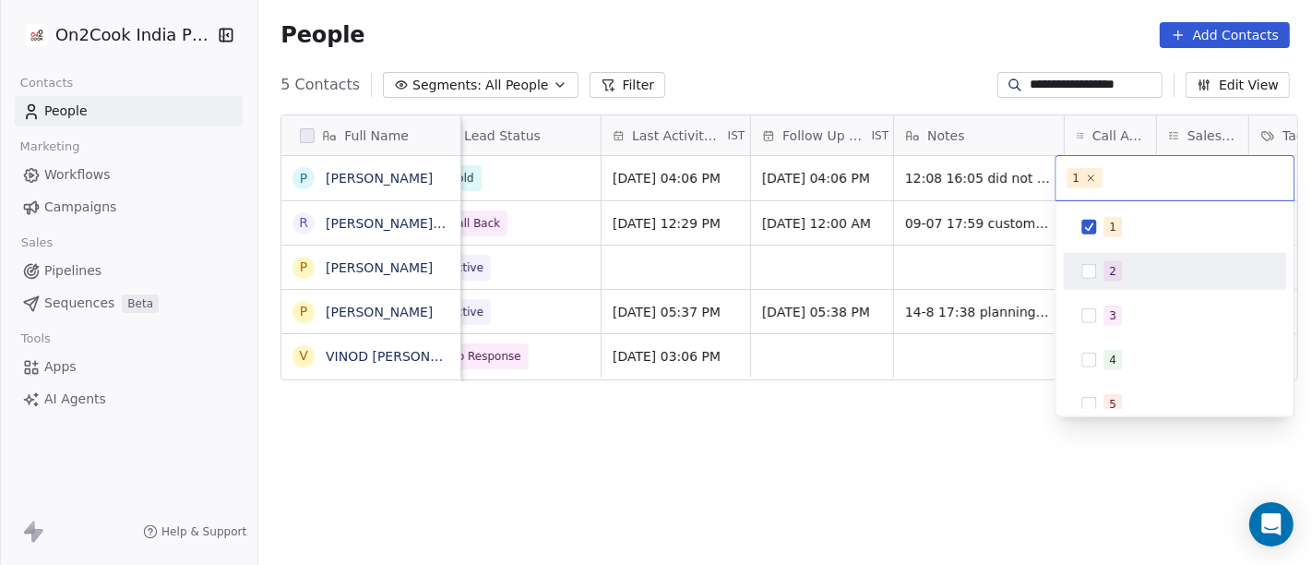
click at [1088, 268] on button "Suggestions" at bounding box center [1088, 271] width 15 height 15
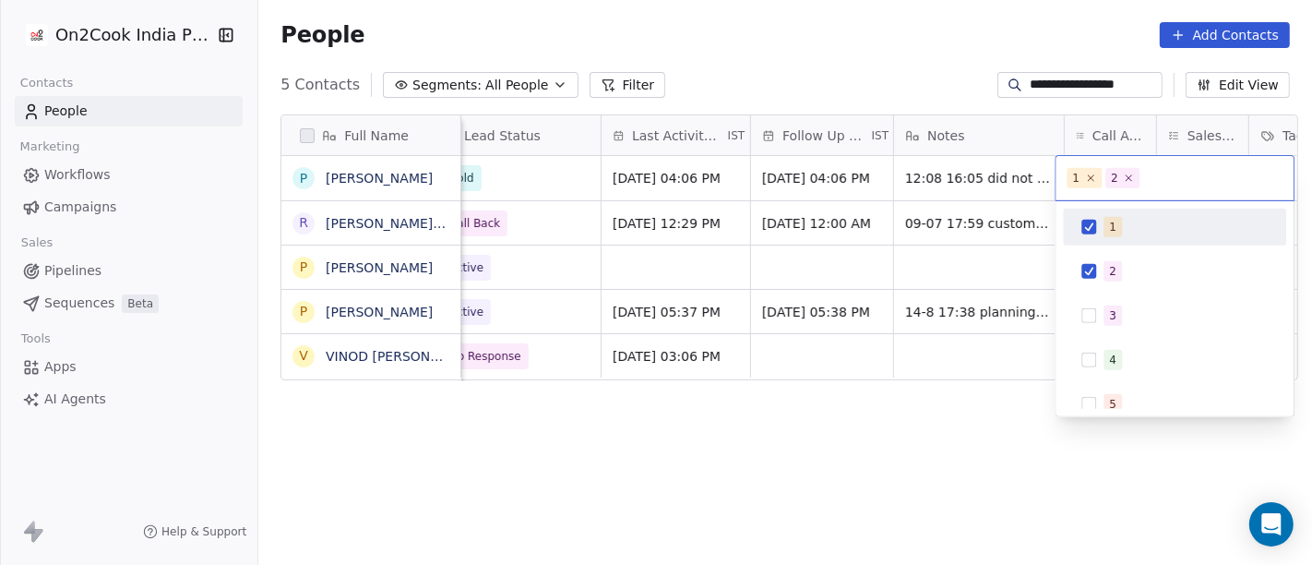
click at [1088, 231] on button "Suggestions" at bounding box center [1088, 227] width 15 height 15
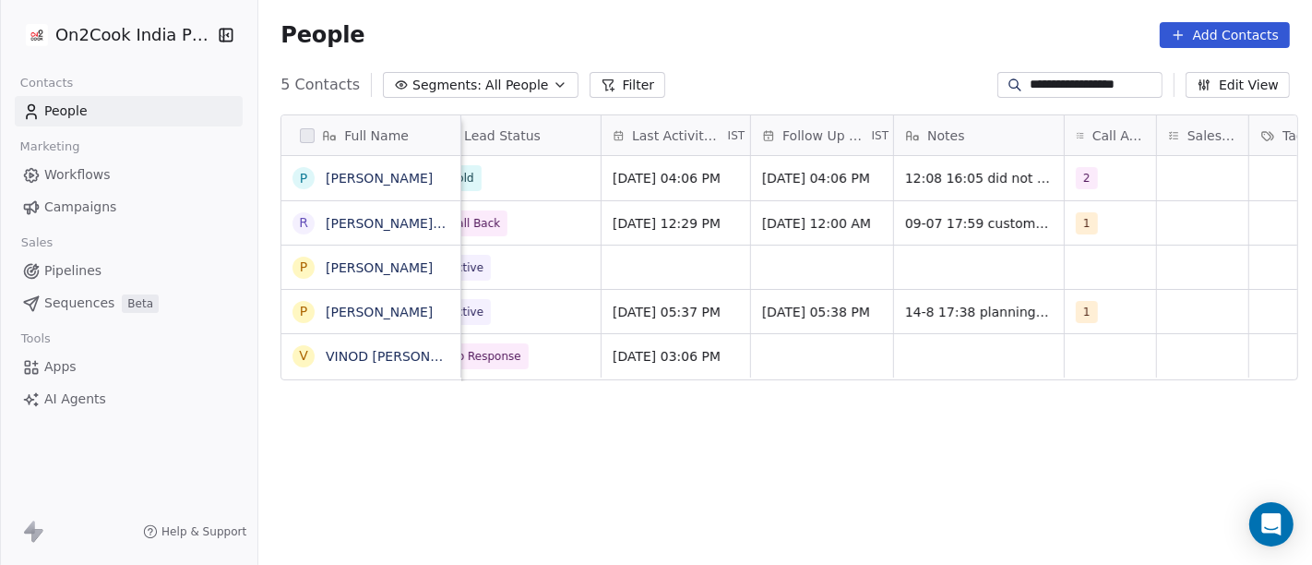
click at [862, 54] on html "**********" at bounding box center [656, 282] width 1312 height 565
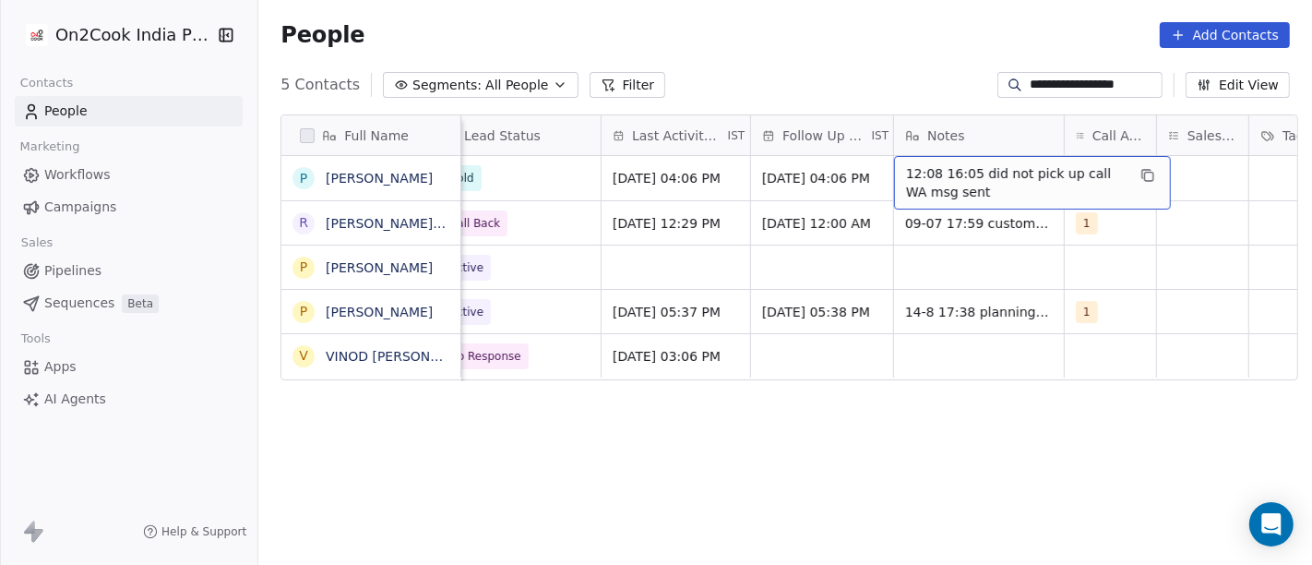
click at [917, 173] on span "12:08 16:05 did not pick up call WA msg sent" at bounding box center [1016, 182] width 220 height 37
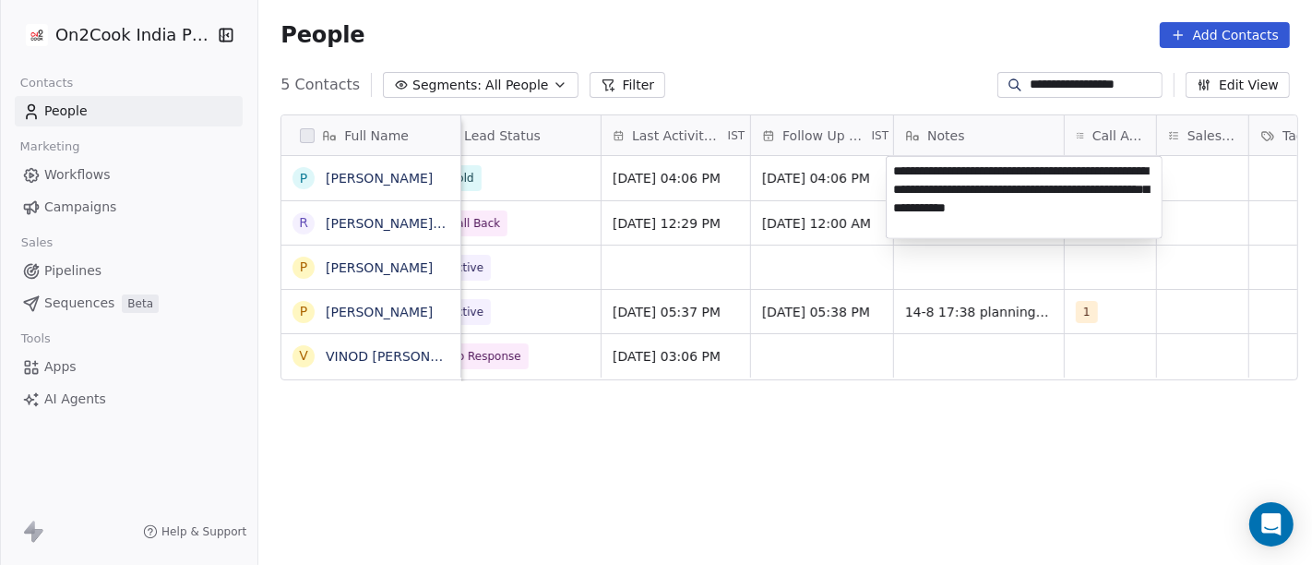
type textarea "**********"
click at [784, 449] on html "**********" at bounding box center [656, 282] width 1312 height 565
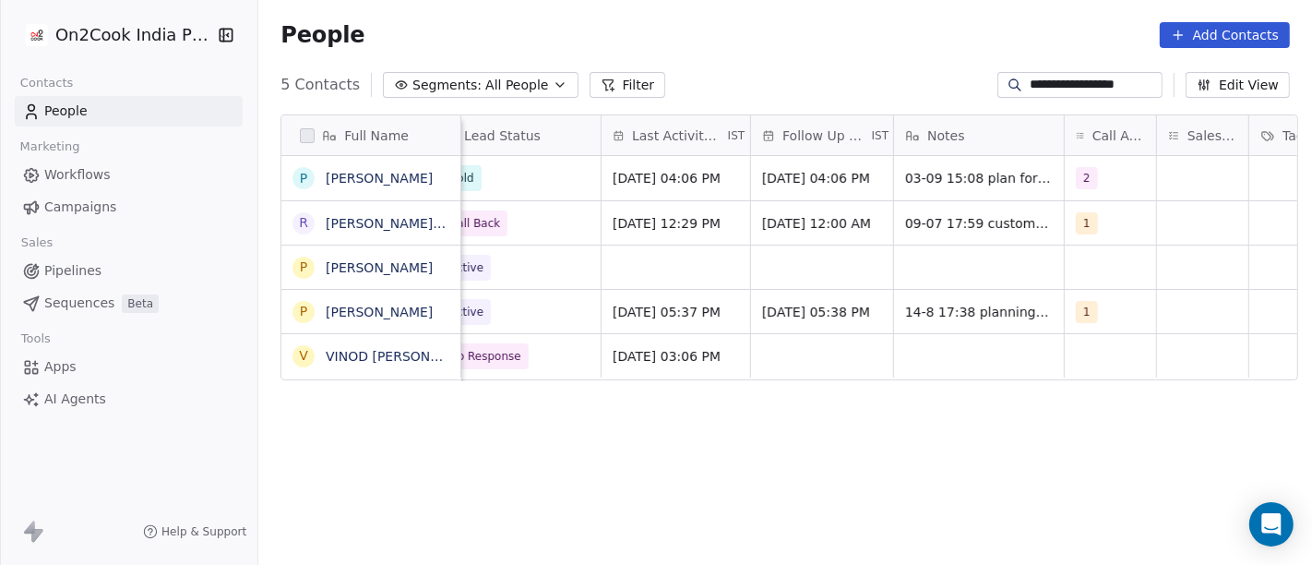
click at [1064, 82] on input "**********" at bounding box center [1093, 85] width 129 height 18
paste input
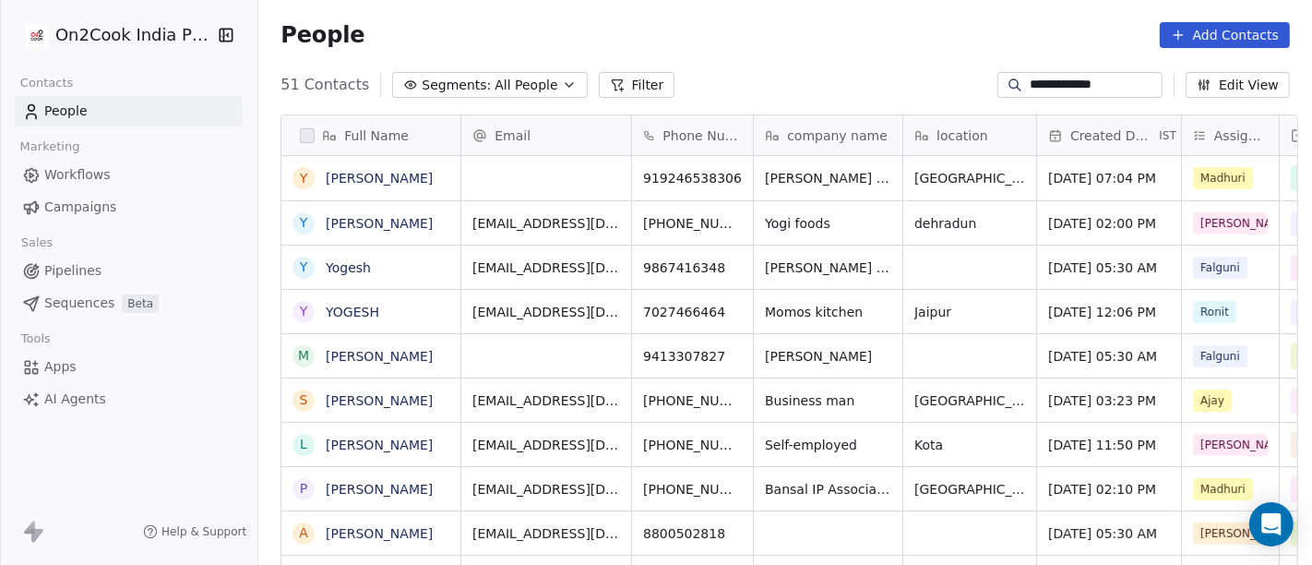
scroll to position [482, 1046]
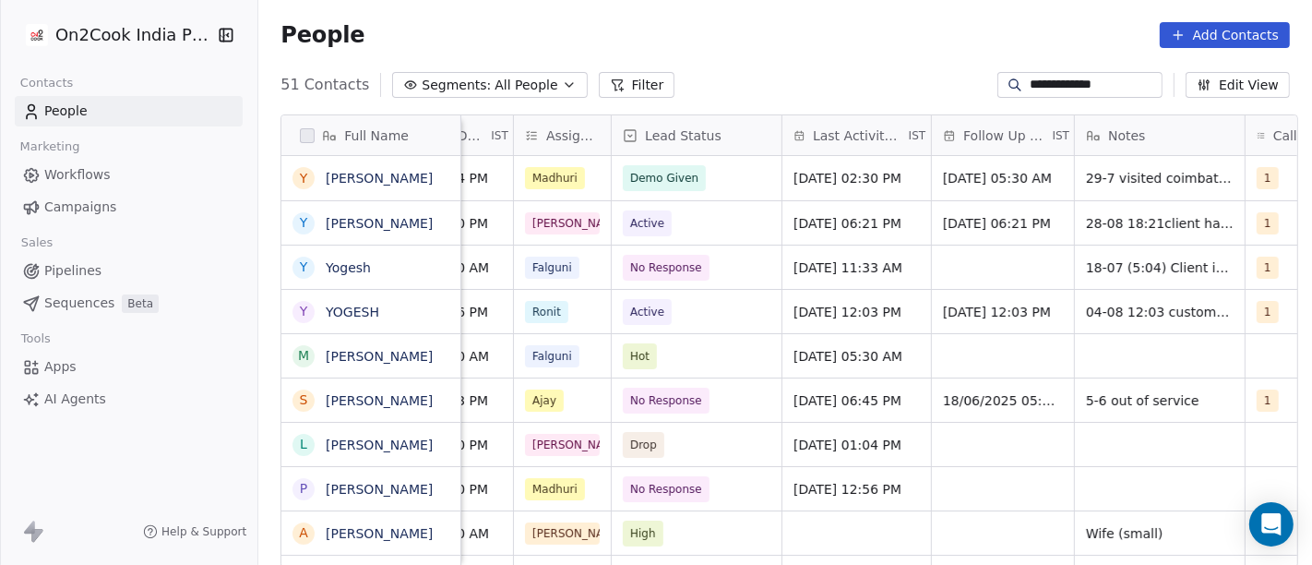
type input "**********"
click at [676, 219] on span "Active" at bounding box center [679, 223] width 113 height 26
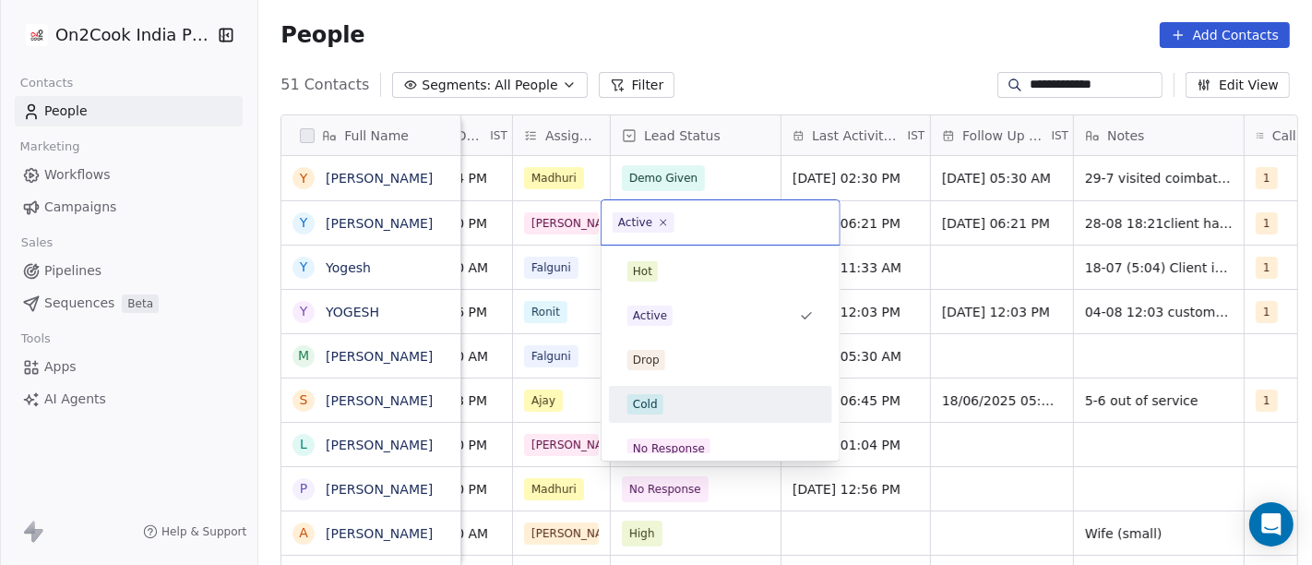
click at [691, 415] on div "Cold" at bounding box center [720, 404] width 208 height 30
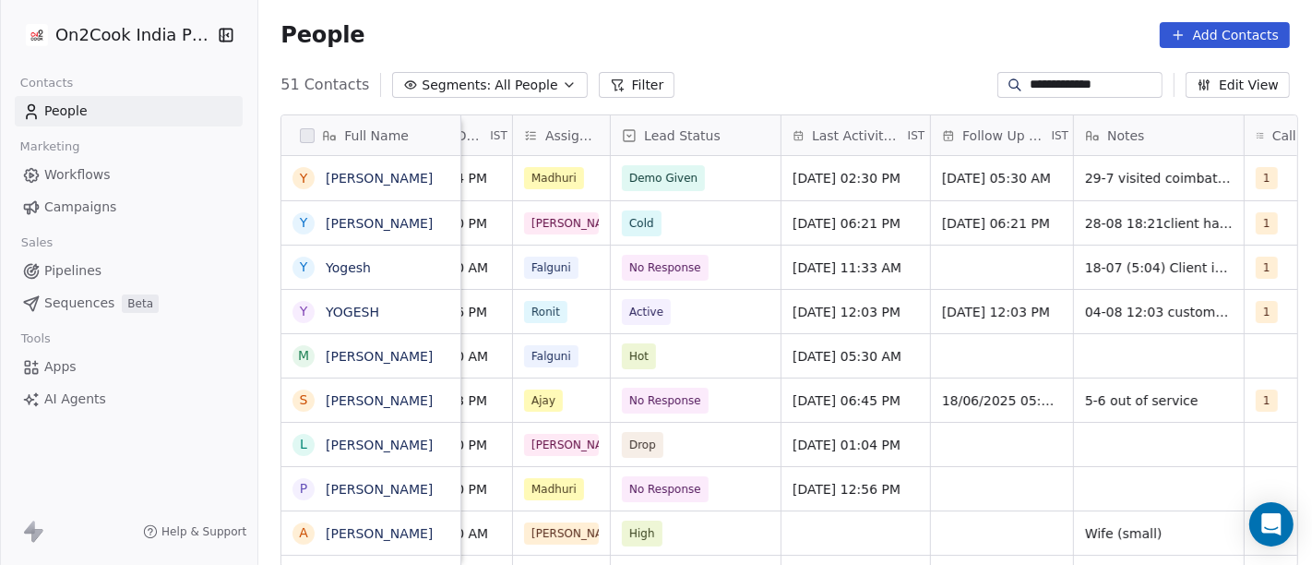
click at [863, 4] on div "People Add Contacts" at bounding box center [784, 35] width 1053 height 70
click at [835, 240] on div "[DATE] 06:21 PM" at bounding box center [863, 222] width 165 height 43
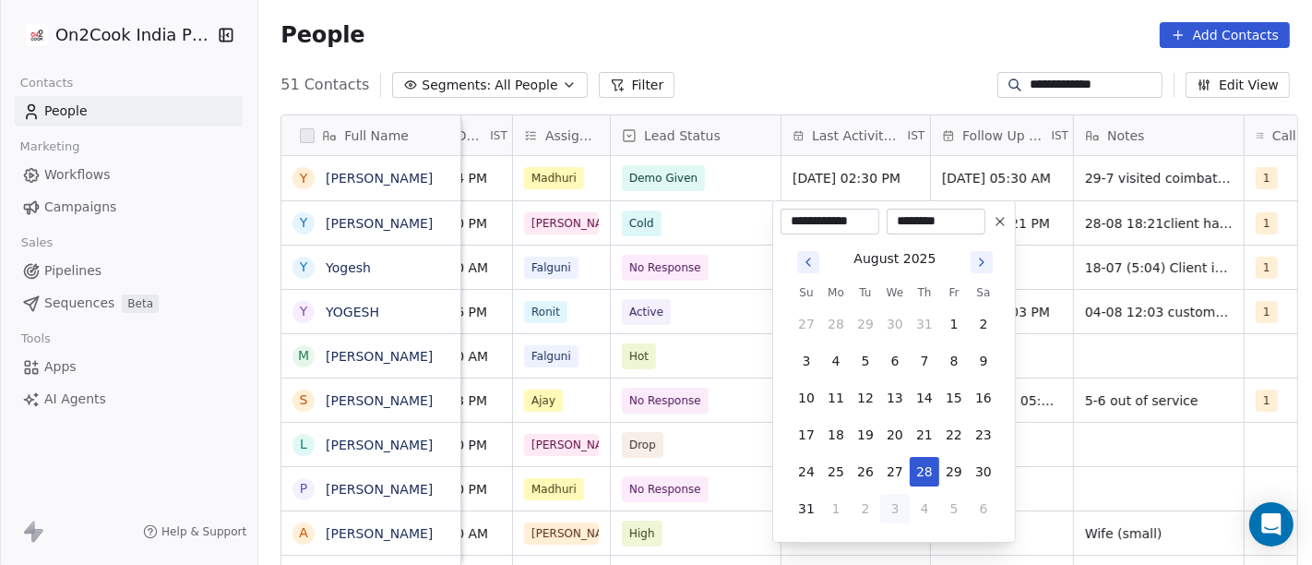
click at [901, 511] on button "3" at bounding box center [895, 509] width 30 height 30
type input "**********"
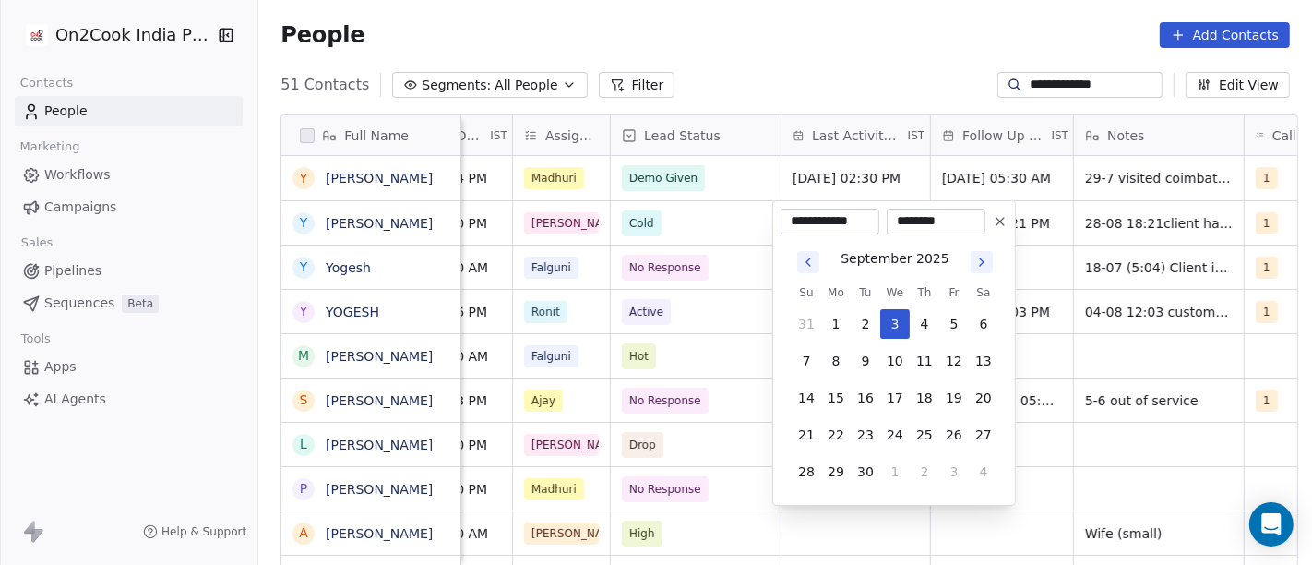
click at [795, 54] on html "**********" at bounding box center [656, 282] width 1312 height 565
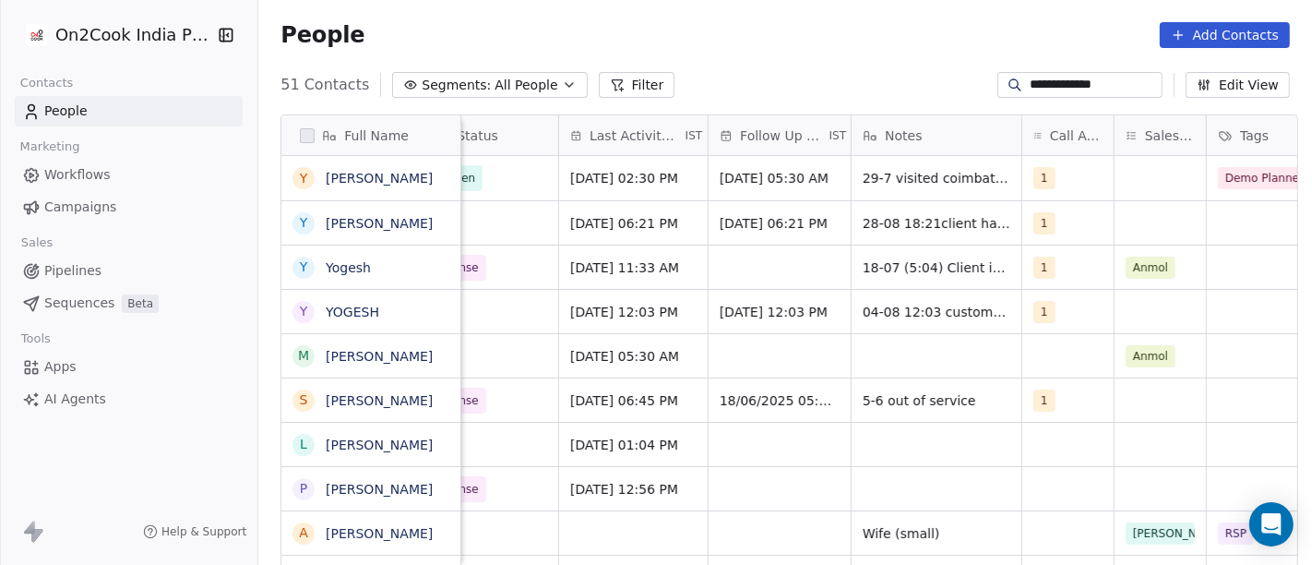
scroll to position [0, 893]
click at [742, 222] on span "[DATE] 06:21 PM" at bounding box center [773, 223] width 108 height 18
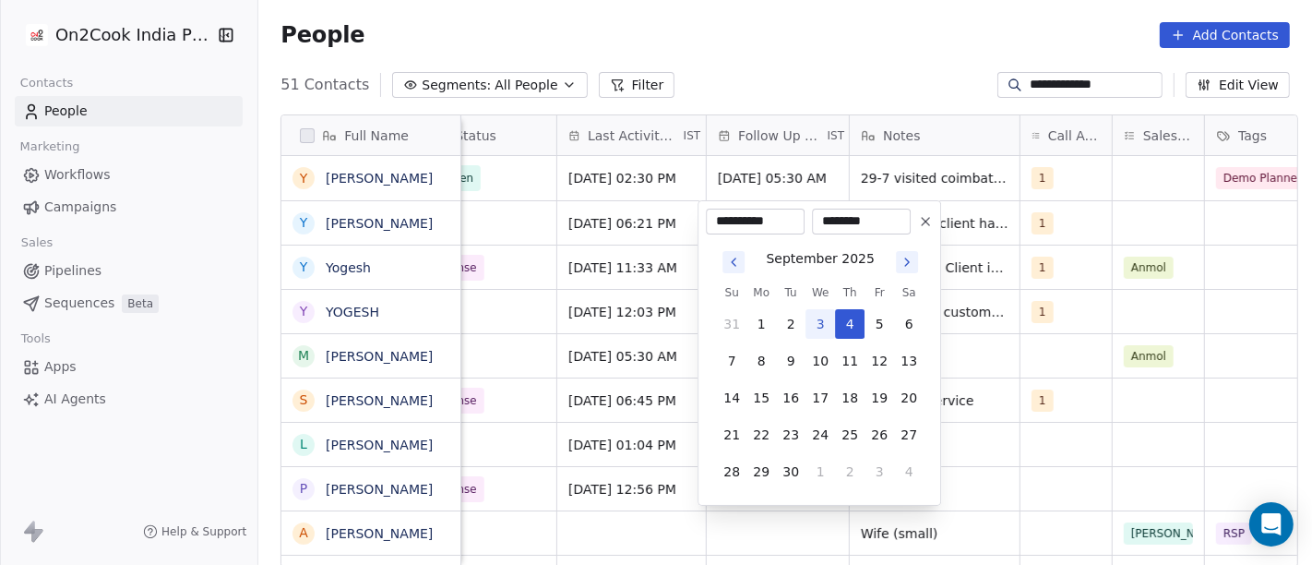
click at [919, 223] on icon at bounding box center [925, 221] width 15 height 15
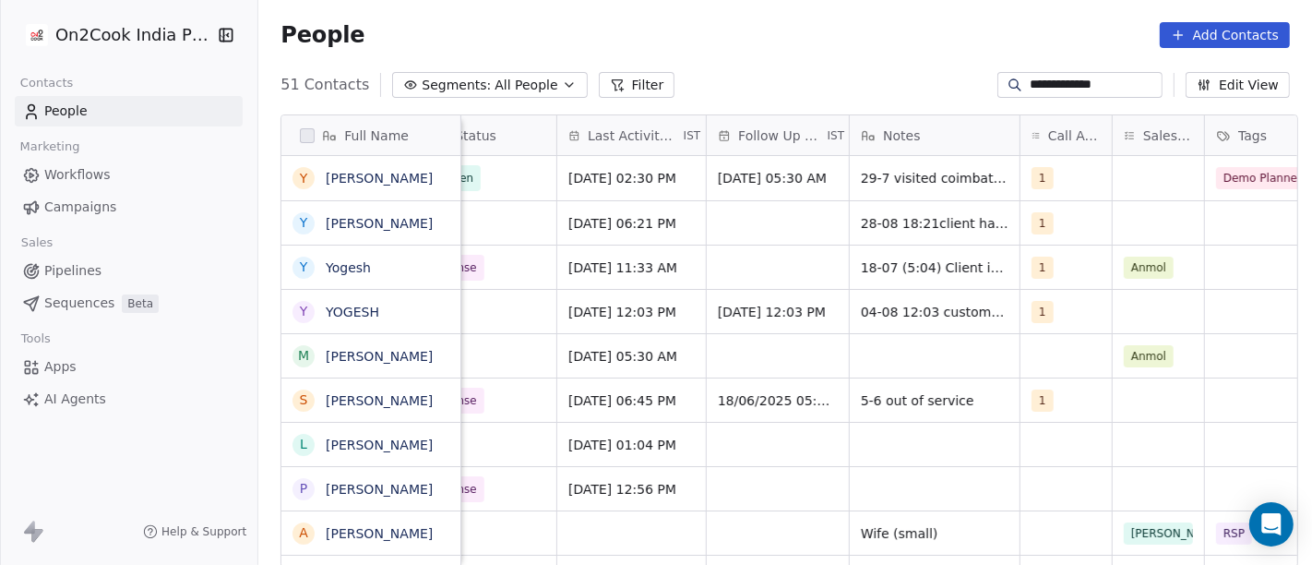
click at [801, 28] on div "People Add Contacts" at bounding box center [784, 35] width 1009 height 26
click at [1059, 224] on div "1" at bounding box center [1065, 222] width 91 height 43
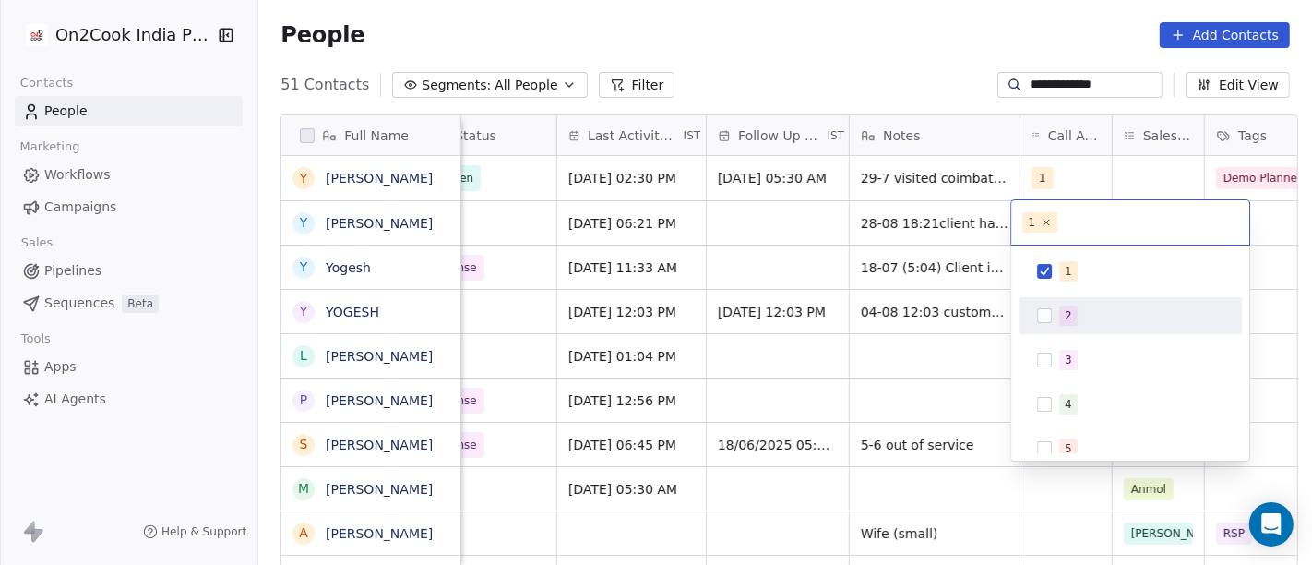
click at [1053, 314] on div "2" at bounding box center [1130, 316] width 208 height 30
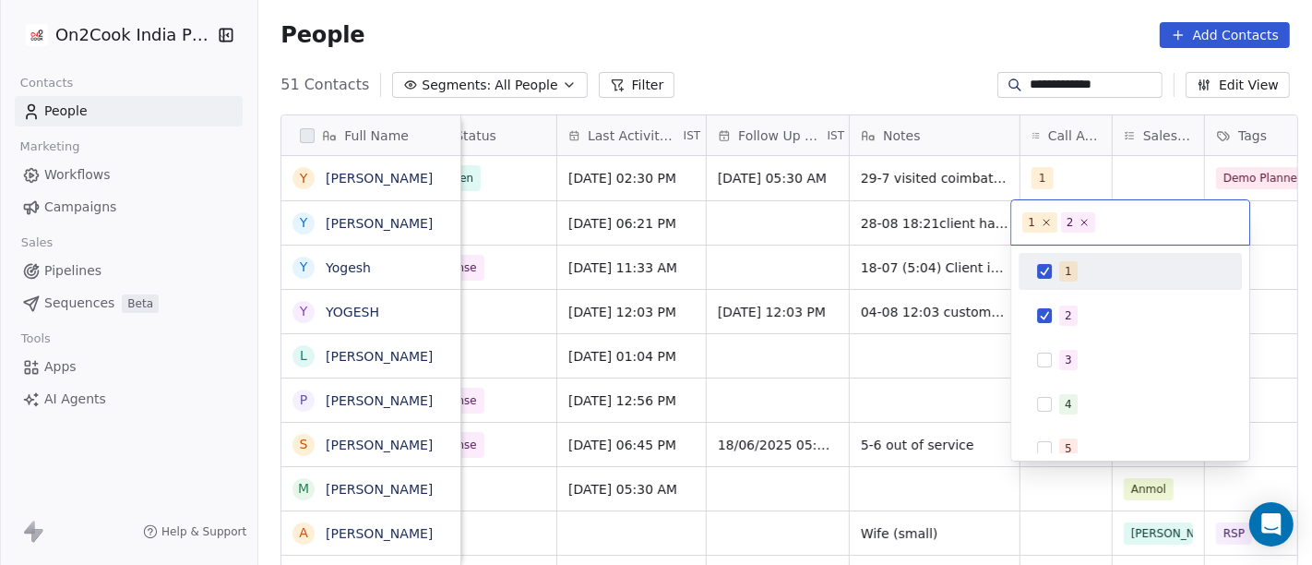
click at [1053, 264] on div "1" at bounding box center [1130, 271] width 208 height 30
click at [923, 54] on html "**********" at bounding box center [656, 282] width 1312 height 565
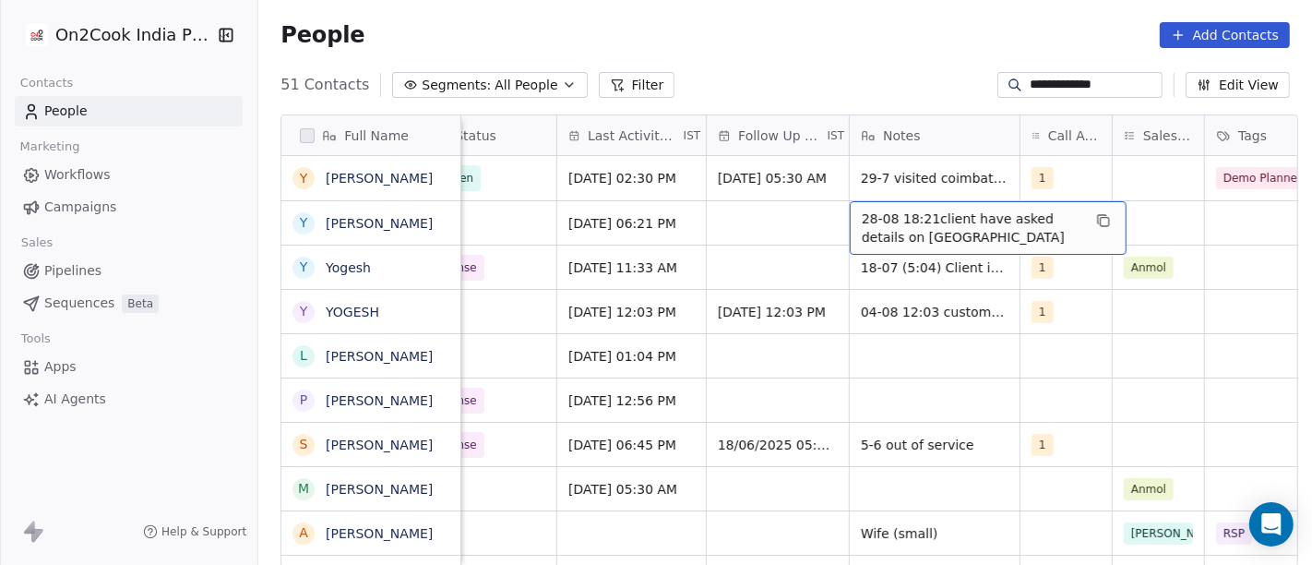
click at [867, 243] on span "28-08 18:21client have asked details on [GEOGRAPHIC_DATA]" at bounding box center [972, 227] width 220 height 37
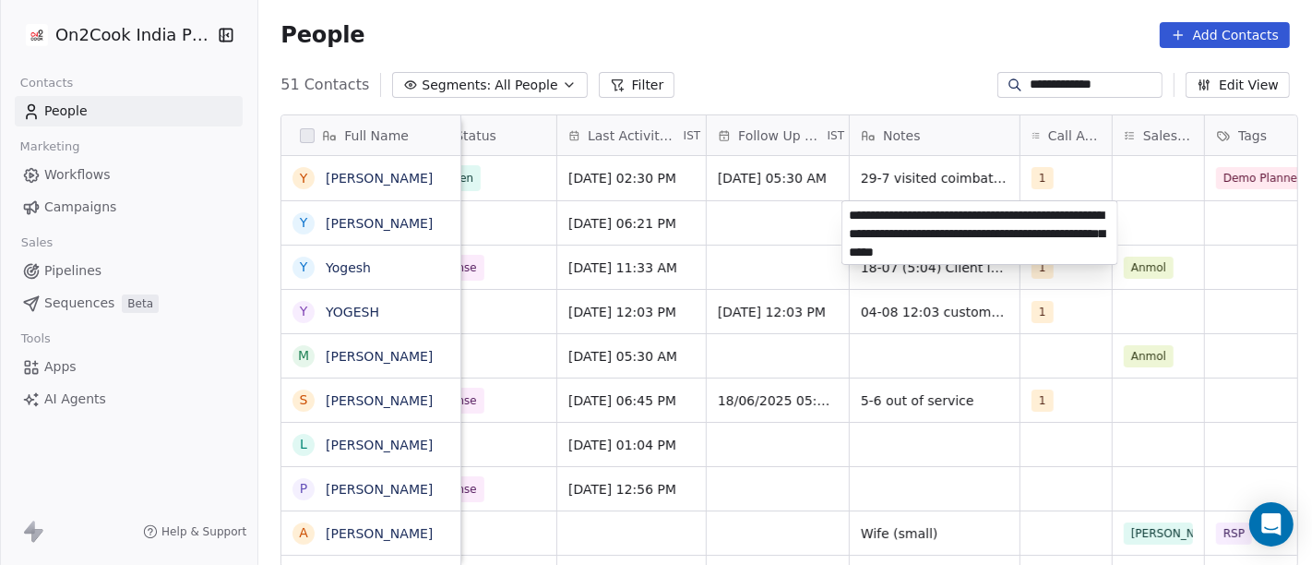
type textarea "**********"
click at [874, 59] on html "**********" at bounding box center [656, 282] width 1312 height 565
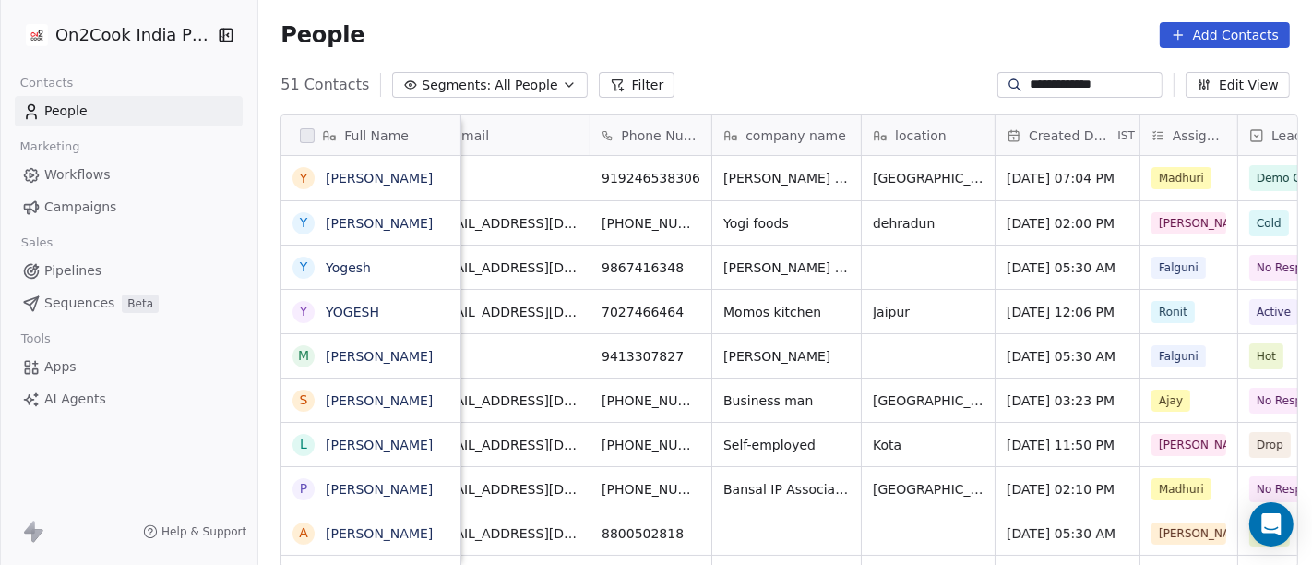
scroll to position [0, 30]
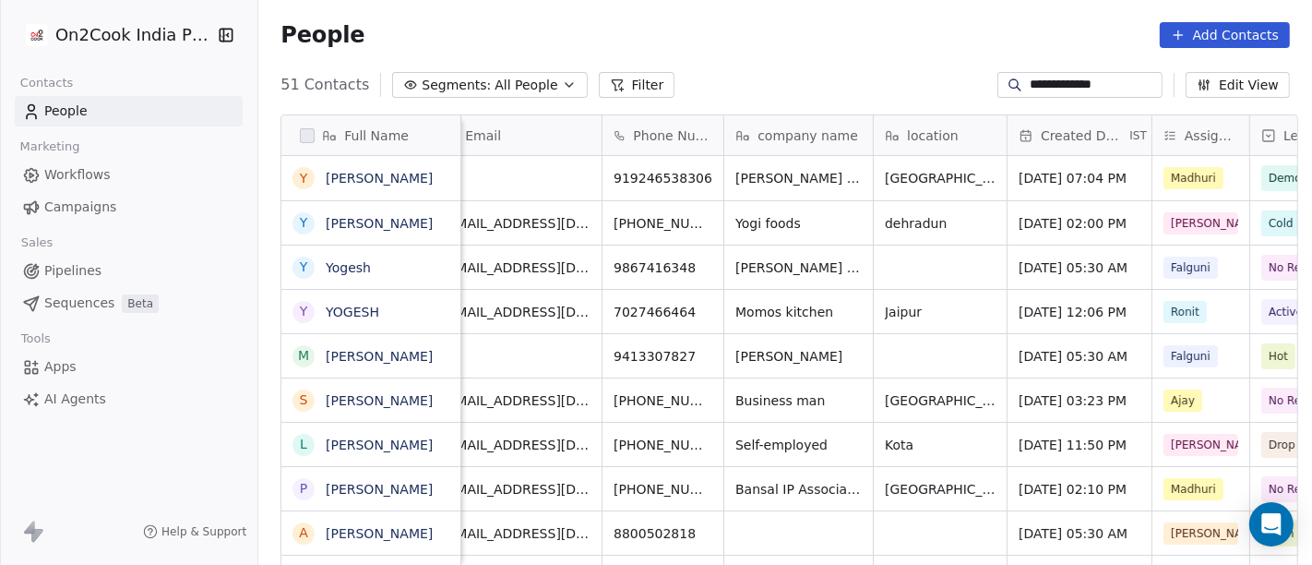
click at [1093, 83] on input "**********" at bounding box center [1093, 85] width 129 height 18
paste input "****"
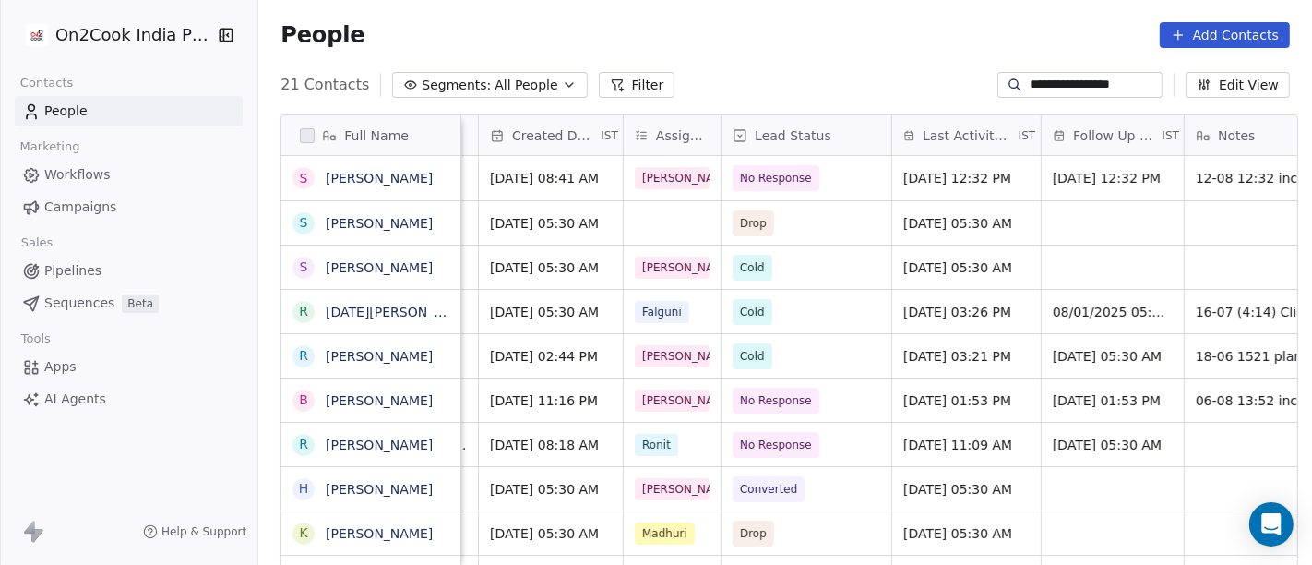
scroll to position [0, 559]
type input "**********"
click at [769, 179] on span "No Response" at bounding box center [776, 178] width 72 height 18
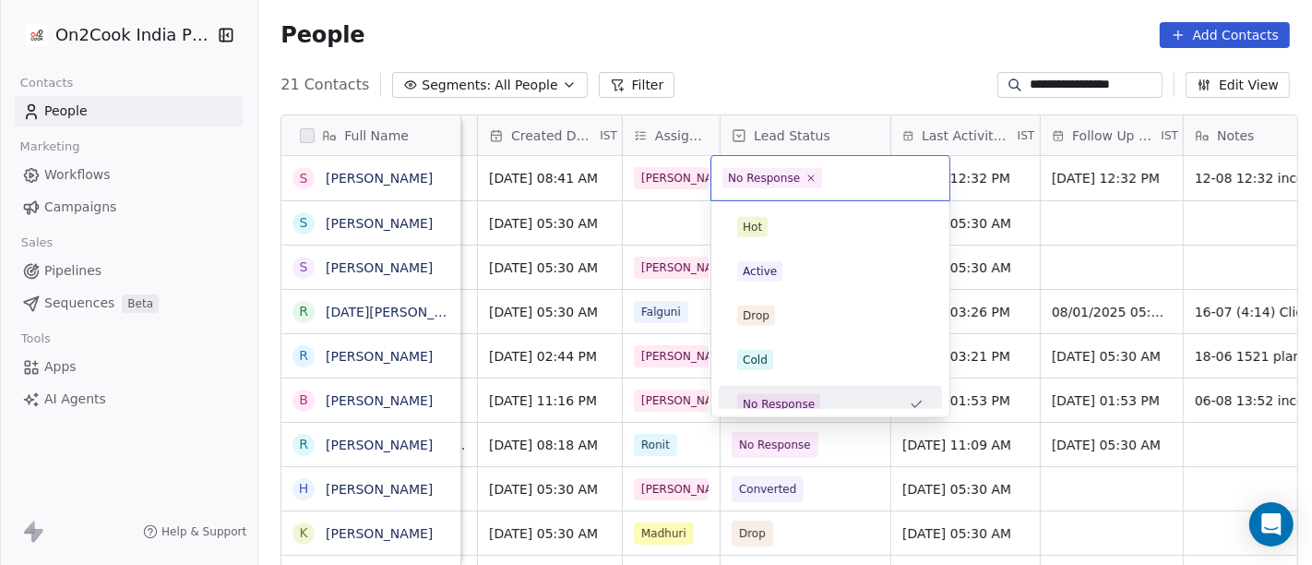
scroll to position [13, 0]
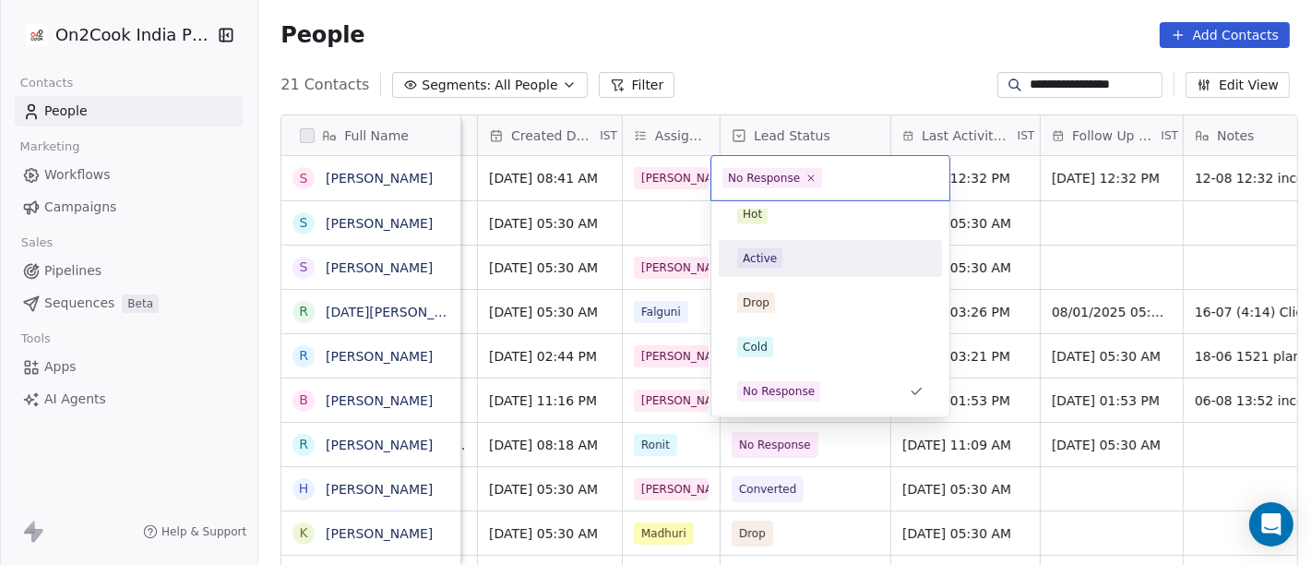
click at [782, 262] on div "Active" at bounding box center [830, 258] width 186 height 20
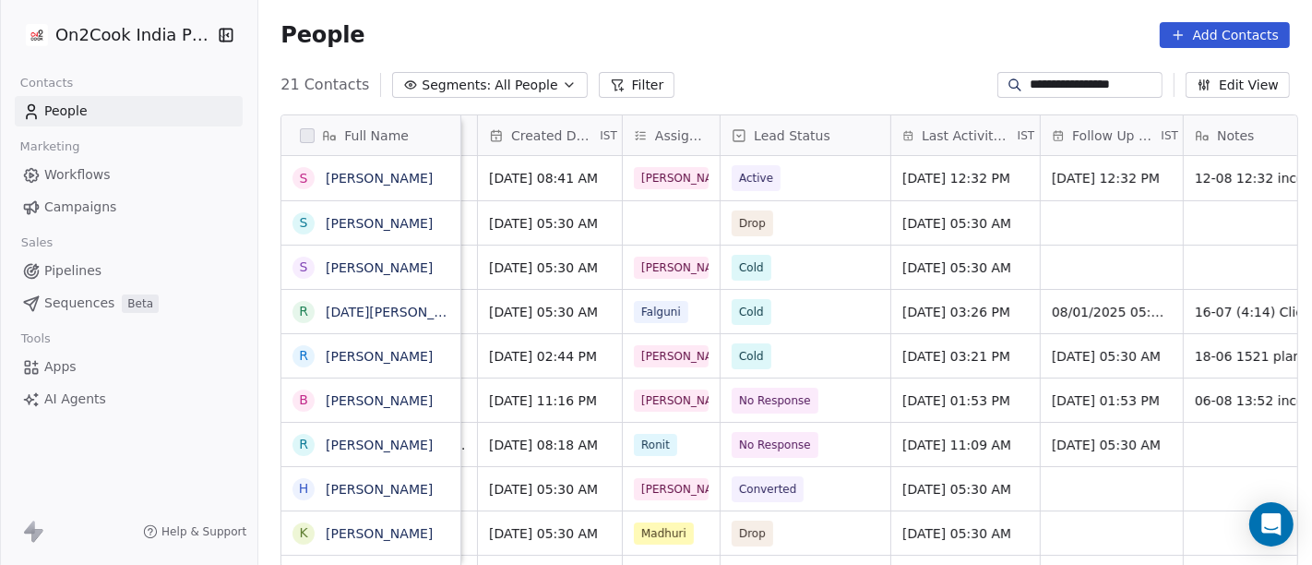
click at [850, 100] on div "Full Name S Sekhar Maheshwari s sekhar S Sekhar R Raja Sekhar R Raj Sekhar B Ba…" at bounding box center [784, 348] width 1053 height 497
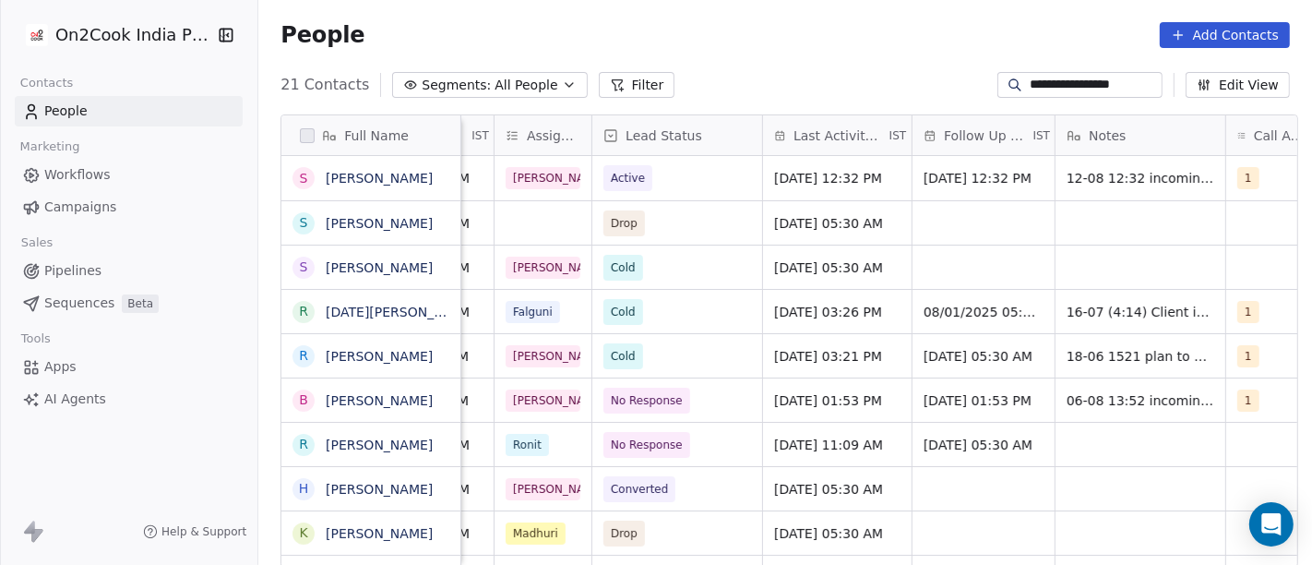
scroll to position [0, 707]
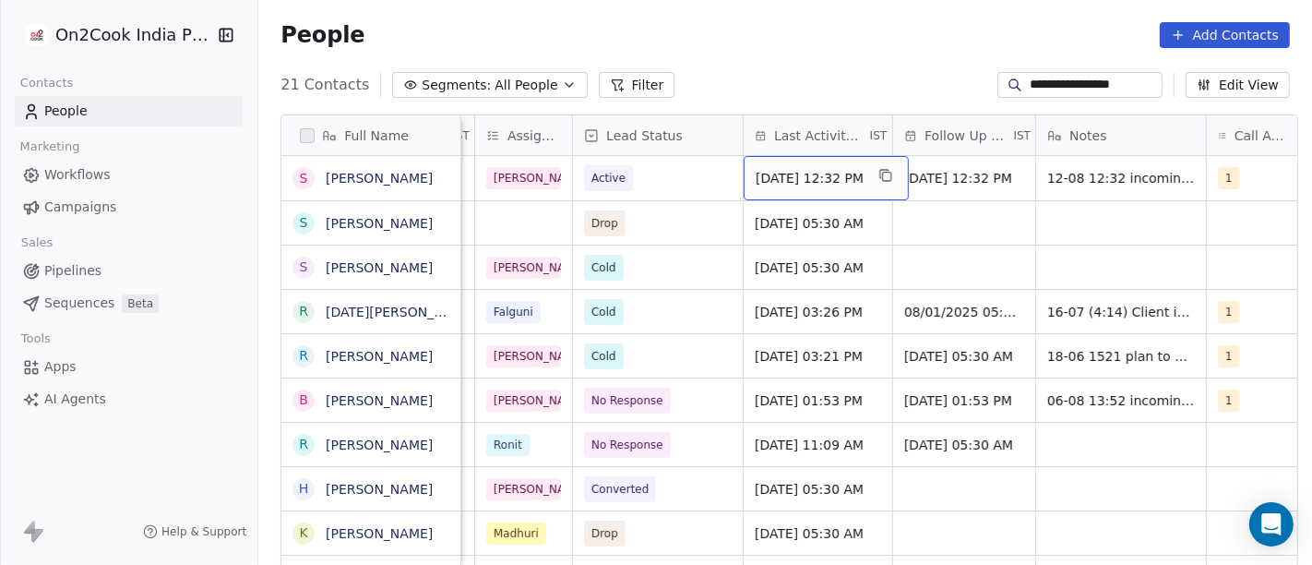
click at [819, 188] on div "[DATE] 12:32 PM" at bounding box center [825, 178] width 165 height 44
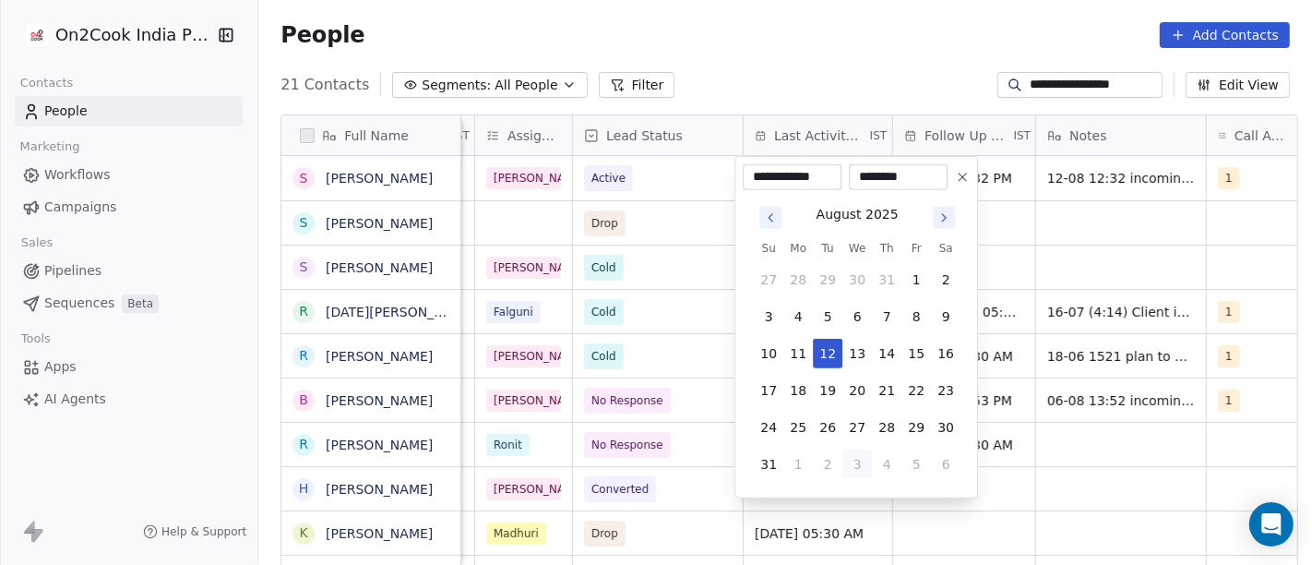
click at [853, 466] on button "3" at bounding box center [857, 464] width 30 height 30
type input "**********"
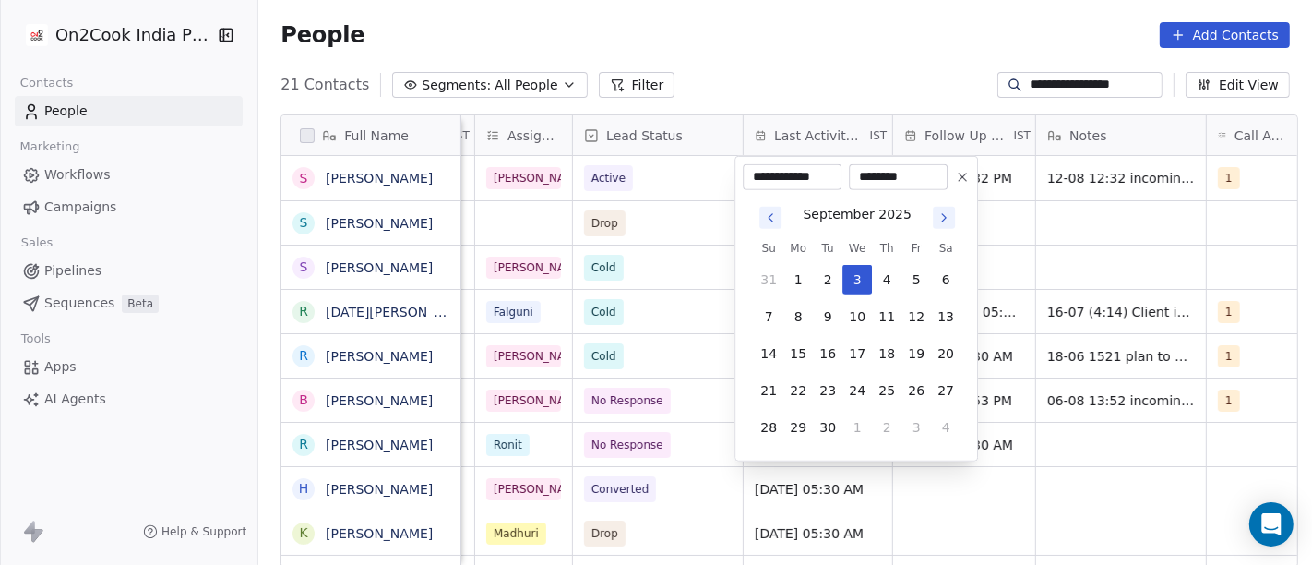
click at [783, 61] on html "**********" at bounding box center [656, 282] width 1312 height 565
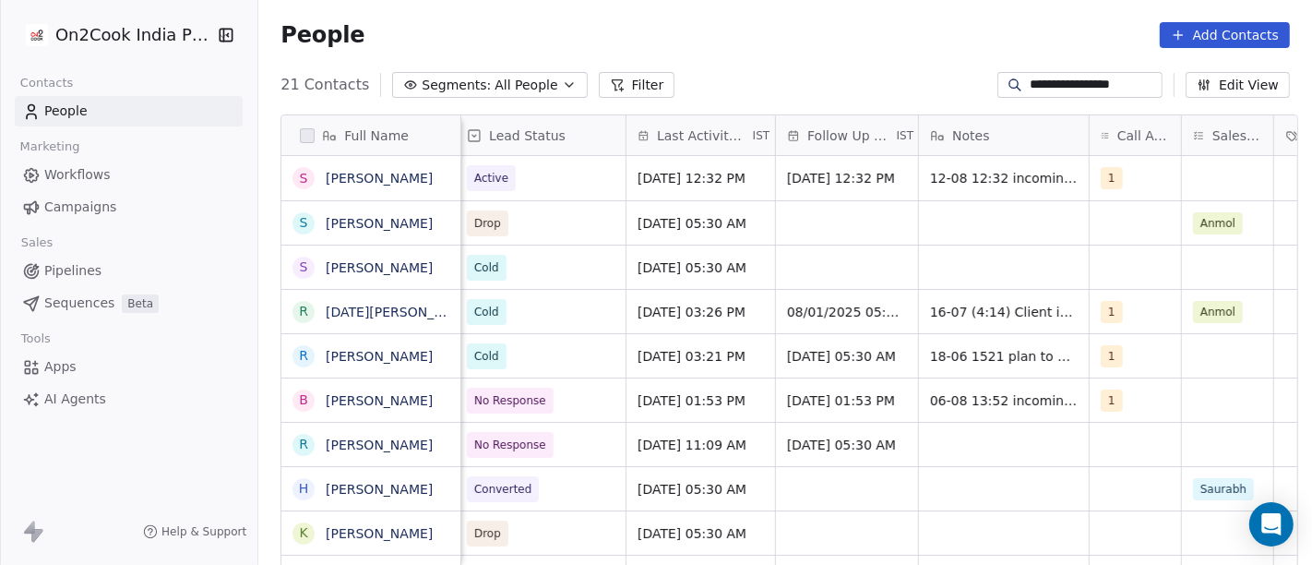
scroll to position [0, 822]
click at [850, 166] on div "[DATE] 12:32 PM" at bounding box center [860, 178] width 165 height 44
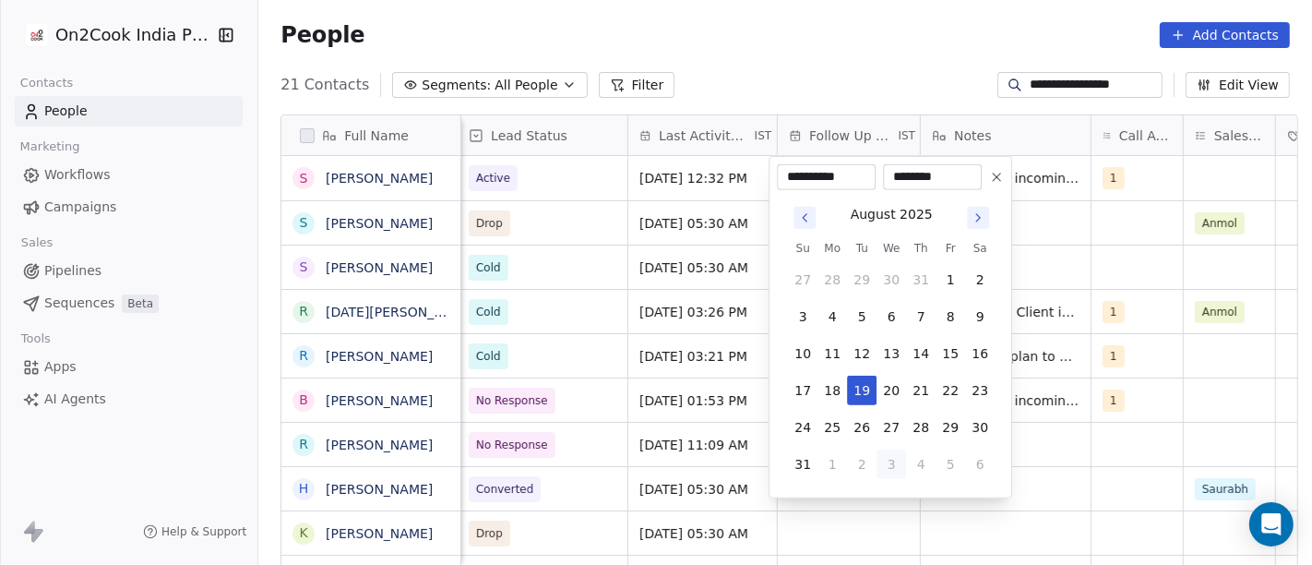
click at [974, 214] on icon "Go to next month" at bounding box center [977, 217] width 15 height 15
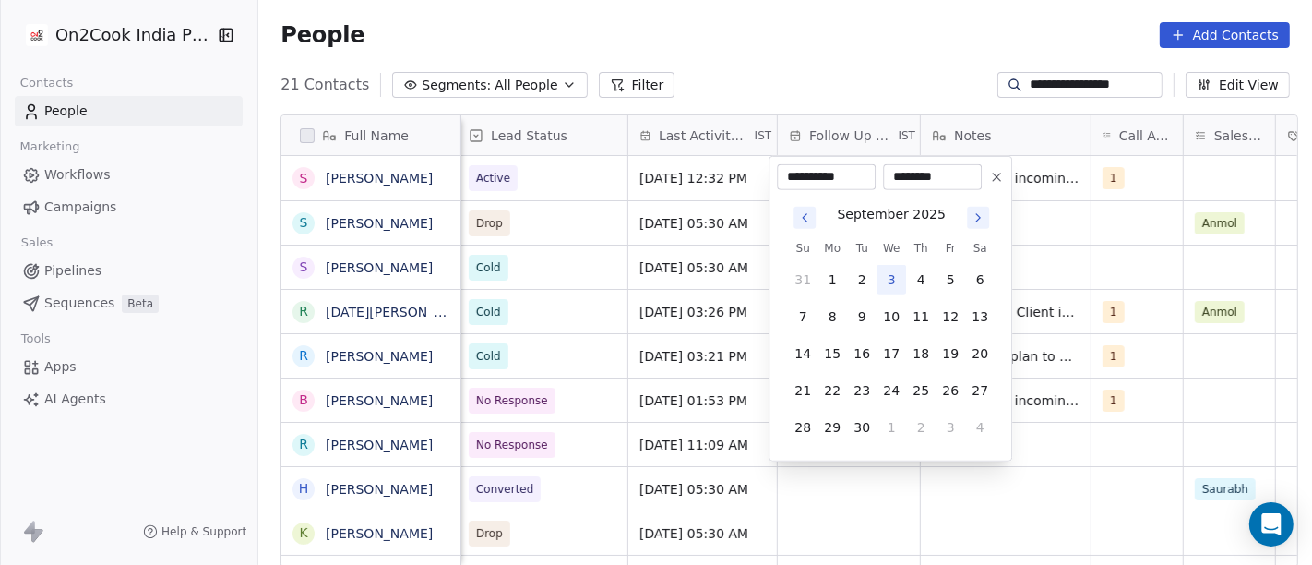
click at [877, 300] on tbody "31 1 2 3 4 5 6 7 8 9 10 11 12 13 14 15 16 17 18 19 20 21 22 23 24 25 26 27 28 2…" at bounding box center [891, 349] width 207 height 184
click at [887, 315] on button "10" at bounding box center [891, 317] width 30 height 30
type input "**********"
click at [838, 58] on html "**********" at bounding box center [656, 282] width 1312 height 565
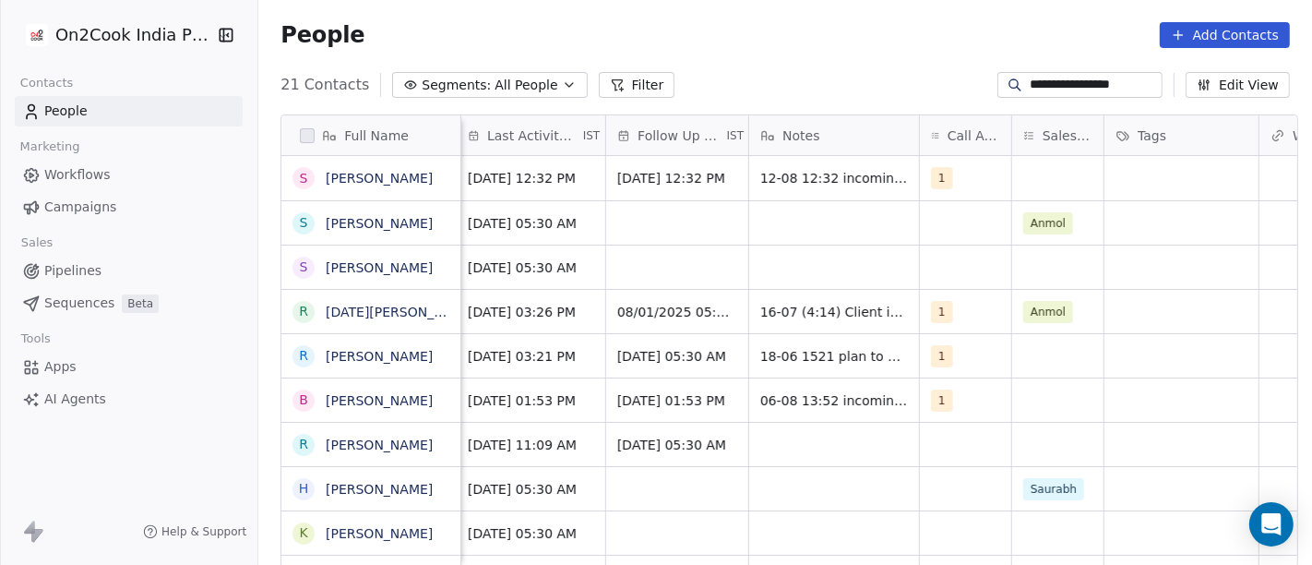
scroll to position [0, 1002]
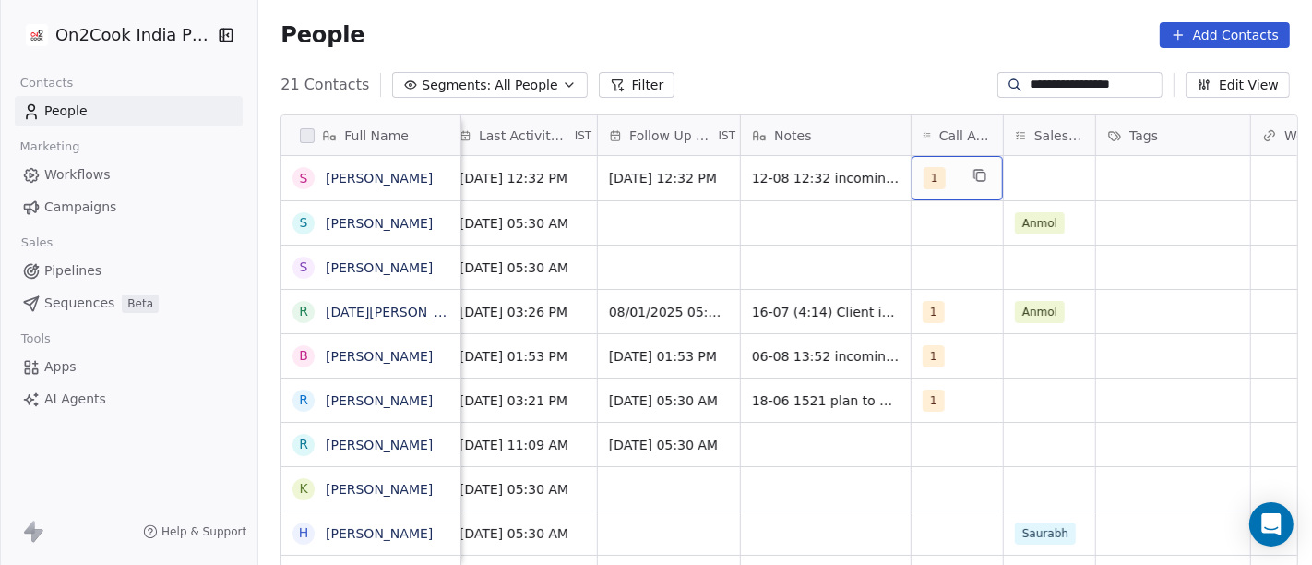
click at [936, 172] on div "1" at bounding box center [940, 178] width 34 height 22
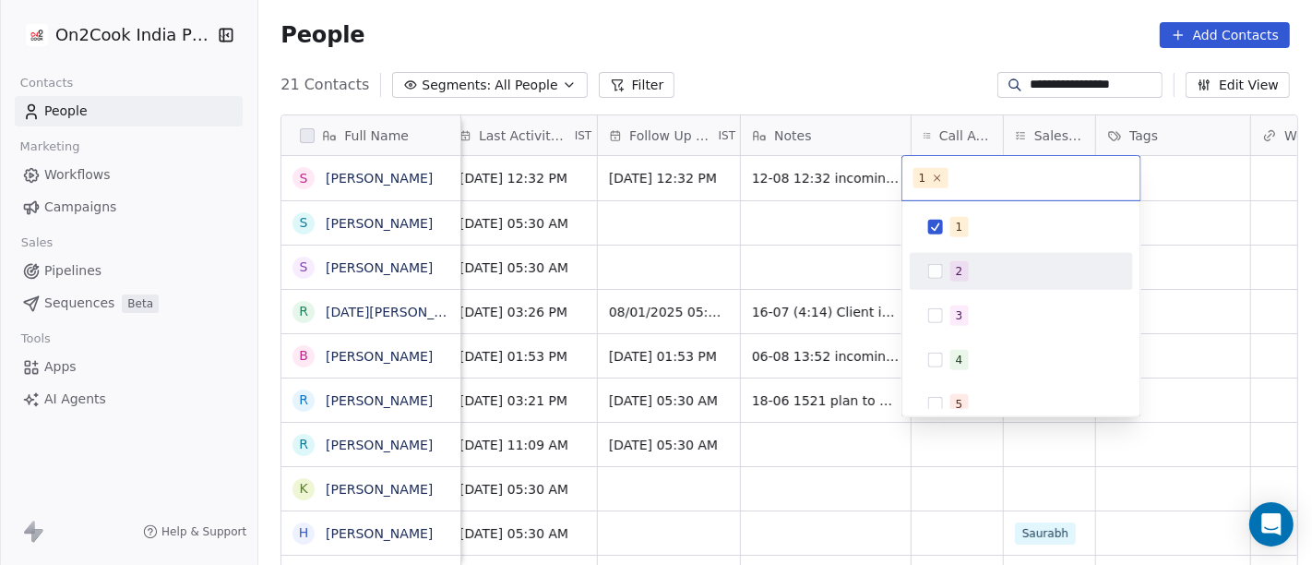
click at [964, 271] on span "2" at bounding box center [959, 271] width 18 height 20
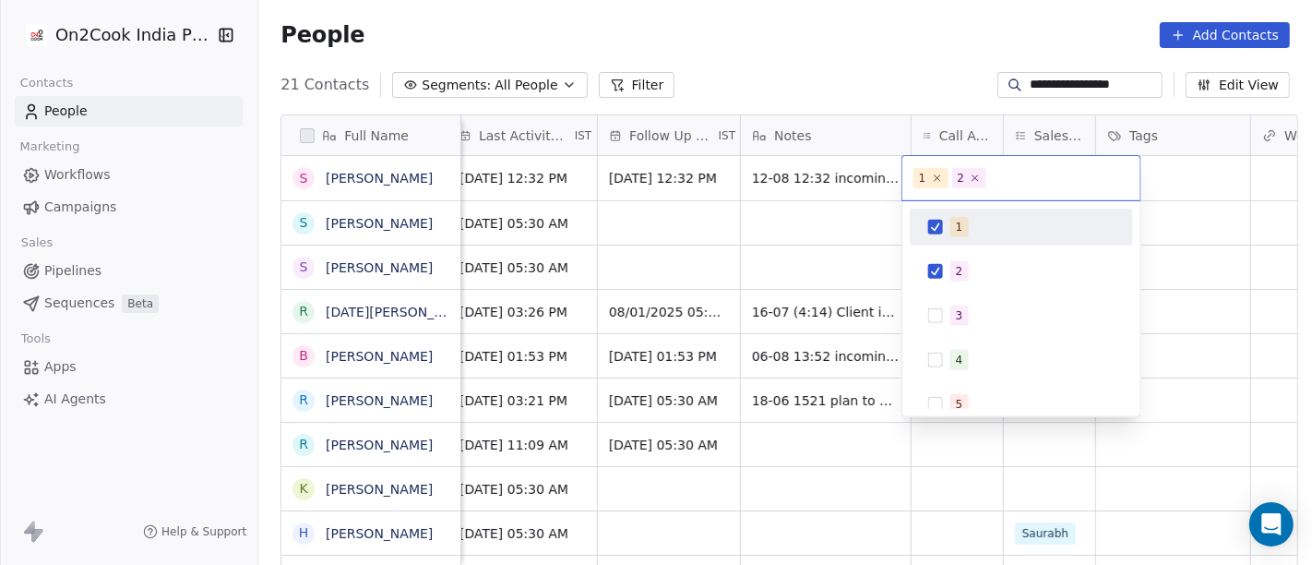
click at [920, 224] on div "1" at bounding box center [1021, 227] width 208 height 30
click at [839, 65] on html "**********" at bounding box center [656, 282] width 1312 height 565
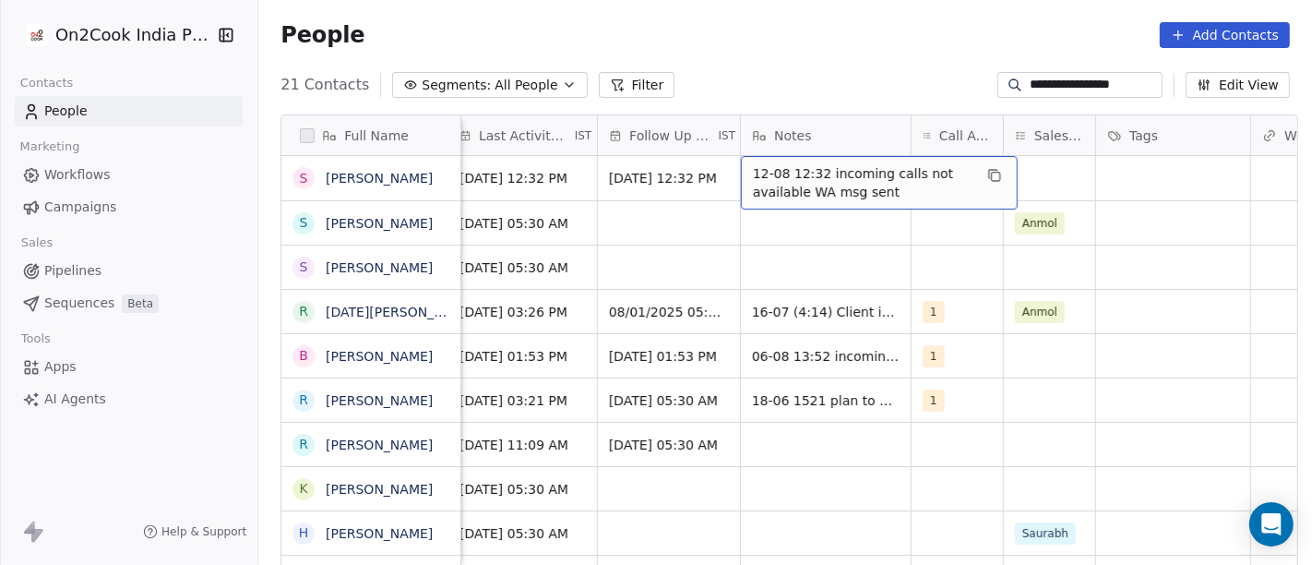
click at [863, 189] on span "12-08 12:32 incoming calls not available WA msg sent" at bounding box center [863, 182] width 220 height 37
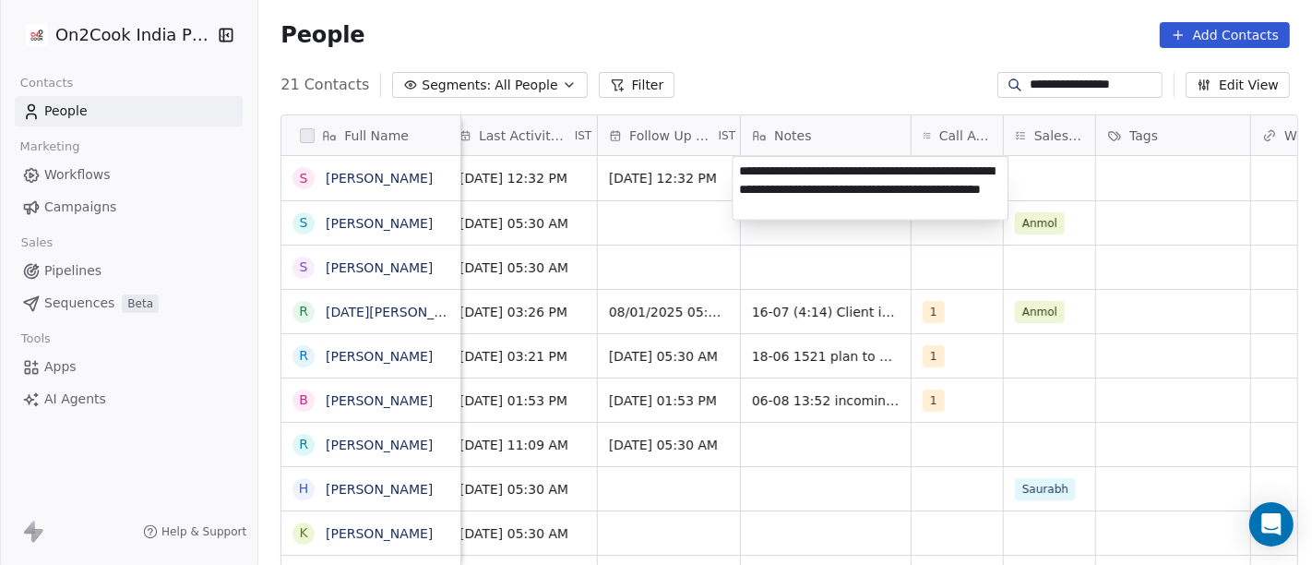
type textarea "**********"
click at [947, 308] on html "**********" at bounding box center [656, 282] width 1312 height 565
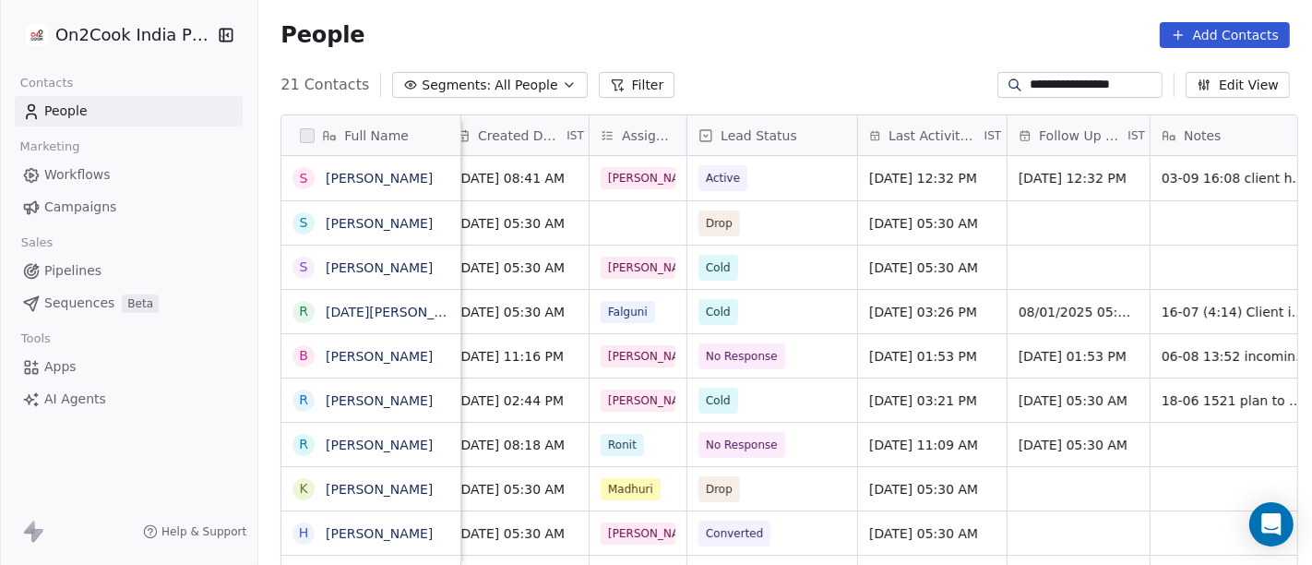
scroll to position [0, 0]
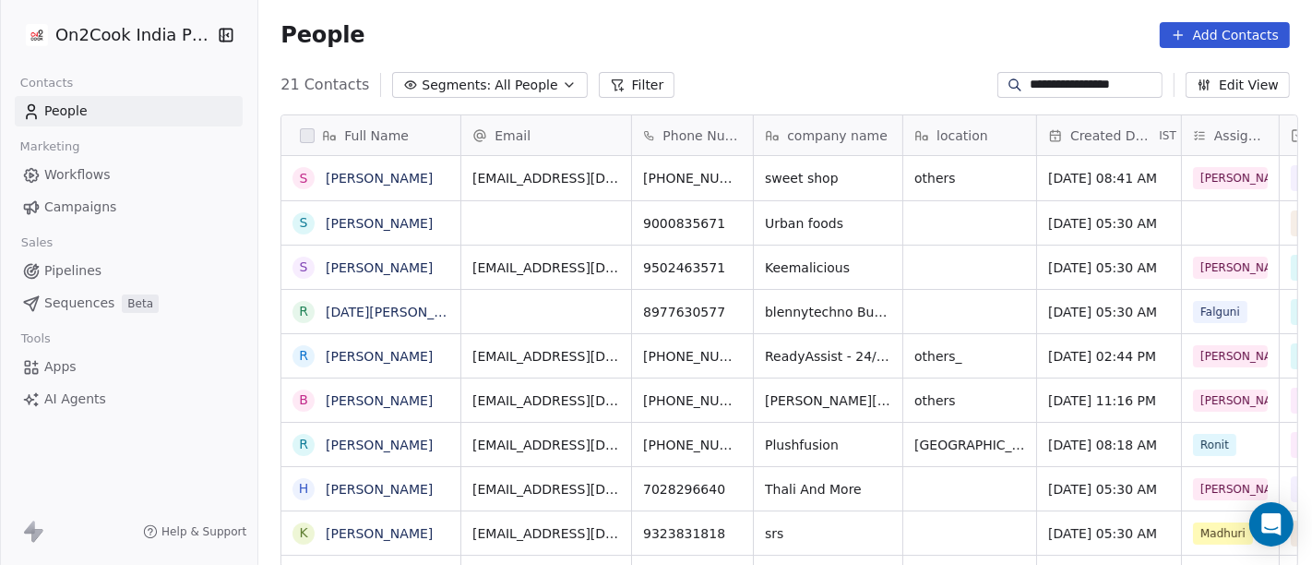
click at [1067, 95] on div "**********" at bounding box center [1079, 85] width 165 height 26
click at [1064, 80] on input "**********" at bounding box center [1093, 85] width 129 height 18
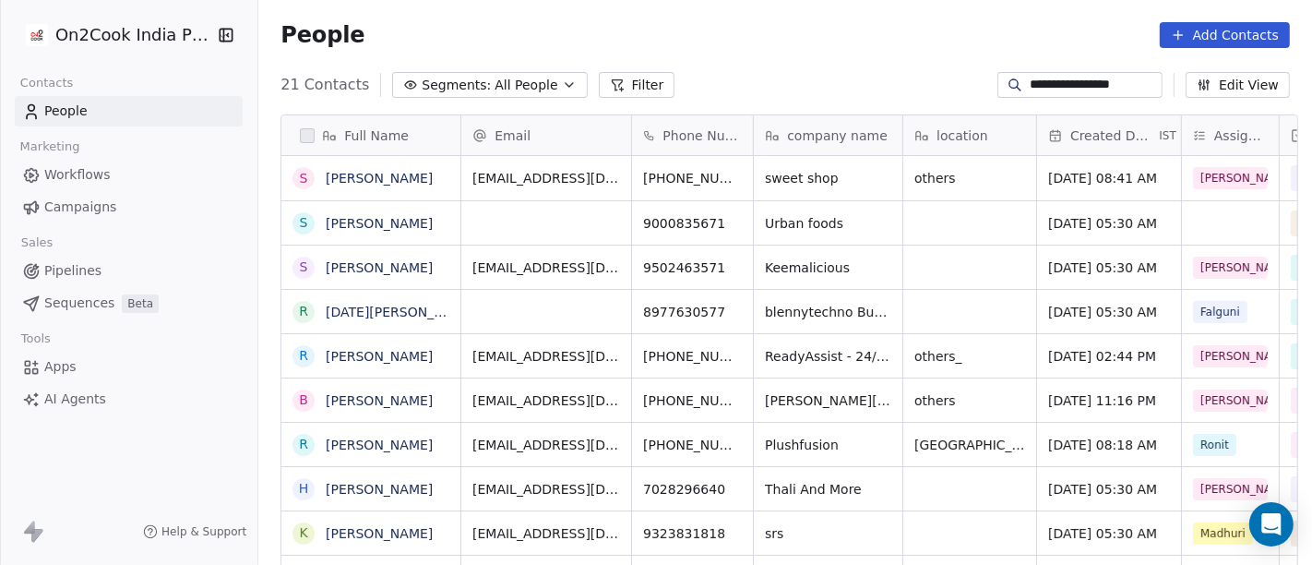
paste input
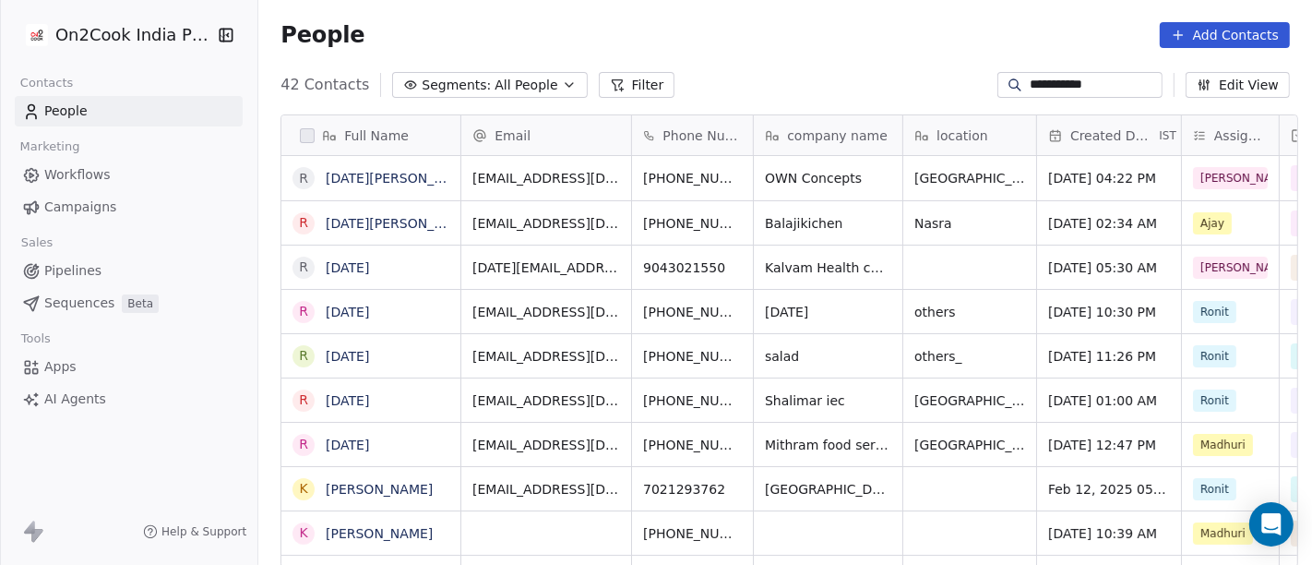
scroll to position [482, 1046]
type input "**********"
click at [761, 49] on div "People Add Contacts" at bounding box center [784, 35] width 1053 height 70
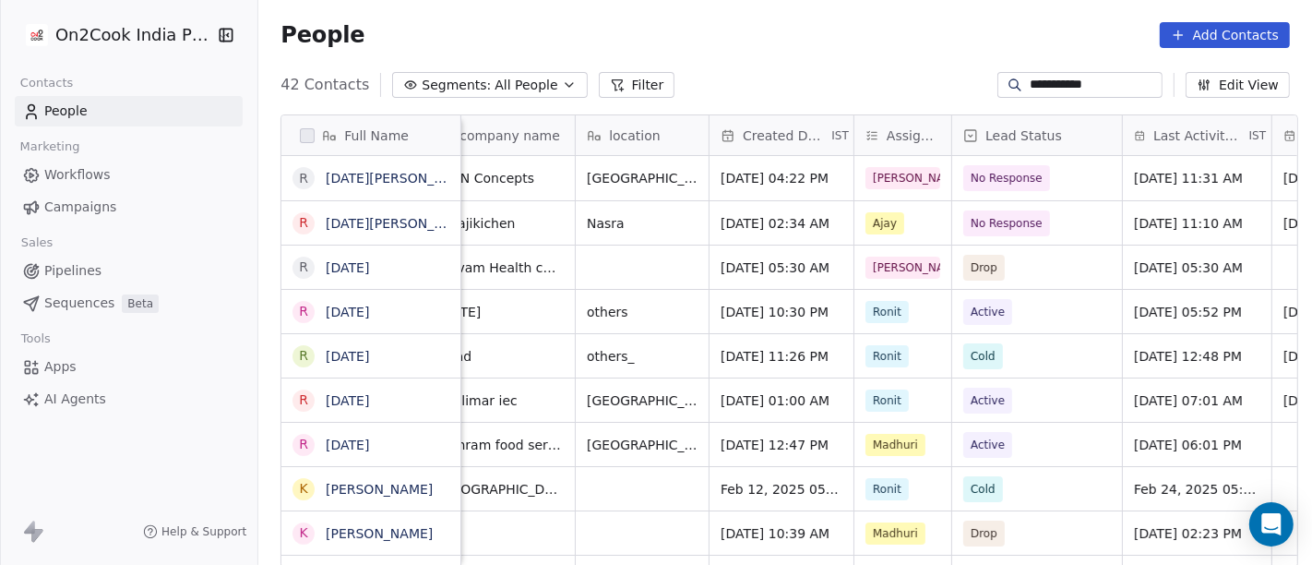
scroll to position [0, 329]
click at [969, 183] on span "No Response" at bounding box center [1005, 178] width 72 height 18
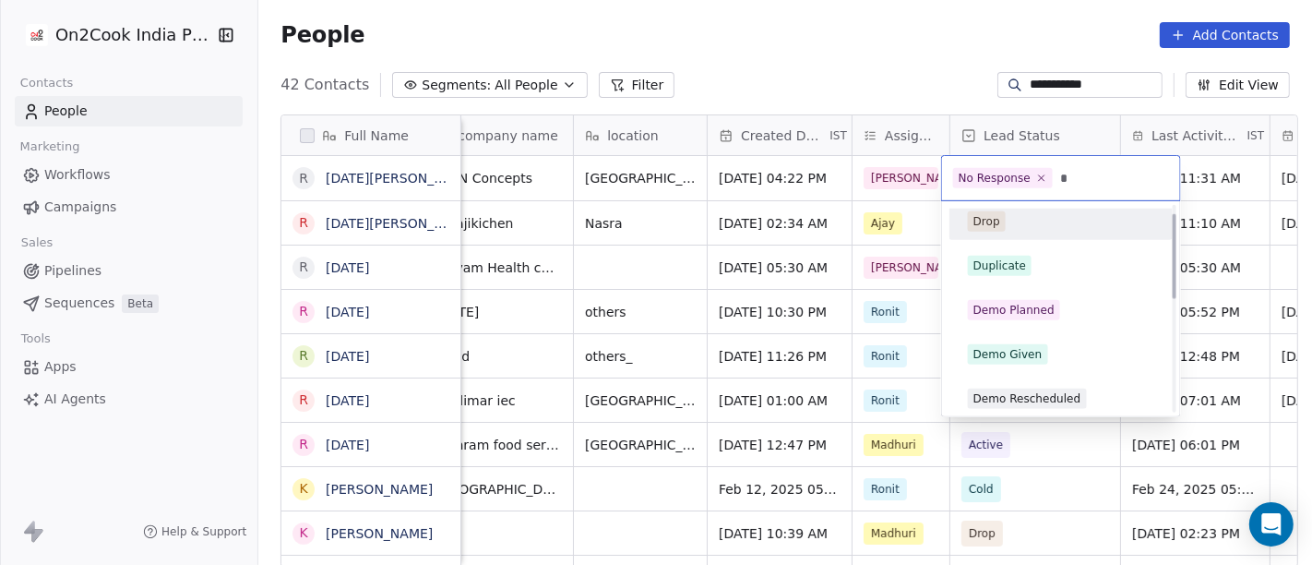
scroll to position [20, 0]
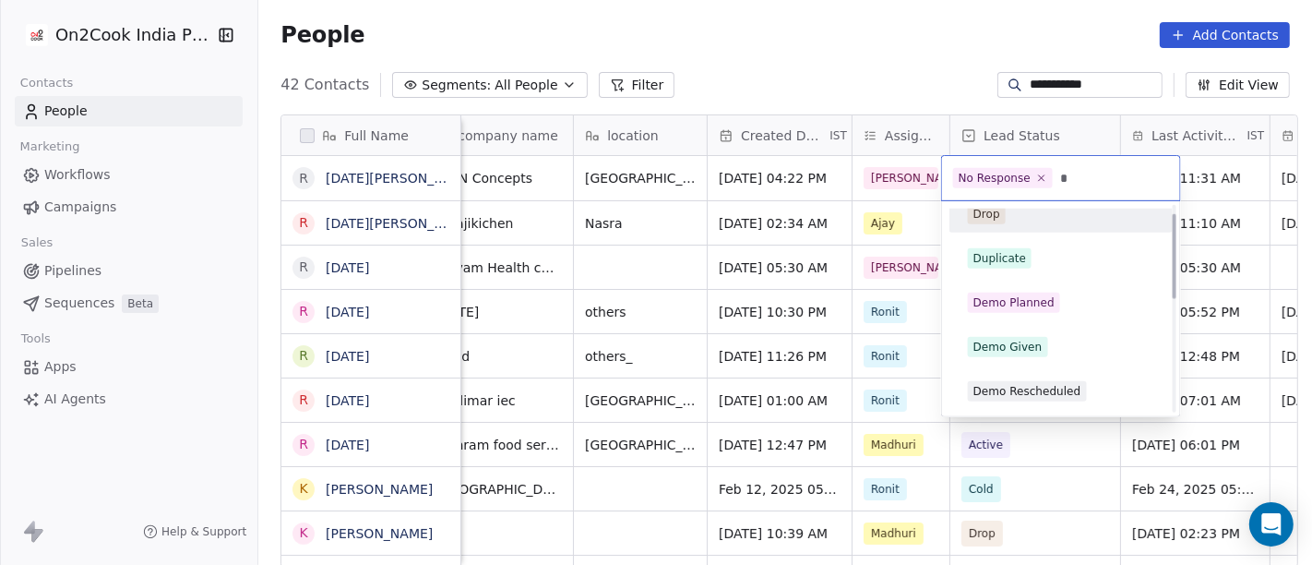
type input "*"
click at [1004, 222] on div "Drop" at bounding box center [1061, 214] width 186 height 20
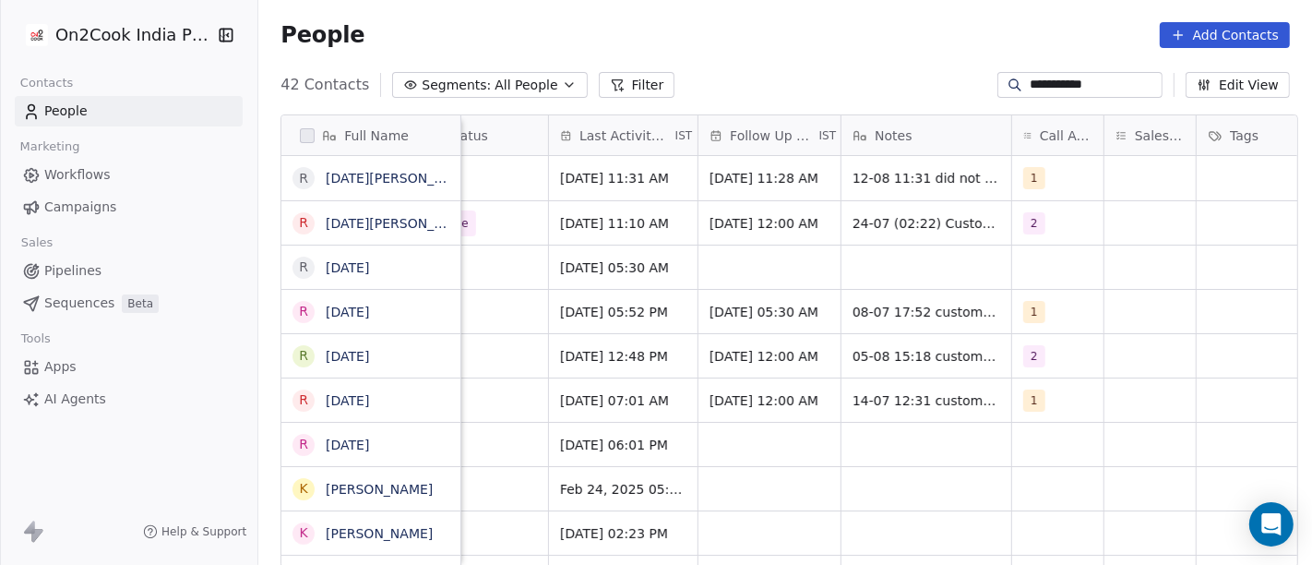
scroll to position [0, 907]
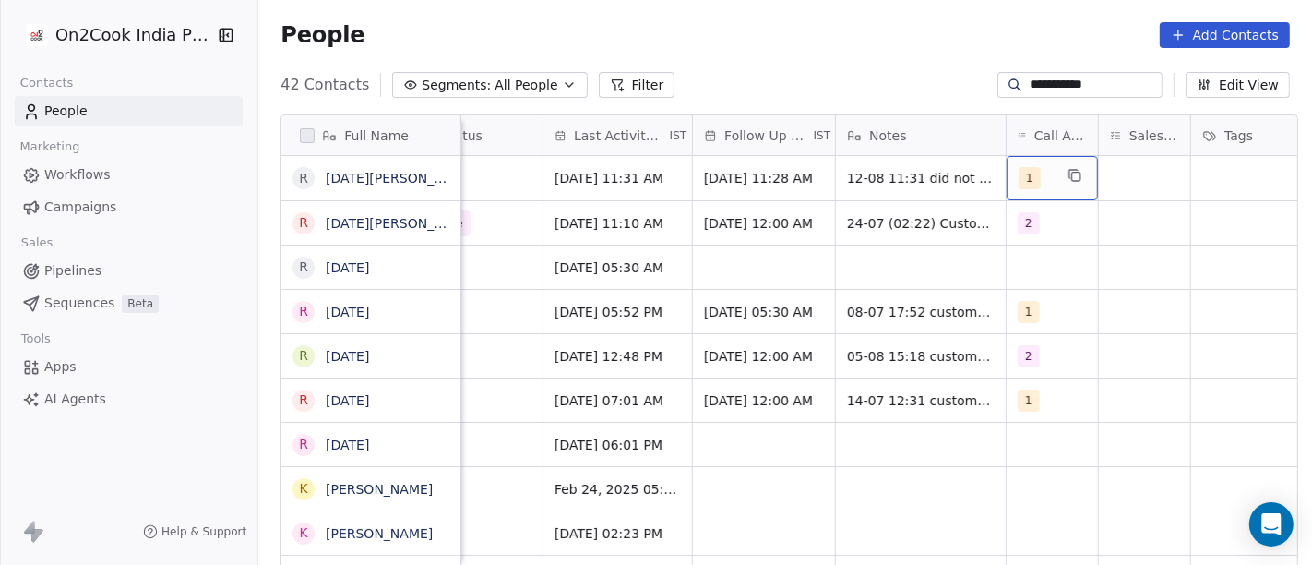
click at [1033, 179] on div "1" at bounding box center [1035, 178] width 34 height 22
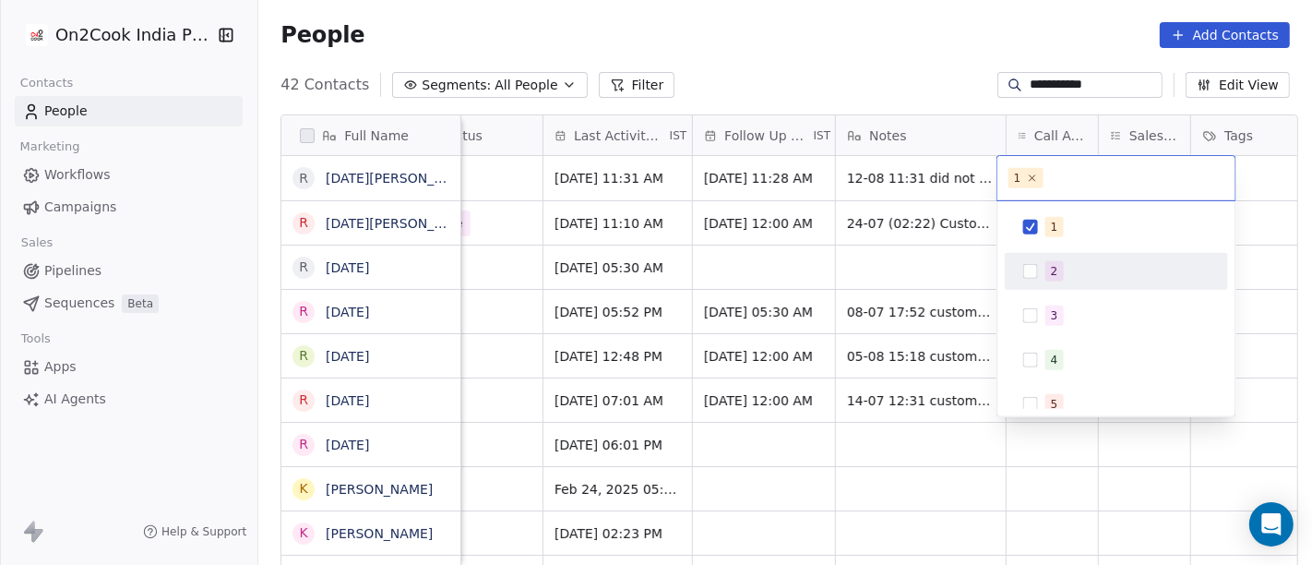
click at [1049, 275] on span "2" at bounding box center [1054, 271] width 18 height 20
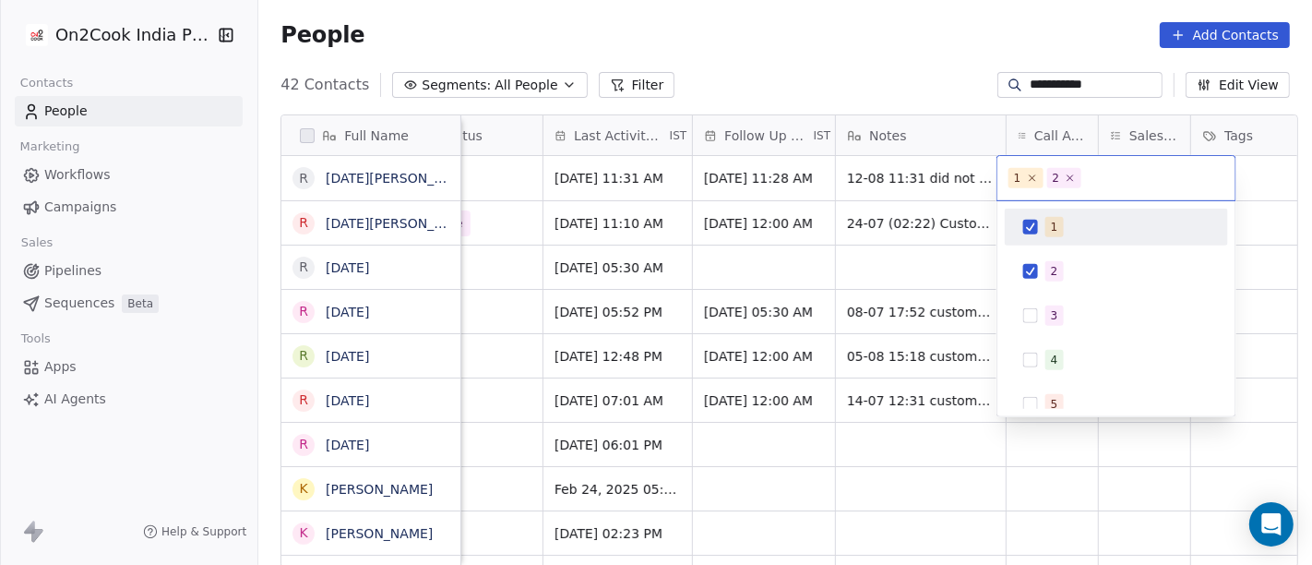
click at [1045, 220] on span "1" at bounding box center [1054, 227] width 18 height 20
click at [899, 44] on html "**********" at bounding box center [656, 282] width 1312 height 565
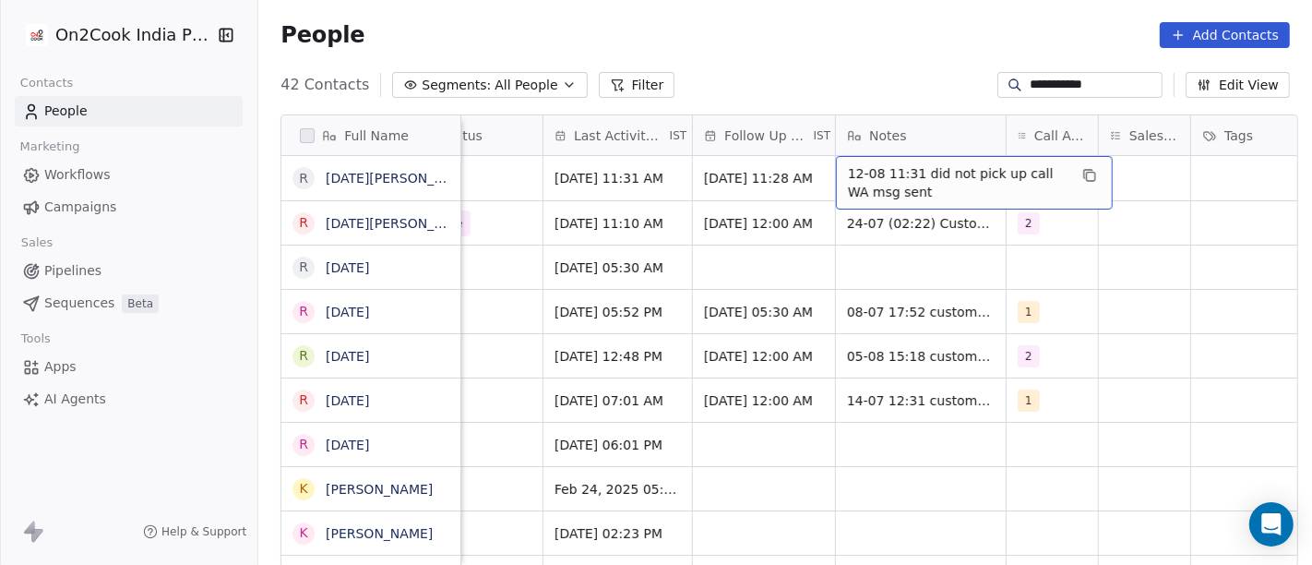
click at [906, 184] on span "12-08 11:31 did not pick up call WA msg sent" at bounding box center [958, 182] width 220 height 37
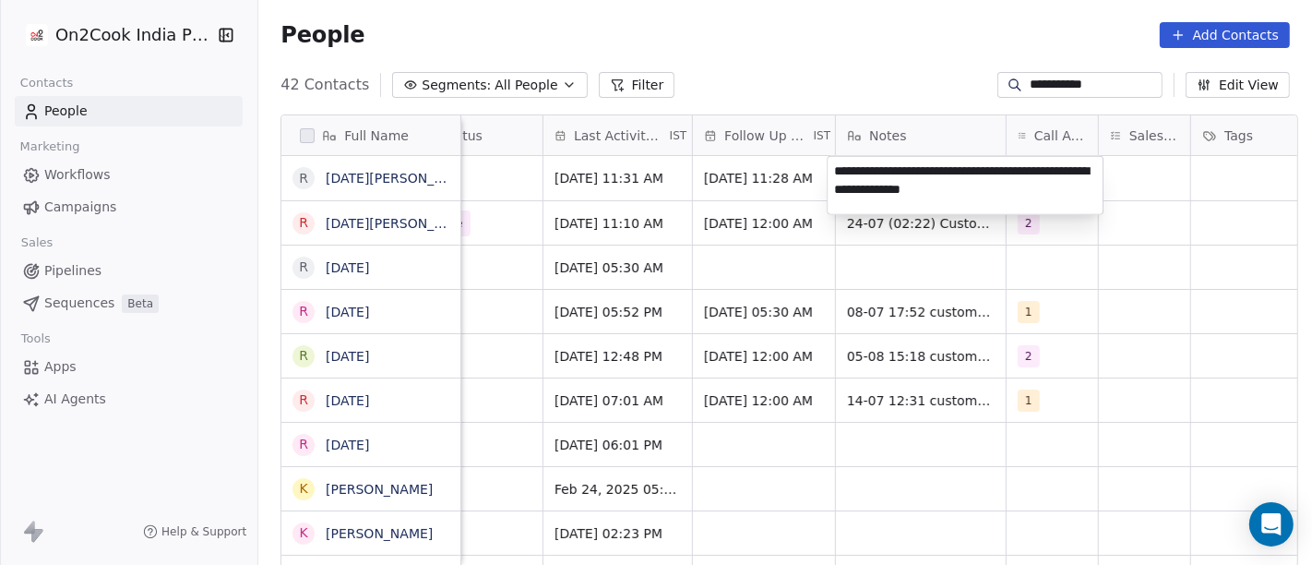
type textarea "**********"
click at [1045, 275] on html "**********" at bounding box center [656, 282] width 1312 height 565
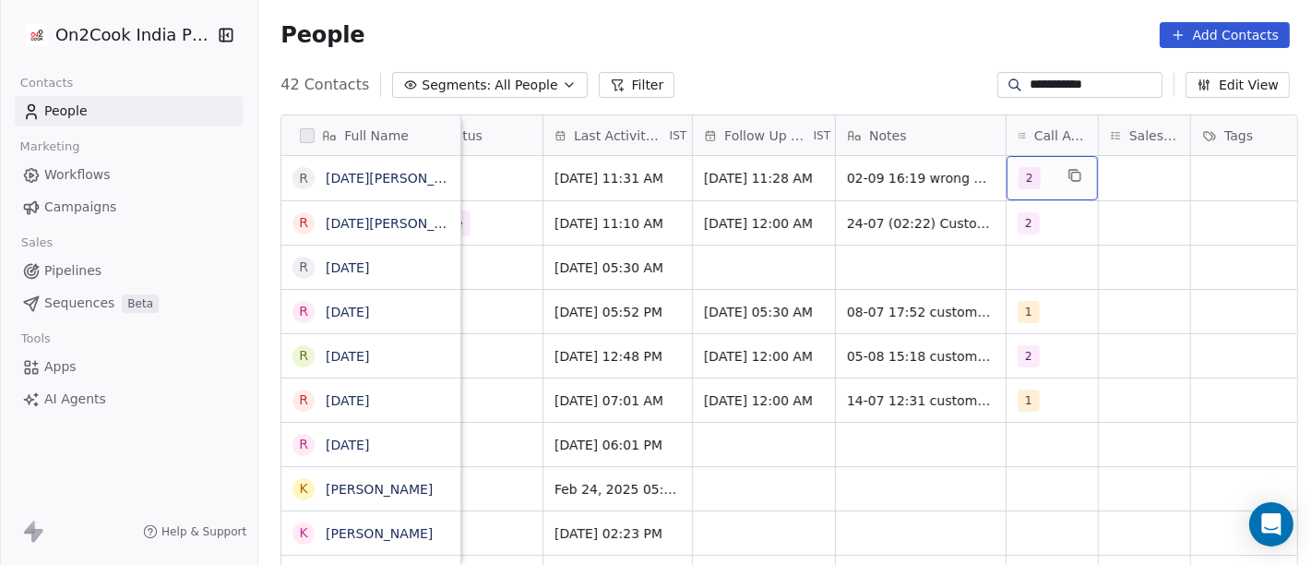
click at [1040, 183] on div "2" at bounding box center [1035, 178] width 34 height 22
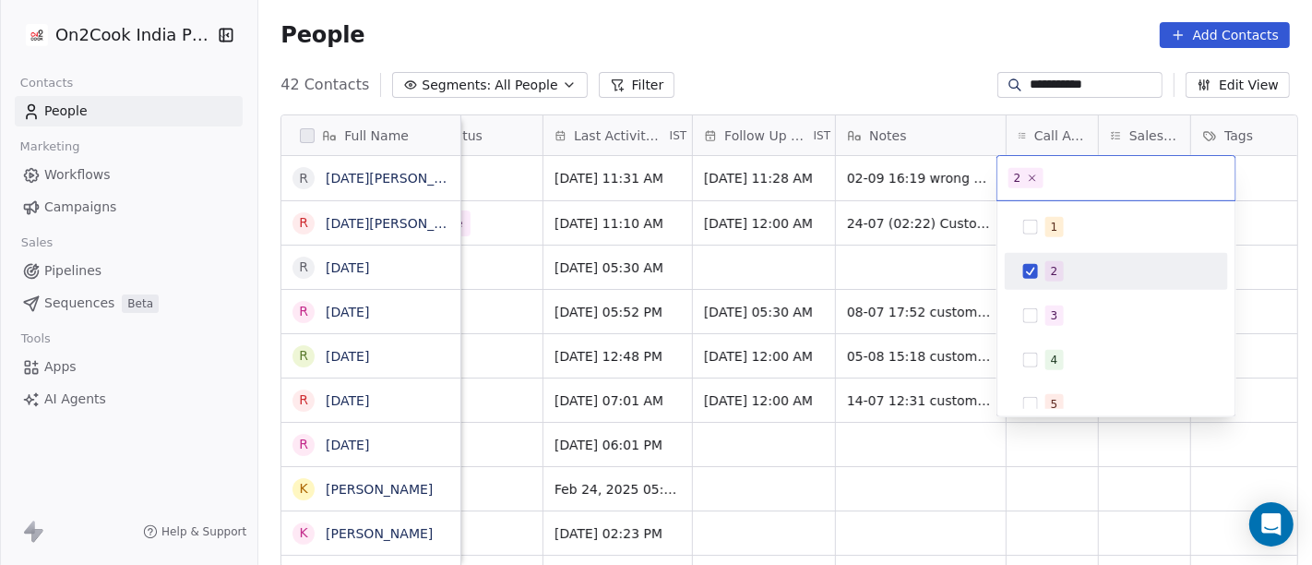
click at [845, 80] on html "**********" at bounding box center [656, 282] width 1312 height 565
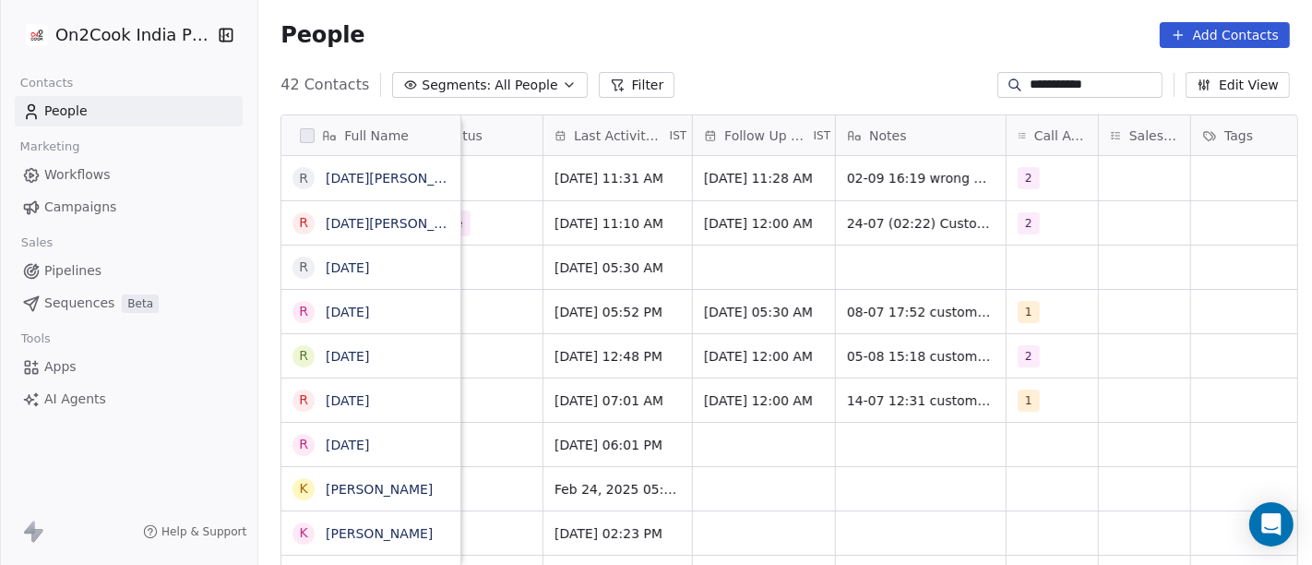
click at [1071, 88] on input "**********" at bounding box center [1093, 85] width 129 height 18
paste input "**"
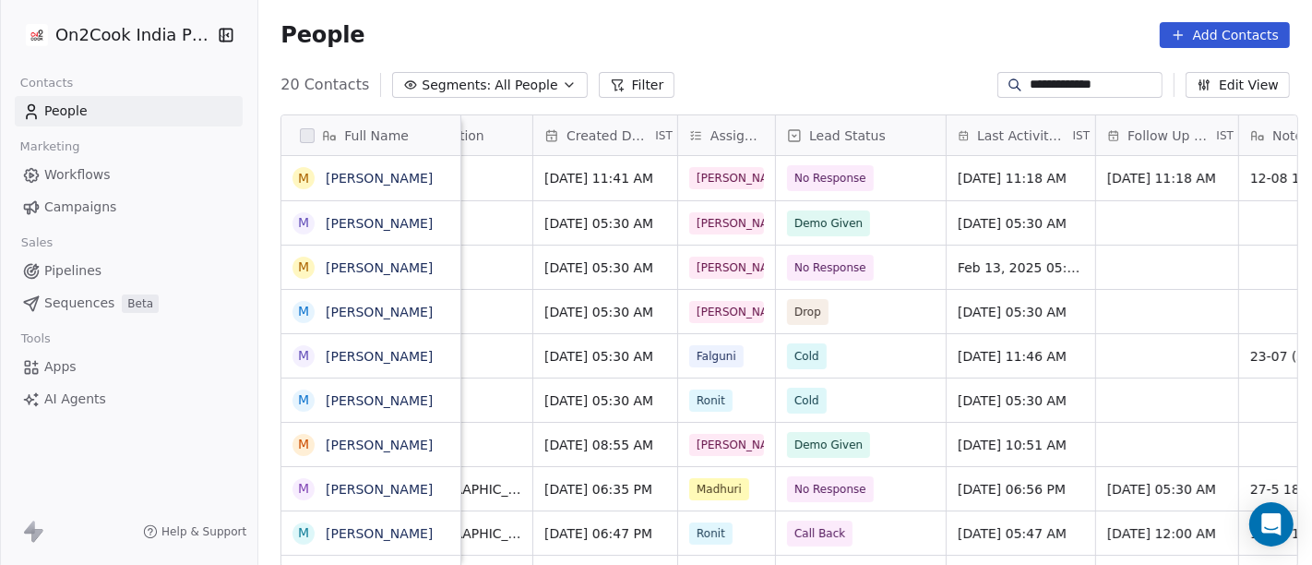
scroll to position [0, 503]
type input "**********"
click at [853, 180] on span "No Response" at bounding box center [832, 178] width 72 height 18
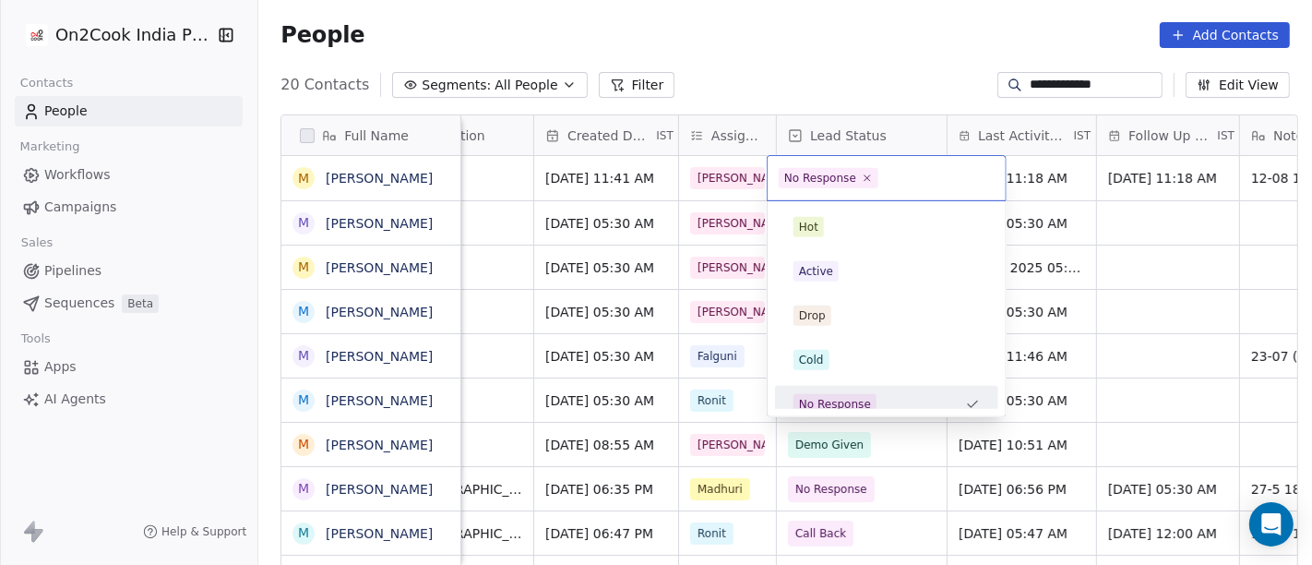
scroll to position [13, 0]
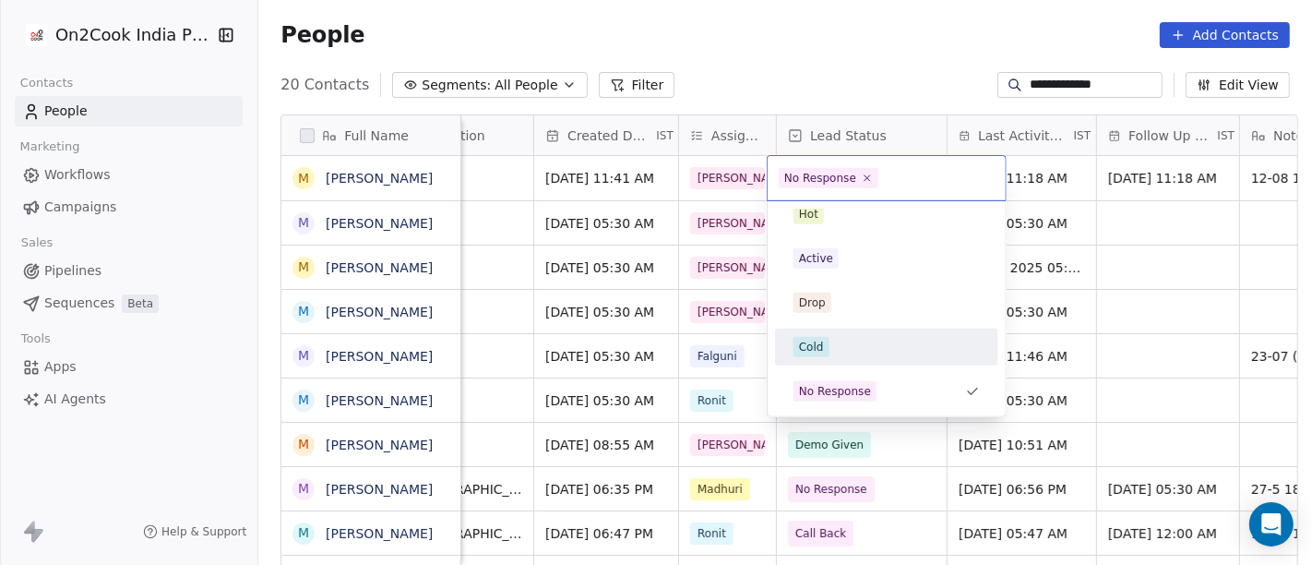
click at [865, 354] on div "Cold" at bounding box center [886, 347] width 186 height 20
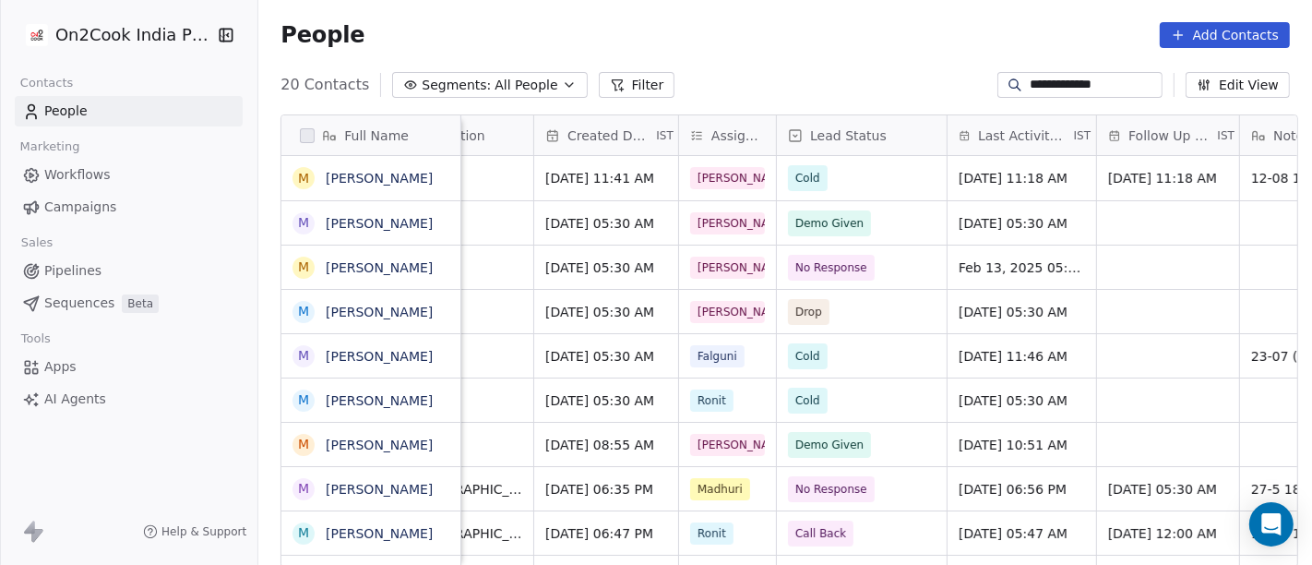
click at [821, 72] on div "**********" at bounding box center [784, 85] width 1053 height 30
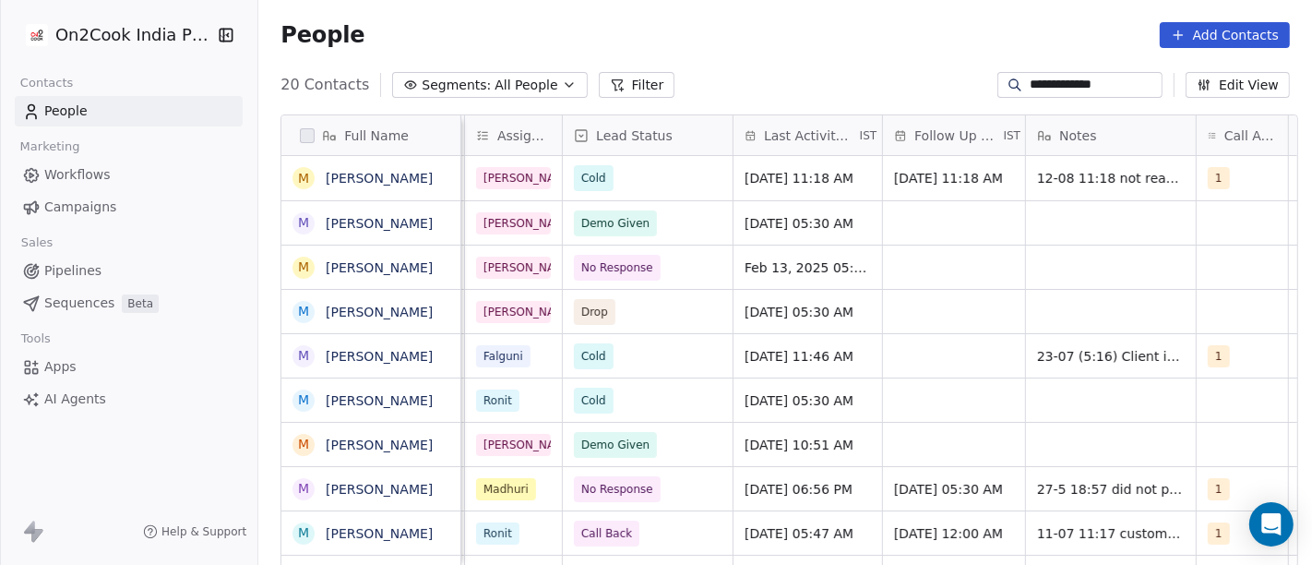
scroll to position [0, 719]
click at [799, 180] on span "[DATE] 11:18 AM" at bounding box center [797, 178] width 109 height 18
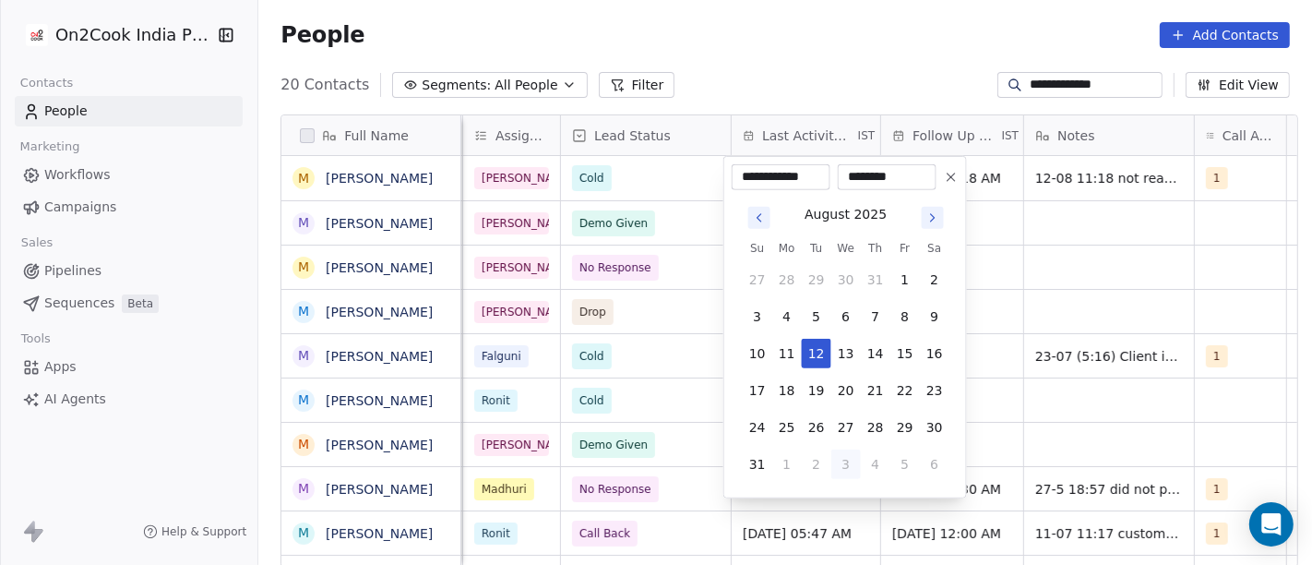
click at [845, 455] on button "3" at bounding box center [846, 464] width 30 height 30
type input "**********"
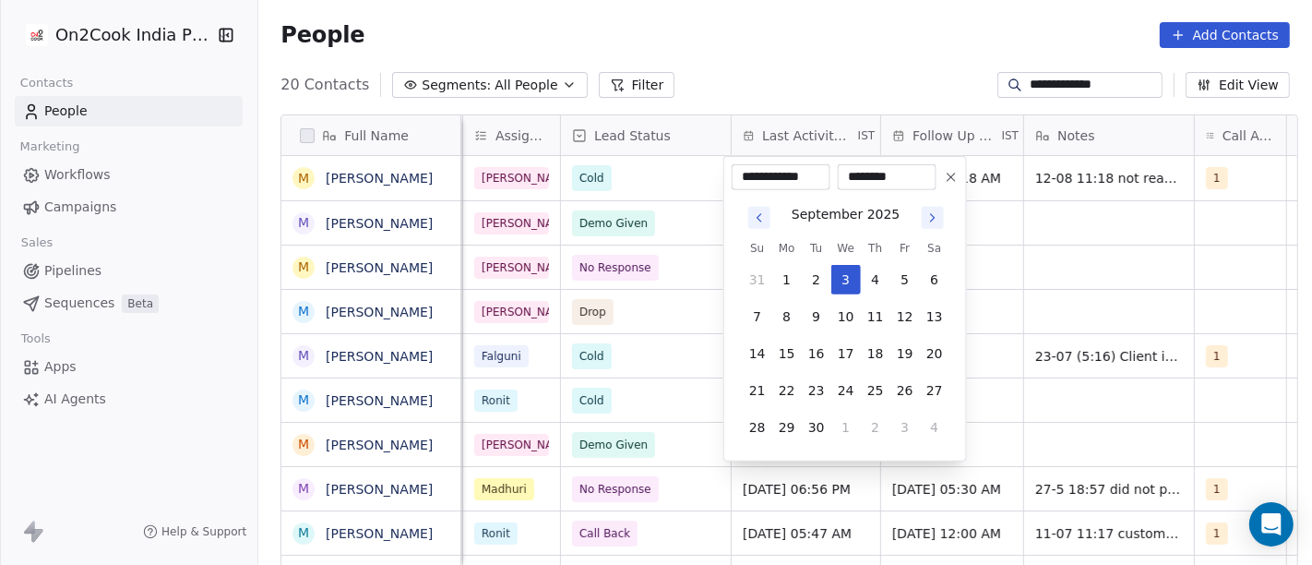
click at [855, 49] on html "**********" at bounding box center [656, 282] width 1312 height 565
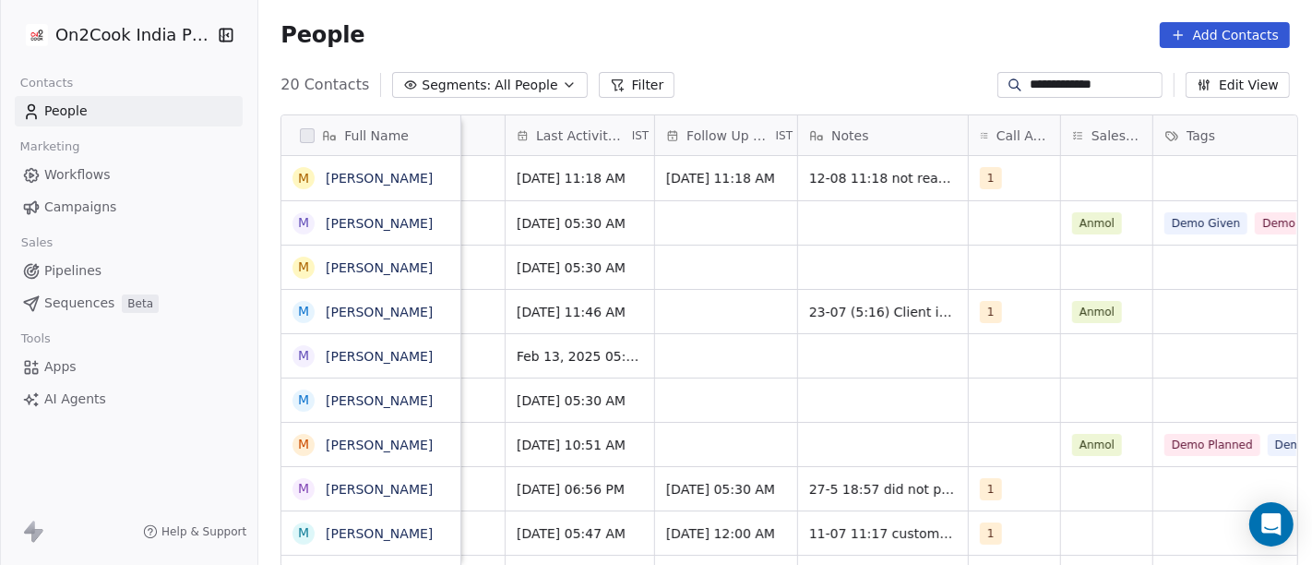
scroll to position [0, 950]
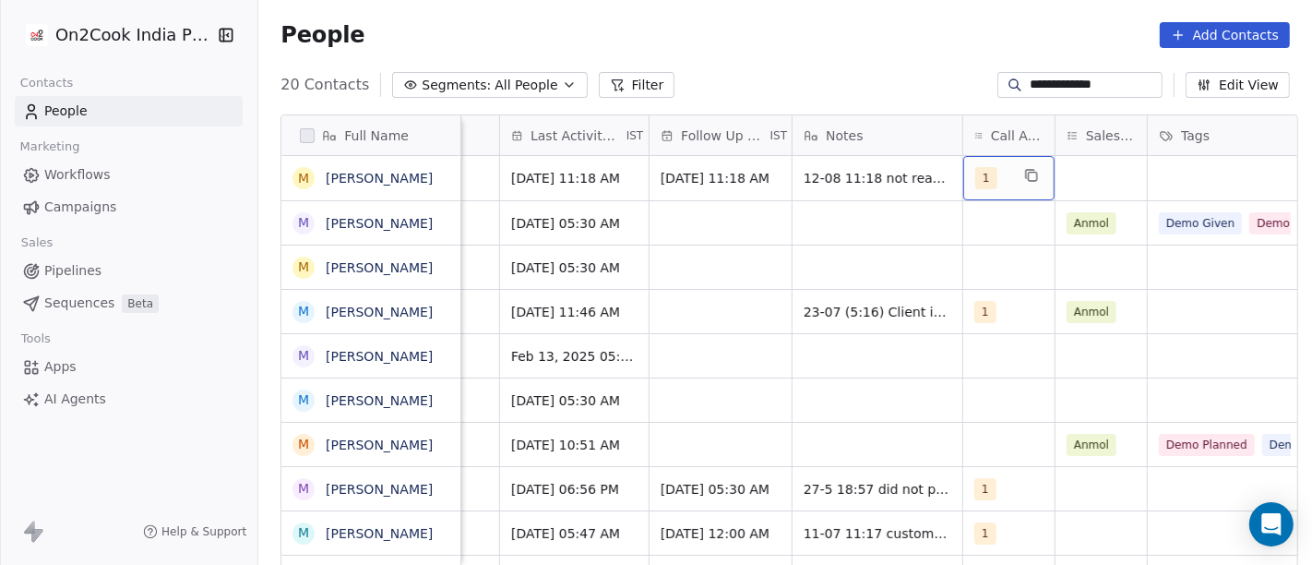
click at [975, 172] on span "1" at bounding box center [986, 178] width 22 height 22
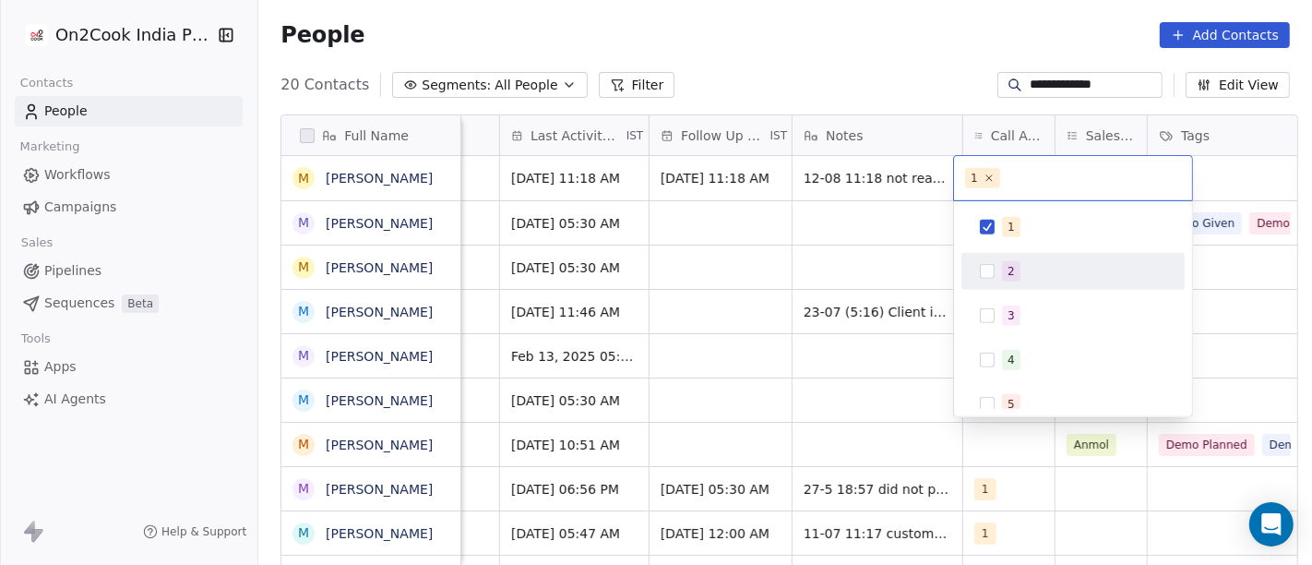
click at [997, 280] on div "2" at bounding box center [1073, 271] width 208 height 30
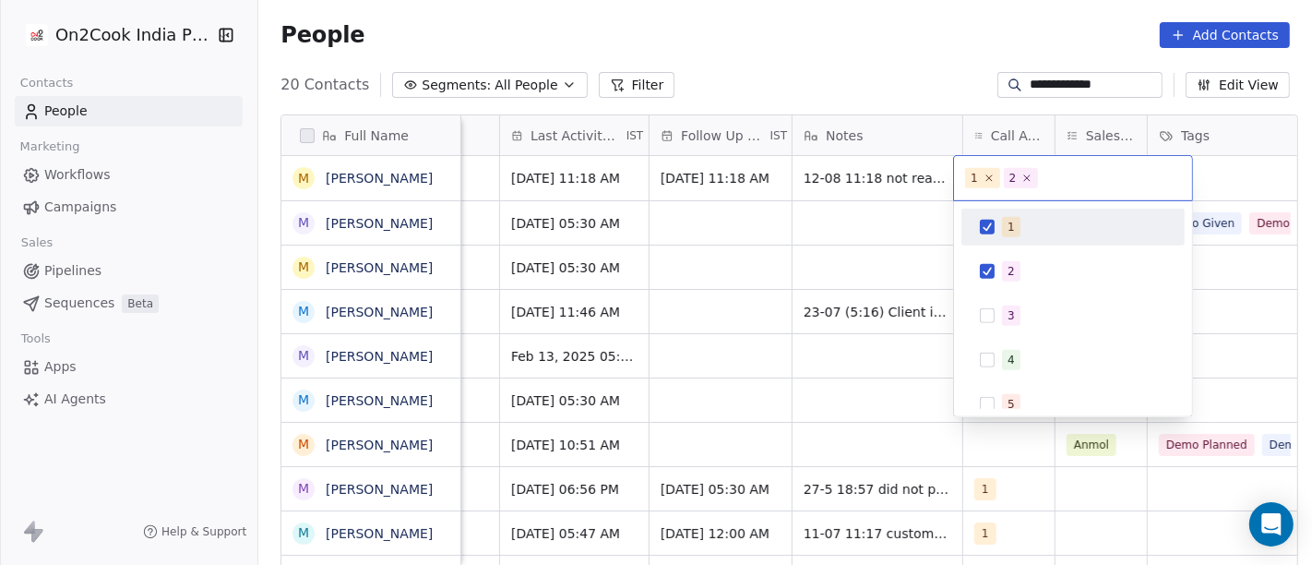
click at [991, 228] on button "Suggestions" at bounding box center [987, 227] width 15 height 15
click at [894, 101] on html "**********" at bounding box center [656, 282] width 1312 height 565
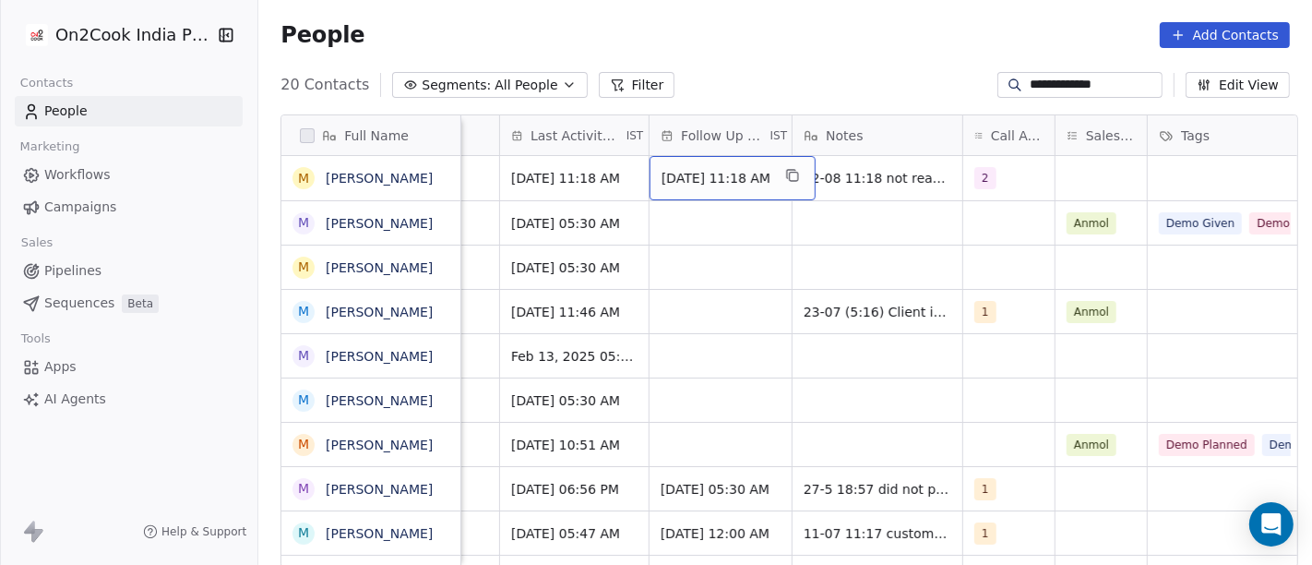
click at [701, 185] on span "[DATE] 11:18 AM" at bounding box center [715, 178] width 109 height 18
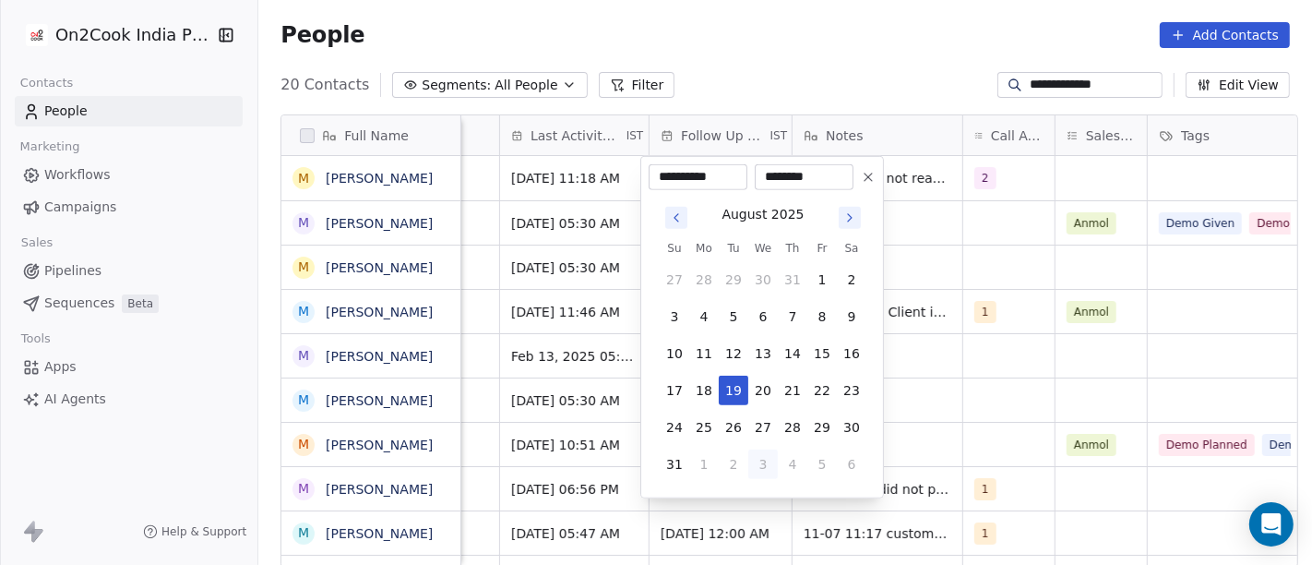
click at [849, 215] on icon "Go to next month" at bounding box center [850, 217] width 4 height 7
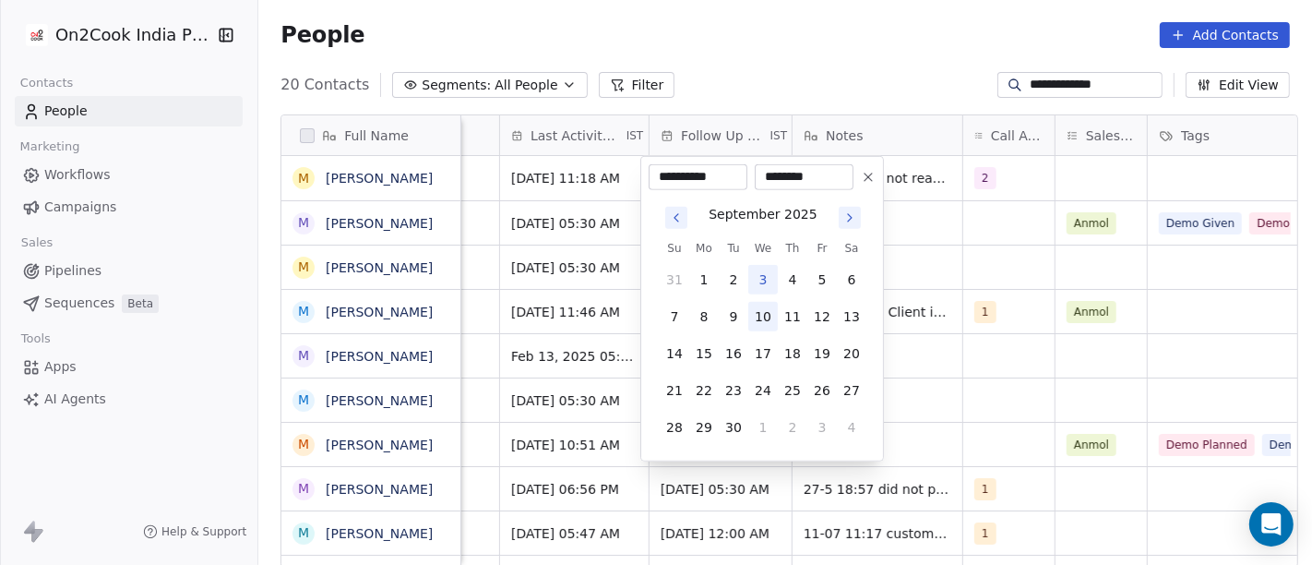
click at [767, 320] on button "10" at bounding box center [763, 317] width 30 height 30
type input "**********"
click at [865, 88] on html "**********" at bounding box center [656, 282] width 1312 height 565
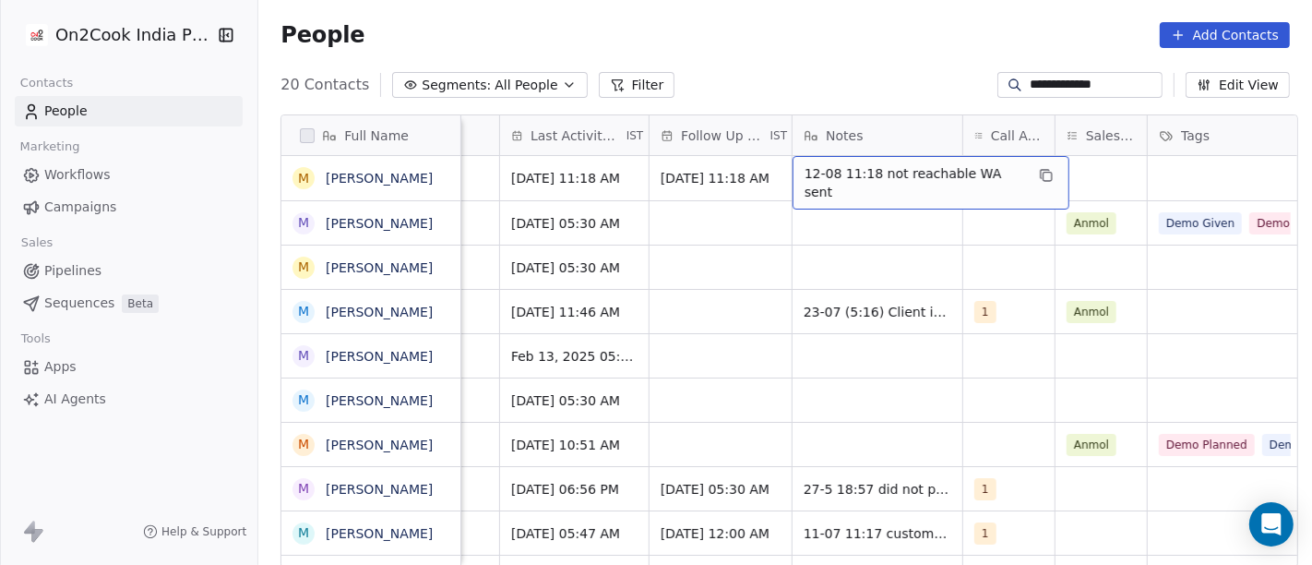
click at [838, 177] on span "12-08 11:18 not reachable WA sent" at bounding box center [914, 182] width 220 height 37
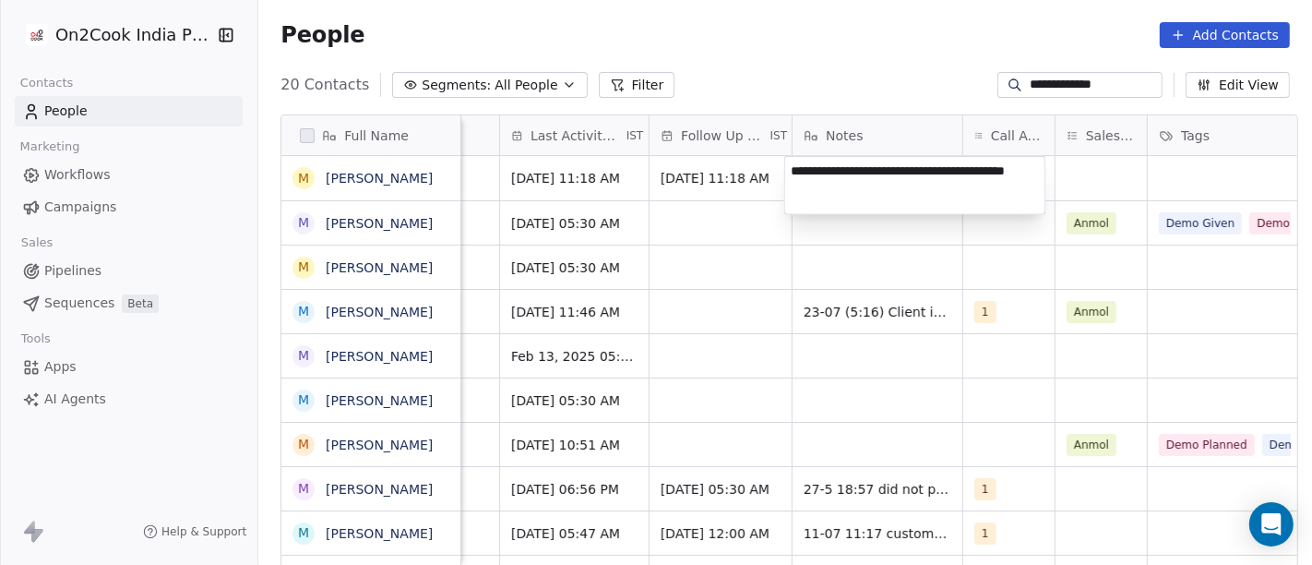
click at [858, 188] on textarea "**********" at bounding box center [915, 185] width 260 height 57
click at [883, 201] on textarea "**********" at bounding box center [915, 185] width 260 height 57
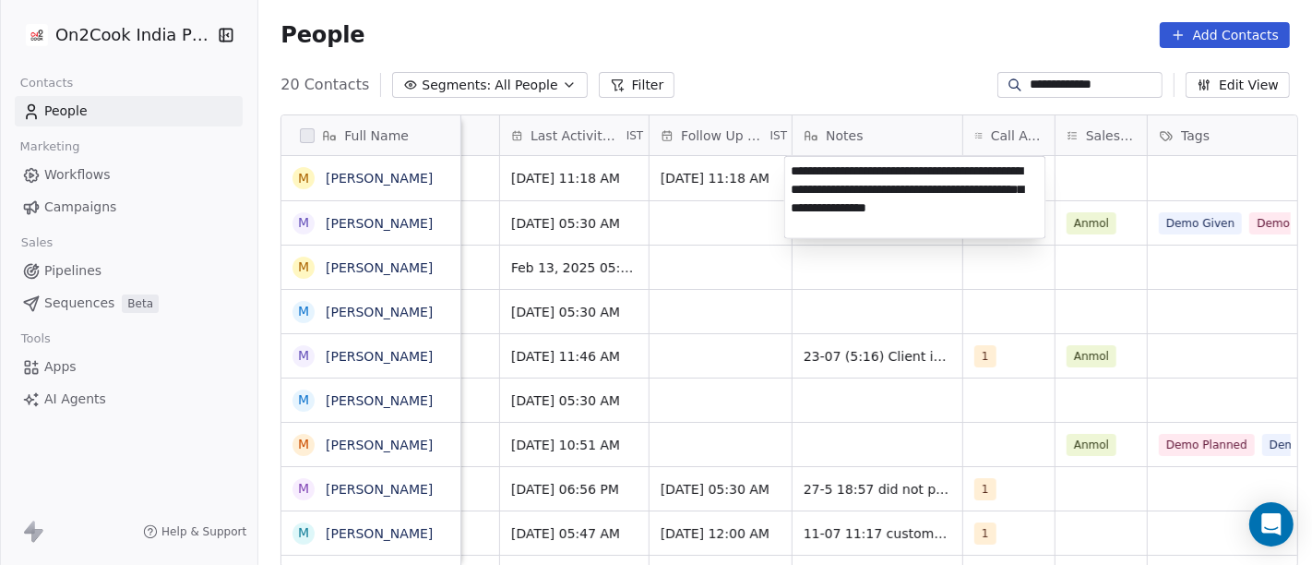
type textarea "**********"
click at [1041, 245] on html "**********" at bounding box center [656, 282] width 1312 height 565
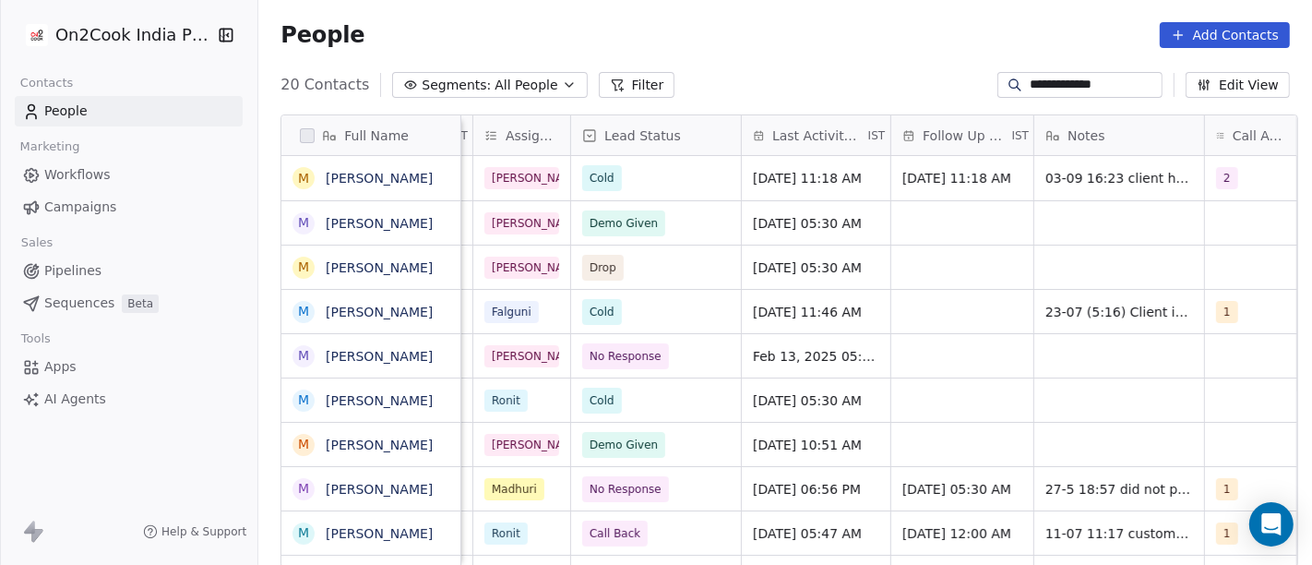
scroll to position [0, 711]
click at [906, 65] on div "People Add Contacts" at bounding box center [784, 35] width 1053 height 70
click at [907, 183] on span "10/09/2025 11:18 AM" at bounding box center [954, 178] width 109 height 18
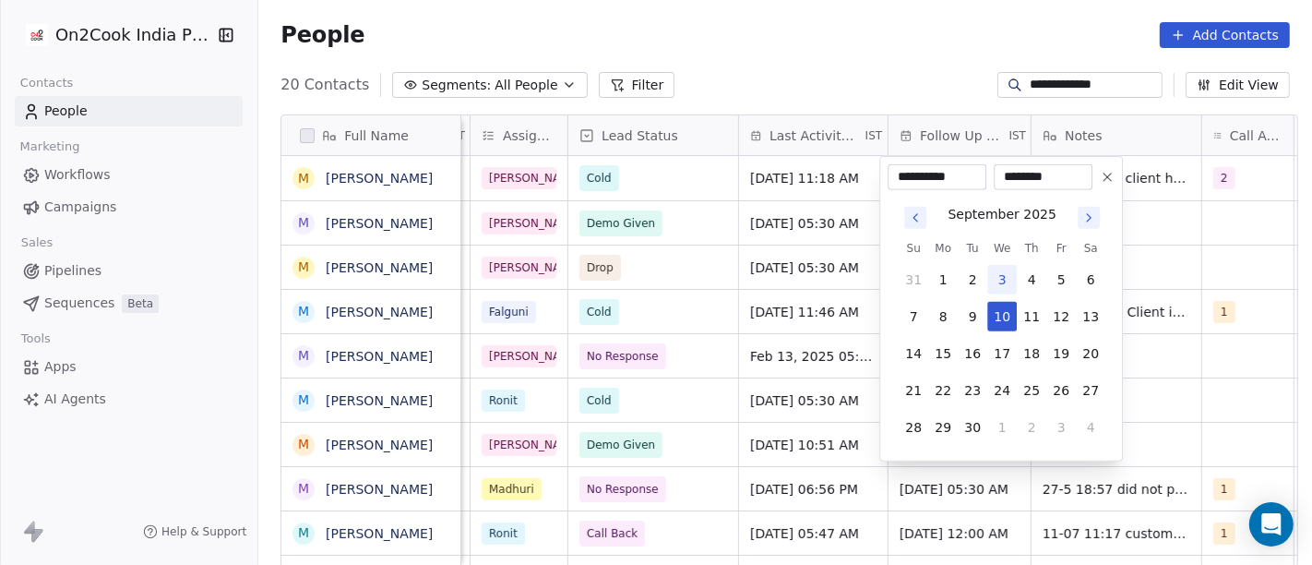
click at [889, 71] on html "**********" at bounding box center [656, 282] width 1312 height 565
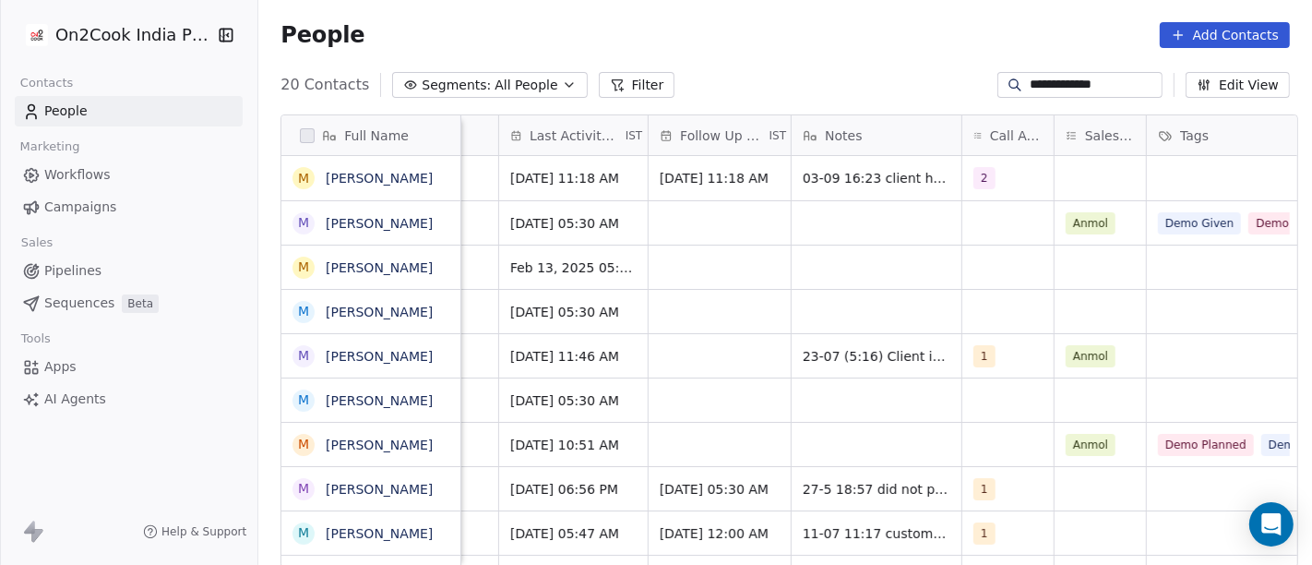
scroll to position [0, 944]
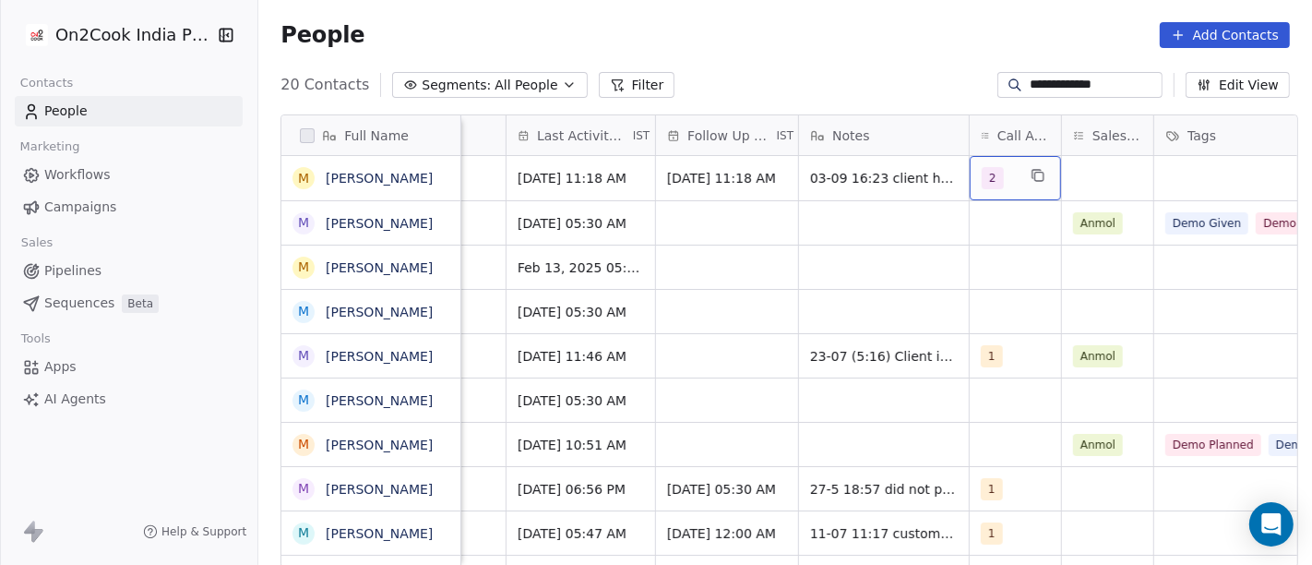
click at [993, 175] on div "2" at bounding box center [998, 178] width 34 height 22
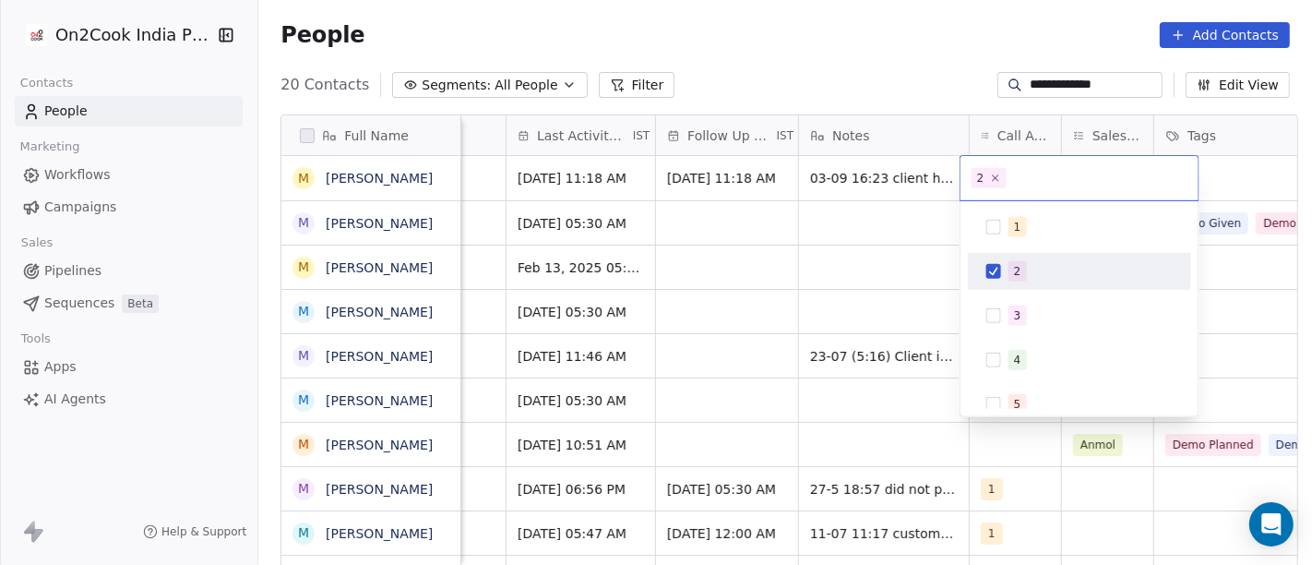
click at [910, 109] on html "**********" at bounding box center [656, 282] width 1312 height 565
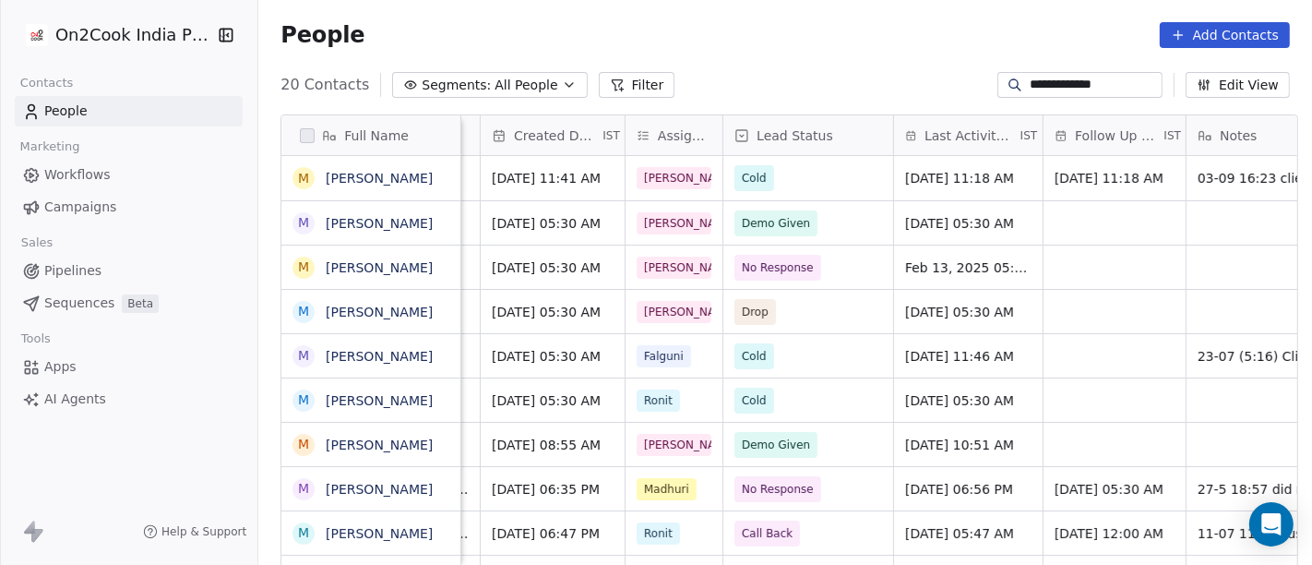
scroll to position [0, 574]
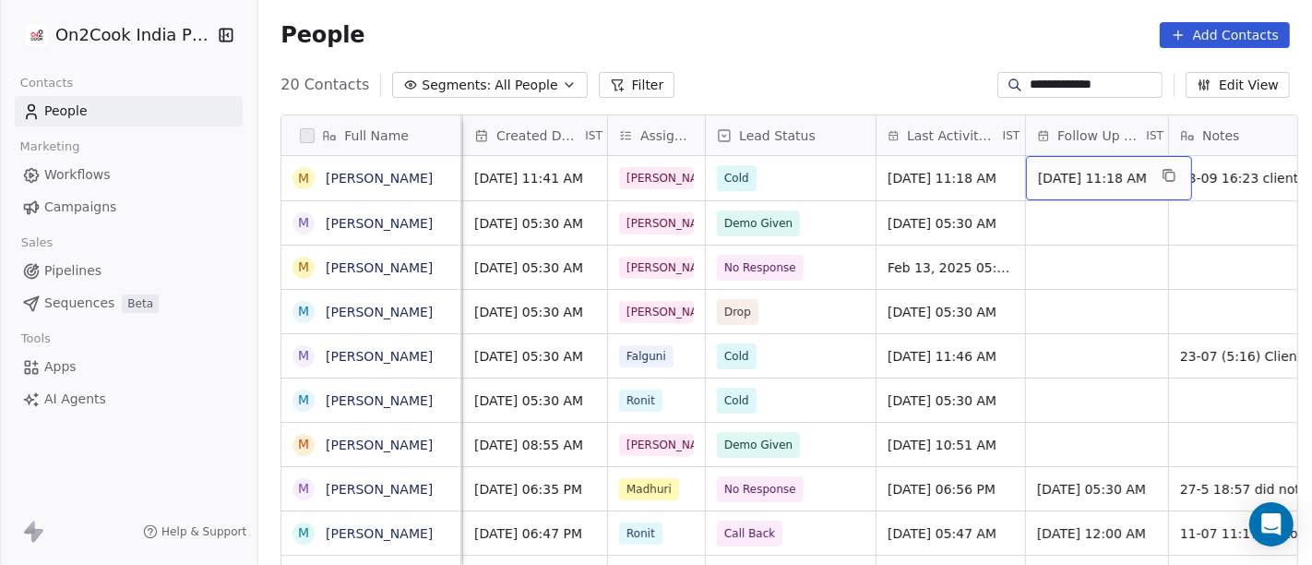
click at [1055, 180] on span "10/09/2025 11:18 AM" at bounding box center [1092, 178] width 109 height 18
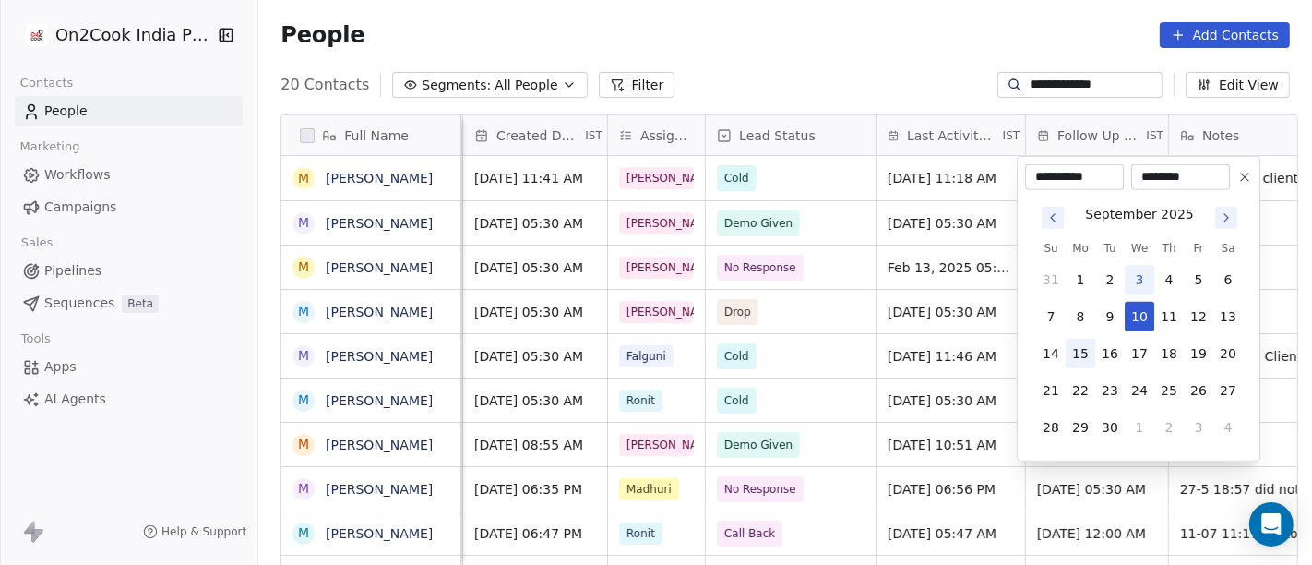
click at [1076, 356] on button "15" at bounding box center [1080, 354] width 30 height 30
type input "**********"
click at [853, 28] on html "**********" at bounding box center [656, 282] width 1312 height 565
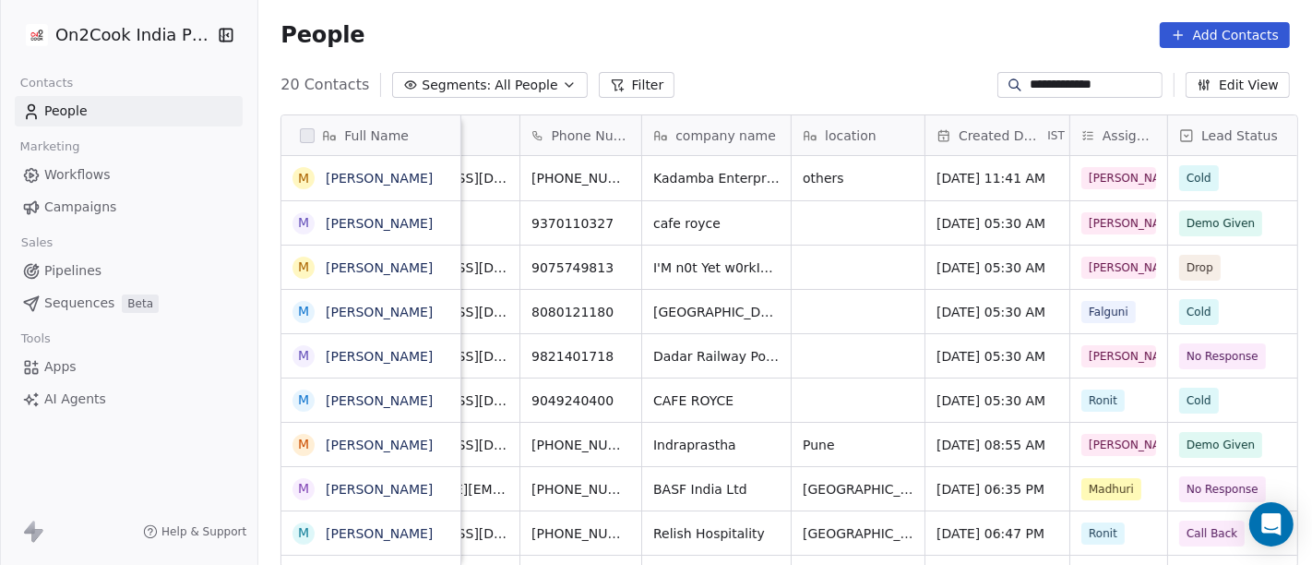
scroll to position [0, 0]
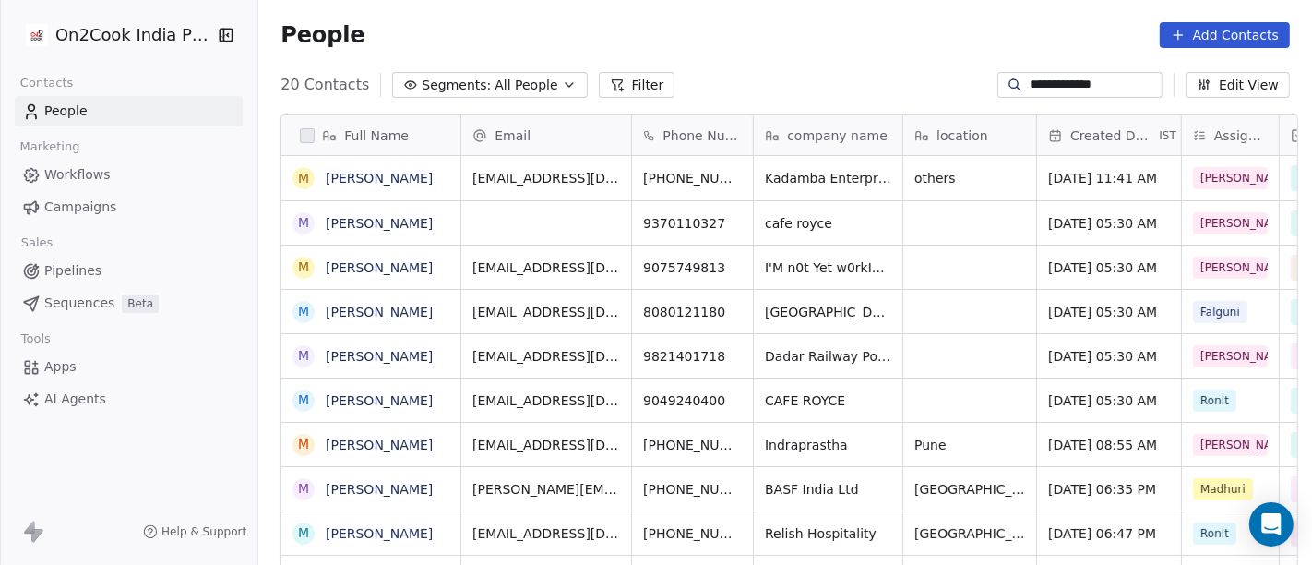
click at [1093, 88] on input "**********" at bounding box center [1093, 85] width 129 height 18
paste input "*****"
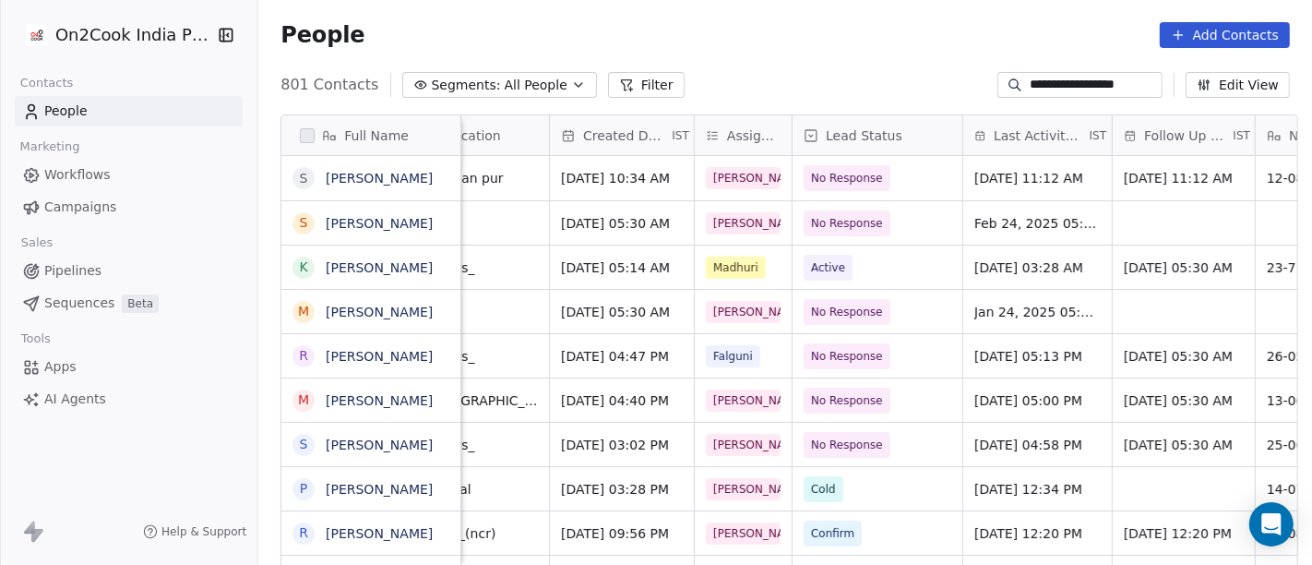
scroll to position [0, 487]
type input "**********"
click at [883, 161] on div "No Response" at bounding box center [877, 178] width 170 height 44
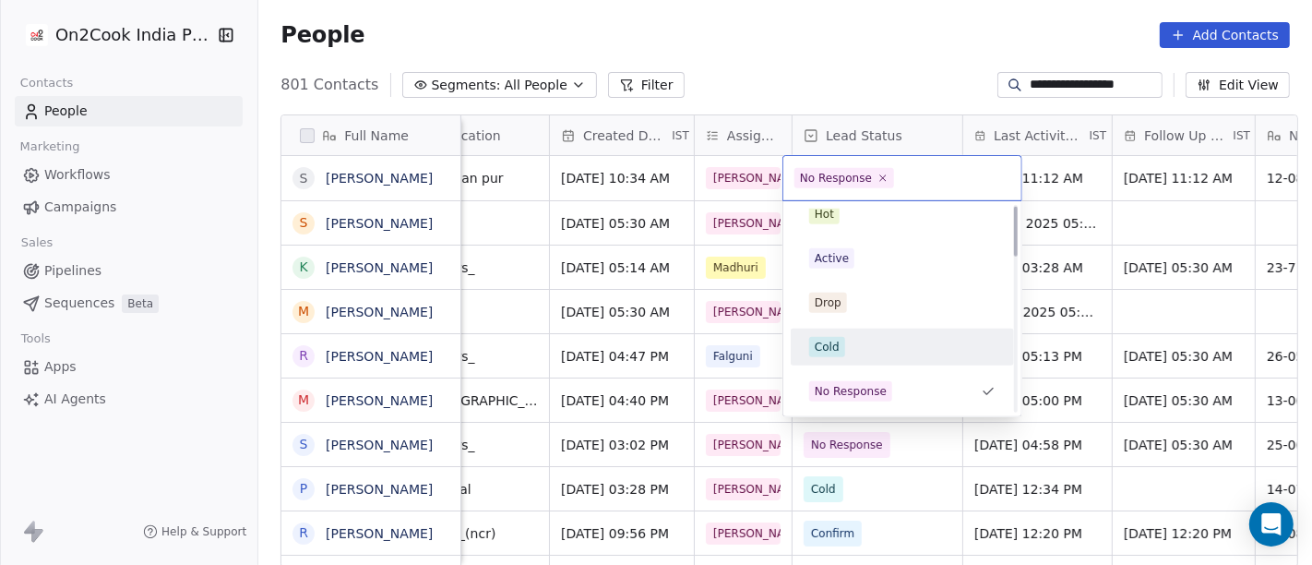
scroll to position [0, 0]
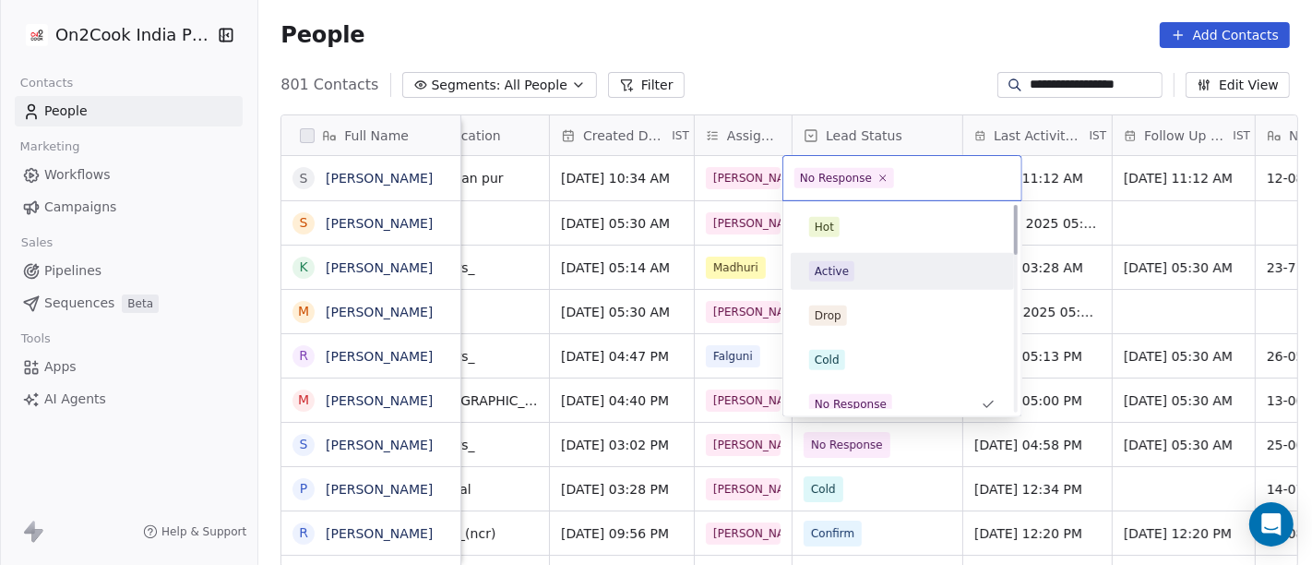
click at [874, 283] on div "Active" at bounding box center [902, 271] width 208 height 30
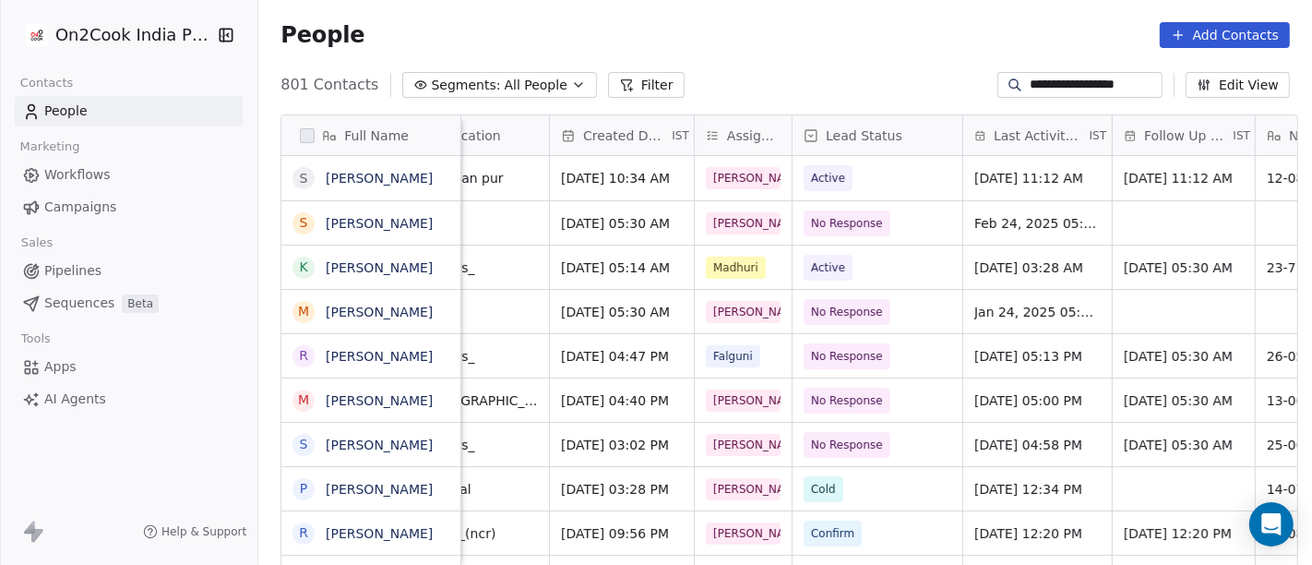
click at [890, 67] on div "People Add Contacts" at bounding box center [784, 35] width 1053 height 70
click at [1021, 170] on span "[DATE] 11:12 AM" at bounding box center [1029, 178] width 109 height 18
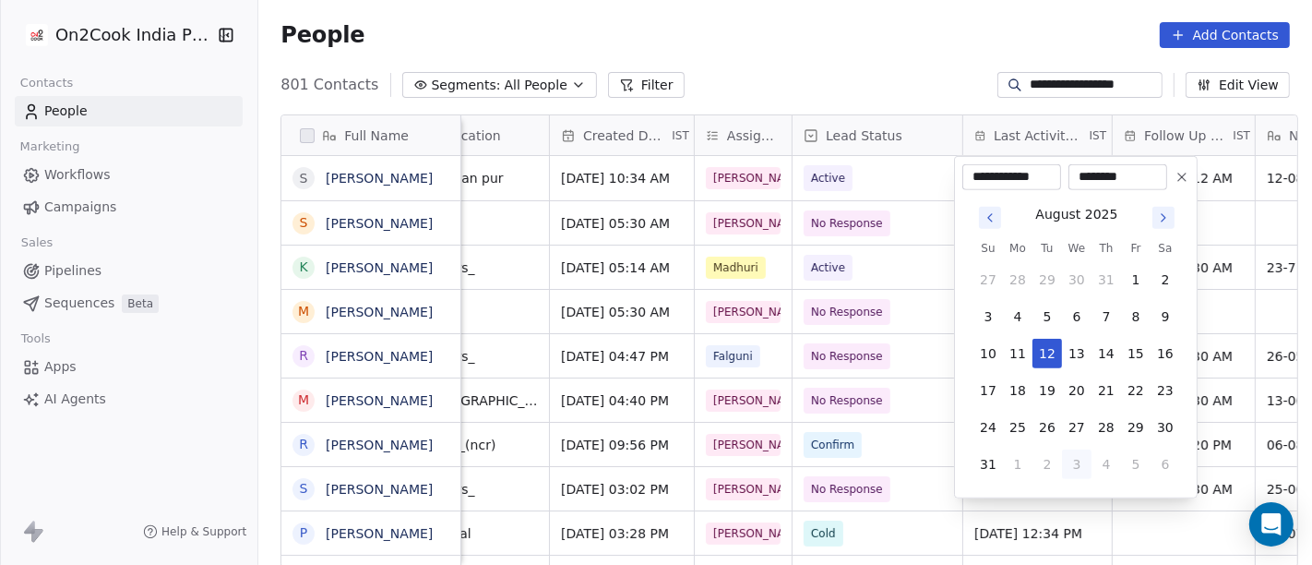
click at [1078, 460] on button "3" at bounding box center [1077, 464] width 30 height 30
type input "**********"
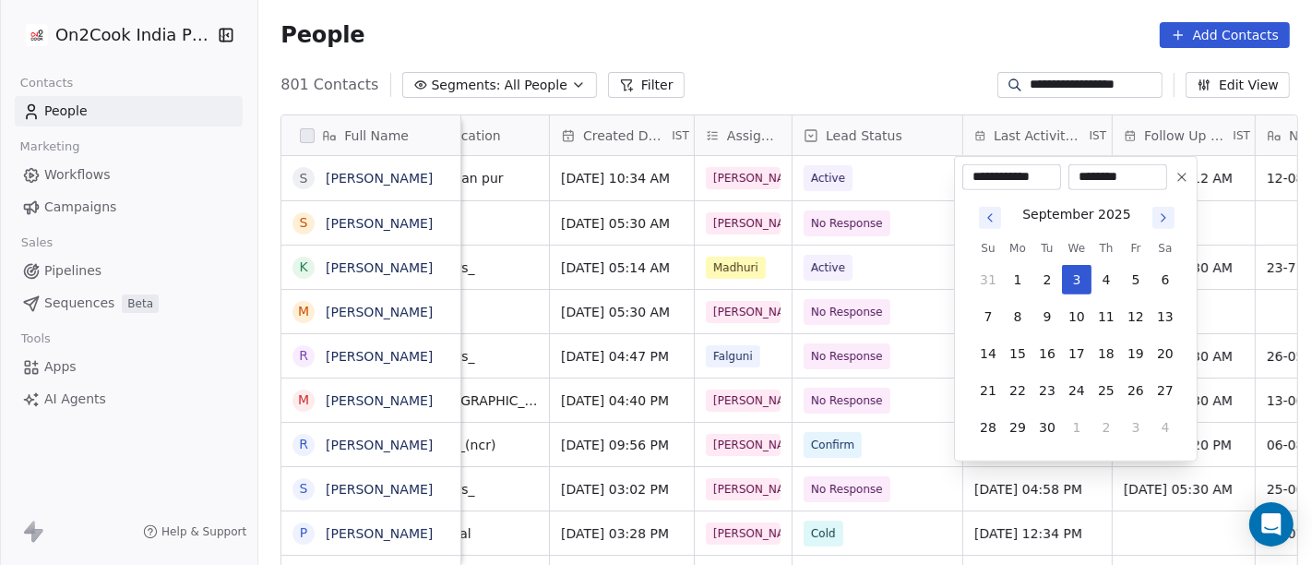
click at [850, 72] on html "**********" at bounding box center [656, 282] width 1312 height 565
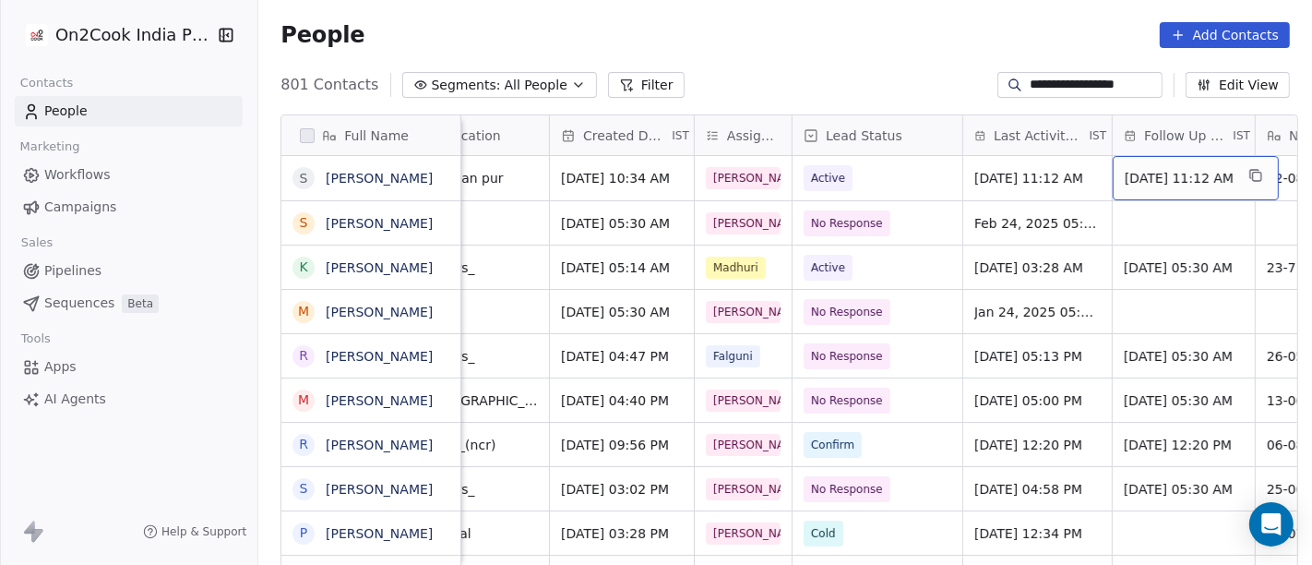
click at [1155, 179] on span "[DATE] 11:12 AM" at bounding box center [1178, 178] width 109 height 18
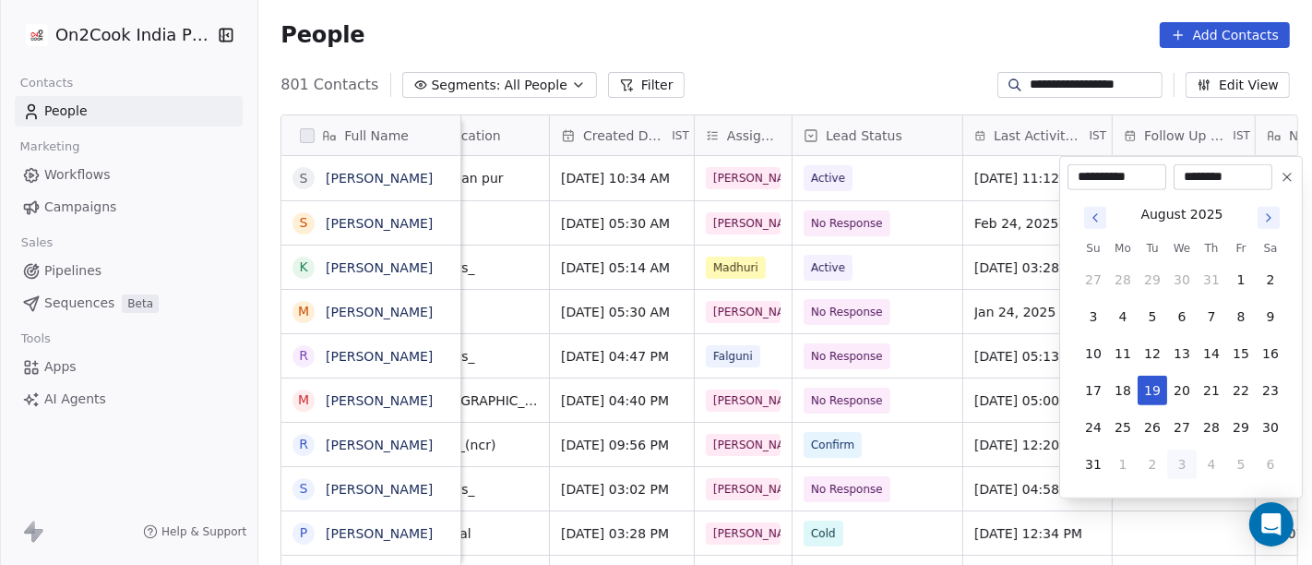
click at [1268, 221] on icon "Go to next month" at bounding box center [1268, 217] width 15 height 15
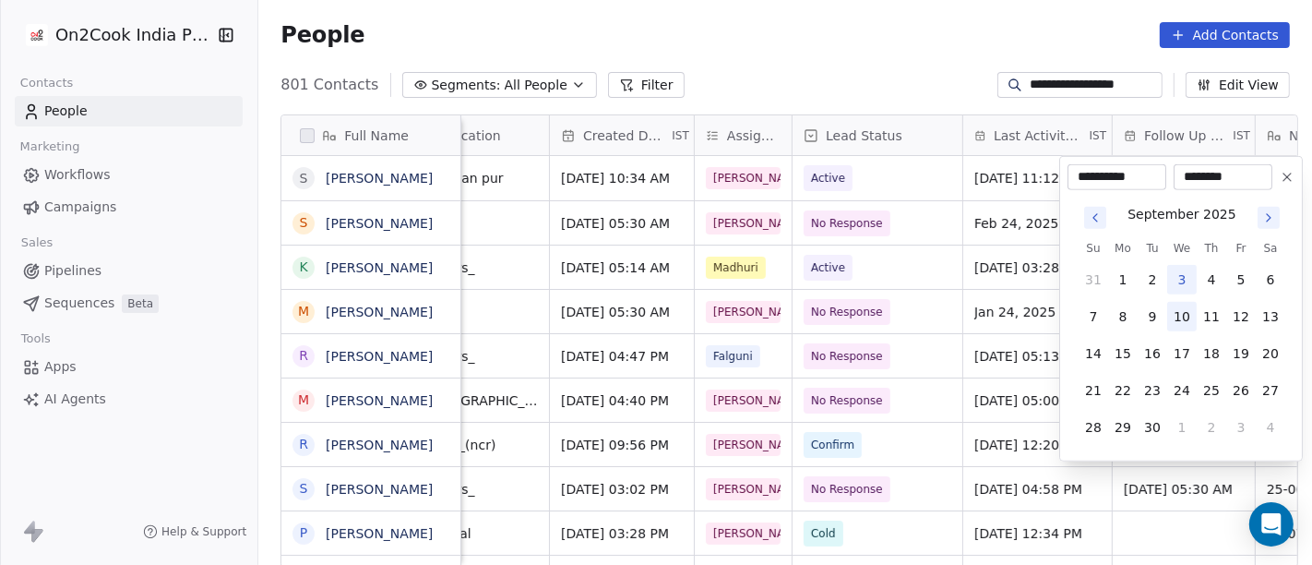
click at [1183, 323] on button "10" at bounding box center [1182, 317] width 30 height 30
type input "**********"
click at [890, 69] on html "**********" at bounding box center [656, 282] width 1312 height 565
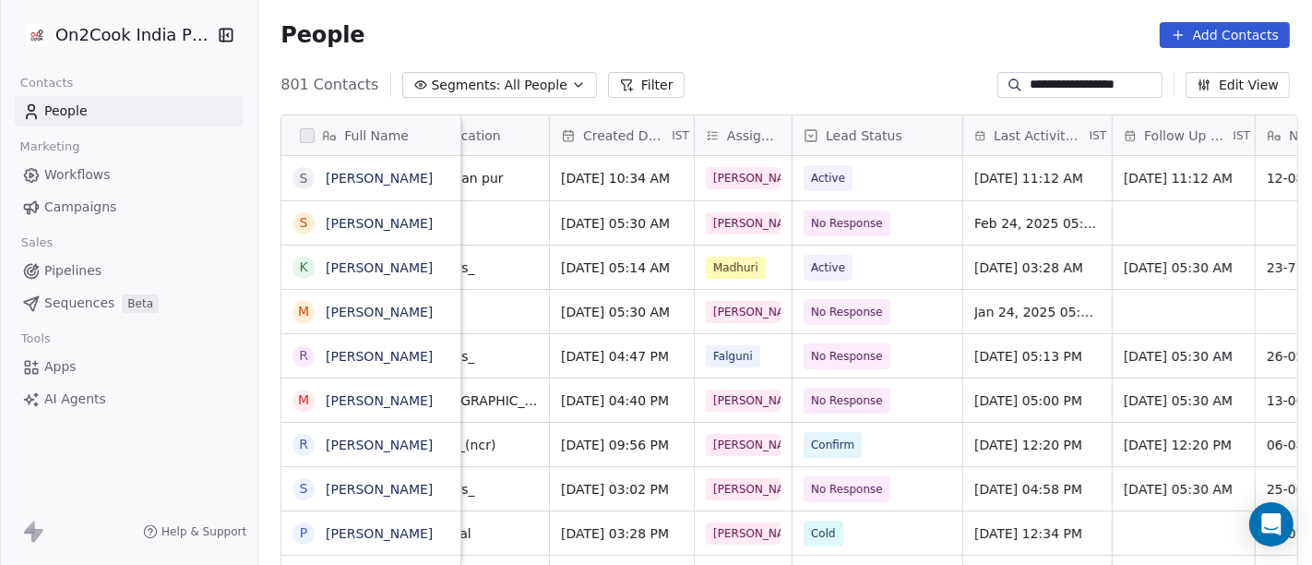
scroll to position [0, 749]
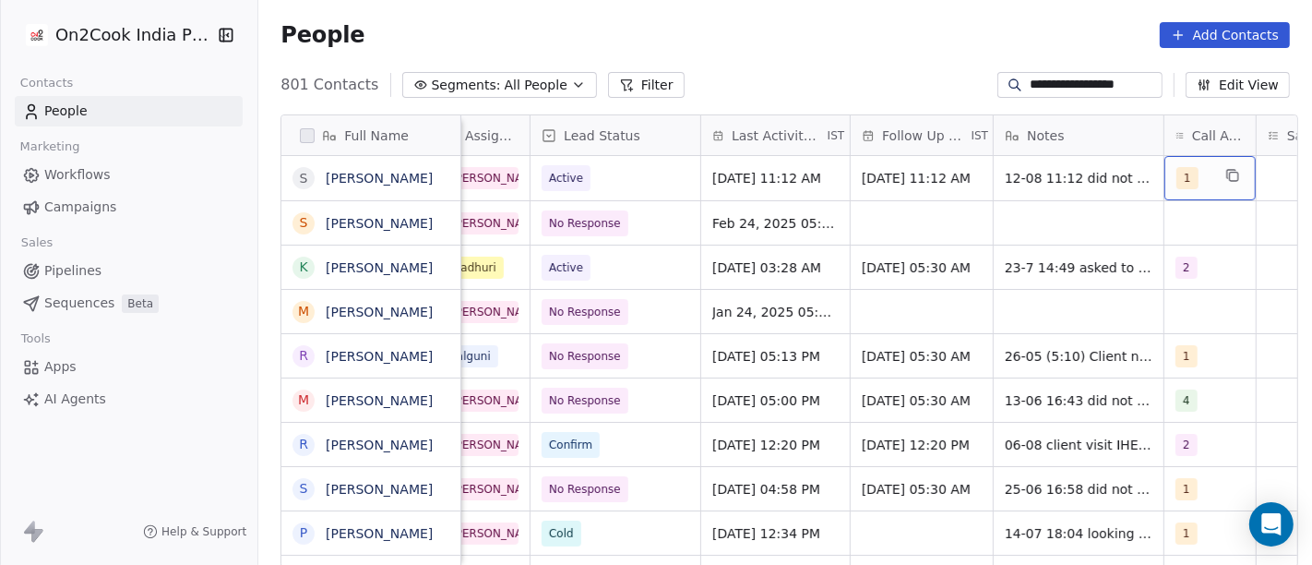
click at [1211, 183] on div "1" at bounding box center [1209, 178] width 91 height 44
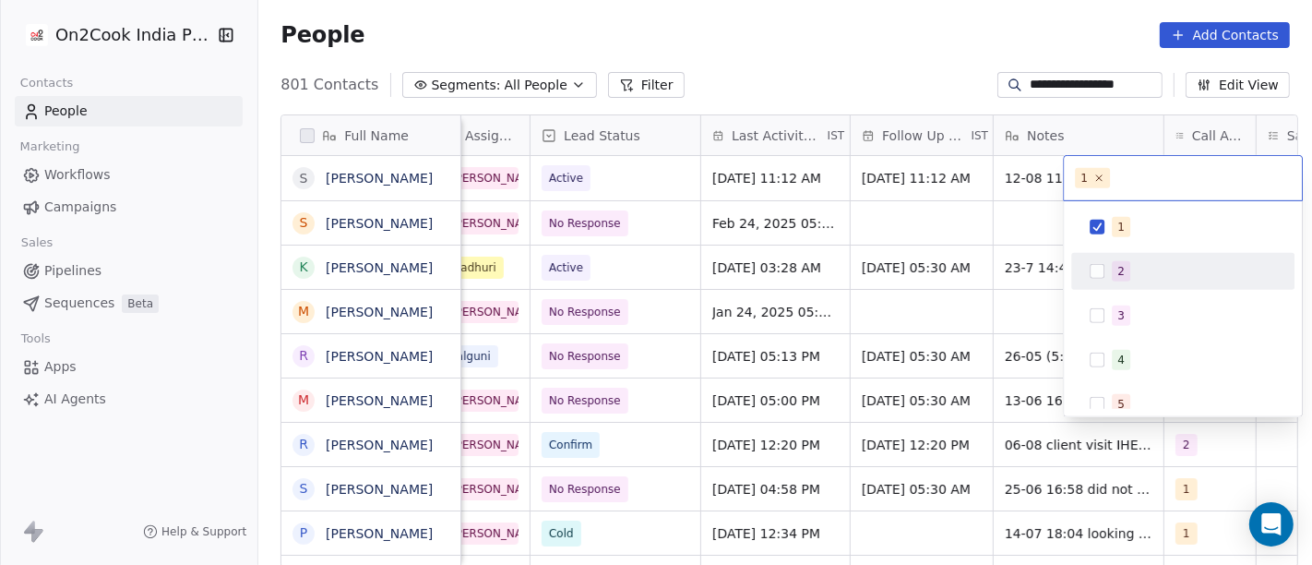
click at [1133, 272] on div "2" at bounding box center [1194, 271] width 164 height 20
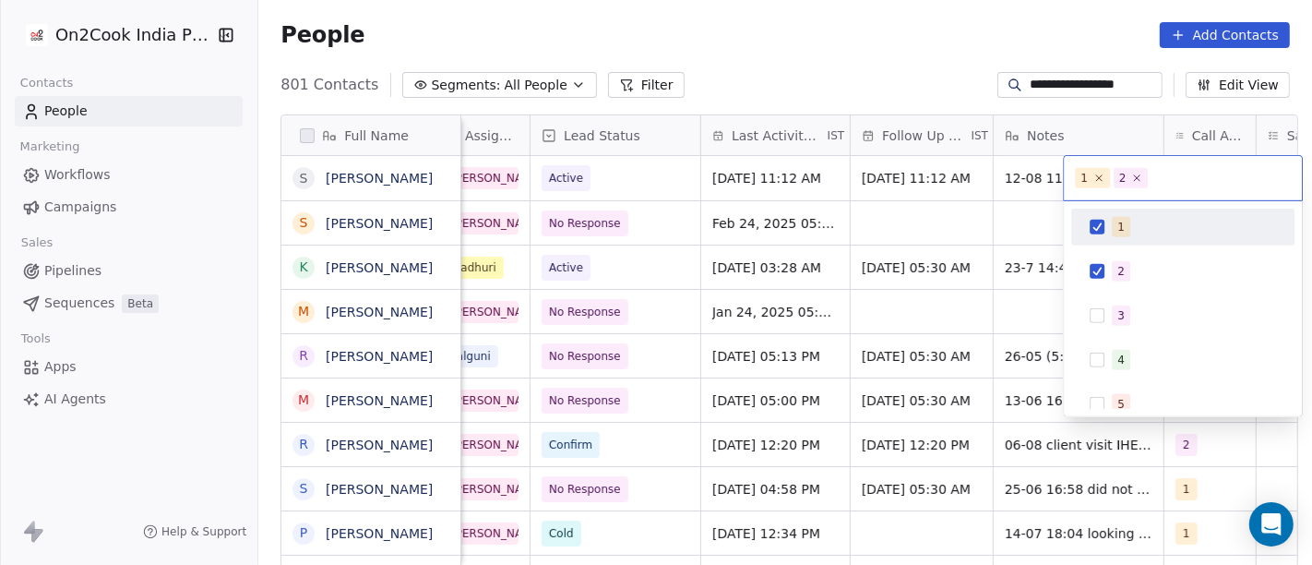
click at [1123, 234] on span "1" at bounding box center [1121, 227] width 18 height 20
click at [874, 55] on html "**********" at bounding box center [656, 282] width 1312 height 565
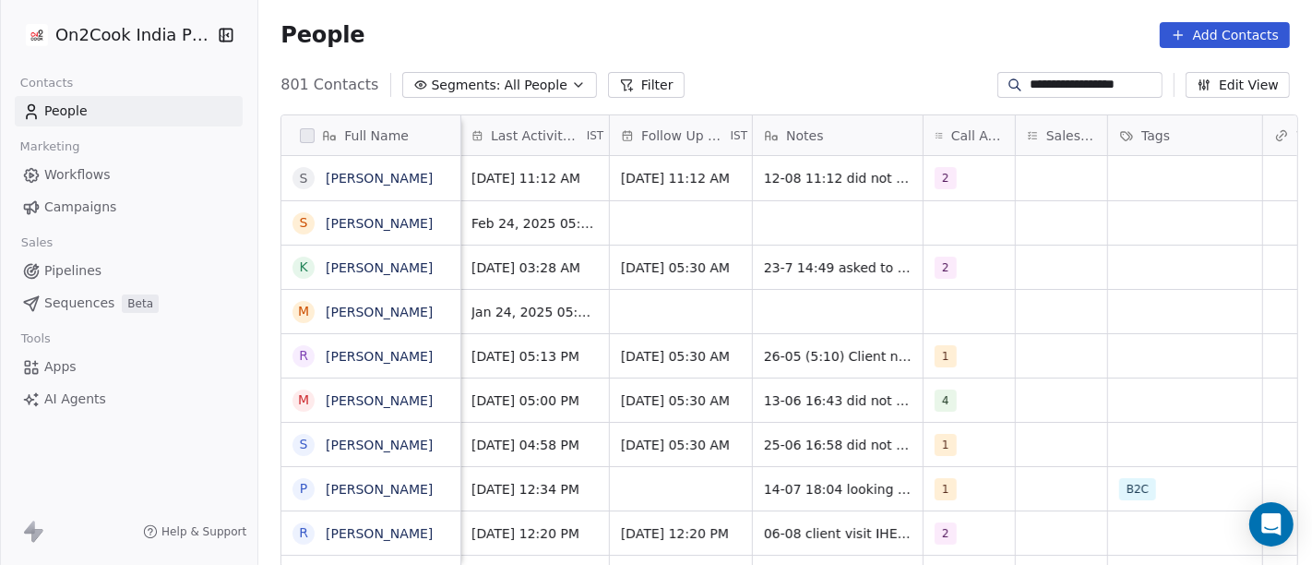
scroll to position [0, 985]
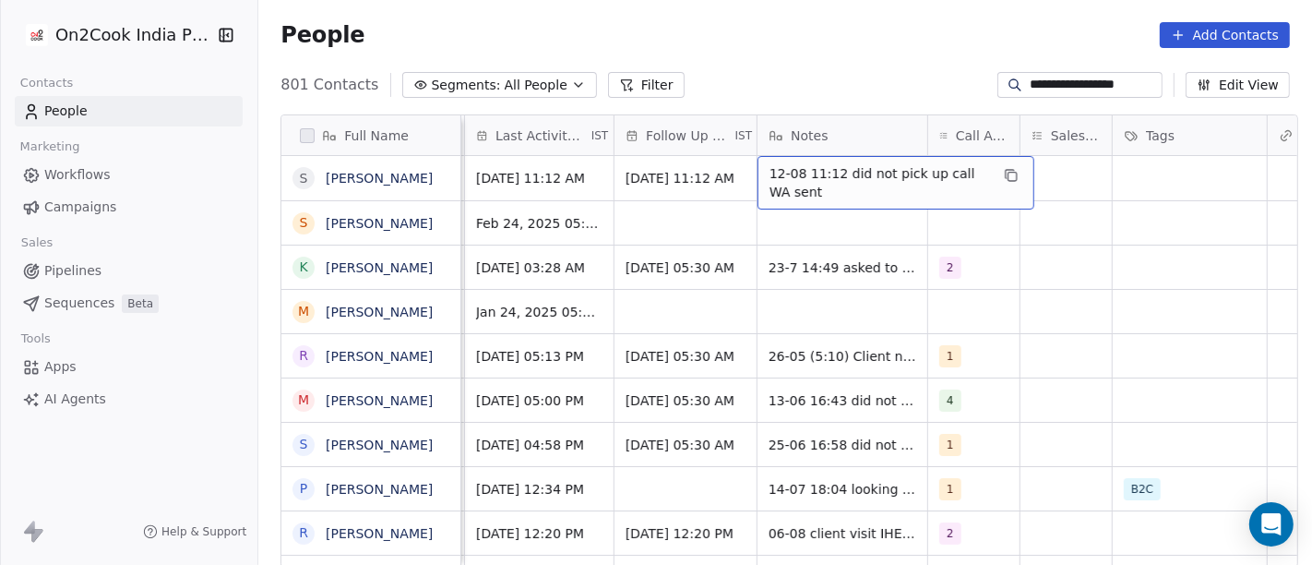
click at [893, 184] on span "12-08 11:12 did not pick up call WA sent" at bounding box center [879, 182] width 220 height 37
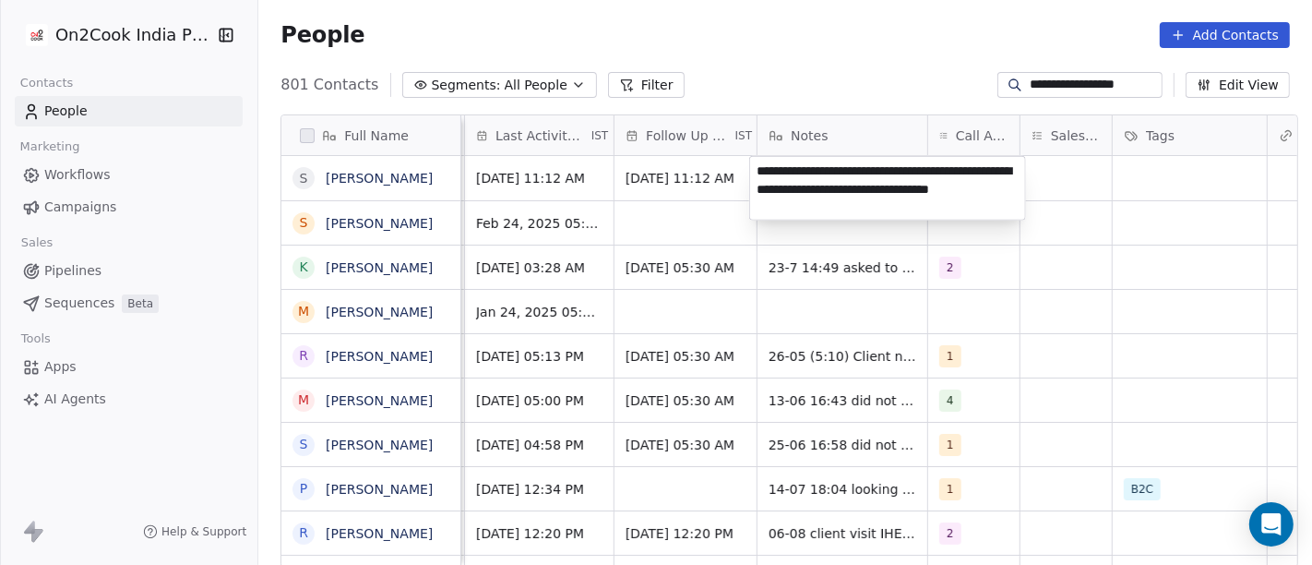
type textarea "**********"
click at [1076, 451] on html "**********" at bounding box center [656, 282] width 1312 height 565
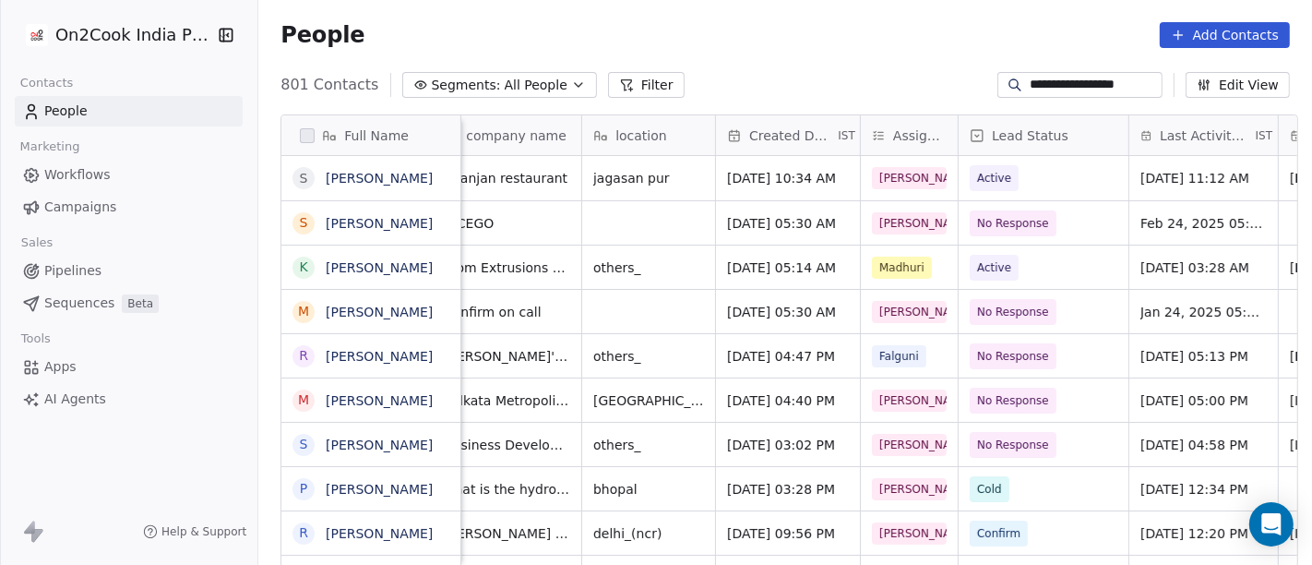
scroll to position [0, 315]
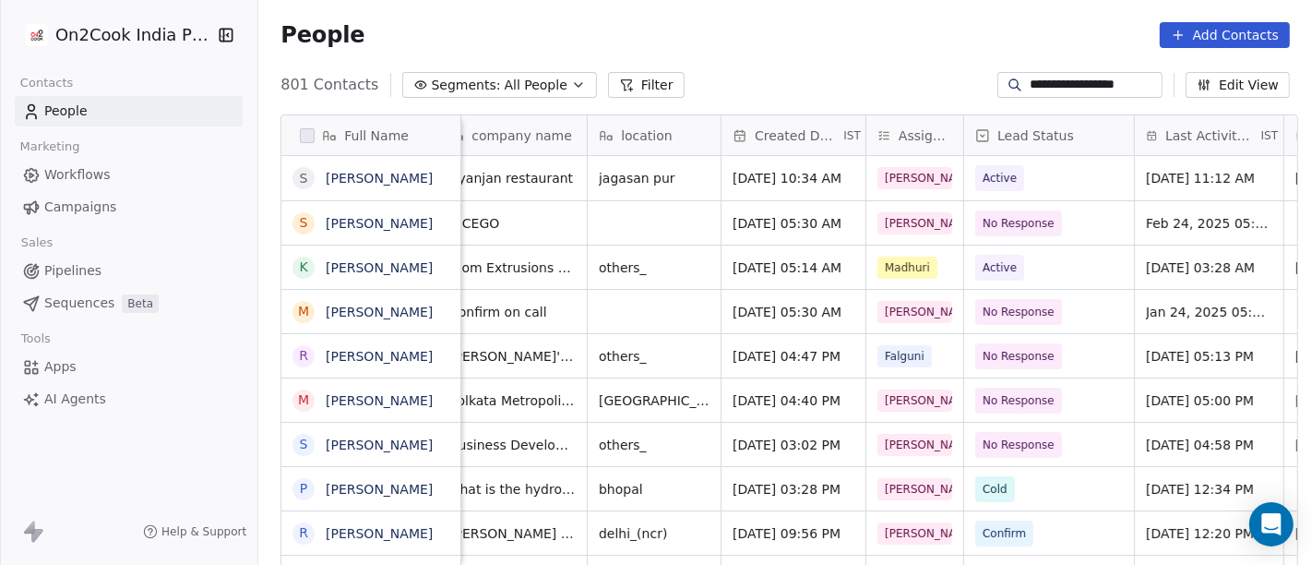
click at [1077, 65] on div "People Add Contacts" at bounding box center [784, 35] width 1053 height 70
click at [1081, 86] on input "**********" at bounding box center [1093, 85] width 129 height 18
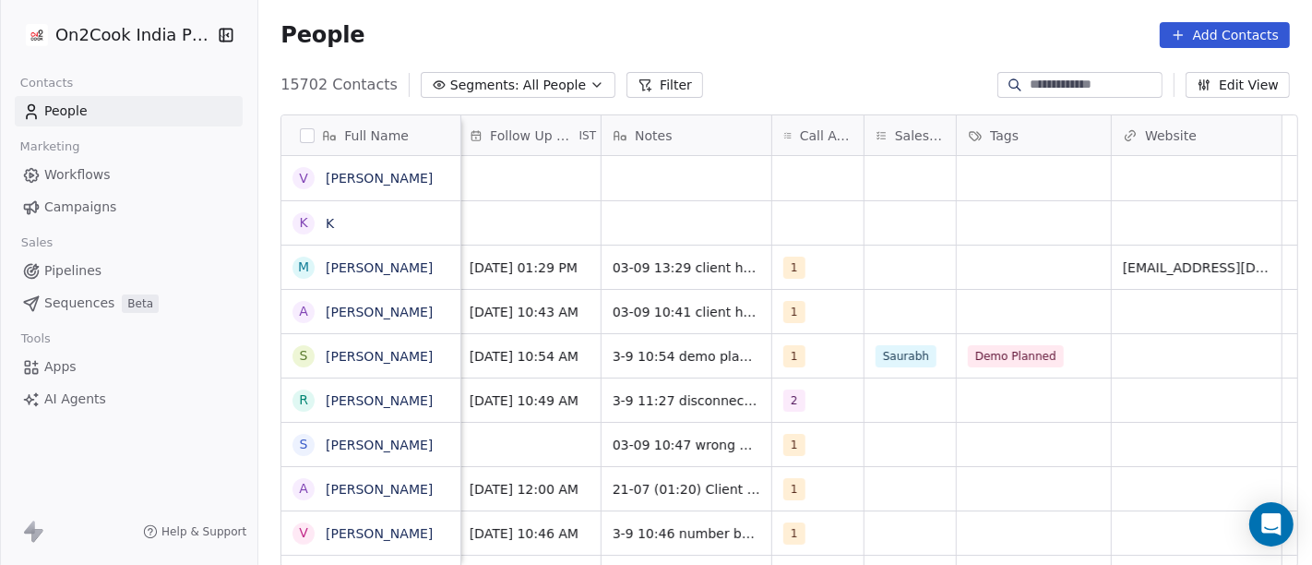
scroll to position [0, 0]
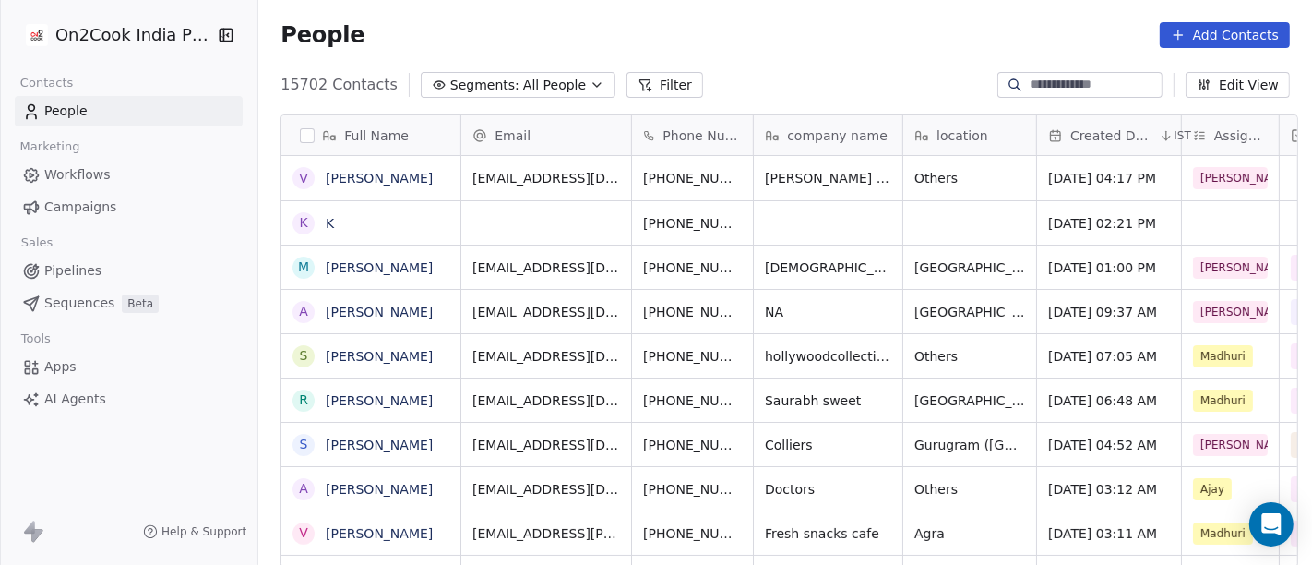
click at [1064, 83] on input at bounding box center [1093, 85] width 129 height 18
paste input "**********"
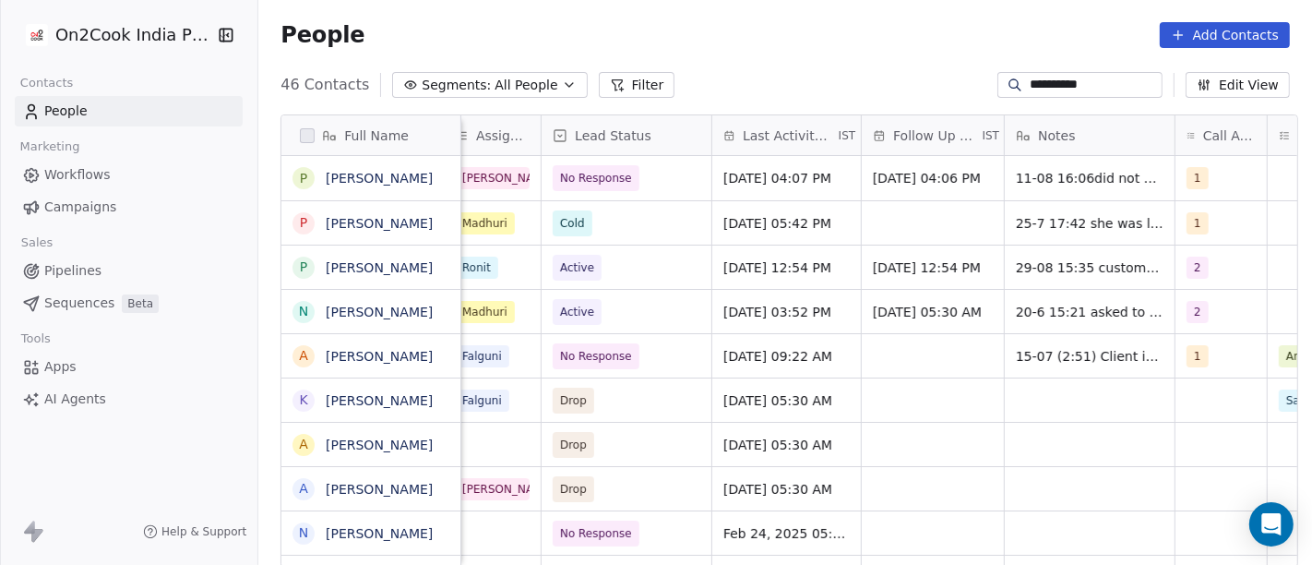
scroll to position [0, 739]
type input "**********"
click at [770, 194] on div "[DATE] 04:07 PM" at bounding box center [793, 178] width 165 height 44
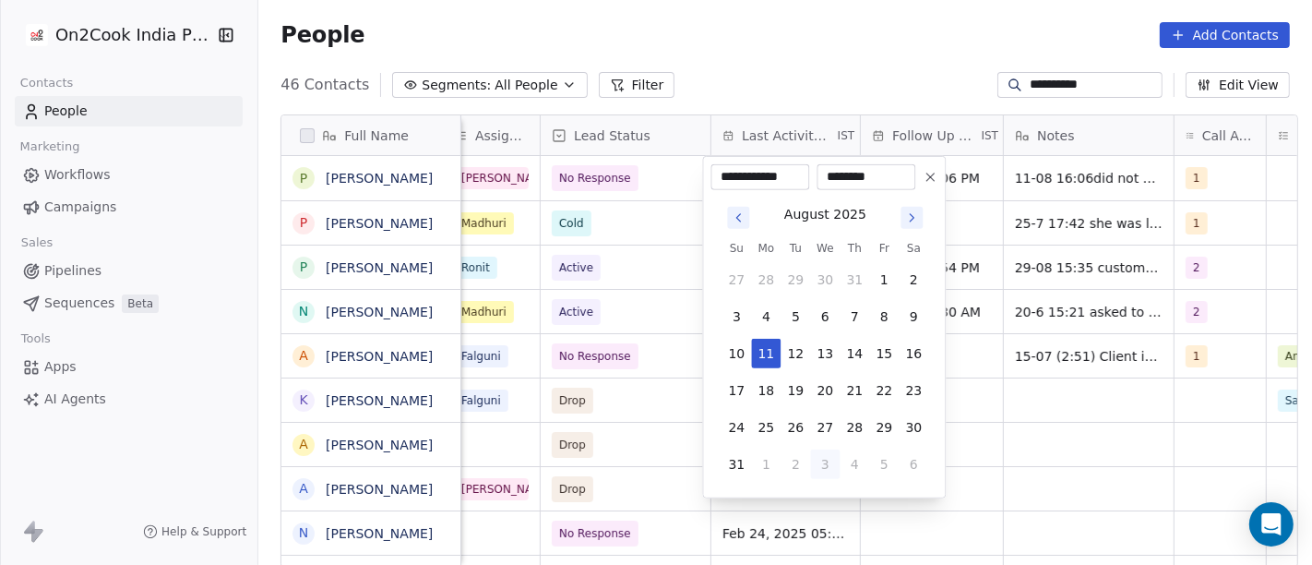
click at [819, 459] on button "3" at bounding box center [825, 464] width 30 height 30
type input "**********"
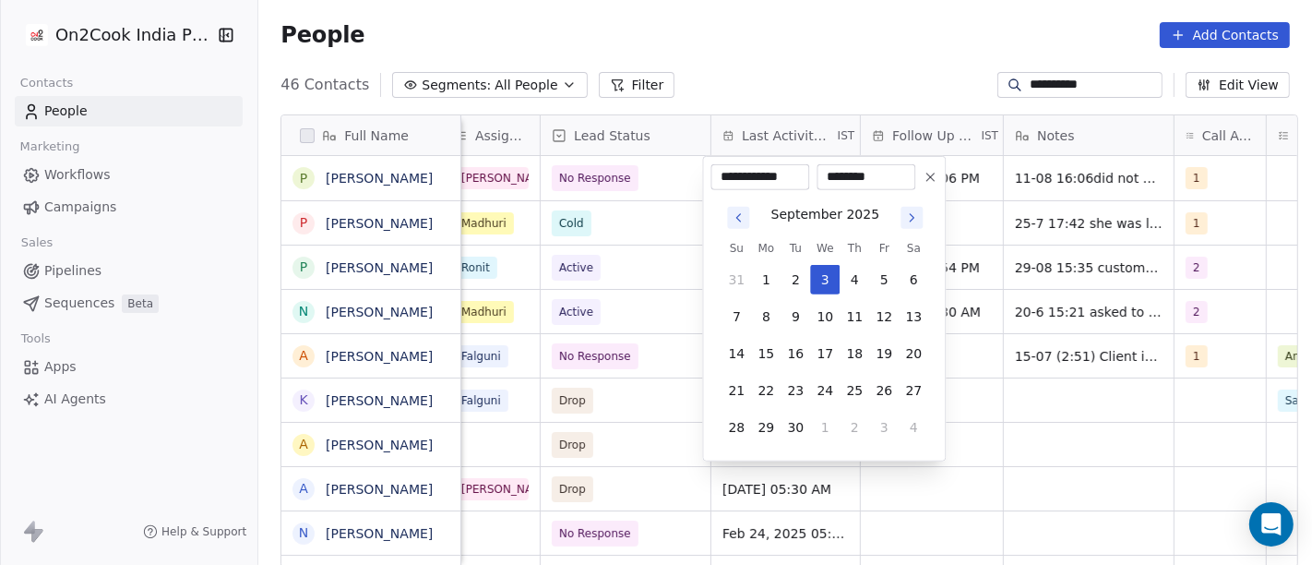
click at [831, 93] on html "**********" at bounding box center [656, 282] width 1312 height 565
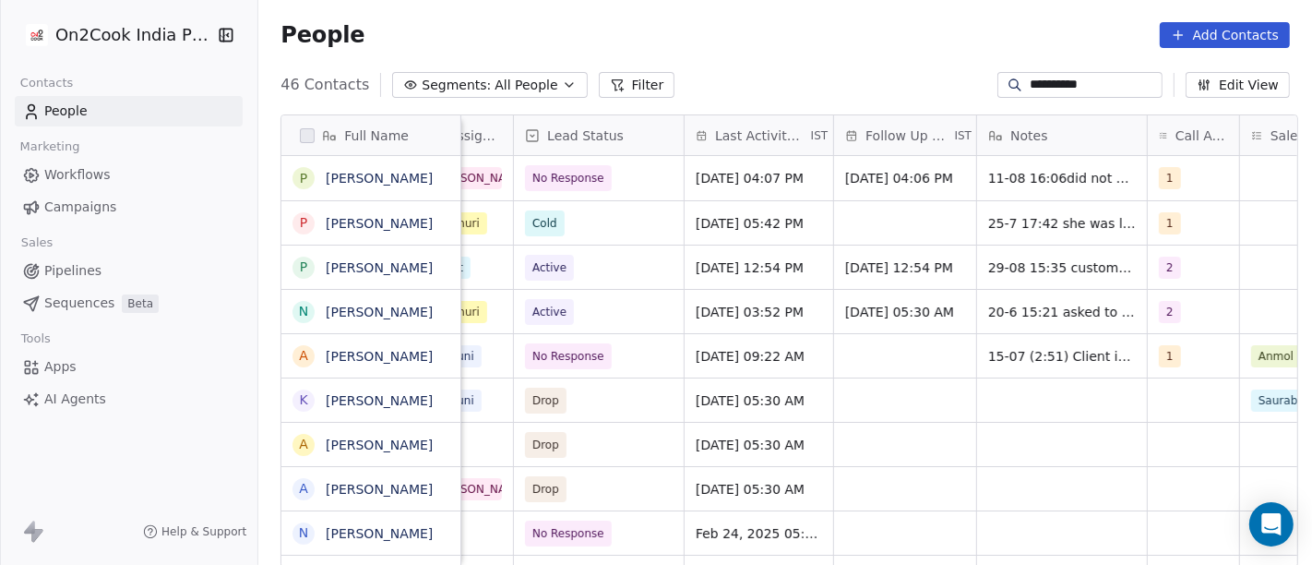
scroll to position [0, 819]
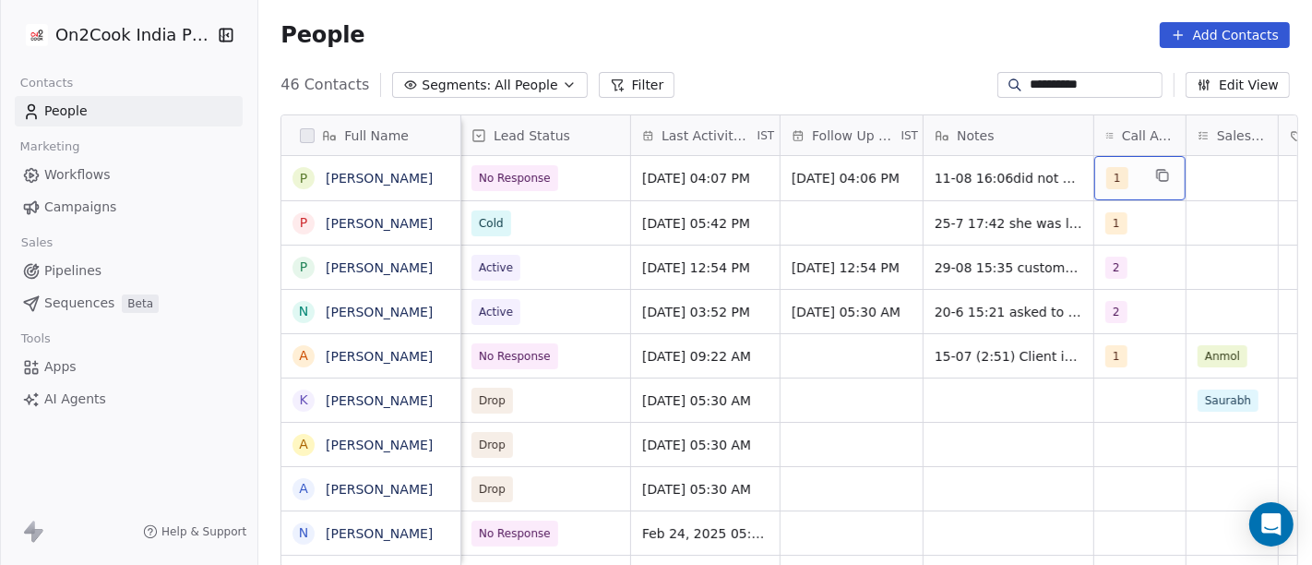
click at [1094, 182] on div "1" at bounding box center [1139, 178] width 91 height 44
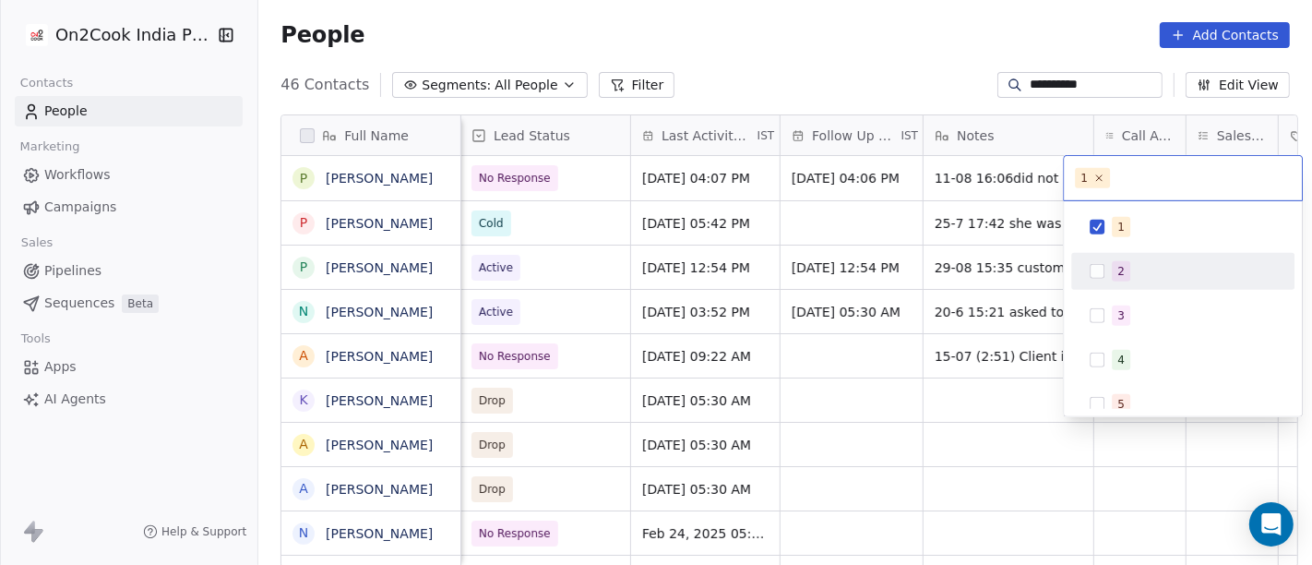
click at [1112, 274] on span "2" at bounding box center [1121, 271] width 18 height 20
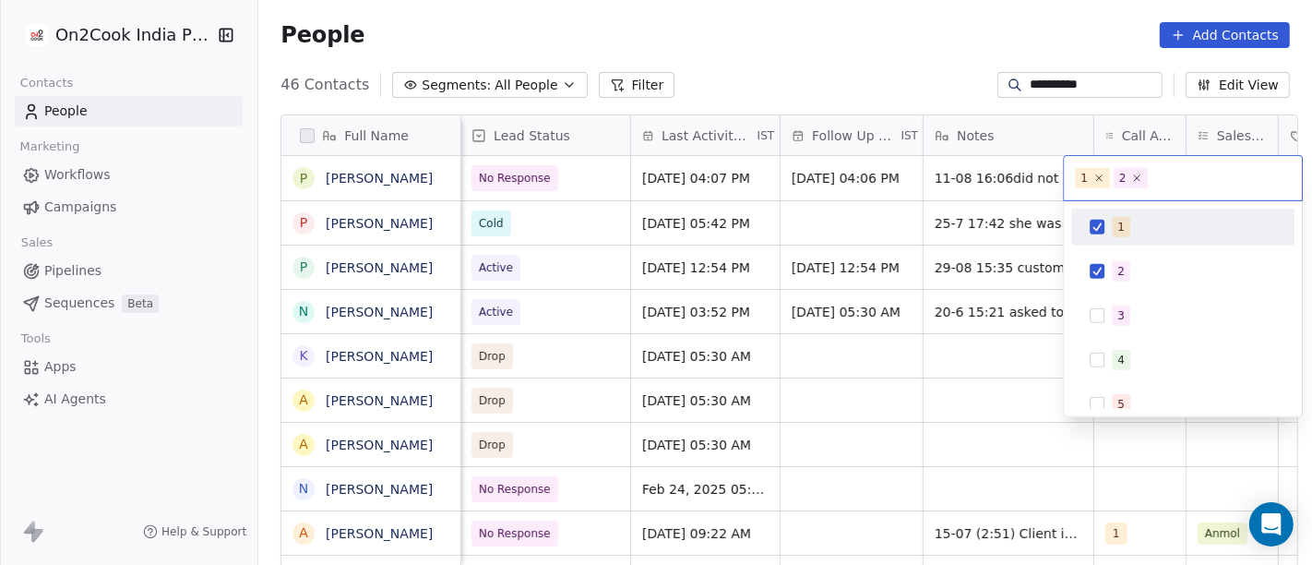
click at [1090, 223] on button "Suggestions" at bounding box center [1096, 227] width 15 height 15
click at [877, 81] on html "**********" at bounding box center [656, 282] width 1312 height 565
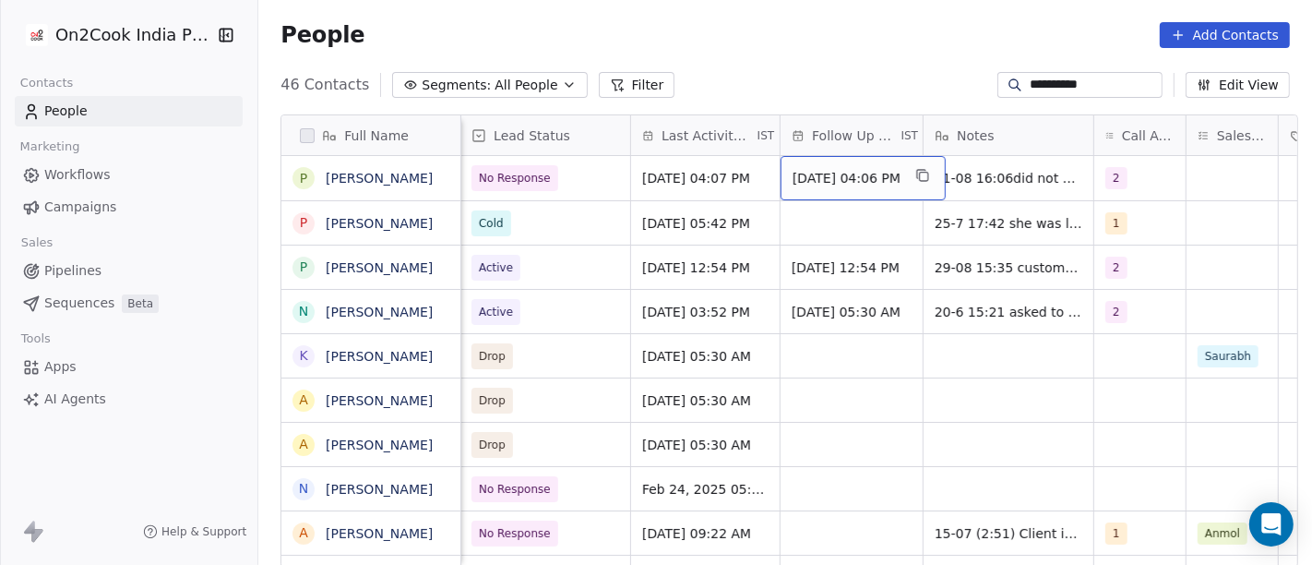
click at [850, 179] on span "[DATE] 04:06 PM" at bounding box center [846, 178] width 108 height 18
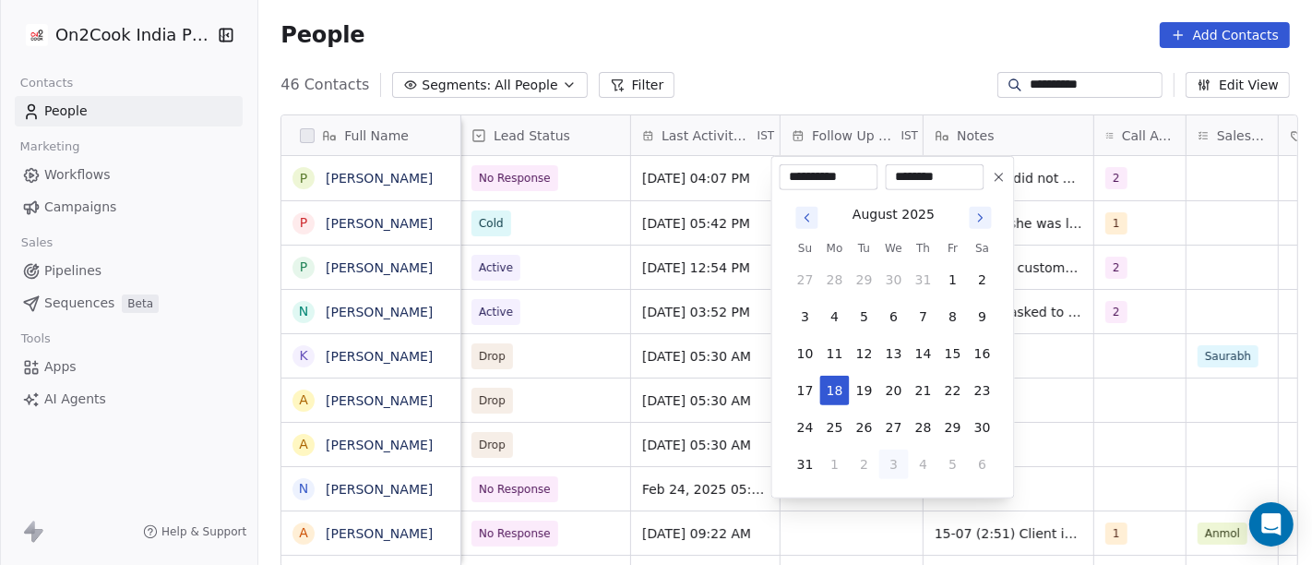
click at [995, 173] on icon at bounding box center [998, 176] width 7 height 7
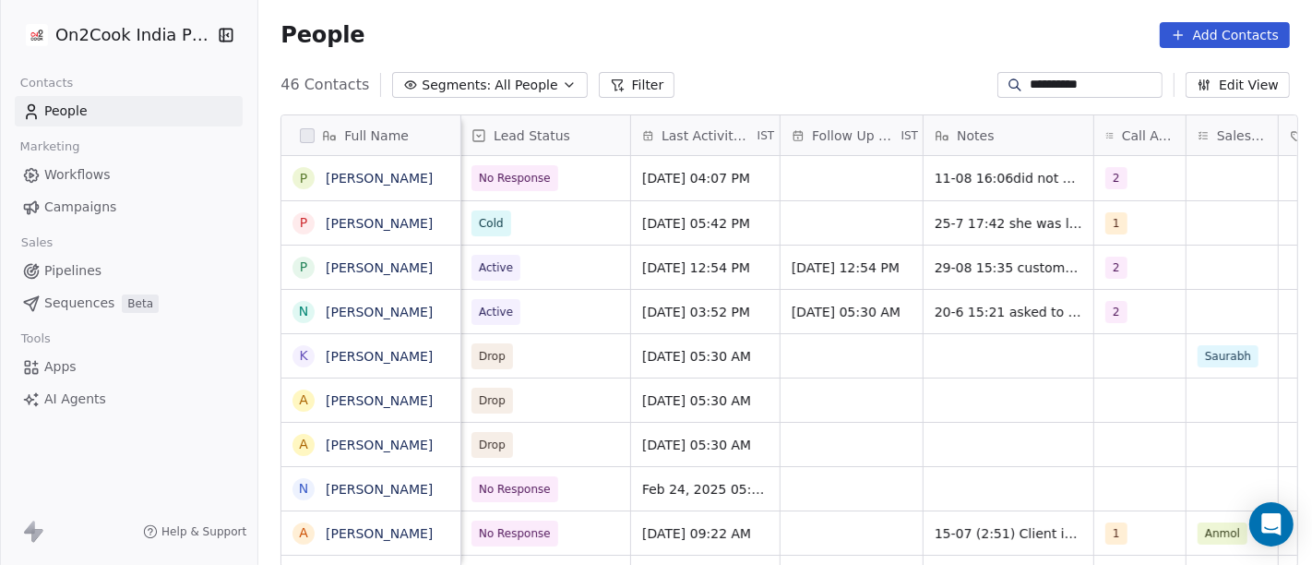
click at [856, 62] on div "People Add Contacts" at bounding box center [784, 35] width 1053 height 70
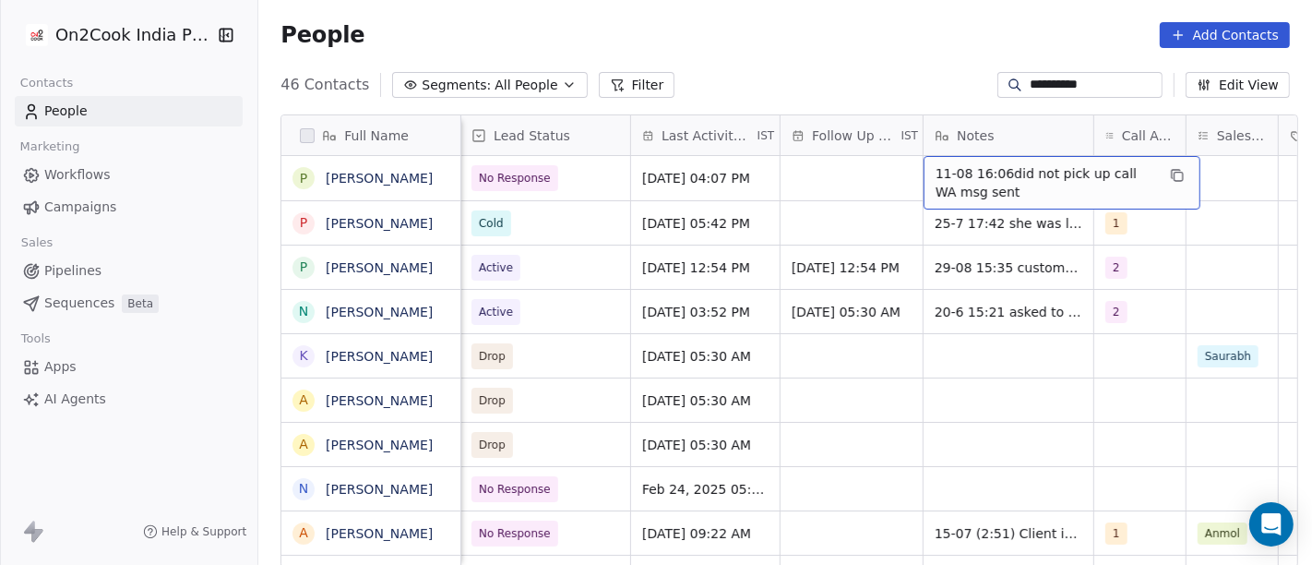
click at [954, 180] on span "11-08 16:06did not pick up call WA msg sent" at bounding box center [1045, 182] width 220 height 37
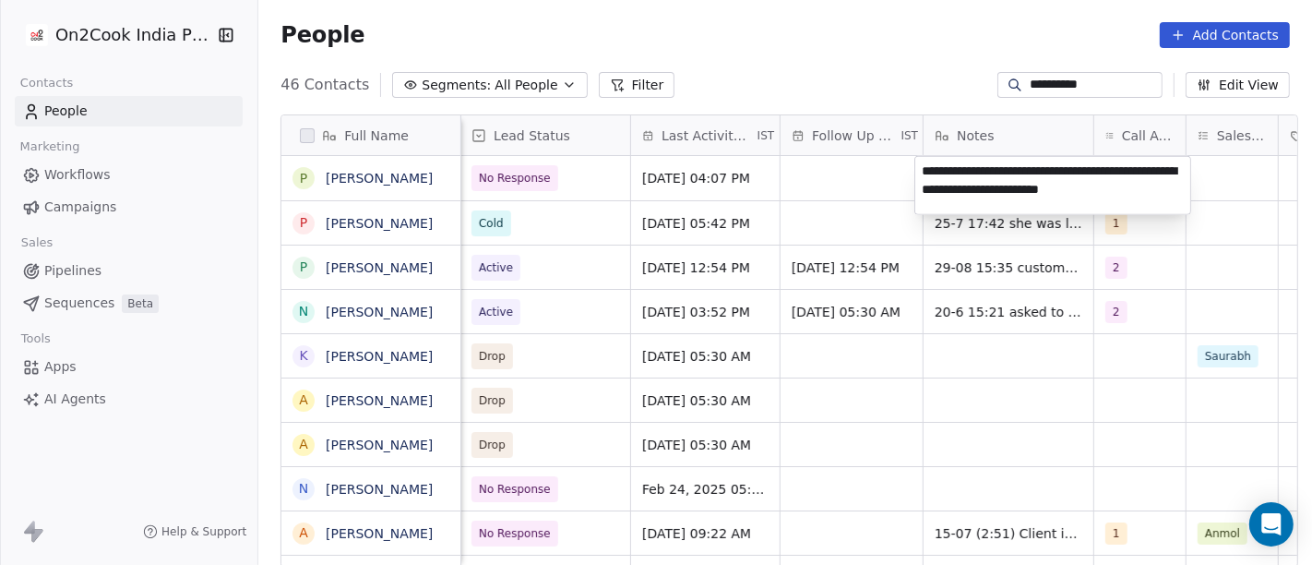
type textarea "**********"
click at [836, 375] on html "**********" at bounding box center [656, 282] width 1312 height 565
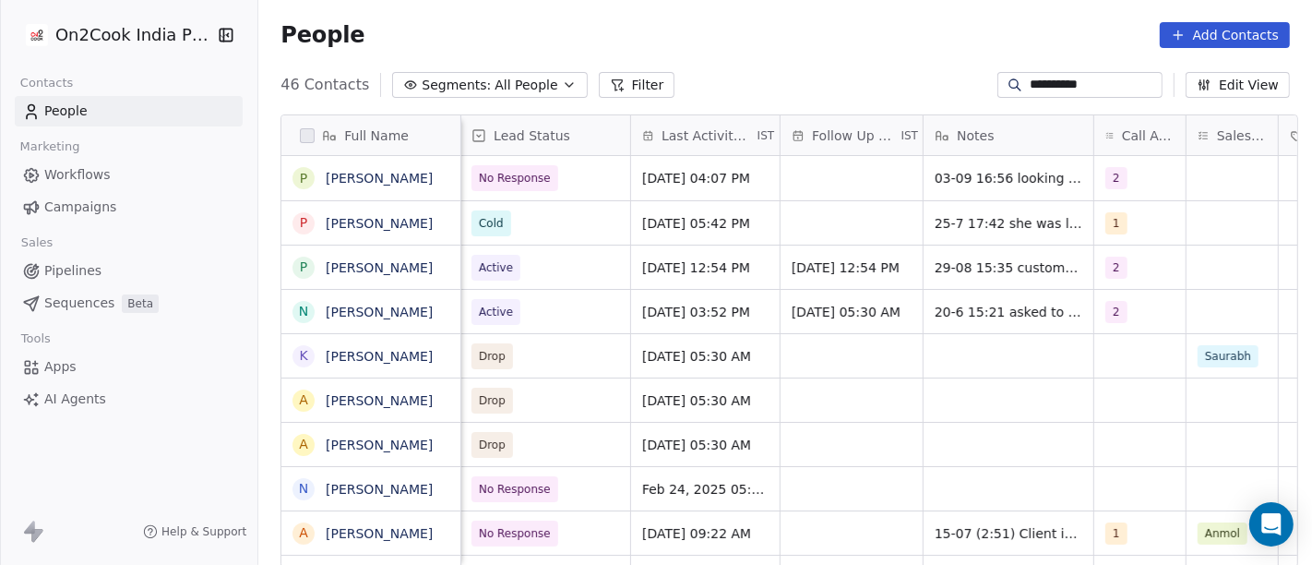
scroll to position [0, 567]
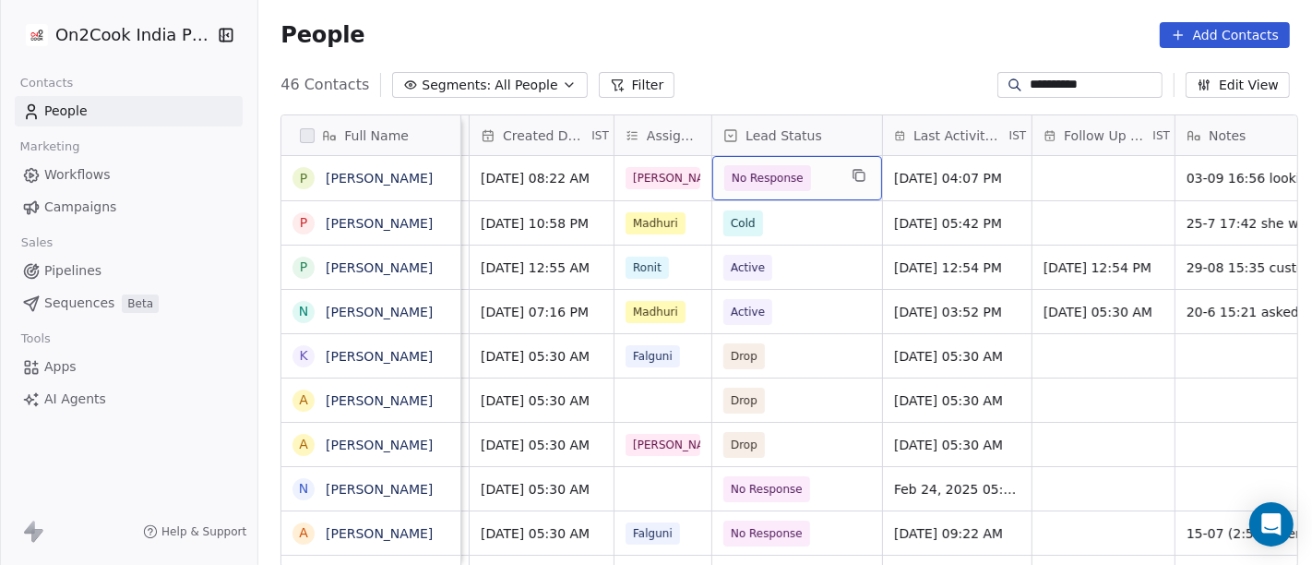
click at [762, 183] on span "No Response" at bounding box center [767, 178] width 72 height 18
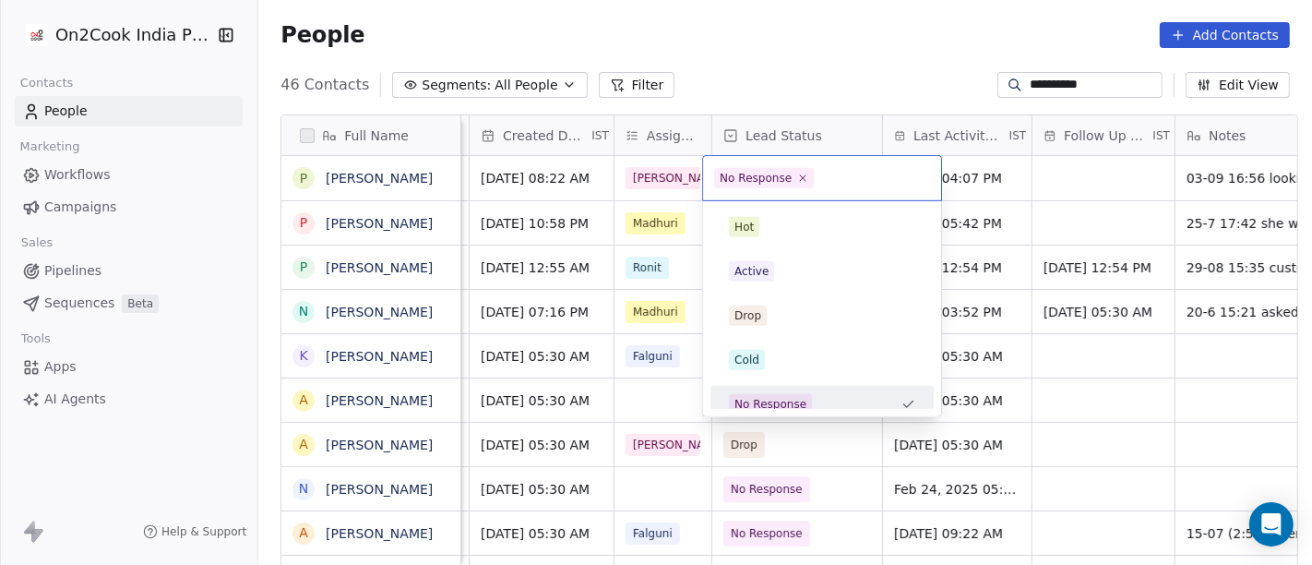
scroll to position [13, 0]
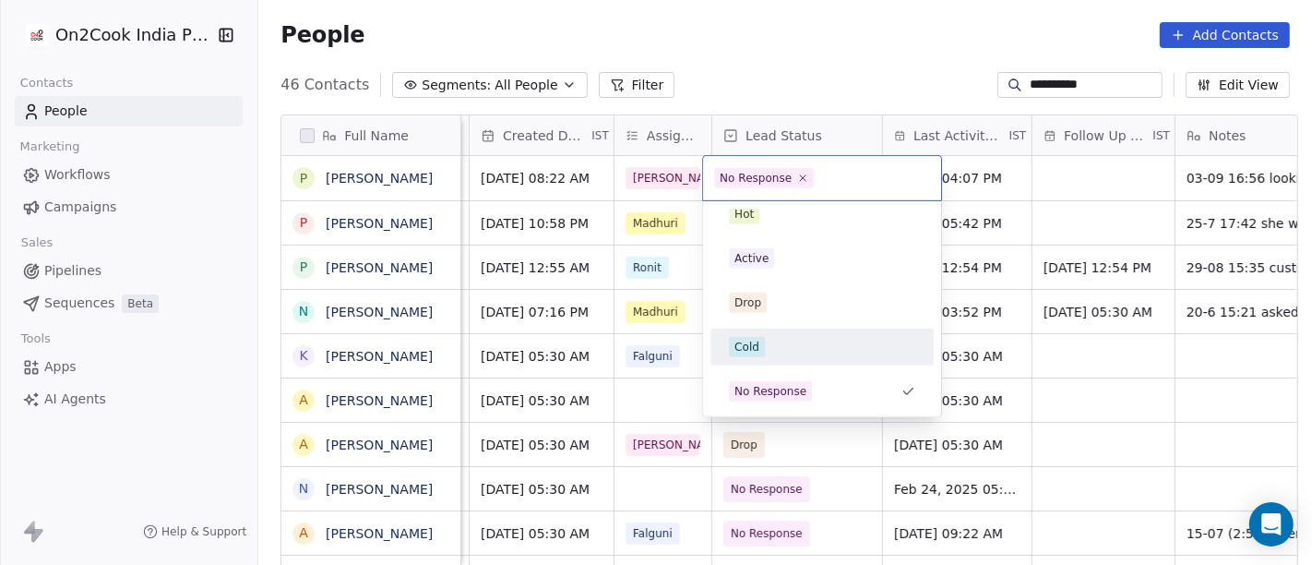
click at [763, 345] on span "Cold" at bounding box center [747, 347] width 36 height 20
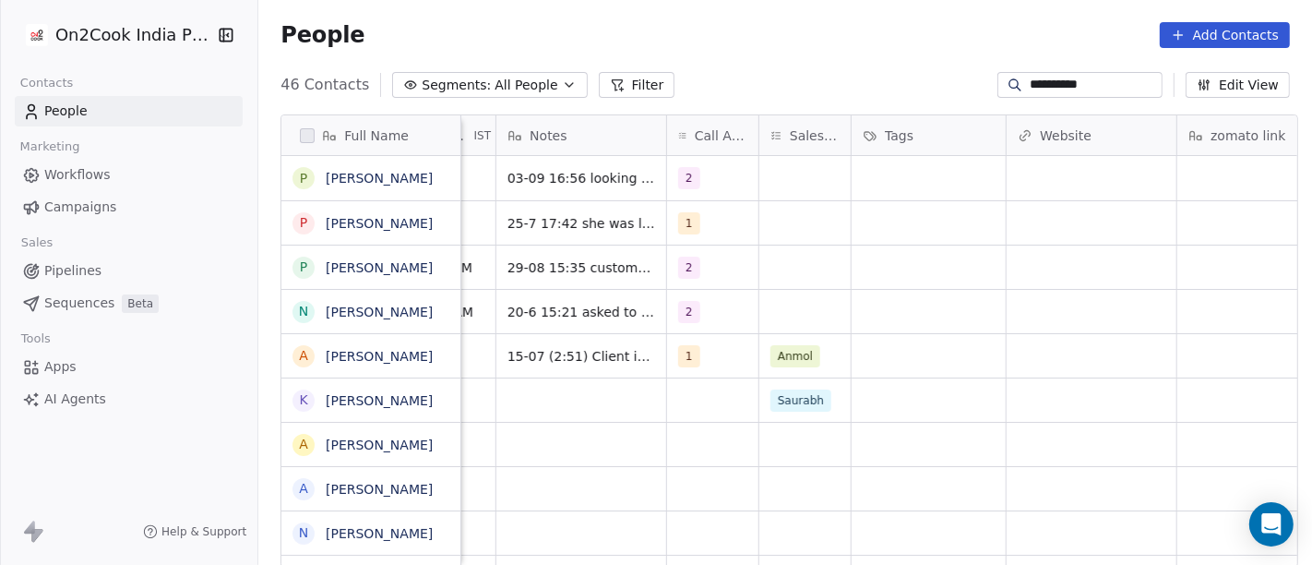
scroll to position [0, 1255]
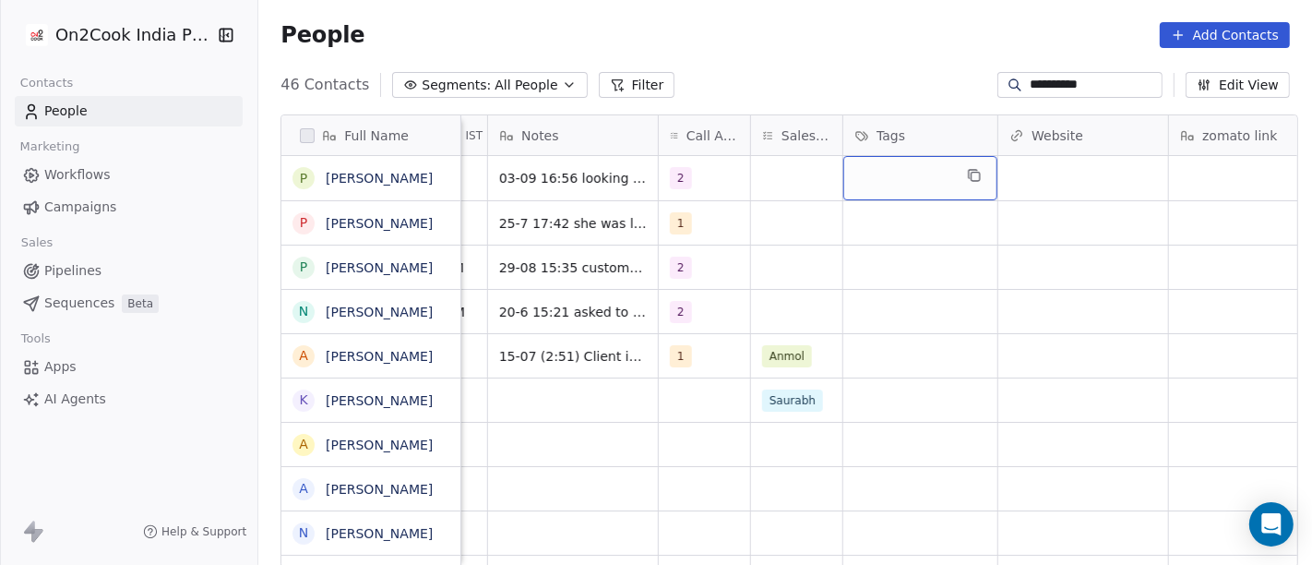
click at [872, 176] on div "grid" at bounding box center [920, 178] width 154 height 44
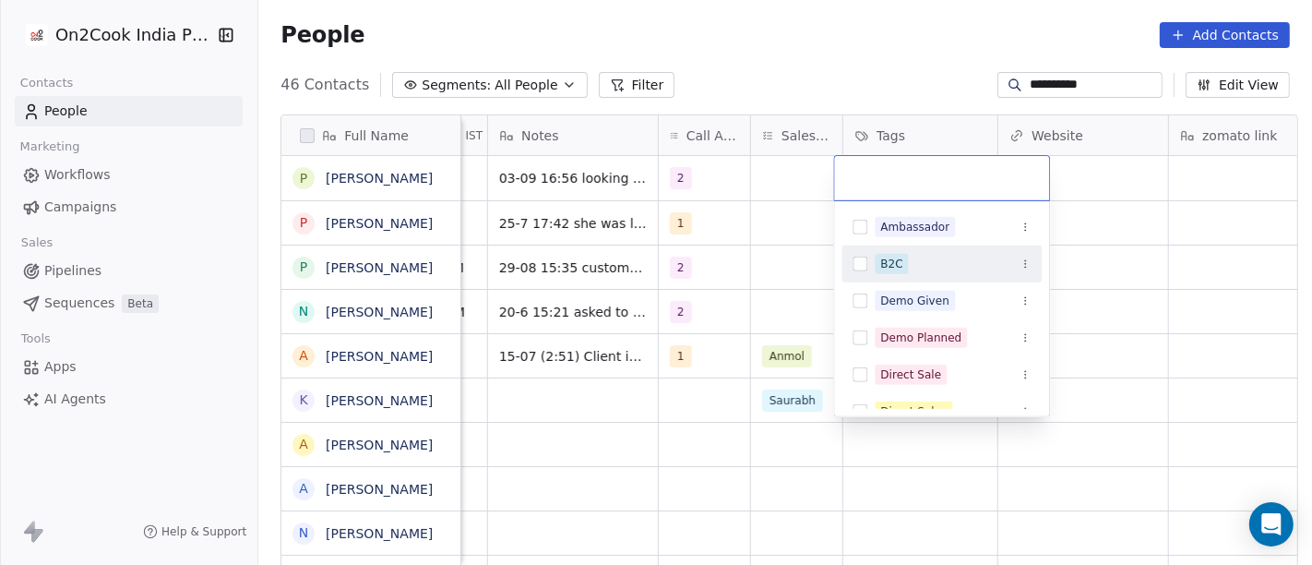
click at [874, 253] on div "B2C" at bounding box center [941, 264] width 200 height 30
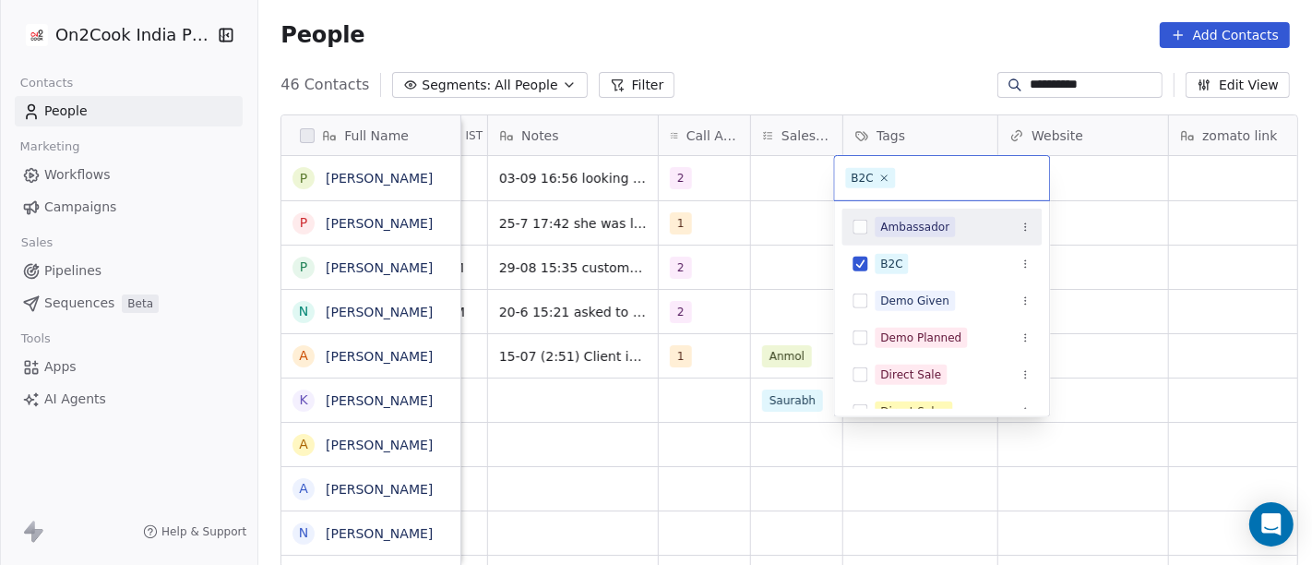
click at [873, 68] on html "**********" at bounding box center [656, 282] width 1312 height 565
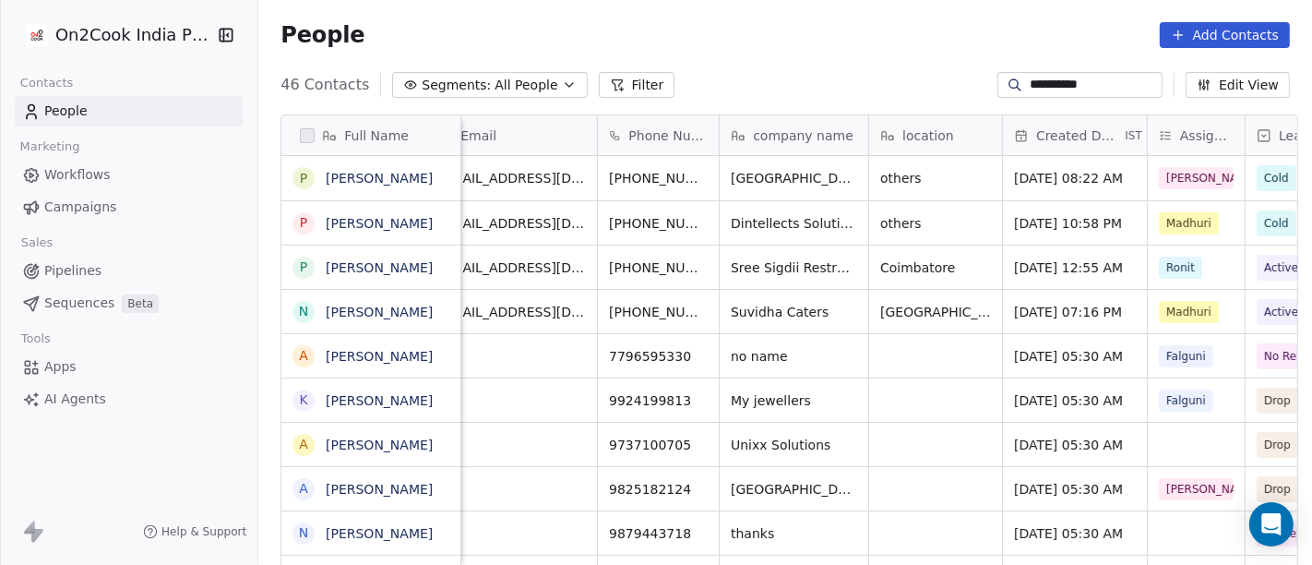
scroll to position [0, 0]
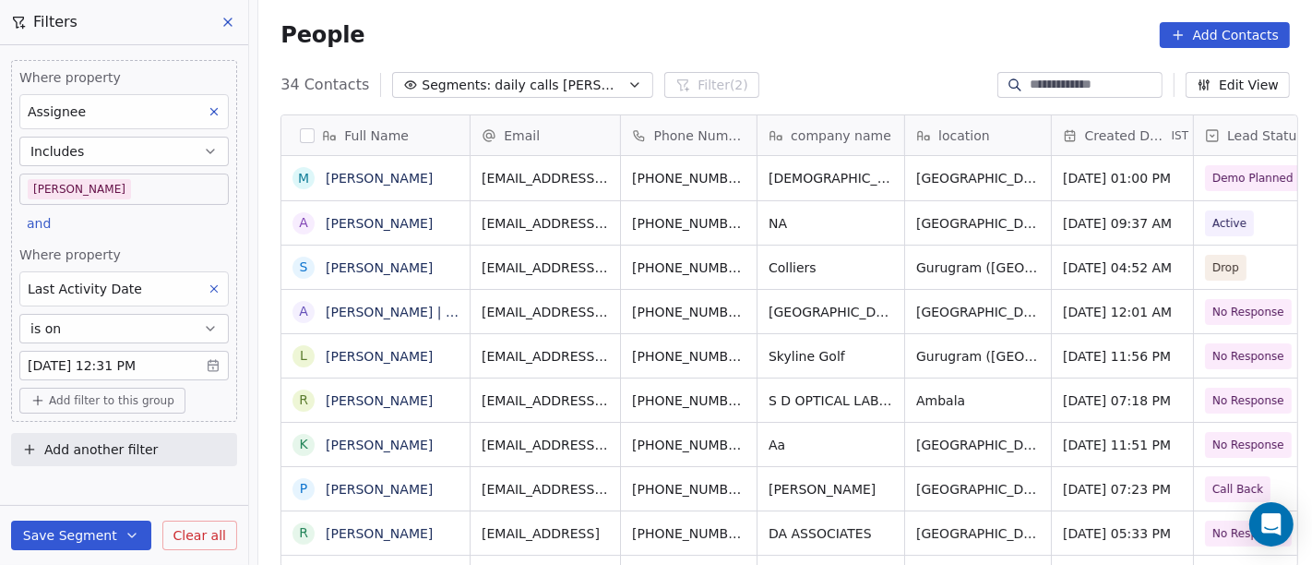
scroll to position [482, 1046]
click at [93, 172] on div "Where property Assignee Includes Salim" at bounding box center [123, 136] width 209 height 137
click at [115, 198] on body "On2Cook India Pvt. Ltd. Contacts People Marketing Workflows Campaigns Sales Pip…" at bounding box center [656, 282] width 1312 height 565
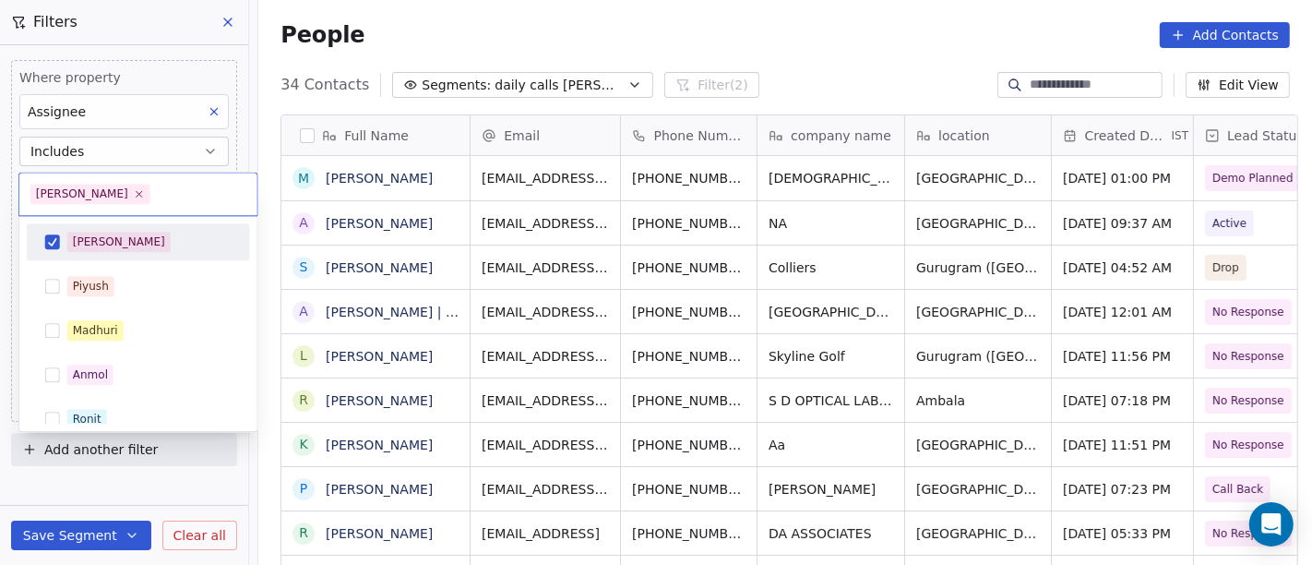
click at [126, 246] on div "[PERSON_NAME]" at bounding box center [149, 242] width 164 height 20
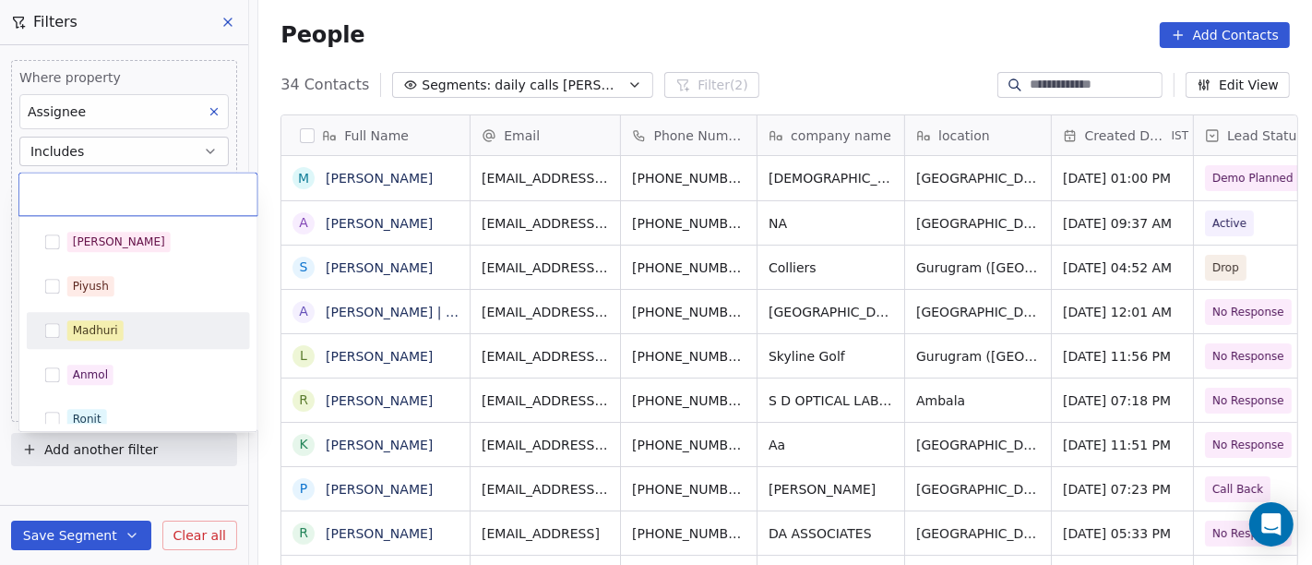
click at [135, 330] on div "Madhuri" at bounding box center [149, 330] width 164 height 20
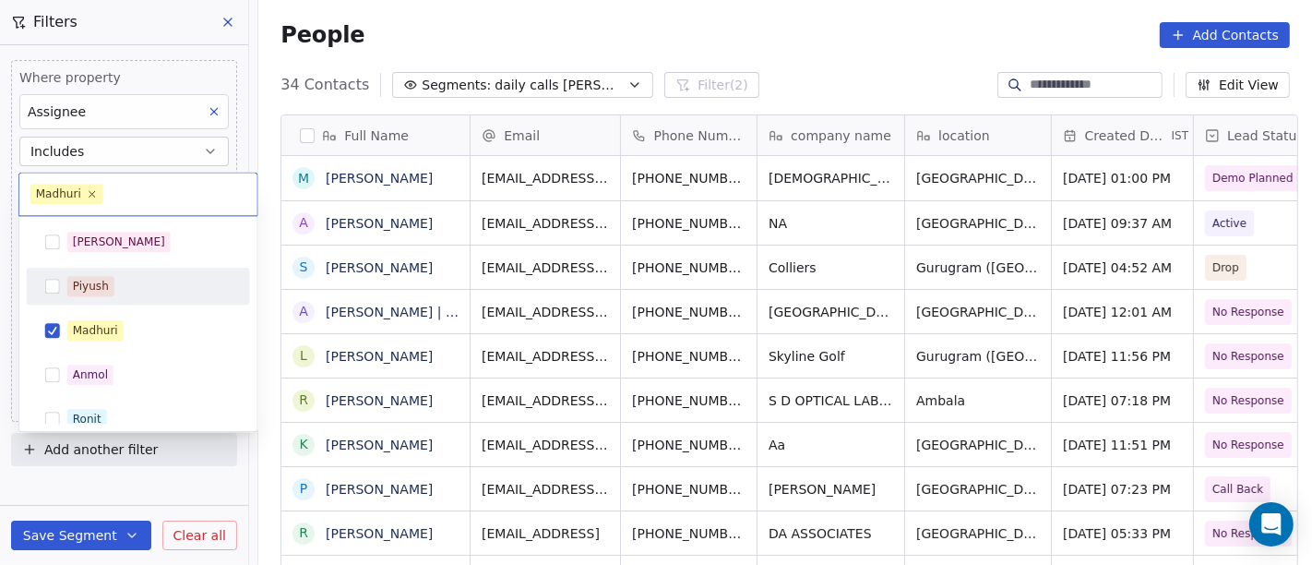
click at [630, 14] on html "On2Cook India Pvt. Ltd. Contacts People Marketing Workflows Campaigns Sales Pip…" at bounding box center [656, 282] width 1312 height 565
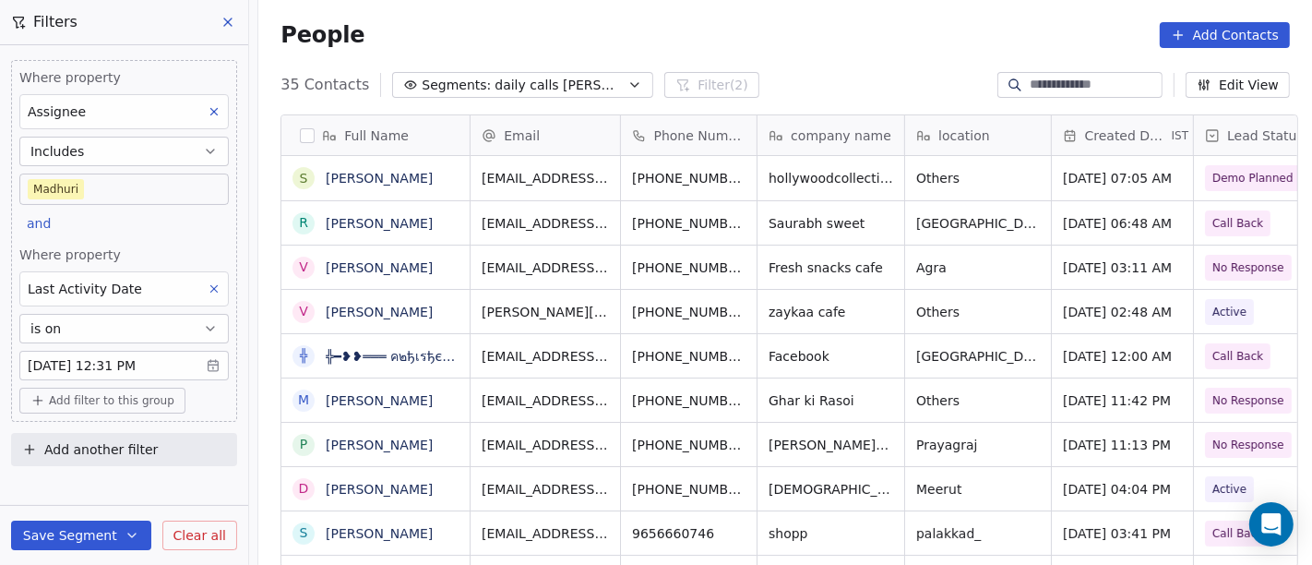
click at [70, 182] on body "On2Cook India Pvt. Ltd. Contacts People Marketing Workflows Campaigns Sales Pip…" at bounding box center [656, 282] width 1312 height 565
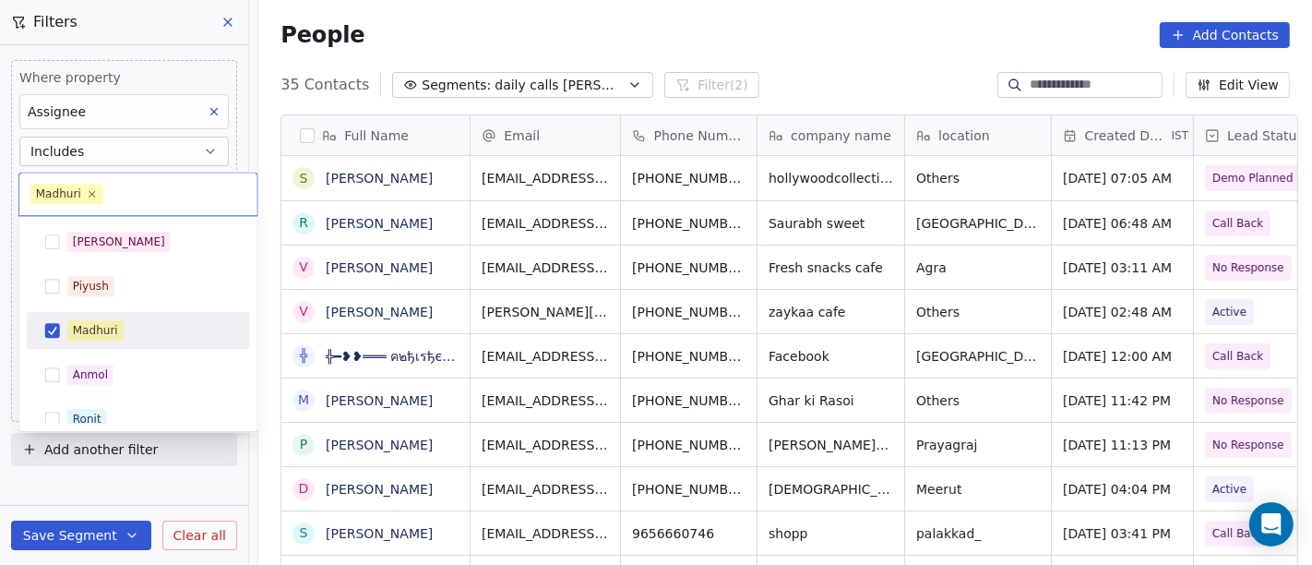
click at [109, 329] on div "Madhuri" at bounding box center [95, 330] width 45 height 17
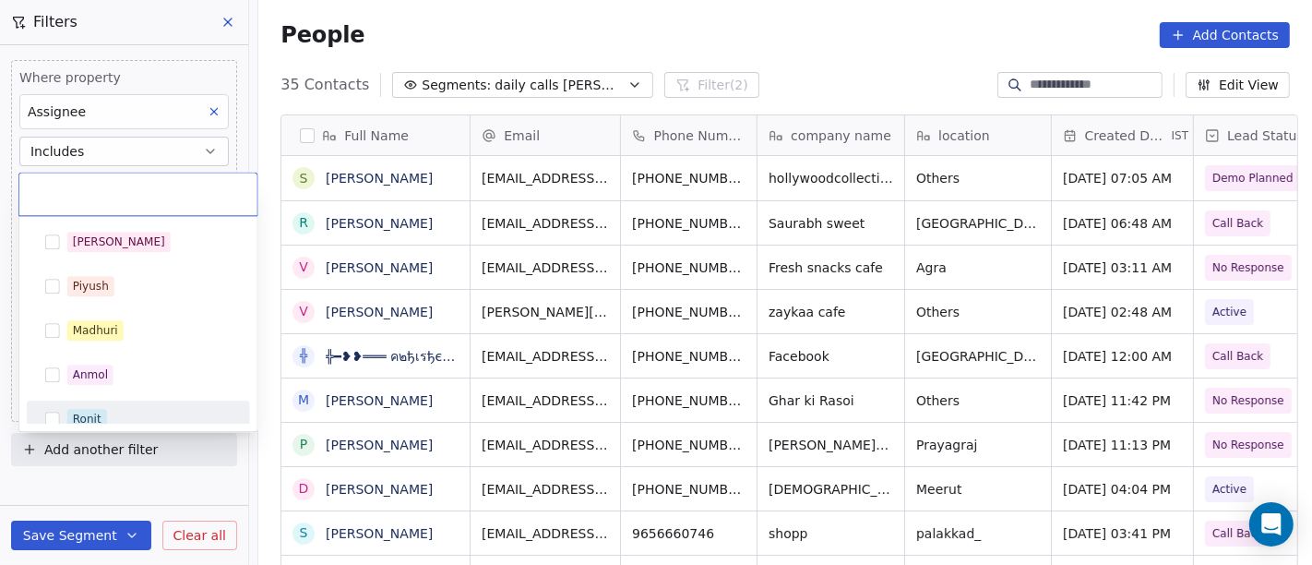
click at [118, 404] on div "Ronit" at bounding box center [138, 419] width 208 height 30
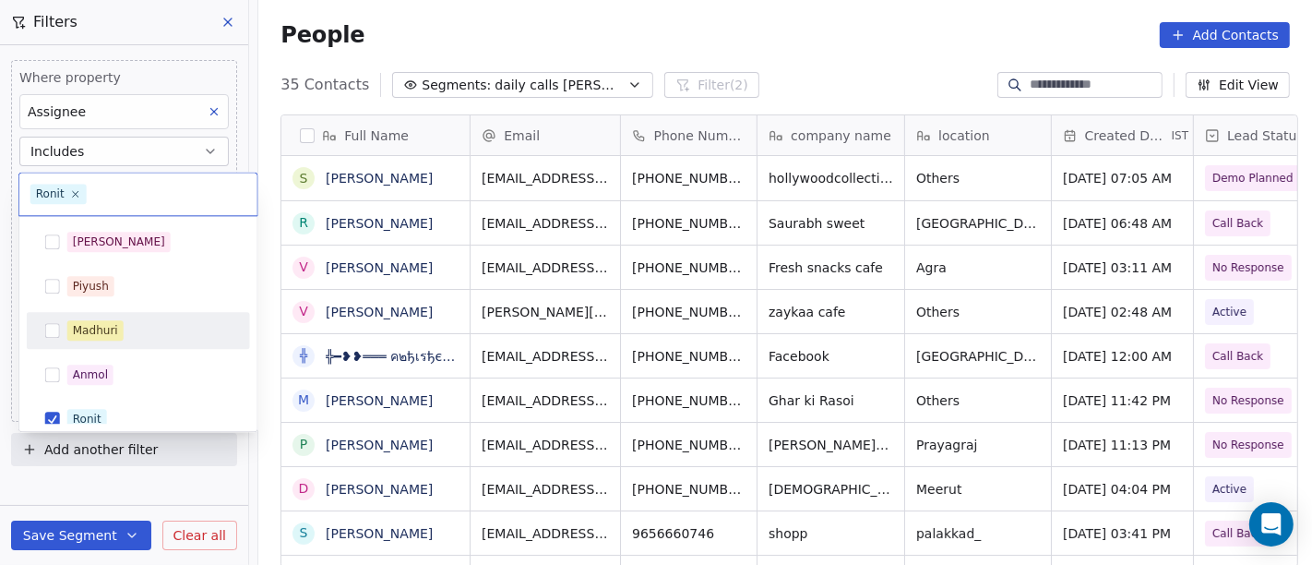
click at [632, 31] on html "On2Cook India Pvt. Ltd. Contacts People Marketing Workflows Campaigns Sales Pip…" at bounding box center [656, 282] width 1312 height 565
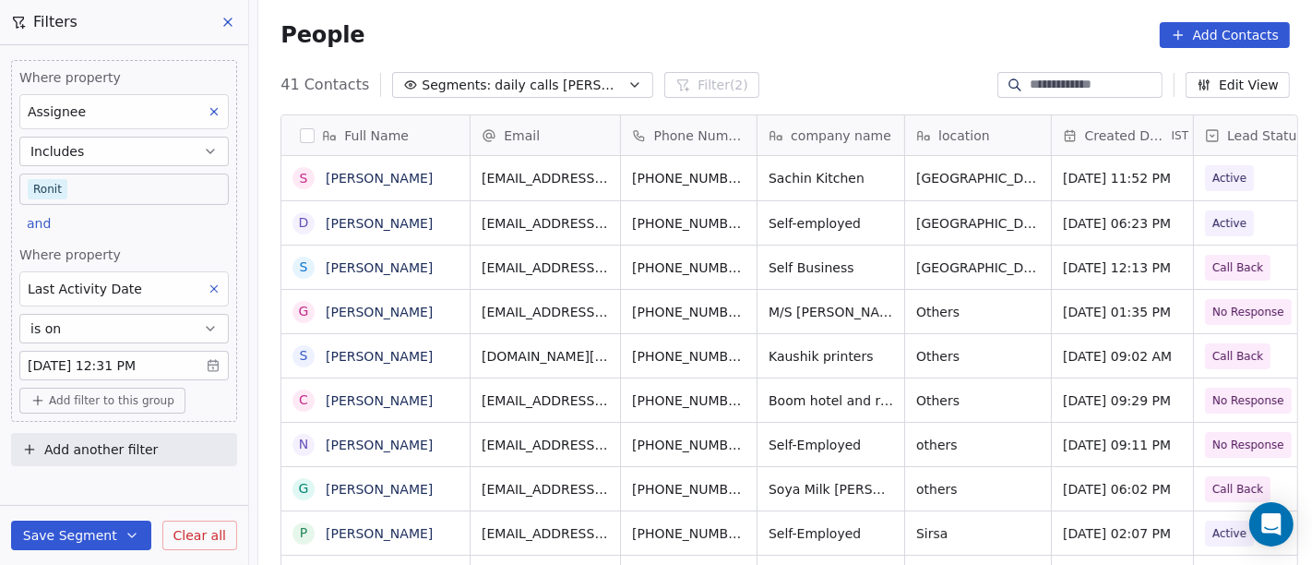
click at [49, 180] on body "On2Cook India Pvt. Ltd. Contacts People Marketing Workflows Campaigns Sales Pip…" at bounding box center [656, 282] width 1312 height 565
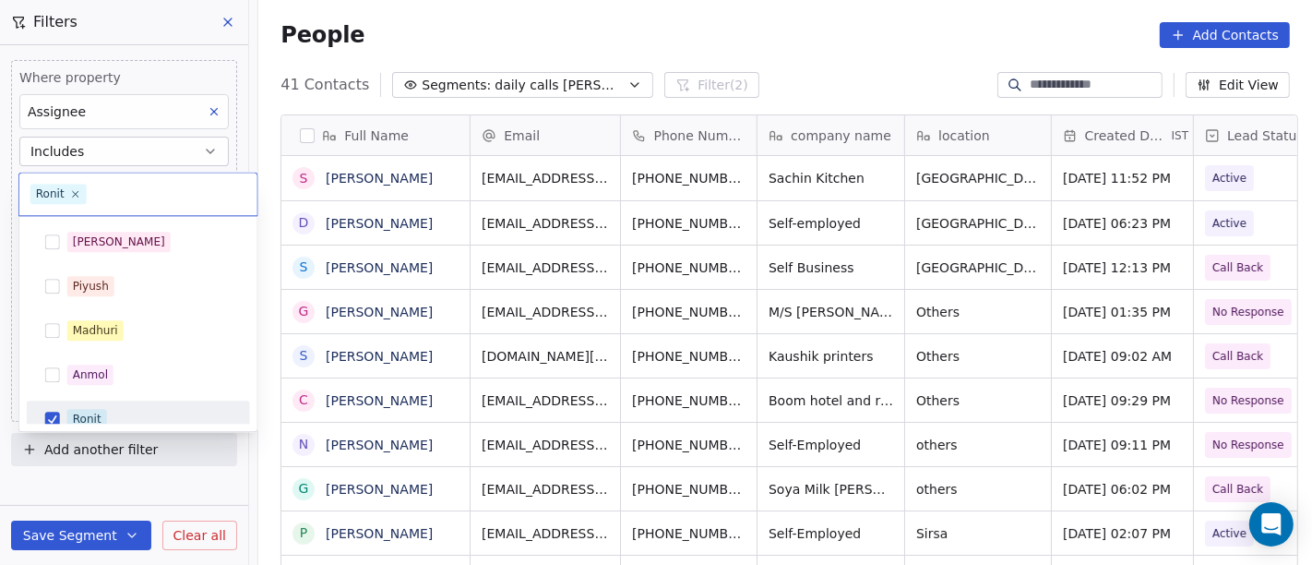
scroll to position [13, 0]
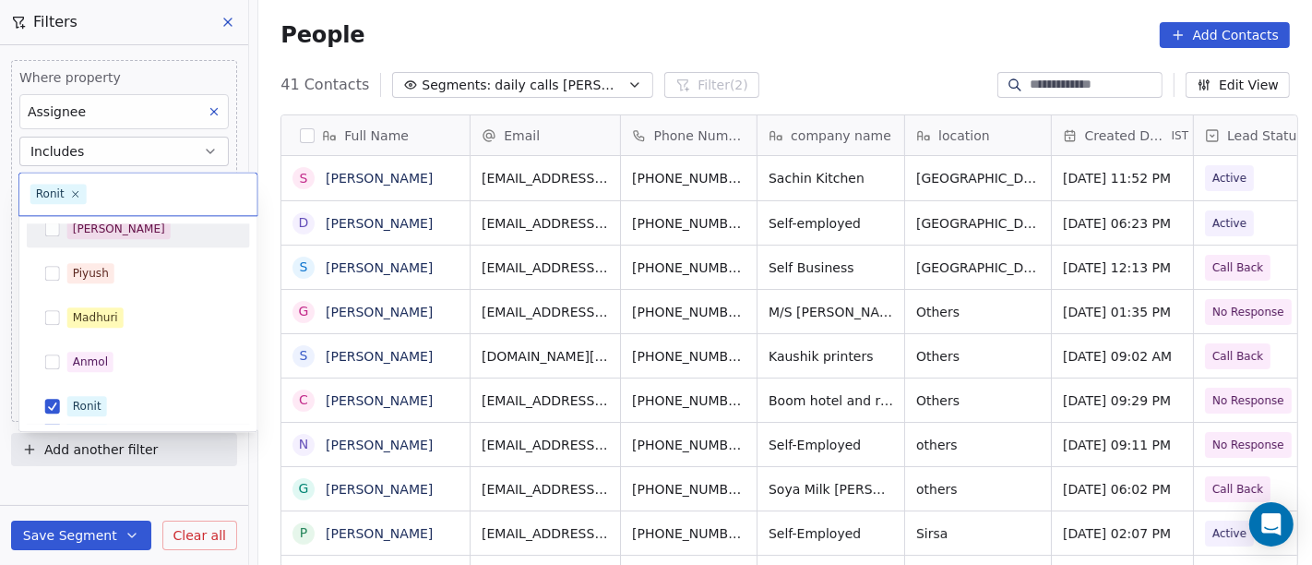
click at [84, 228] on div "[PERSON_NAME]" at bounding box center [119, 228] width 92 height 17
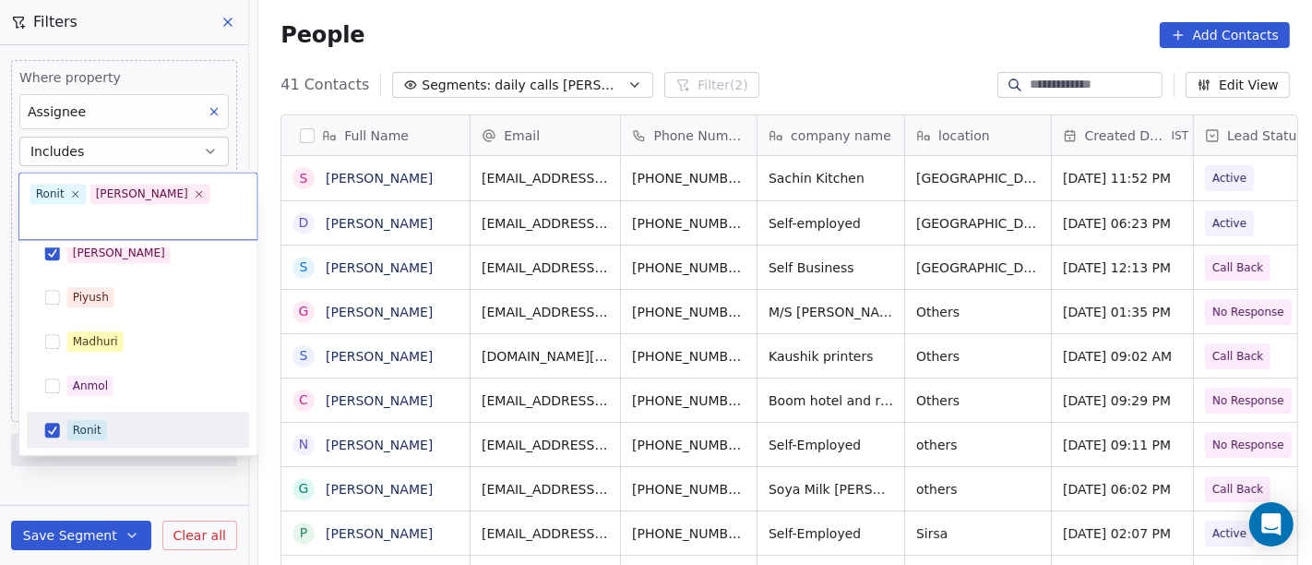
click at [121, 415] on div "Ronit" at bounding box center [138, 430] width 208 height 30
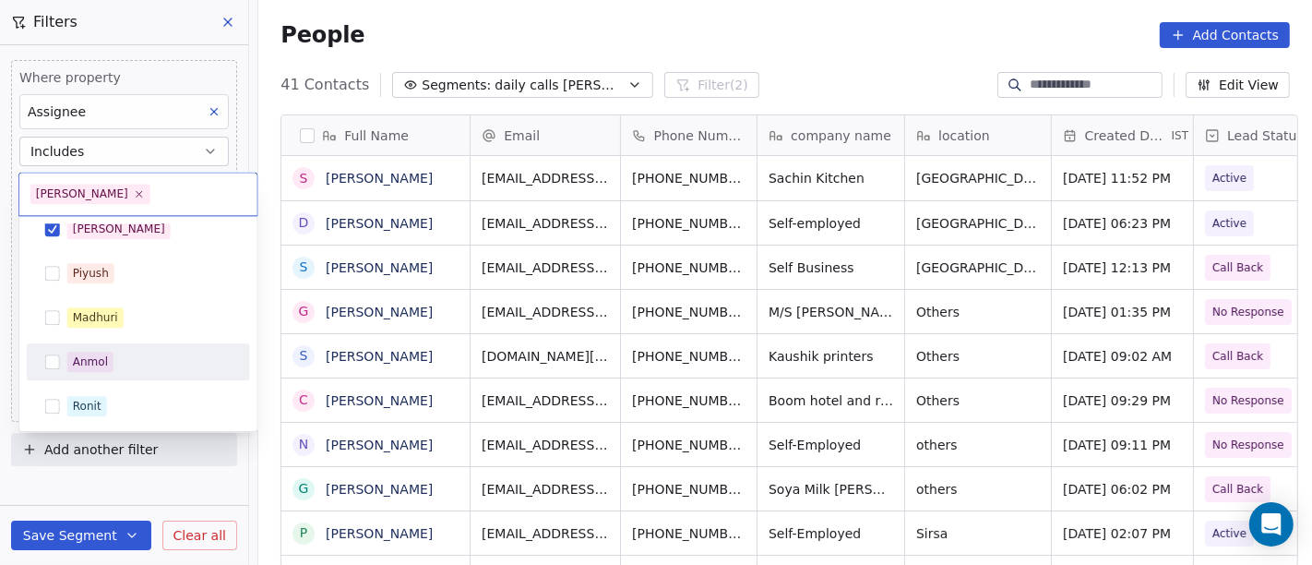
click at [751, 53] on html "On2Cook India Pvt. Ltd. Contacts People Marketing Workflows Campaigns Sales Pip…" at bounding box center [656, 282] width 1312 height 565
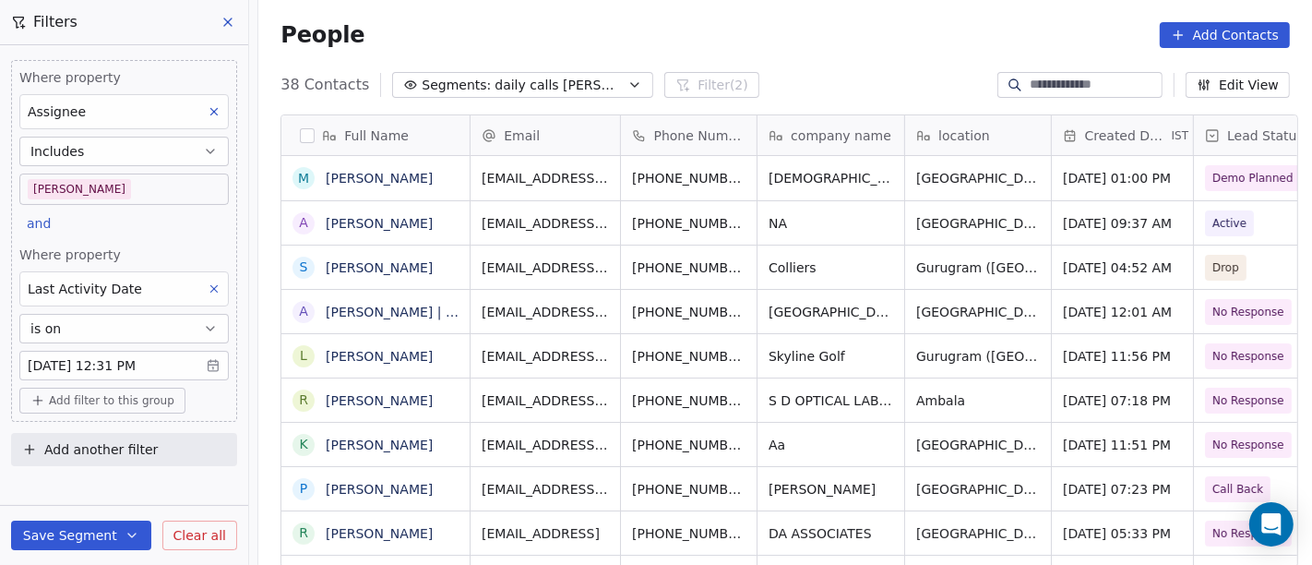
click at [789, 82] on div "38 Contacts Segments: daily calls salim Filter (2) Edit View" at bounding box center [784, 85] width 1053 height 30
click at [722, 61] on div "People Add Contacts" at bounding box center [784, 35] width 1053 height 70
click at [825, 47] on div "People Add Contacts" at bounding box center [784, 35] width 1009 height 26
click at [685, 39] on div "People Add Contacts" at bounding box center [784, 35] width 1009 height 26
click at [733, 54] on div "People Add Contacts" at bounding box center [784, 35] width 1053 height 70
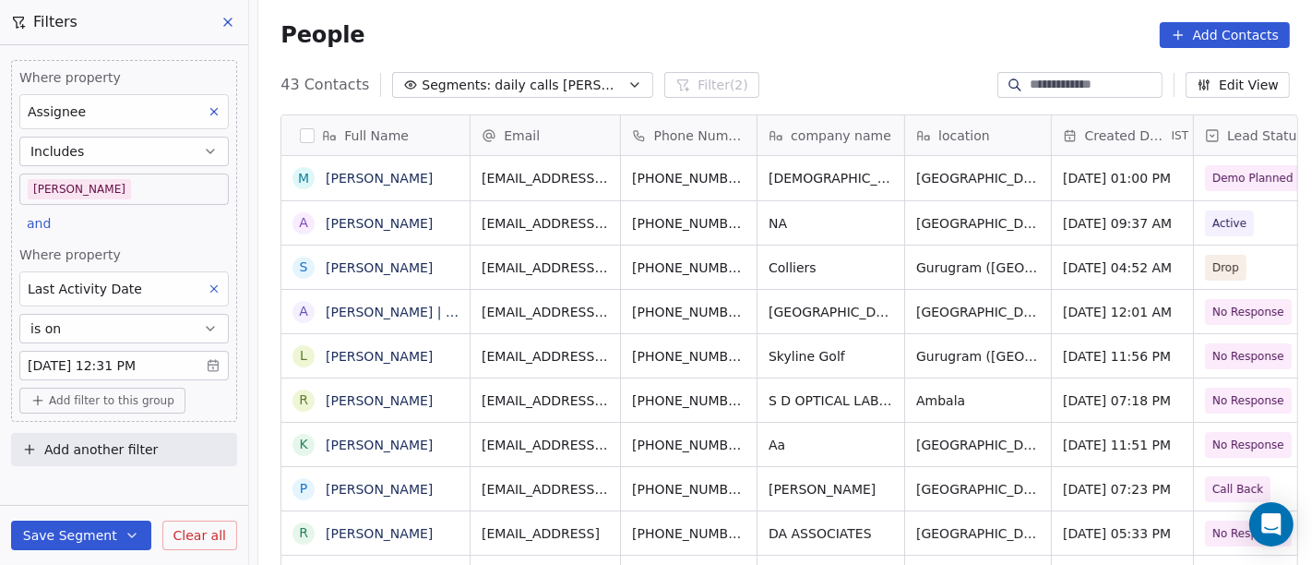
click at [822, 38] on div "People Add Contacts" at bounding box center [784, 35] width 1009 height 26
click at [767, 38] on div "People Add Contacts" at bounding box center [784, 35] width 1009 height 26
click at [109, 398] on span "Add filter to this group" at bounding box center [111, 400] width 125 height 15
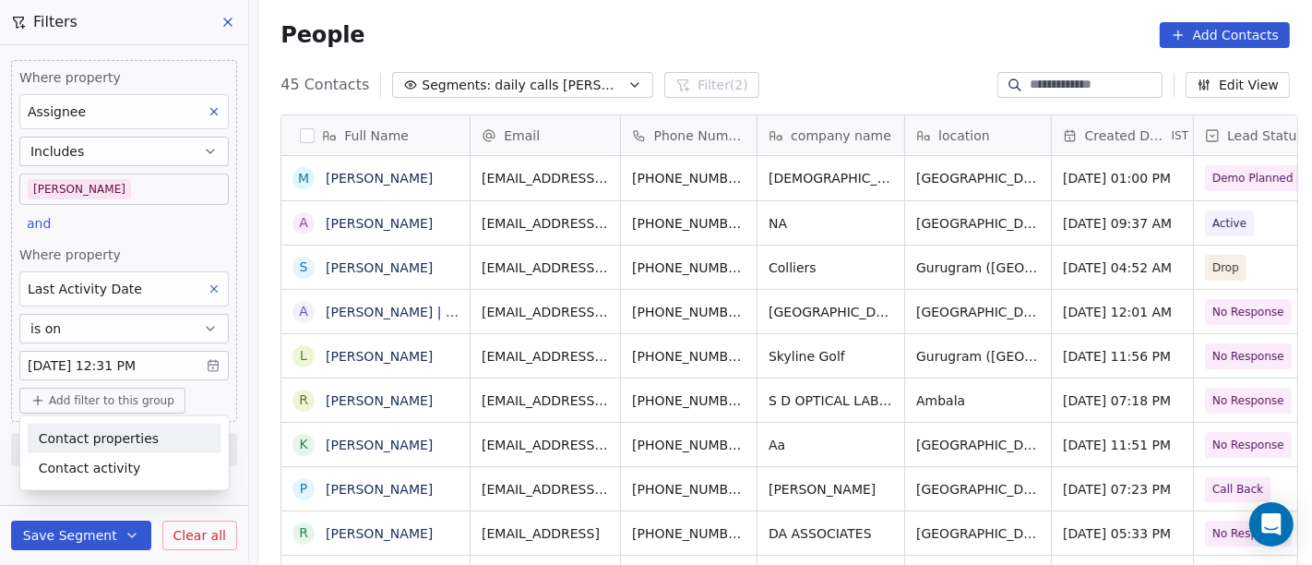
click at [105, 437] on span "Contact properties" at bounding box center [99, 437] width 120 height 19
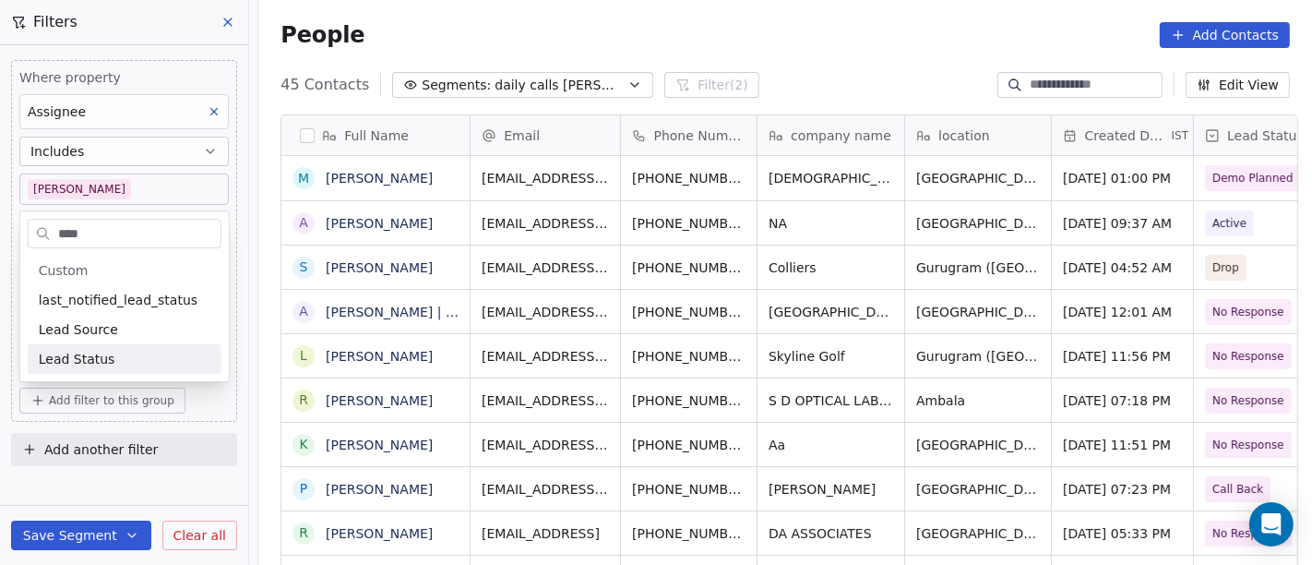
type input "****"
click at [128, 354] on div "Lead Status" at bounding box center [125, 359] width 172 height 18
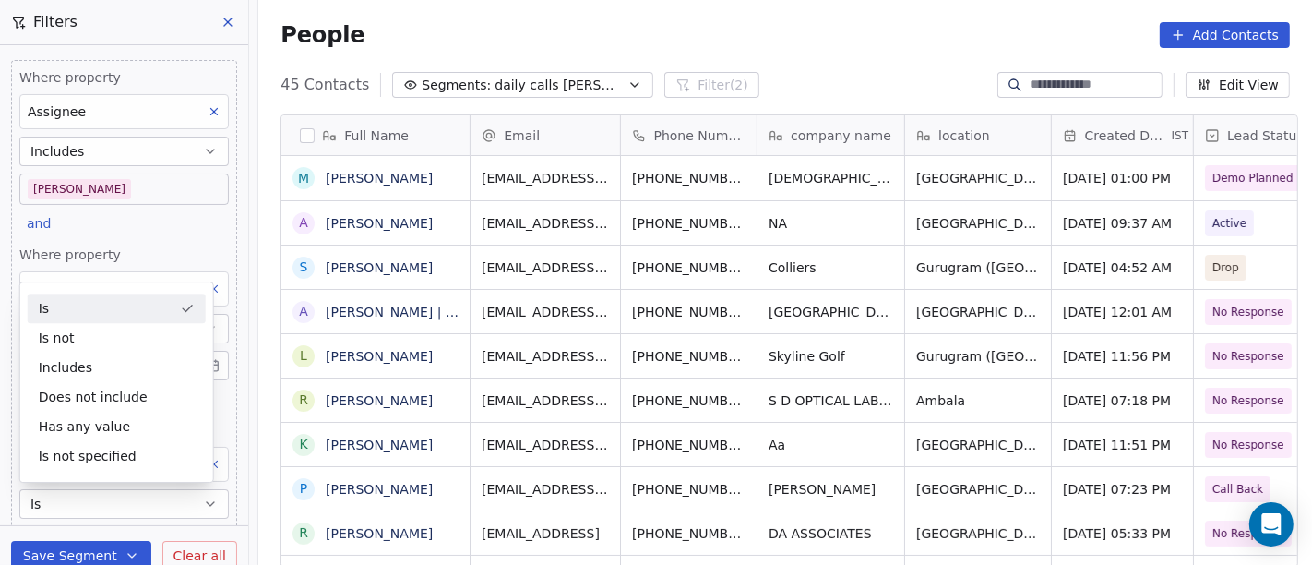
click at [726, 57] on div "People Add Contacts" at bounding box center [784, 35] width 1053 height 70
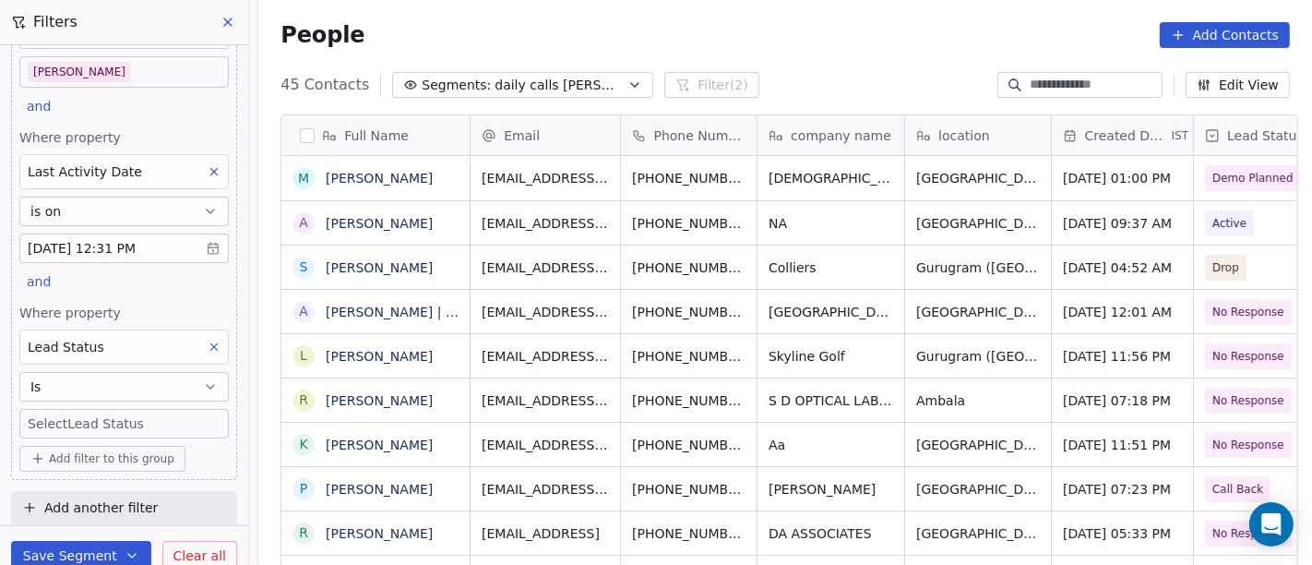
scroll to position [119, 0]
click at [131, 412] on body "On2Cook India Pvt. Ltd. Contacts People Marketing Workflows Campaigns Sales Pip…" at bounding box center [656, 282] width 1312 height 565
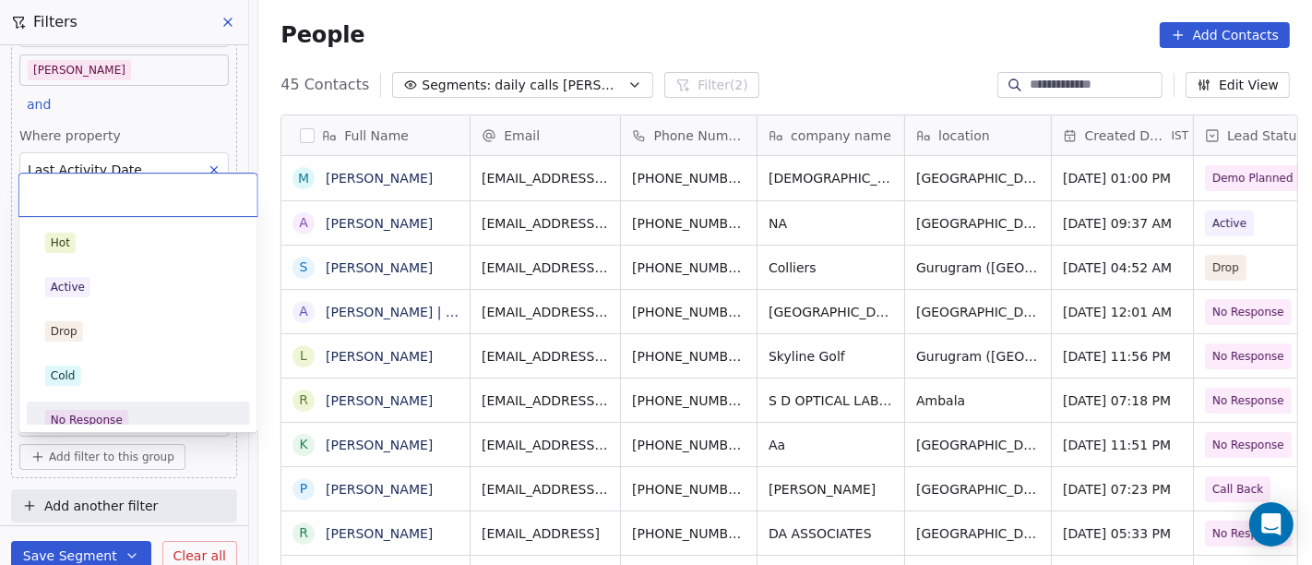
click at [126, 412] on div "No Response" at bounding box center [138, 420] width 186 height 20
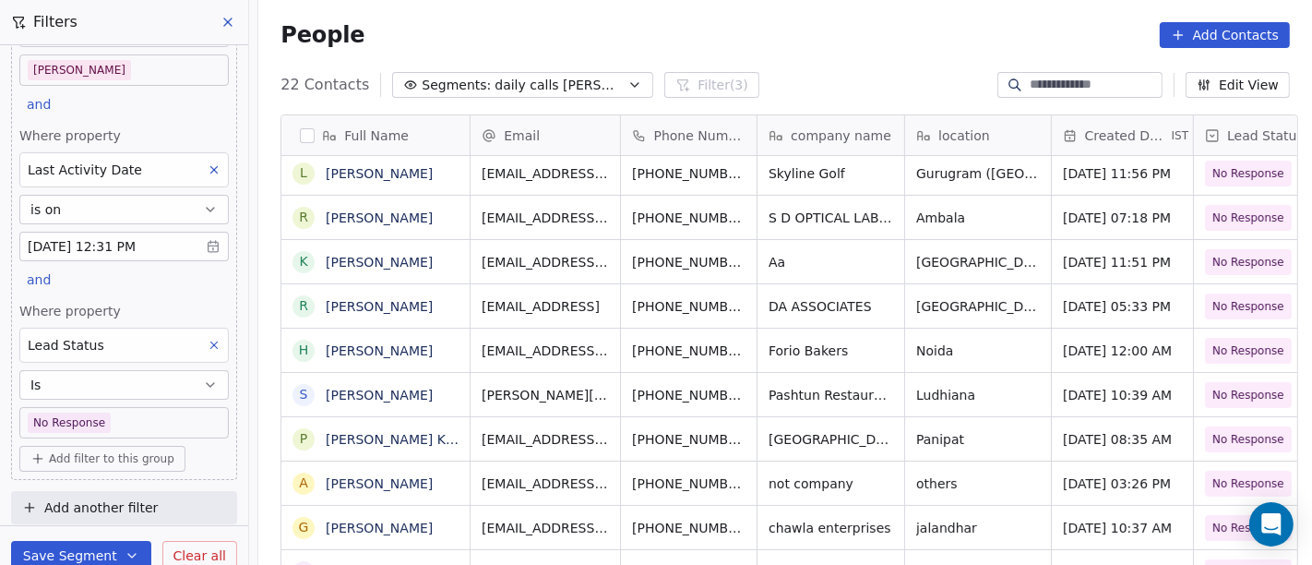
scroll to position [121, 0]
drag, startPoint x: 205, startPoint y: 348, endPoint x: 323, endPoint y: 326, distance: 120.1
click at [205, 347] on button at bounding box center [214, 343] width 24 height 24
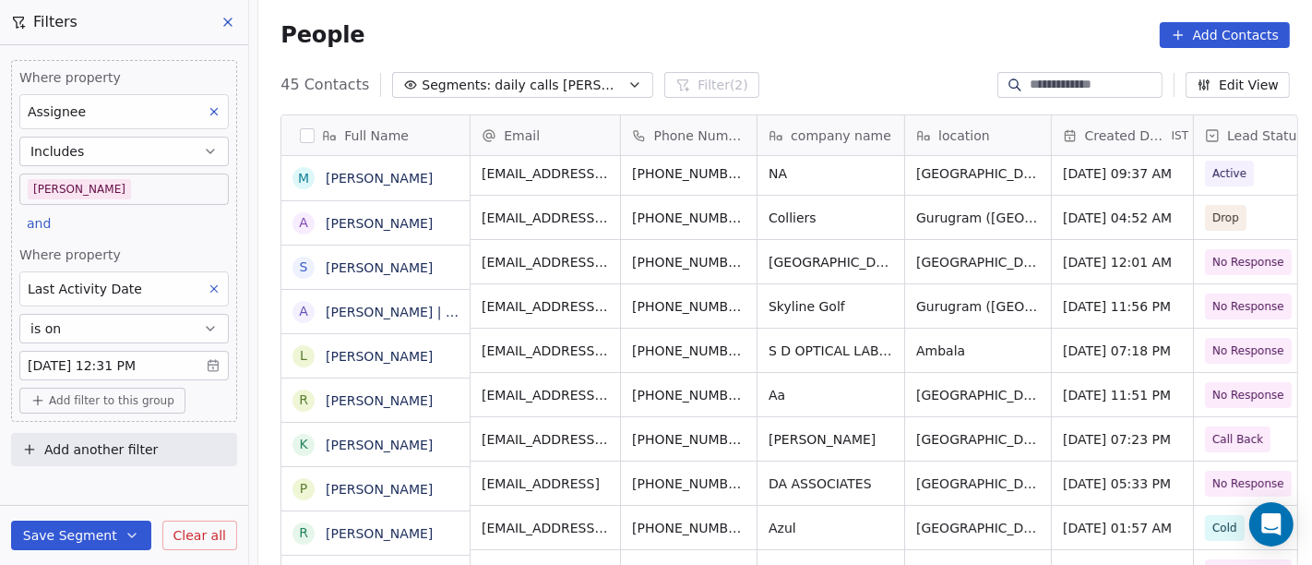
scroll to position [0, 0]
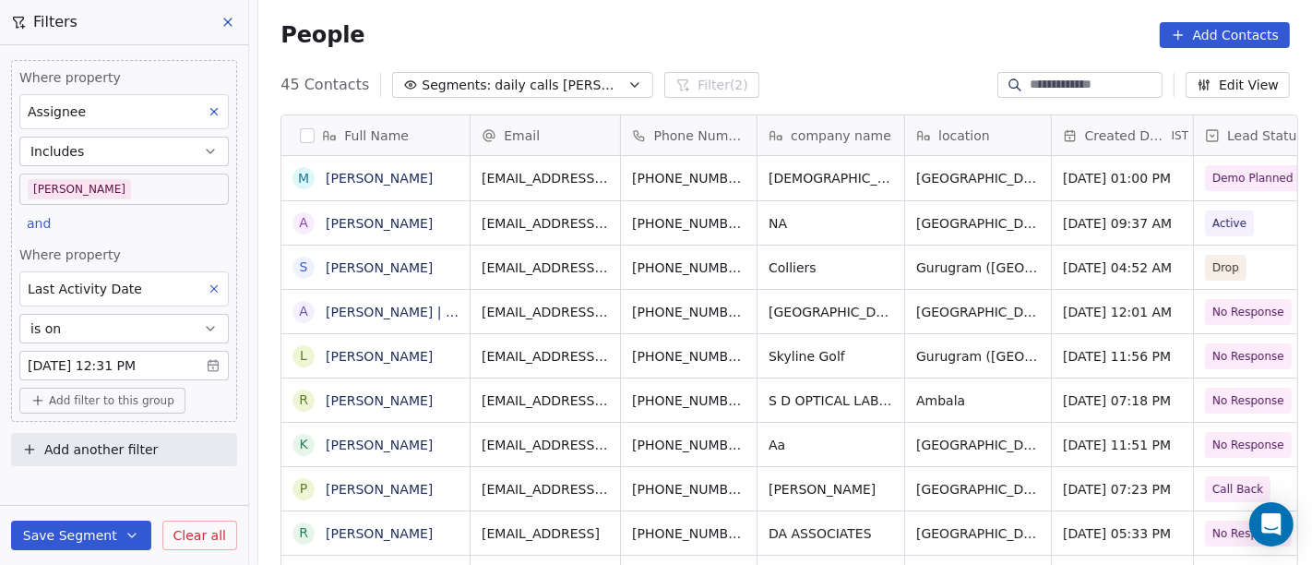
click at [915, 84] on div "45 Contacts Segments: daily calls salim Filter (2) Edit View" at bounding box center [784, 85] width 1053 height 30
click at [783, 30] on div "People Add Contacts" at bounding box center [784, 35] width 1009 height 26
click at [733, 22] on div "People Add Contacts" at bounding box center [784, 35] width 1009 height 26
click at [108, 387] on button "Add filter to this group" at bounding box center [102, 400] width 166 height 26
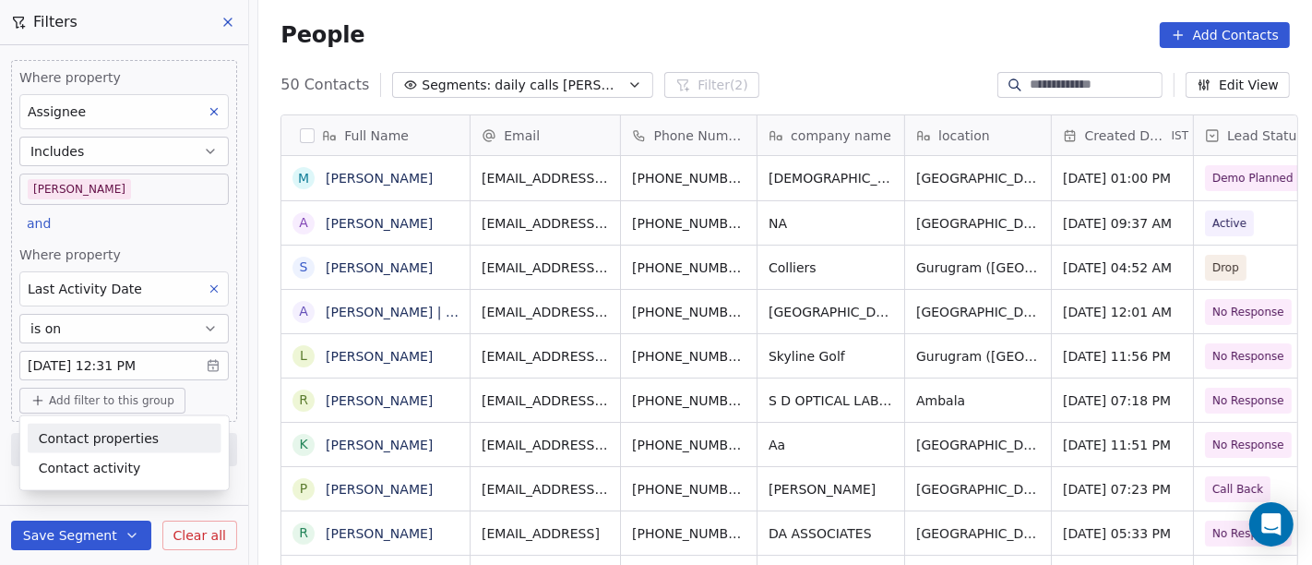
click at [111, 437] on span "Contact properties" at bounding box center [99, 437] width 120 height 19
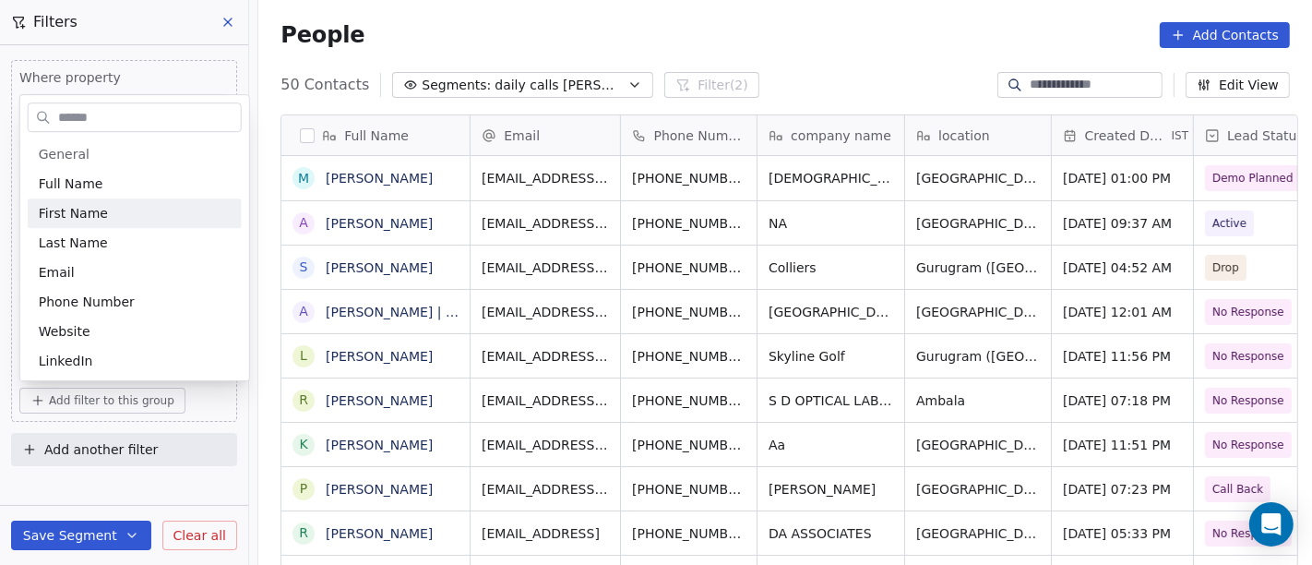
click at [101, 109] on input "text" at bounding box center [147, 117] width 186 height 27
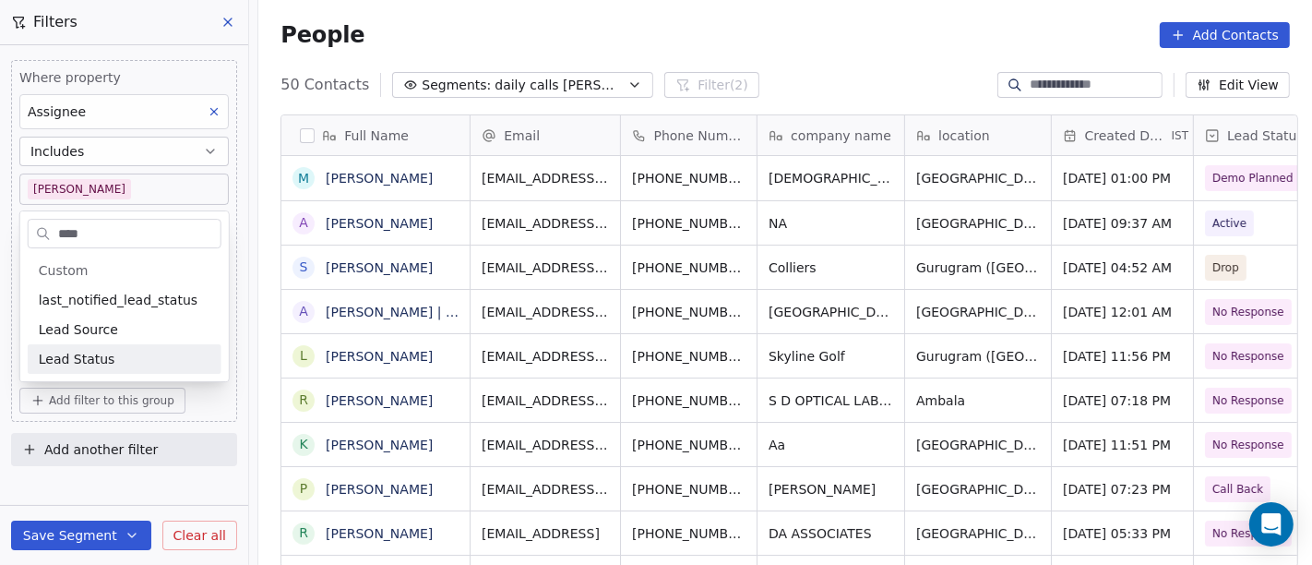
type input "****"
click at [89, 368] on div "Lead Status" at bounding box center [125, 359] width 194 height 30
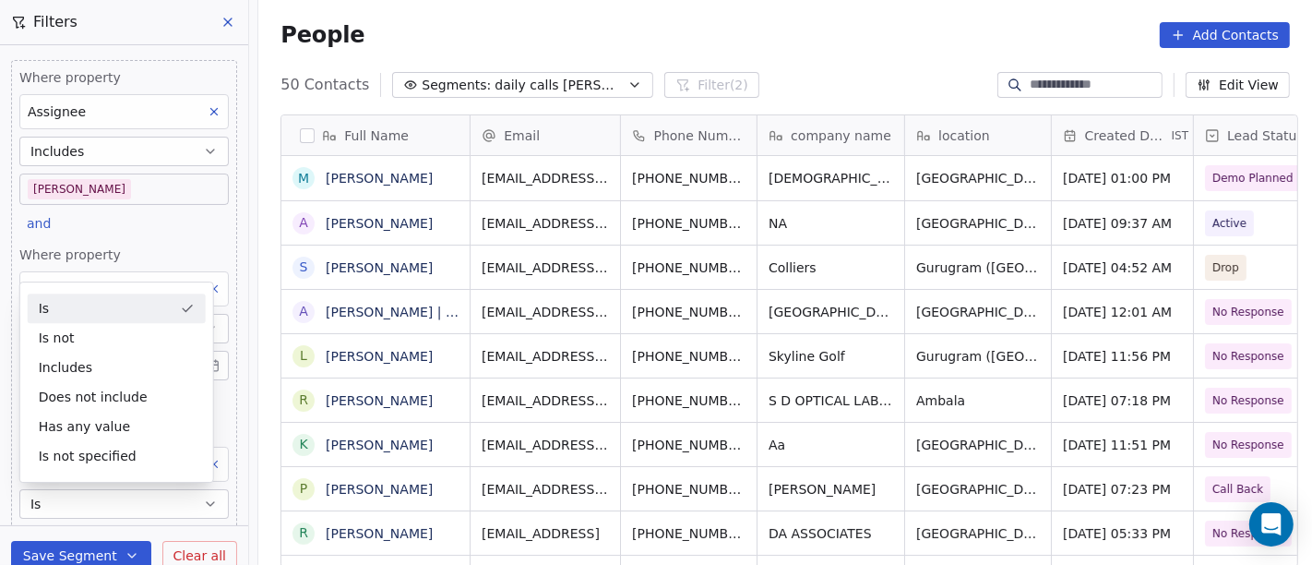
click at [648, 48] on div "People Add Contacts" at bounding box center [784, 35] width 1053 height 70
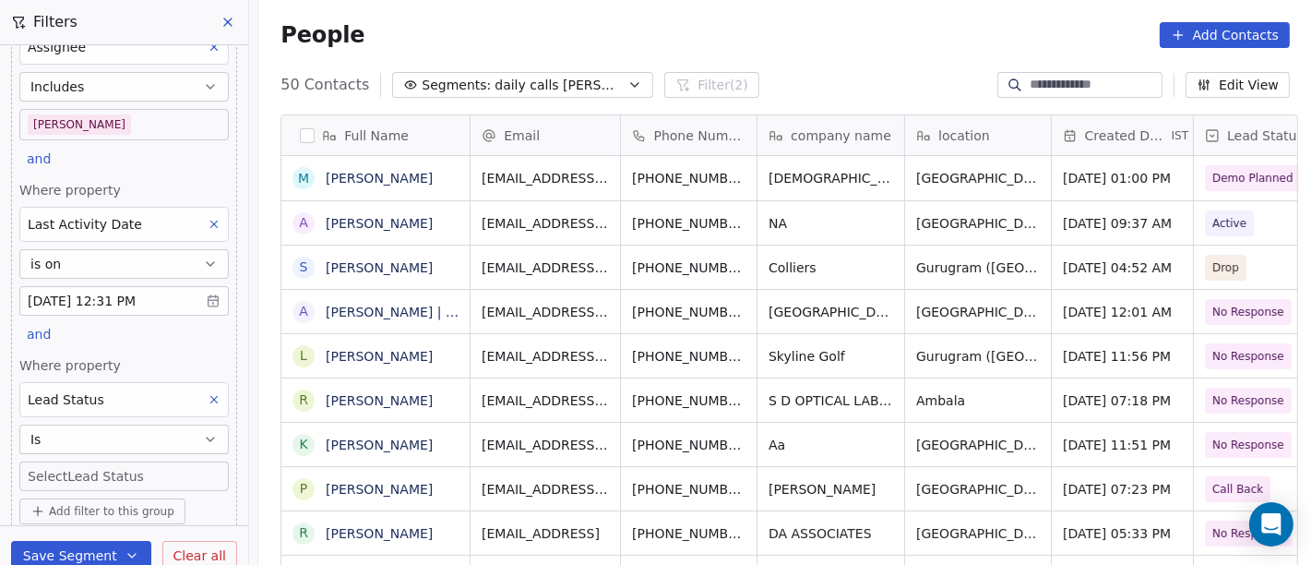
scroll to position [119, 0]
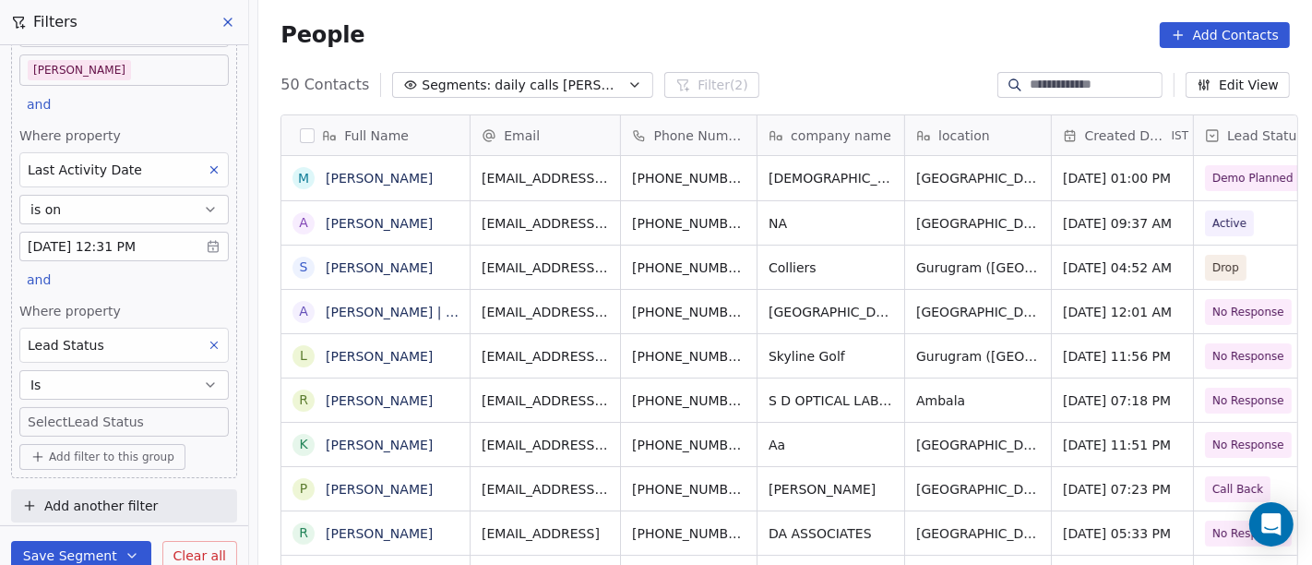
click at [100, 423] on body "On2Cook India Pvt. Ltd. Contacts People Marketing Workflows Campaigns Sales Pip…" at bounding box center [656, 282] width 1312 height 565
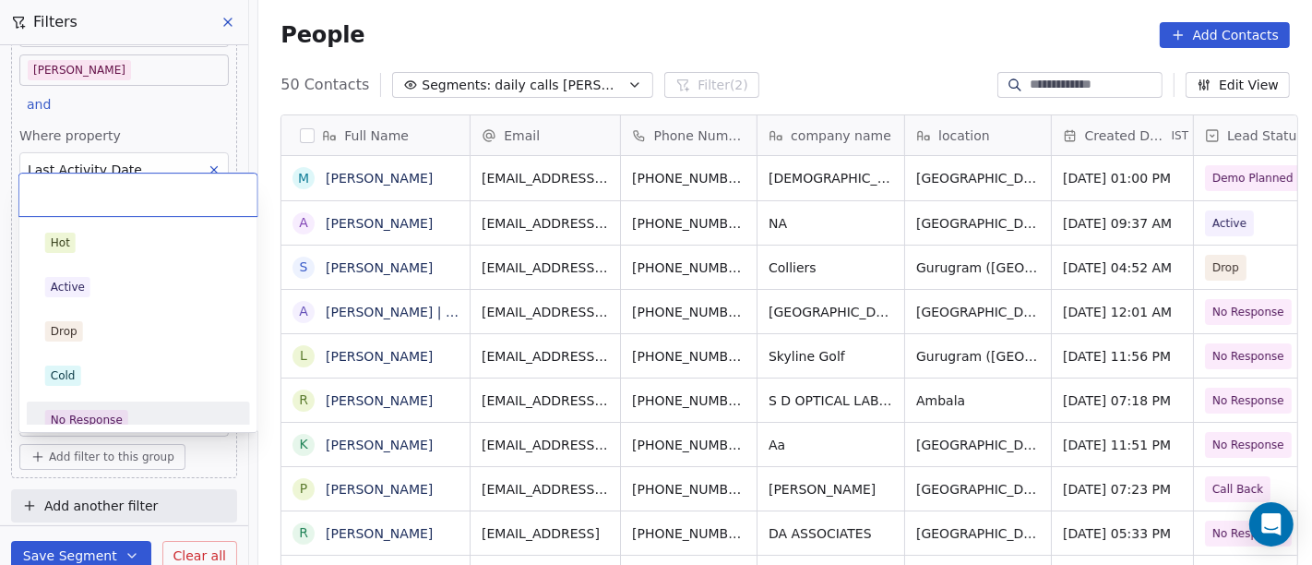
click at [100, 415] on div "No Response" at bounding box center [87, 419] width 72 height 17
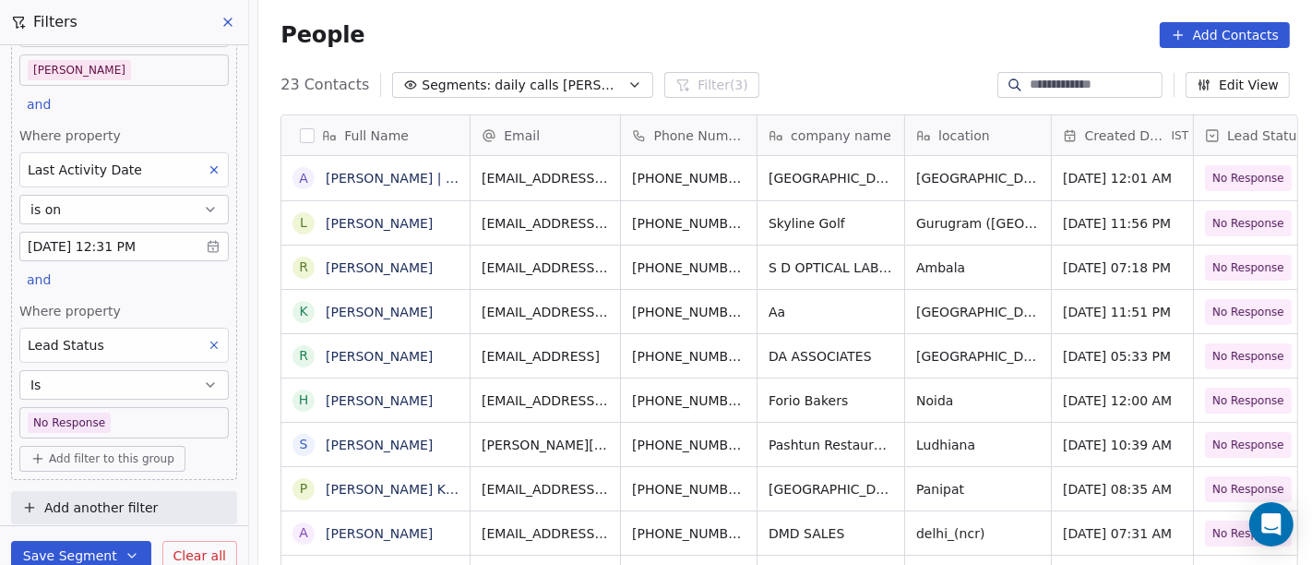
scroll to position [0, 0]
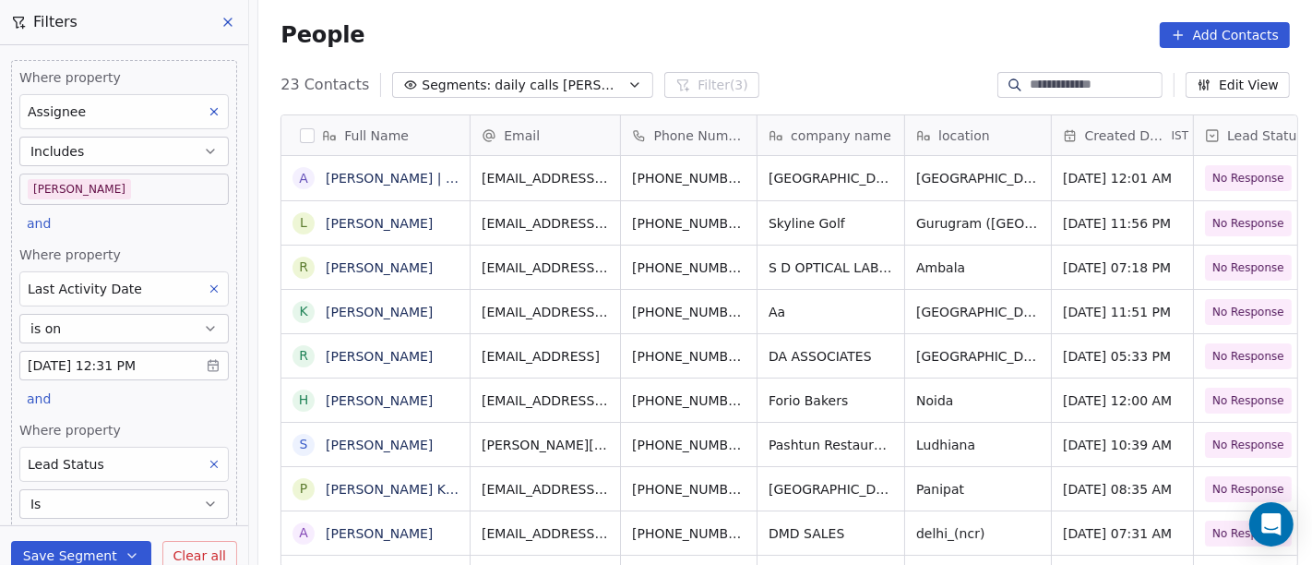
click at [115, 193] on body "On2Cook India Pvt. Ltd. Contacts People Marketing Workflows Campaigns Sales Pip…" at bounding box center [656, 282] width 1312 height 565
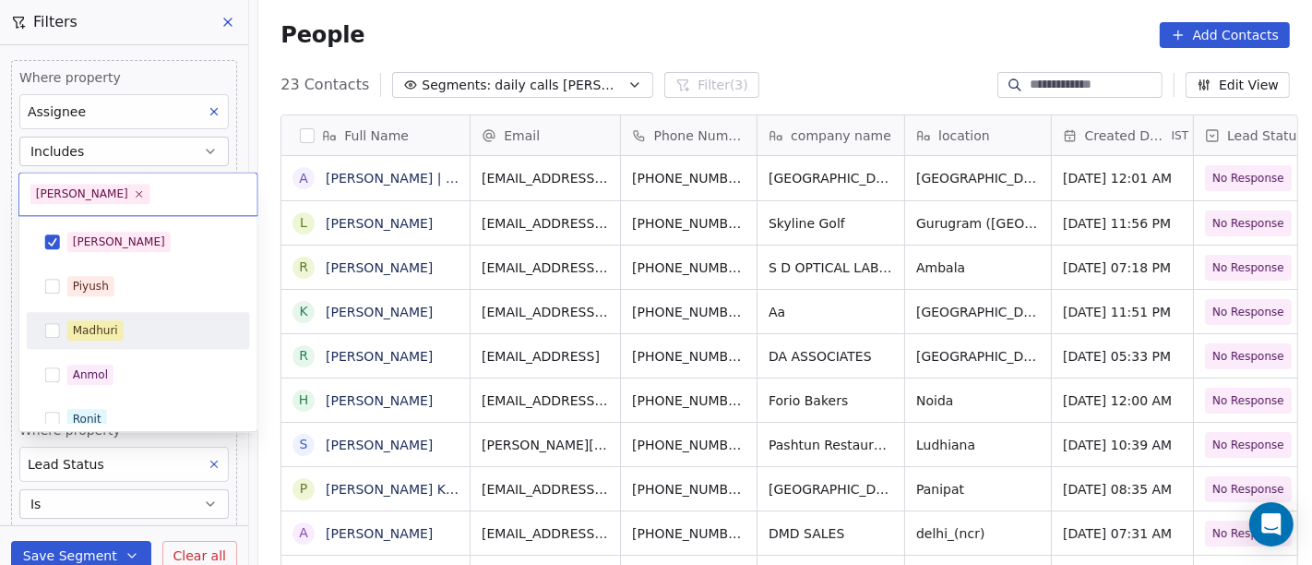
click at [195, 323] on div "Madhuri" at bounding box center [149, 330] width 164 height 20
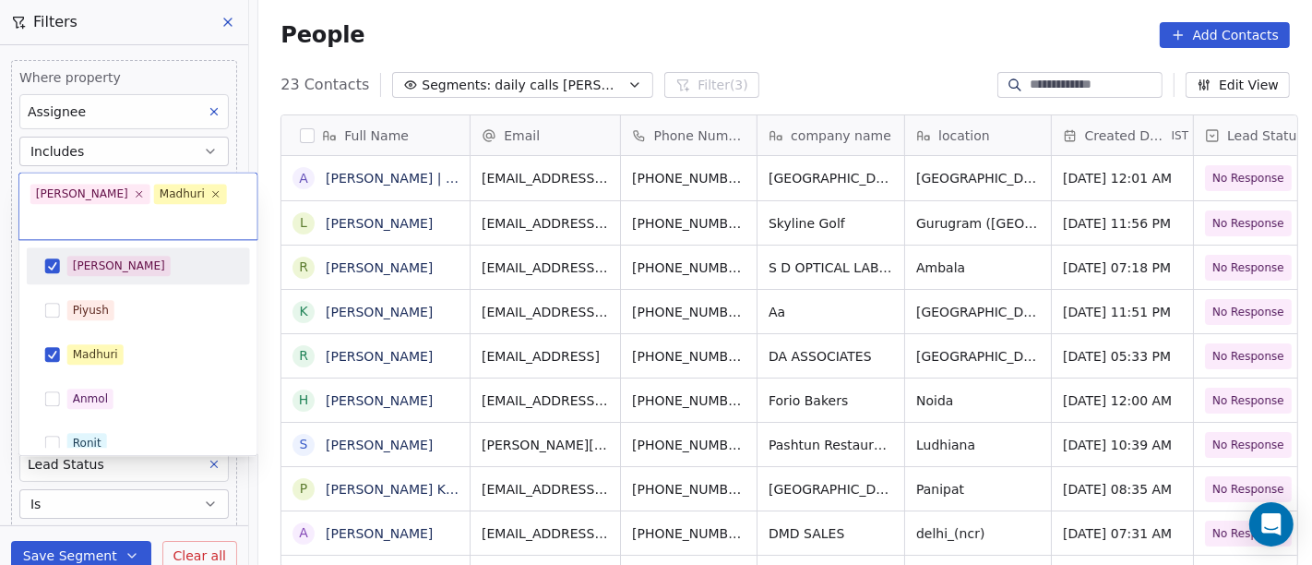
click at [148, 256] on div "[PERSON_NAME]" at bounding box center [149, 266] width 164 height 20
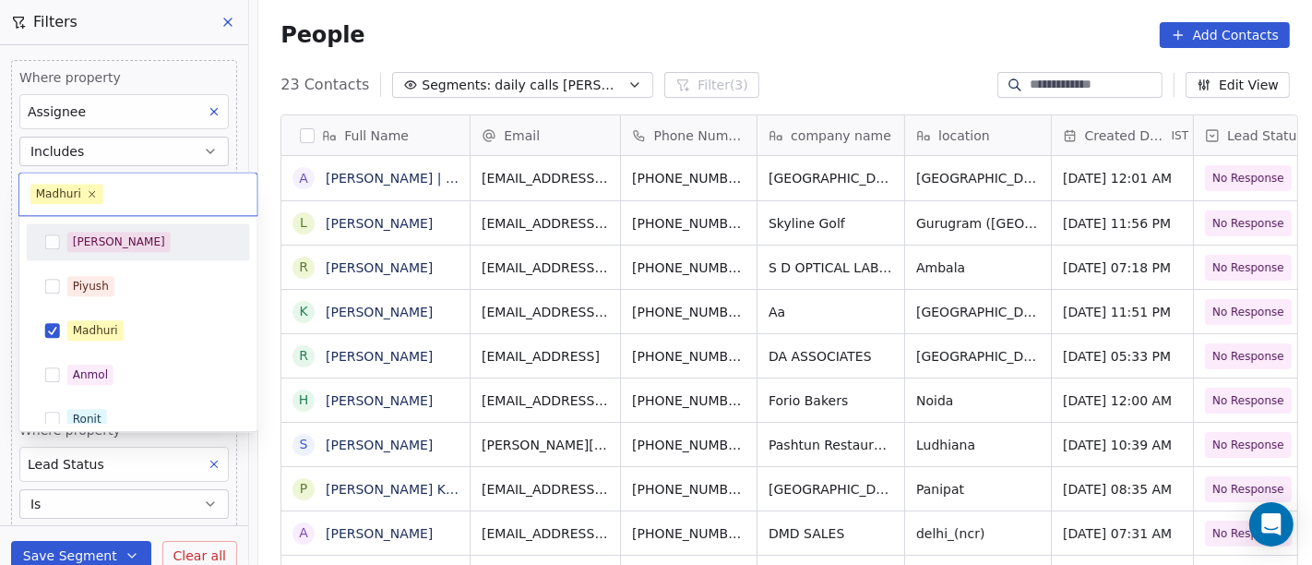
click at [525, 41] on html "On2Cook India Pvt. Ltd. Contacts People Marketing Workflows Campaigns Sales Pip…" at bounding box center [656, 282] width 1312 height 565
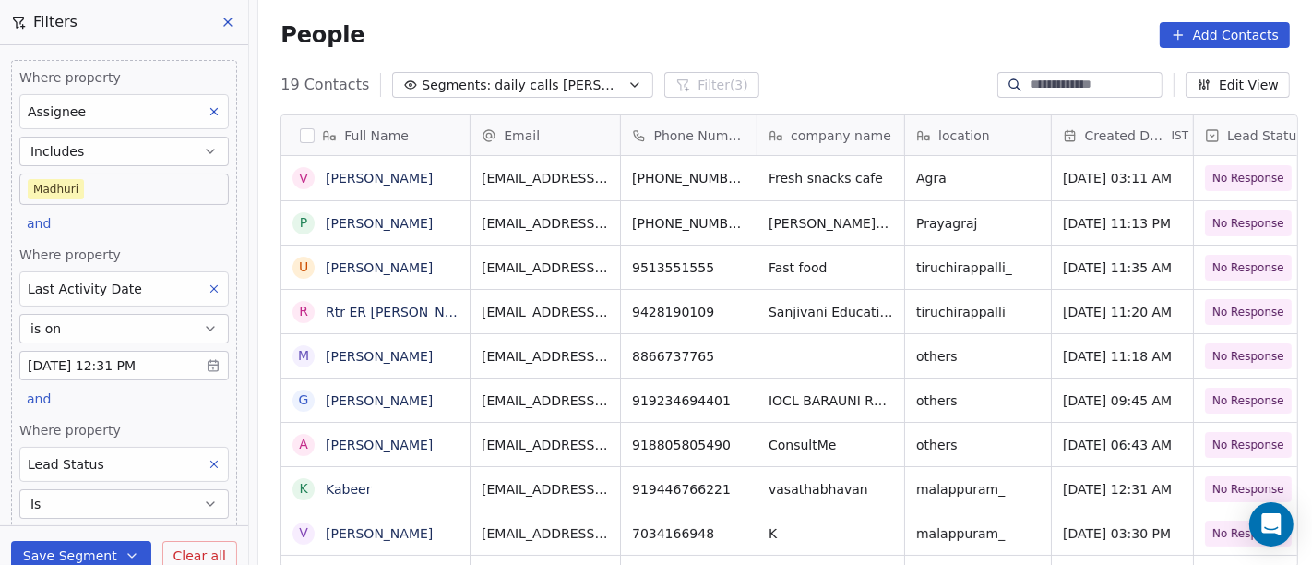
scroll to position [482, 1046]
click at [76, 194] on body "On2Cook India Pvt. Ltd. Contacts People Marketing Workflows Campaigns Sales Pip…" at bounding box center [656, 282] width 1312 height 565
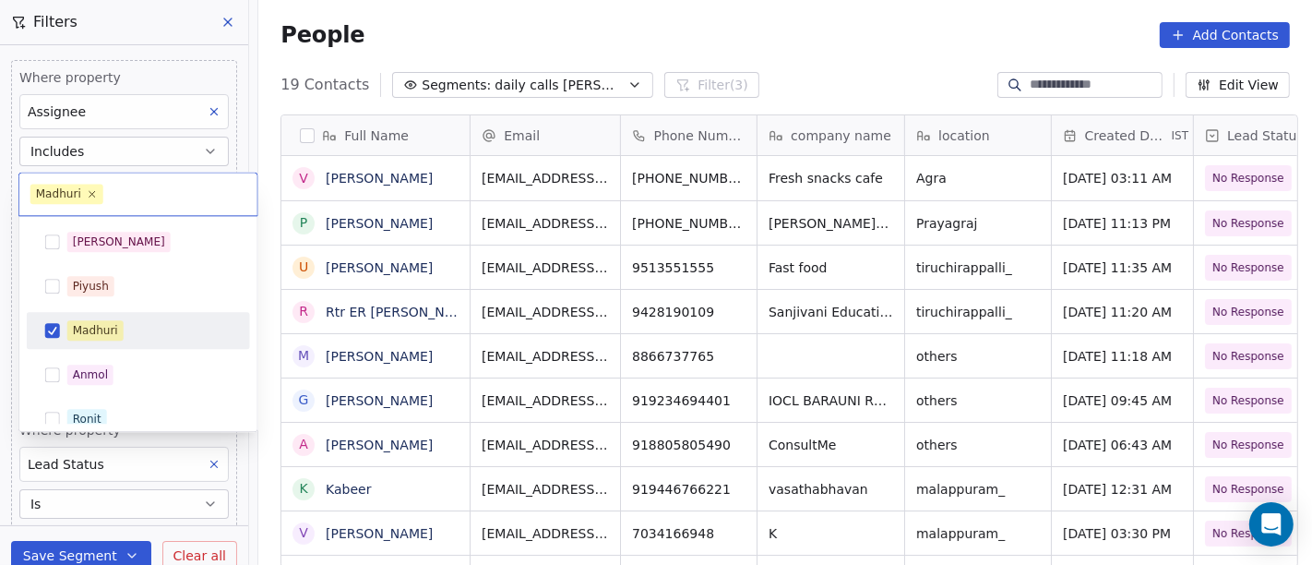
click at [126, 333] on div "Madhuri" at bounding box center [149, 330] width 164 height 20
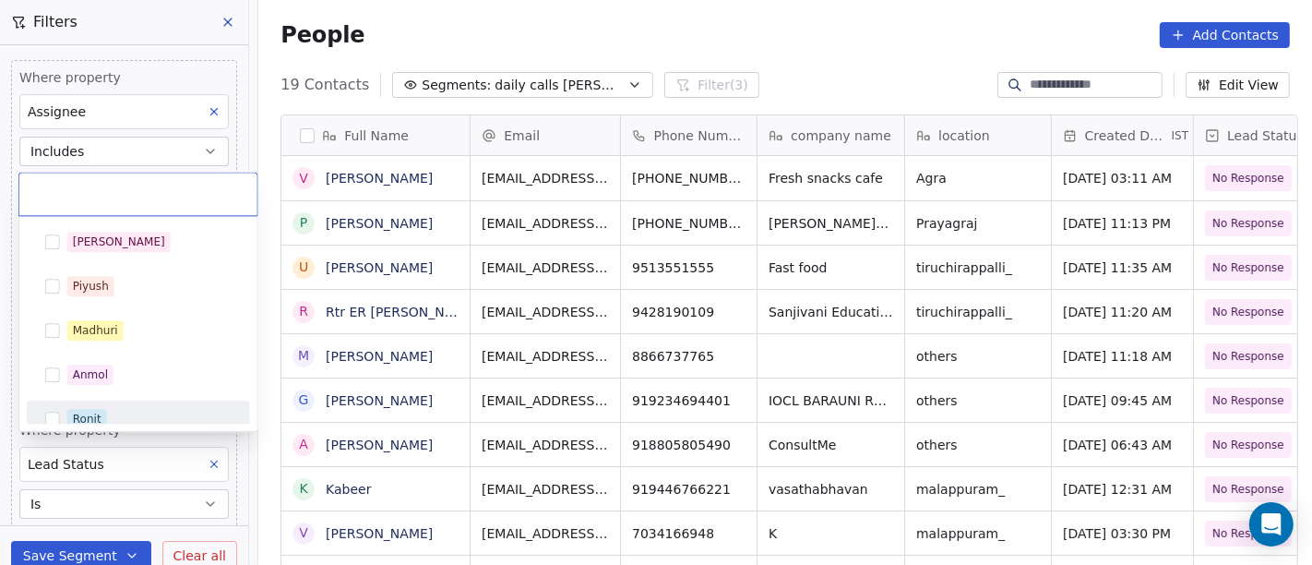
drag, startPoint x: 107, startPoint y: 420, endPoint x: 122, endPoint y: 407, distance: 19.6
click at [107, 420] on div "Ronit" at bounding box center [149, 419] width 164 height 20
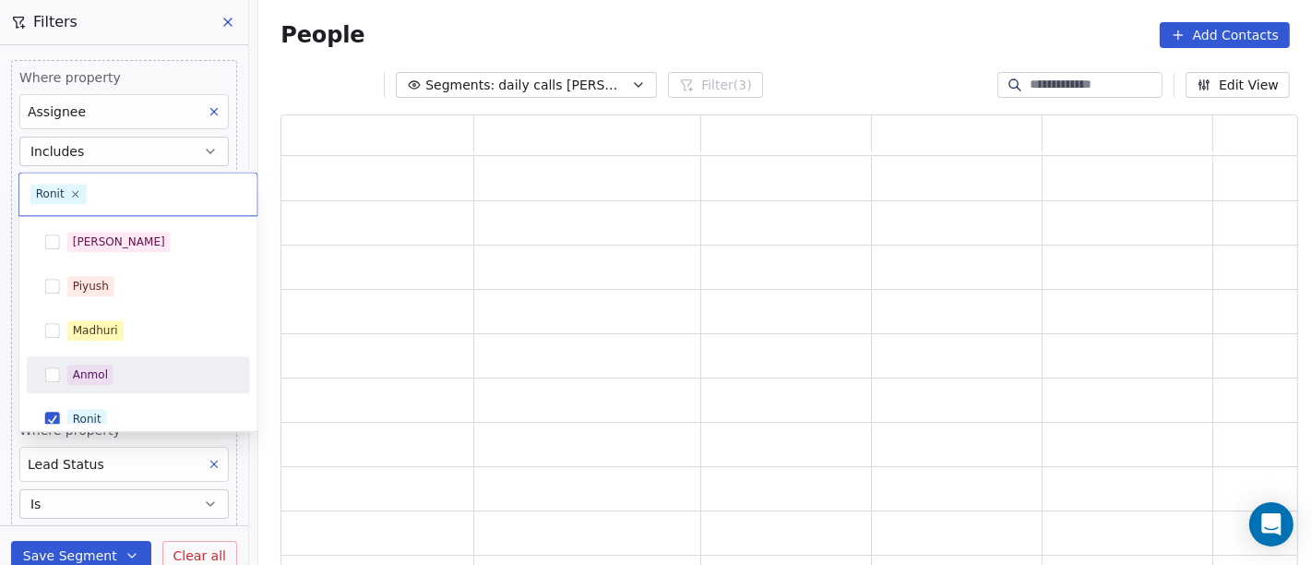
click at [744, 59] on html "On2Cook India Pvt. Ltd. Contacts People Marketing Workflows Campaigns Sales Pip…" at bounding box center [656, 282] width 1312 height 565
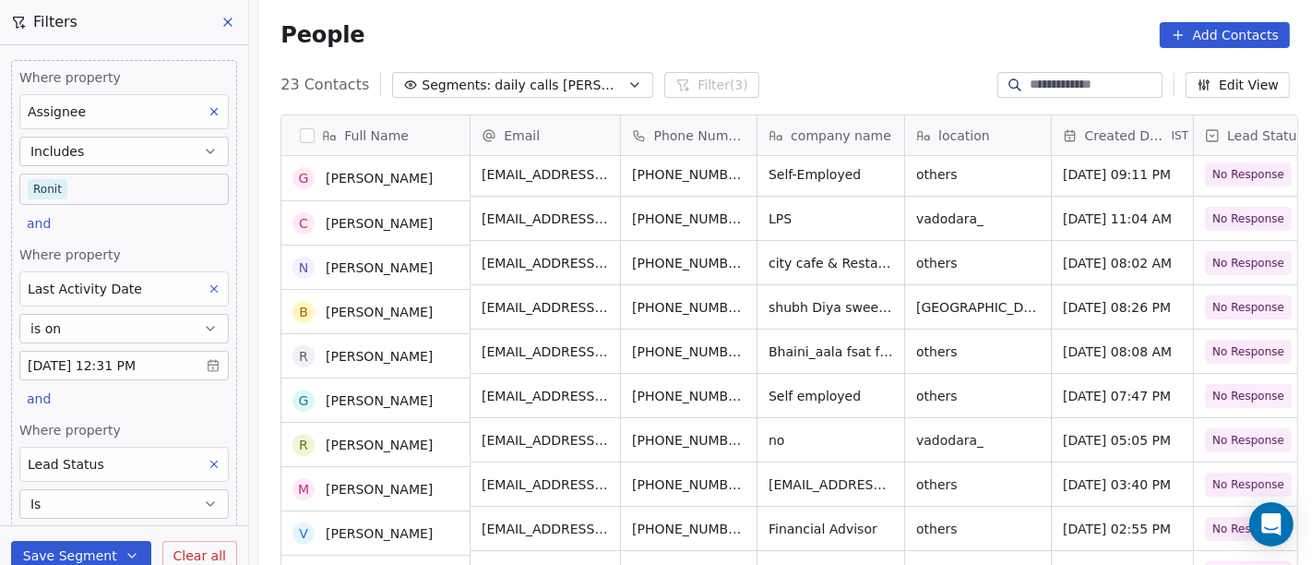
scroll to position [102, 0]
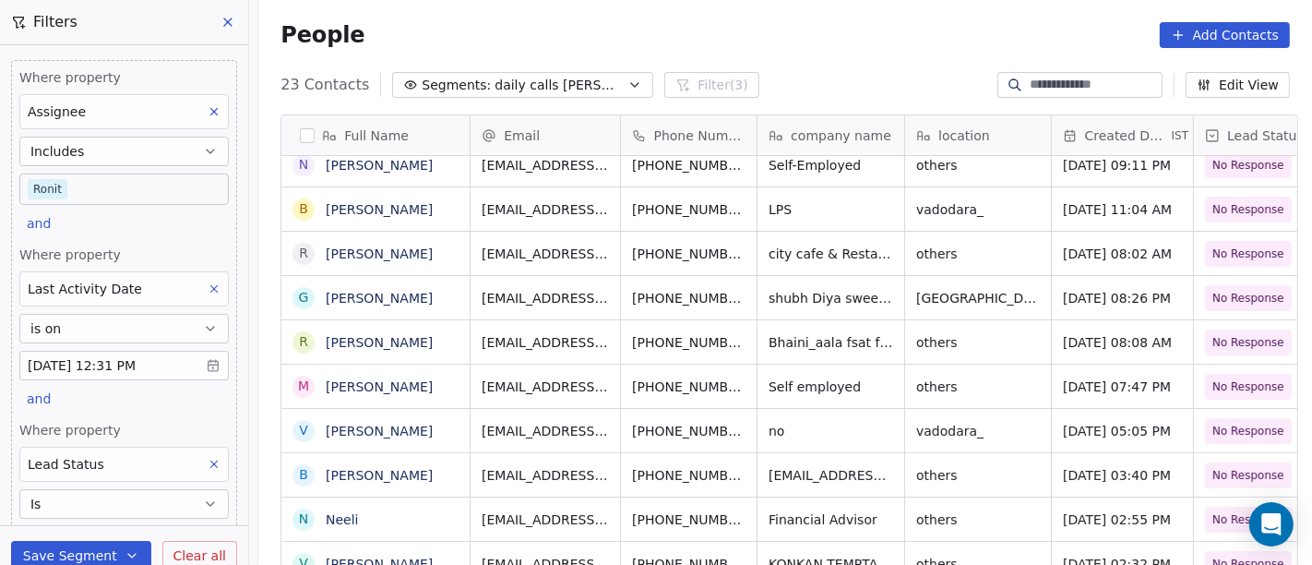
click at [202, 454] on button at bounding box center [214, 464] width 24 height 24
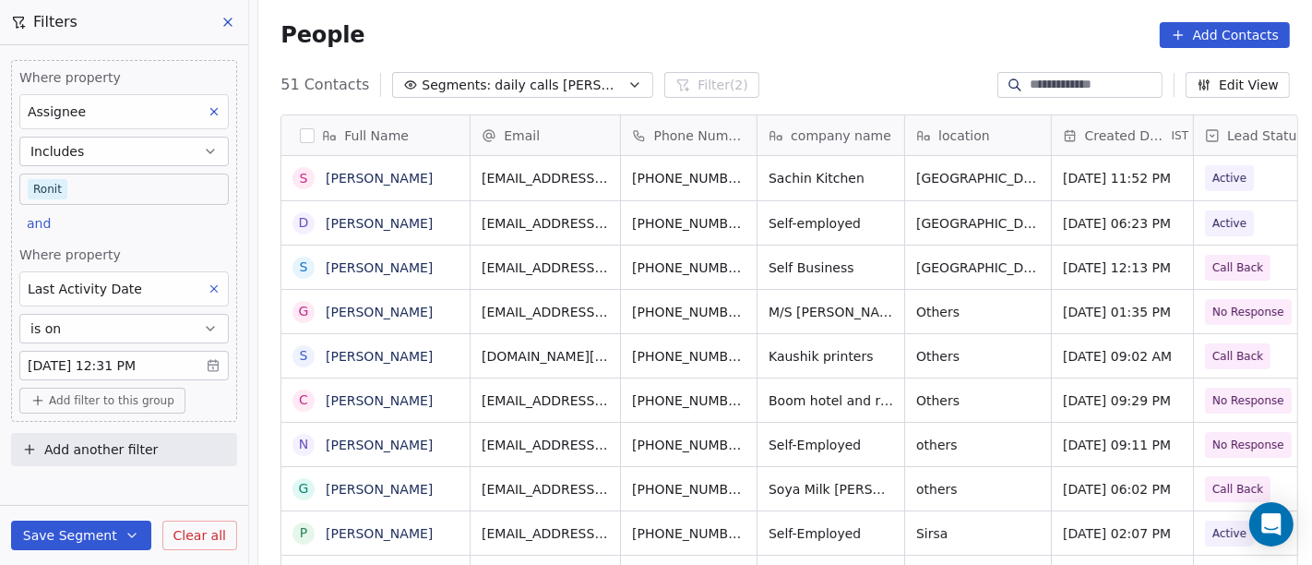
scroll to position [482, 1046]
click at [89, 189] on body "On2Cook India Pvt. Ltd. Contacts People Marketing Workflows Campaigns Sales Pip…" at bounding box center [656, 282] width 1312 height 565
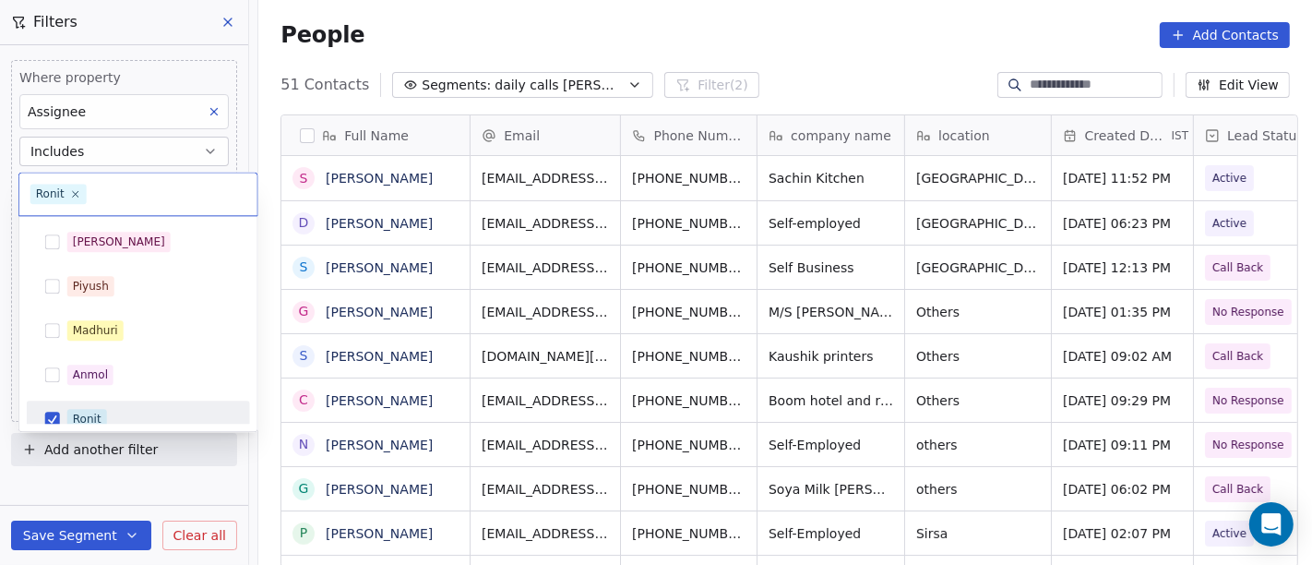
scroll to position [13, 0]
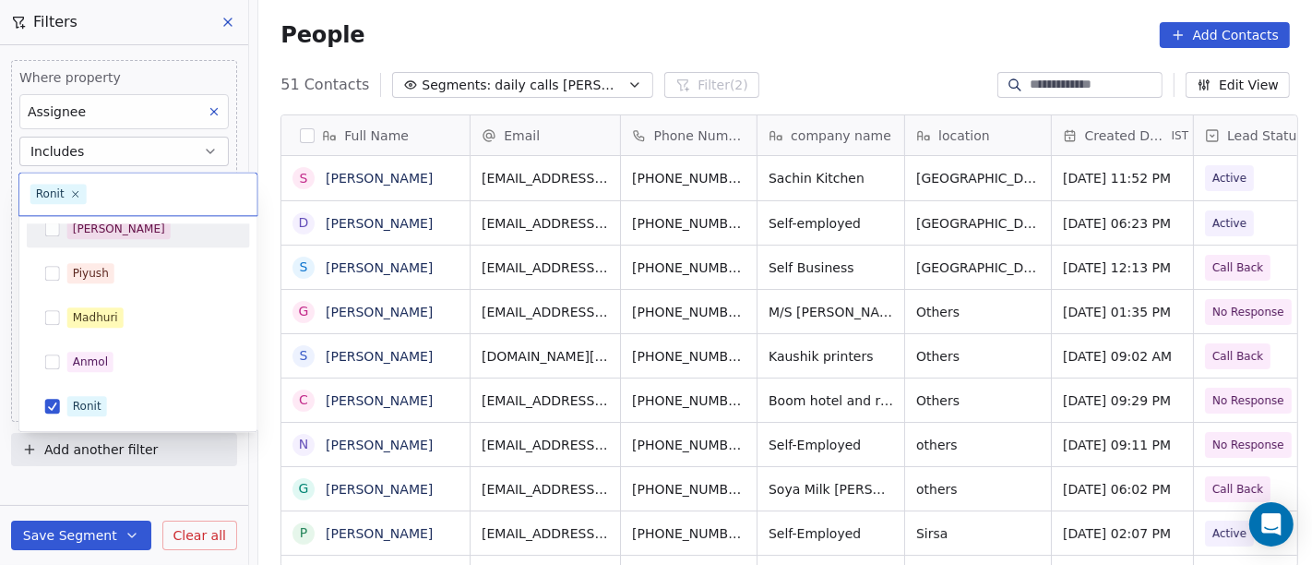
drag, startPoint x: 116, startPoint y: 241, endPoint x: 118, endPoint y: 257, distance: 16.7
click at [117, 241] on div "[PERSON_NAME]" at bounding box center [138, 229] width 208 height 30
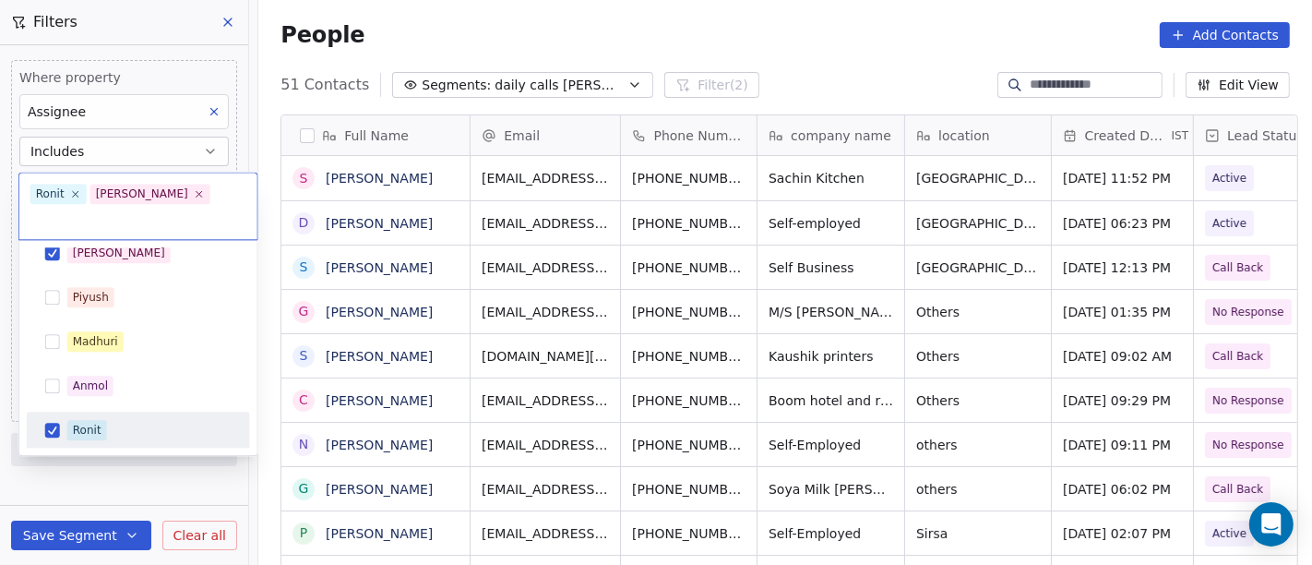
click at [113, 411] on div "Ronit" at bounding box center [138, 429] width 223 height 37
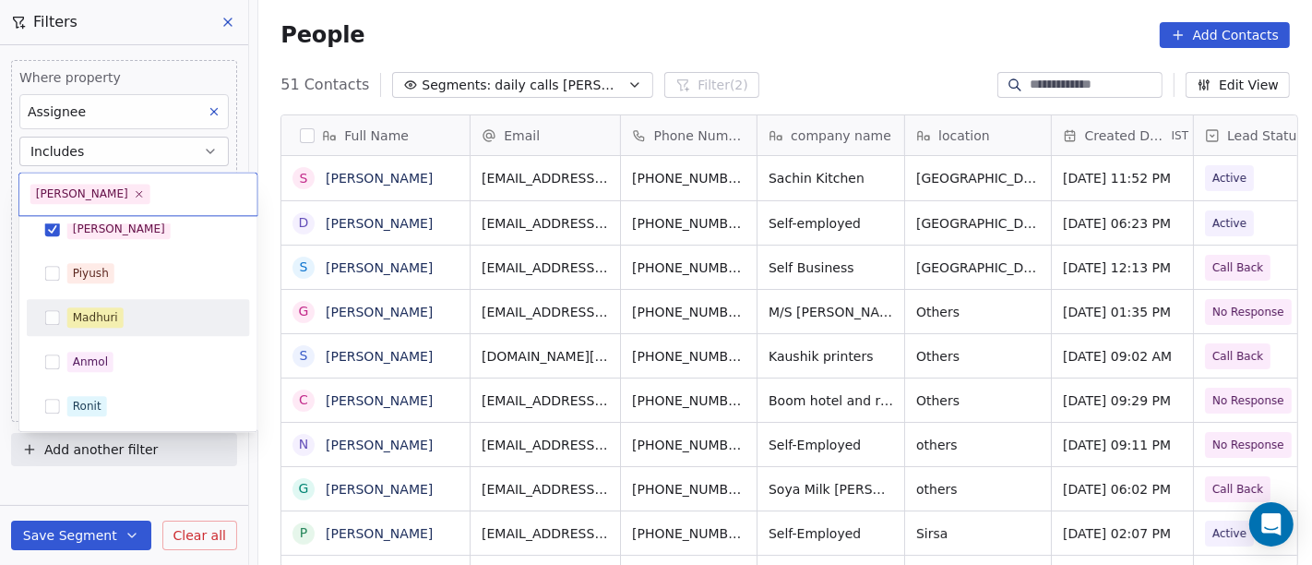
click at [700, 50] on html "On2Cook India Pvt. Ltd. Contacts People Marketing Workflows Campaigns Sales Pip…" at bounding box center [656, 282] width 1312 height 565
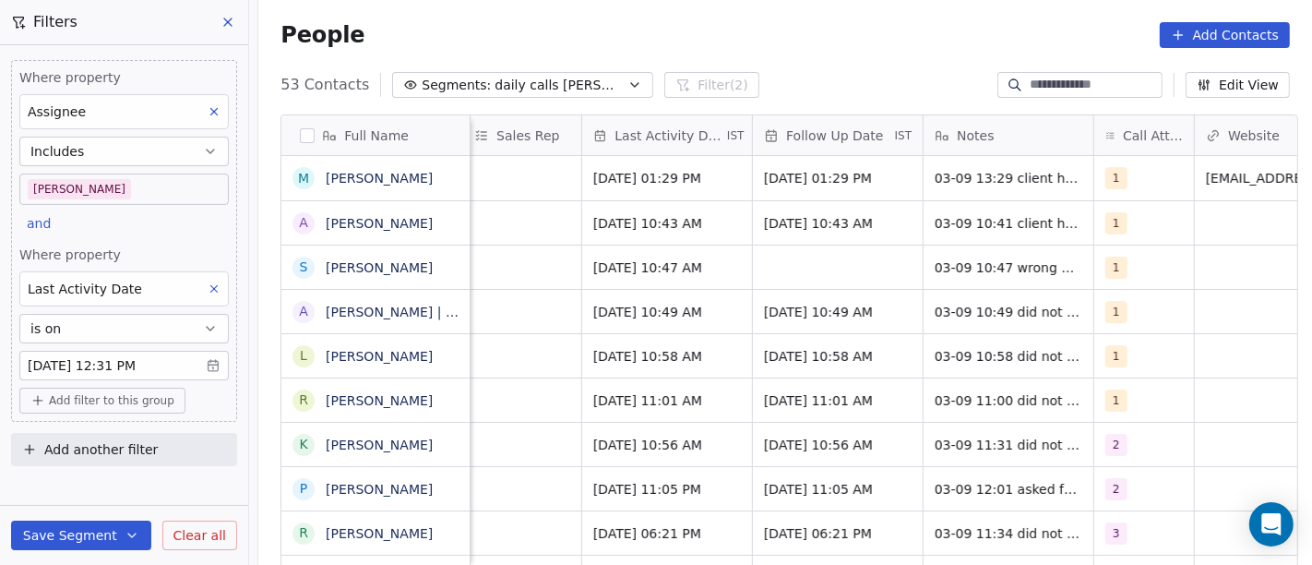
scroll to position [0, 1356]
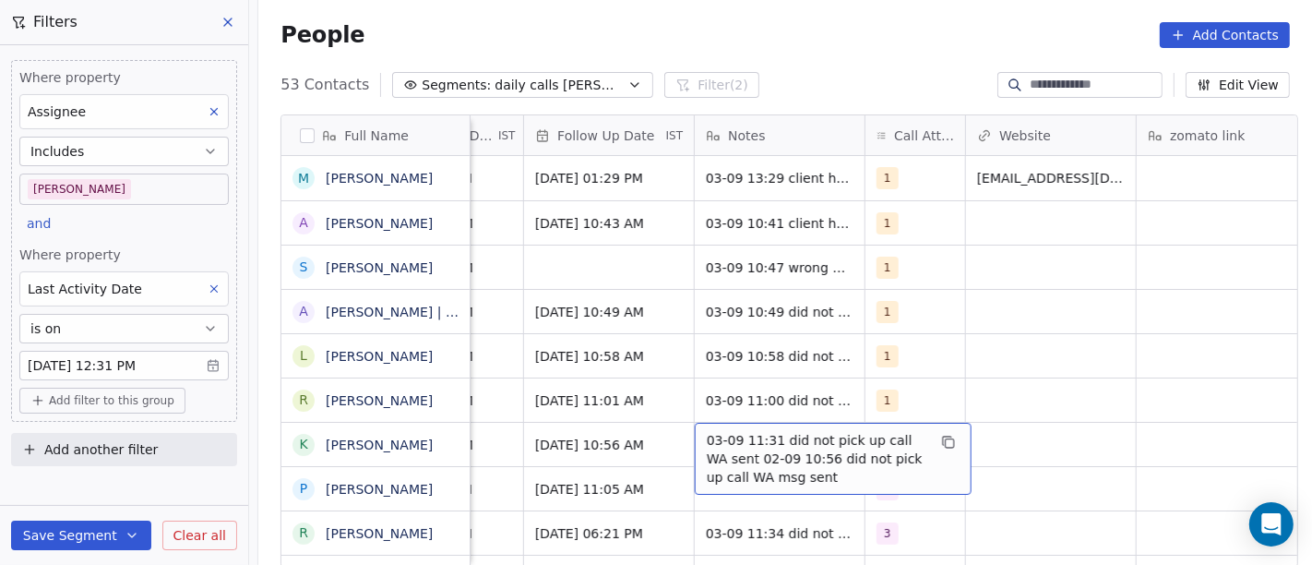
click at [719, 454] on span "03-09 11:31 did not pick up call WA sent 02-09 10:56 did not pick up call WA ms…" at bounding box center [817, 458] width 220 height 55
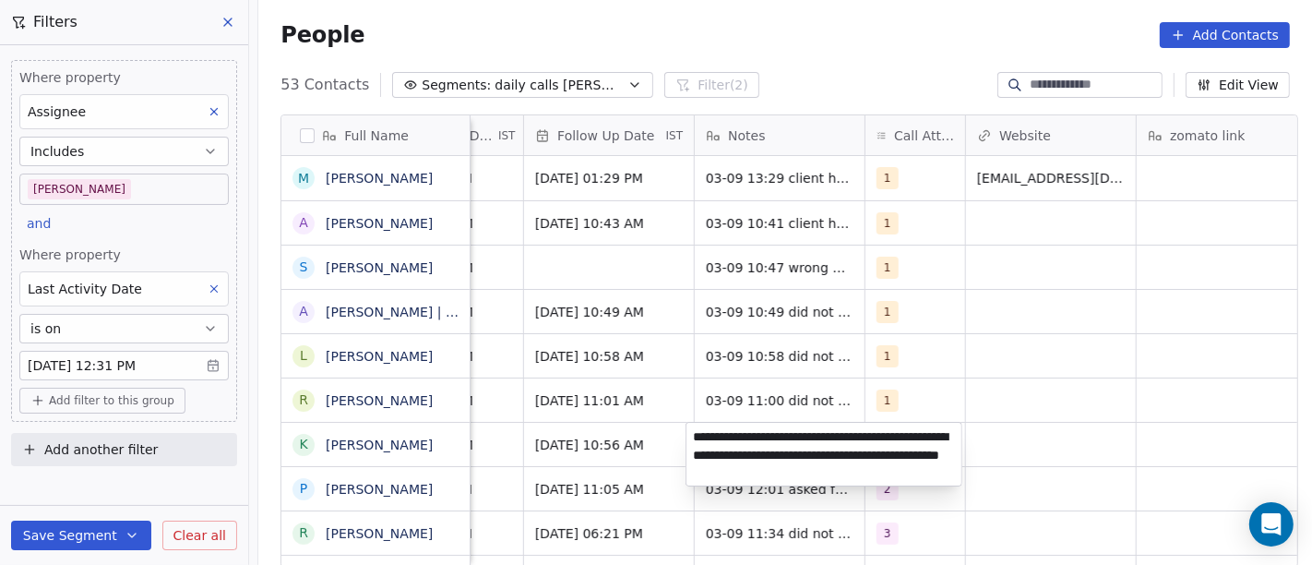
type textarea "**********"
click at [788, 429] on textarea "**********" at bounding box center [823, 453] width 275 height 63
click at [765, 48] on html "On2Cook India Pvt. Ltd. Contacts People Marketing Workflows Campaigns Sales Pip…" at bounding box center [656, 282] width 1312 height 565
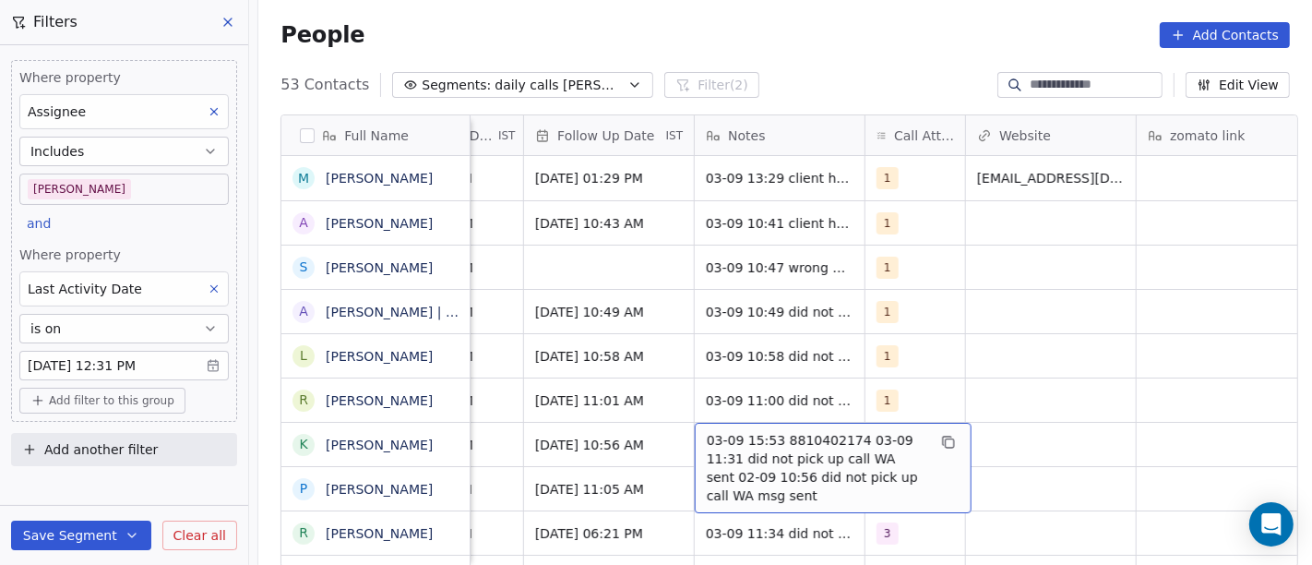
click at [797, 450] on span "03-09 15:53 8810402174 03-09 11:31 did not pick up call WA sent 02-09 10:56 did…" at bounding box center [817, 468] width 220 height 74
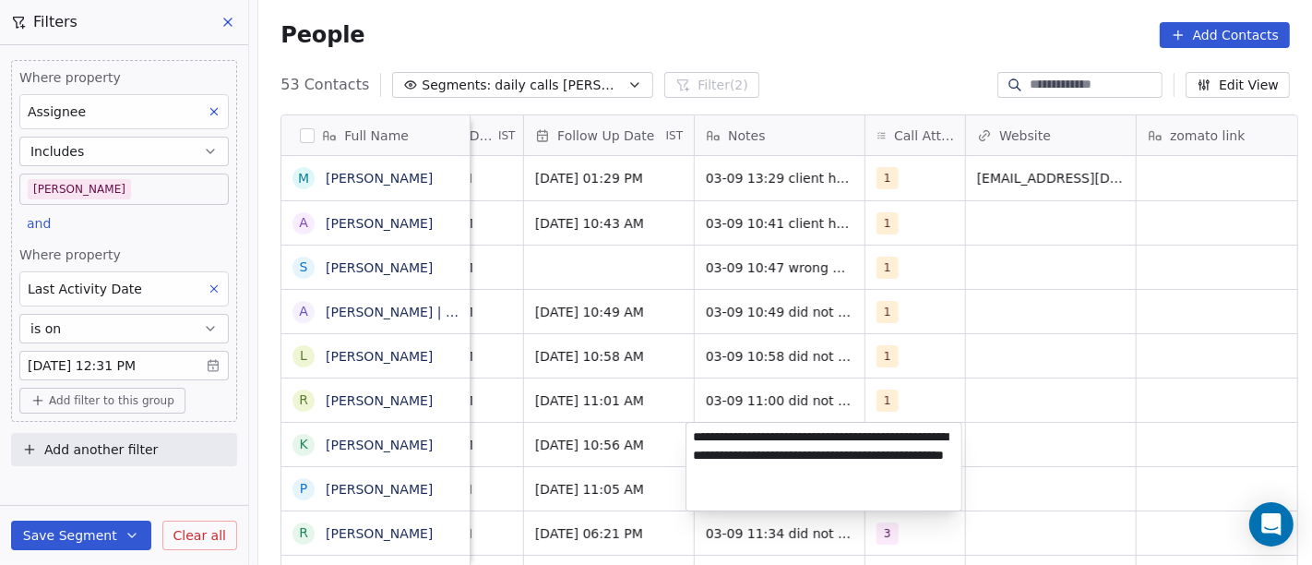
click at [837, 431] on textarea "**********" at bounding box center [823, 466] width 275 height 88
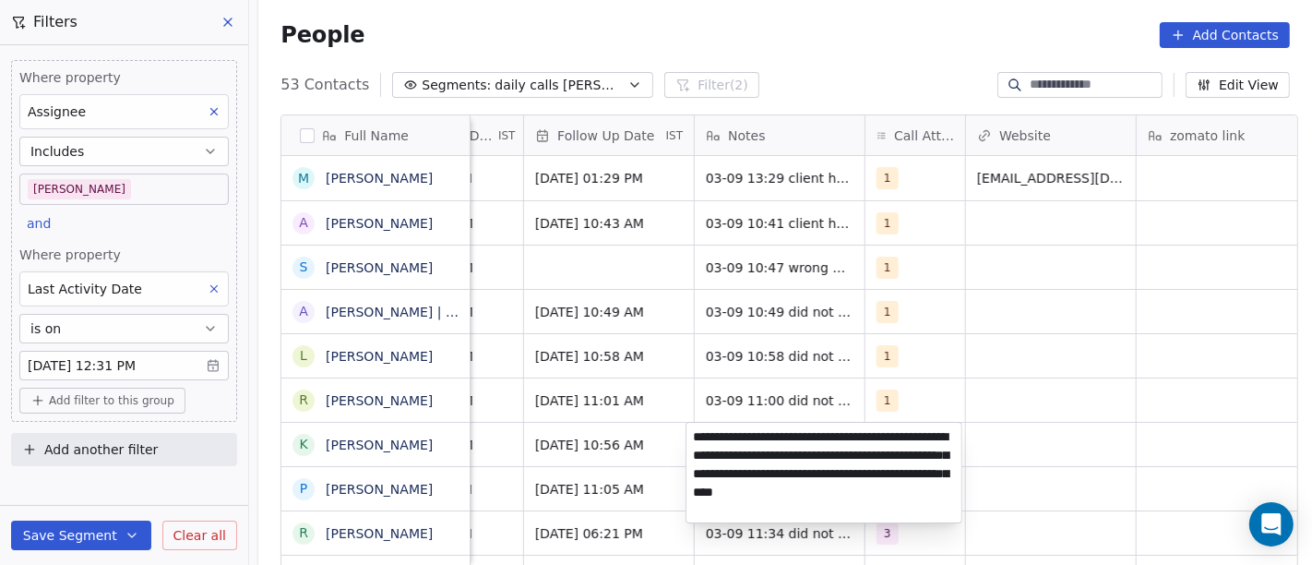
type textarea "**********"
click at [1033, 412] on html "On2Cook India Pvt. Ltd. Contacts People Marketing Workflows Campaigns Sales Pip…" at bounding box center [656, 282] width 1312 height 565
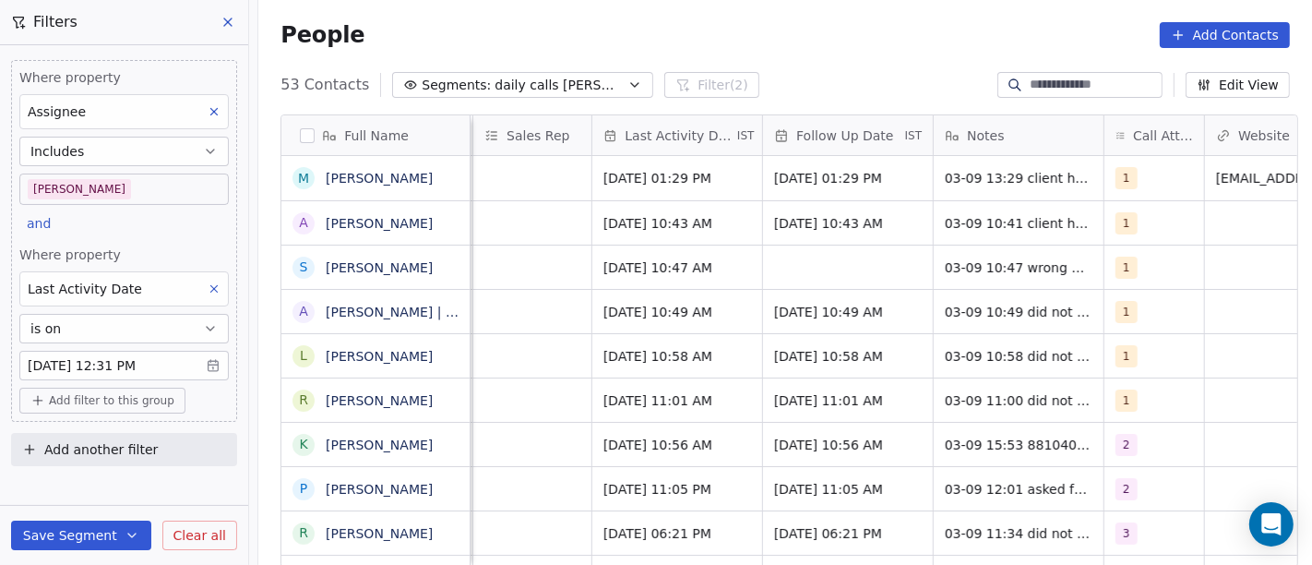
scroll to position [0, 1116]
click at [669, 440] on span "[DATE] 10:56 AM" at bounding box center [661, 444] width 113 height 18
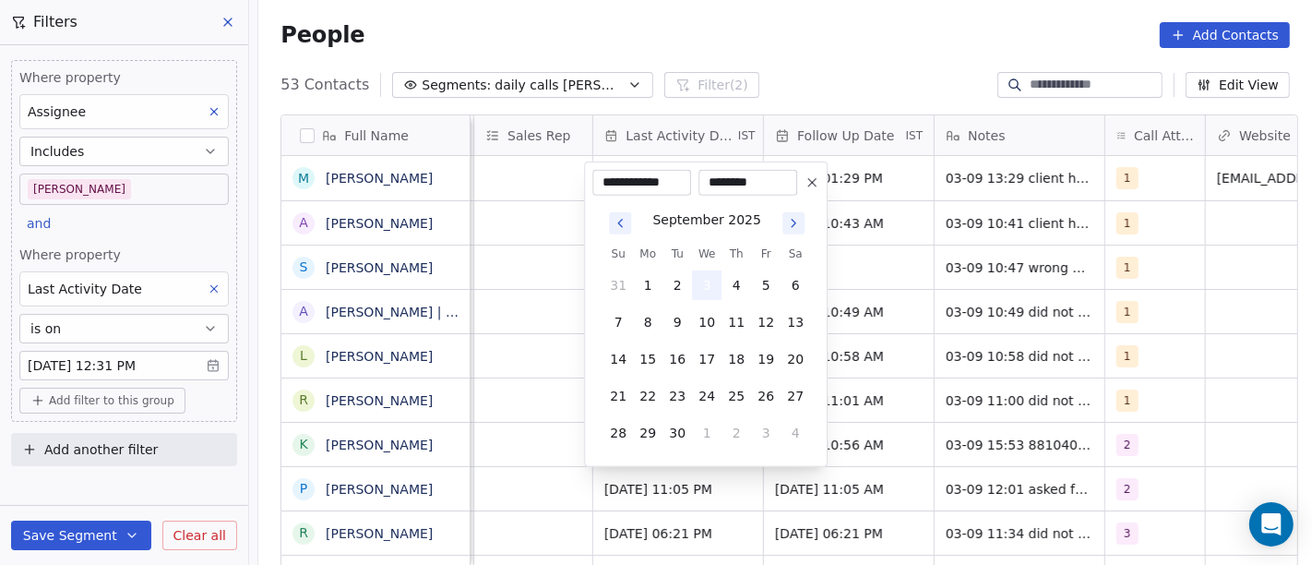
click at [711, 291] on button "3" at bounding box center [707, 285] width 30 height 30
click at [929, 18] on html "On2Cook India Pvt. Ltd. Contacts People Marketing Workflows Campaigns Sales Pip…" at bounding box center [656, 282] width 1312 height 565
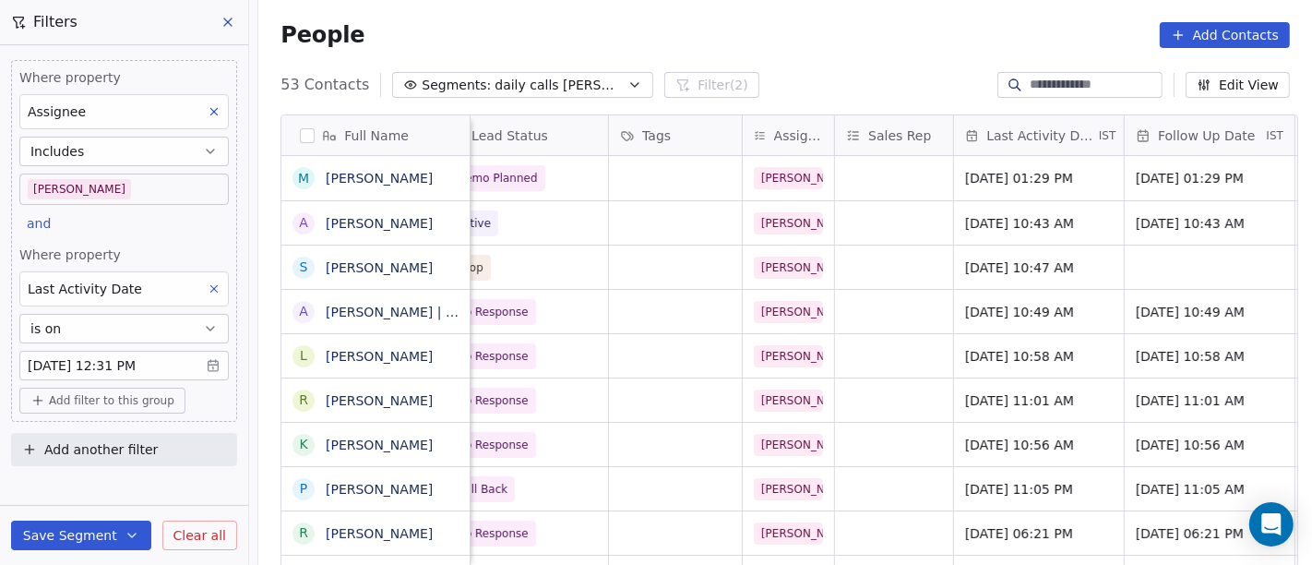
scroll to position [0, 551]
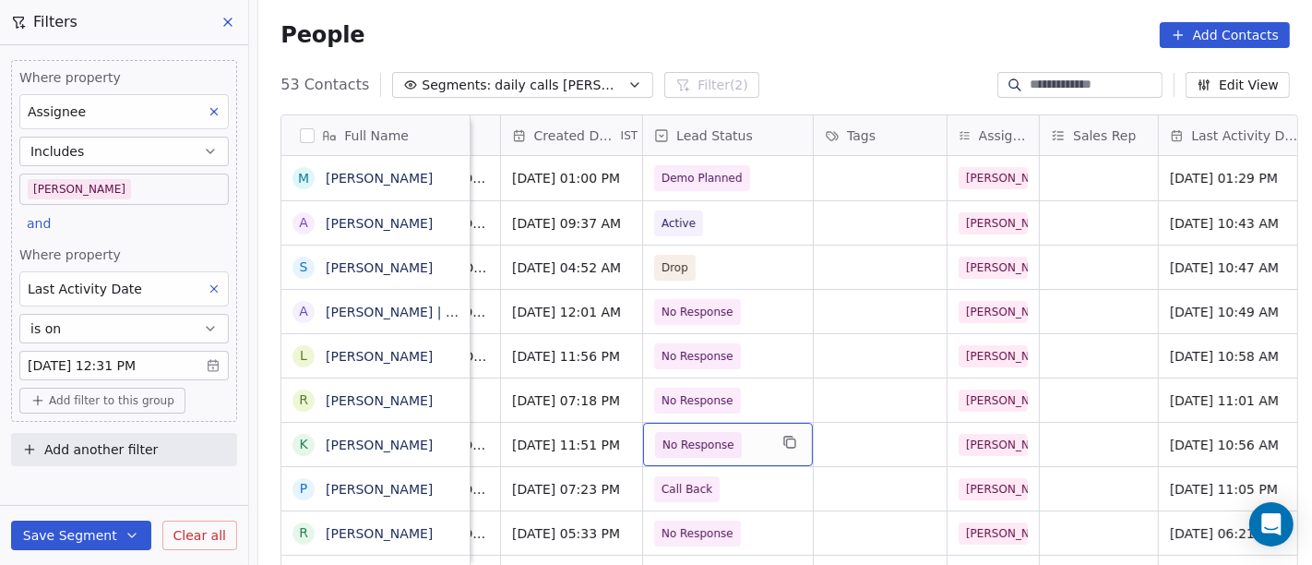
click at [667, 444] on span "No Response" at bounding box center [698, 444] width 72 height 18
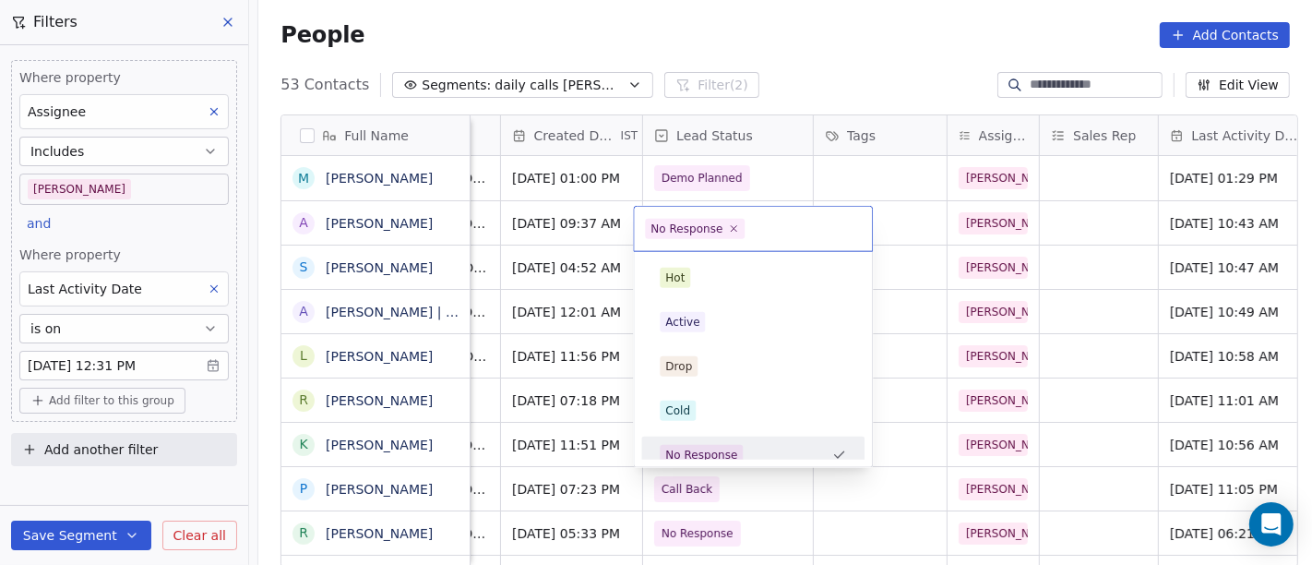
scroll to position [13, 0]
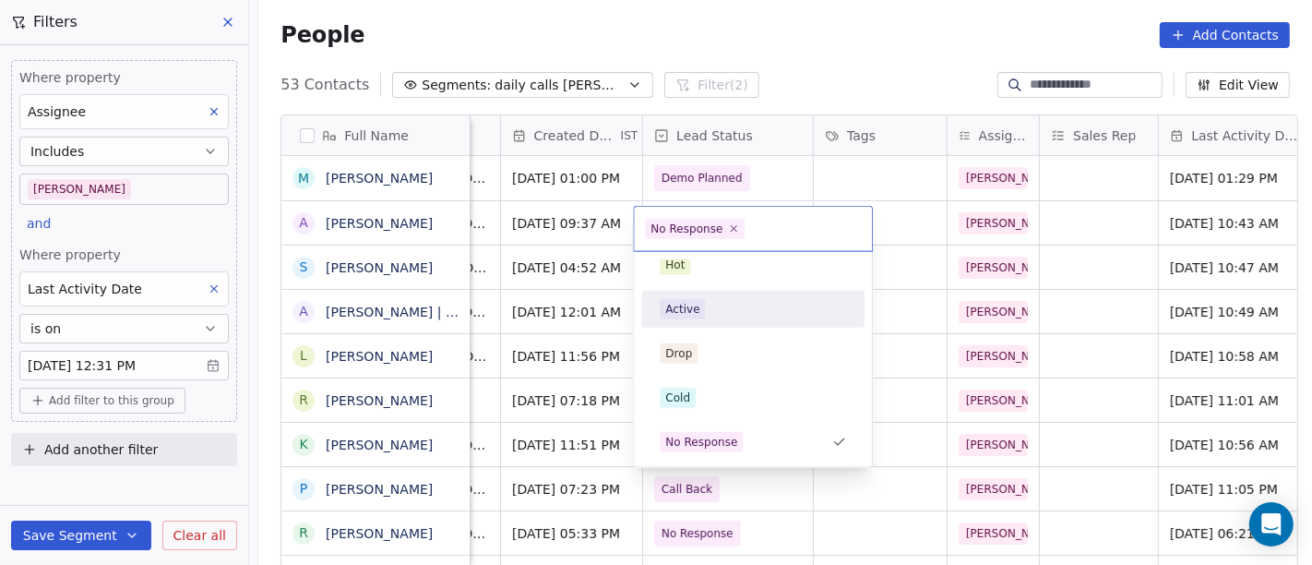
click at [718, 307] on div "Active" at bounding box center [753, 309] width 186 height 20
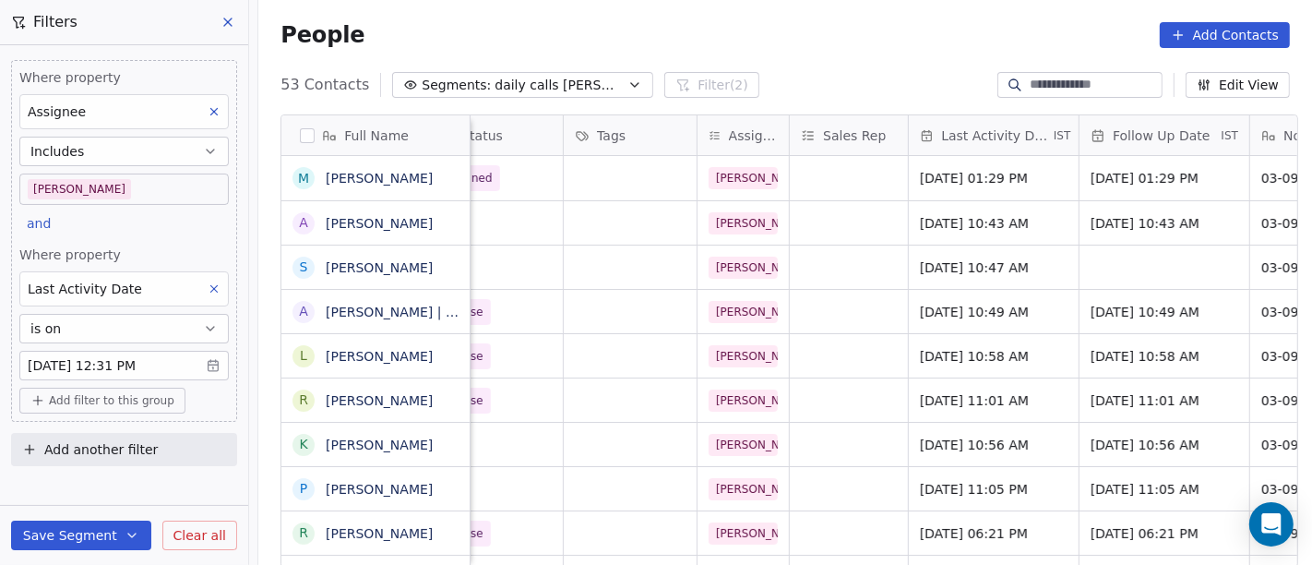
scroll to position [0, 803]
click at [840, 68] on div "People Add Contacts" at bounding box center [784, 35] width 1053 height 70
click at [782, 38] on div "People Add Contacts" at bounding box center [784, 35] width 1009 height 26
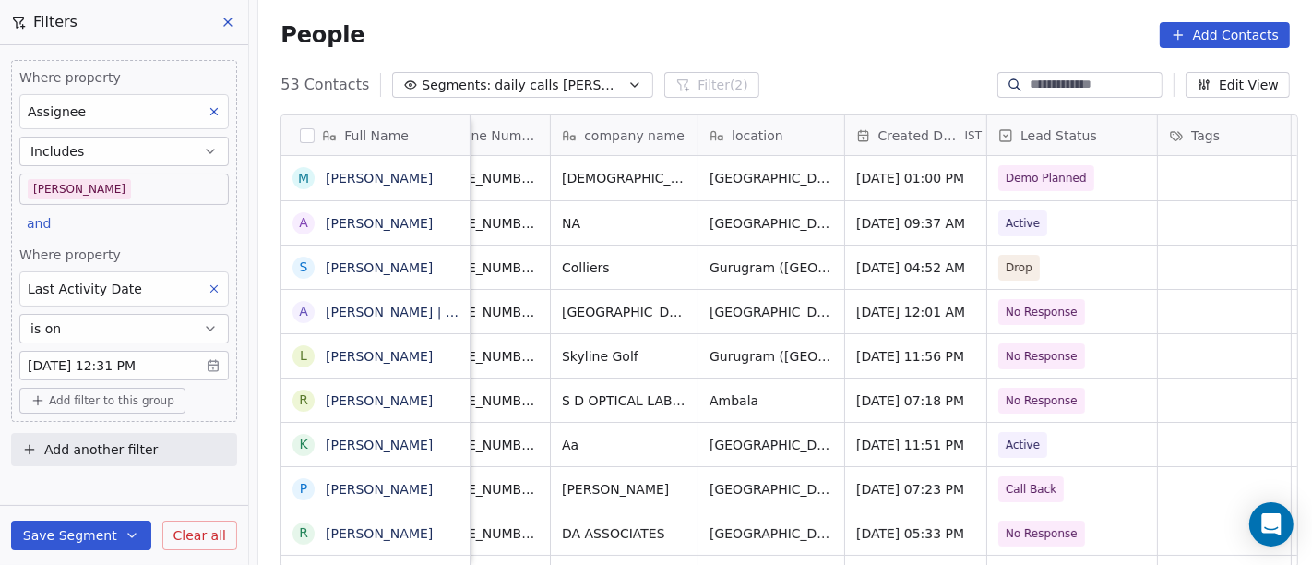
scroll to position [0, 185]
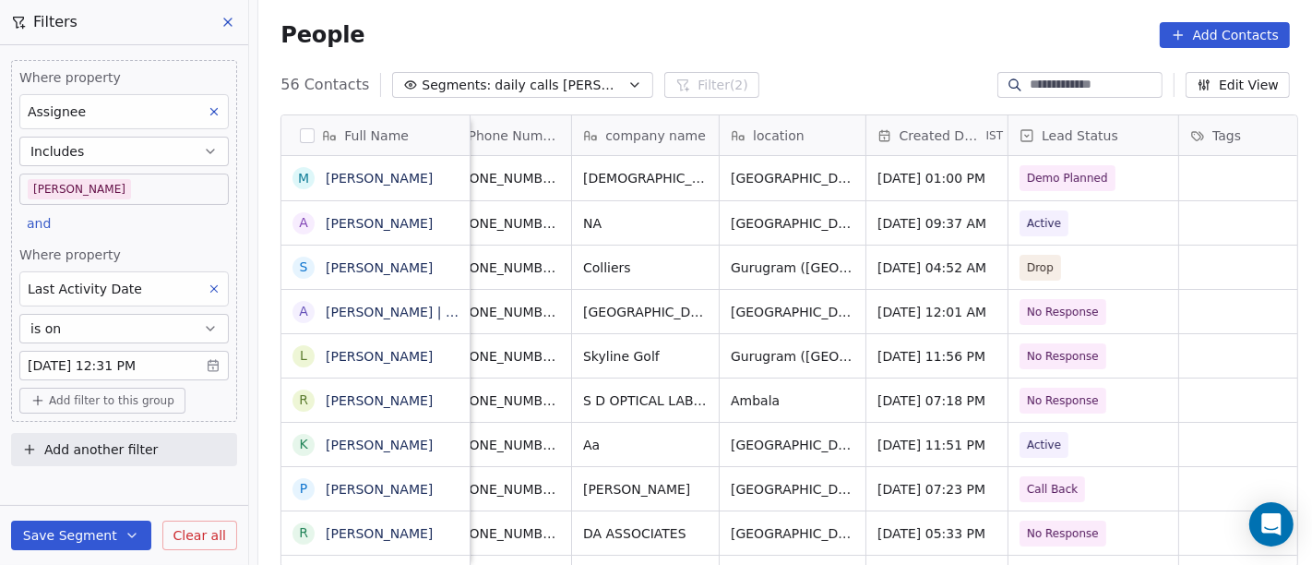
click at [785, 8] on div "People Add Contacts" at bounding box center [784, 35] width 1053 height 70
click at [59, 185] on body "On2Cook India Pvt. Ltd. Contacts People Marketing Workflows Campaigns Sales Pip…" at bounding box center [656, 282] width 1312 height 565
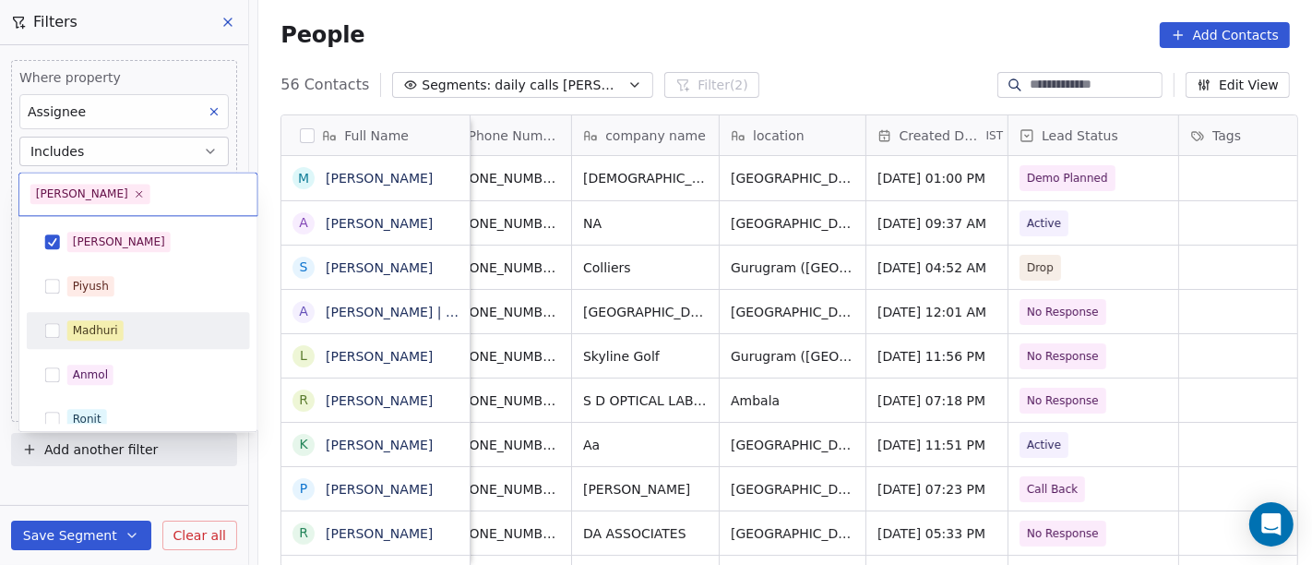
click at [111, 308] on div "Salim Piyush Madhuri Anmol Ronit Saurabh Sapan Falguni Mary Ajay Ankit Rohit Sh…" at bounding box center [138, 507] width 223 height 568
click at [118, 320] on span "Madhuri" at bounding box center [95, 330] width 56 height 20
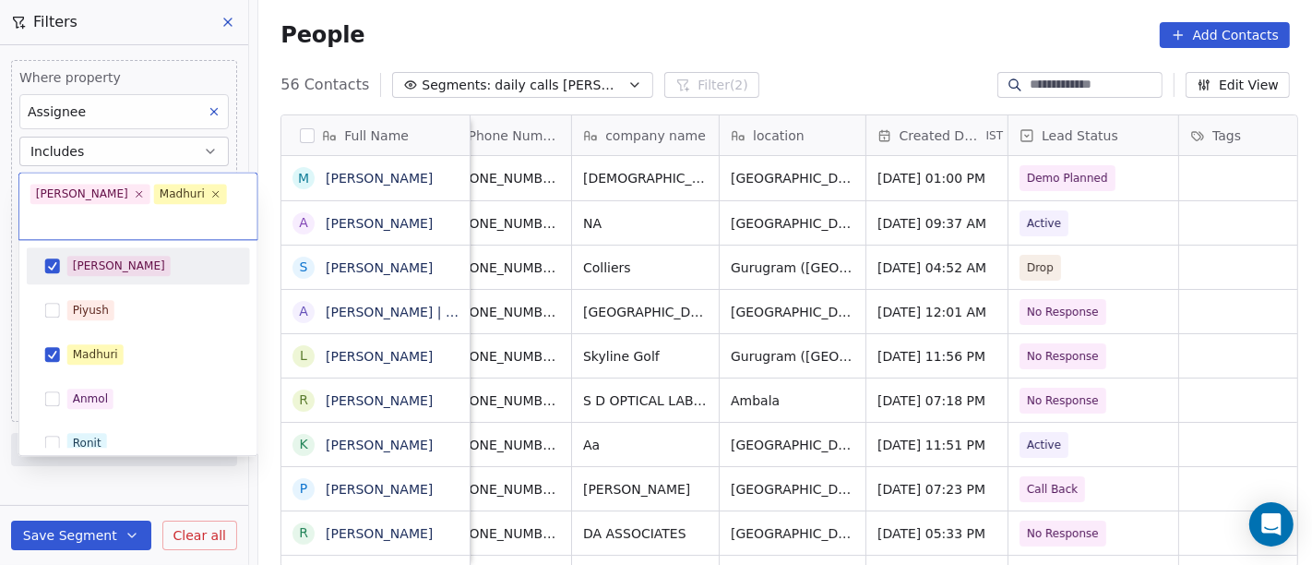
click at [90, 257] on div "[PERSON_NAME]" at bounding box center [119, 265] width 92 height 17
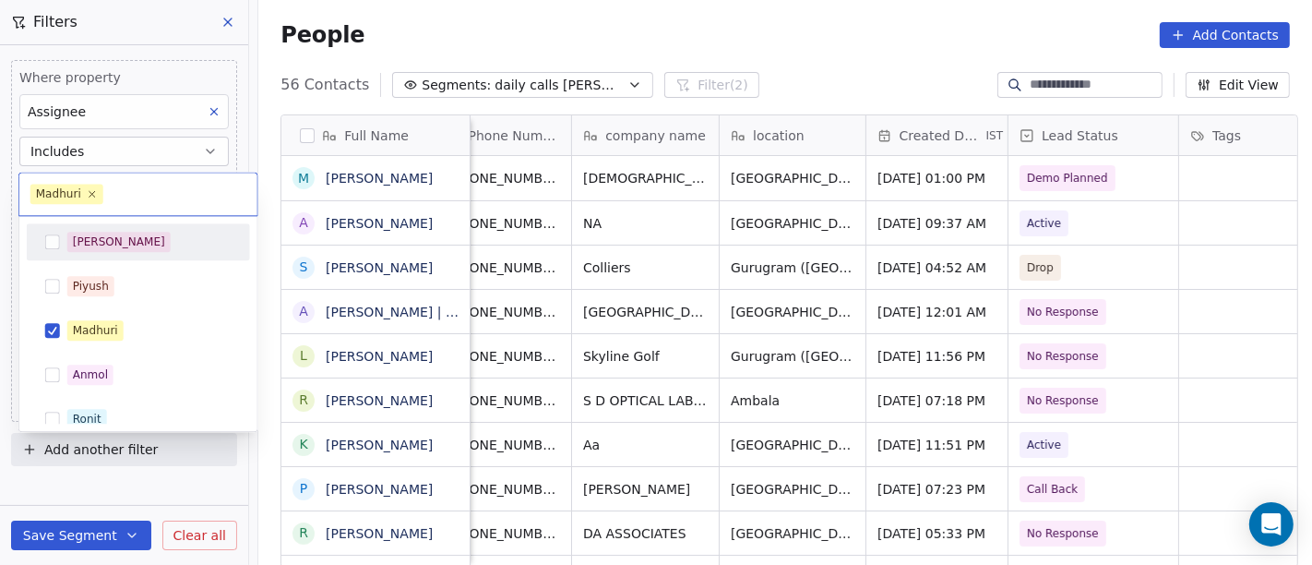
click at [536, 43] on html "On2Cook India Pvt. Ltd. Contacts People Marketing Workflows Campaigns Sales Pip…" at bounding box center [656, 282] width 1312 height 565
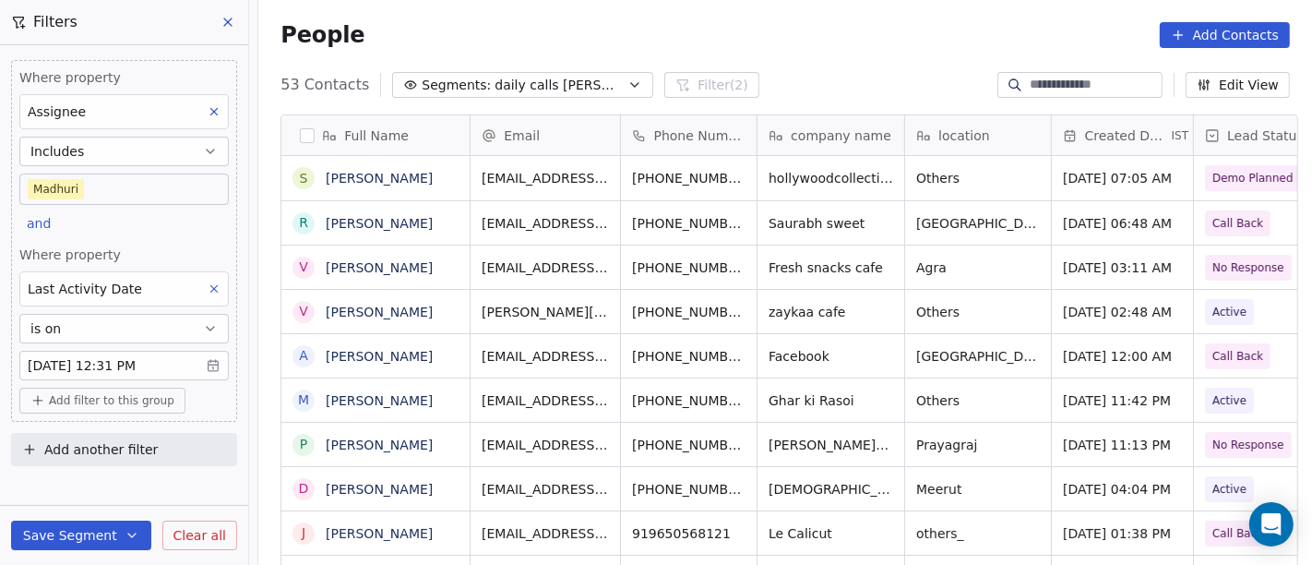
scroll to position [482, 1046]
click at [168, 180] on body "On2Cook India Pvt. Ltd. Contacts People Marketing Workflows Campaigns Sales Pip…" at bounding box center [656, 282] width 1312 height 565
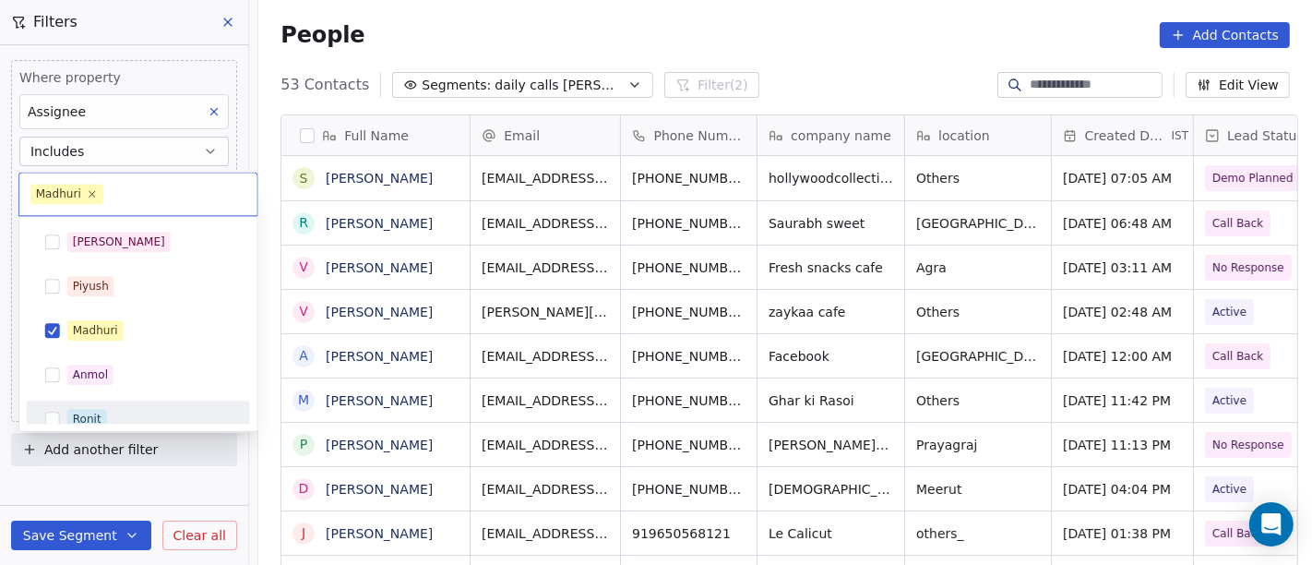
click at [131, 404] on div "Ronit" at bounding box center [138, 419] width 208 height 30
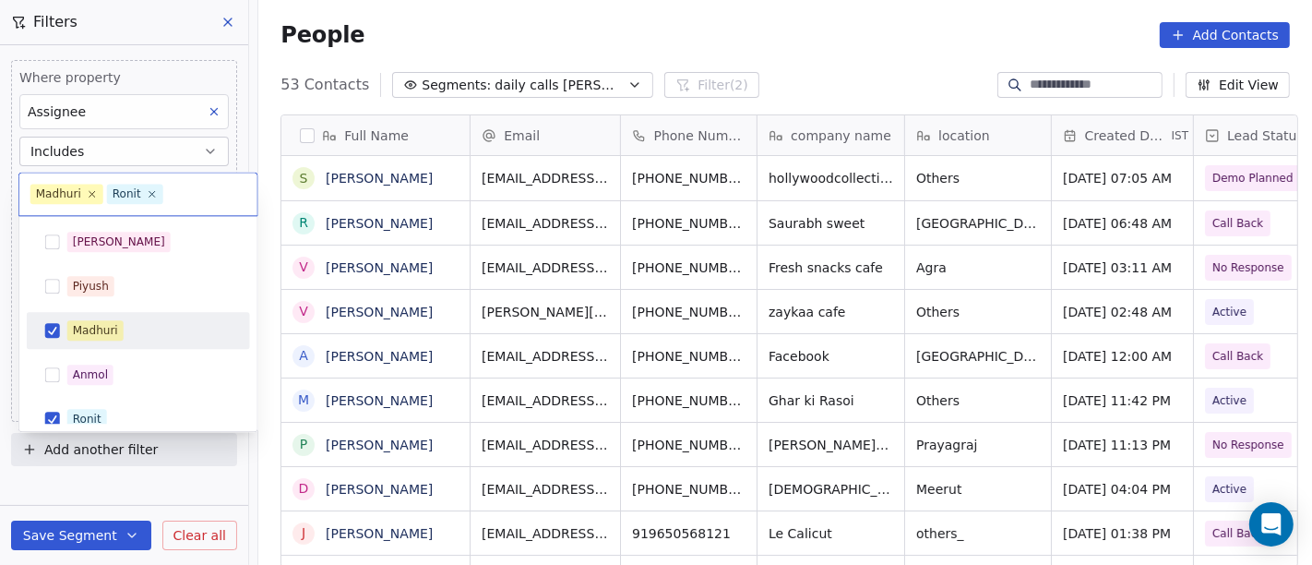
click at [123, 339] on div "Madhuri" at bounding box center [149, 330] width 164 height 20
click at [757, 33] on html "On2Cook India Pvt. Ltd. Contacts People Marketing Workflows Campaigns Sales Pip…" at bounding box center [656, 282] width 1312 height 565
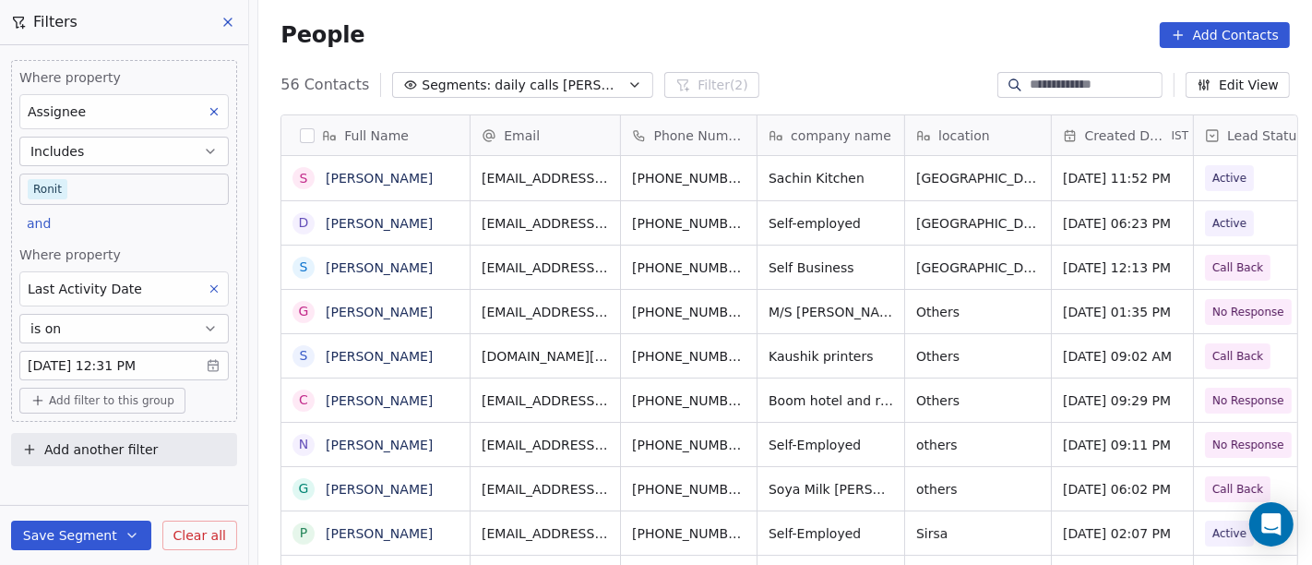
click at [170, 177] on body "On2Cook India Pvt. Ltd. Contacts People Marketing Workflows Campaigns Sales Pip…" at bounding box center [656, 282] width 1312 height 565
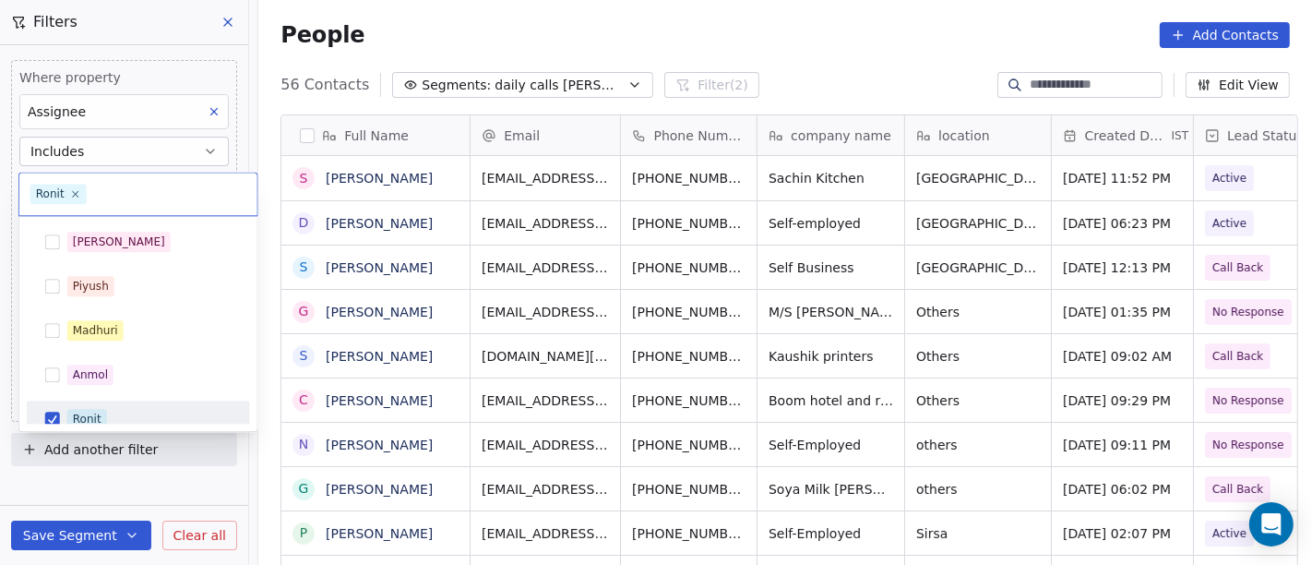
scroll to position [13, 0]
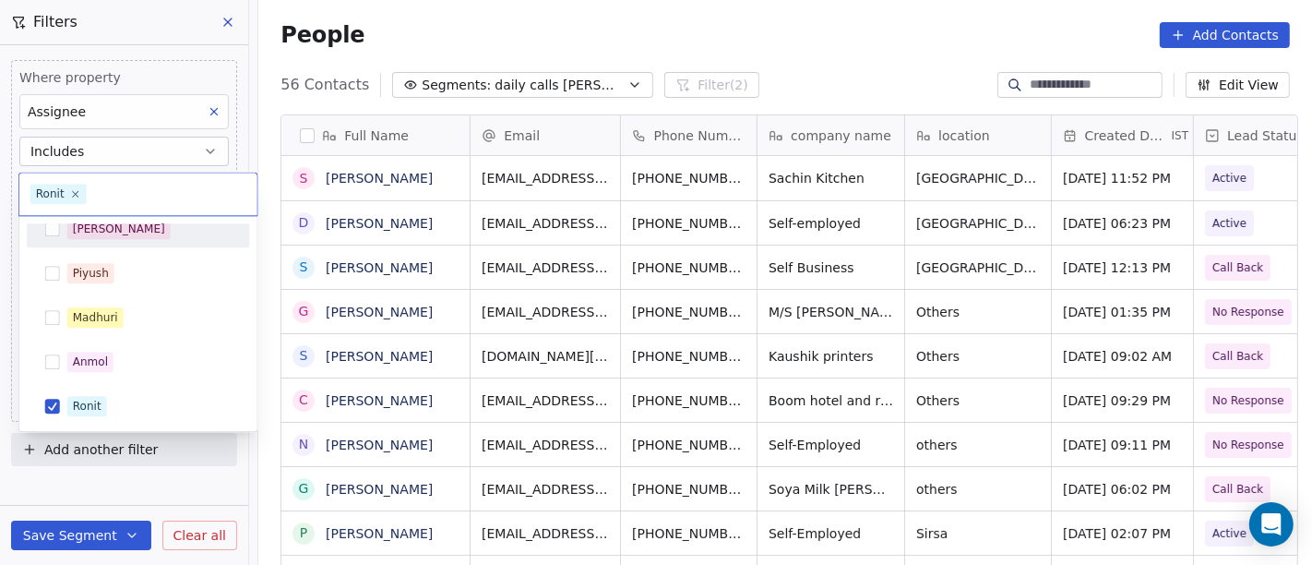
click at [178, 232] on div "[PERSON_NAME]" at bounding box center [149, 229] width 164 height 20
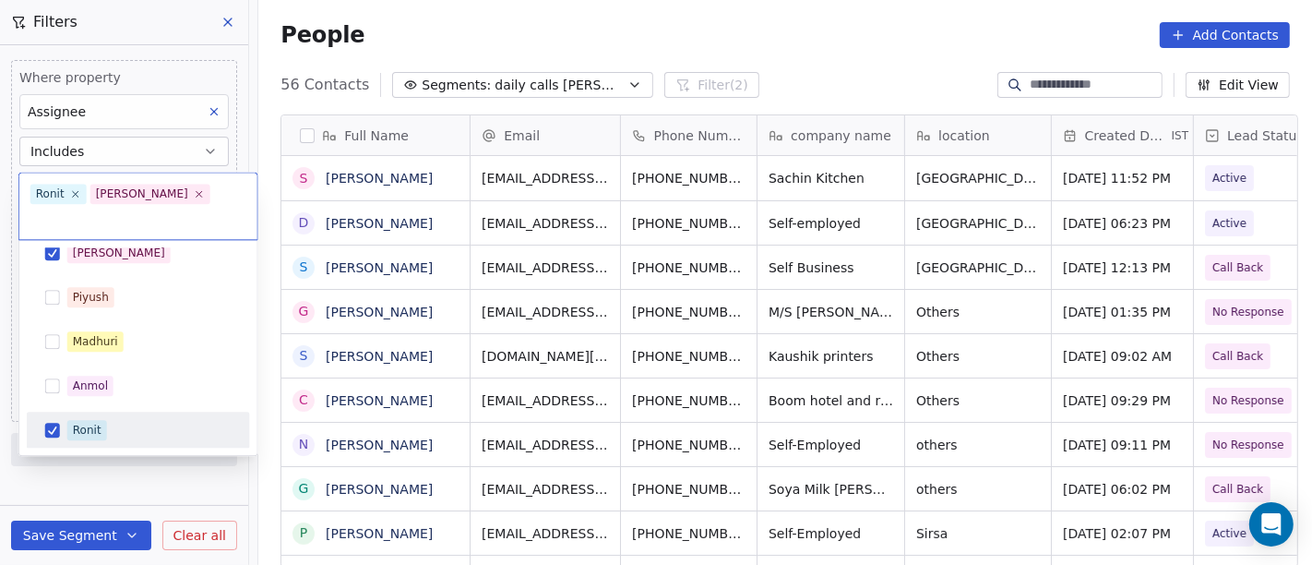
click at [157, 420] on div "Ronit" at bounding box center [149, 430] width 164 height 20
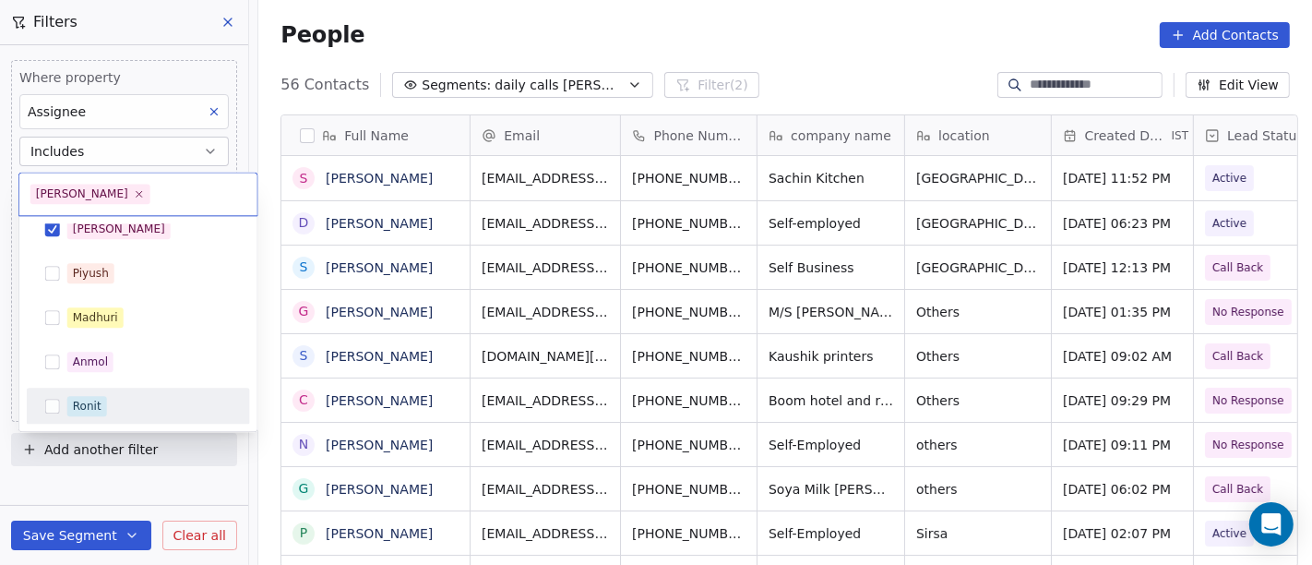
click at [814, 24] on html "On2Cook India Pvt. Ltd. Contacts People Marketing Workflows Campaigns Sales Pip…" at bounding box center [656, 282] width 1312 height 565
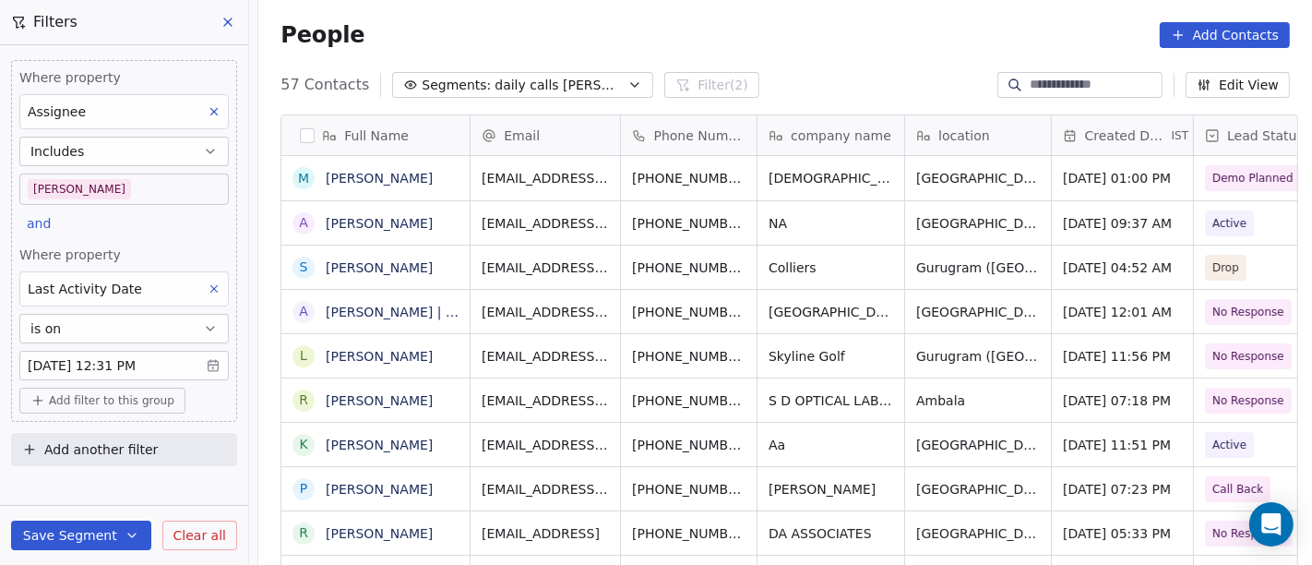
click at [769, 22] on div "People Add Contacts" at bounding box center [784, 35] width 1009 height 26
click at [759, 51] on div "People Add Contacts" at bounding box center [784, 35] width 1053 height 70
click at [97, 398] on span "Add filter to this group" at bounding box center [111, 400] width 125 height 15
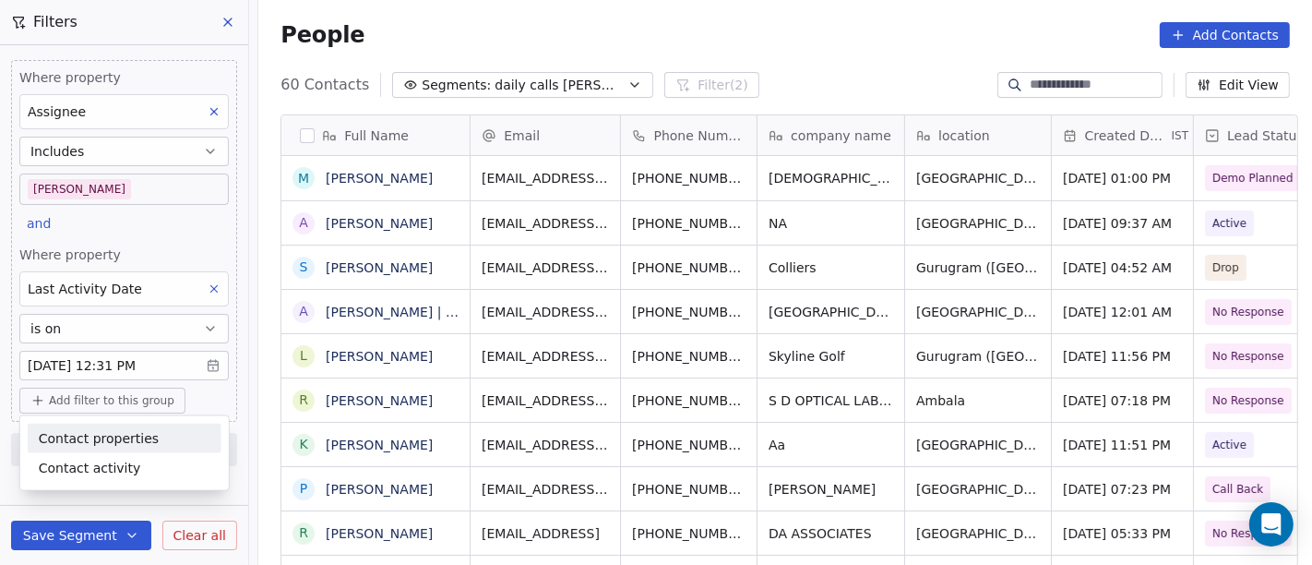
click at [118, 441] on span "Contact properties" at bounding box center [99, 437] width 120 height 19
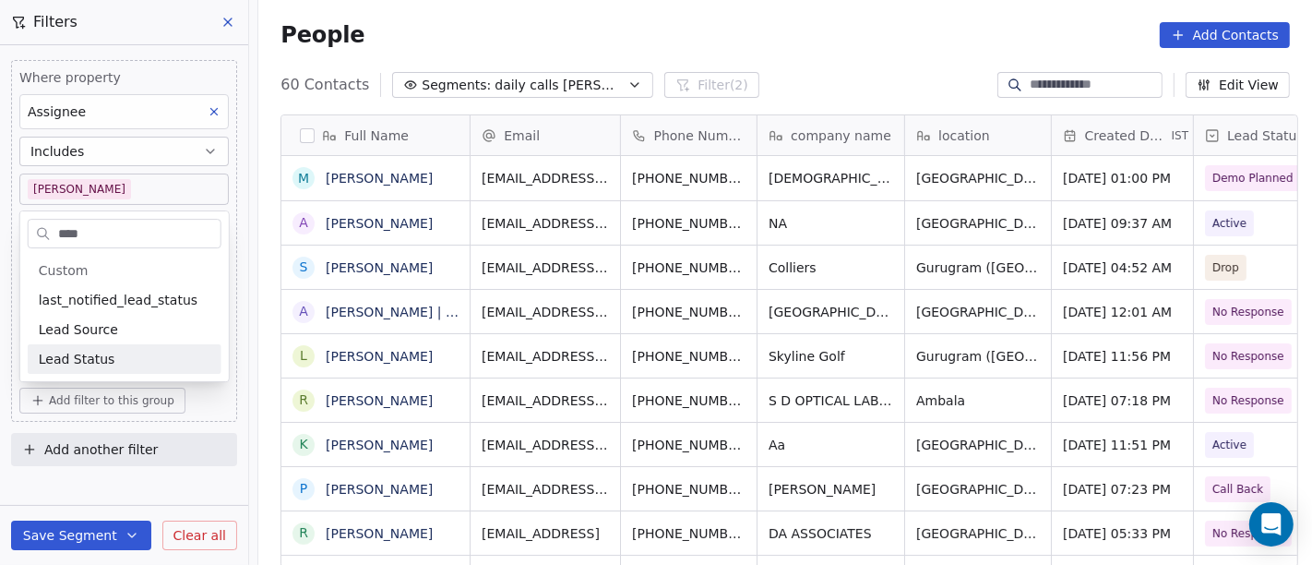
type input "****"
click at [109, 355] on div "Lead Status" at bounding box center [125, 359] width 172 height 18
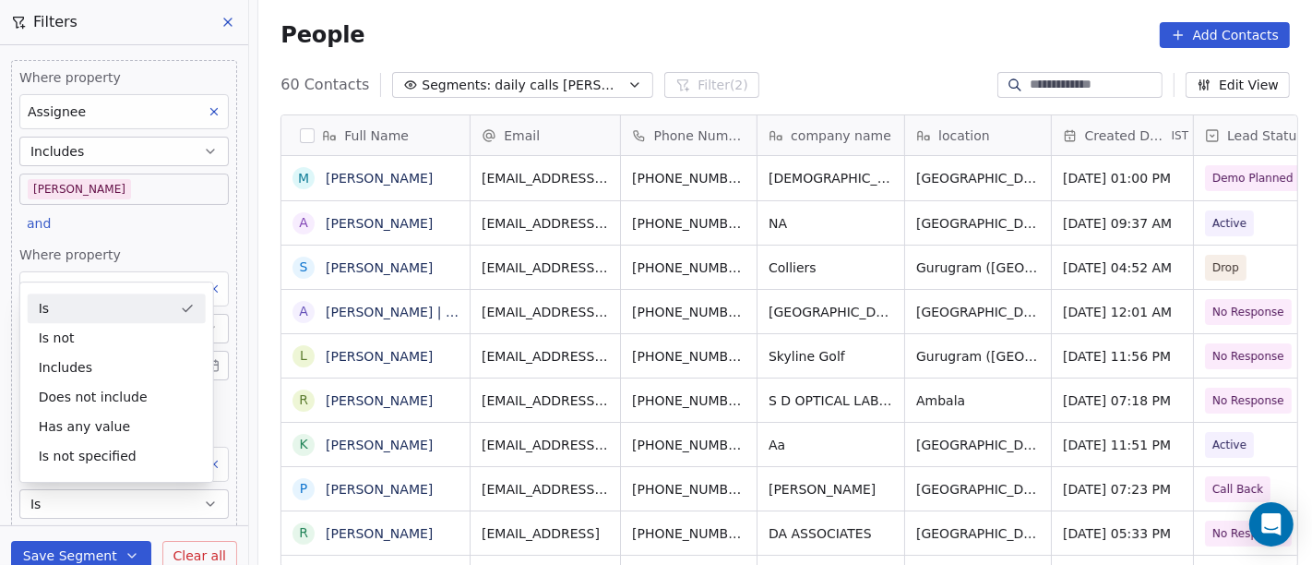
click at [809, 43] on div "People Add Contacts" at bounding box center [784, 35] width 1009 height 26
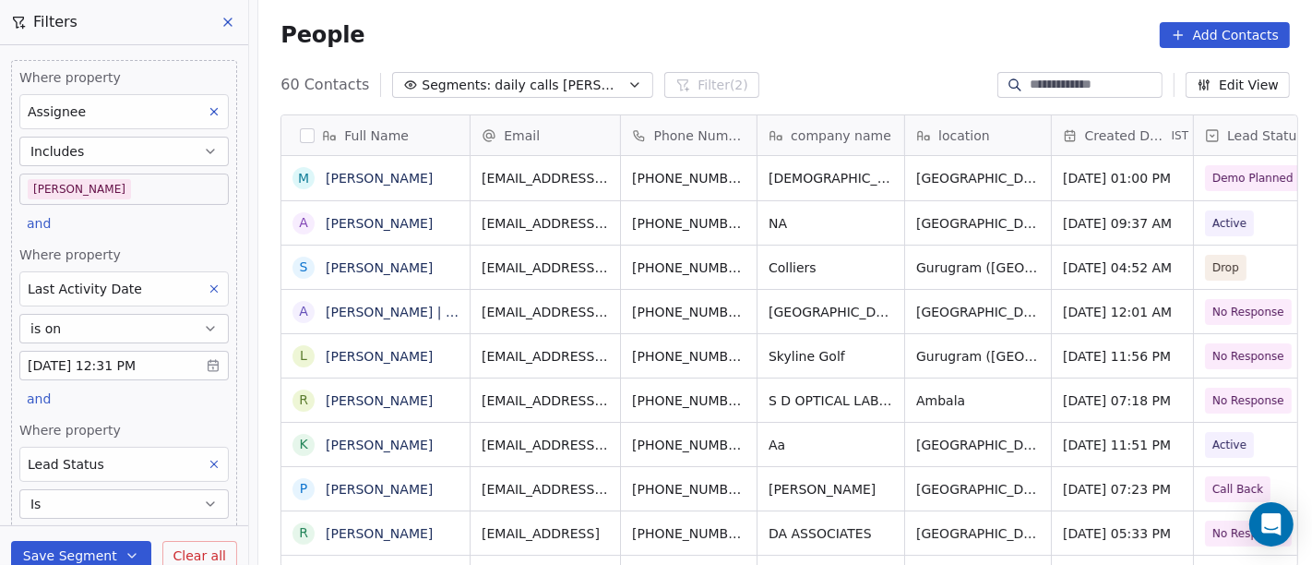
scroll to position [119, 0]
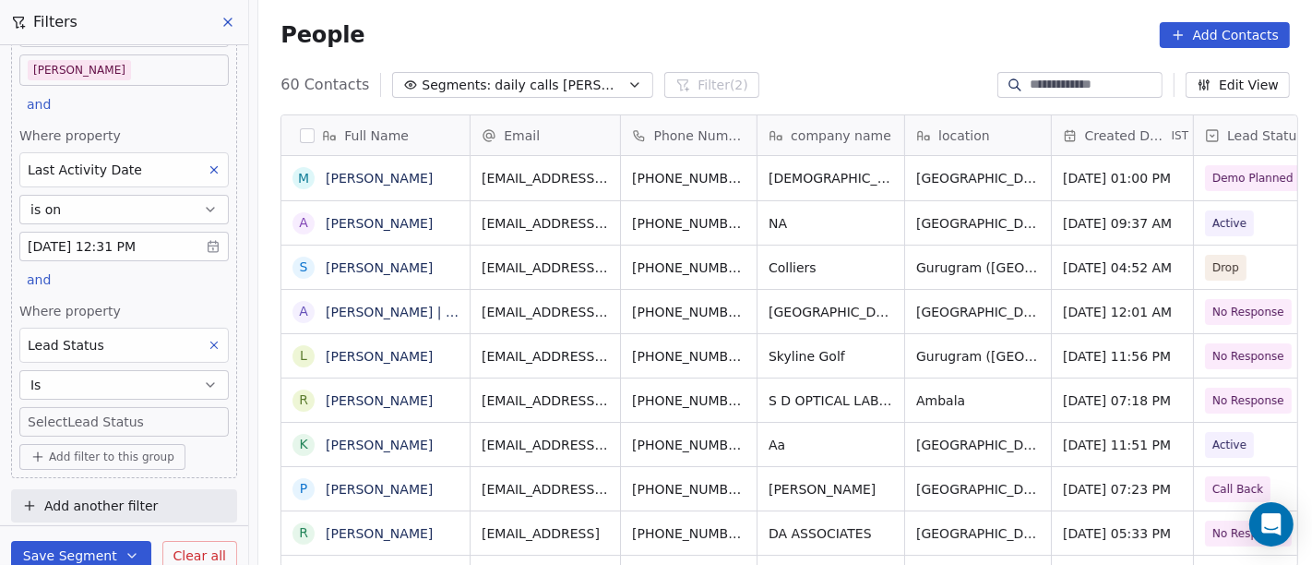
click at [102, 427] on body "On2Cook India Pvt. Ltd. Contacts People Marketing Workflows Campaigns Sales Pip…" at bounding box center [656, 282] width 1312 height 565
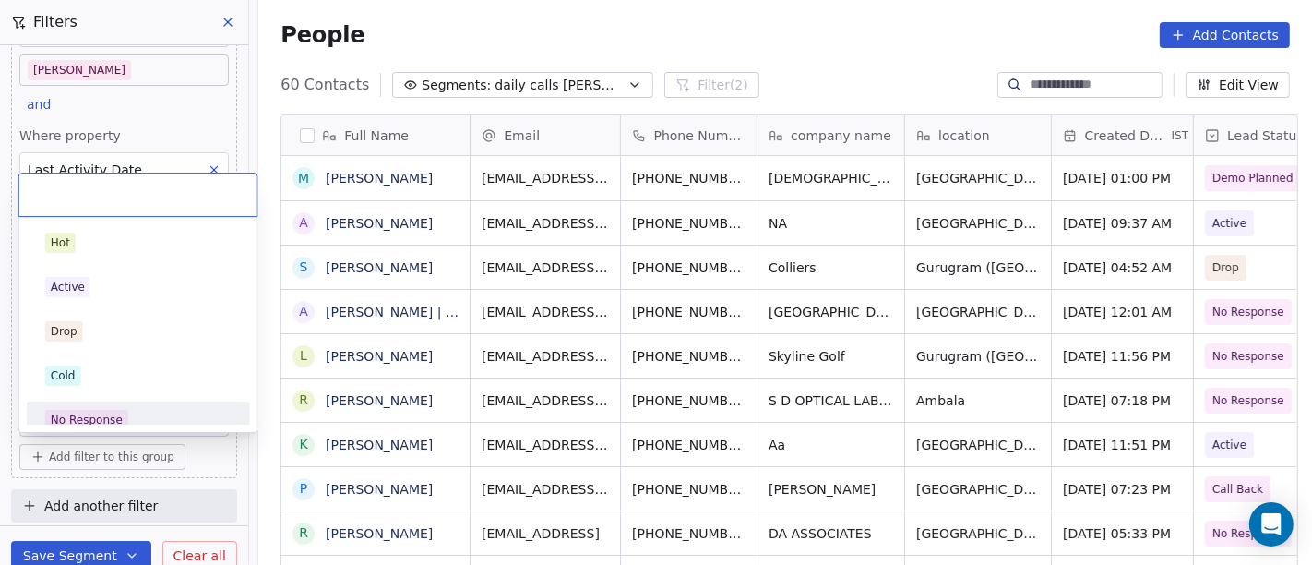
click at [102, 410] on span "No Response" at bounding box center [86, 420] width 83 height 20
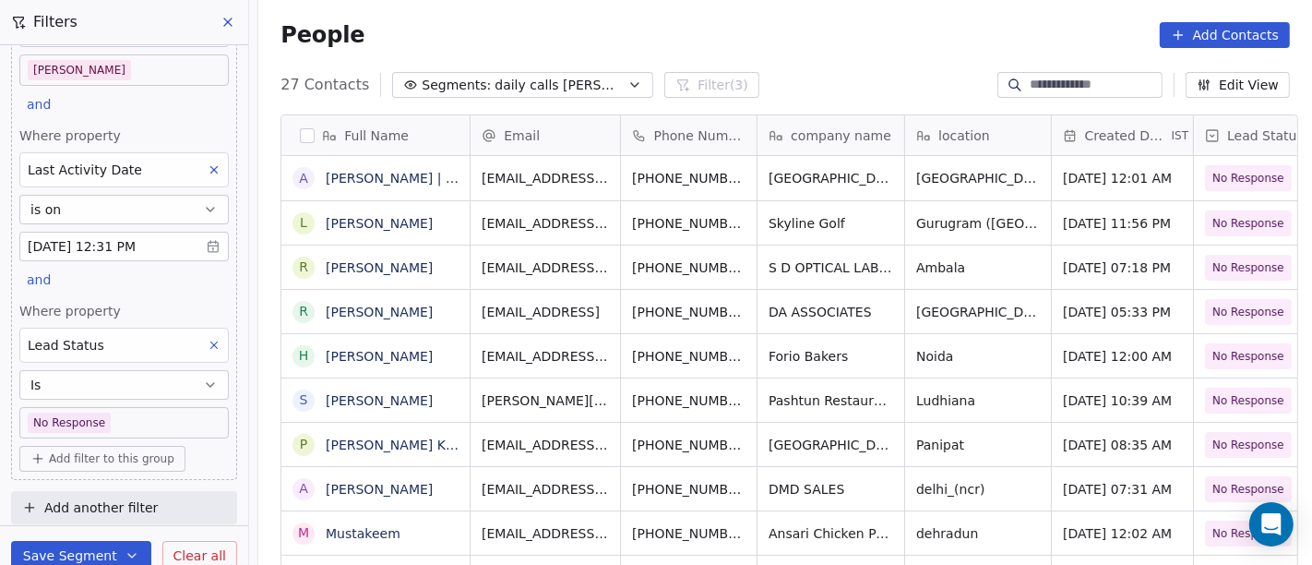
scroll to position [482, 1046]
click at [106, 72] on body "On2Cook India Pvt. Ltd. Contacts People Marketing Workflows Campaigns Sales Pip…" at bounding box center [656, 282] width 1312 height 565
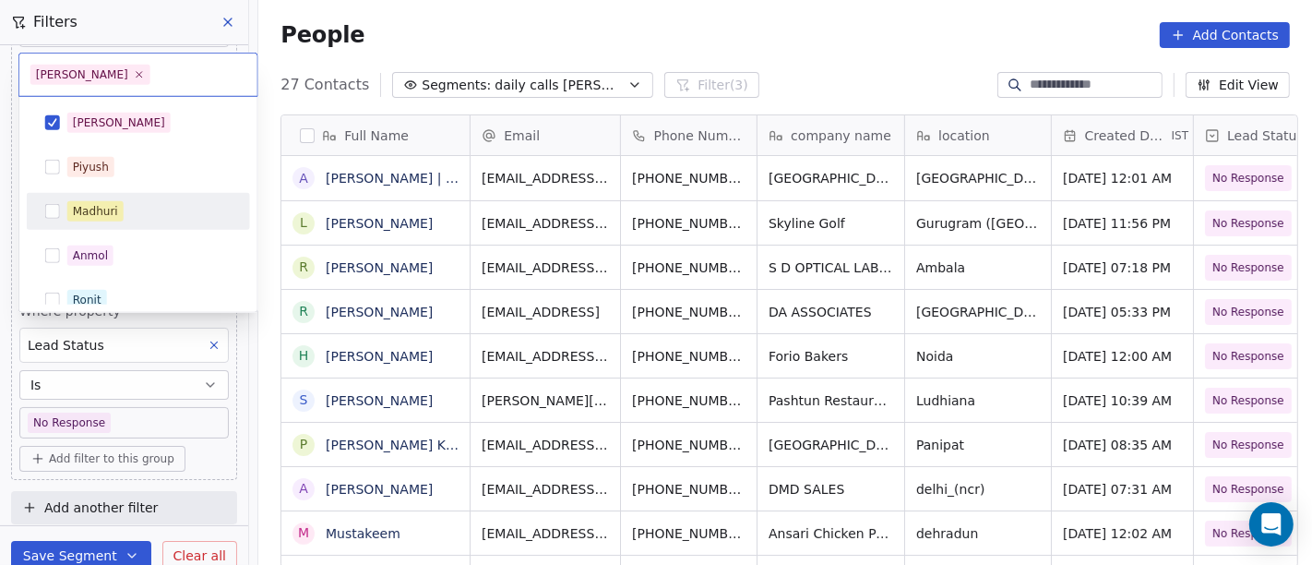
click at [128, 207] on div "Madhuri" at bounding box center [149, 211] width 164 height 20
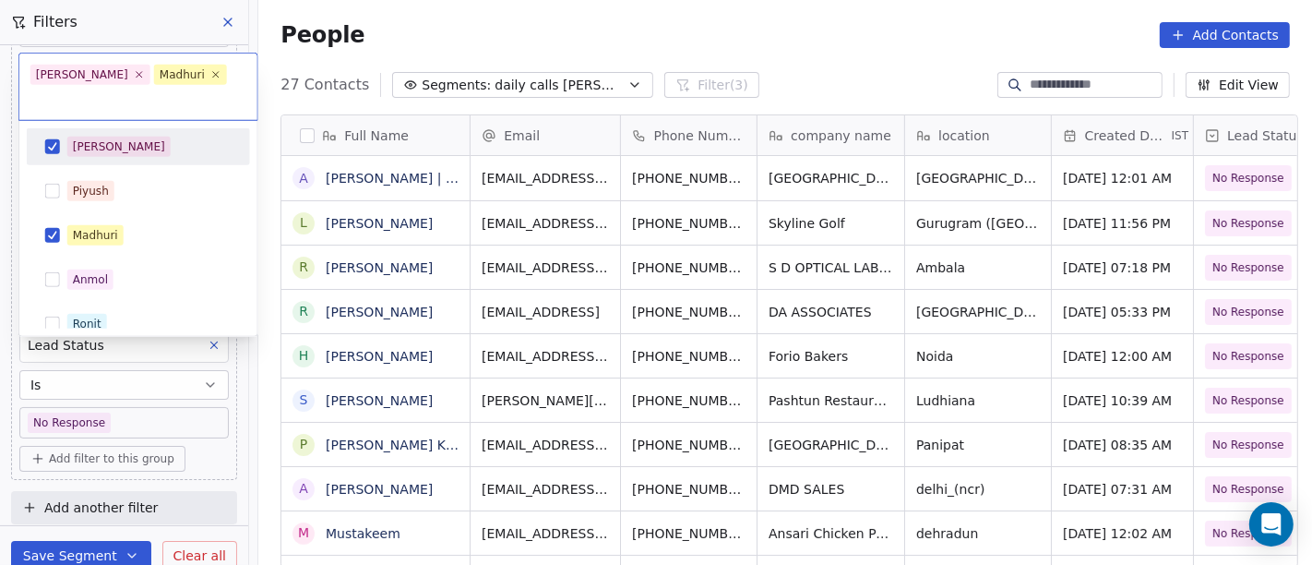
click at [180, 137] on div "[PERSON_NAME]" at bounding box center [149, 147] width 164 height 20
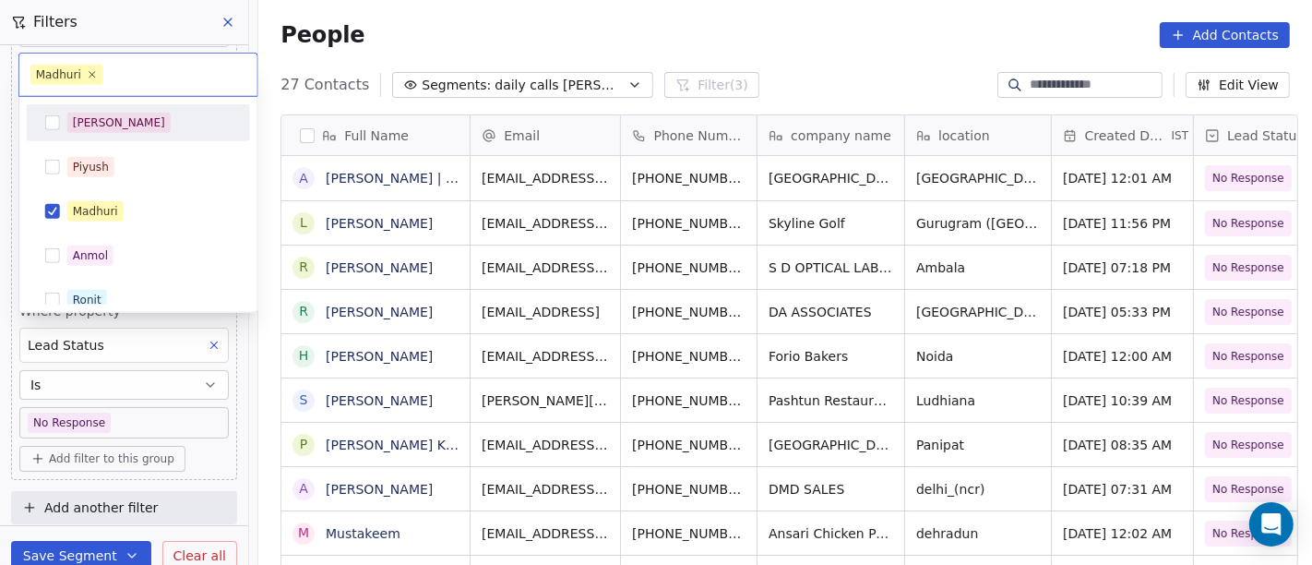
click at [616, 27] on html "On2Cook India Pvt. Ltd. Contacts People Marketing Workflows Campaigns Sales Pip…" at bounding box center [656, 282] width 1312 height 565
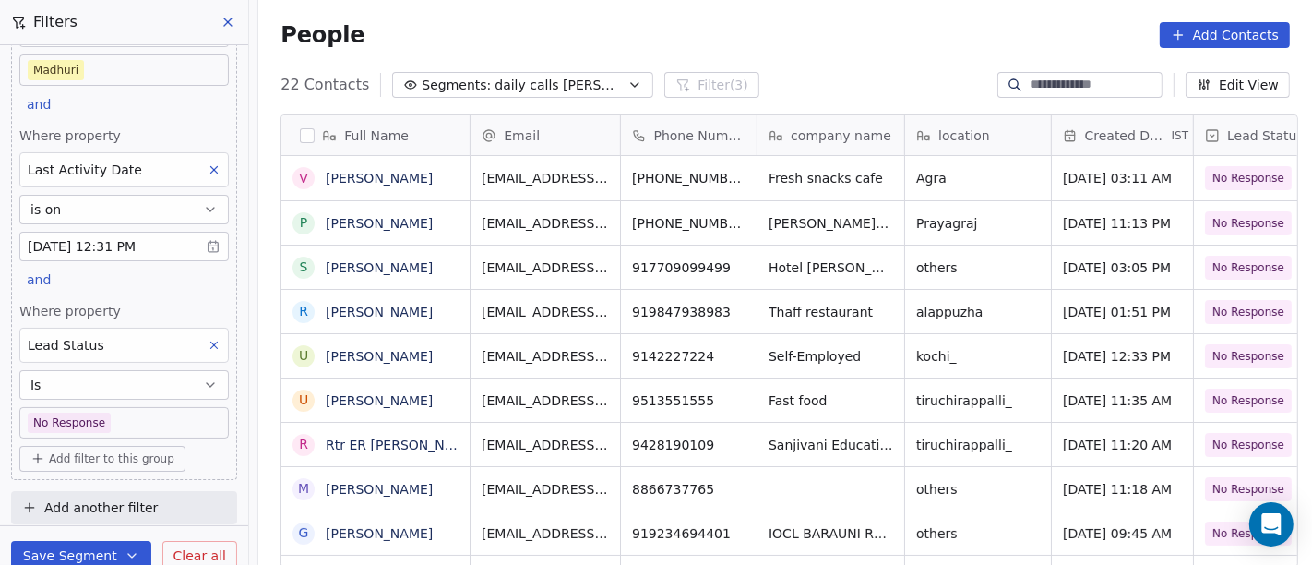
scroll to position [0, 0]
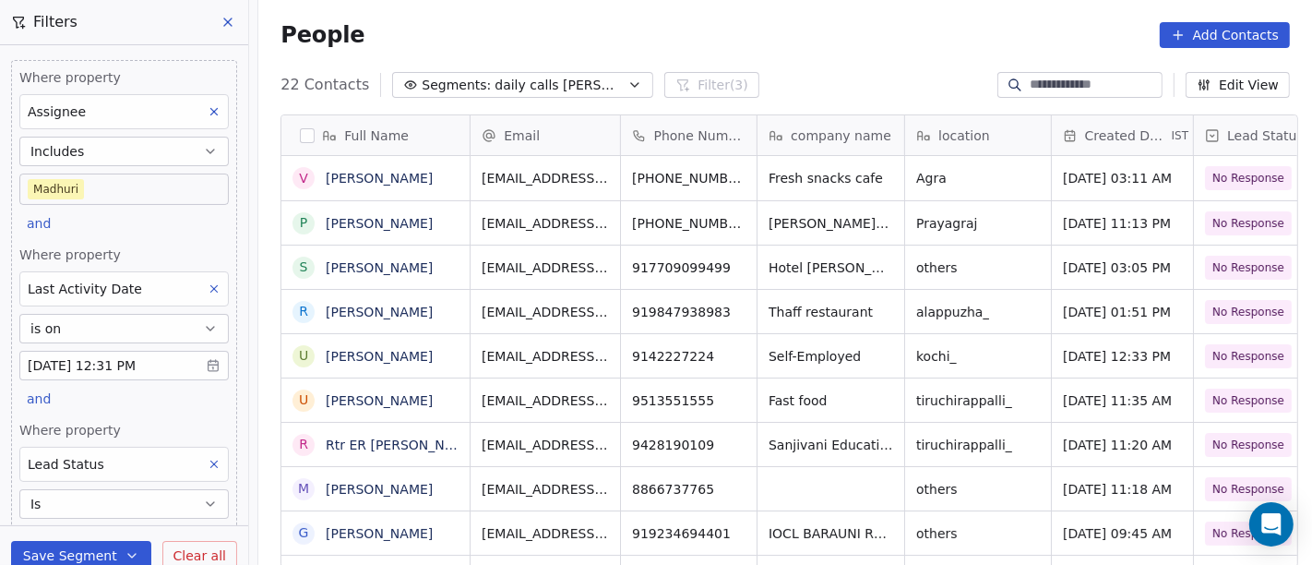
click at [127, 198] on body "On2Cook India Pvt. Ltd. Contacts People Marketing Workflows Campaigns Sales Pip…" at bounding box center [656, 282] width 1312 height 565
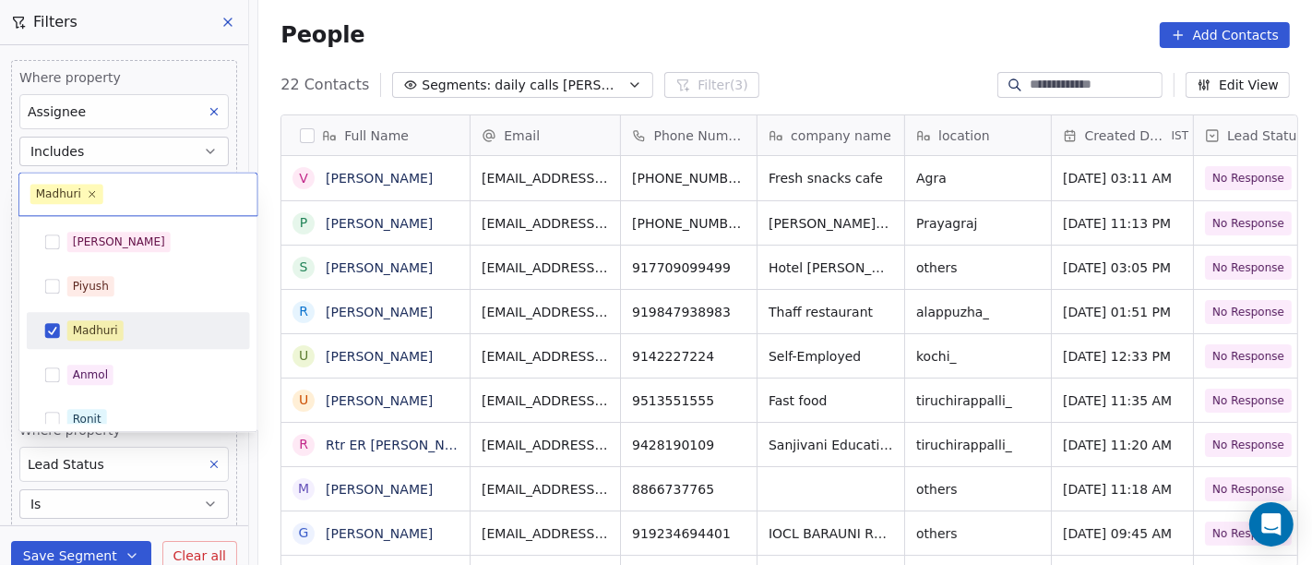
click at [137, 335] on div "Madhuri" at bounding box center [149, 330] width 164 height 20
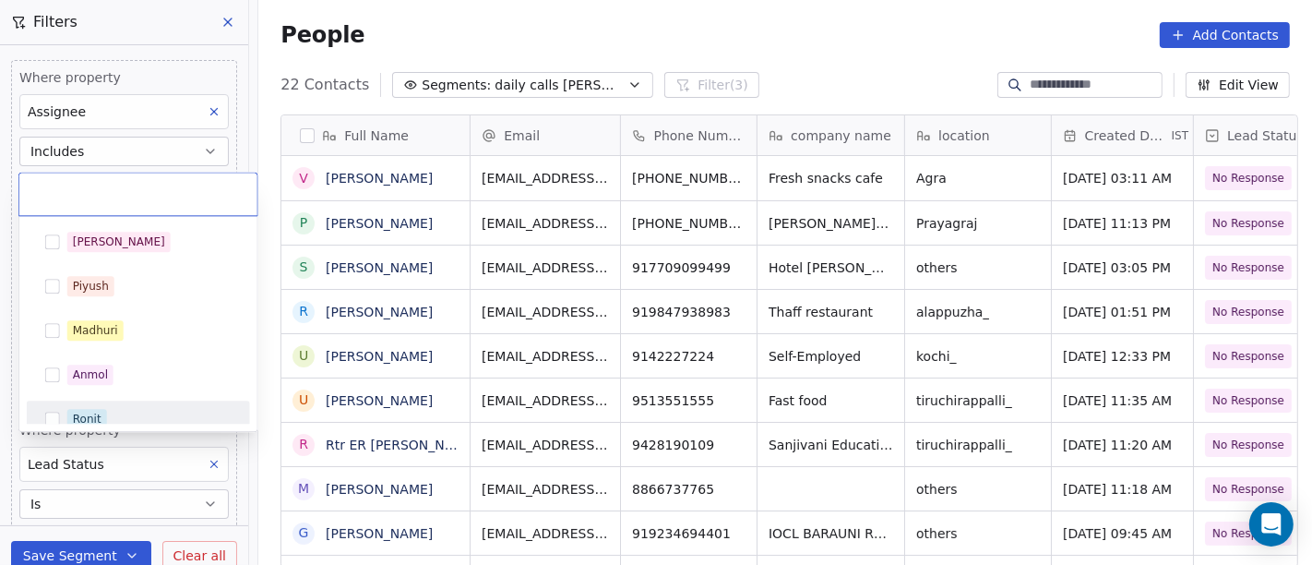
click at [71, 418] on span "Ronit" at bounding box center [87, 419] width 40 height 20
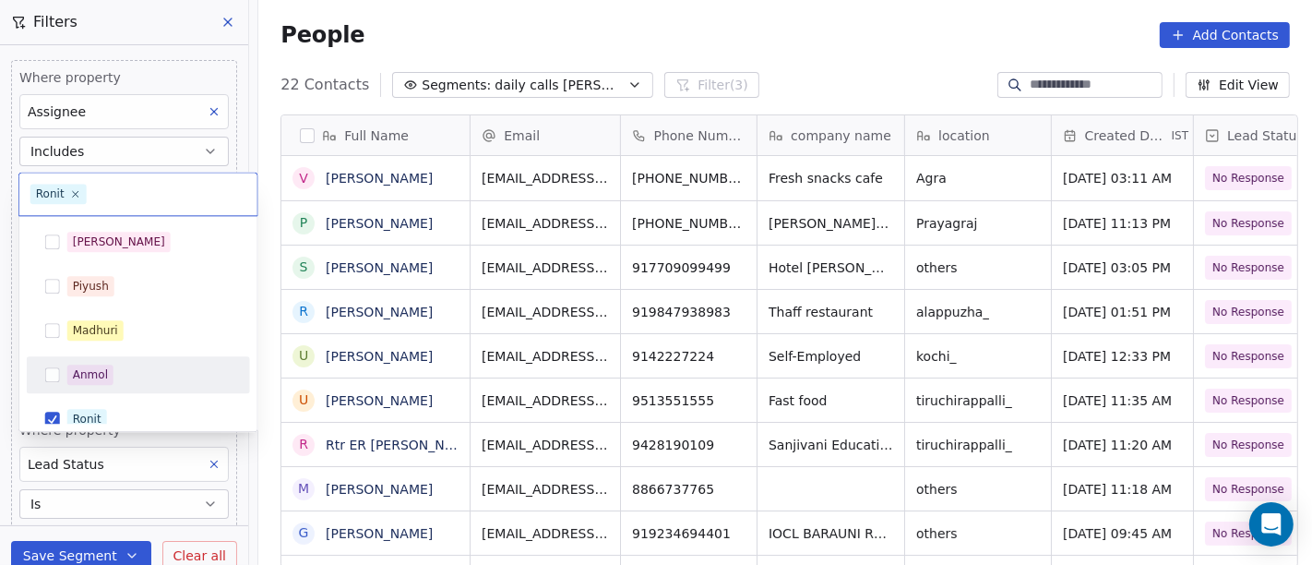
click at [747, 58] on html "On2Cook India Pvt. Ltd. Contacts People Marketing Workflows Campaigns Sales Pip…" at bounding box center [656, 282] width 1312 height 565
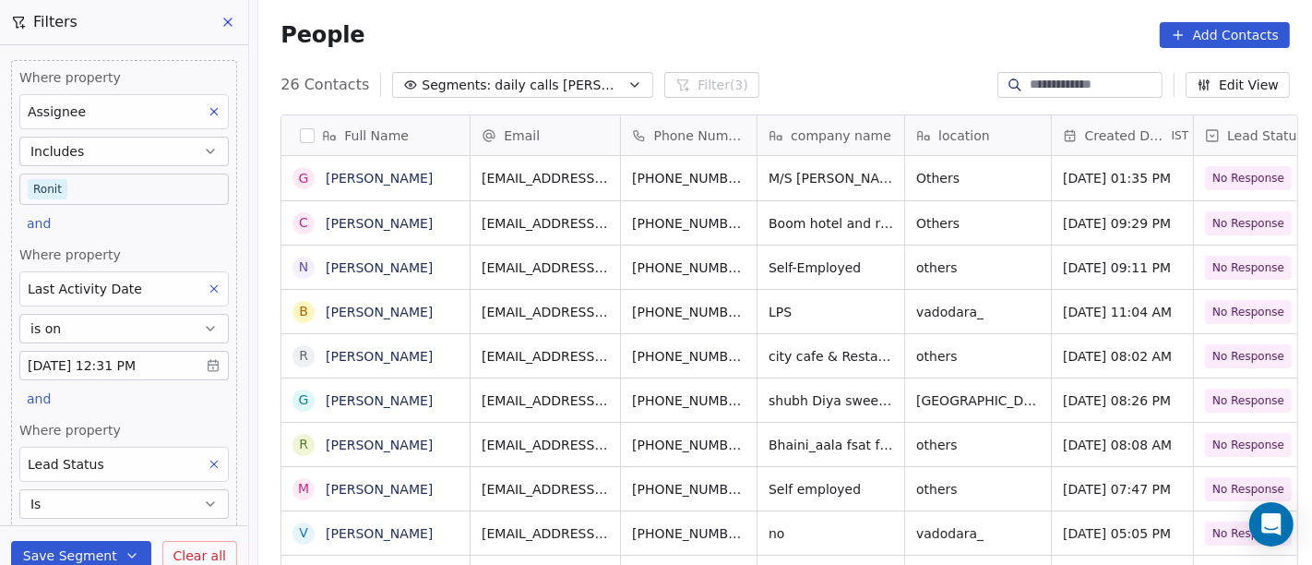
click at [211, 461] on icon at bounding box center [214, 464] width 6 height 6
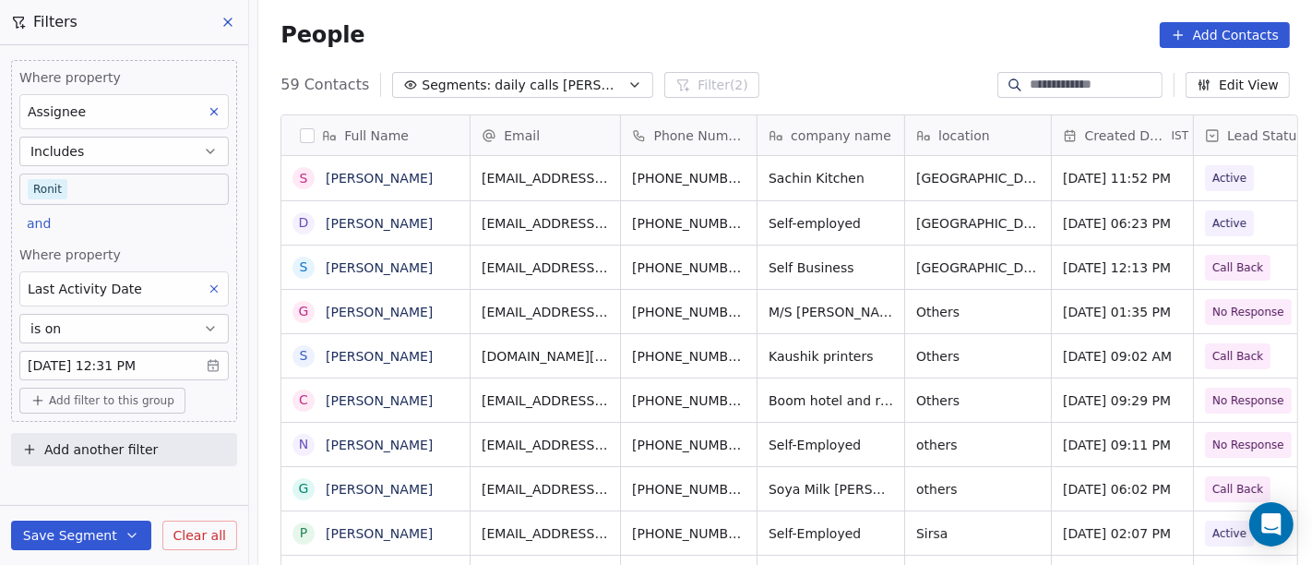
scroll to position [482, 1046]
drag, startPoint x: 68, startPoint y: 166, endPoint x: 74, endPoint y: 189, distance: 23.7
click at [68, 166] on div "Where property Assignee Includes Ronit" at bounding box center [123, 136] width 209 height 137
click at [76, 194] on body "On2Cook India Pvt. Ltd. Contacts People Marketing Workflows Campaigns Sales Pip…" at bounding box center [656, 282] width 1312 height 565
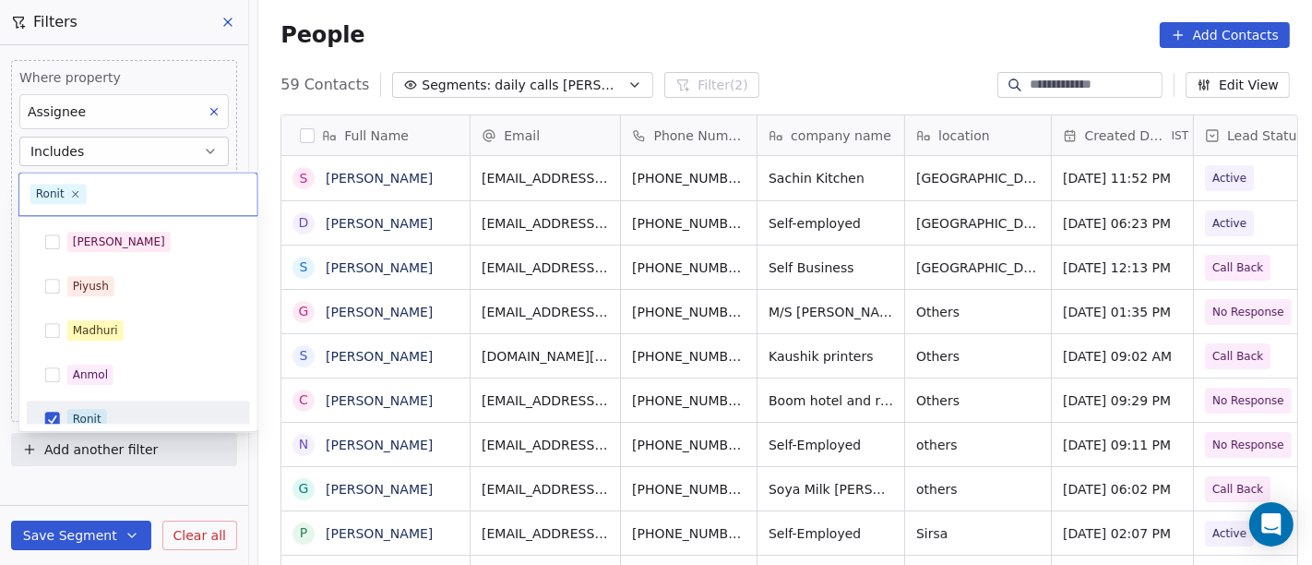
scroll to position [13, 0]
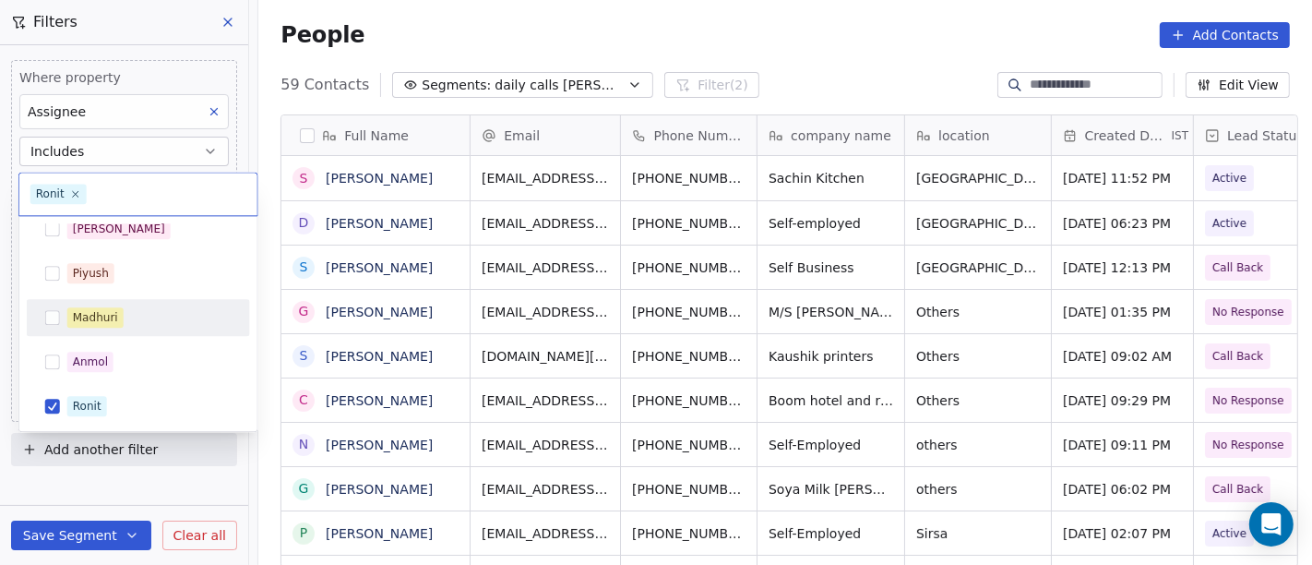
click at [144, 323] on div "Madhuri" at bounding box center [149, 317] width 164 height 20
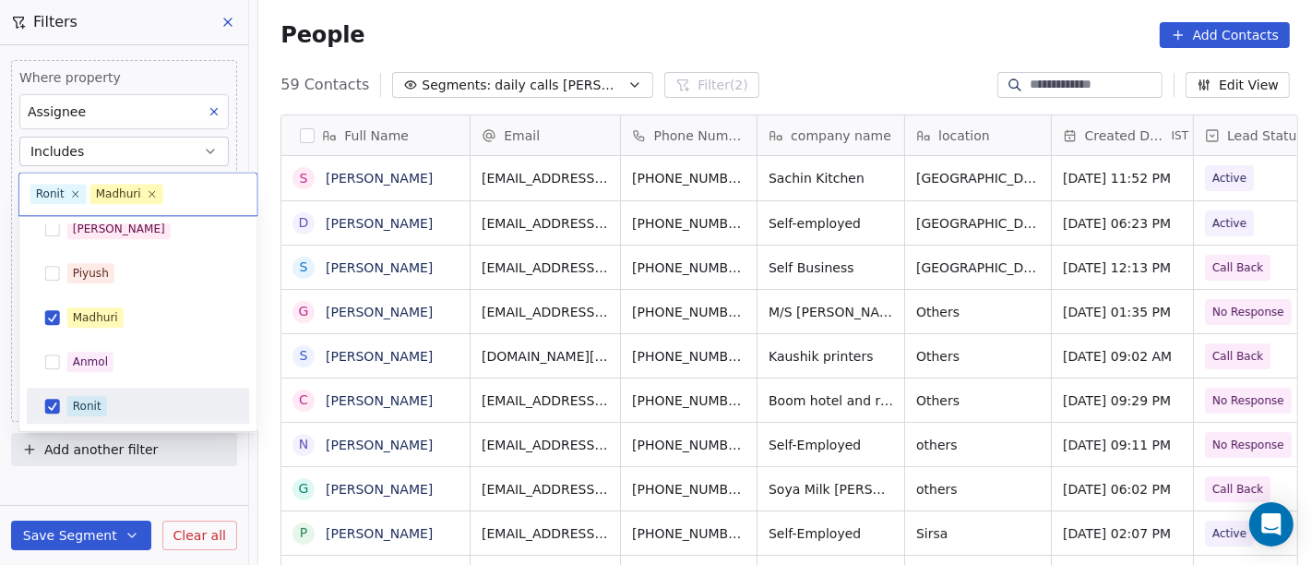
click at [137, 400] on div "Ronit" at bounding box center [149, 406] width 164 height 20
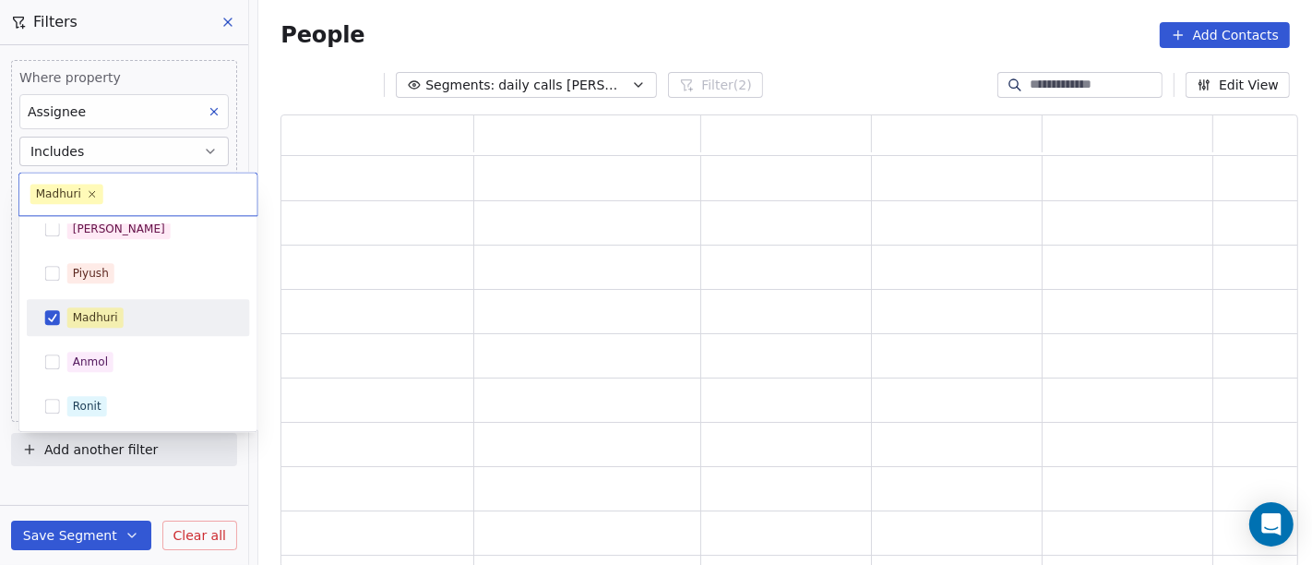
click at [819, 32] on html "On2Cook India Pvt. Ltd. Contacts People Marketing Workflows Campaigns Sales Pip…" at bounding box center [656, 282] width 1312 height 565
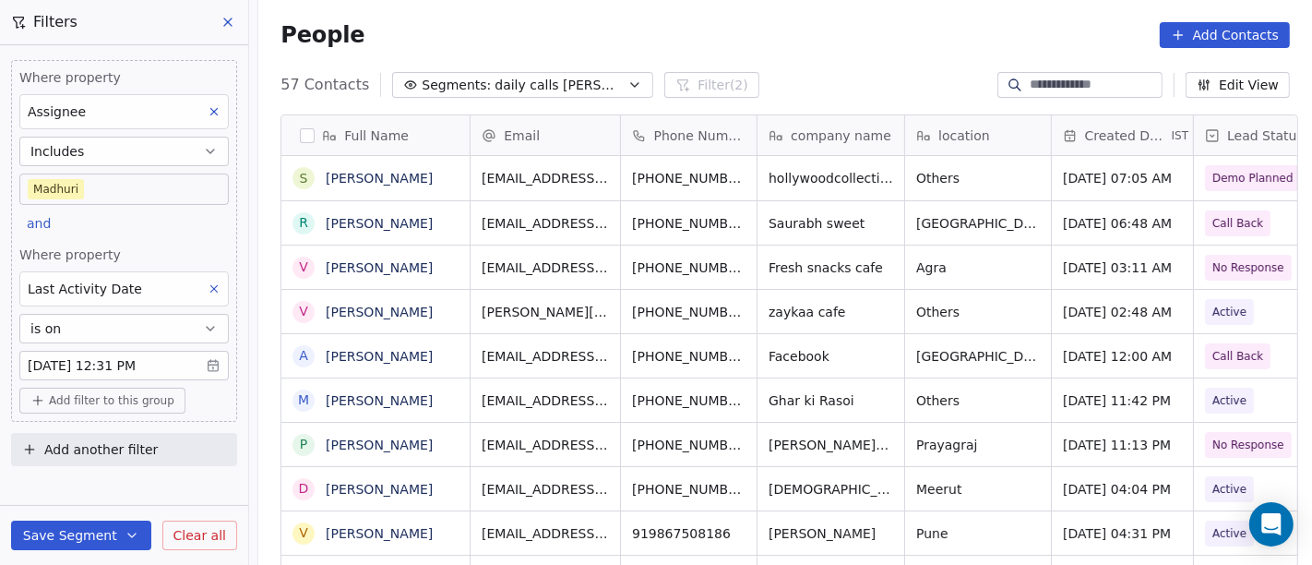
click at [782, 99] on div "57 Contacts Segments: daily calls salim Filter (2) Edit View" at bounding box center [784, 85] width 1053 height 30
click at [726, 9] on div "People Add Contacts" at bounding box center [784, 35] width 1053 height 70
click at [54, 169] on div "Where property Assignee Includes Madhuri" at bounding box center [123, 136] width 209 height 137
click at [76, 177] on body "On2Cook India Pvt. Ltd. Contacts People Marketing Workflows Campaigns Sales Pip…" at bounding box center [656, 282] width 1312 height 565
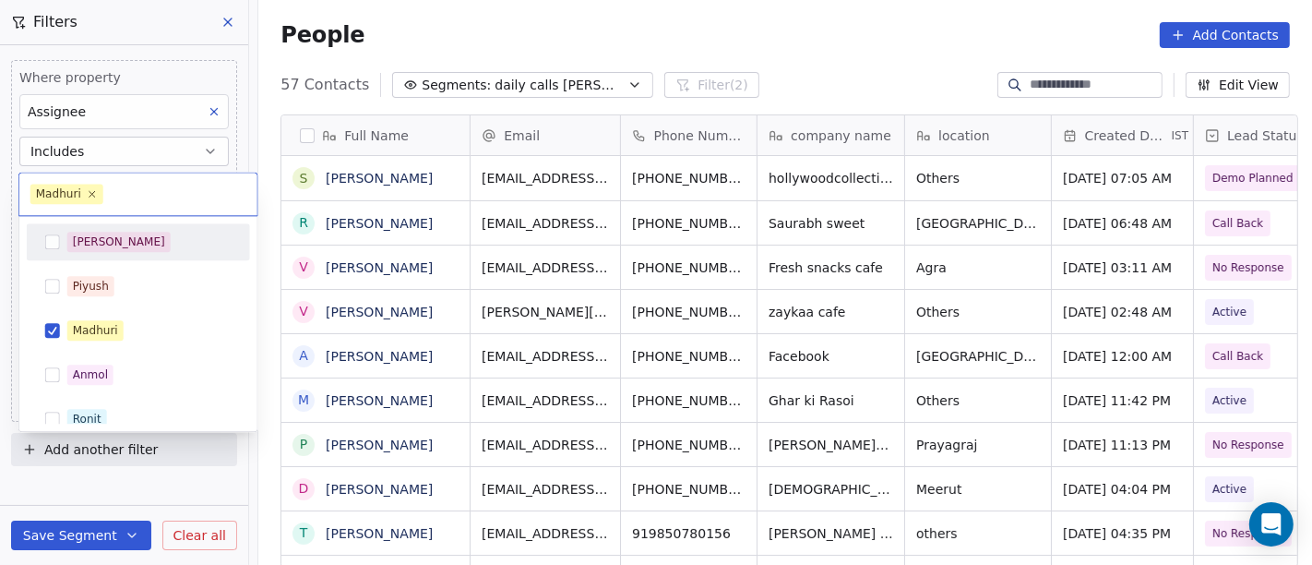
click at [98, 240] on div "[PERSON_NAME]" at bounding box center [119, 241] width 92 height 17
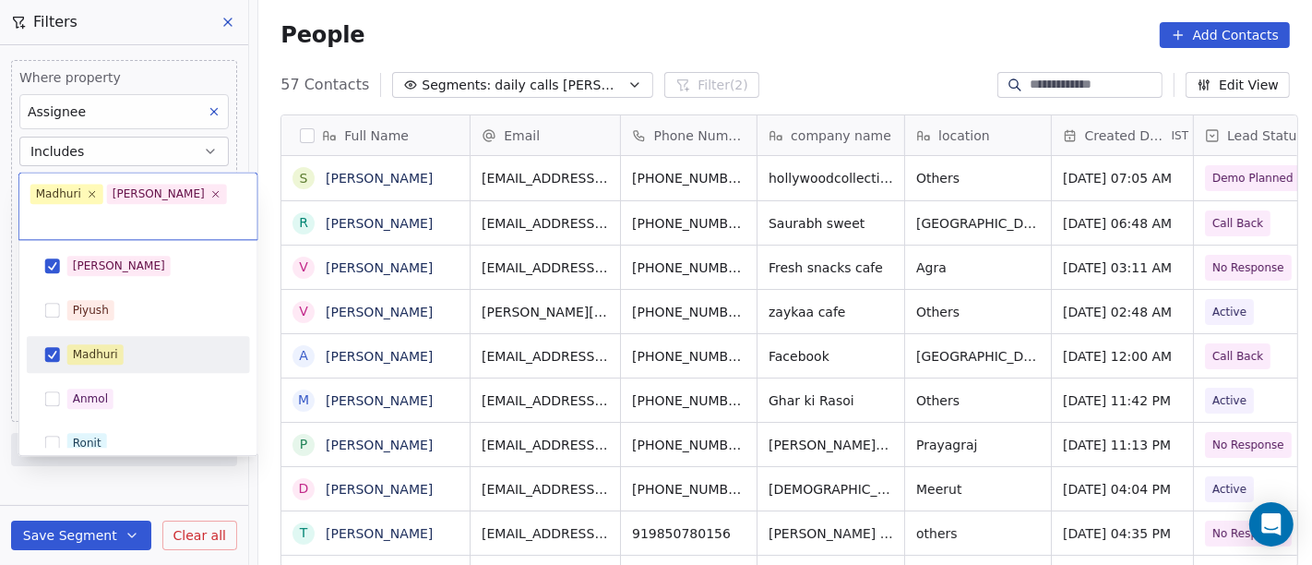
click at [97, 346] on div "Madhuri" at bounding box center [95, 354] width 45 height 17
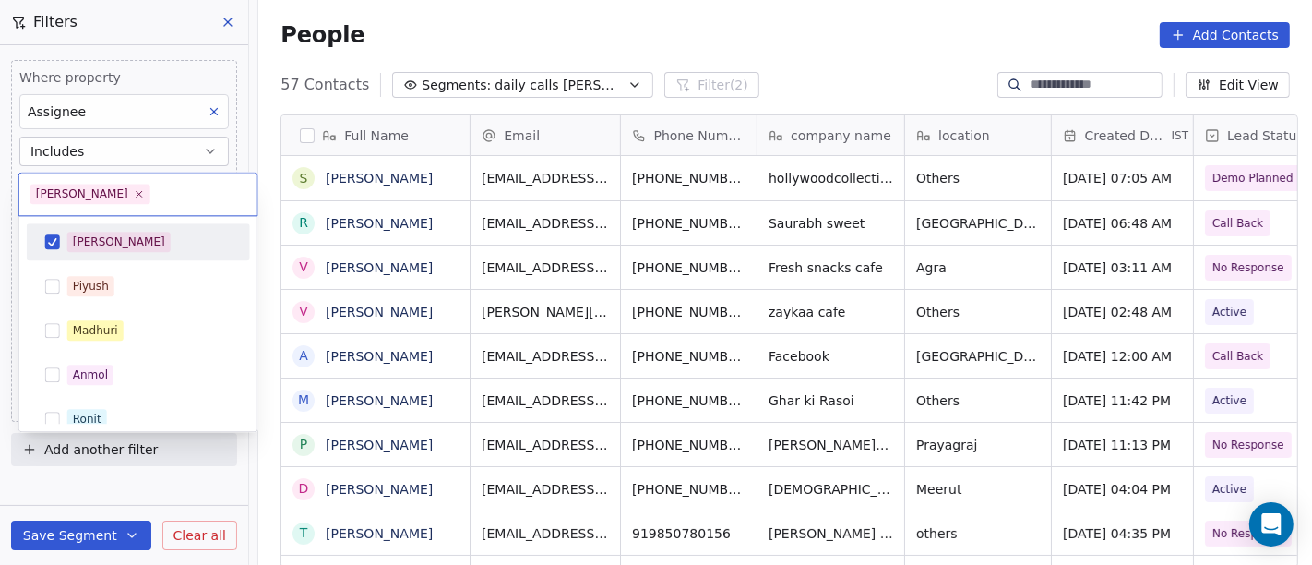
click at [735, 4] on html "On2Cook India Pvt. Ltd. Contacts People Marketing Workflows Campaigns Sales Pip…" at bounding box center [656, 282] width 1312 height 565
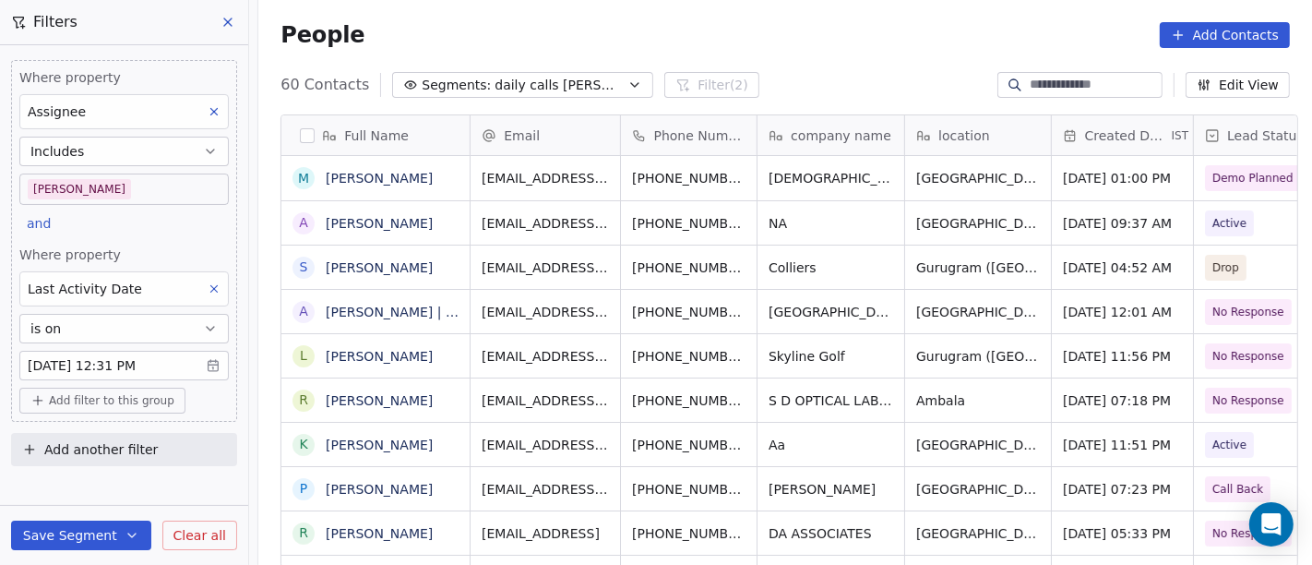
click at [807, 63] on div "People Add Contacts" at bounding box center [784, 35] width 1053 height 70
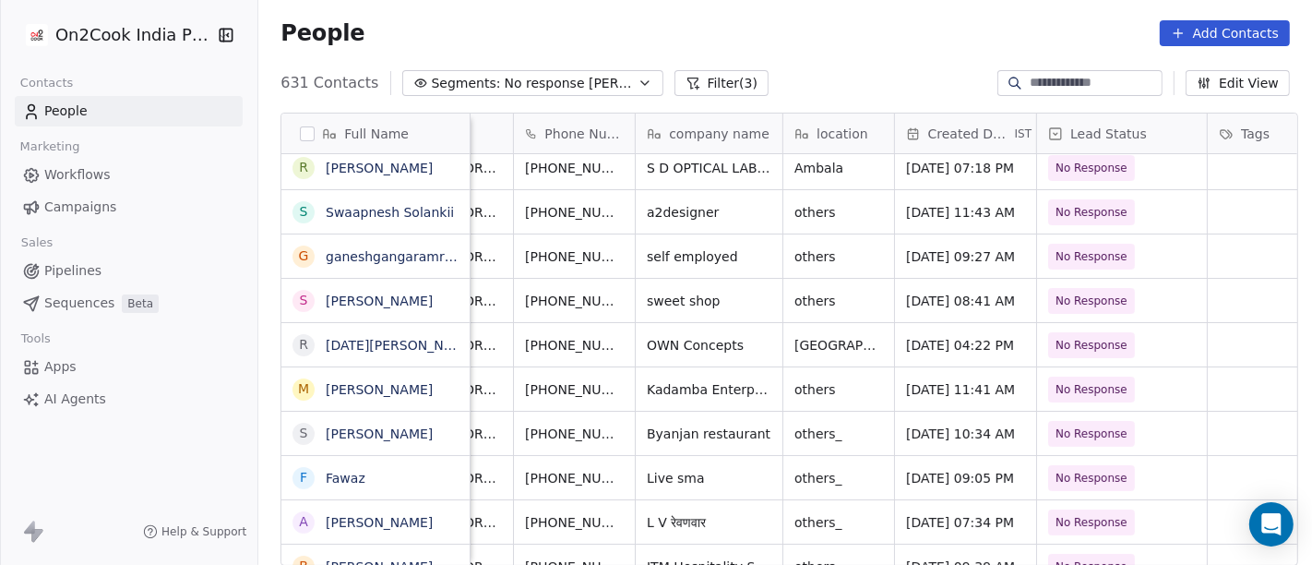
scroll to position [0, 88]
click at [654, 261] on button "grid" at bounding box center [665, 254] width 22 height 22
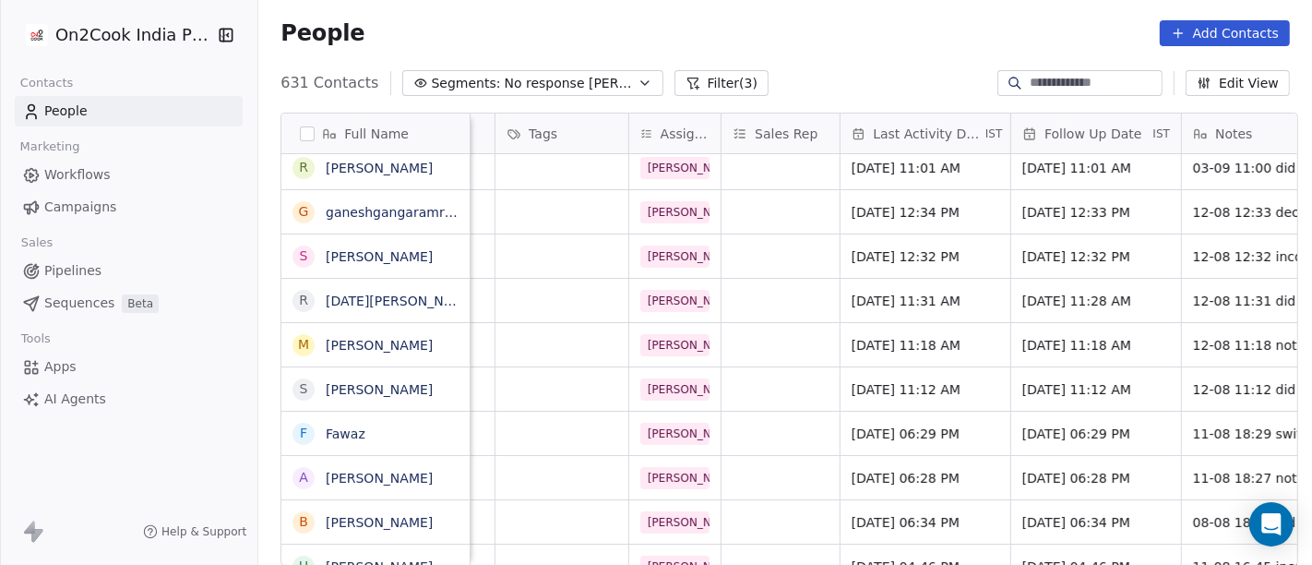
scroll to position [0, 809]
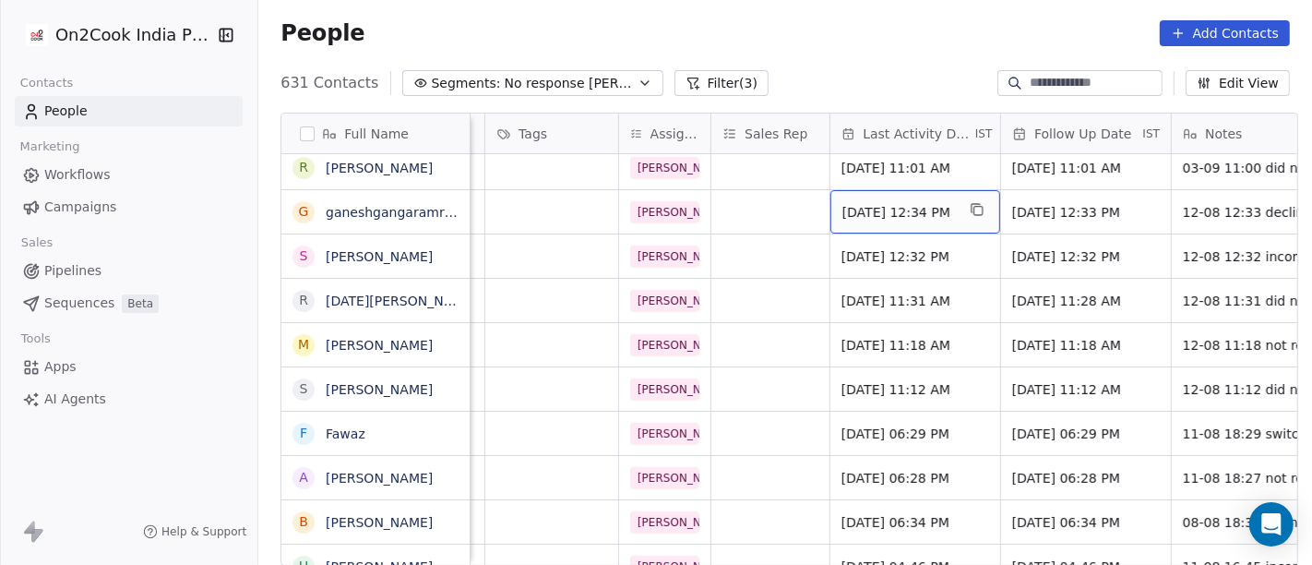
click at [878, 214] on span "[DATE] 12:34 PM" at bounding box center [898, 212] width 113 height 18
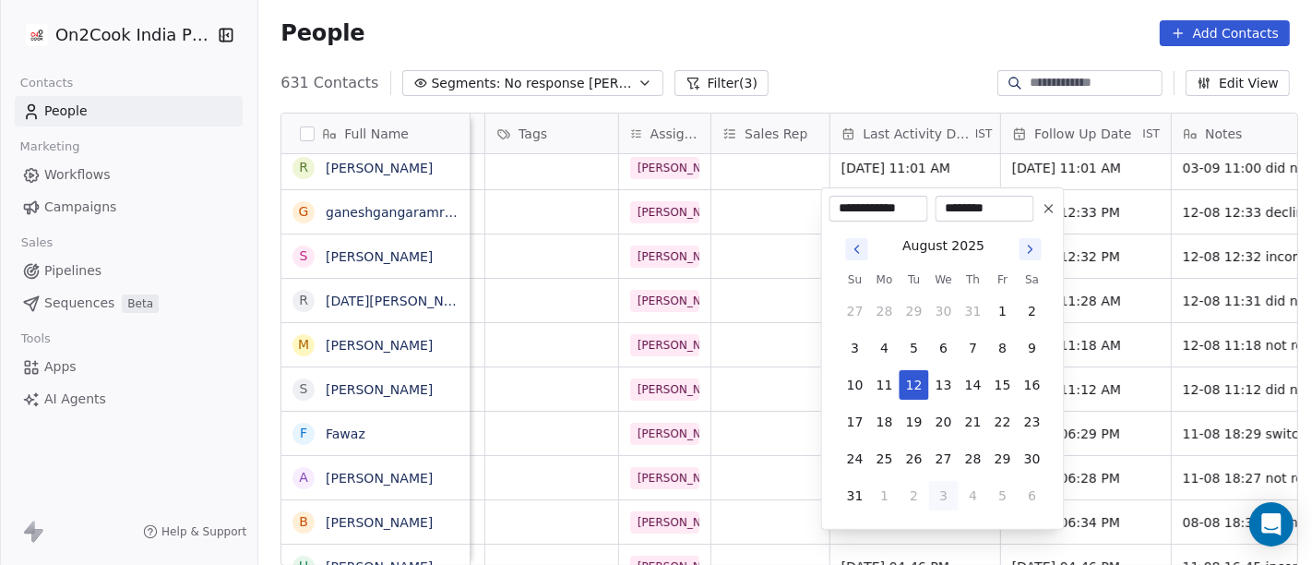
click at [944, 500] on button "3" at bounding box center [944, 496] width 30 height 30
type input "**********"
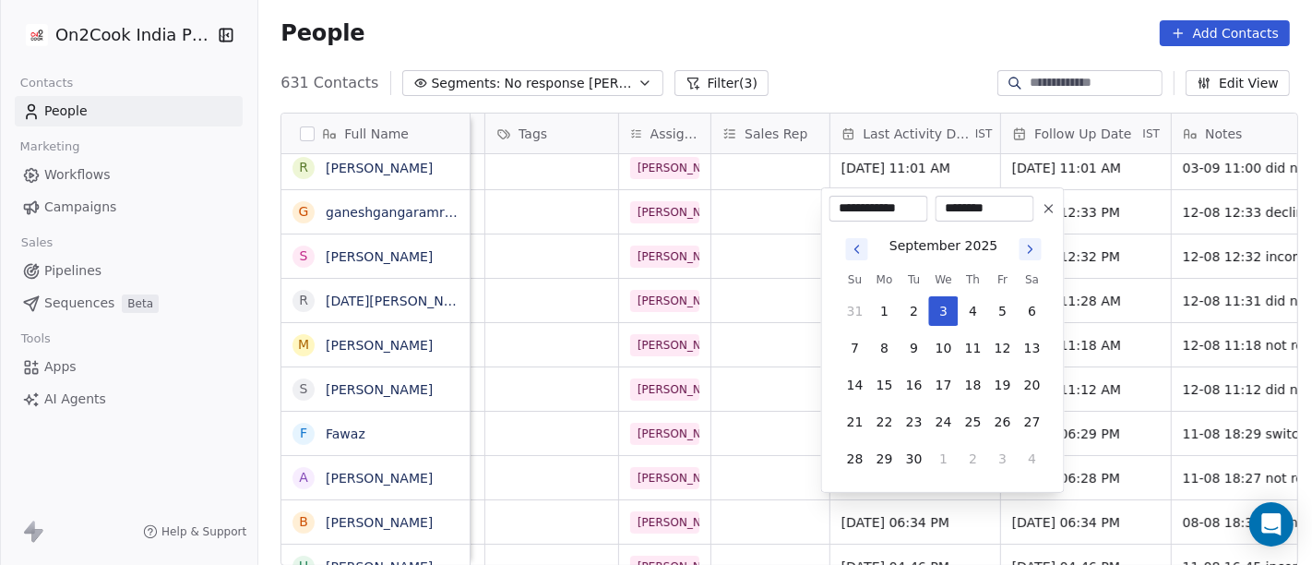
click at [835, 75] on html "On2Cook India Pvt. Ltd. Contacts People Marketing Workflows Campaigns Sales Pip…" at bounding box center [656, 282] width 1312 height 565
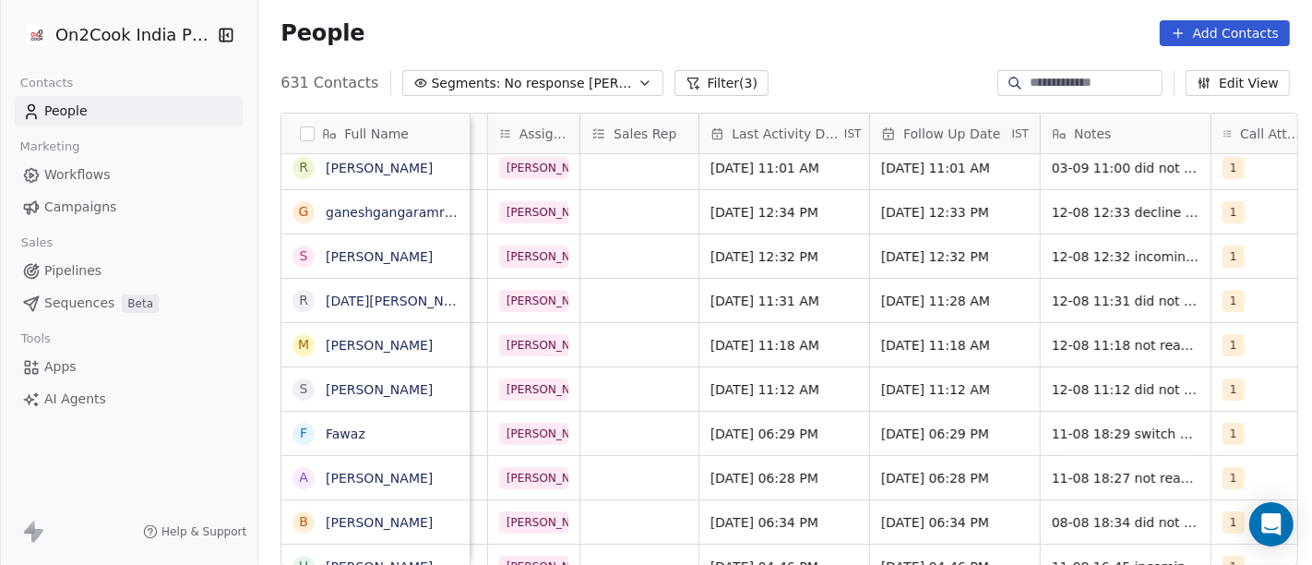
scroll to position [0, 978]
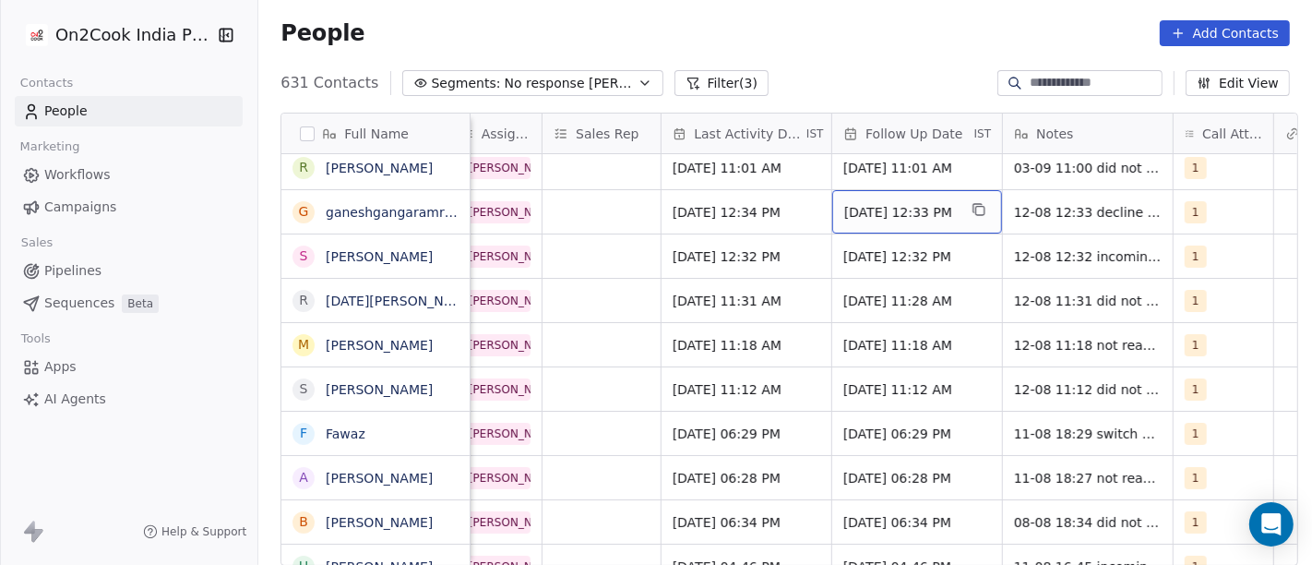
click at [905, 204] on span "[DATE] 12:33 PM" at bounding box center [900, 212] width 113 height 18
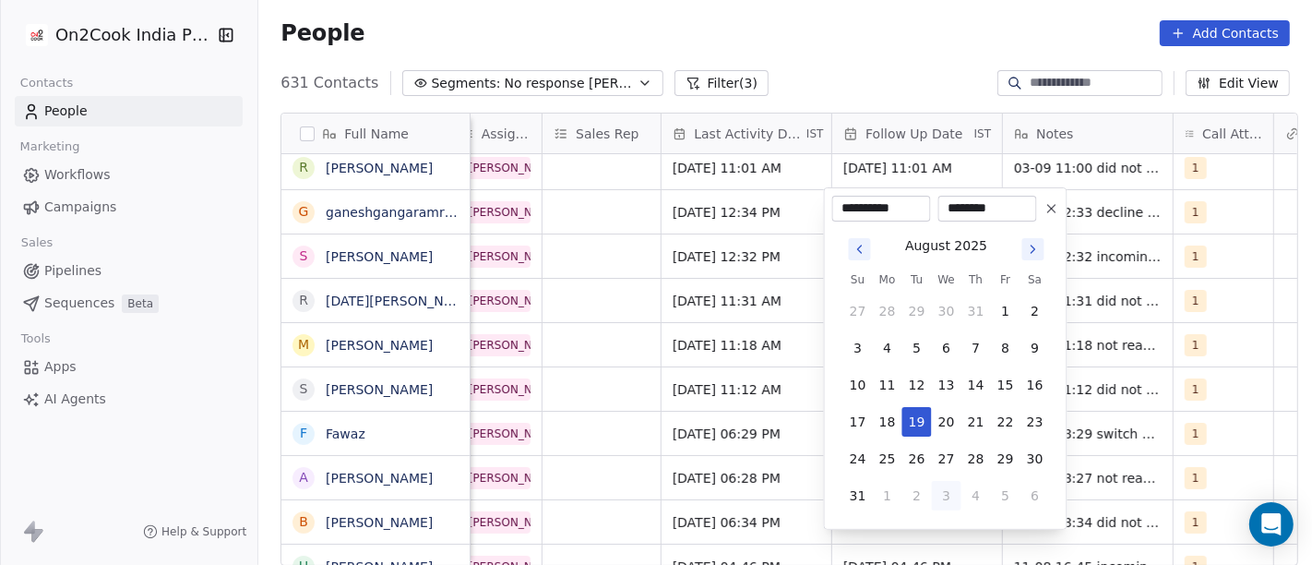
click at [1026, 262] on div "[DATE] Su Mo Tu We Th Fr Sa 27 28 29 30 31 1 2 3 4 5 6 7 8 9 10 11 12 13 14 15 …" at bounding box center [946, 371] width 207 height 278
click at [1027, 246] on icon "Go to next month" at bounding box center [1033, 249] width 15 height 15
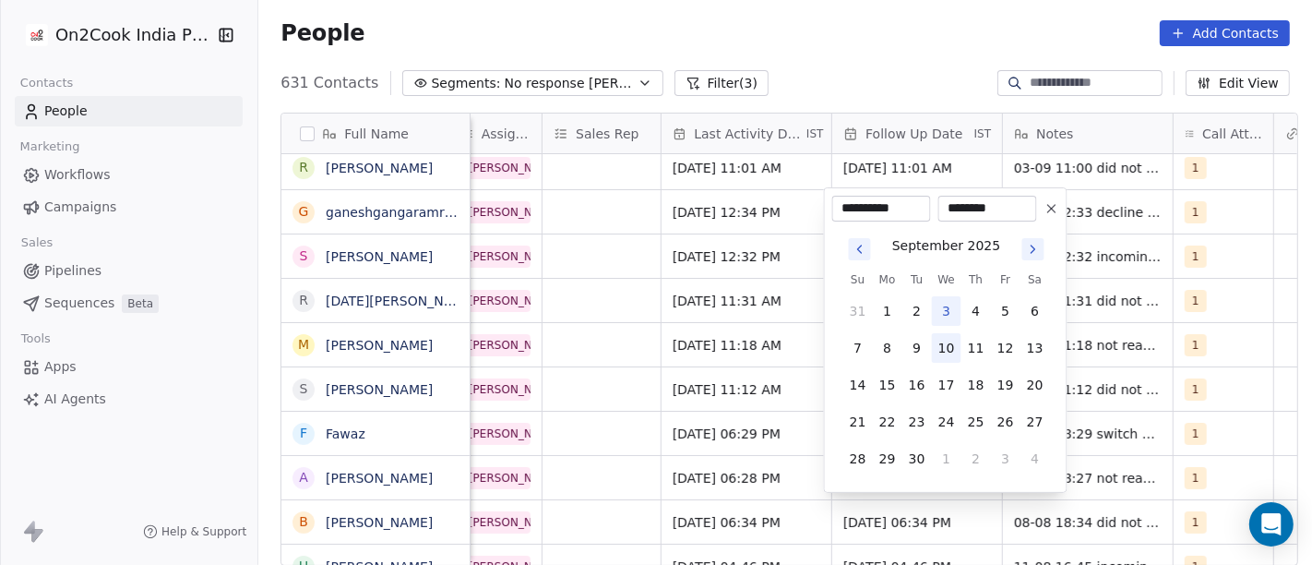
click at [943, 343] on button "10" at bounding box center [947, 348] width 30 height 30
type input "**********"
click at [912, 59] on html "On2Cook India Pvt. Ltd. Contacts People Marketing Workflows Campaigns Sales Pip…" at bounding box center [656, 282] width 1312 height 565
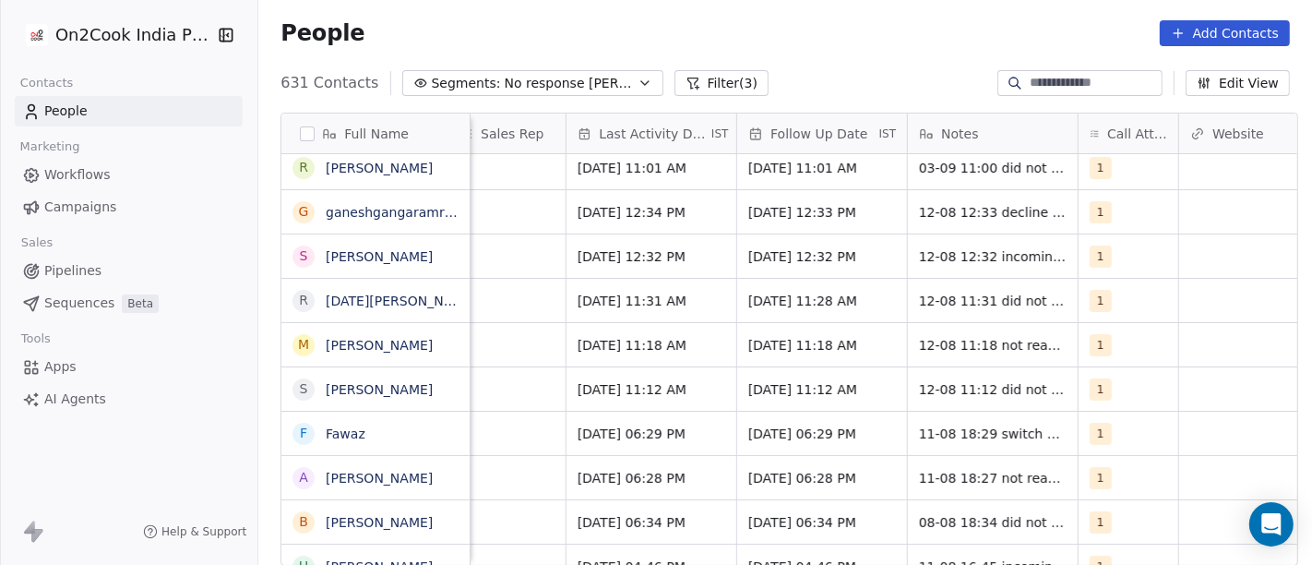
scroll to position [0, 1082]
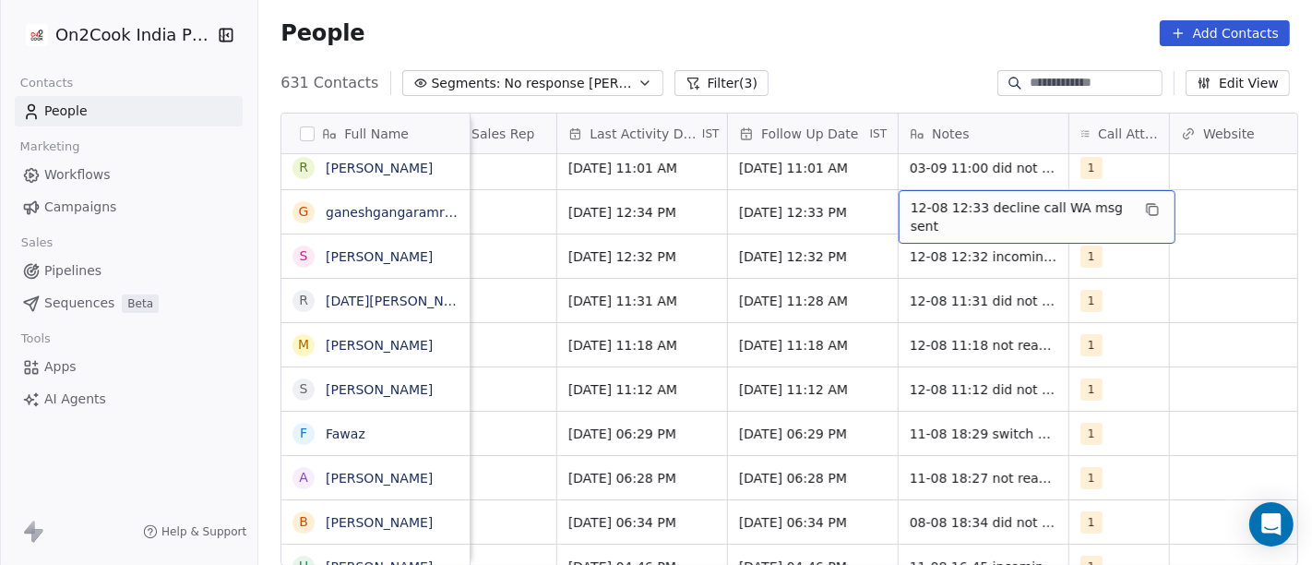
click at [969, 210] on span "12-08 12:33 decline call WA msg sent" at bounding box center [1020, 216] width 220 height 37
type textarea "**********"
click at [879, 19] on html "On2Cook India Pvt. Ltd. Contacts People Marketing Workflows Campaigns Sales Pip…" at bounding box center [656, 282] width 1312 height 565
click at [1121, 207] on div "1" at bounding box center [1119, 211] width 100 height 43
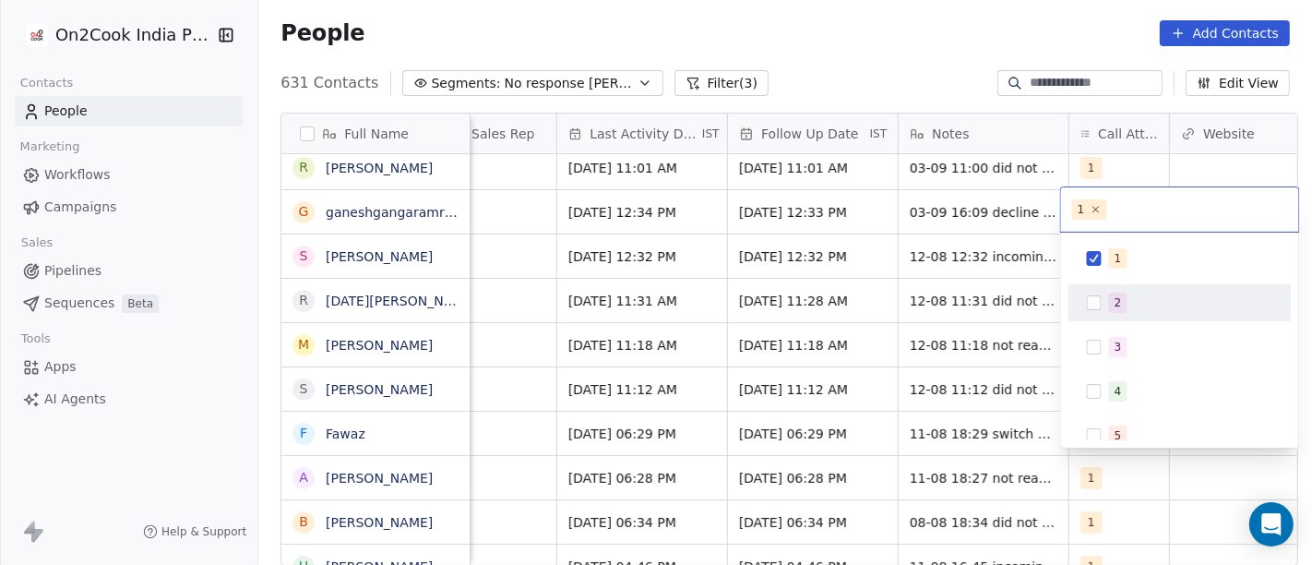
click at [1112, 313] on div "2" at bounding box center [1180, 303] width 208 height 30
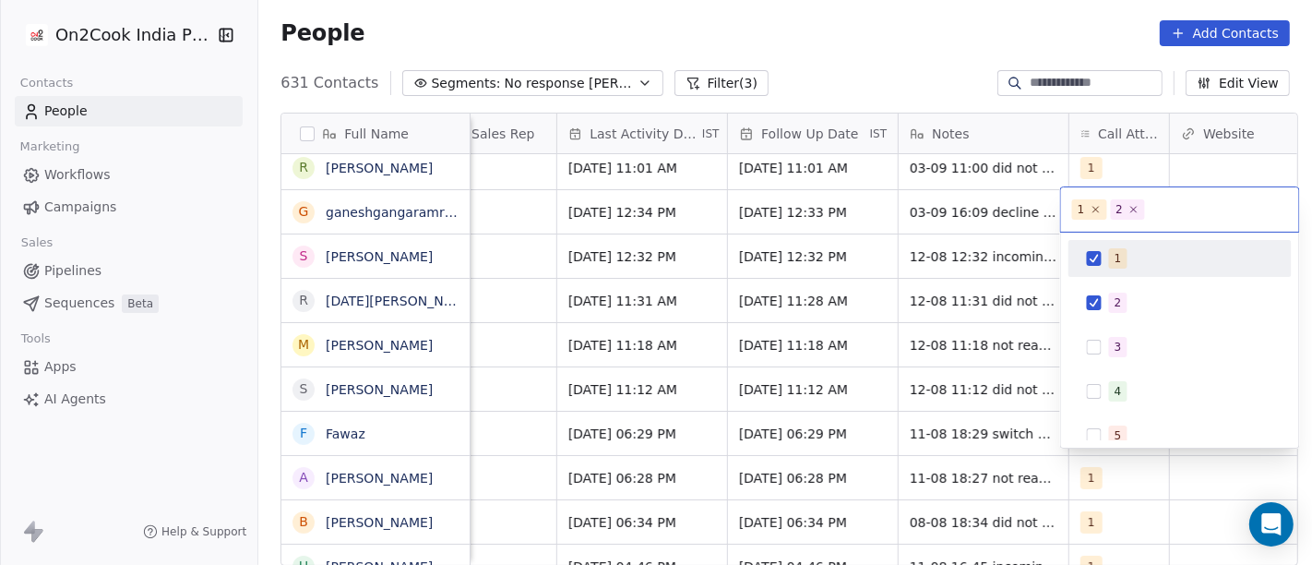
click at [1100, 272] on div "1" at bounding box center [1179, 258] width 223 height 37
click at [834, 72] on html "On2Cook India Pvt. Ltd. Contacts People Marketing Workflows Campaigns Sales Pip…" at bounding box center [656, 282] width 1312 height 565
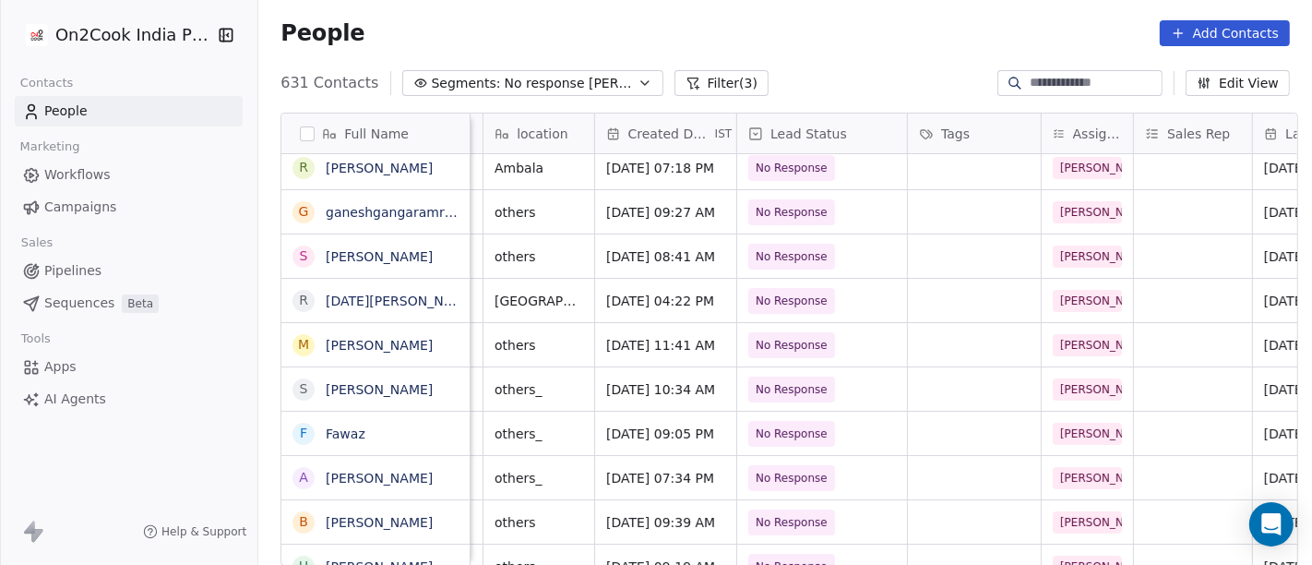
scroll to position [0, 0]
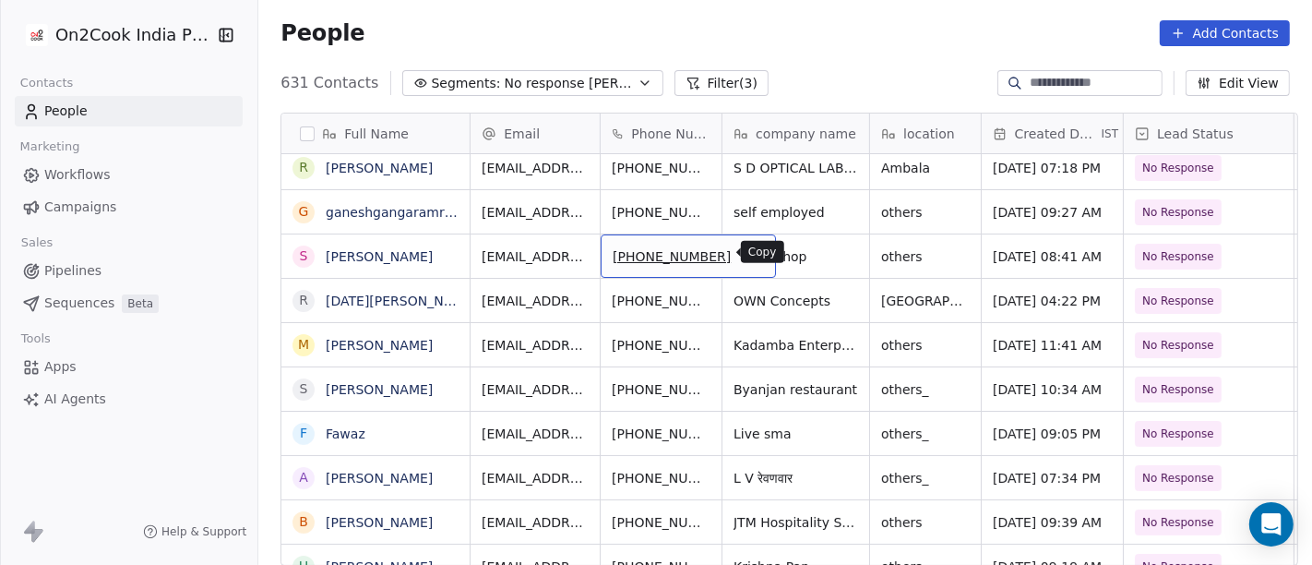
click at [745, 251] on icon "grid" at bounding box center [752, 253] width 15 height 15
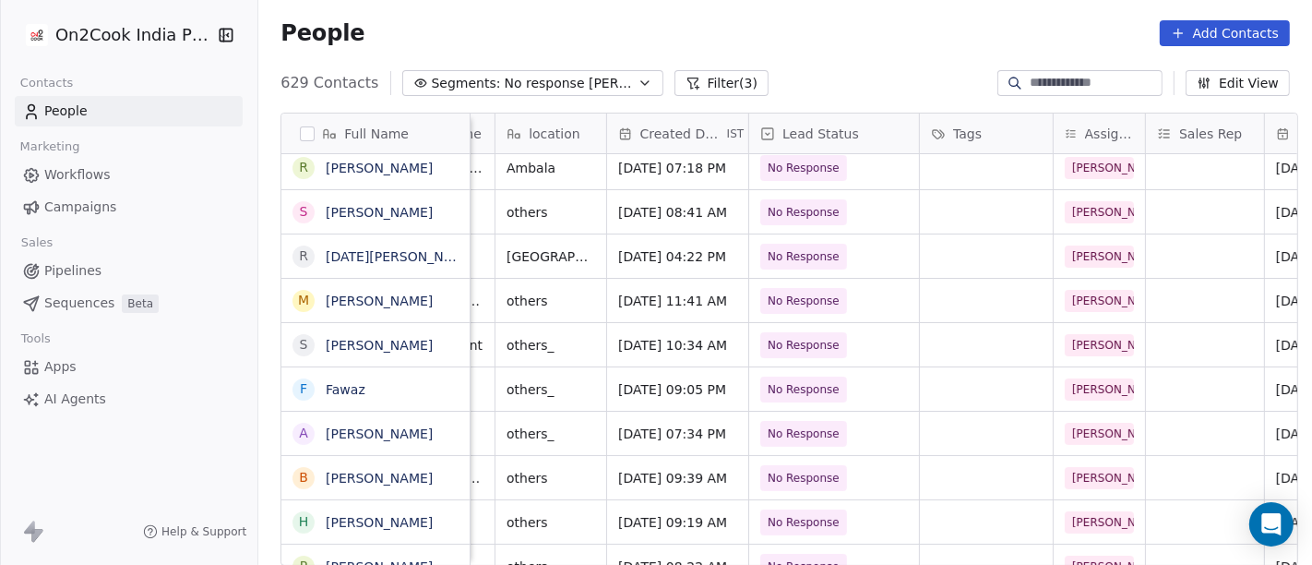
scroll to position [0, 385]
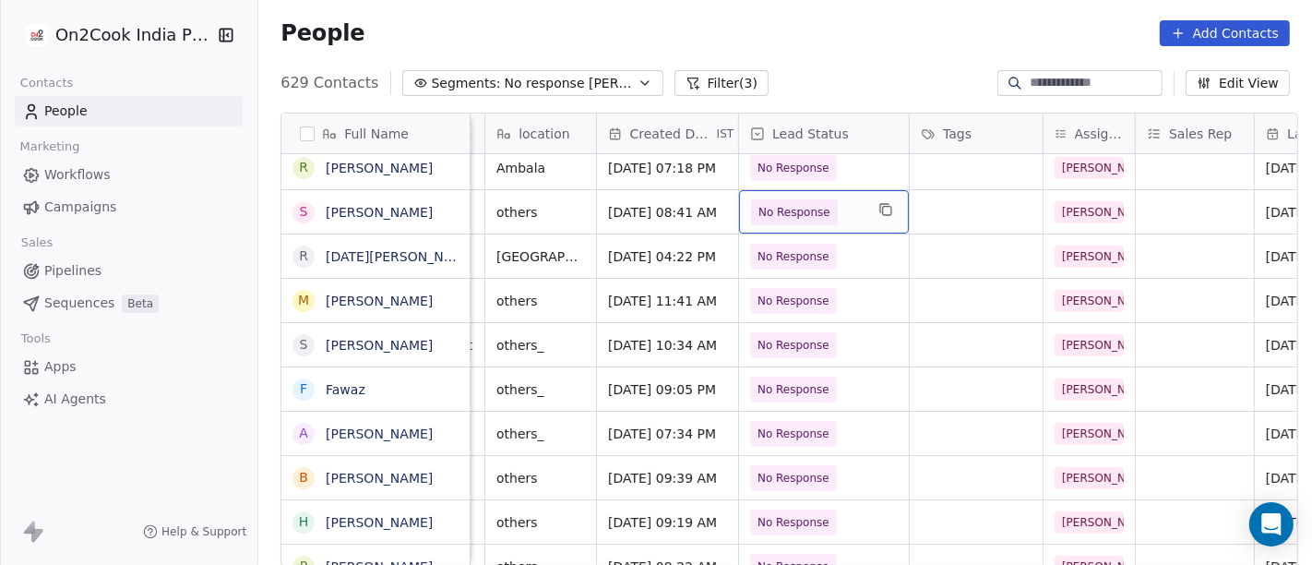
click at [759, 209] on span "No Response" at bounding box center [794, 212] width 72 height 18
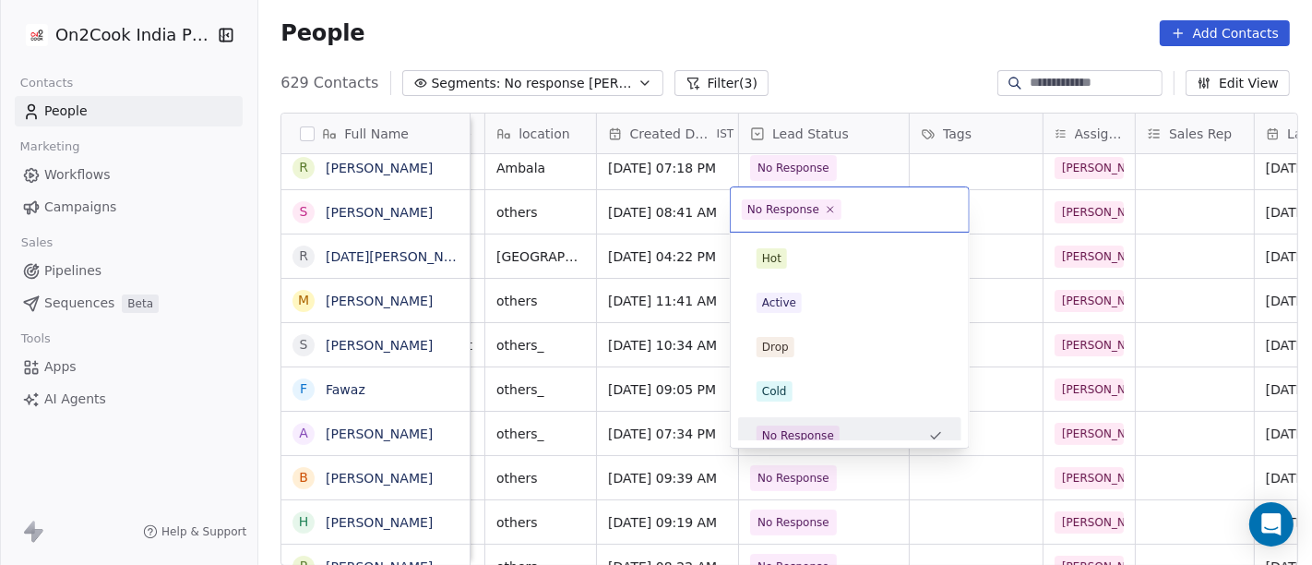
scroll to position [13, 0]
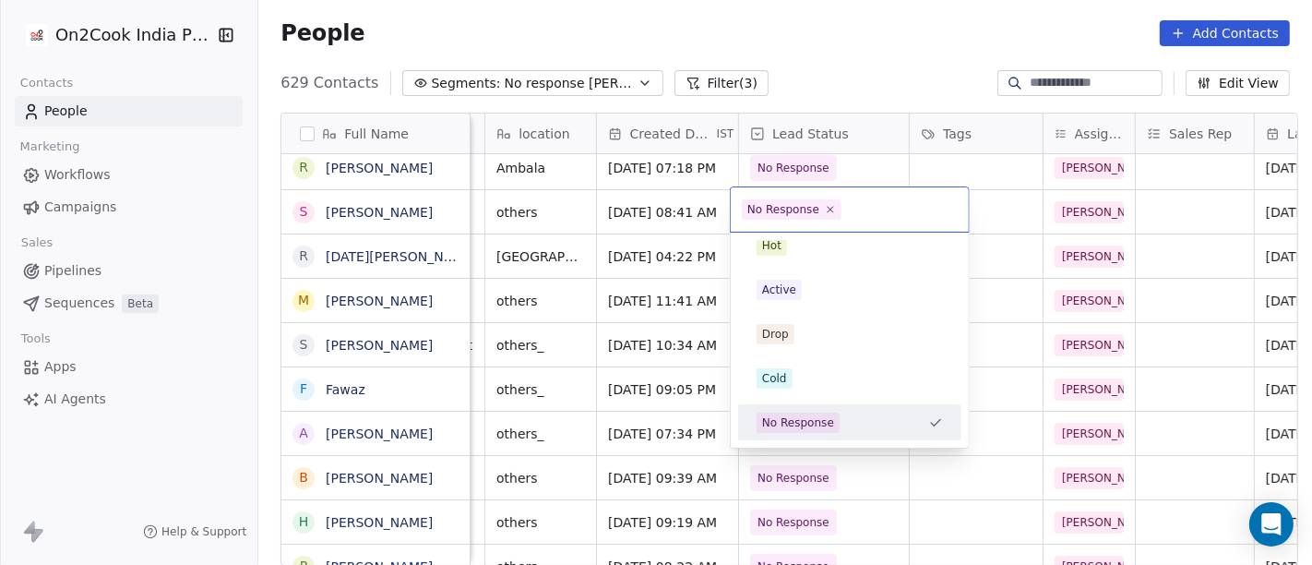
click at [853, 39] on html "On2Cook India Pvt. Ltd. Contacts People Marketing Workflows Campaigns Sales Pip…" at bounding box center [656, 282] width 1312 height 565
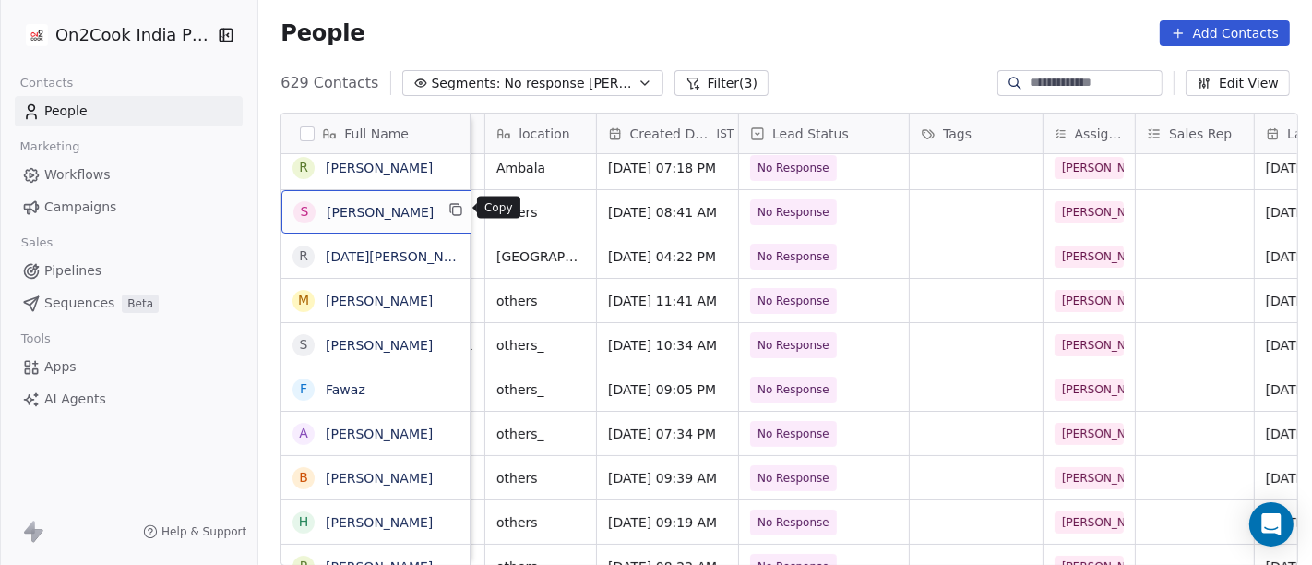
click at [456, 216] on button "grid" at bounding box center [457, 209] width 22 height 22
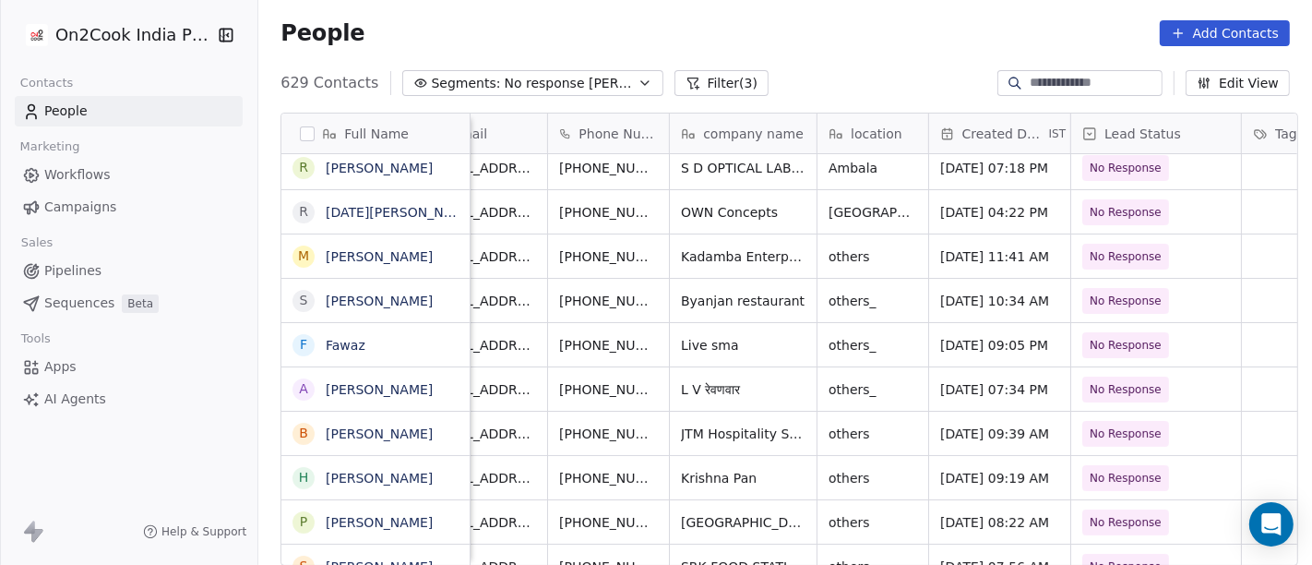
scroll to position [0, 0]
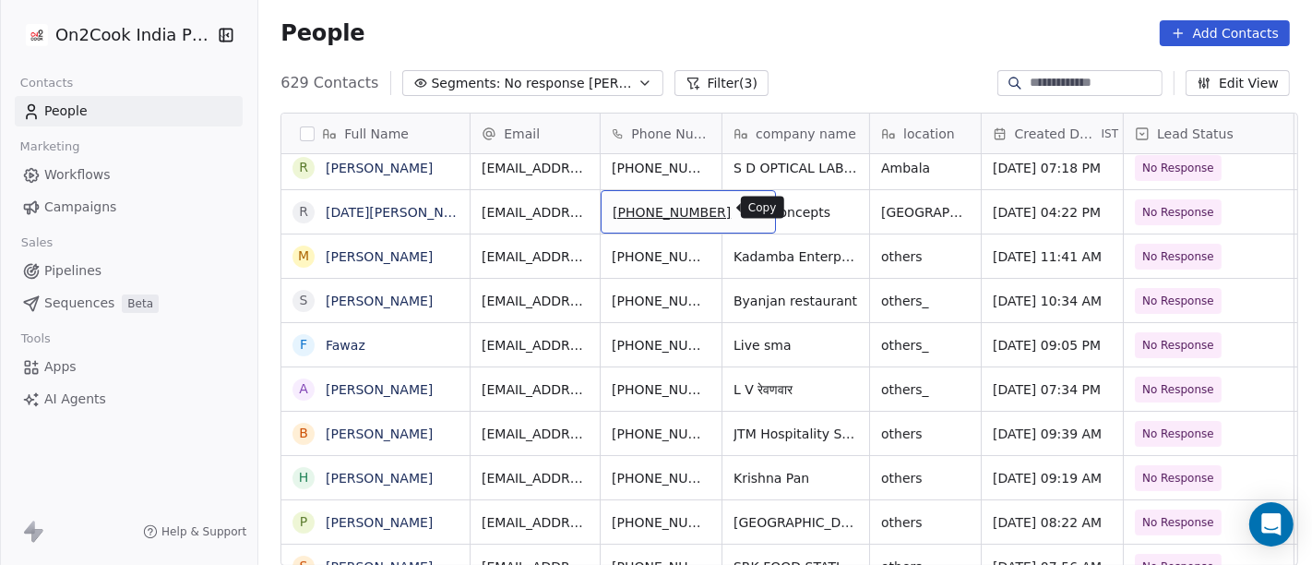
click at [750, 210] on icon "grid" at bounding box center [754, 211] width 8 height 8
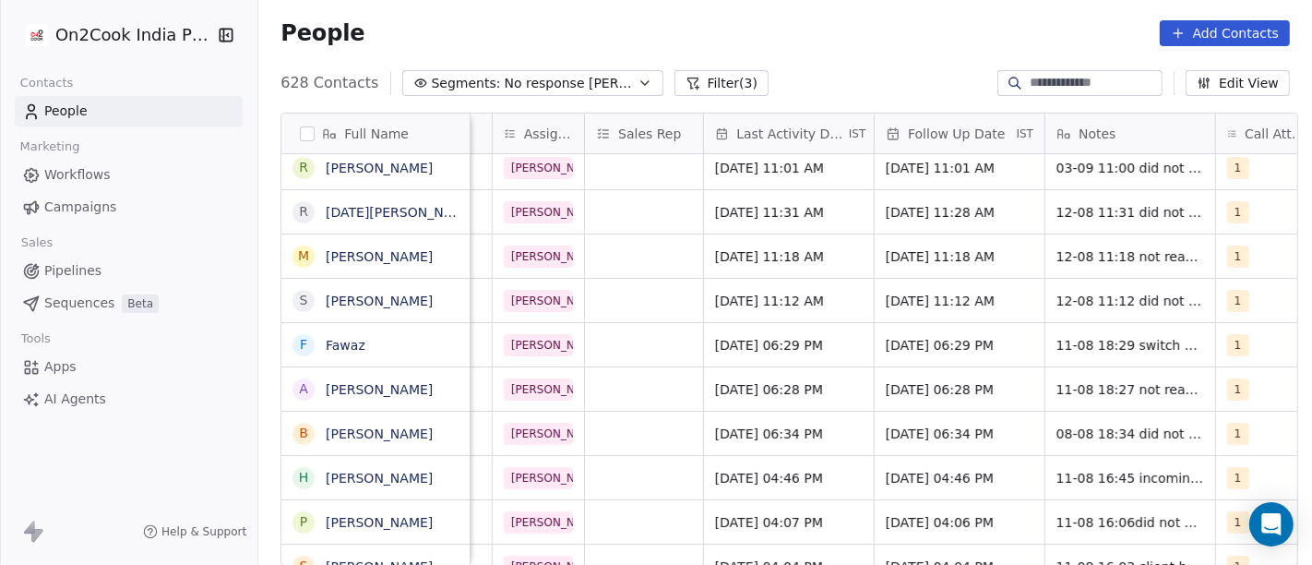
scroll to position [0, 936]
click at [779, 208] on span "[DATE] 11:31 AM" at bounding box center [771, 212] width 113 height 18
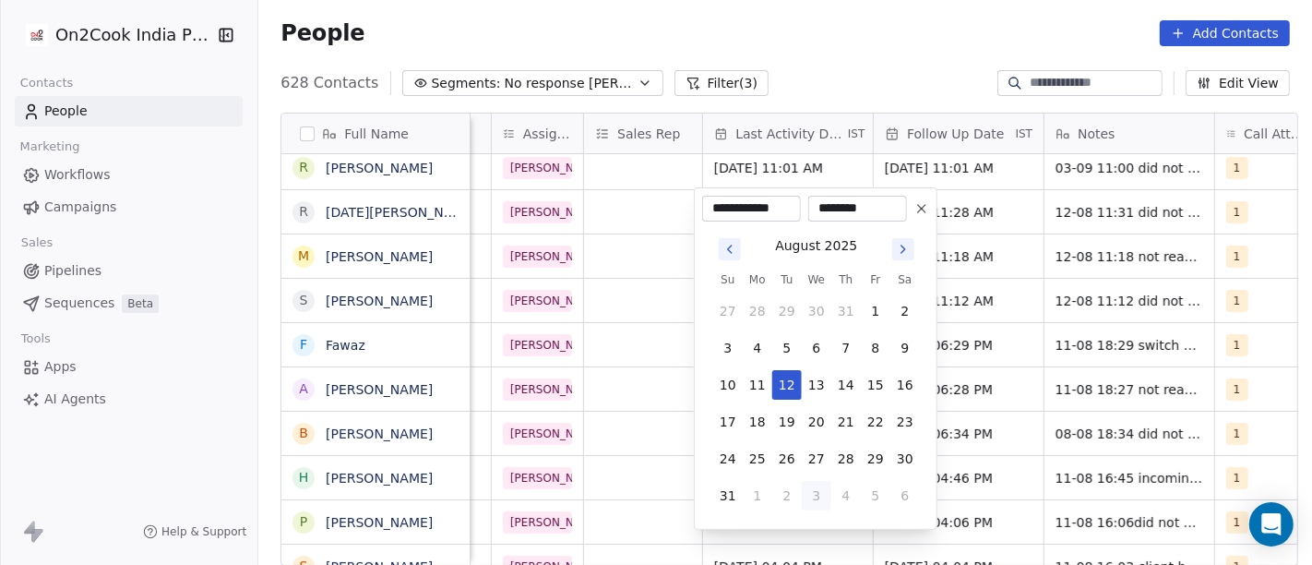
click at [822, 516] on div "[DATE] Su Mo Tu We Th Fr Sa 27 28 29 30 31 1 2 3 4 5 6 7 8 9 10 11 12 13 14 15 …" at bounding box center [815, 371] width 227 height 300
click at [815, 500] on button "3" at bounding box center [817, 496] width 30 height 30
type input "**********"
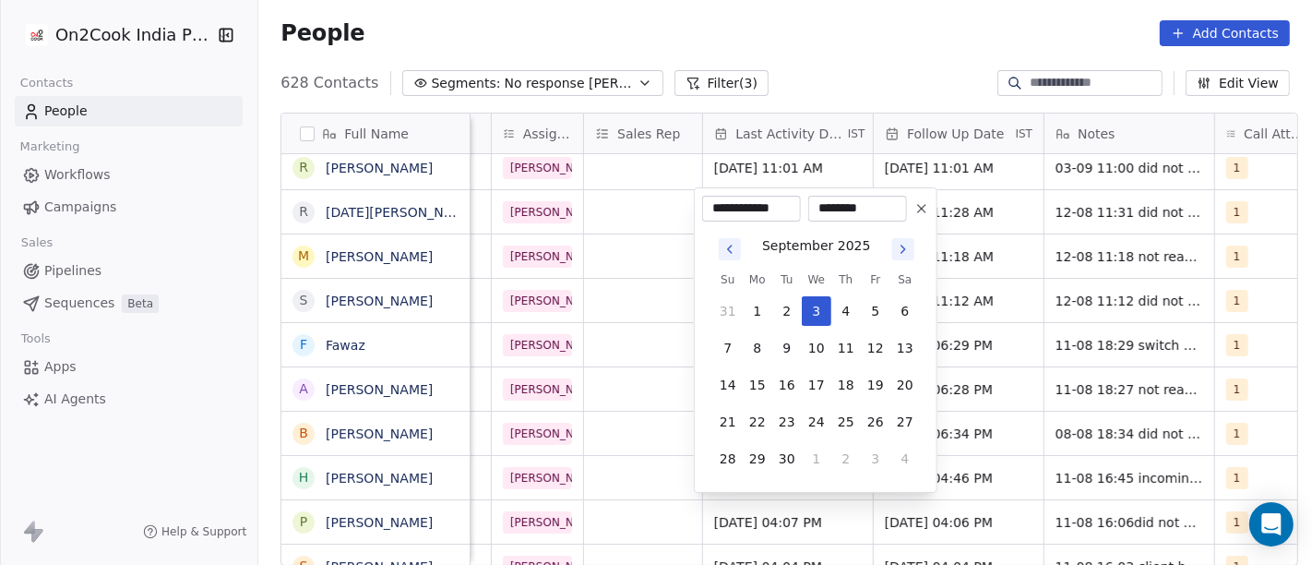
click at [898, 23] on html "On2Cook India Pvt. Ltd. Contacts People Marketing Workflows Campaigns Sales Pip…" at bounding box center [656, 282] width 1312 height 565
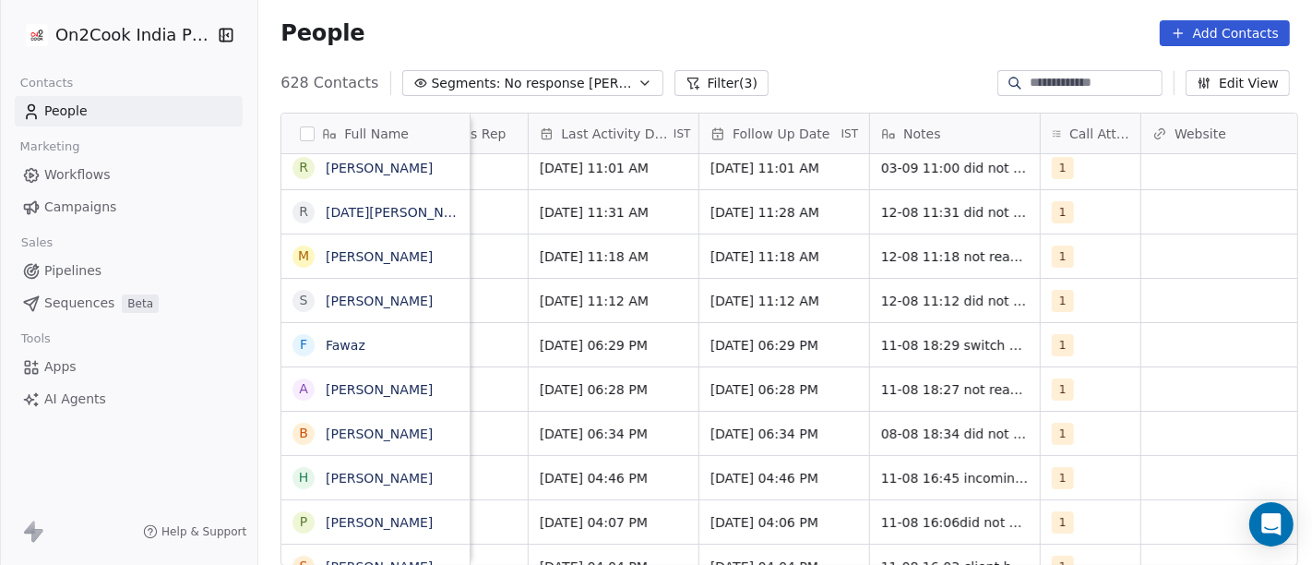
scroll to position [0, 1145]
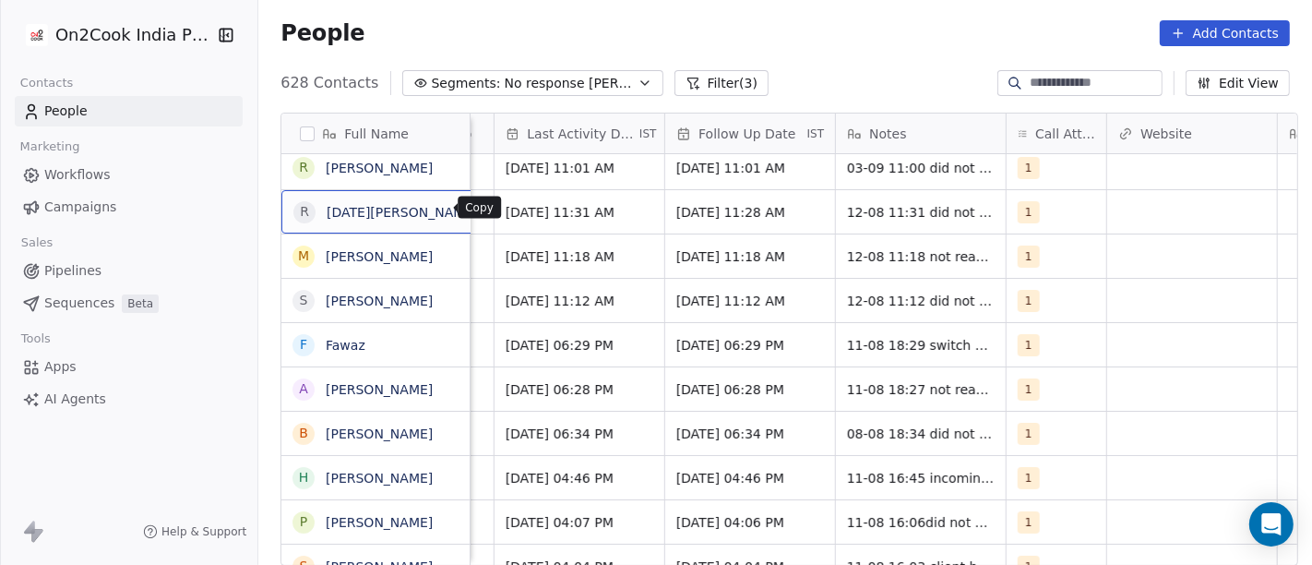
click at [489, 215] on button "grid" at bounding box center [500, 209] width 22 height 22
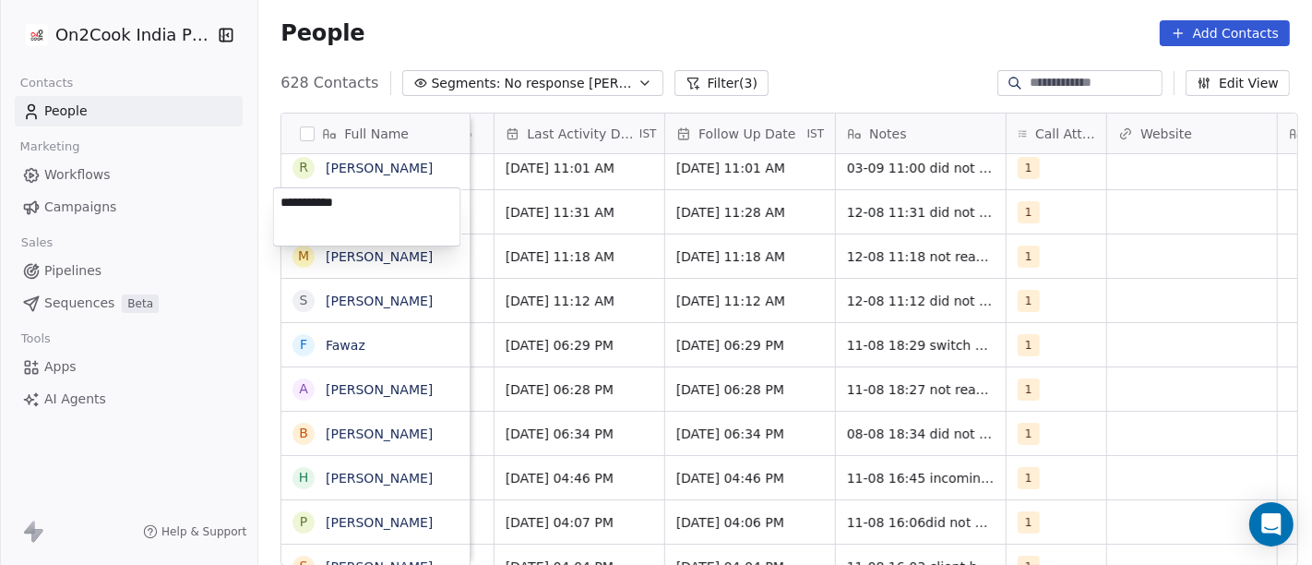
click at [577, 269] on html "On2Cook India Pvt. Ltd. Contacts People Marketing Workflows Campaigns Sales Pip…" at bounding box center [656, 282] width 1312 height 565
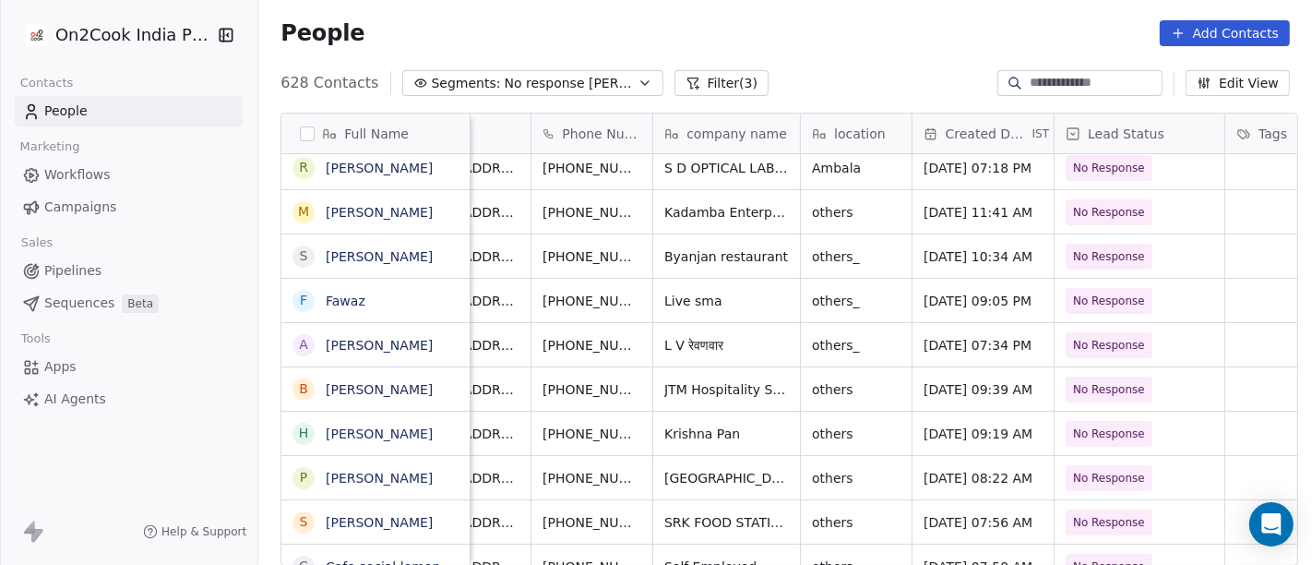
scroll to position [0, 0]
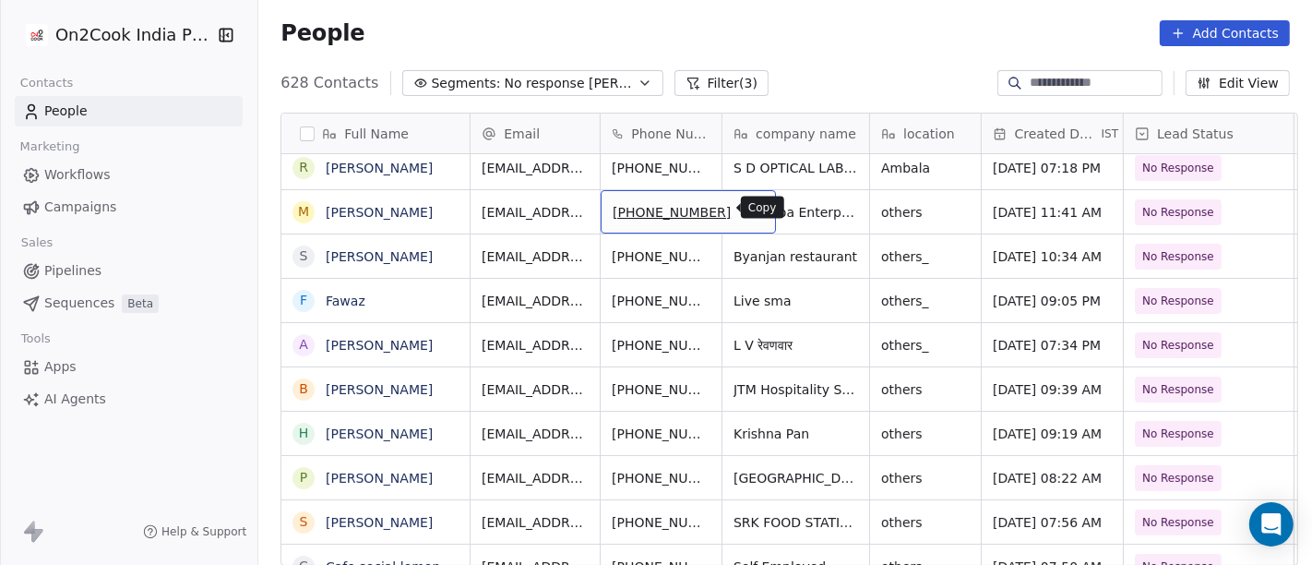
click at [750, 211] on icon "grid" at bounding box center [754, 211] width 8 height 8
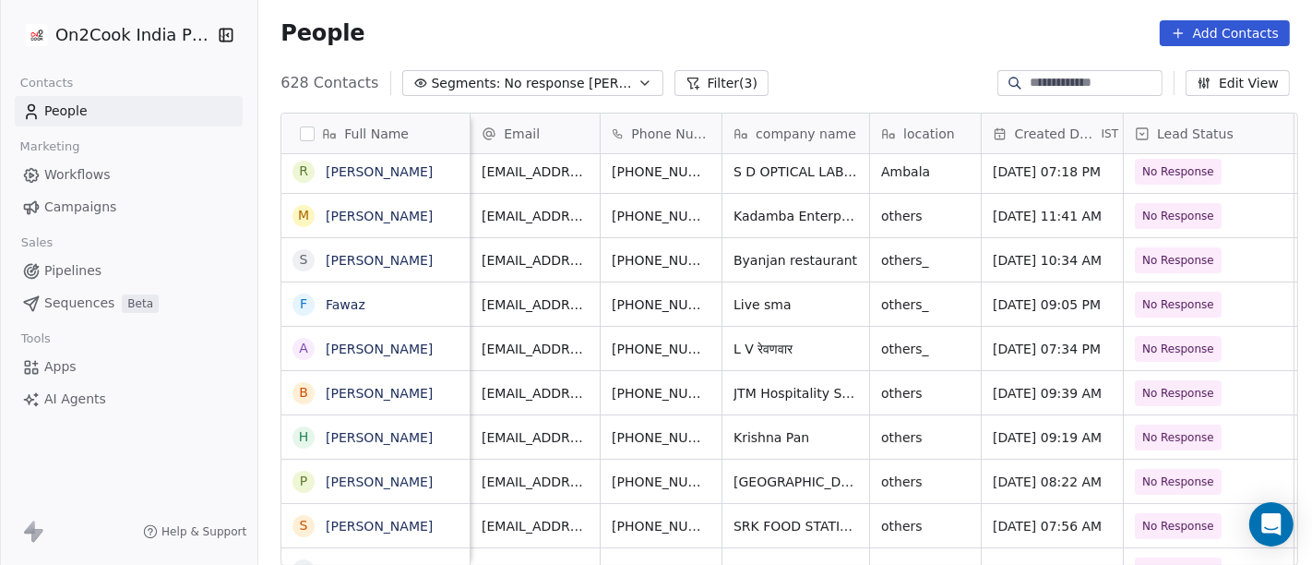
scroll to position [0, 1]
click at [447, 220] on button "grid" at bounding box center [457, 213] width 22 height 22
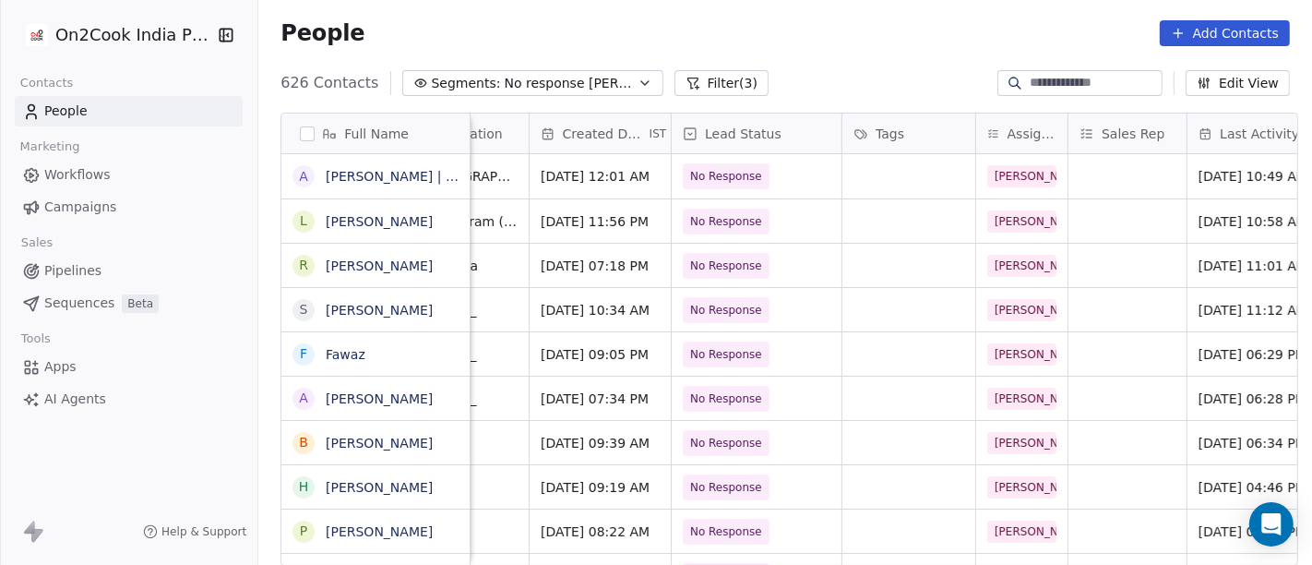
scroll to position [0, 0]
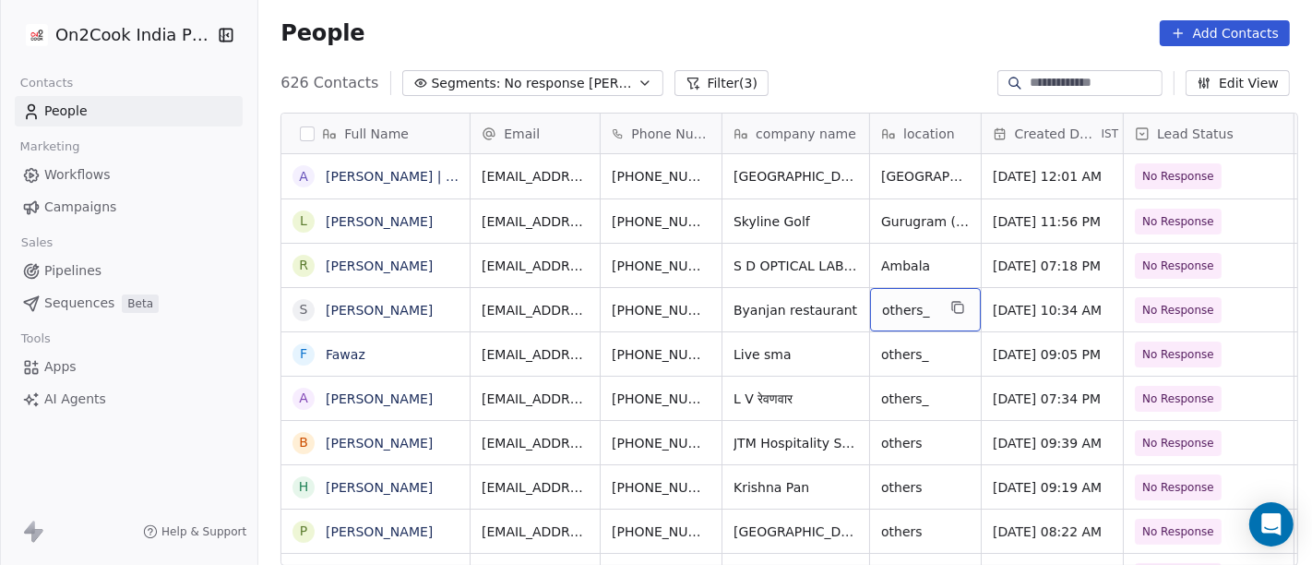
click at [931, 296] on div "others_" at bounding box center [925, 309] width 111 height 43
click at [922, 301] on textarea "**********" at bounding box center [916, 315] width 109 height 57
type textarea "**********"
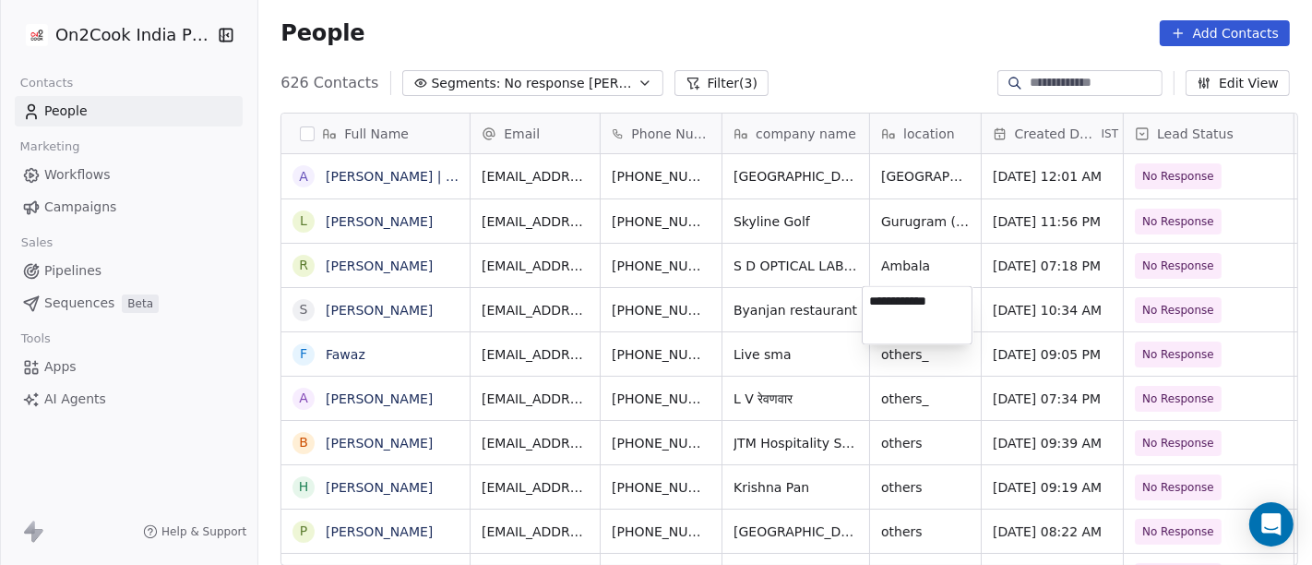
click at [750, 292] on html "On2Cook India Pvt. Ltd. Contacts People Marketing Workflows Campaigns Sales Pip…" at bounding box center [656, 282] width 1312 height 565
click at [873, 310] on icon "grid" at bounding box center [880, 307] width 15 height 15
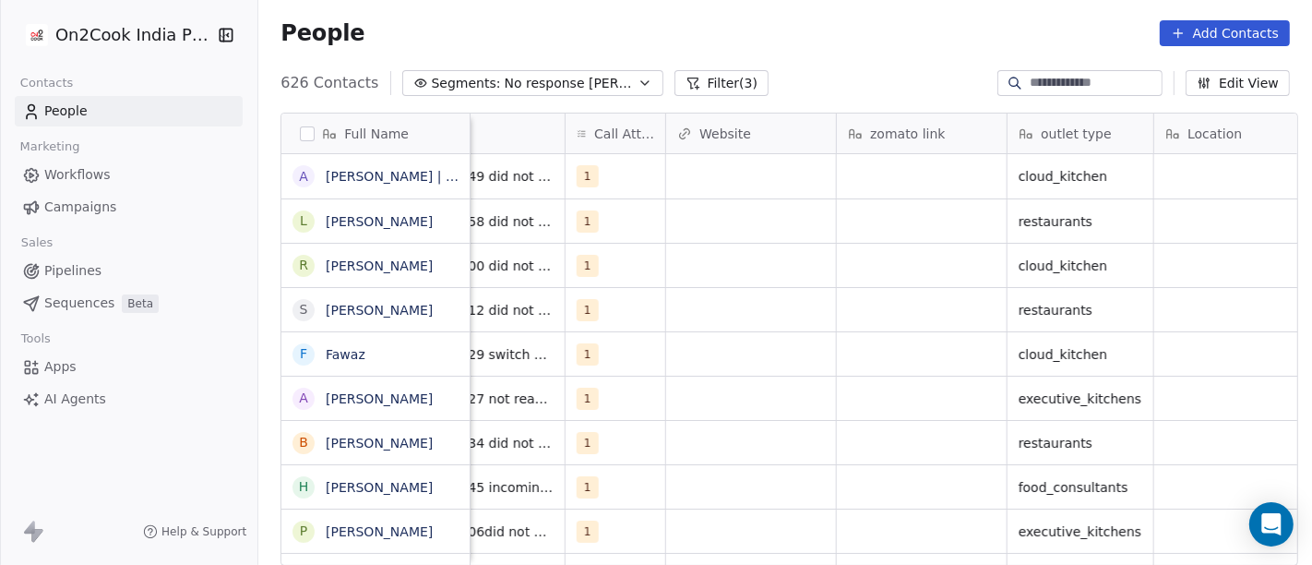
scroll to position [0, 1584]
click at [858, 303] on div "grid" at bounding box center [923, 309] width 170 height 43
type textarea "**********"
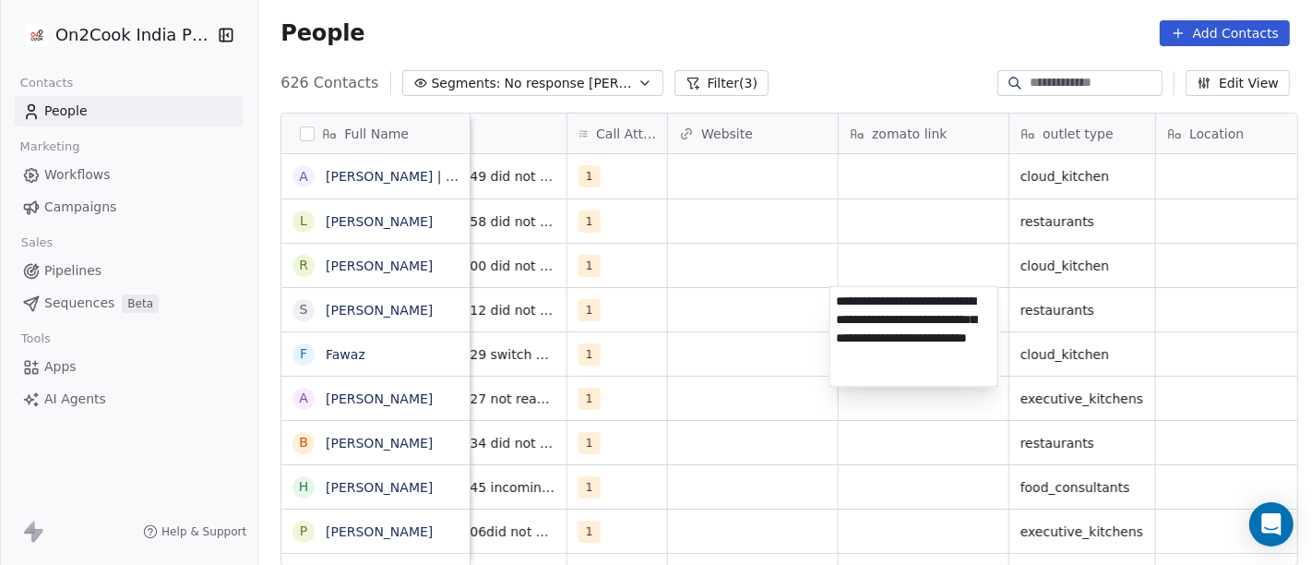
click at [785, 301] on html "On2Cook India Pvt. Ltd. Contacts People Marketing Workflows Campaigns Sales Pip…" at bounding box center [656, 282] width 1312 height 565
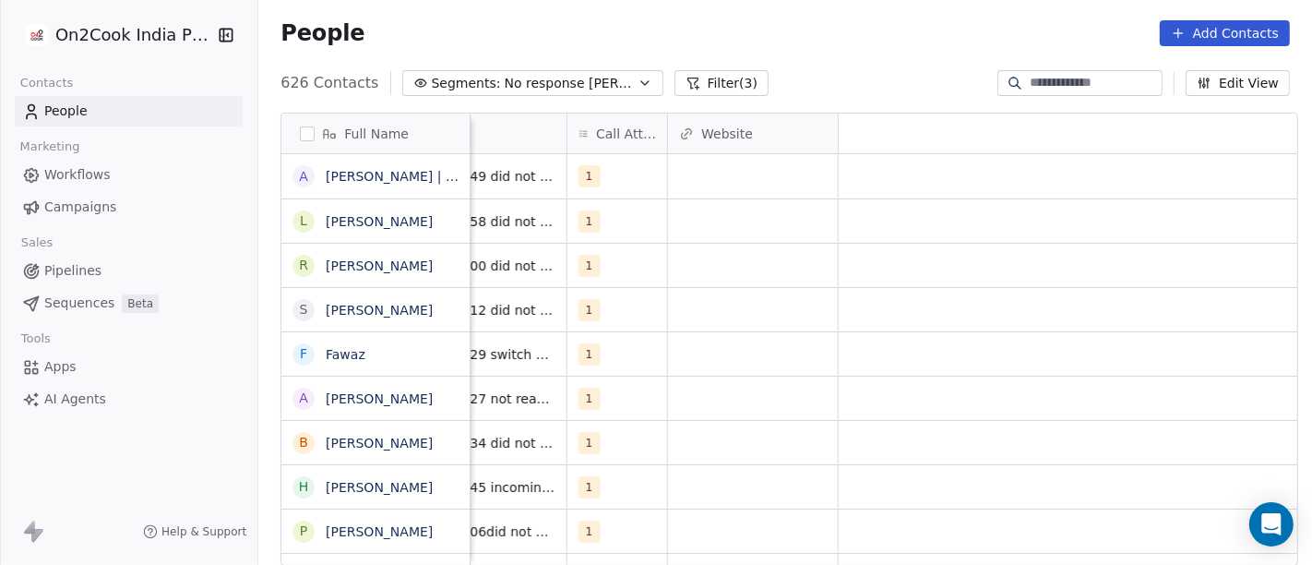
scroll to position [0, 0]
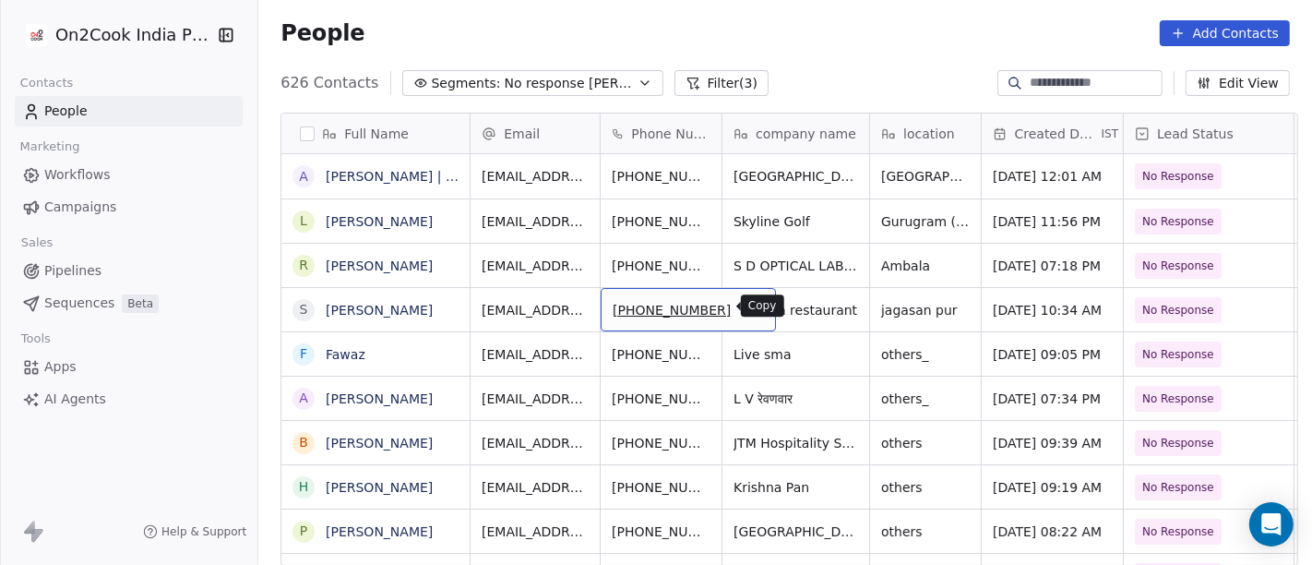
click at [745, 306] on icon "grid" at bounding box center [752, 307] width 15 height 15
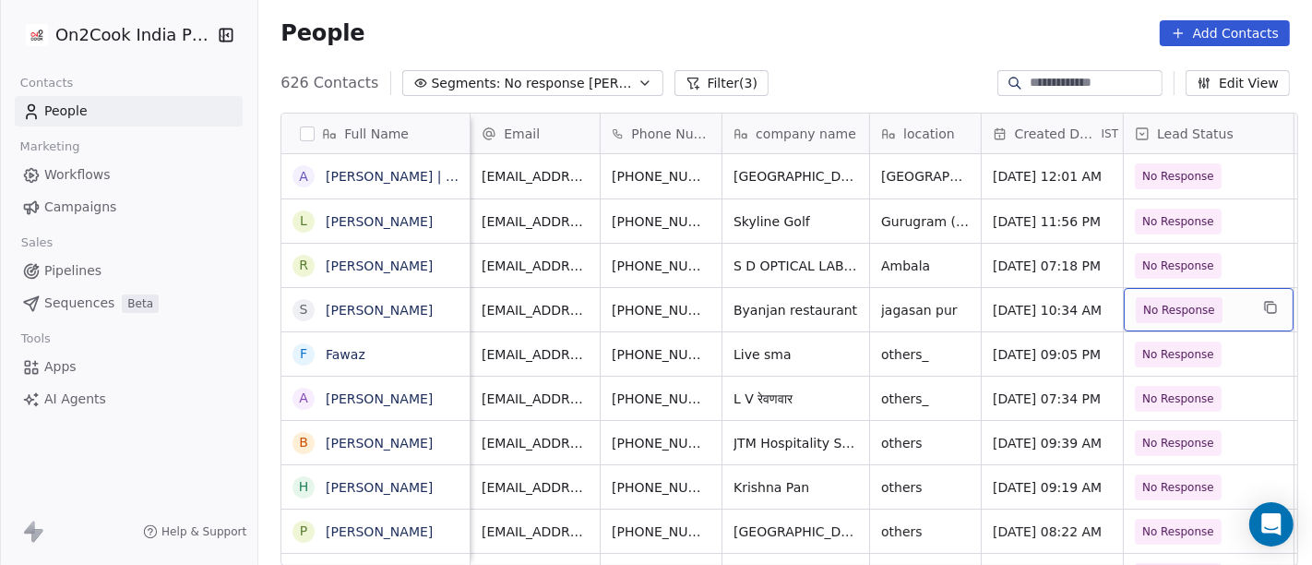
scroll to position [0, 13]
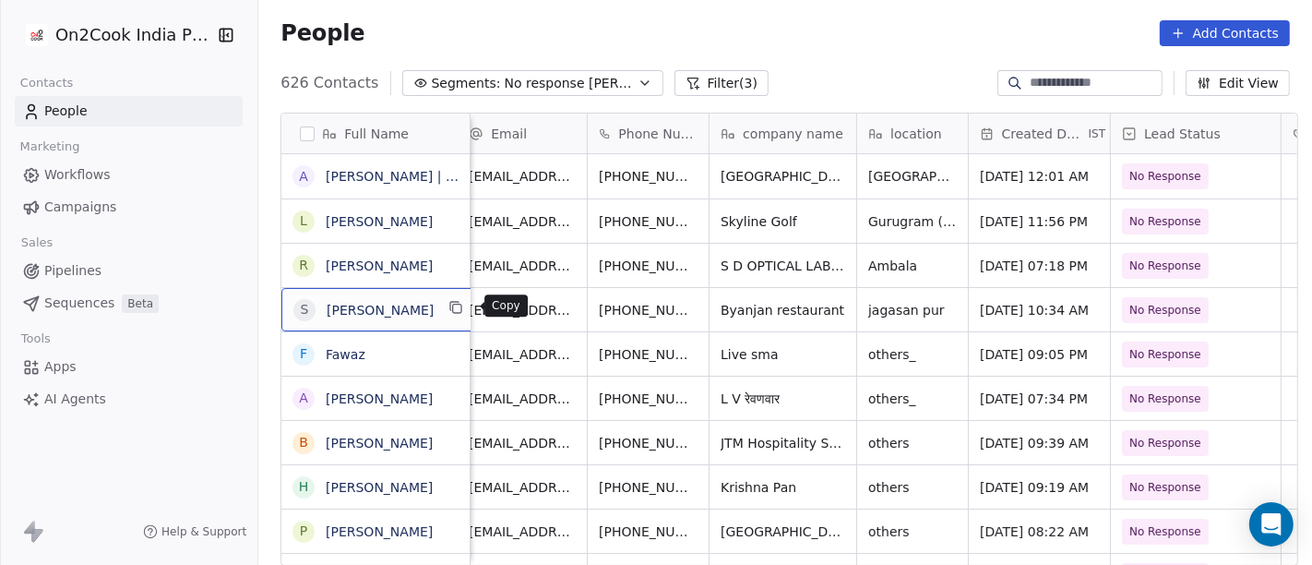
click at [459, 307] on icon "grid" at bounding box center [455, 306] width 8 height 8
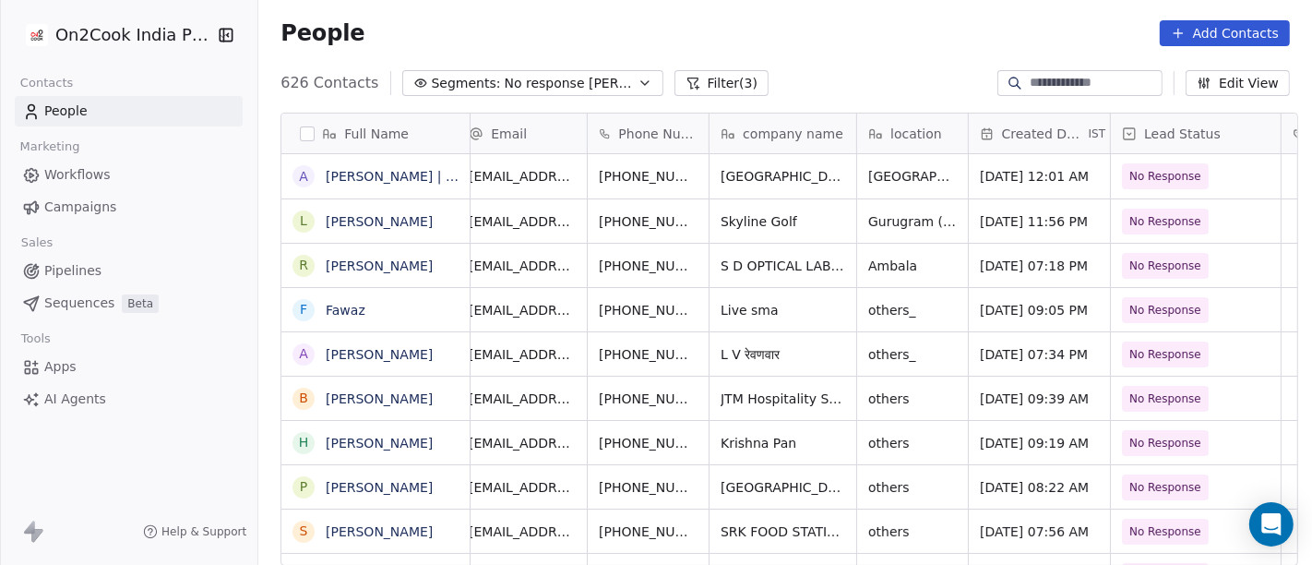
scroll to position [0, 0]
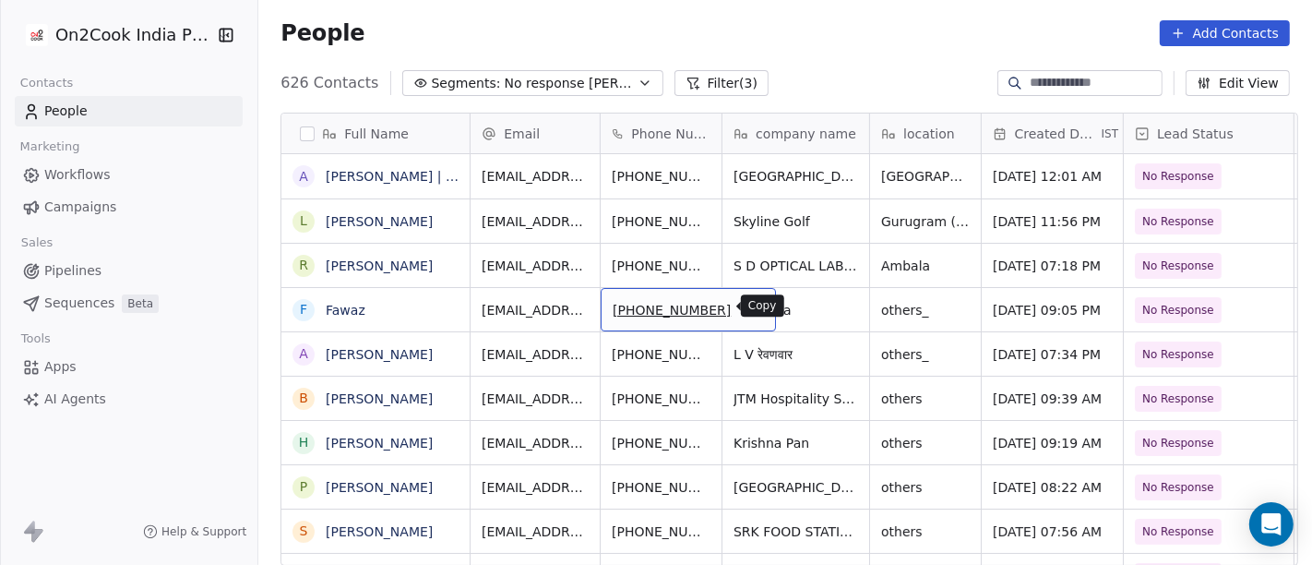
click at [745, 303] on icon "grid" at bounding box center [752, 307] width 15 height 15
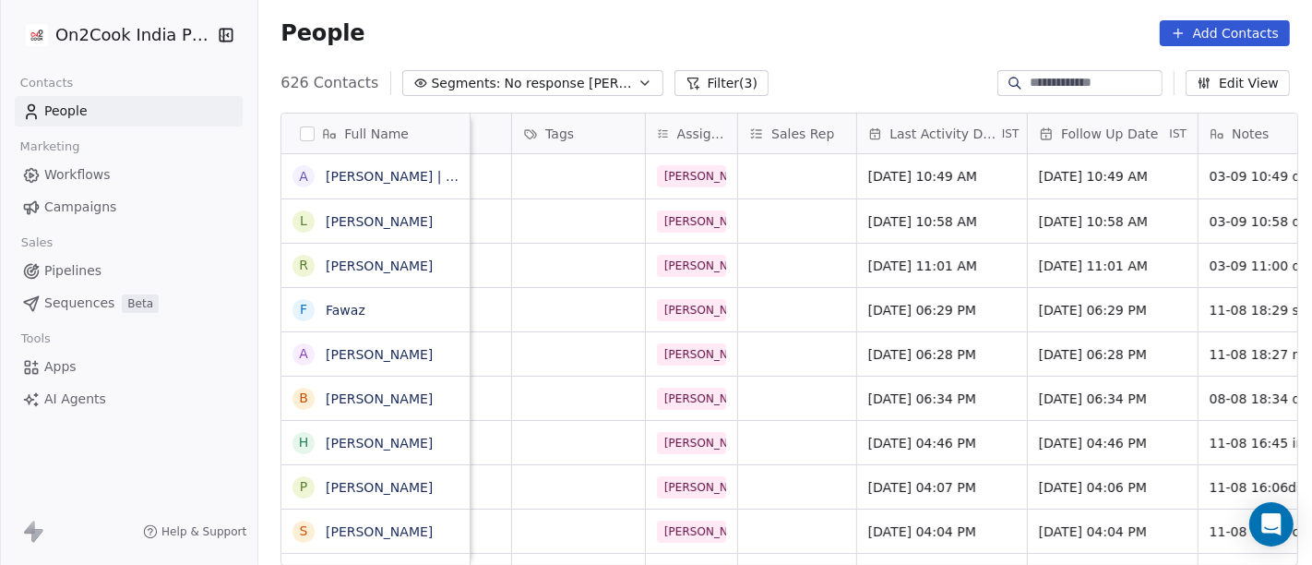
scroll to position [0, 782]
click at [869, 307] on span "[DATE] 06:29 PM" at bounding box center [925, 310] width 113 height 18
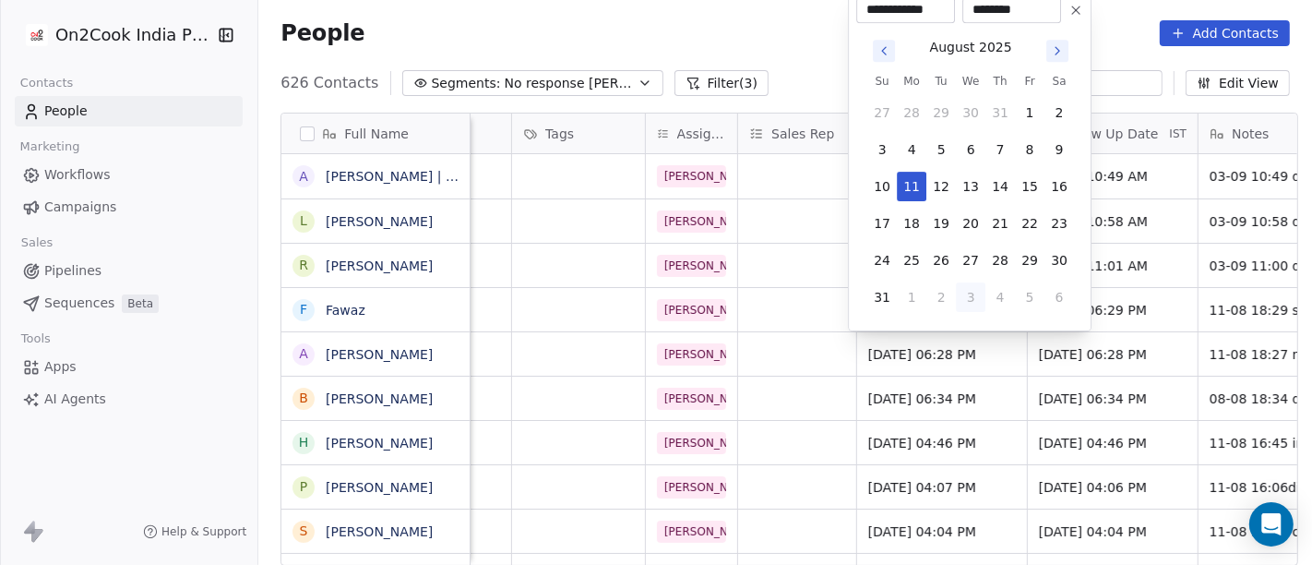
click at [975, 294] on button "3" at bounding box center [971, 297] width 30 height 30
type input "**********"
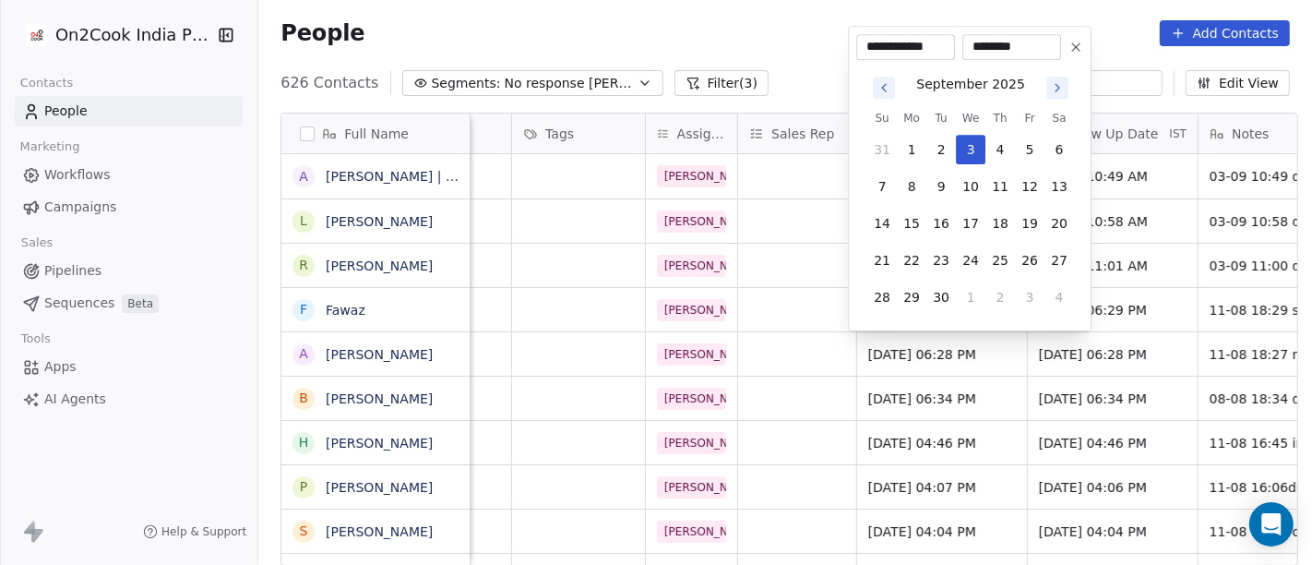
click at [758, 16] on html "On2Cook India Pvt. Ltd. Contacts People Marketing Workflows Campaigns Sales Pip…" at bounding box center [656, 282] width 1312 height 565
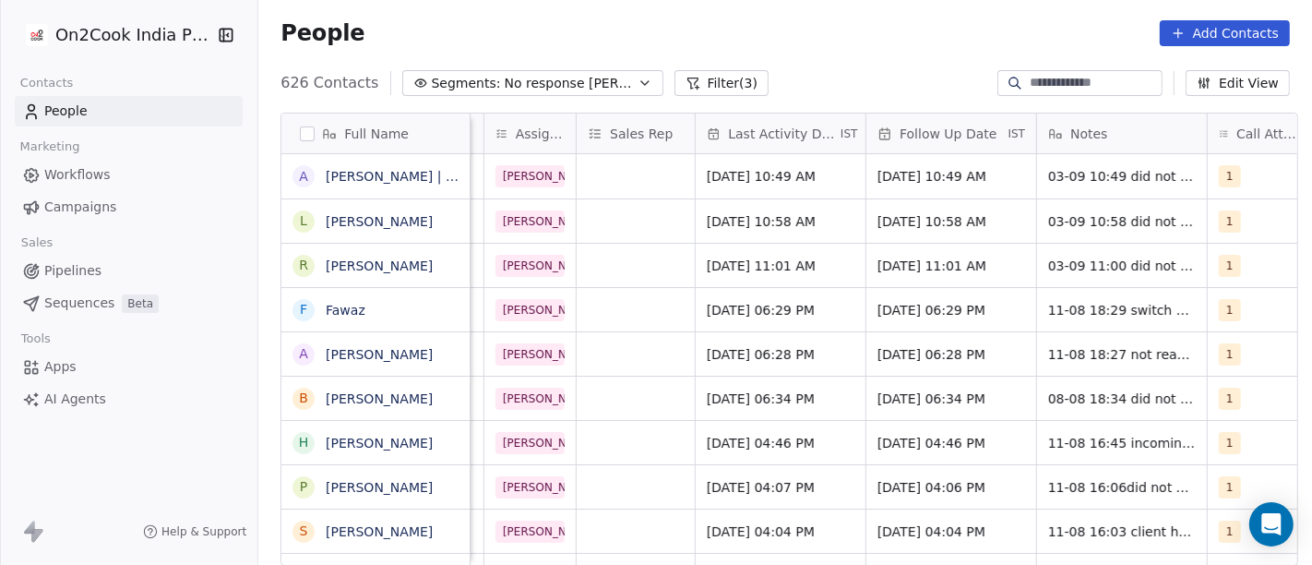
scroll to position [0, 979]
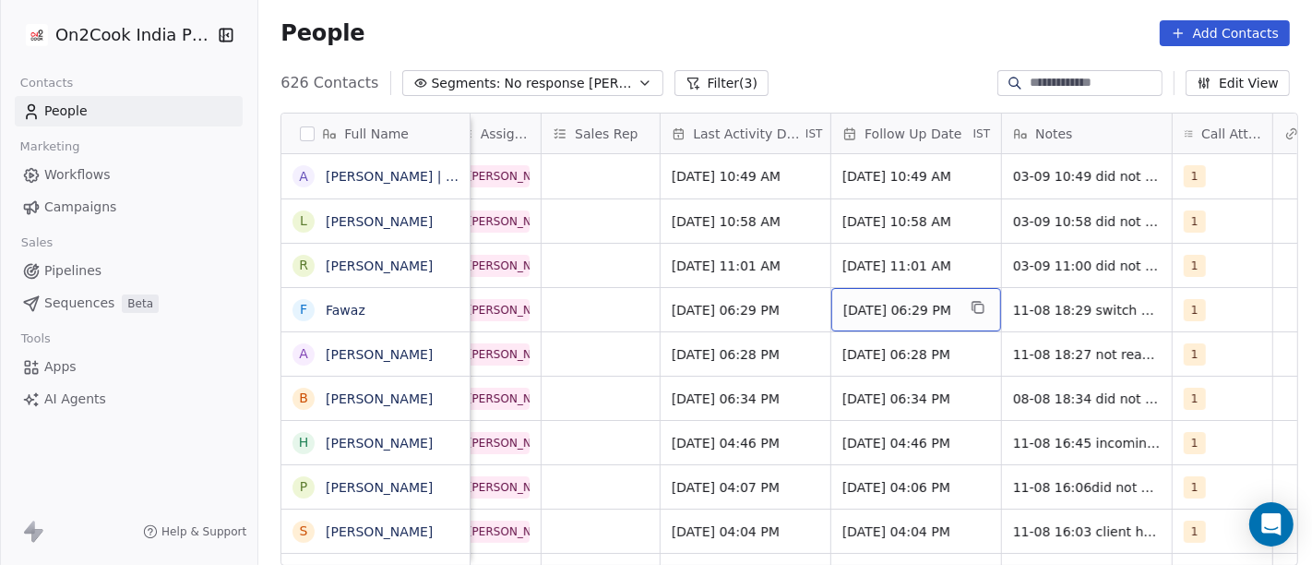
click at [921, 309] on span "[DATE] 06:29 PM" at bounding box center [899, 310] width 113 height 18
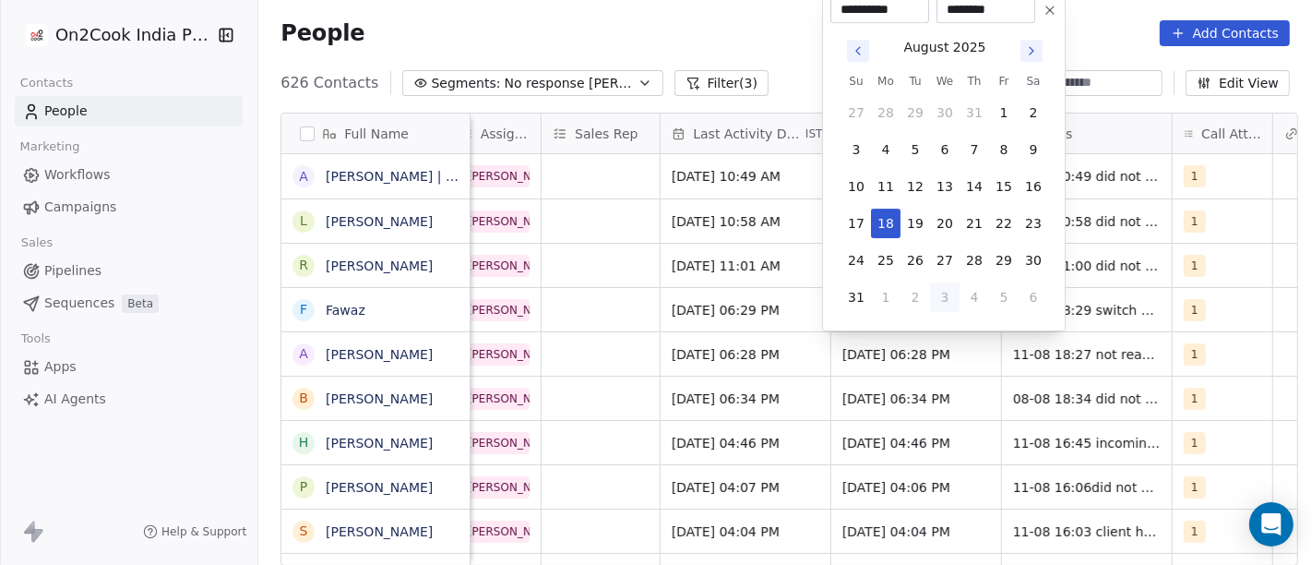
click at [1038, 62] on button "Go to next month" at bounding box center [1031, 51] width 26 height 26
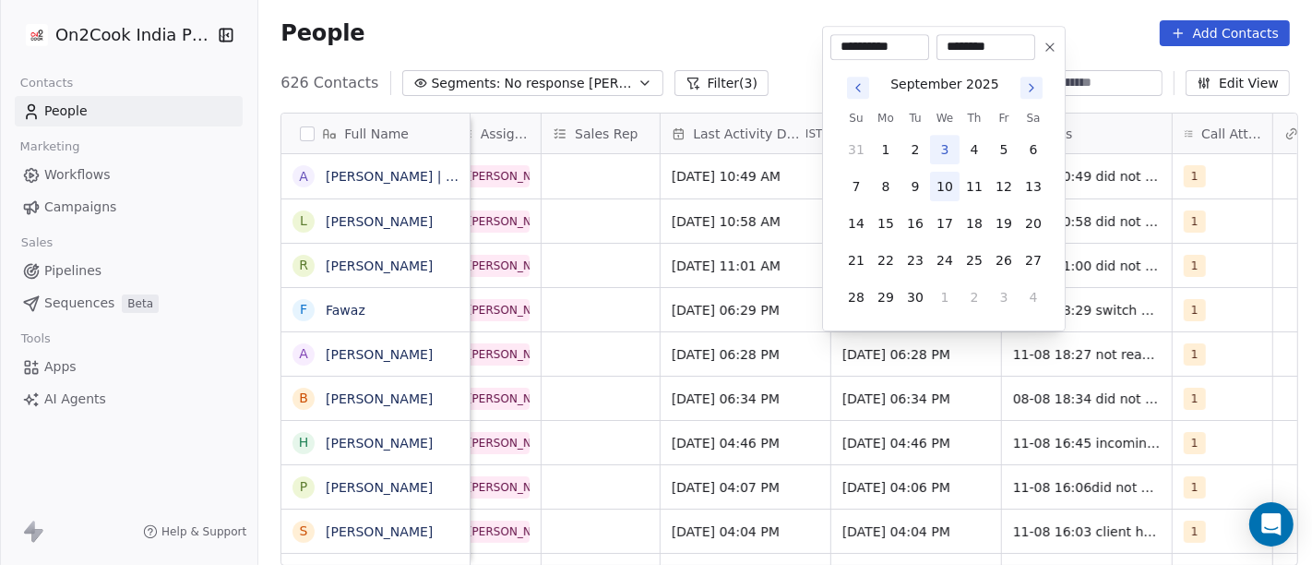
click at [945, 176] on button "10" at bounding box center [945, 187] width 30 height 30
type input "**********"
click at [775, 38] on html "On2Cook India Pvt. Ltd. Contacts People Marketing Workflows Campaigns Sales Pip…" at bounding box center [656, 282] width 1312 height 565
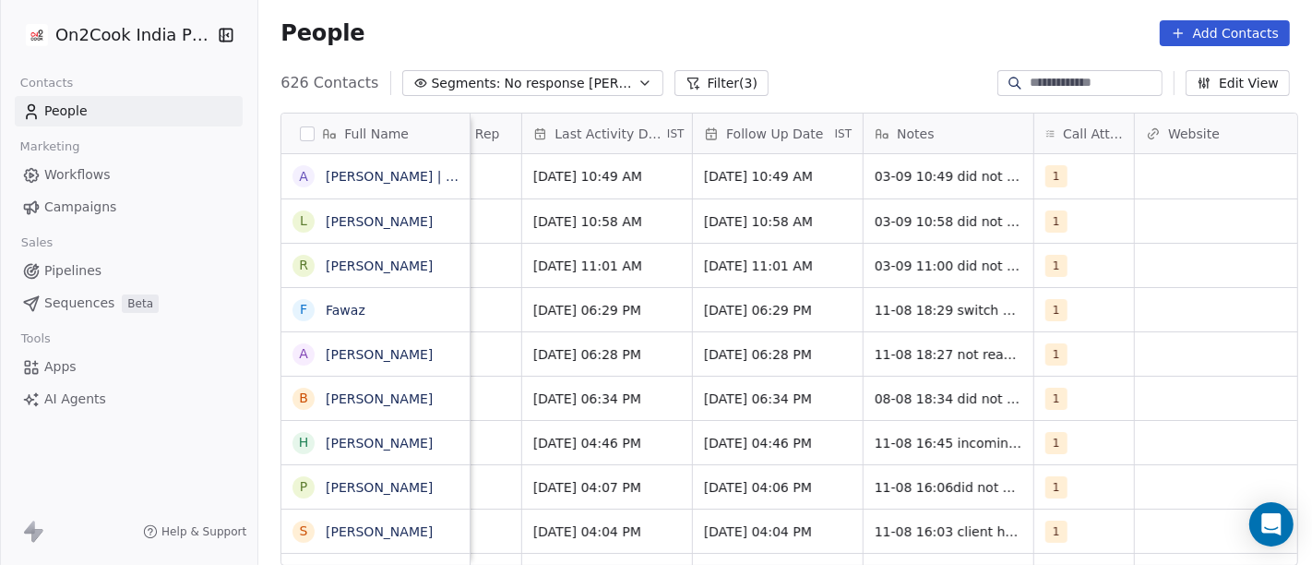
scroll to position [0, 1144]
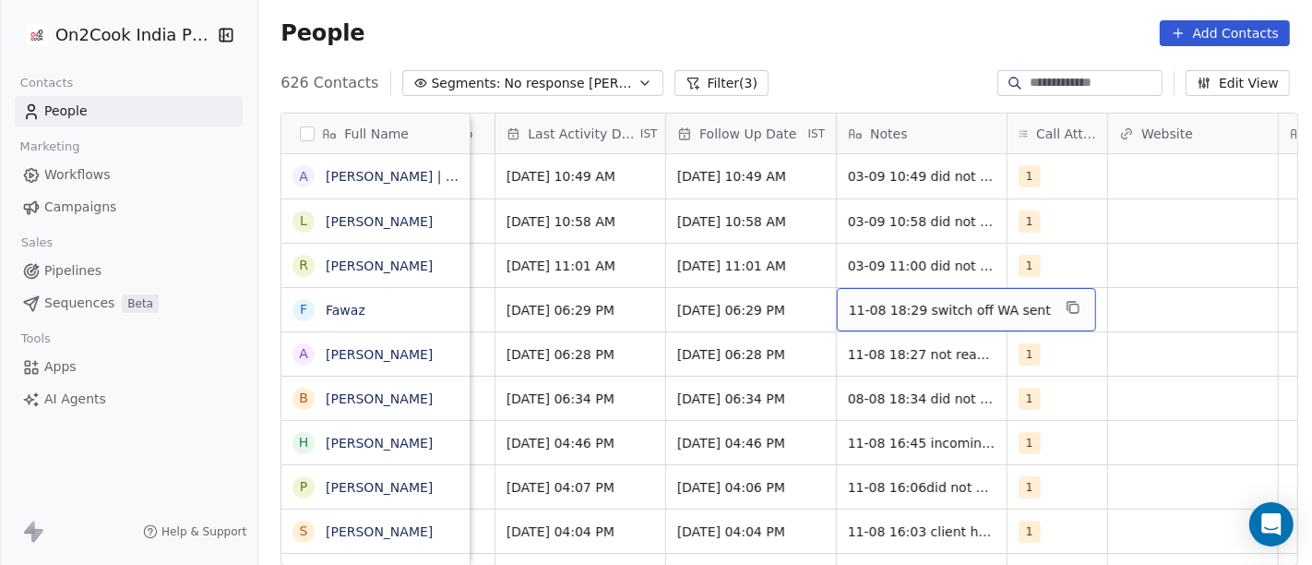
click at [954, 315] on span "11-08 18:29 switch off WA sent" at bounding box center [950, 310] width 202 height 18
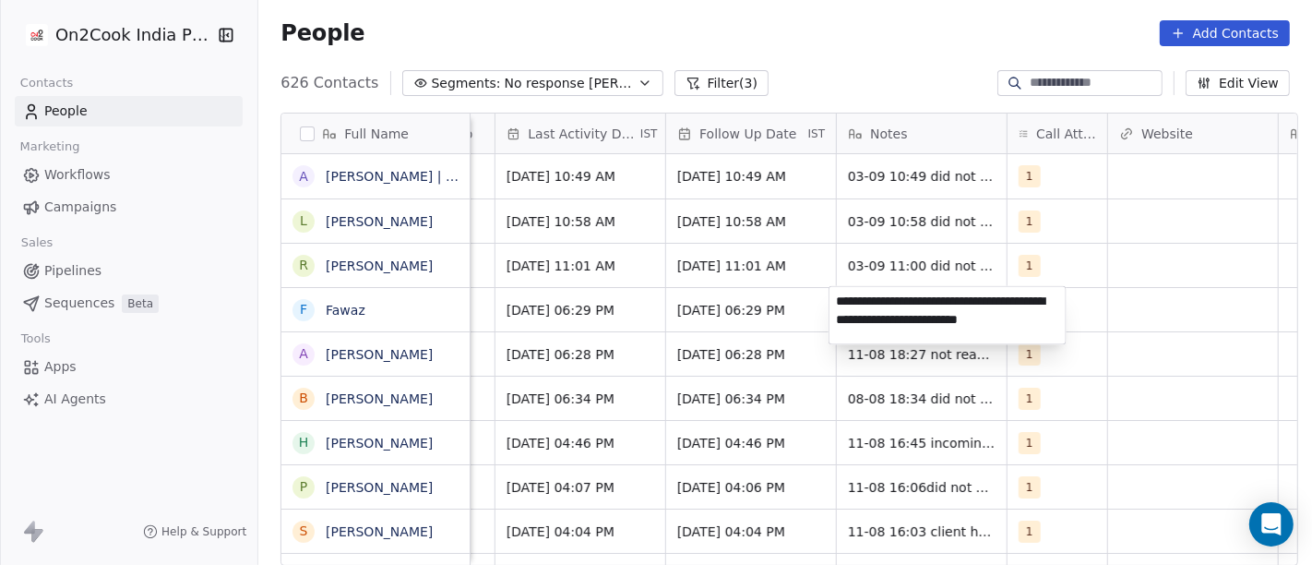
type textarea "**********"
click at [1184, 357] on html "On2Cook India Pvt. Ltd. Contacts People Marketing Workflows Campaigns Sales Pip…" at bounding box center [656, 282] width 1312 height 565
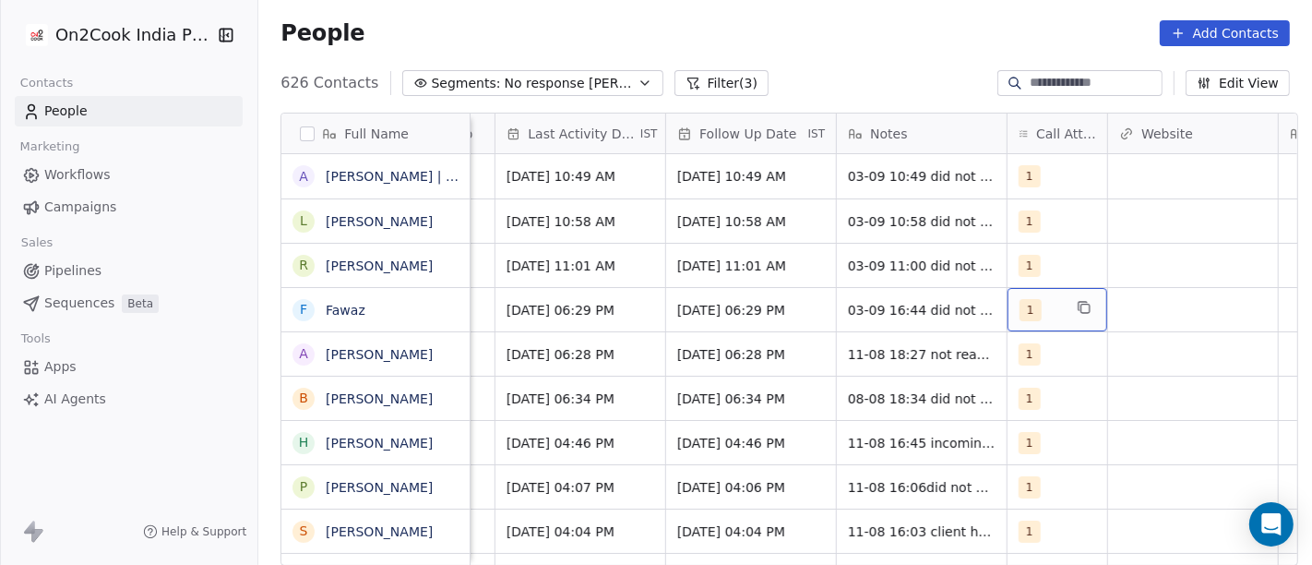
click at [1029, 299] on span "1" at bounding box center [1030, 310] width 22 height 22
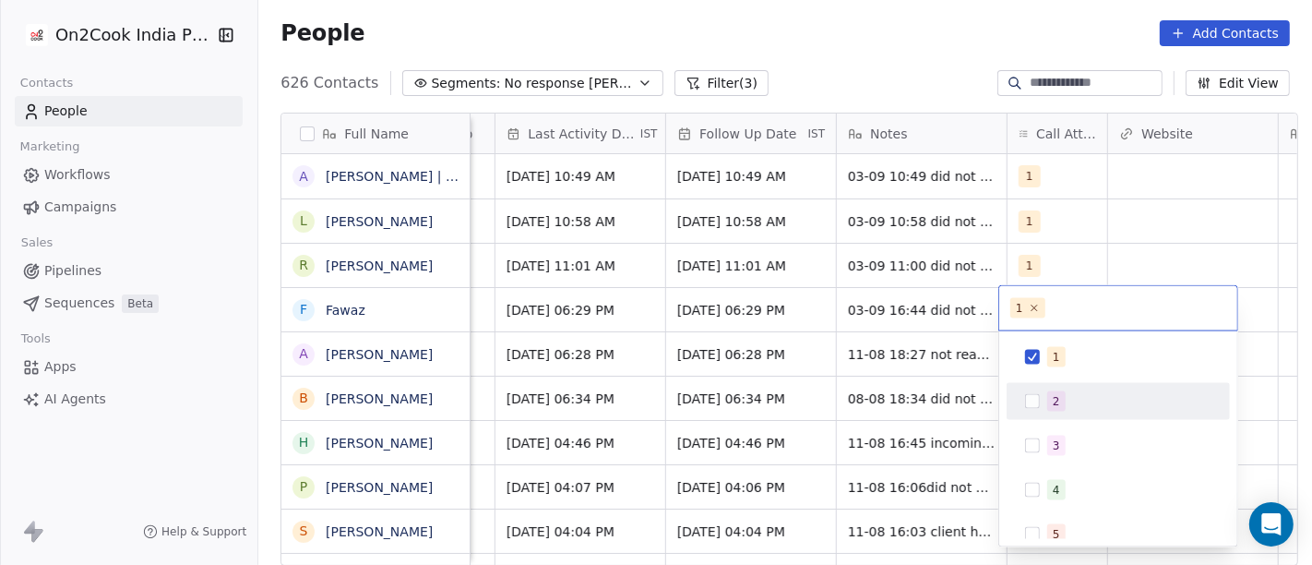
click at [1069, 404] on div "2" at bounding box center [1129, 401] width 164 height 20
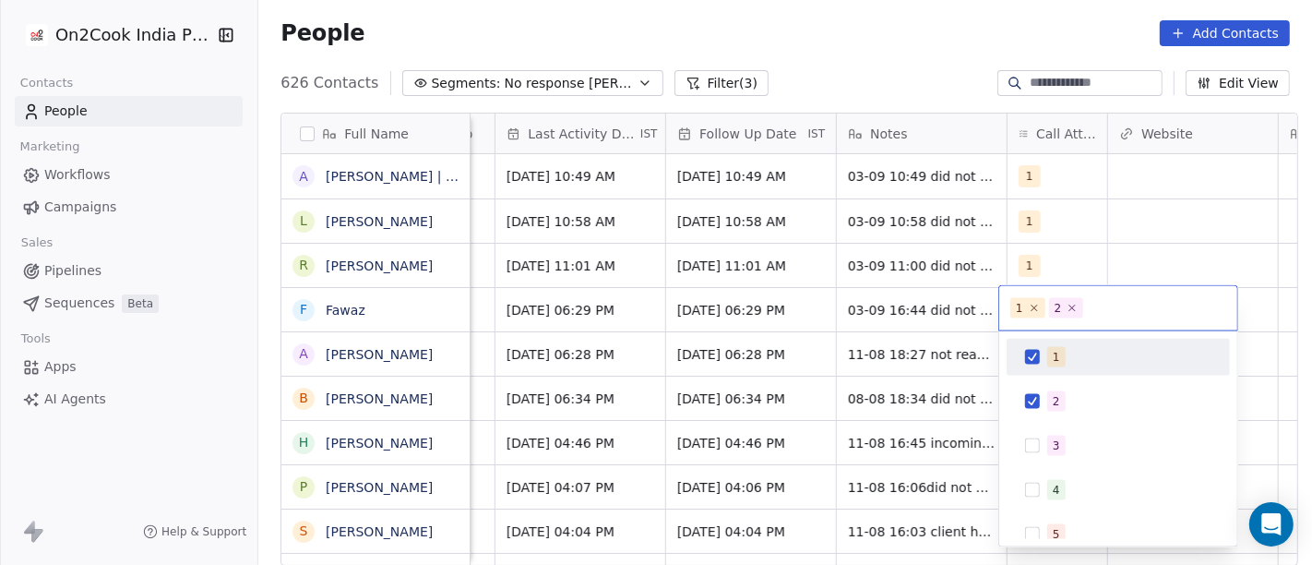
click at [1045, 373] on div "1" at bounding box center [1117, 357] width 223 height 37
click at [812, 44] on html "On2Cook India Pvt. Ltd. Contacts People Marketing Workflows Campaigns Sales Pip…" at bounding box center [656, 282] width 1312 height 565
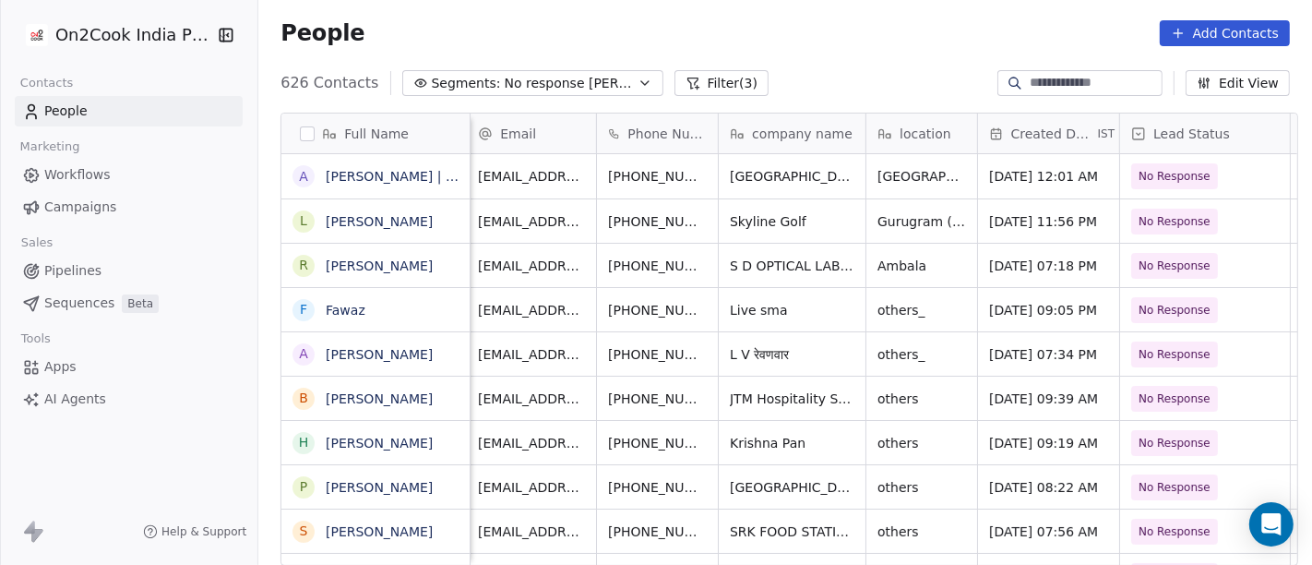
scroll to position [0, 0]
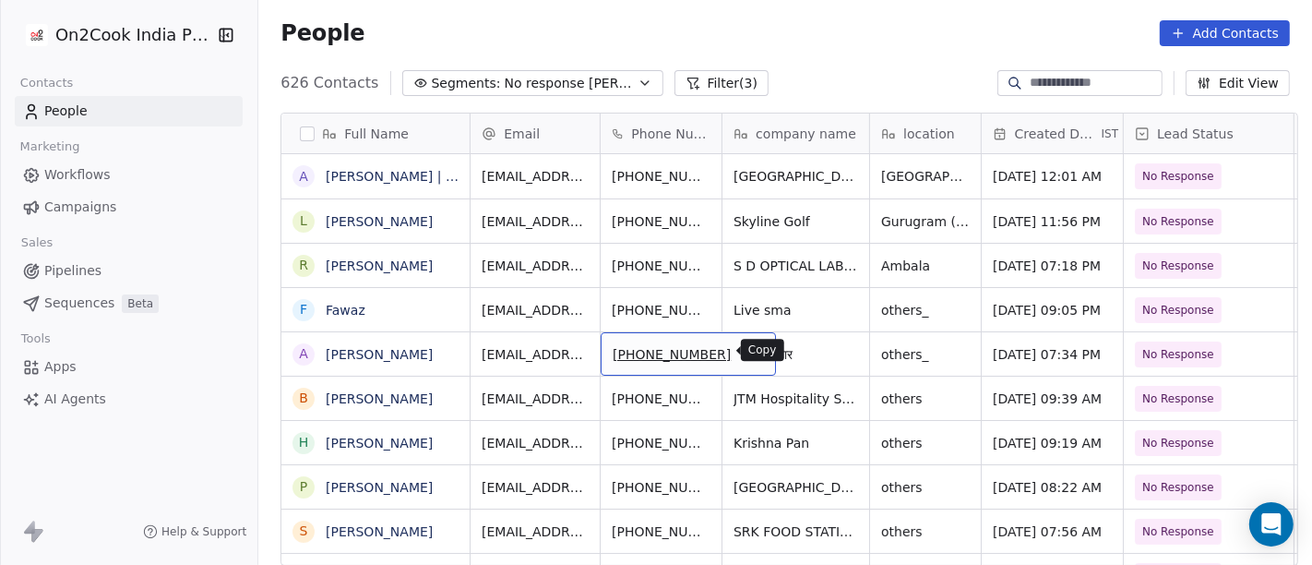
click at [747, 352] on icon "grid" at bounding box center [751, 350] width 8 height 8
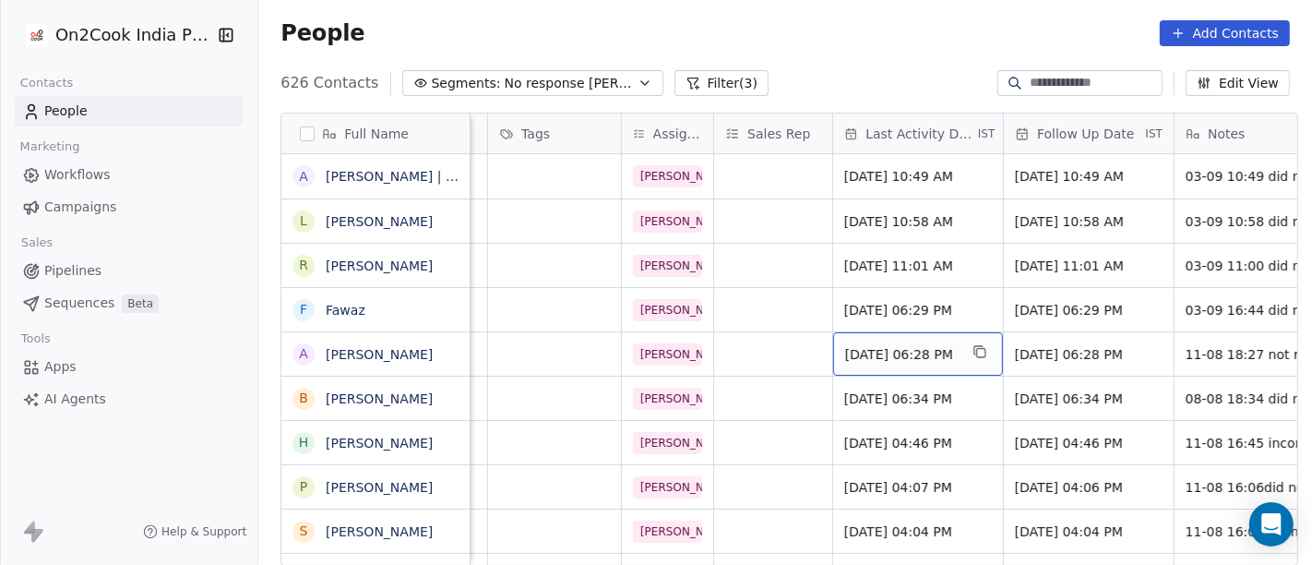
scroll to position [0, 807]
click at [898, 357] on span "[DATE] 06:28 PM" at bounding box center [900, 354] width 113 height 18
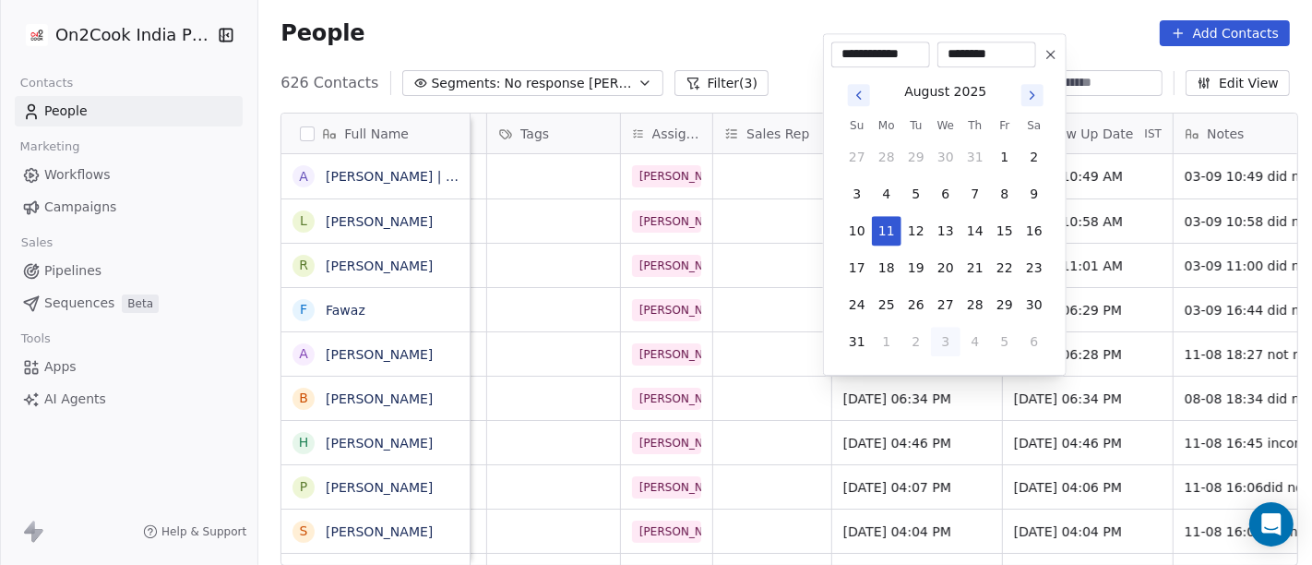
click at [944, 336] on button "3" at bounding box center [946, 342] width 30 height 30
type input "**********"
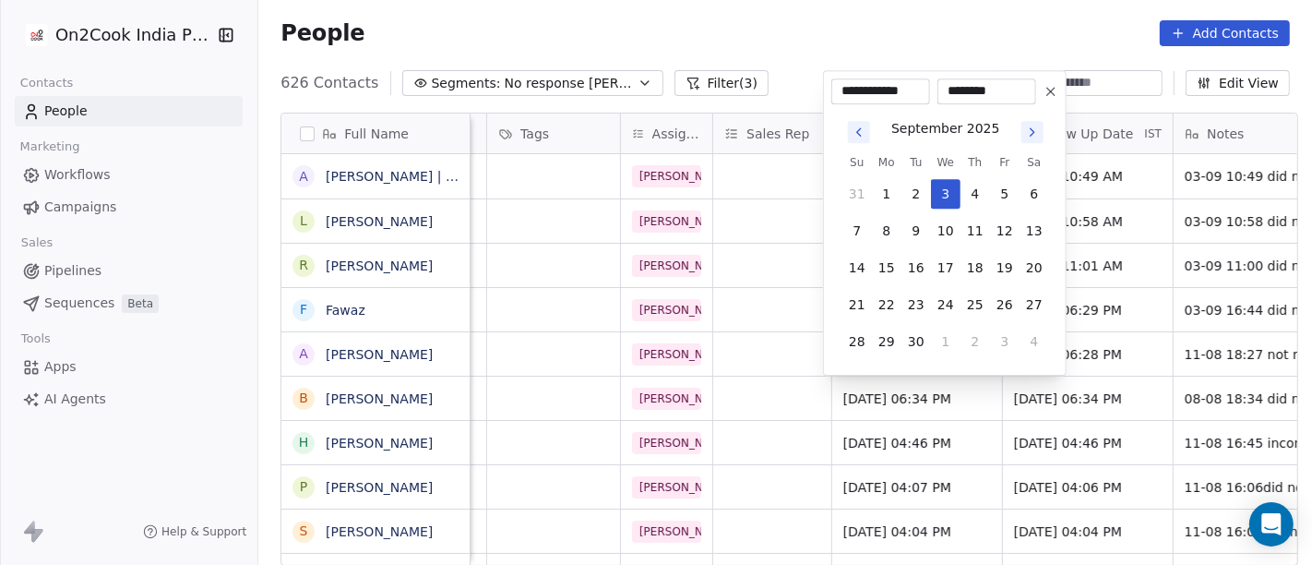
click at [755, 42] on html "On2Cook India Pvt. Ltd. Contacts People Marketing Workflows Campaigns Sales Pip…" at bounding box center [656, 282] width 1312 height 565
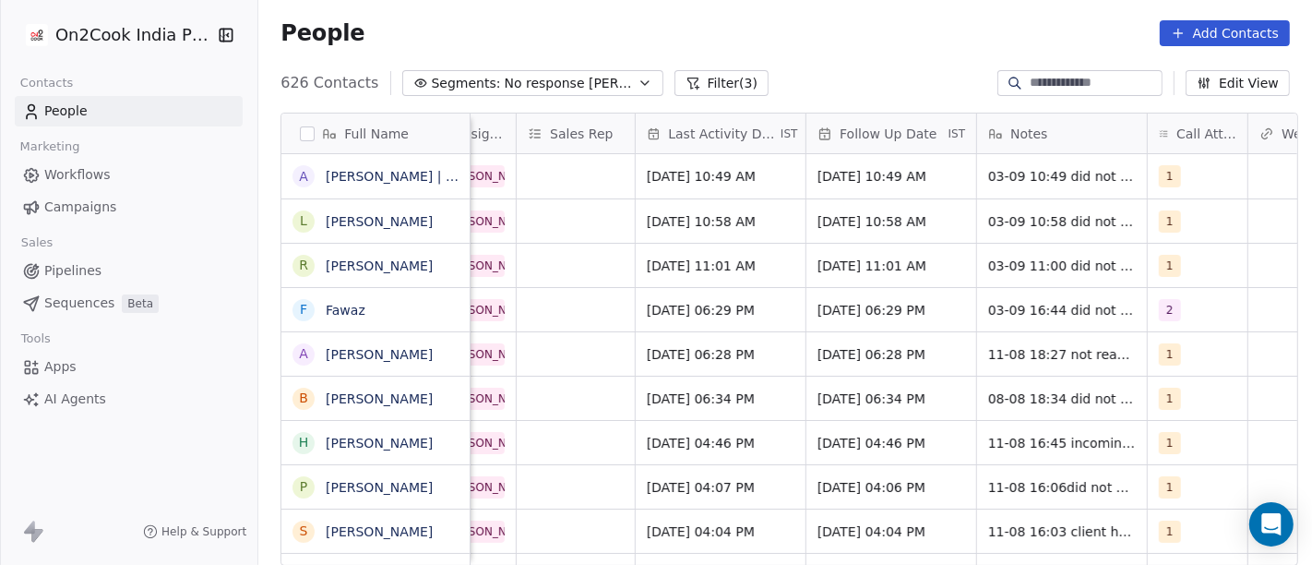
scroll to position [0, 1007]
click at [888, 355] on span "[DATE] 06:28 PM" at bounding box center [871, 354] width 113 height 18
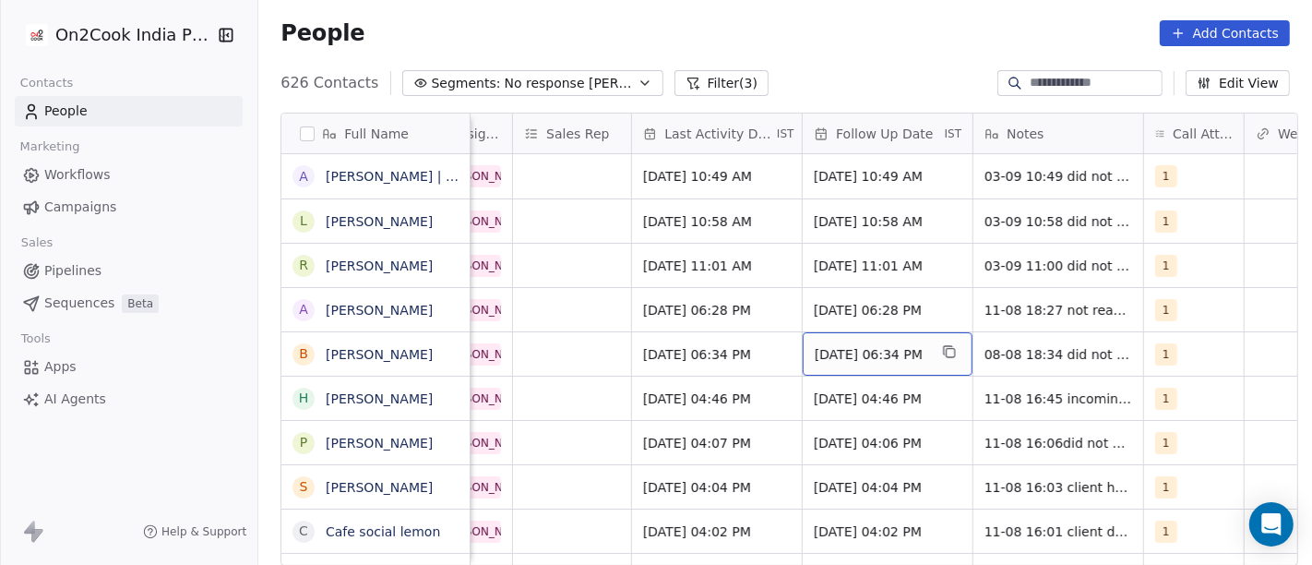
click at [879, 347] on span "[DATE] 06:34 PM" at bounding box center [871, 354] width 113 height 18
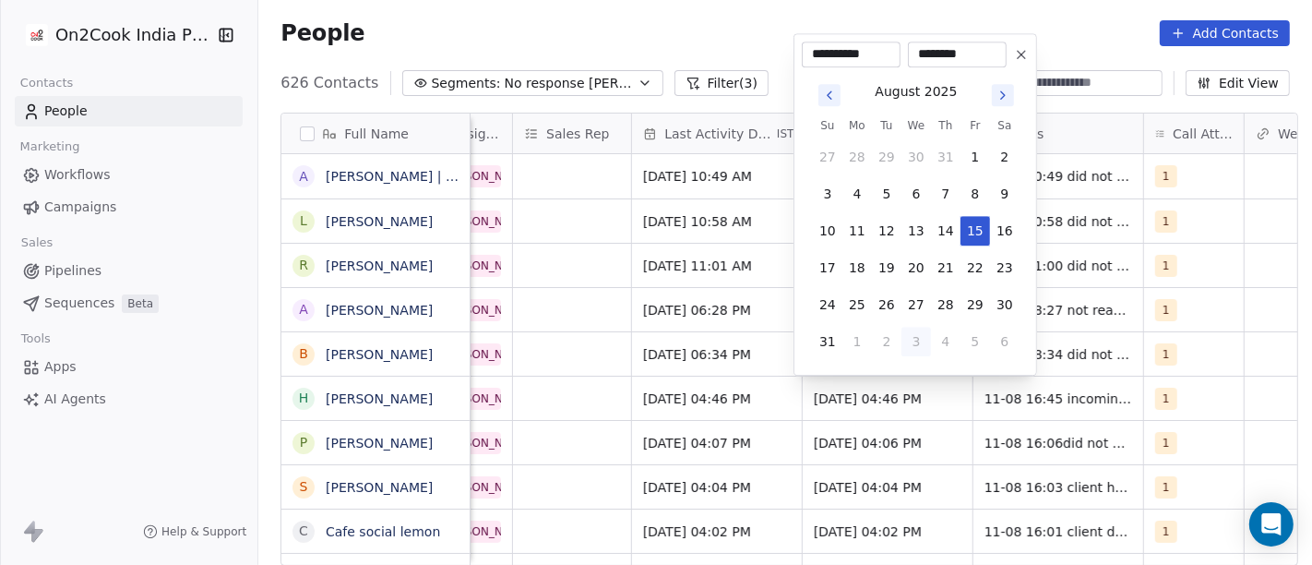
click at [704, 4] on html "On2Cook India Pvt. Ltd. Contacts People Marketing Workflows Campaigns Sales Pip…" at bounding box center [656, 282] width 1312 height 565
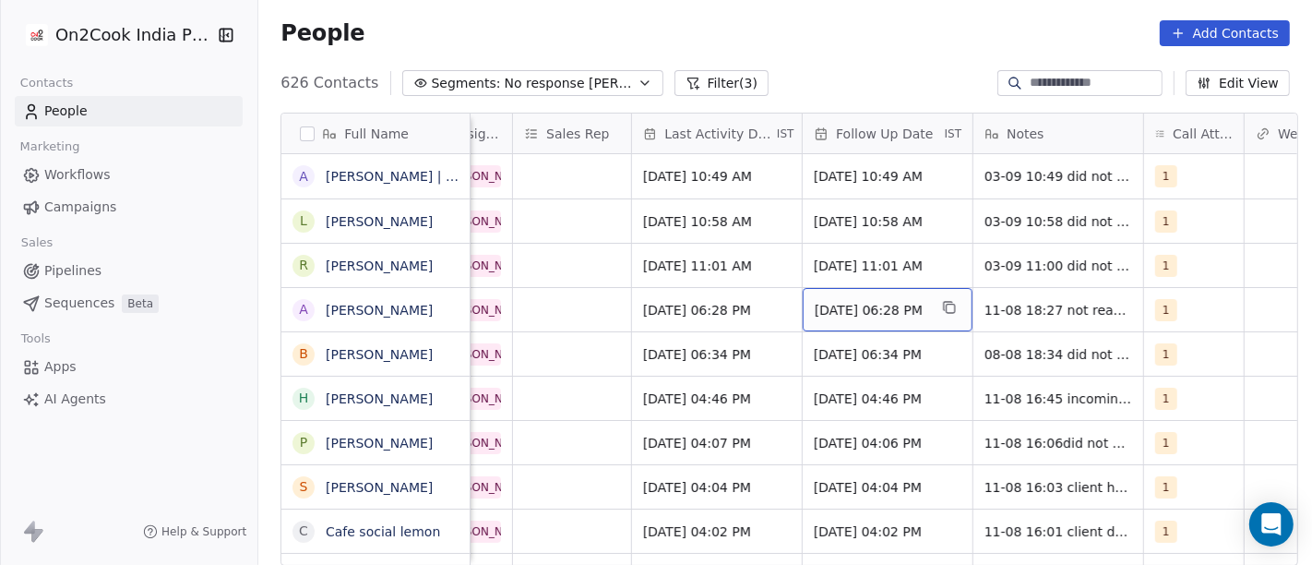
click at [843, 304] on span "[DATE] 06:28 PM" at bounding box center [871, 310] width 113 height 18
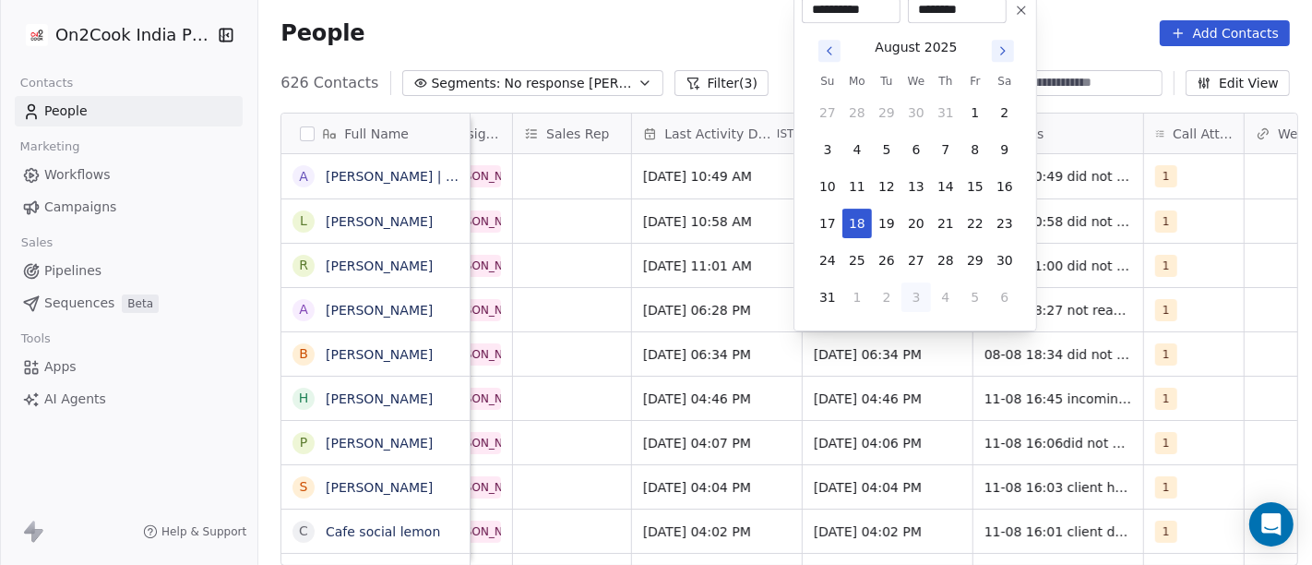
click at [1004, 48] on icon "Go to next month" at bounding box center [1002, 50] width 15 height 15
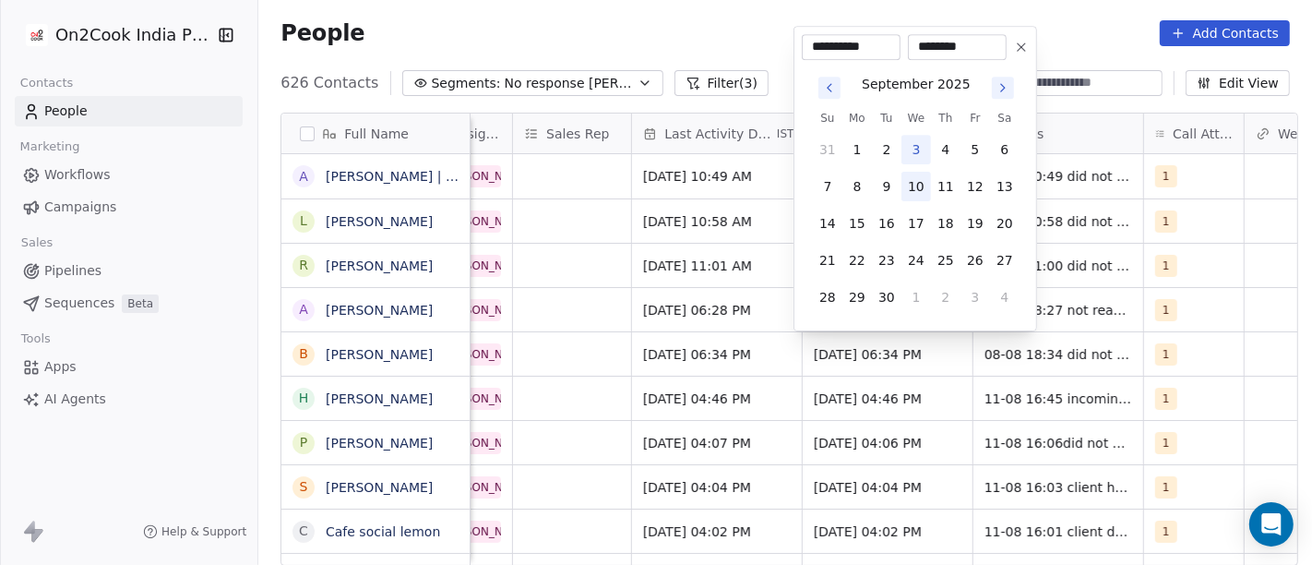
click at [923, 188] on button "10" at bounding box center [916, 187] width 30 height 30
type input "**********"
click at [740, 42] on html "On2Cook India Pvt. Ltd. Contacts People Marketing Workflows Campaigns Sales Pip…" at bounding box center [656, 282] width 1312 height 565
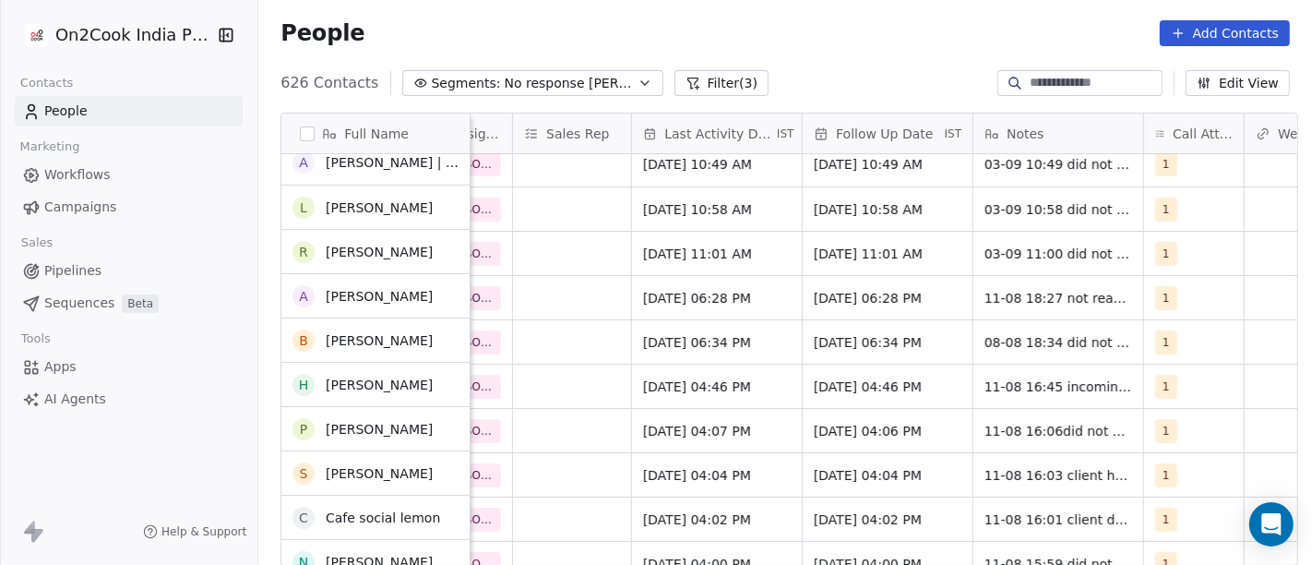
scroll to position [12, 0]
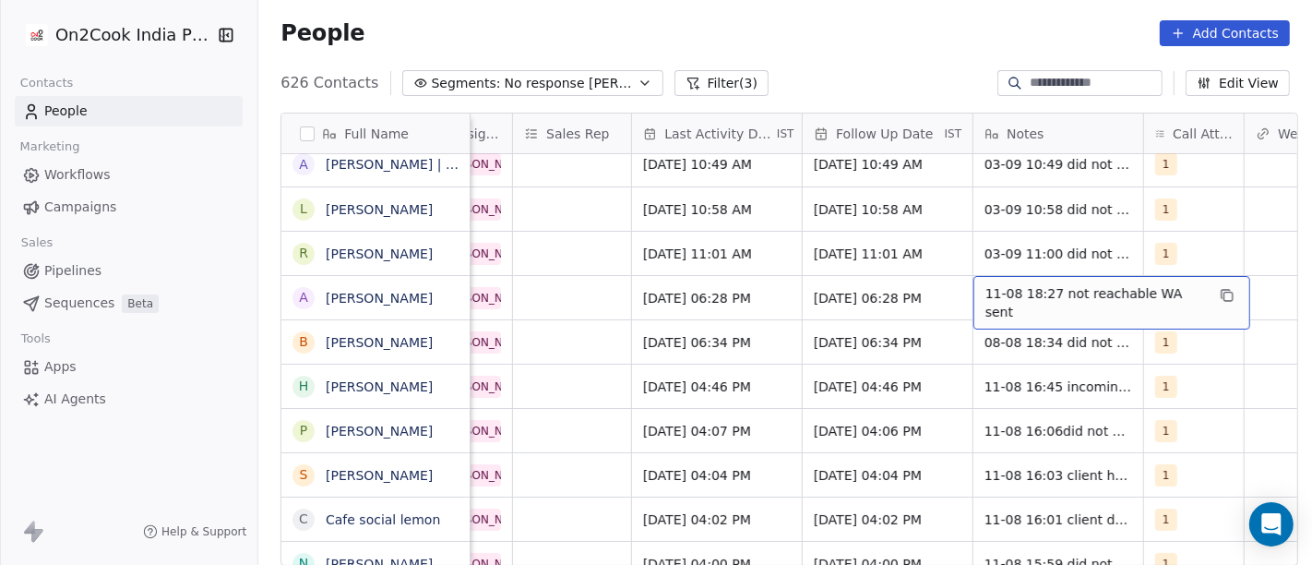
click at [1012, 297] on span "11-08 18:27 not reachable WA sent" at bounding box center [1095, 302] width 220 height 37
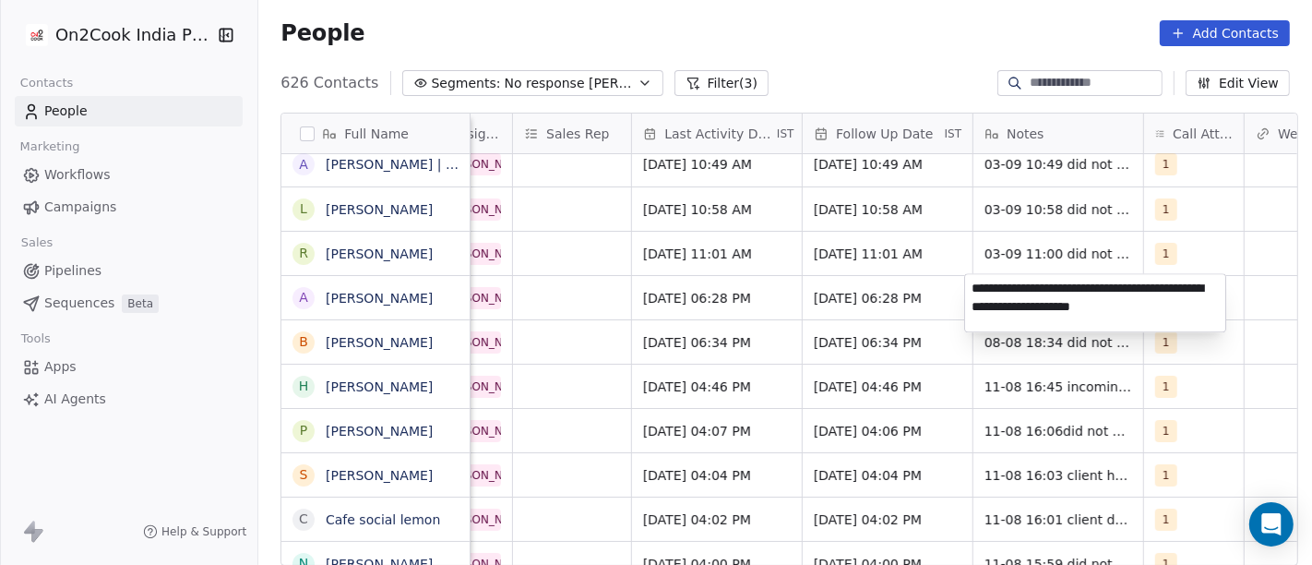
type textarea "**********"
click at [819, 280] on html "On2Cook India Pvt. Ltd. Contacts People Marketing Workflows Campaigns Sales Pip…" at bounding box center [656, 282] width 1312 height 565
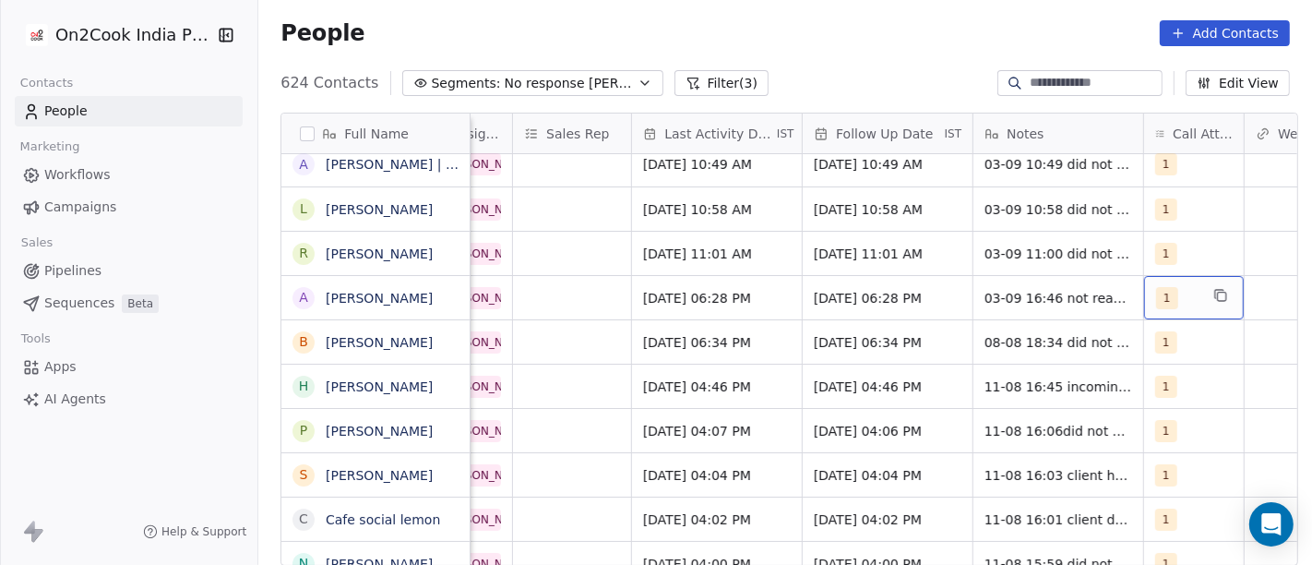
click at [1195, 297] on div "1" at bounding box center [1194, 297] width 100 height 43
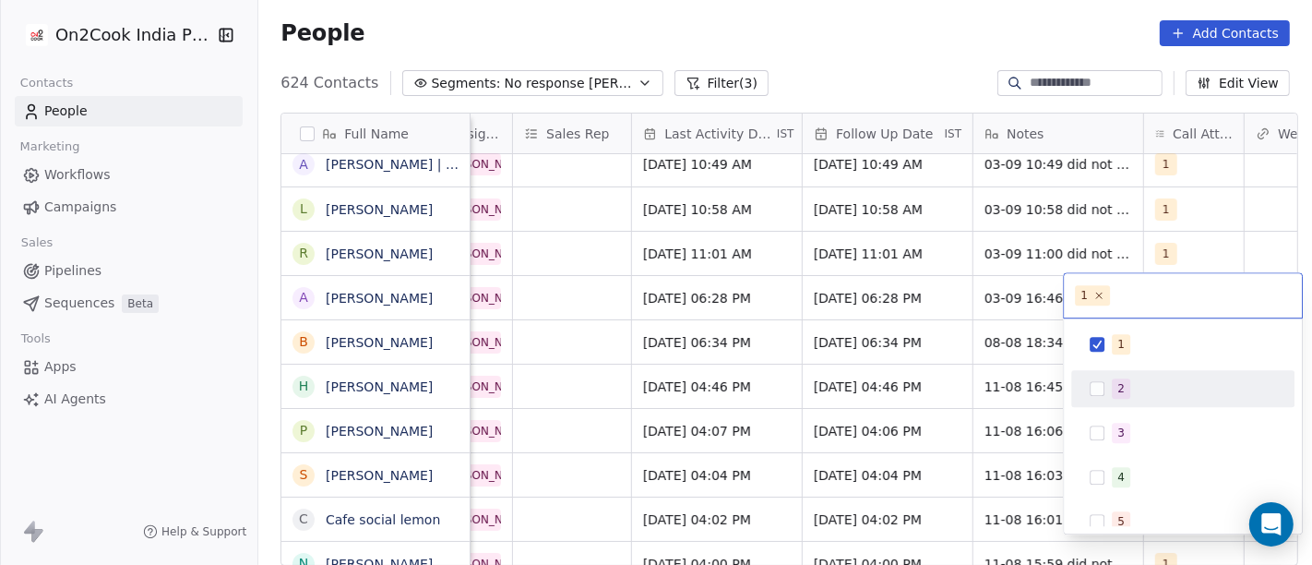
click at [1109, 398] on div "2" at bounding box center [1182, 389] width 208 height 30
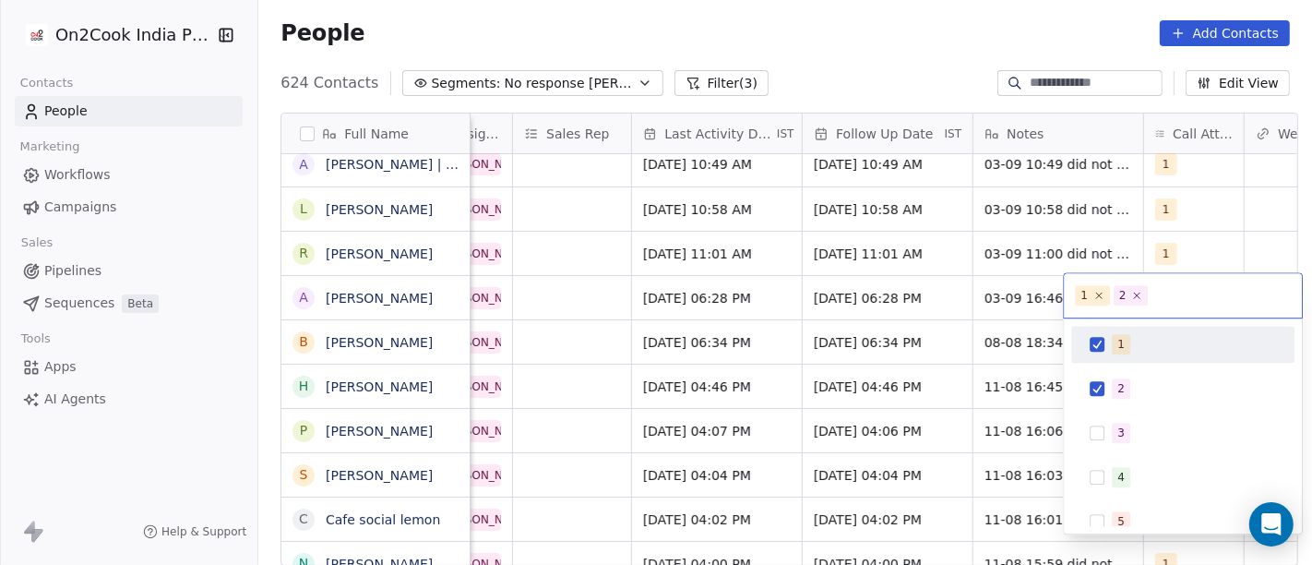
click at [1099, 349] on button "Suggestions" at bounding box center [1096, 344] width 15 height 15
click at [849, 62] on html "On2Cook India Pvt. Ltd. Contacts People Marketing Workflows Campaigns Sales Pip…" at bounding box center [656, 282] width 1312 height 565
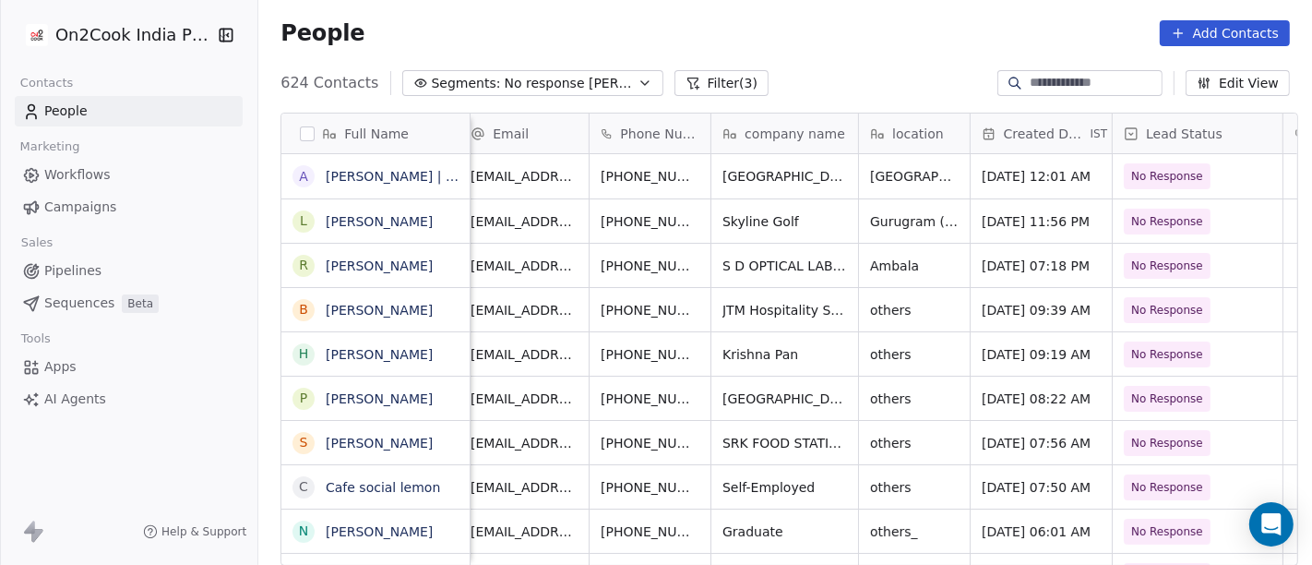
scroll to position [0, 0]
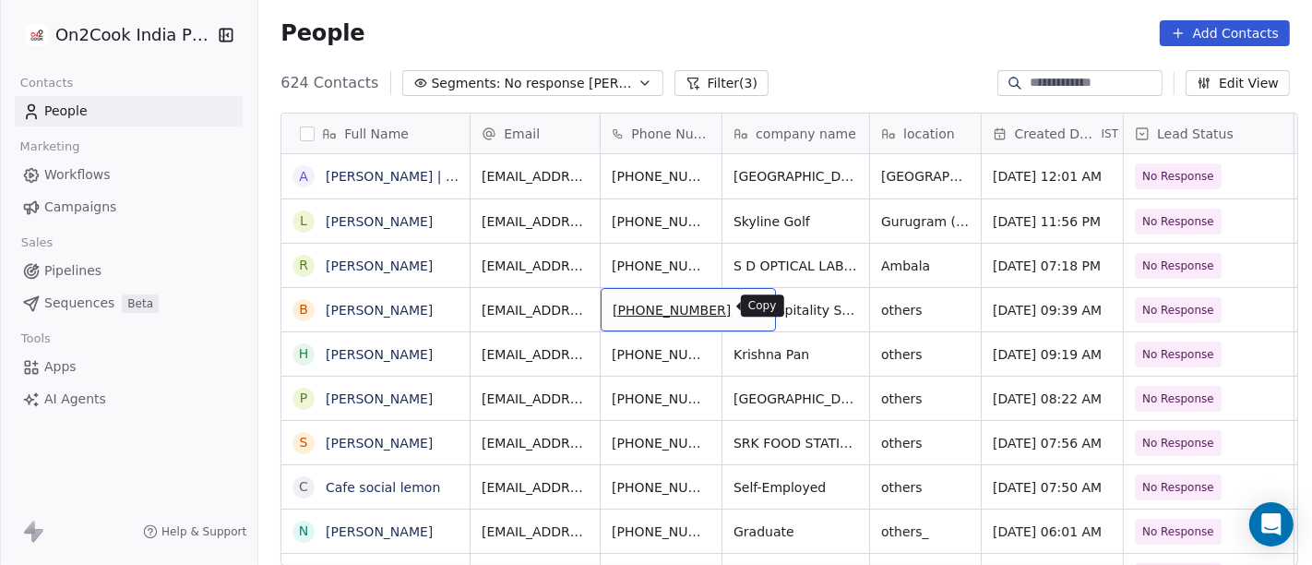
click at [750, 307] on icon "grid" at bounding box center [754, 308] width 8 height 8
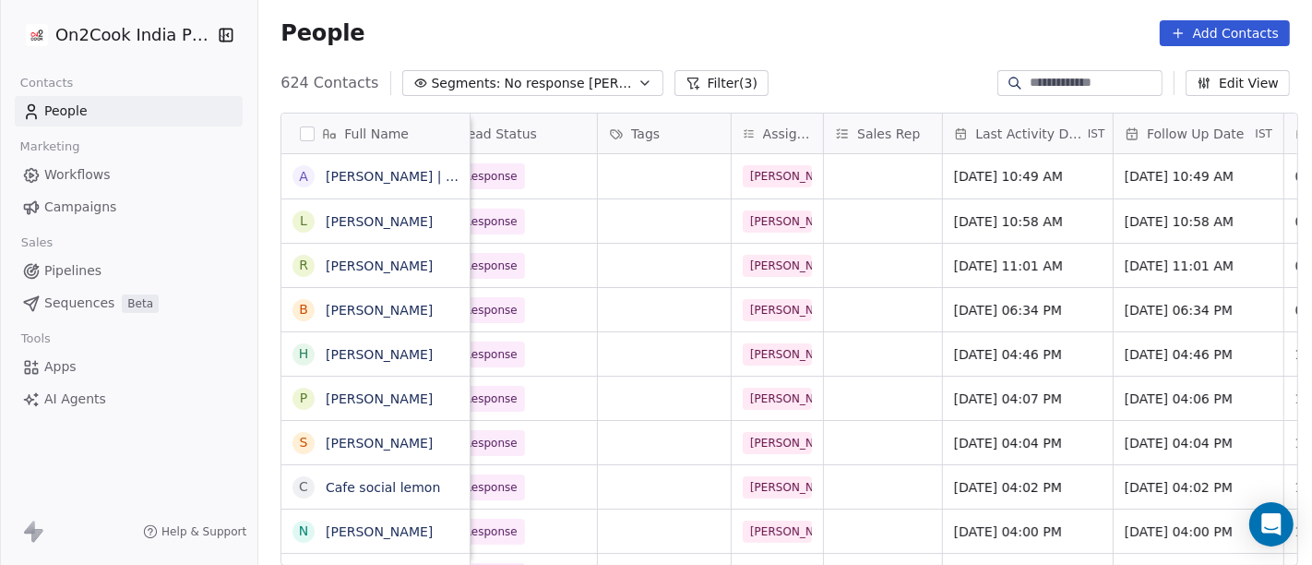
scroll to position [0, 704]
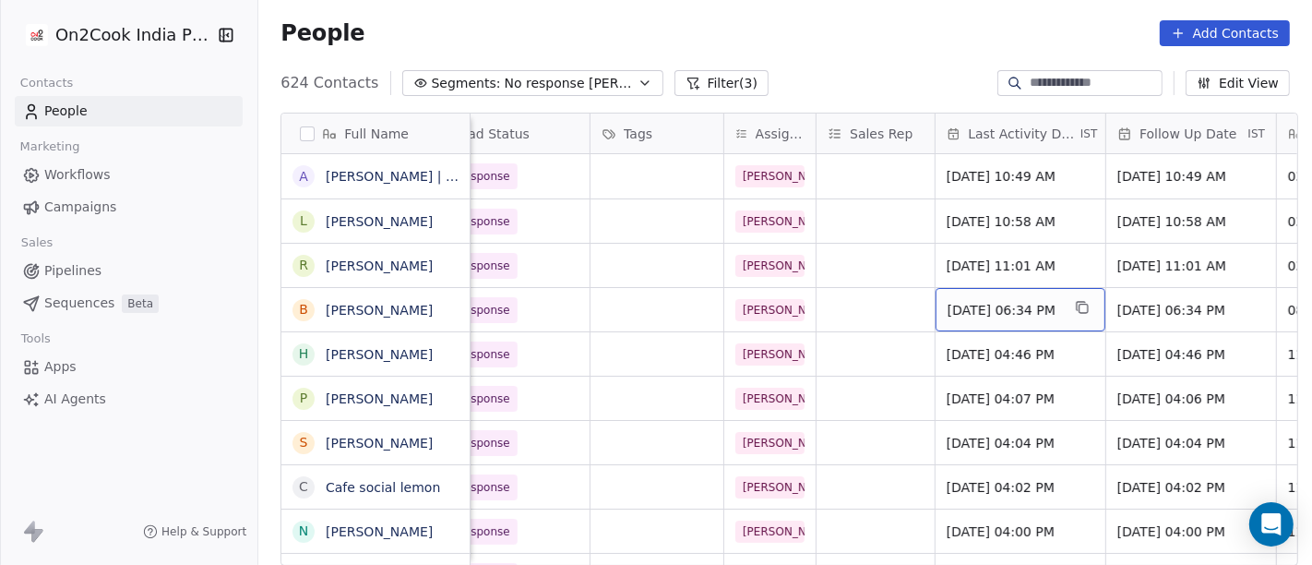
click at [1005, 301] on span "[DATE] 06:34 PM" at bounding box center [1003, 310] width 113 height 18
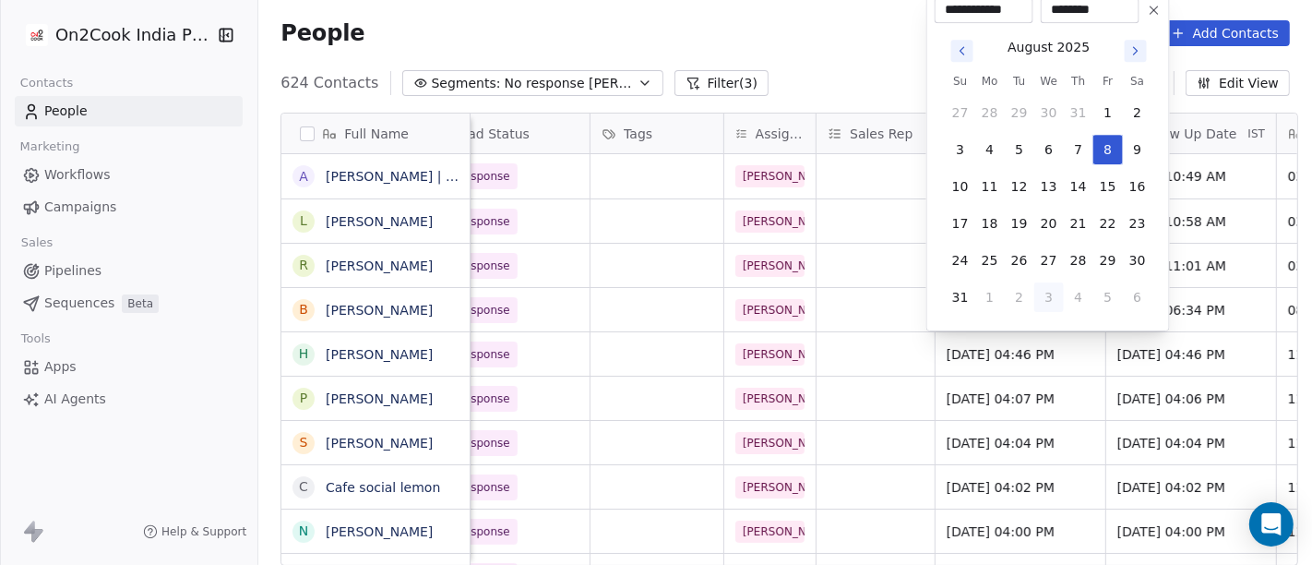
click at [1049, 298] on button "3" at bounding box center [1049, 297] width 30 height 30
type input "**********"
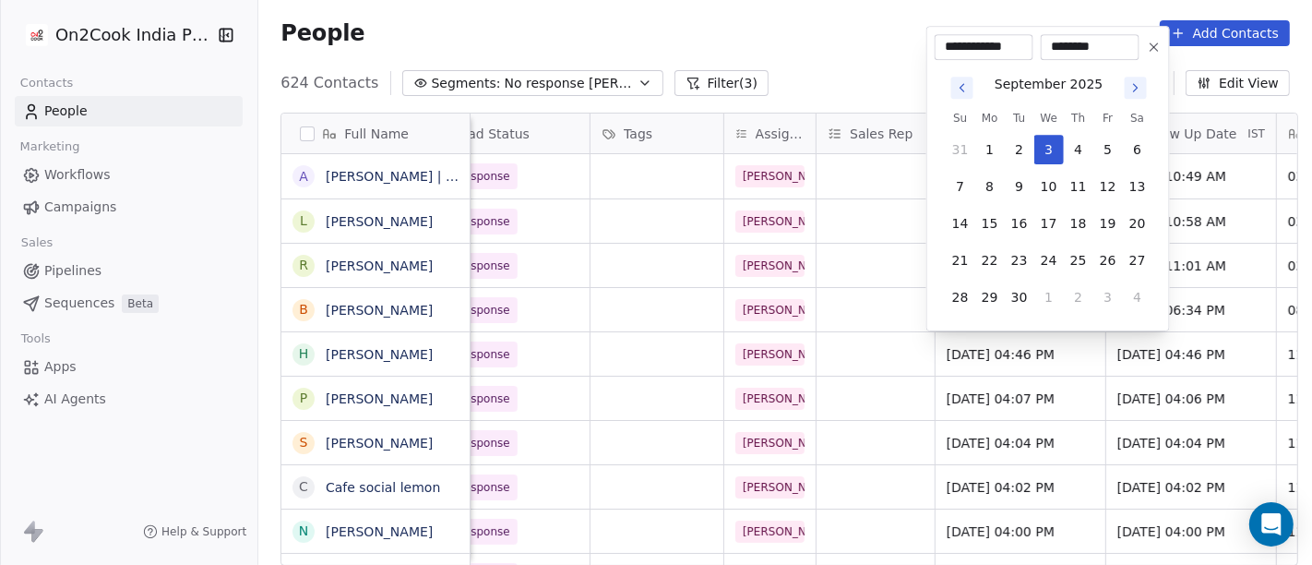
click at [755, 77] on html "On2Cook India Pvt. Ltd. Contacts People Marketing Workflows Campaigns Sales Pip…" at bounding box center [656, 282] width 1312 height 565
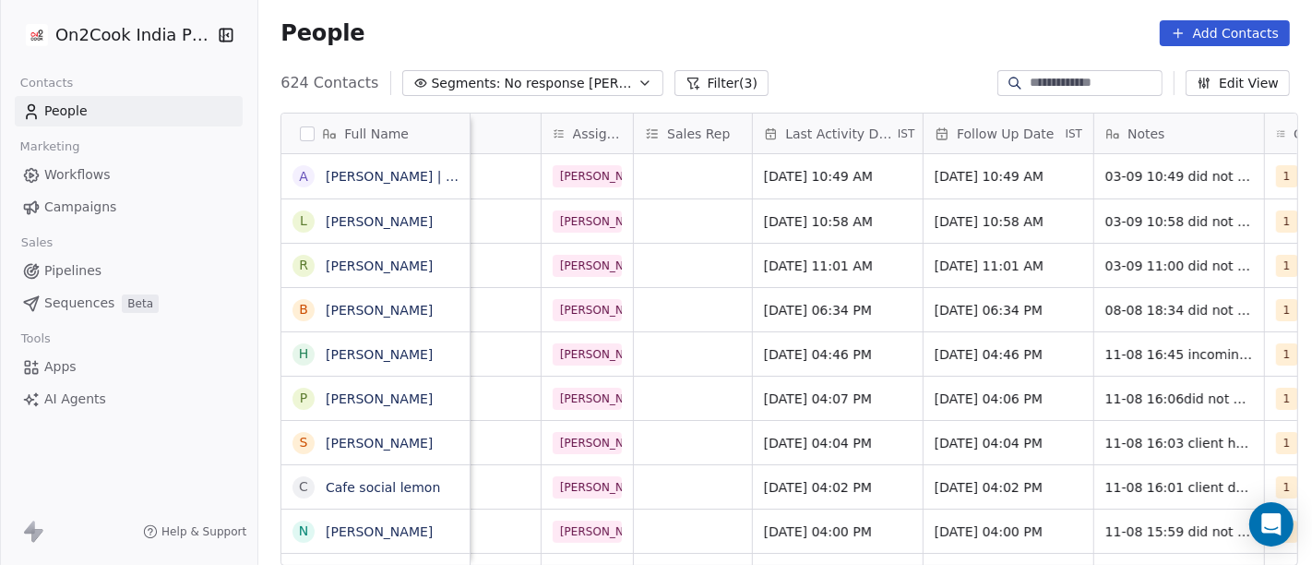
scroll to position [0, 889]
click at [975, 317] on span "[DATE] 06:34 PM" at bounding box center [989, 310] width 113 height 18
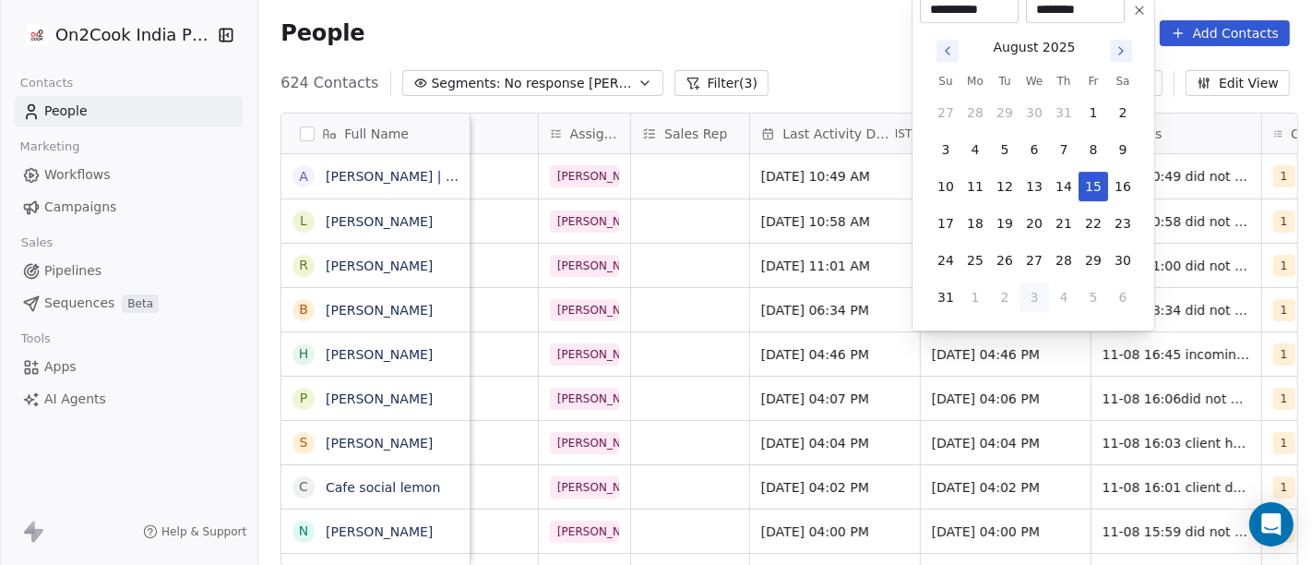
click at [1112, 58] on button "Go to next month" at bounding box center [1121, 51] width 22 height 22
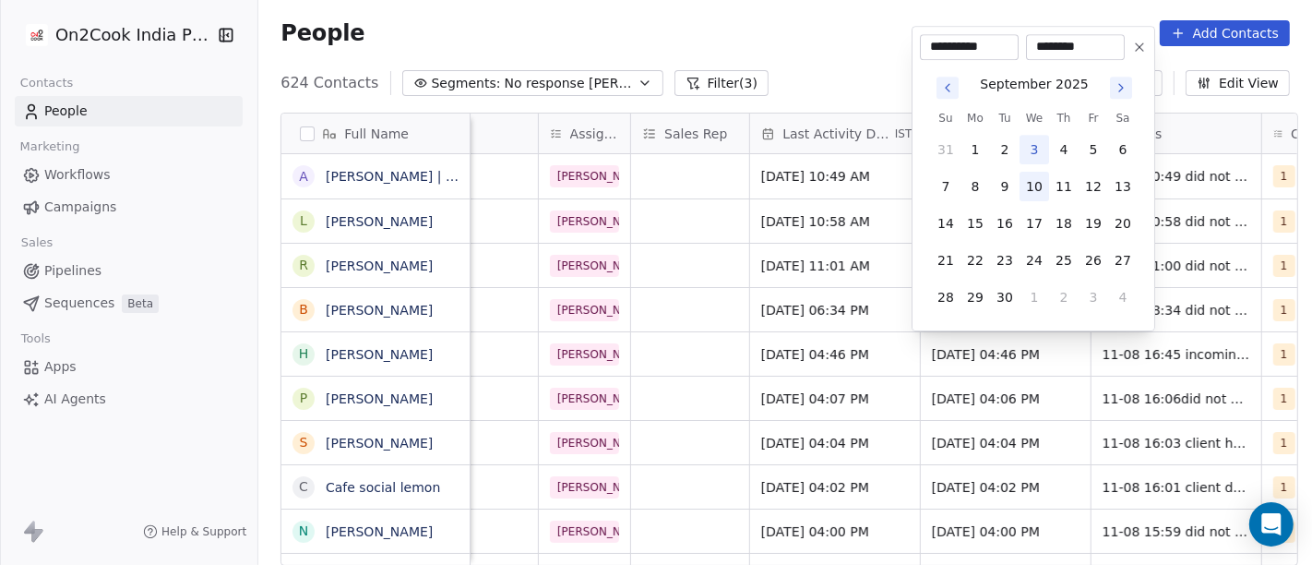
click at [1033, 198] on button "10" at bounding box center [1034, 187] width 30 height 30
type input "**********"
click at [864, 47] on html "On2Cook India Pvt. Ltd. Contacts People Marketing Workflows Campaigns Sales Pip…" at bounding box center [656, 282] width 1312 height 565
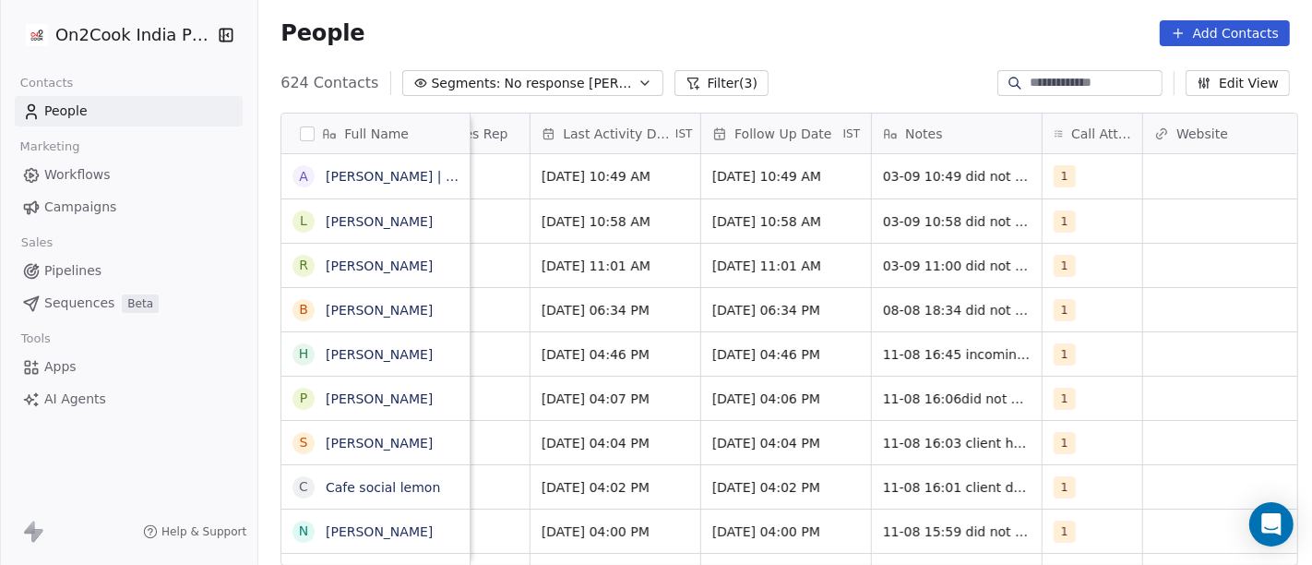
scroll to position [0, 1111]
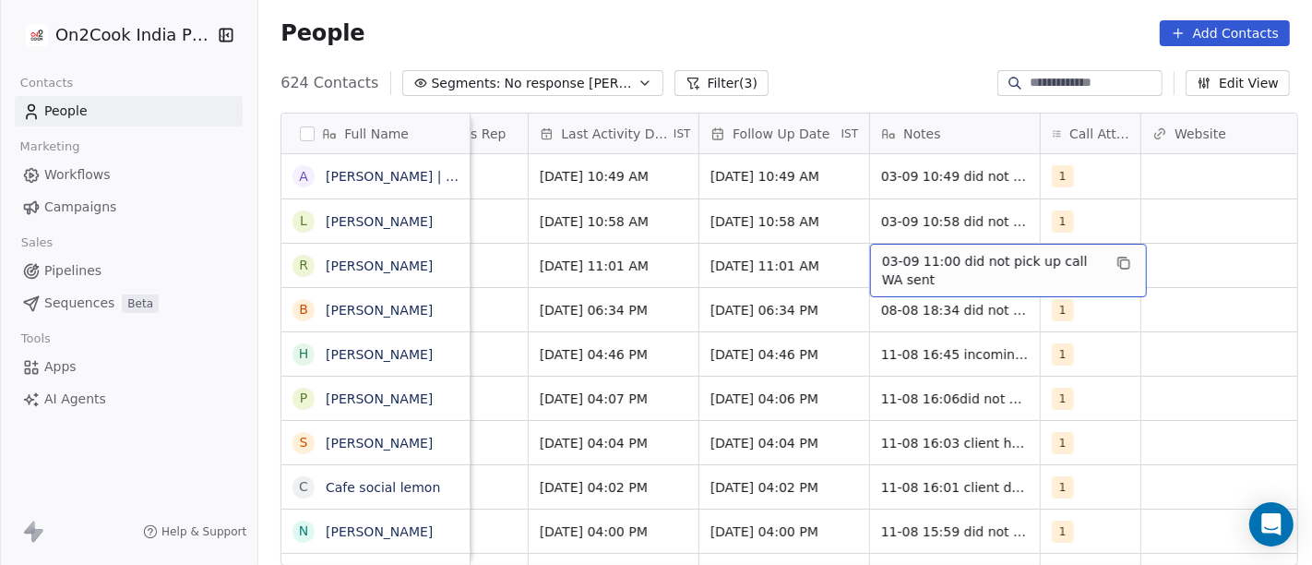
click at [906, 272] on span "03-09 11:00 did not pick up call WA sent" at bounding box center [992, 270] width 220 height 37
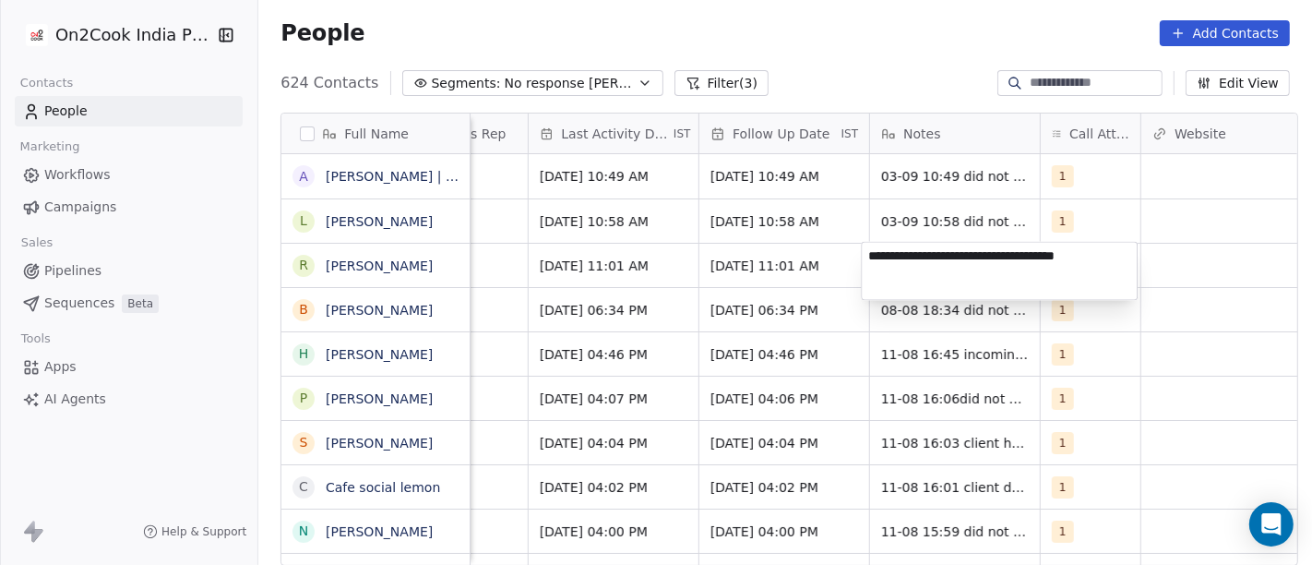
click at [859, 62] on html "On2Cook India Pvt. Ltd. Contacts People Marketing Workflows Campaigns Sales Pip…" at bounding box center [656, 282] width 1312 height 565
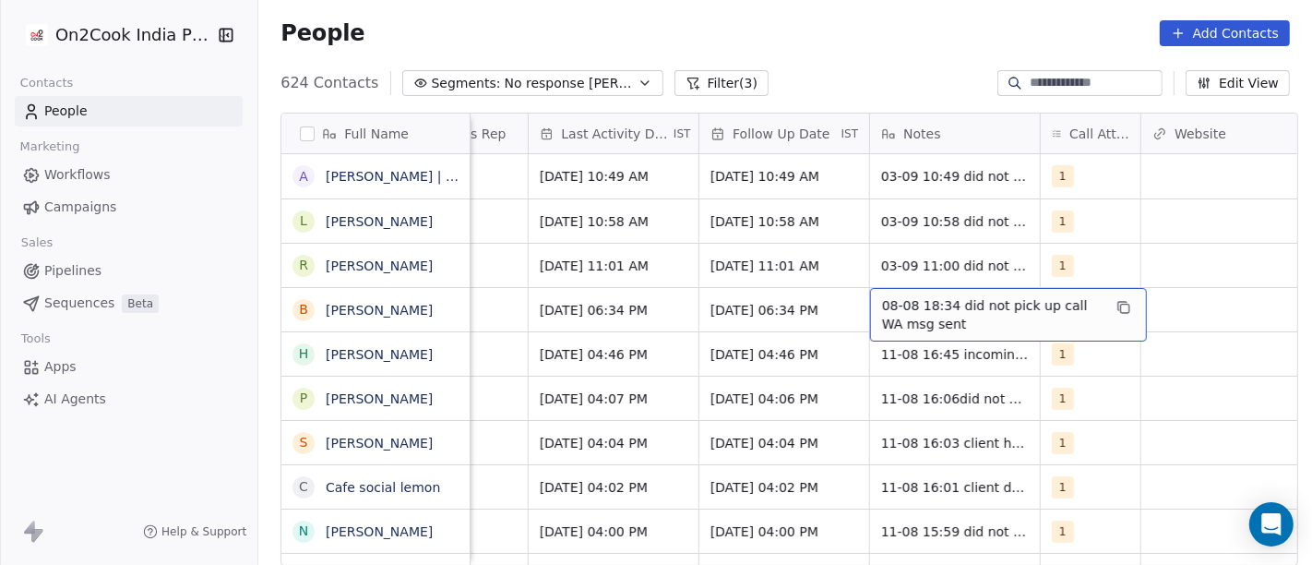
click at [926, 301] on span "08-08 18:34 did not pick up call WA msg sent" at bounding box center [992, 314] width 220 height 37
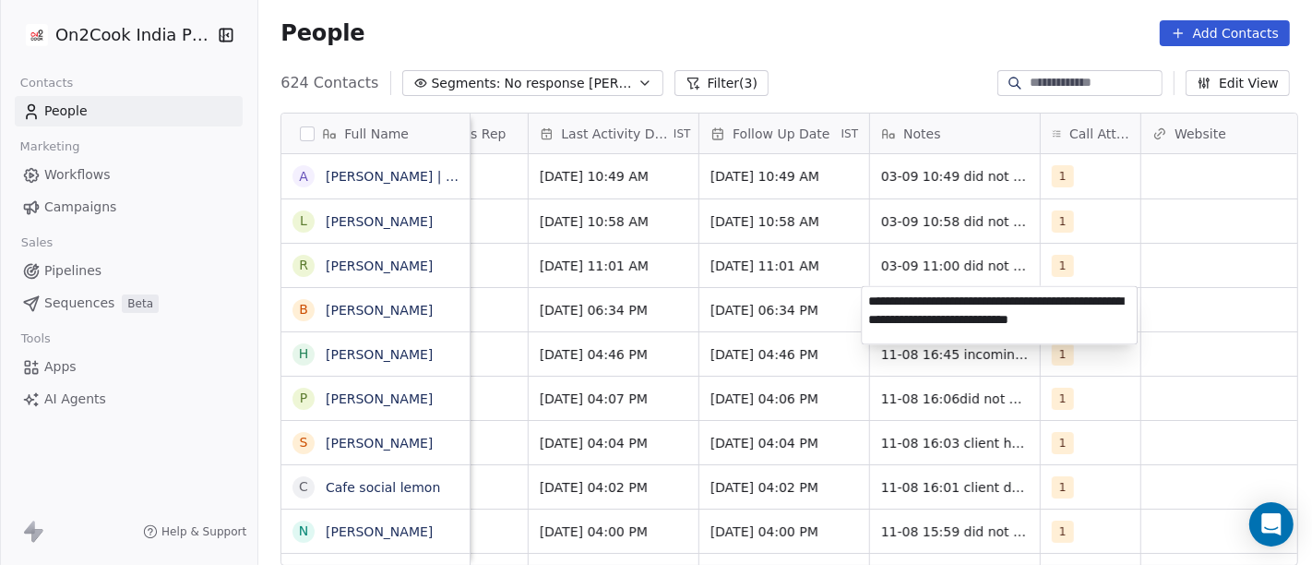
type textarea "**********"
click at [1150, 404] on html "On2Cook India Pvt. Ltd. Contacts People Marketing Workflows Campaigns Sales Pip…" at bounding box center [656, 282] width 1312 height 565
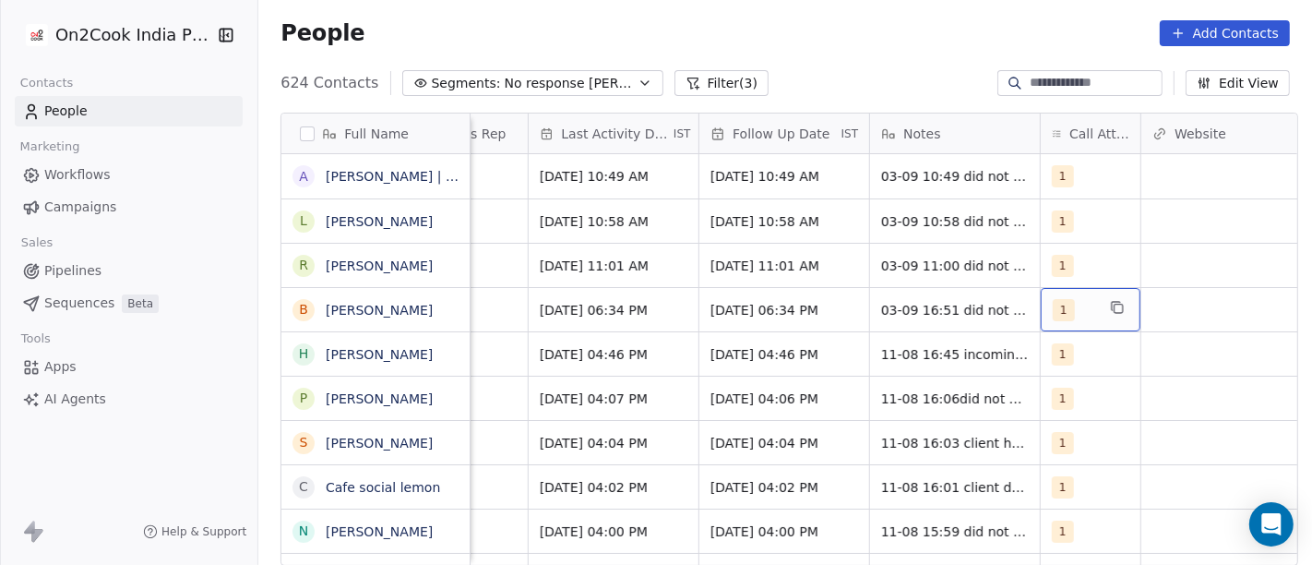
click at [1069, 325] on div "1" at bounding box center [1091, 309] width 100 height 43
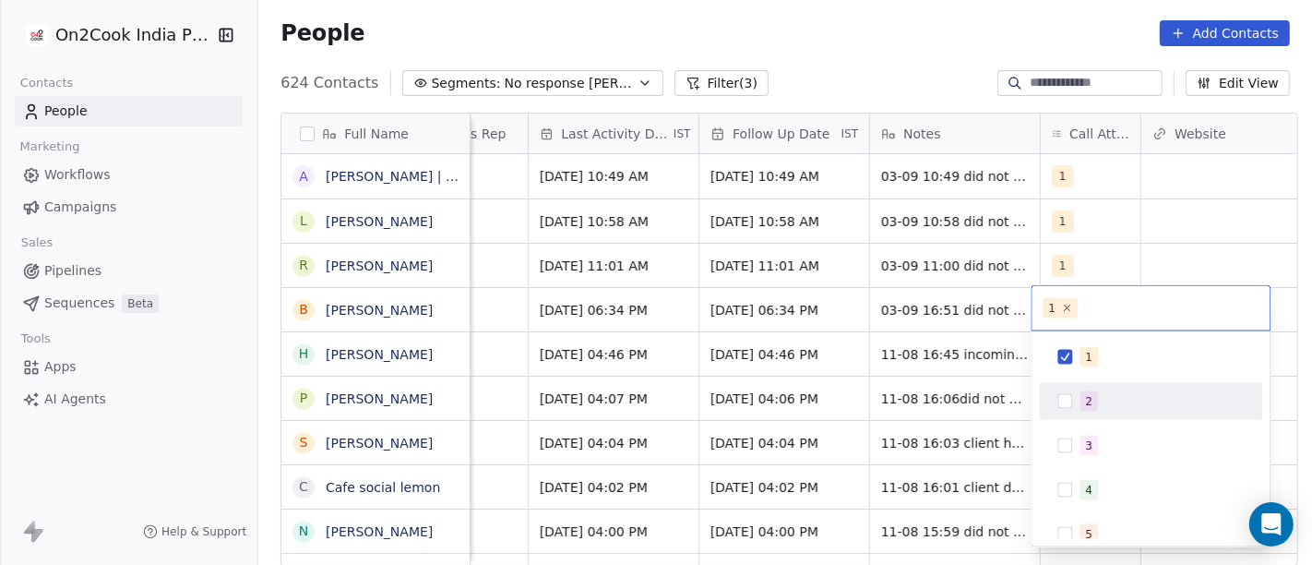
click at [1089, 397] on div "2" at bounding box center [1089, 401] width 7 height 17
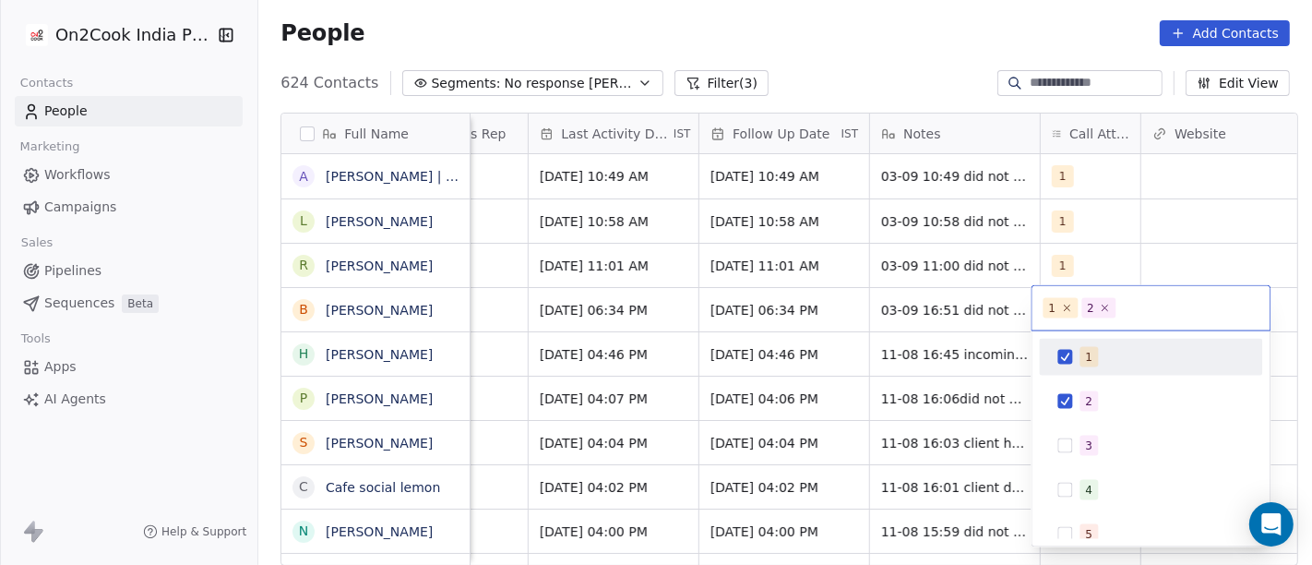
click at [1112, 349] on div "1" at bounding box center [1162, 357] width 164 height 20
click at [814, 77] on html "On2Cook India Pvt. Ltd. Contacts People Marketing Workflows Campaigns Sales Pip…" at bounding box center [656, 282] width 1312 height 565
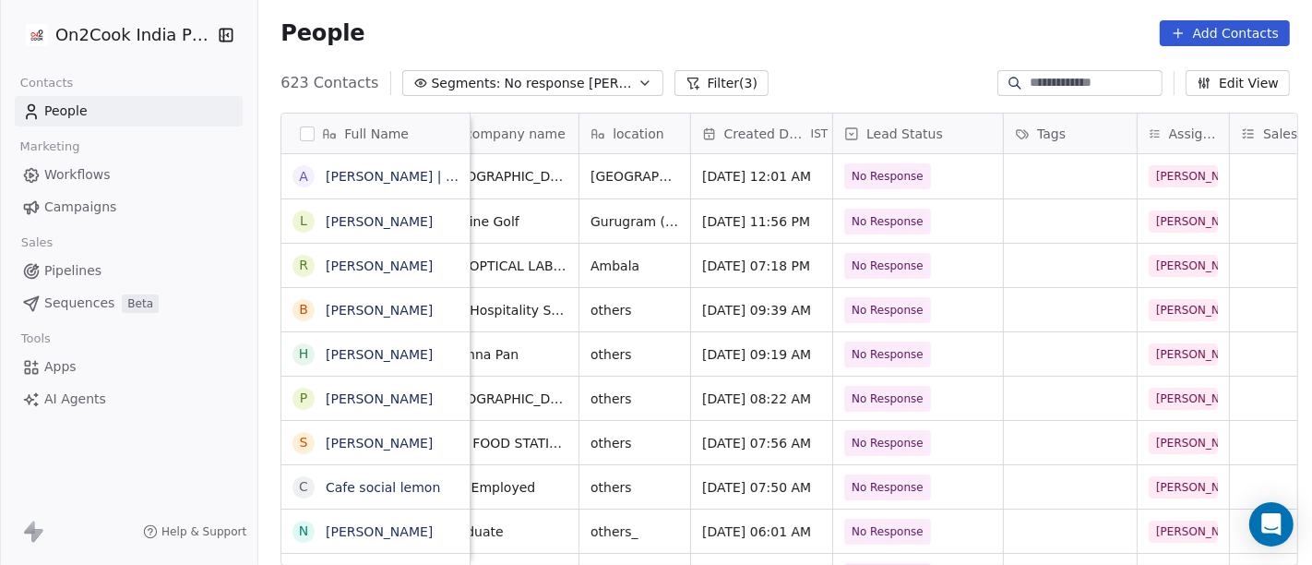
scroll to position [0, 0]
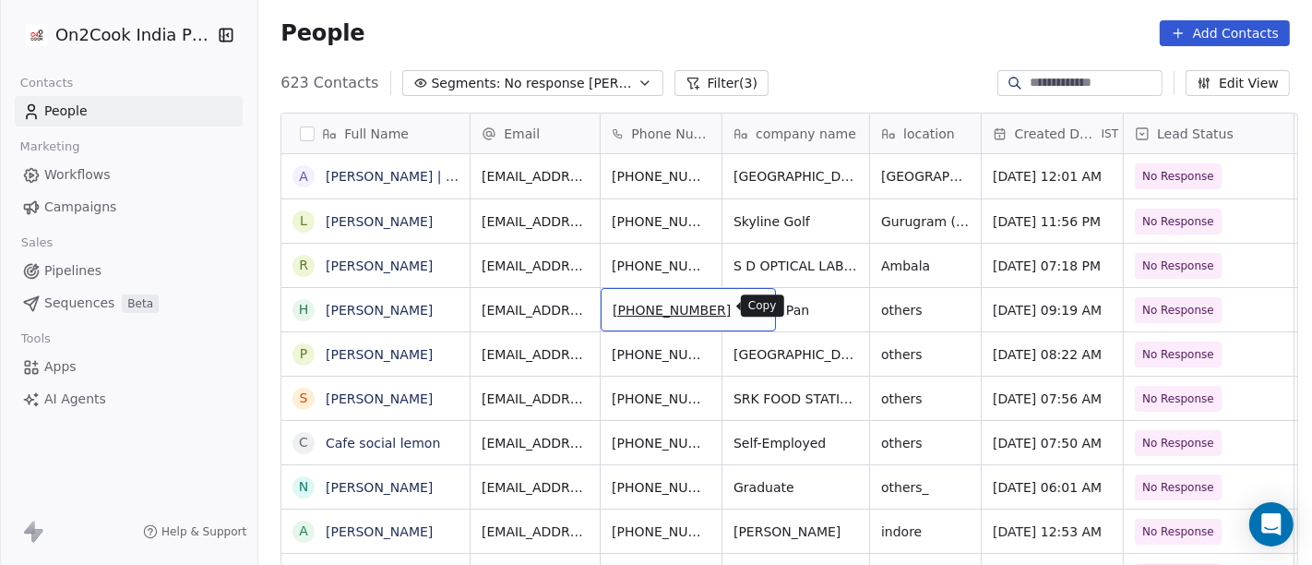
click at [742, 313] on button "grid" at bounding box center [753, 307] width 22 height 22
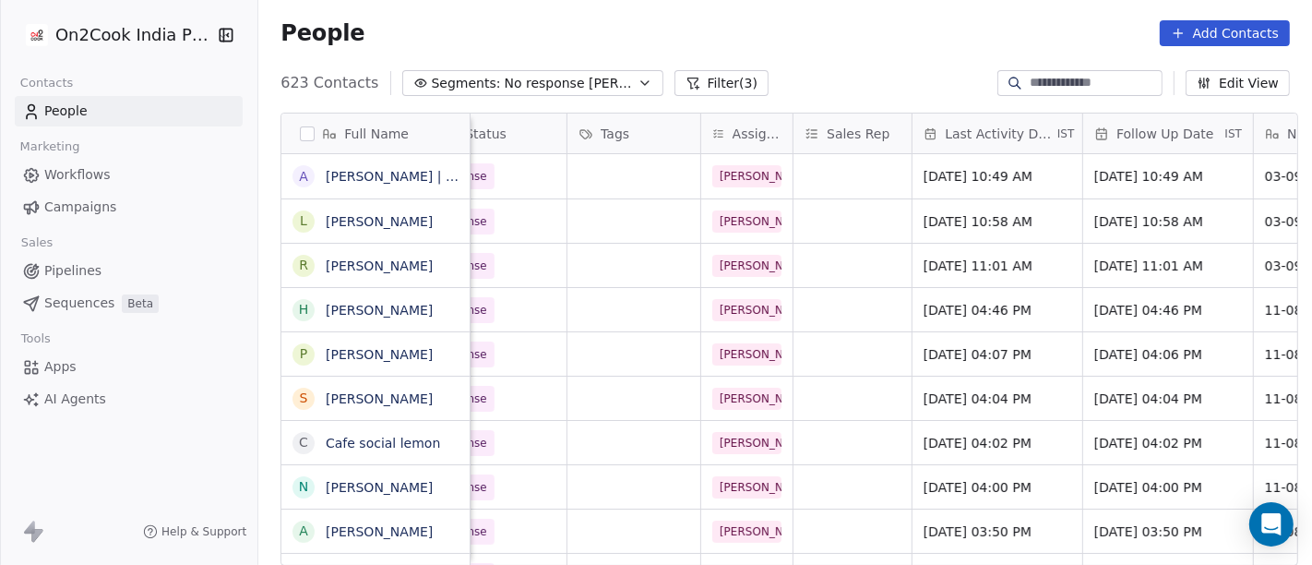
scroll to position [0, 727]
click at [965, 308] on span "[DATE] 04:46 PM" at bounding box center [980, 310] width 113 height 18
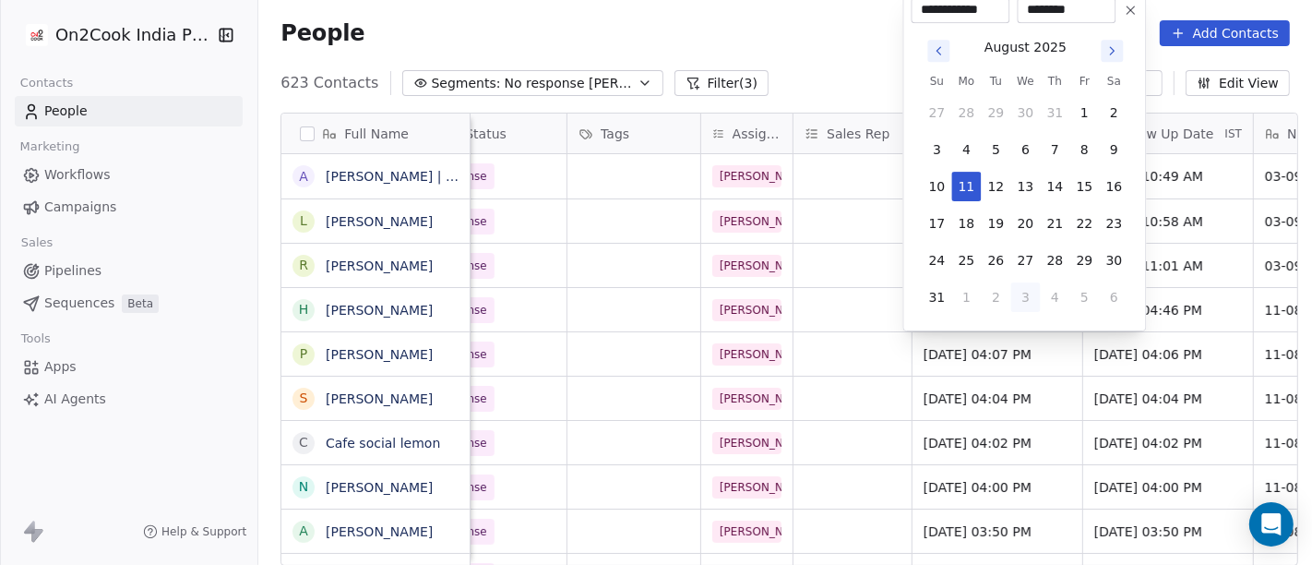
click at [1030, 302] on button "3" at bounding box center [1026, 297] width 30 height 30
type input "**********"
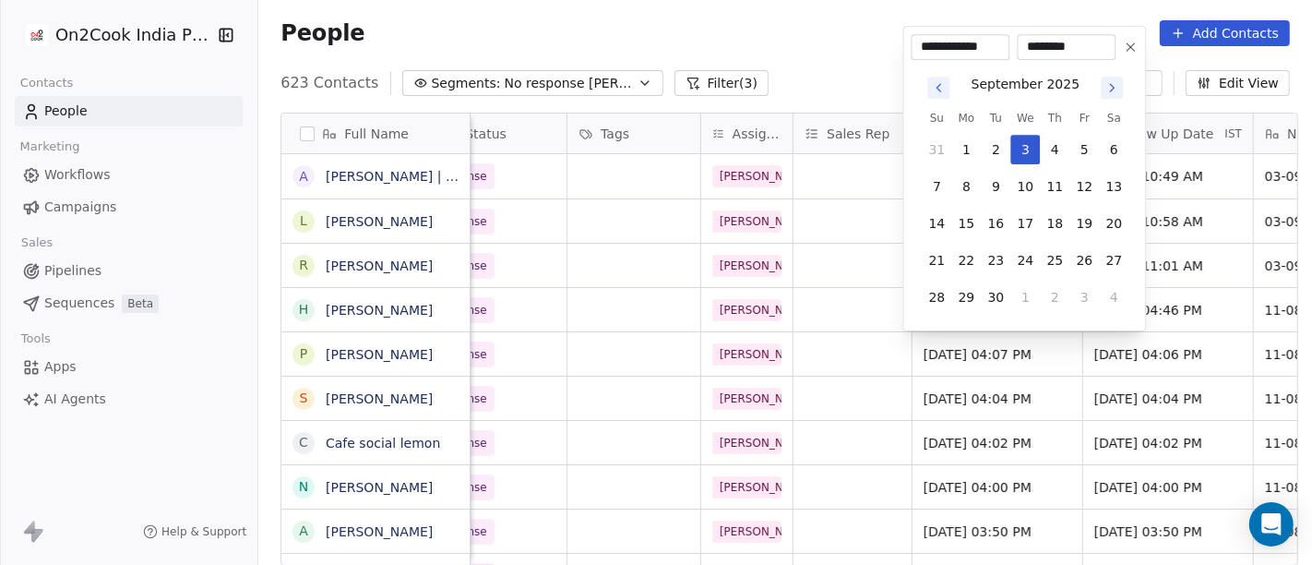
click at [754, 38] on html "On2Cook India Pvt. Ltd. Contacts People Marketing Workflows Campaigns Sales Pip…" at bounding box center [656, 282] width 1312 height 565
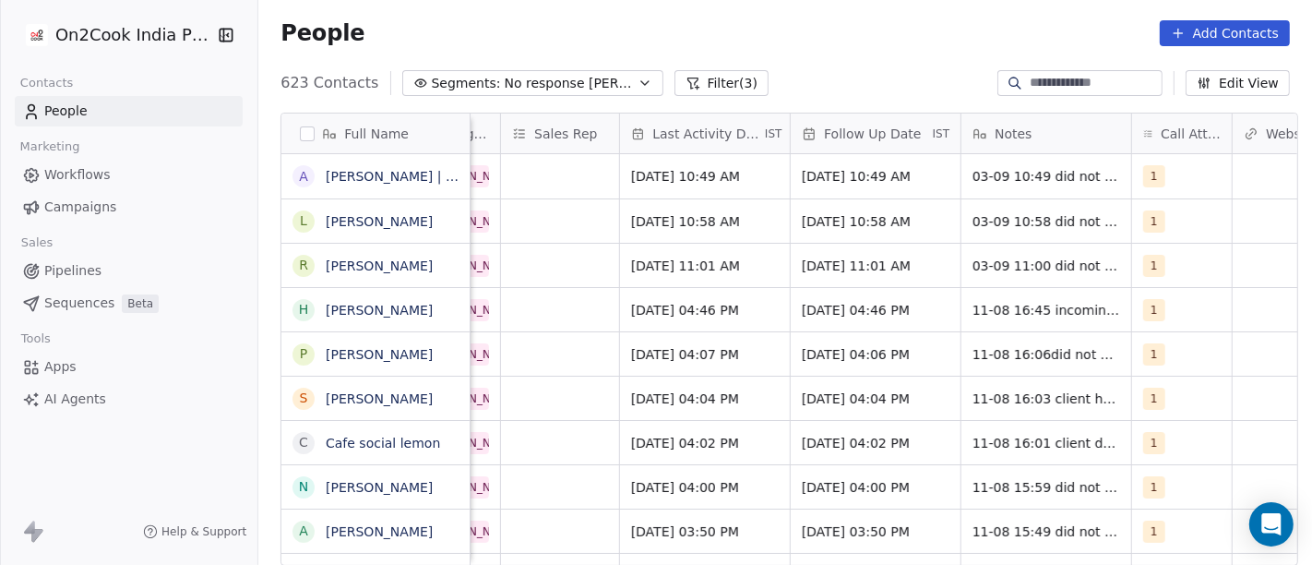
scroll to position [0, 1026]
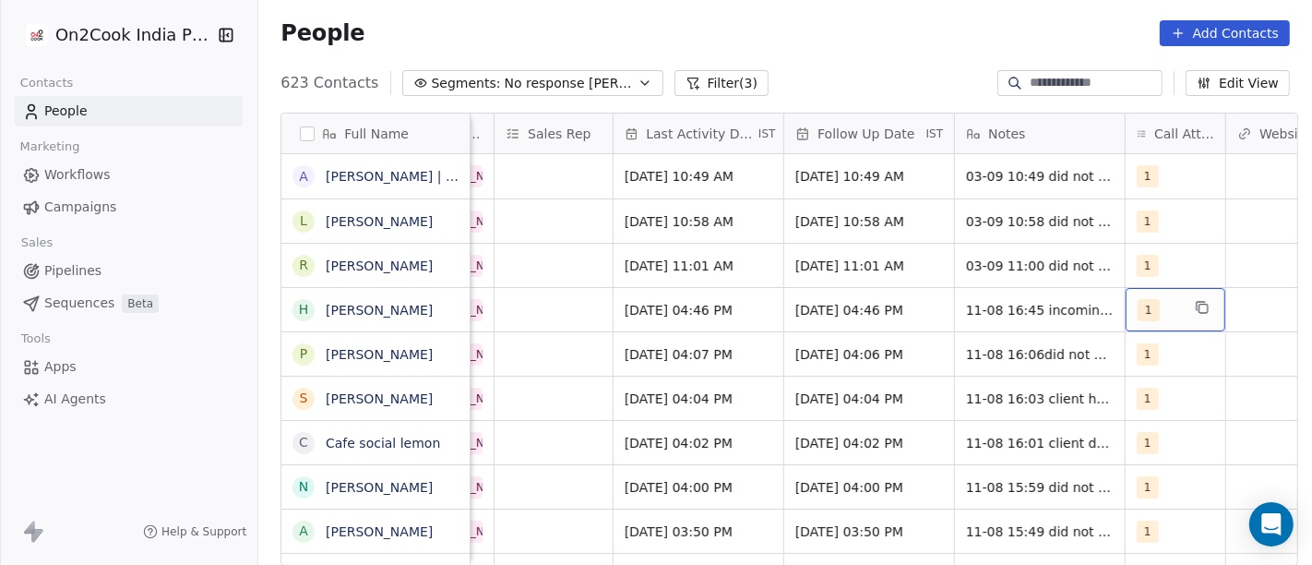
click at [1148, 307] on div "1" at bounding box center [1158, 310] width 42 height 22
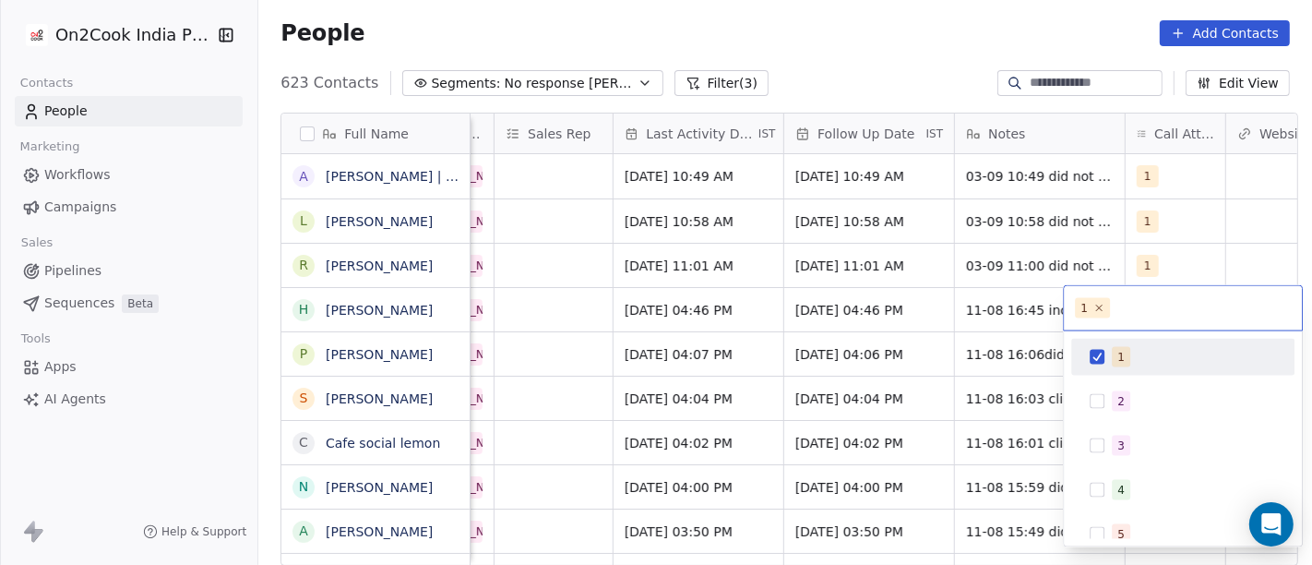
click at [997, 307] on html "On2Cook India Pvt. Ltd. Contacts People Marketing Workflows Campaigns Sales Pip…" at bounding box center [656, 282] width 1312 height 565
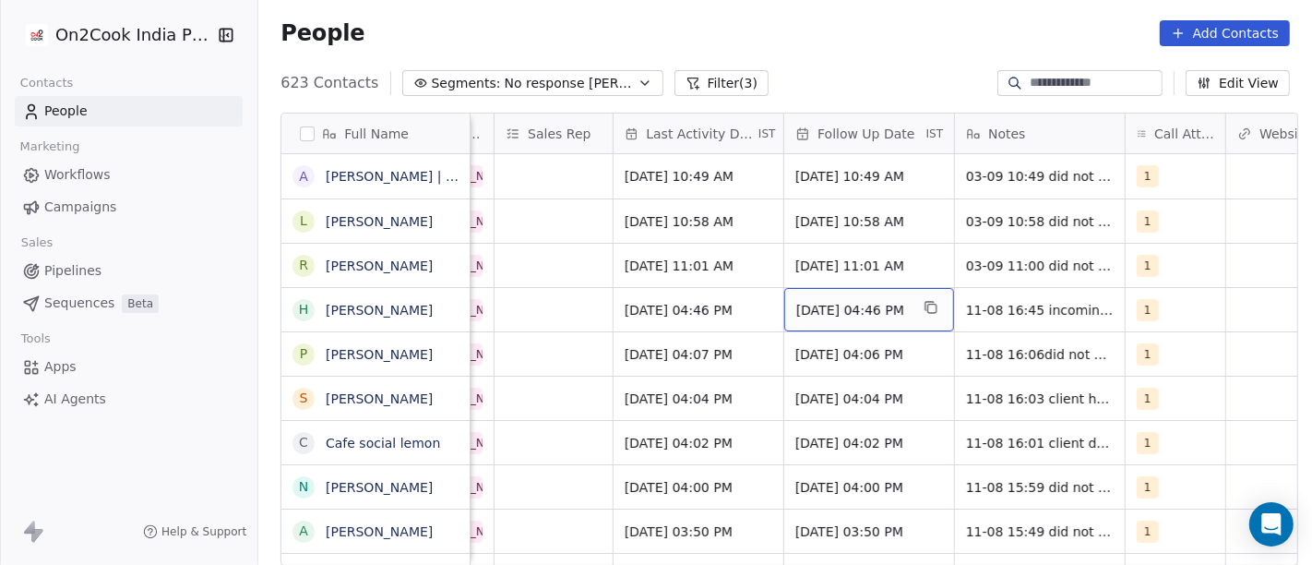
click at [881, 307] on span "[DATE] 04:46 PM" at bounding box center [852, 310] width 113 height 18
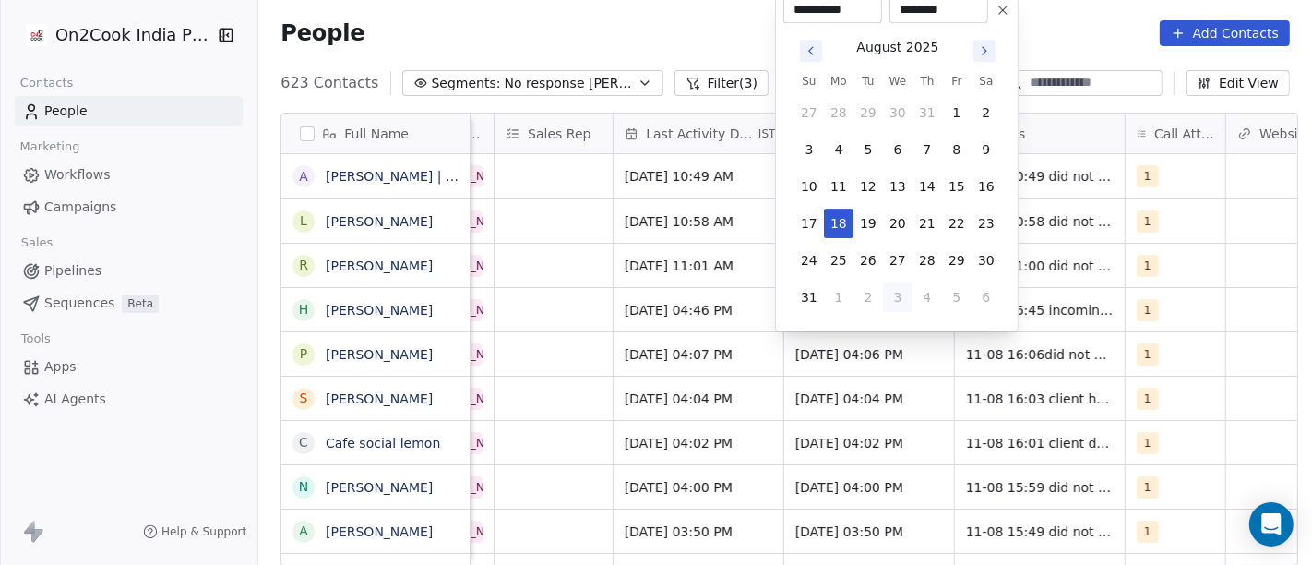
click at [978, 59] on button "Go to next month" at bounding box center [984, 51] width 22 height 22
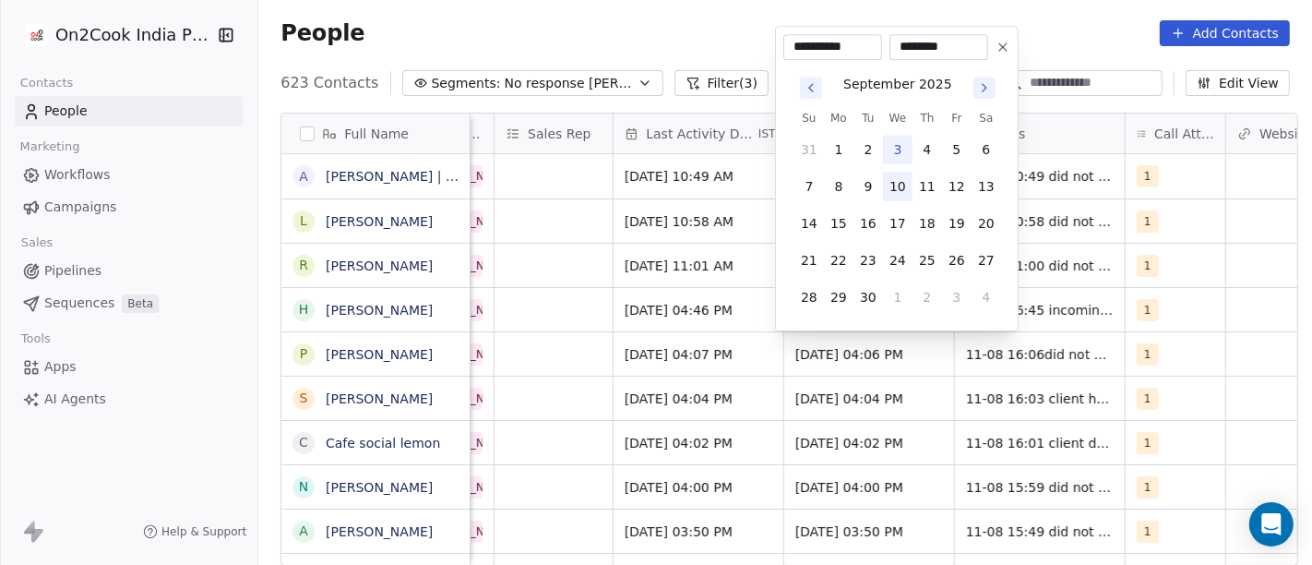
click at [893, 172] on button "10" at bounding box center [898, 187] width 30 height 30
type input "**********"
click at [733, 9] on html "On2Cook India Pvt. Ltd. Contacts People Marketing Workflows Campaigns Sales Pip…" at bounding box center [656, 282] width 1312 height 565
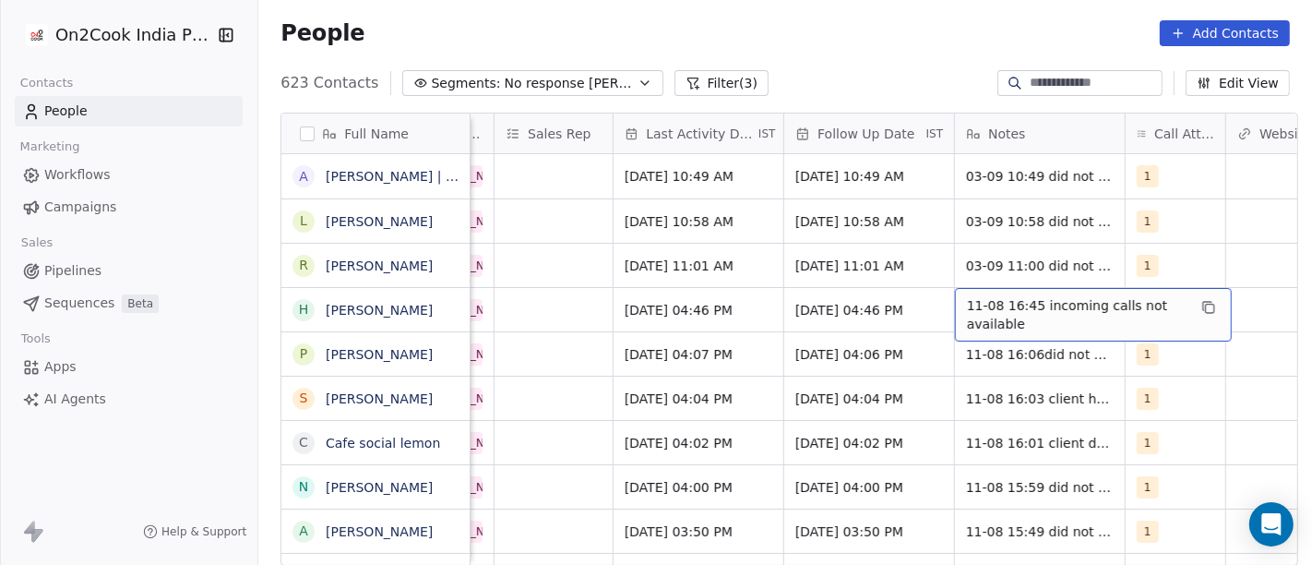
click at [967, 310] on span "11-08 16:45 incoming calls not available" at bounding box center [1077, 314] width 220 height 37
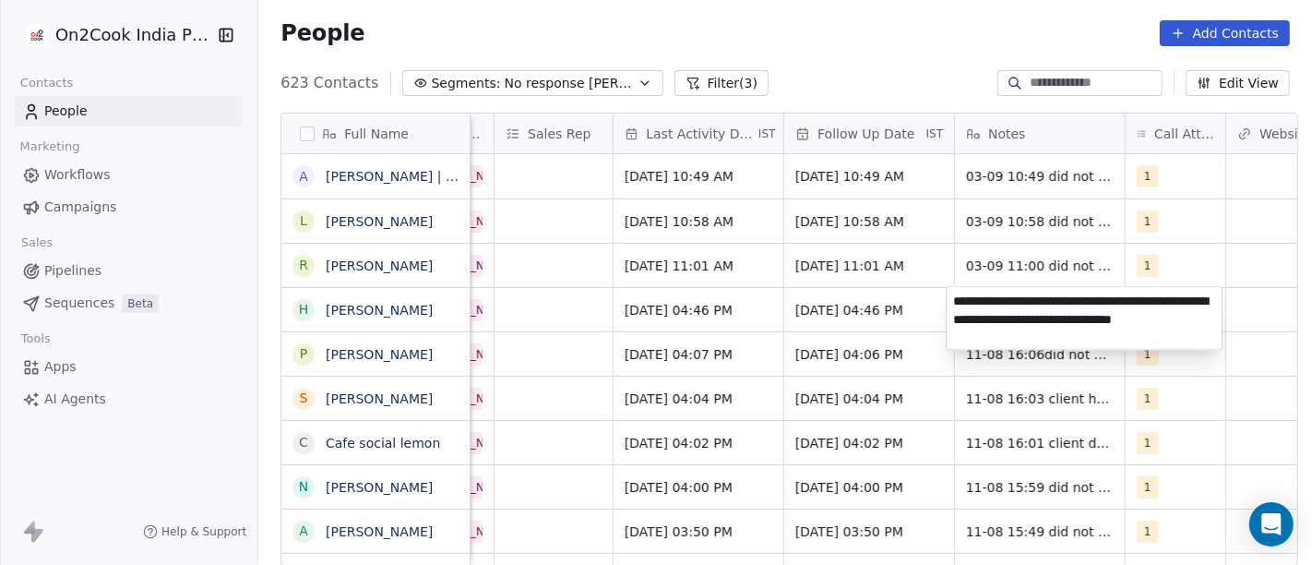
type textarea "**********"
click at [1225, 214] on html "On2Cook India Pvt. Ltd. Contacts People Marketing Workflows Campaigns Sales Pip…" at bounding box center [656, 282] width 1312 height 565
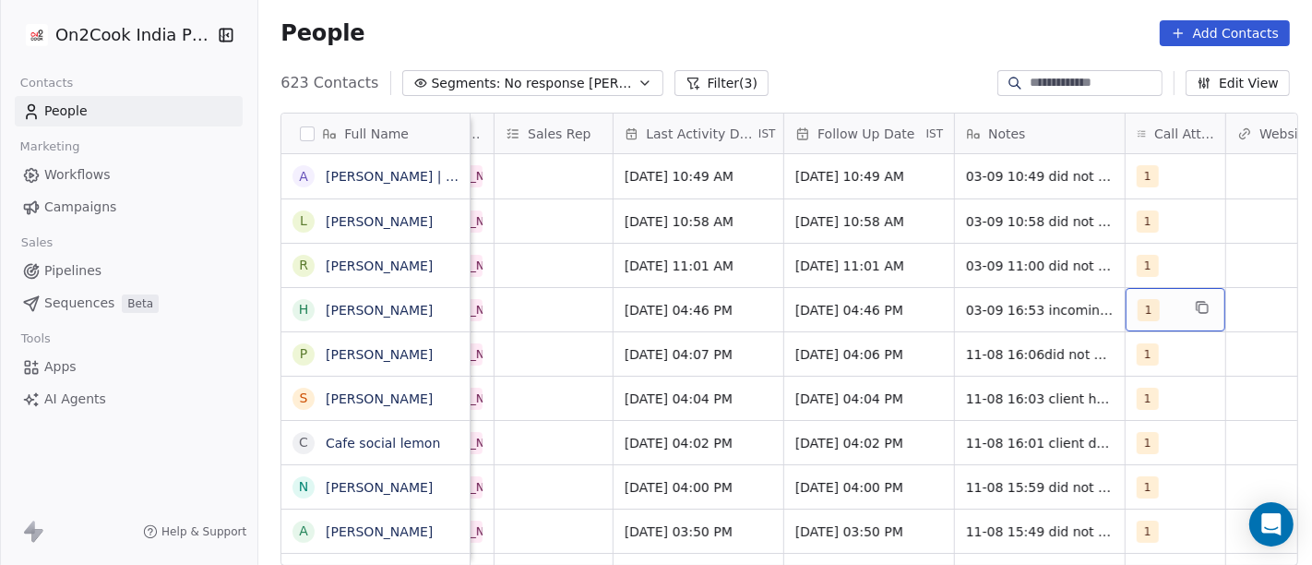
click at [1151, 302] on div "1" at bounding box center [1158, 310] width 42 height 22
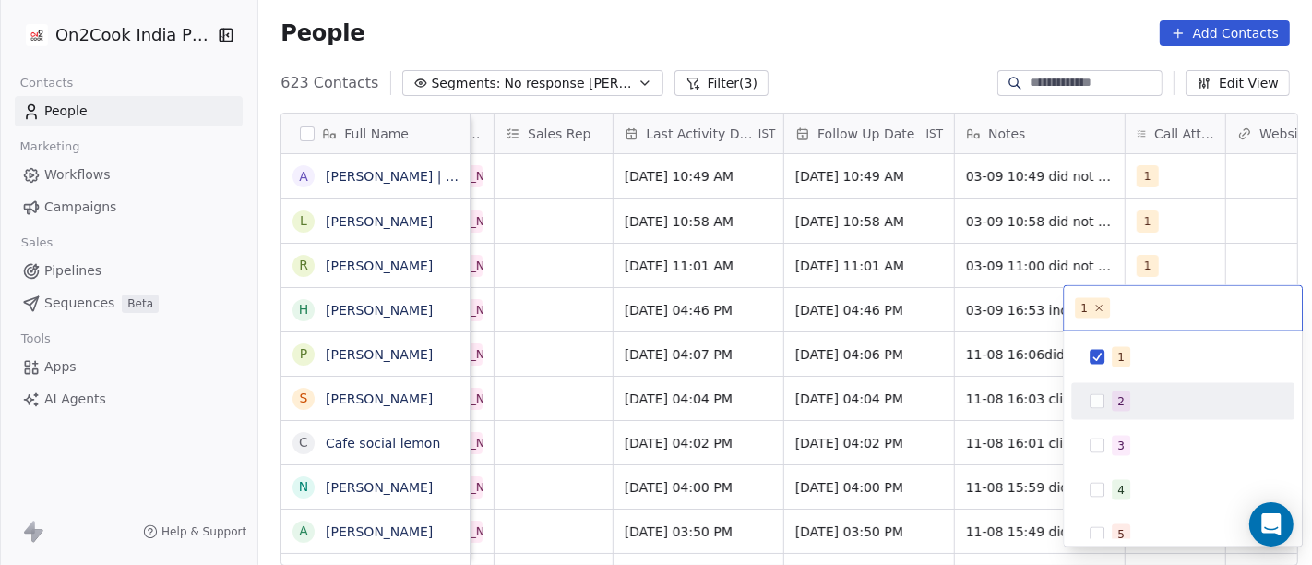
click at [1133, 396] on div "2" at bounding box center [1194, 401] width 164 height 20
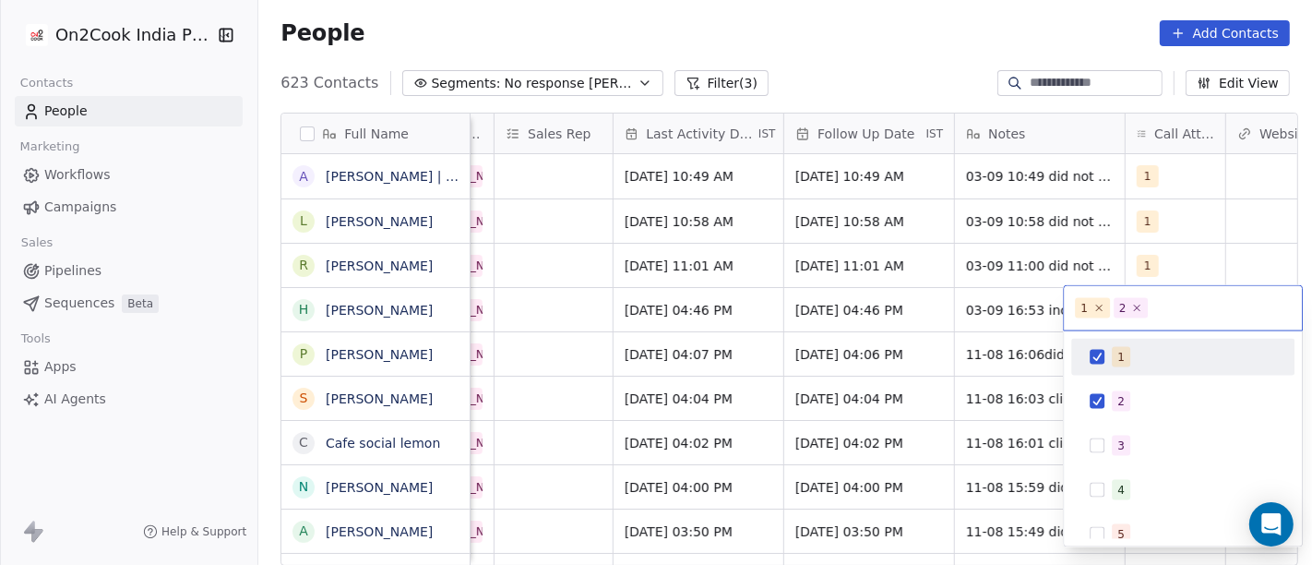
click at [1113, 367] on div "1" at bounding box center [1182, 357] width 208 height 30
click at [806, 54] on html "On2Cook India Pvt. Ltd. Contacts People Marketing Workflows Campaigns Sales Pip…" at bounding box center [656, 282] width 1312 height 565
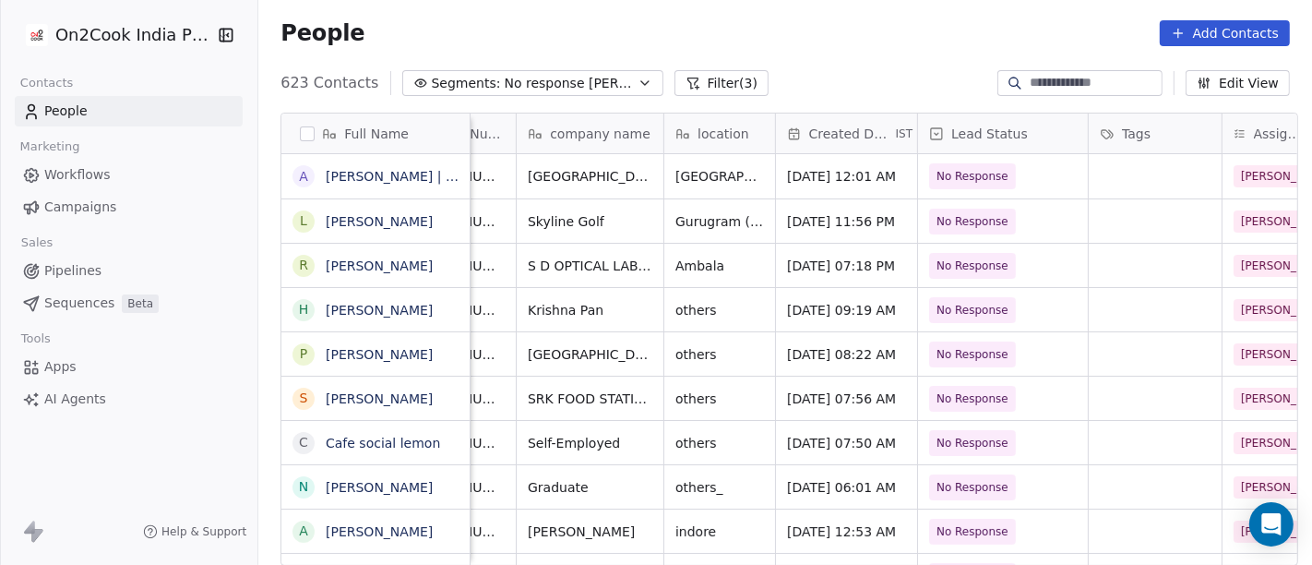
scroll to position [0, 0]
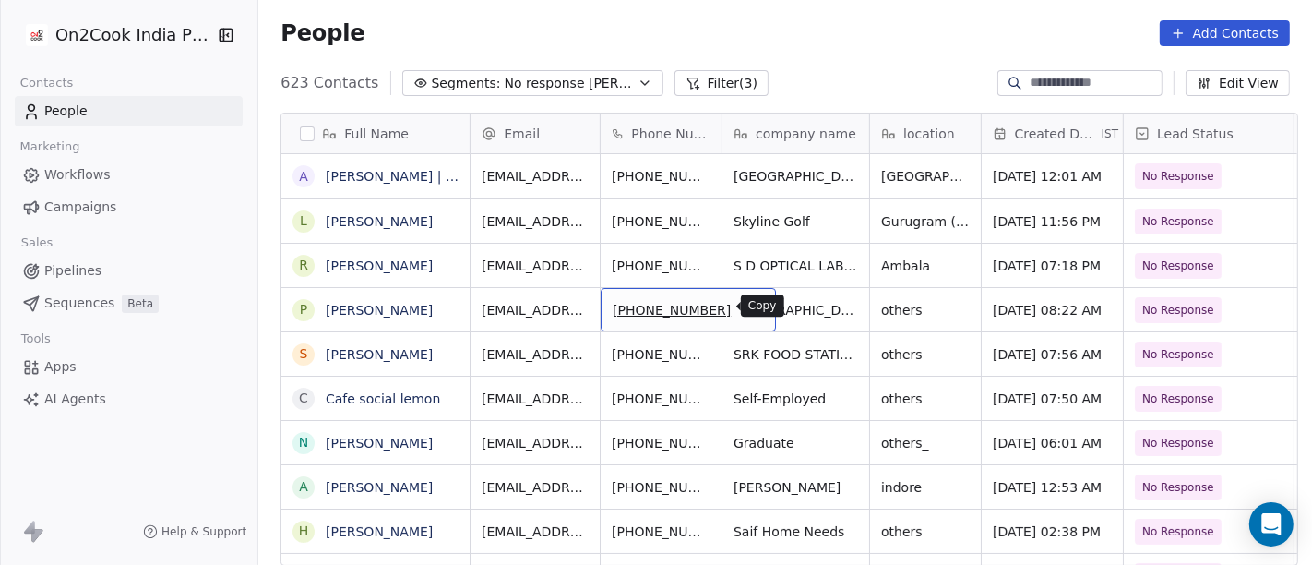
click at [745, 304] on icon "grid" at bounding box center [752, 307] width 15 height 15
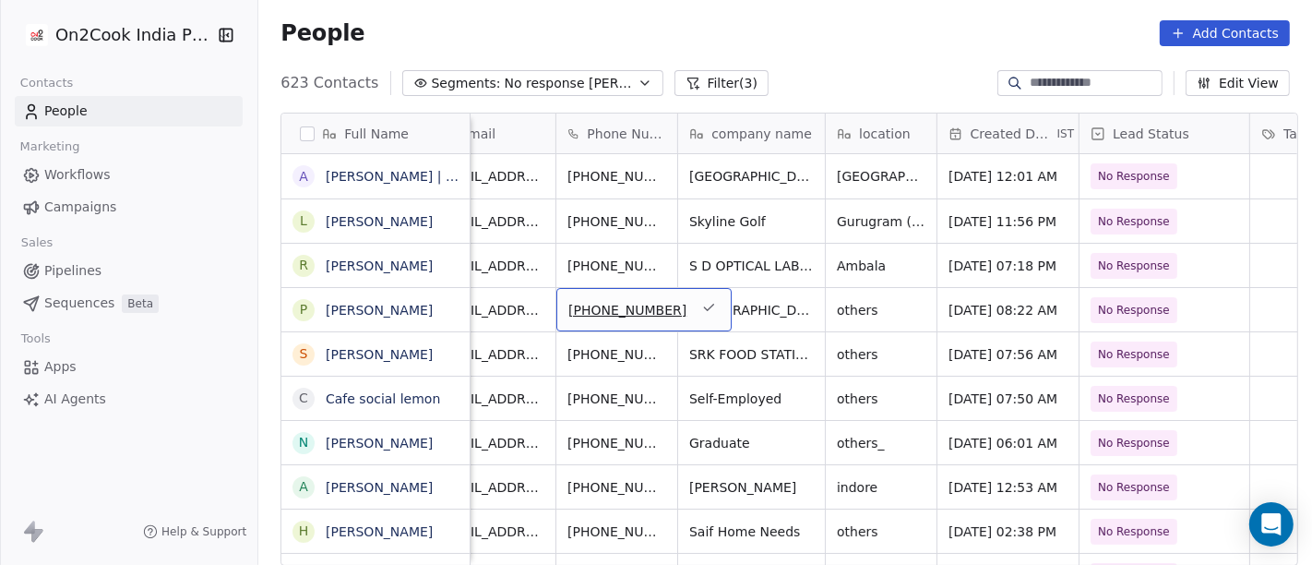
scroll to position [0, 42]
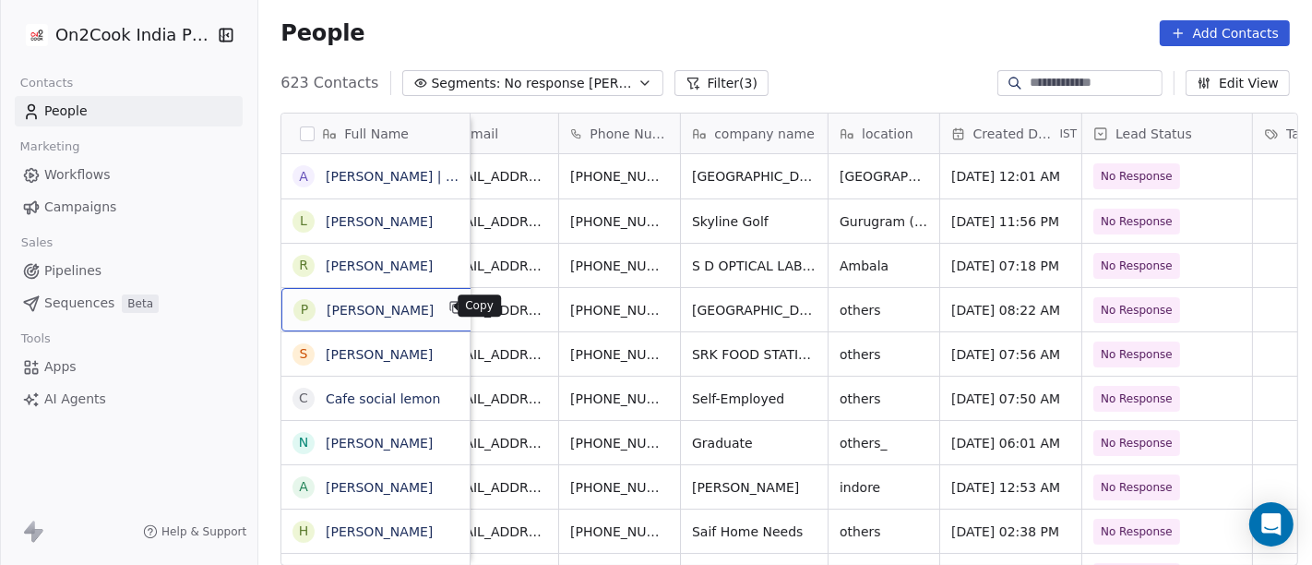
click at [449, 312] on icon "grid" at bounding box center [456, 307] width 15 height 15
